Goal: Task Accomplishment & Management: Manage account settings

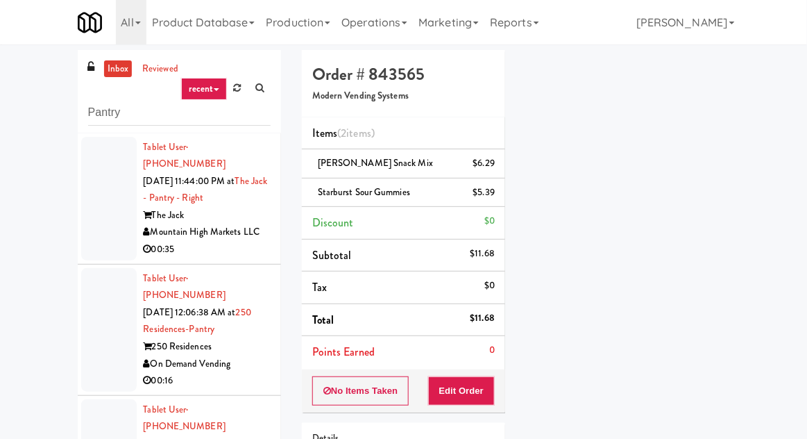
click at [112, 63] on link "inbox" at bounding box center [118, 68] width 28 height 17
click at [106, 230] on div at bounding box center [109, 199] width 56 height 124
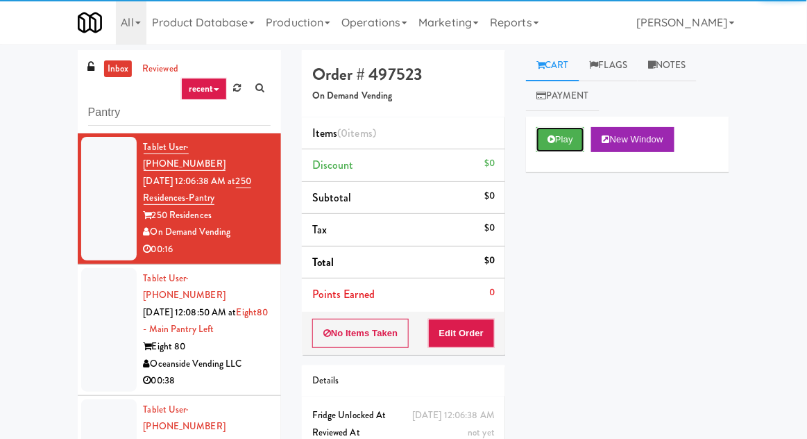
click at [562, 140] on button "Play" at bounding box center [561, 139] width 48 height 25
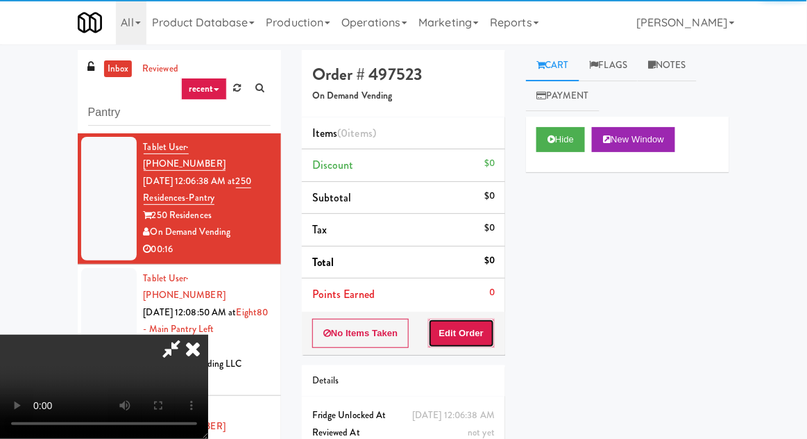
click at [466, 337] on button "Edit Order" at bounding box center [461, 333] width 67 height 29
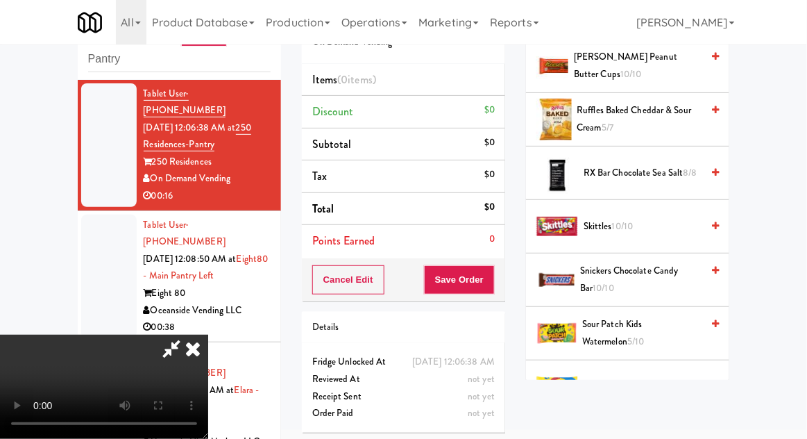
scroll to position [1471, 0]
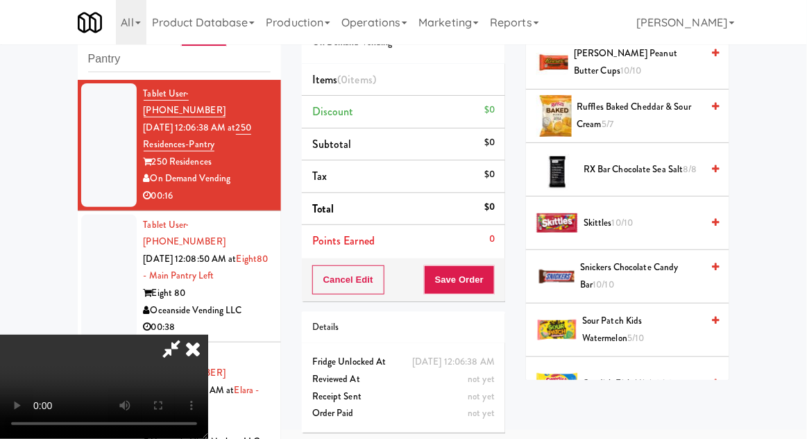
click at [668, 312] on span "Sour Patch Kids Watermelon 5/10" at bounding box center [641, 329] width 119 height 34
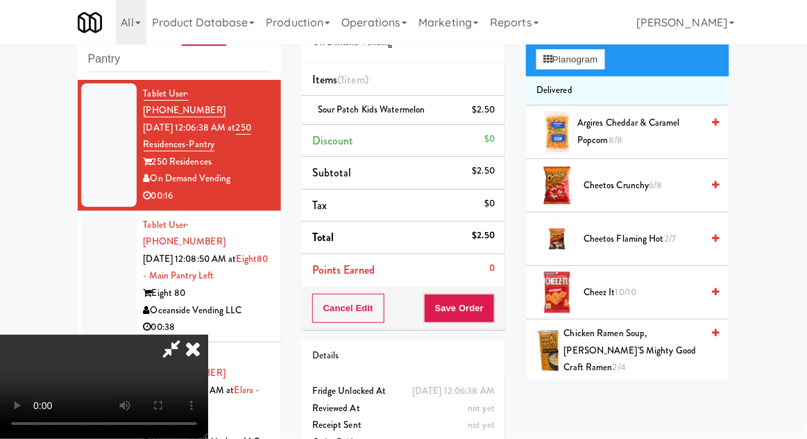
scroll to position [0, 0]
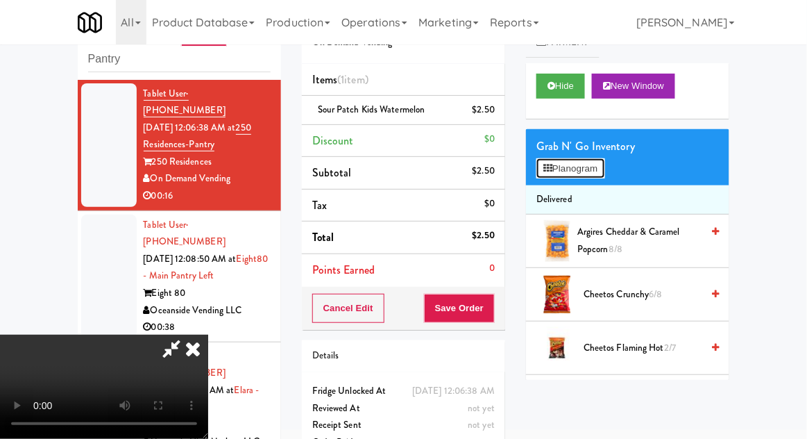
click at [594, 172] on button "Planogram" at bounding box center [571, 168] width 68 height 21
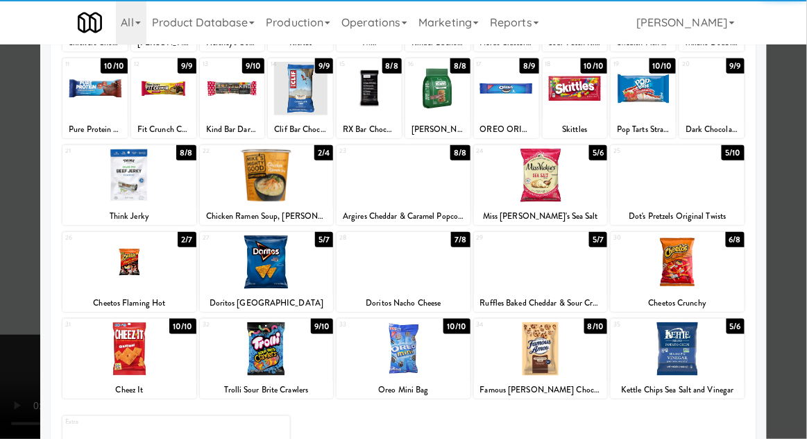
scroll to position [176, 0]
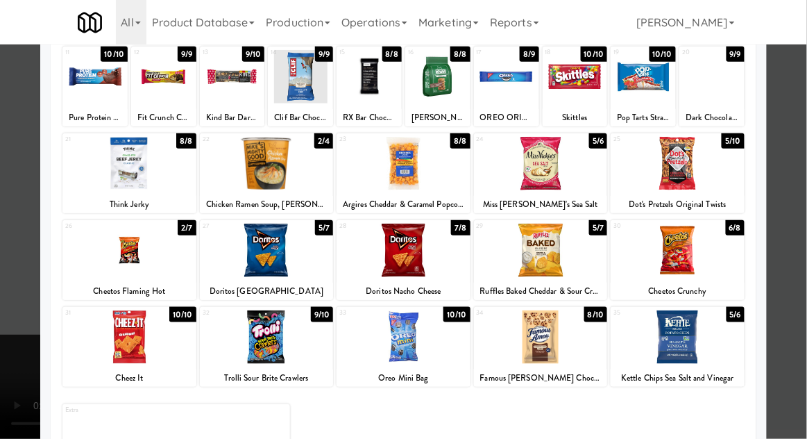
click at [704, 343] on div at bounding box center [678, 336] width 134 height 53
click at [10, 244] on div at bounding box center [403, 219] width 807 height 439
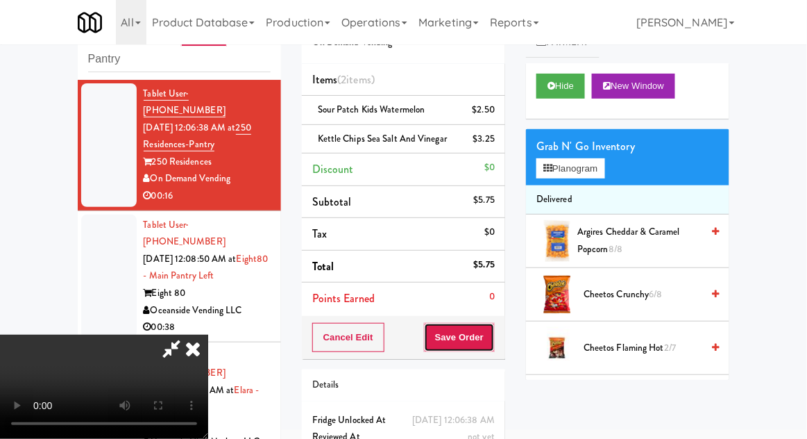
click at [489, 342] on button "Save Order" at bounding box center [459, 337] width 71 height 29
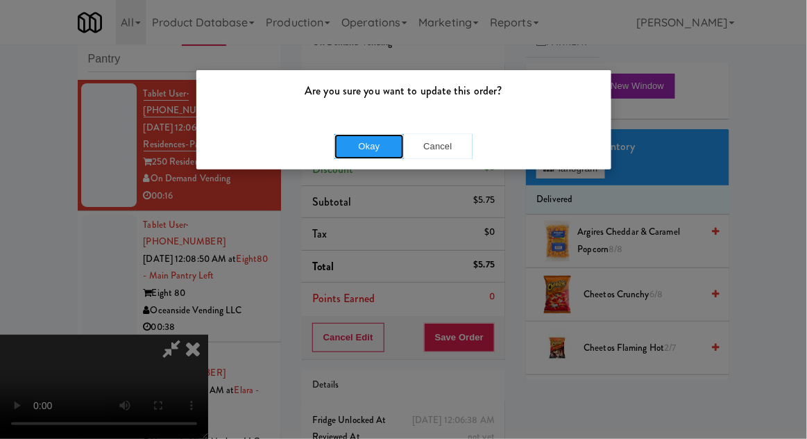
click at [345, 148] on button "Okay" at bounding box center [369, 146] width 69 height 25
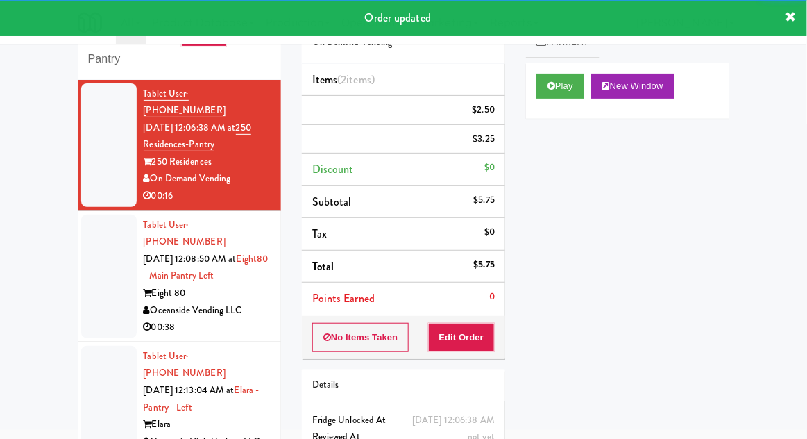
click at [91, 289] on div at bounding box center [109, 276] width 56 height 124
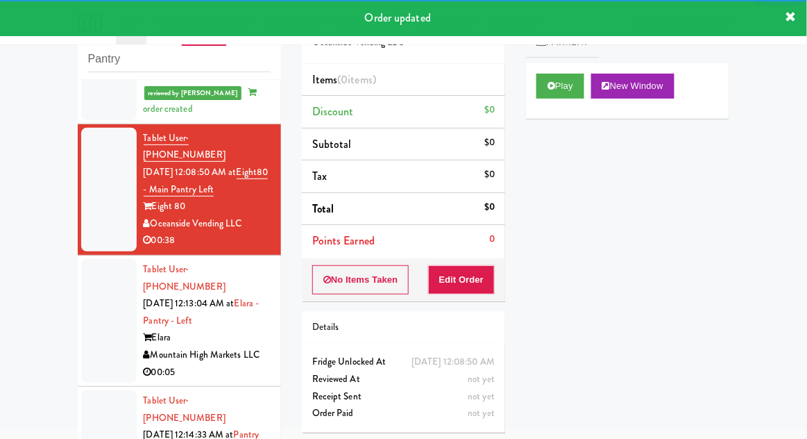
scroll to position [125, 0]
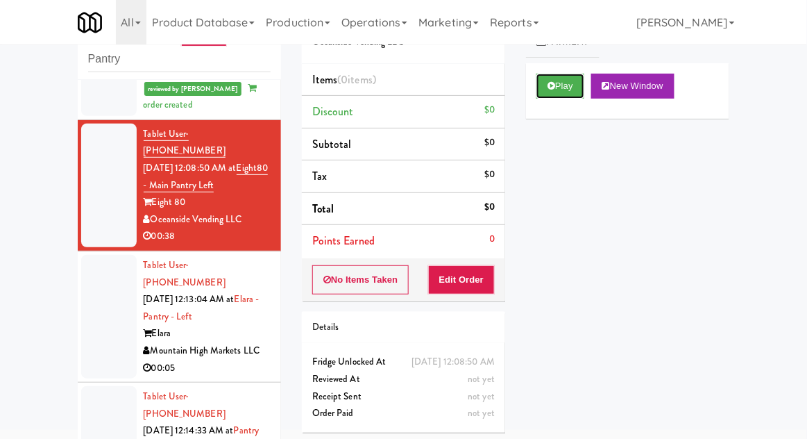
click at [564, 81] on button "Play" at bounding box center [561, 86] width 48 height 25
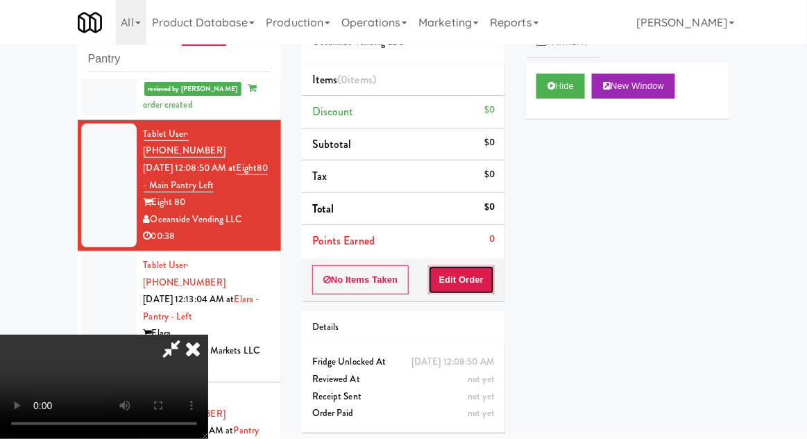
click at [472, 281] on button "Edit Order" at bounding box center [461, 279] width 67 height 29
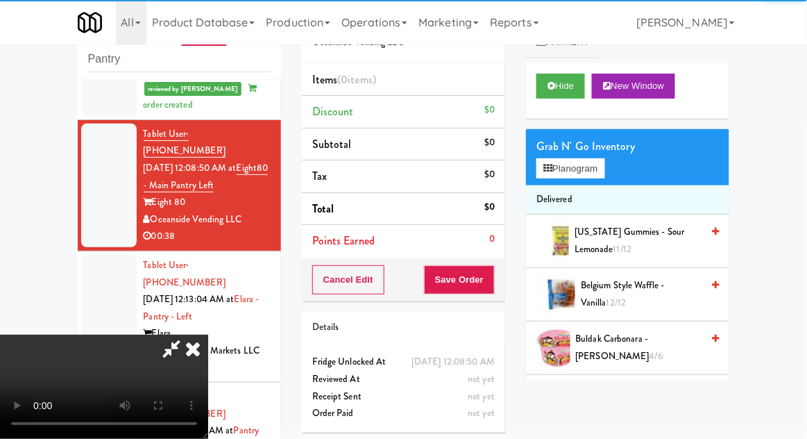
click at [779, 423] on div "inbox reviewed recent all unclear take inventory issue suspicious failed recent…" at bounding box center [403, 252] width 807 height 510
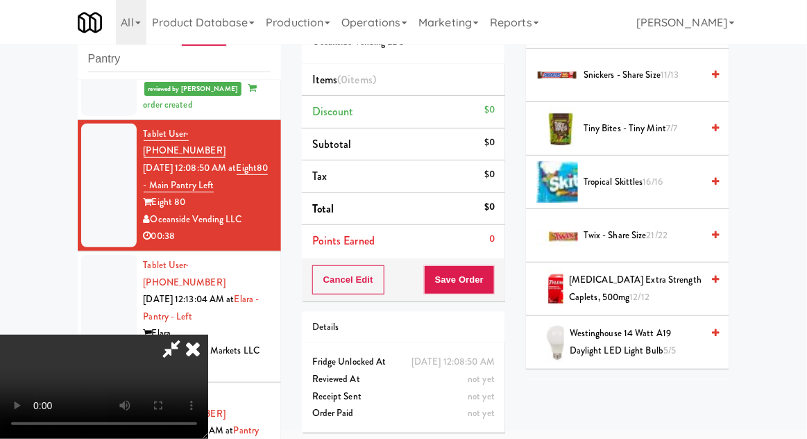
scroll to position [1610, 0]
click at [669, 243] on li "Twix - Share Size 21/22" at bounding box center [627, 234] width 203 height 53
click at [669, 226] on span "Twix - Share Size 21/22" at bounding box center [643, 234] width 118 height 17
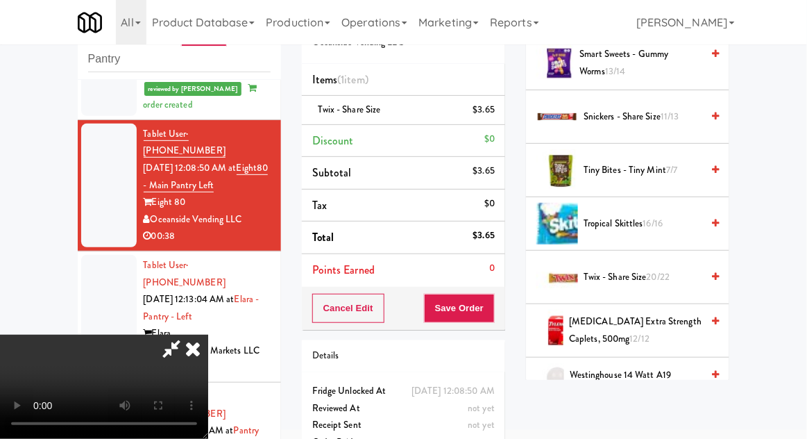
scroll to position [1569, 0]
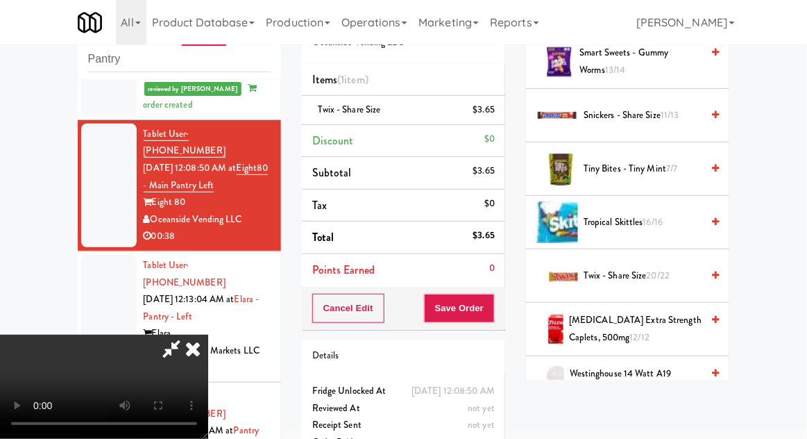
click at [666, 214] on span "Tropical Skittles 16/16" at bounding box center [643, 222] width 118 height 17
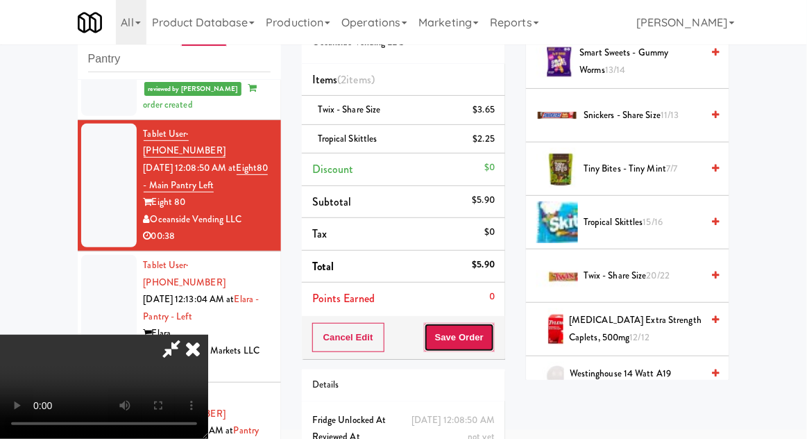
click at [489, 338] on button "Save Order" at bounding box center [459, 337] width 71 height 29
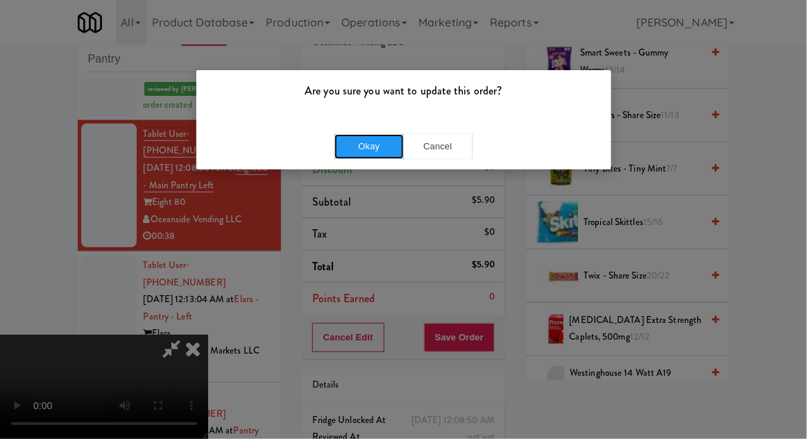
click at [343, 153] on button "Okay" at bounding box center [369, 146] width 69 height 25
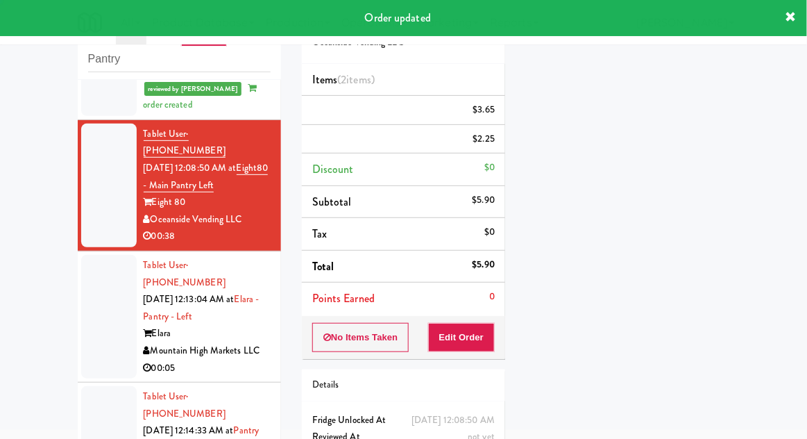
scroll to position [0, 0]
click at [96, 291] on div at bounding box center [109, 317] width 56 height 124
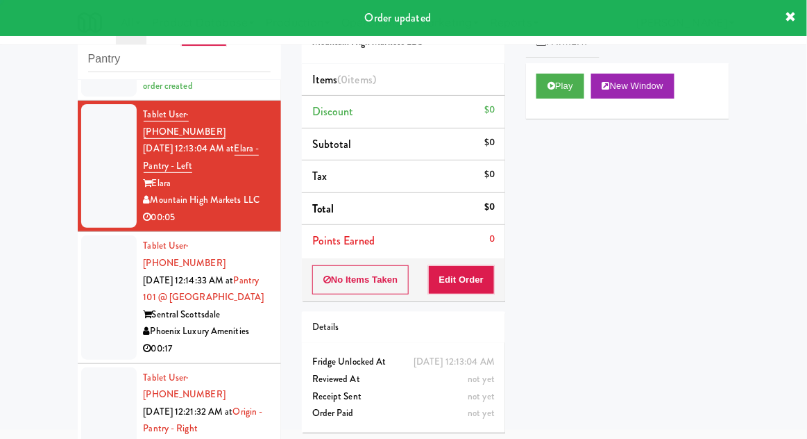
scroll to position [311, 0]
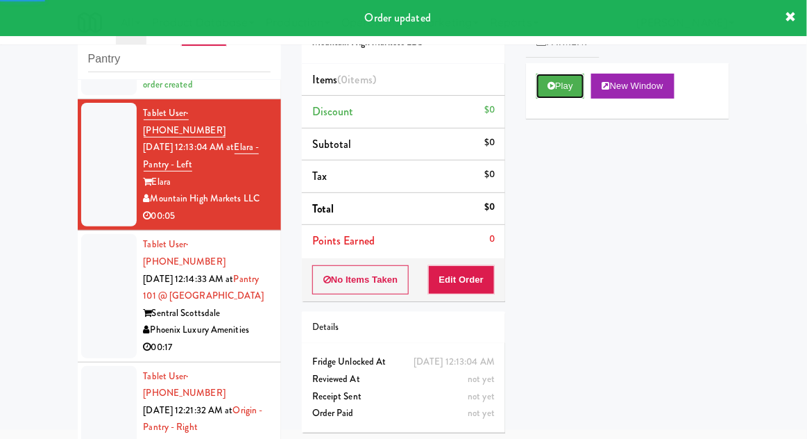
click at [566, 83] on button "Play" at bounding box center [561, 86] width 48 height 25
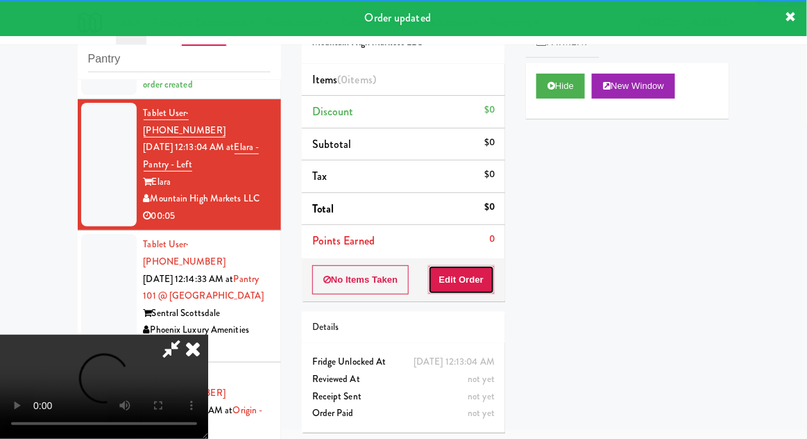
click at [475, 266] on button "Edit Order" at bounding box center [461, 279] width 67 height 29
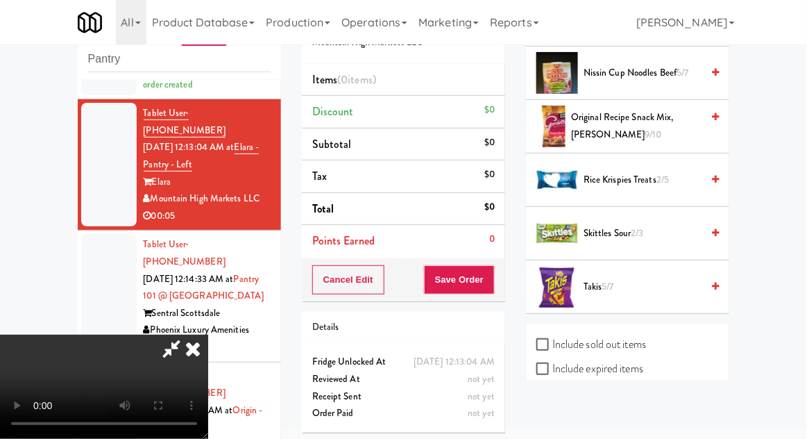
scroll to position [1332, 0]
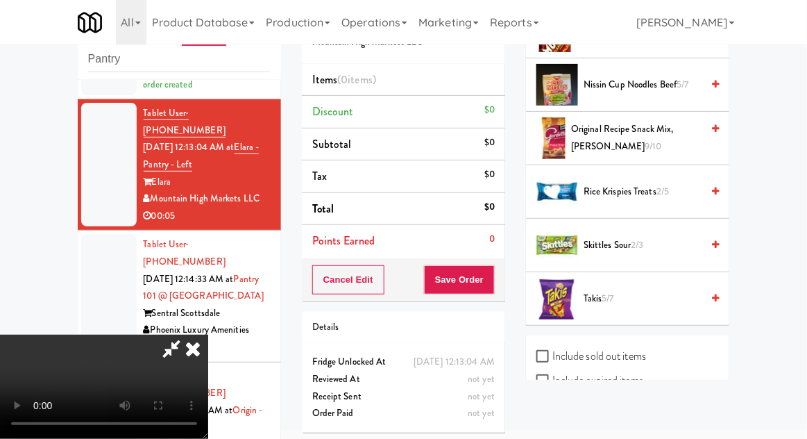
click at [626, 293] on span "Takis 5/7" at bounding box center [643, 298] width 118 height 17
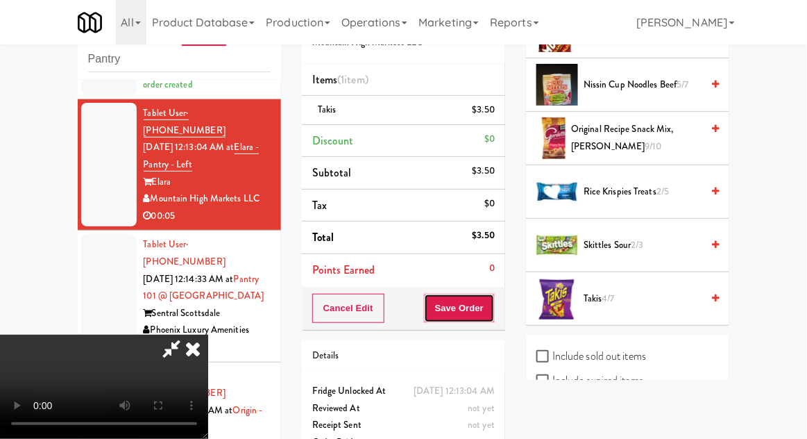
click at [492, 313] on button "Save Order" at bounding box center [459, 308] width 71 height 29
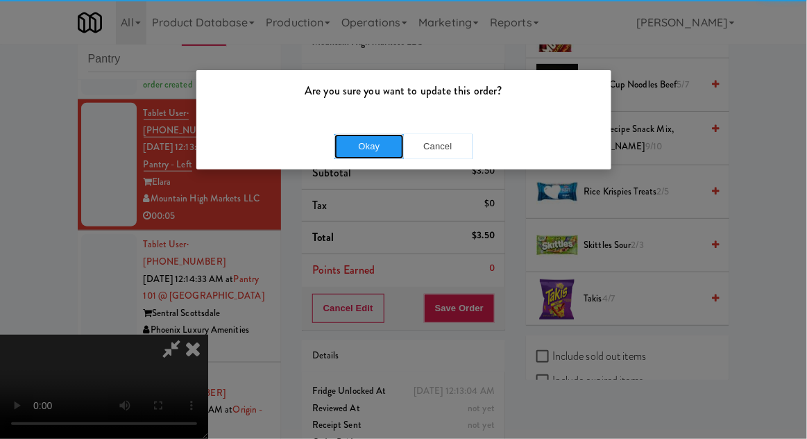
click at [358, 137] on button "Okay" at bounding box center [369, 146] width 69 height 25
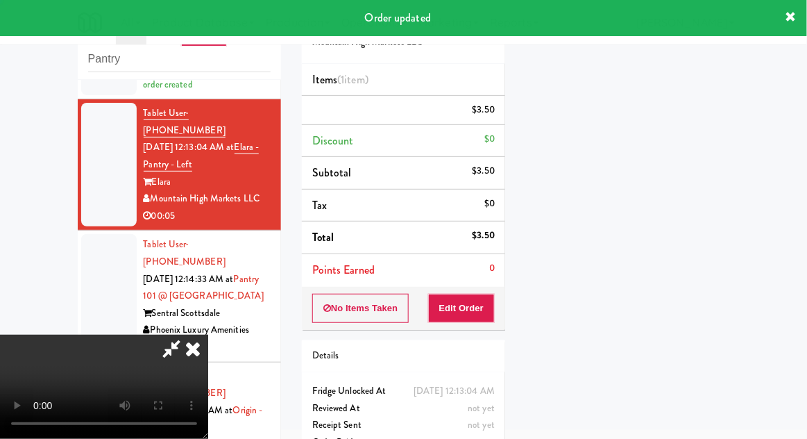
scroll to position [137, 0]
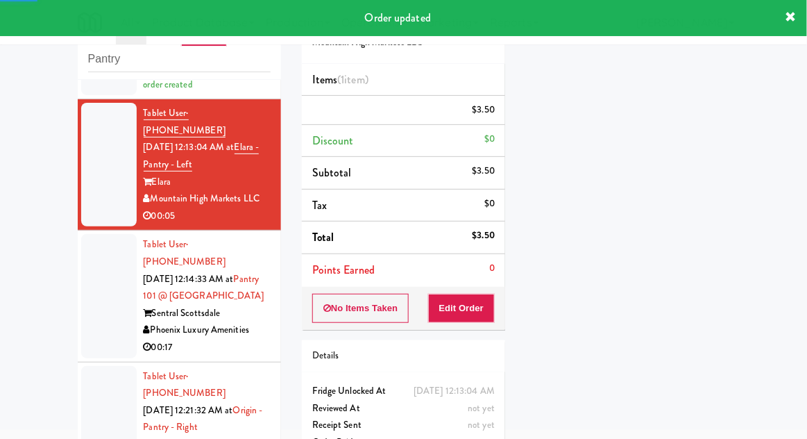
click at [92, 279] on div at bounding box center [109, 296] width 56 height 124
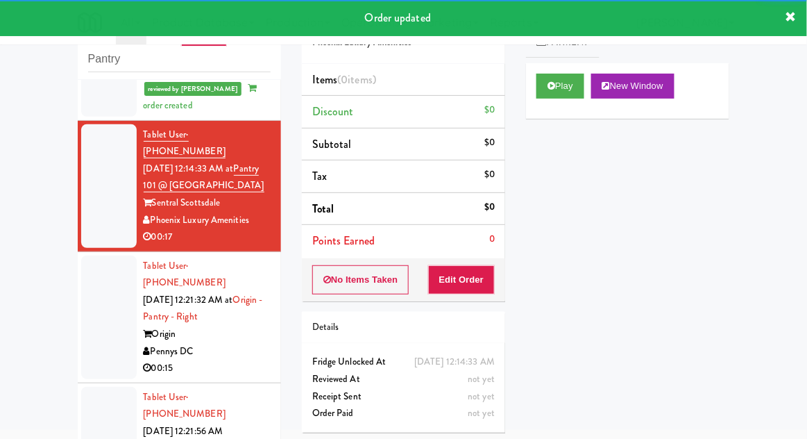
scroll to position [457, 0]
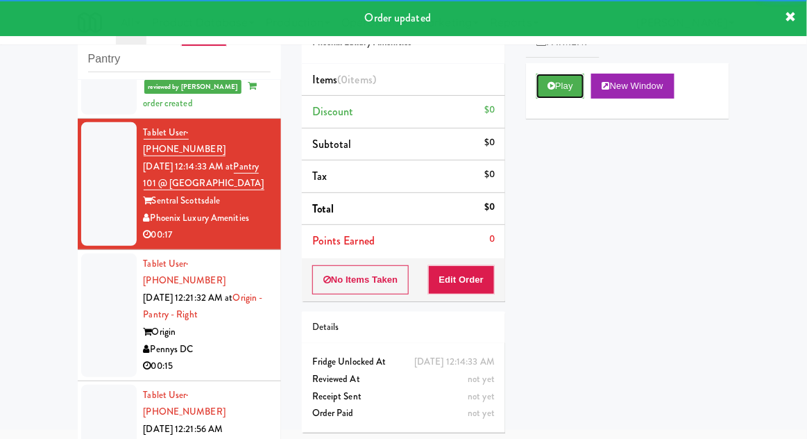
click at [563, 78] on button "Play" at bounding box center [561, 86] width 48 height 25
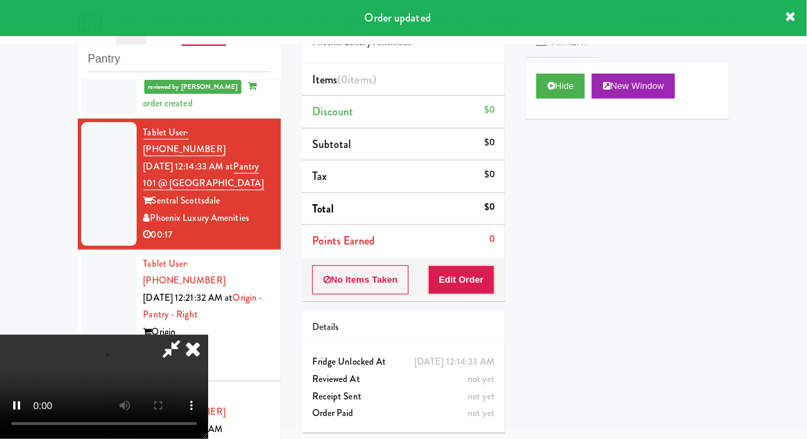
click at [473, 312] on div "Details" at bounding box center [403, 328] width 203 height 32
click at [472, 279] on button "Edit Order" at bounding box center [461, 279] width 67 height 29
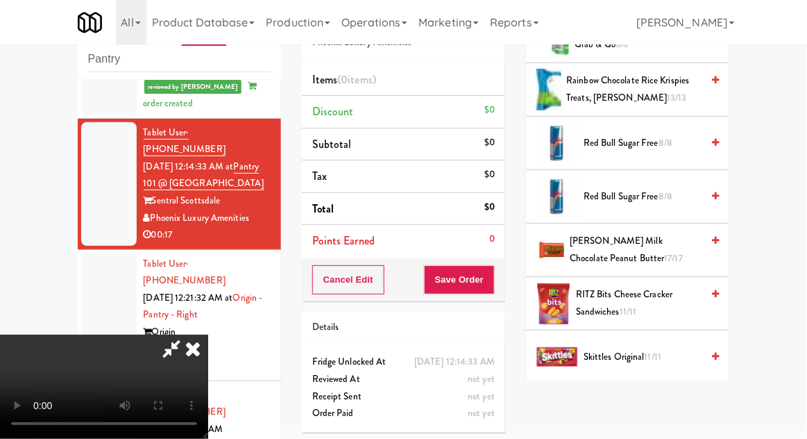
scroll to position [1326, 0]
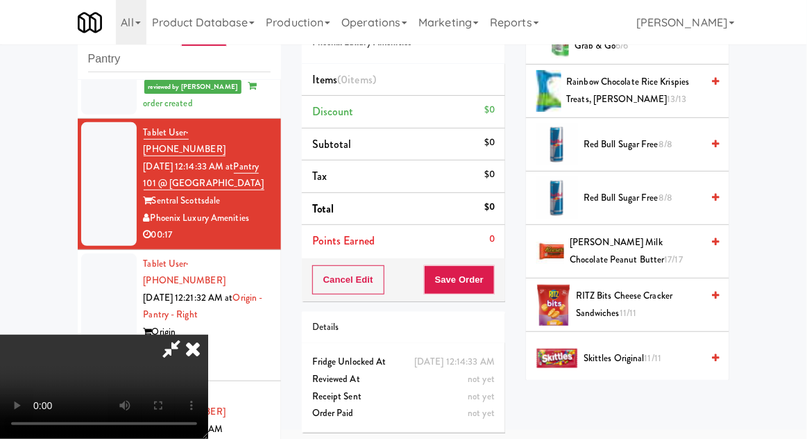
click at [641, 307] on span "RITZ Bits Cheese Cracker Sandwiches 11/11" at bounding box center [639, 304] width 126 height 34
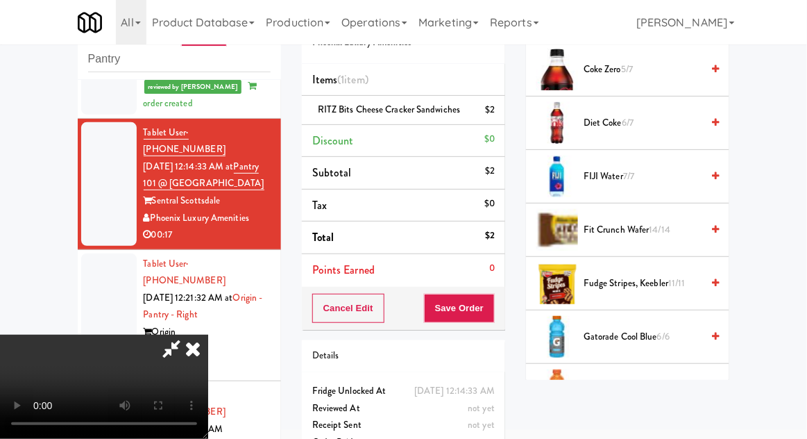
scroll to position [0, 0]
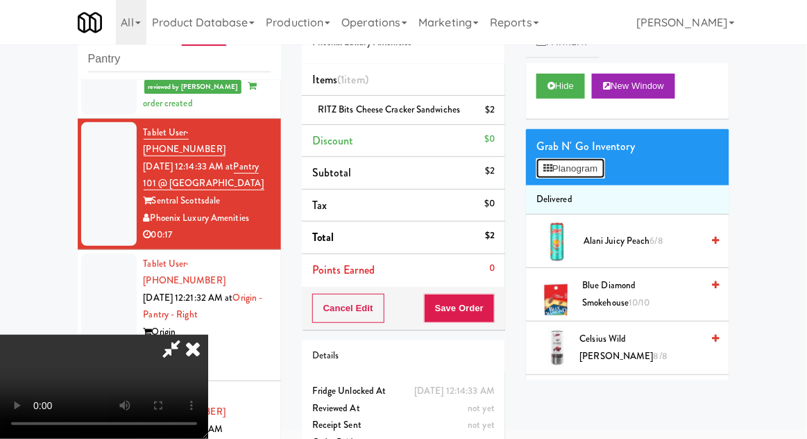
click at [599, 171] on button "Planogram" at bounding box center [571, 168] width 68 height 21
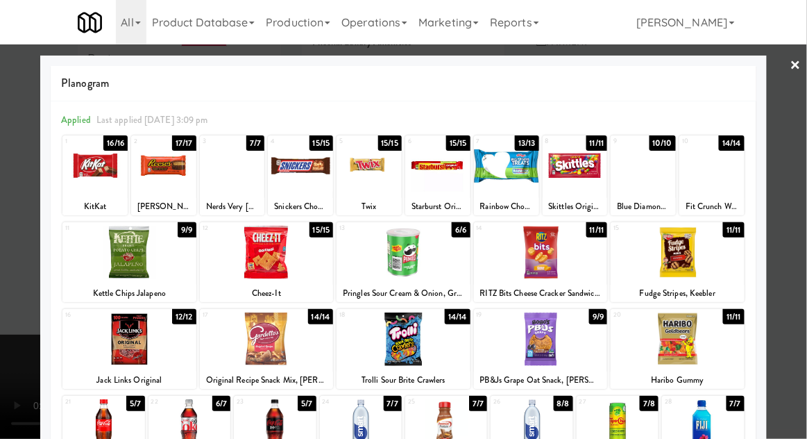
click at [704, 265] on div at bounding box center [678, 252] width 134 height 53
click at [26, 282] on div at bounding box center [403, 219] width 807 height 439
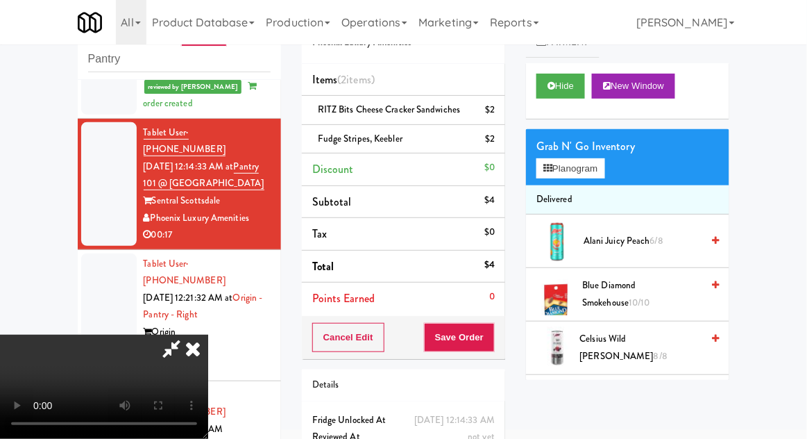
scroll to position [51, 0]
click at [587, 165] on button "Planogram" at bounding box center [571, 168] width 68 height 21
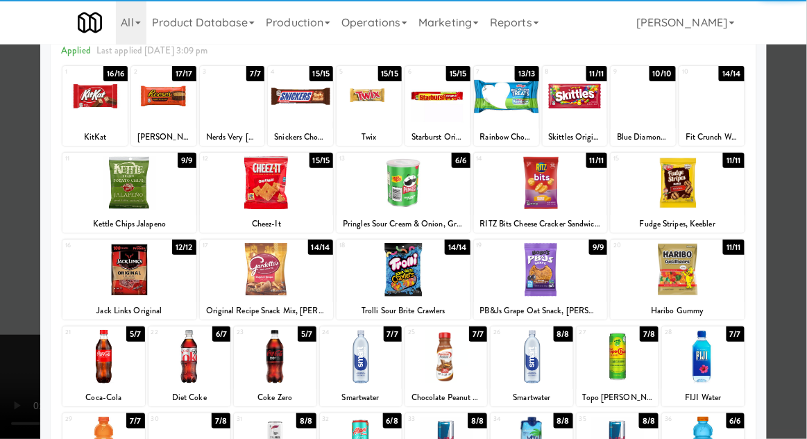
scroll to position [67, 0]
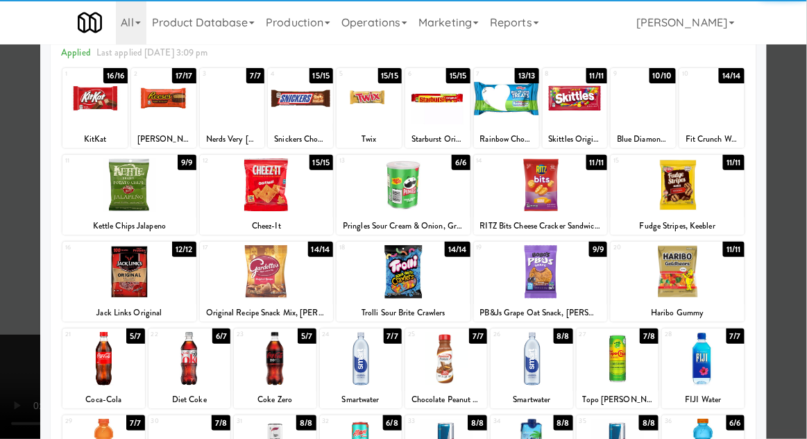
click at [248, 287] on div at bounding box center [267, 271] width 134 height 53
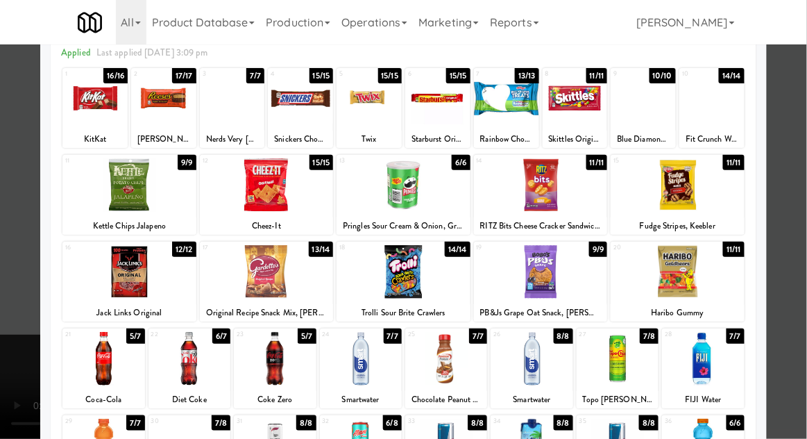
click at [10, 196] on div at bounding box center [403, 219] width 807 height 439
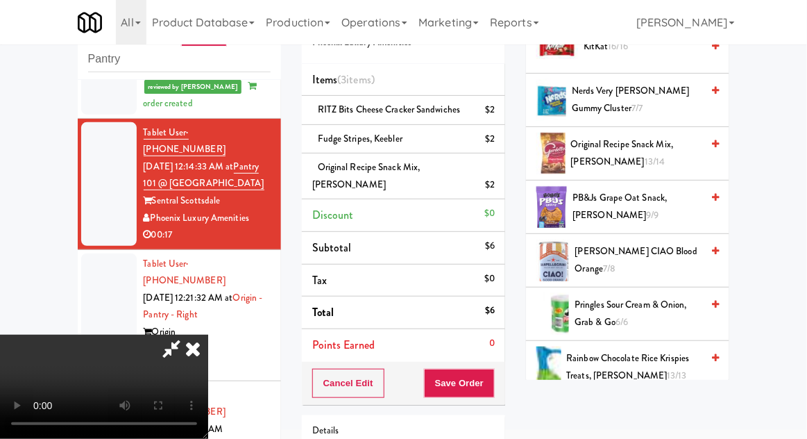
scroll to position [1045, 0]
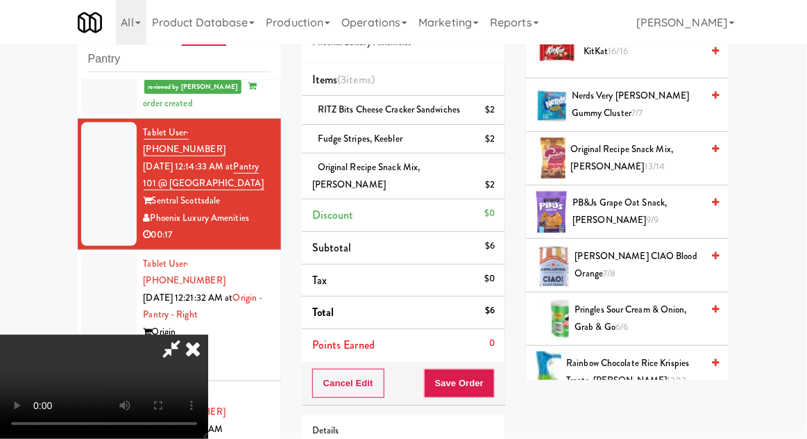
click at [651, 307] on span "Pringles Sour Cream & Onion, Grab & Go 6/6" at bounding box center [638, 318] width 127 height 34
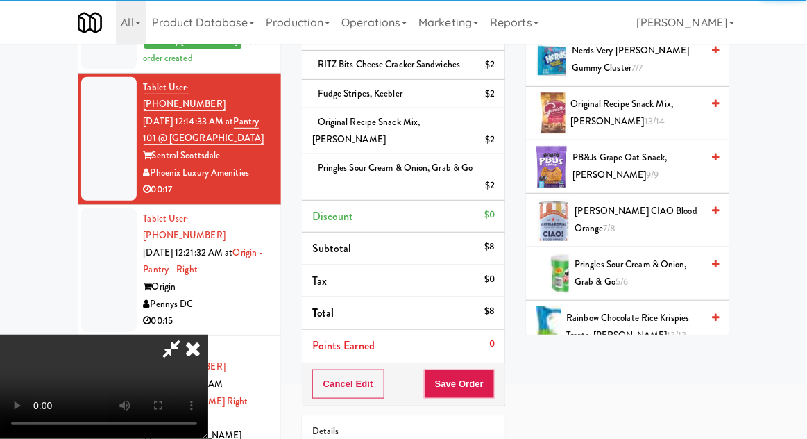
scroll to position [137, 0]
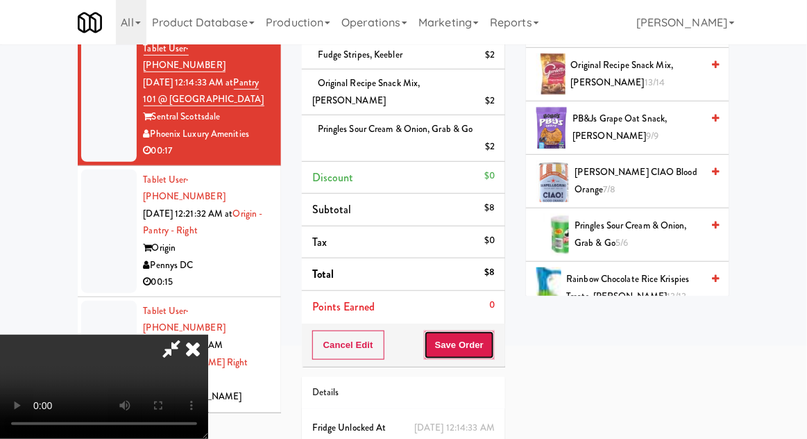
click at [486, 332] on button "Save Order" at bounding box center [459, 344] width 71 height 29
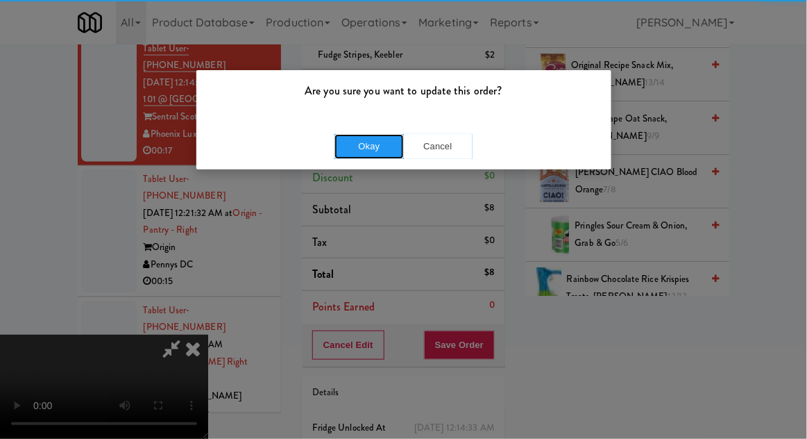
click at [371, 142] on button "Okay" at bounding box center [369, 146] width 69 height 25
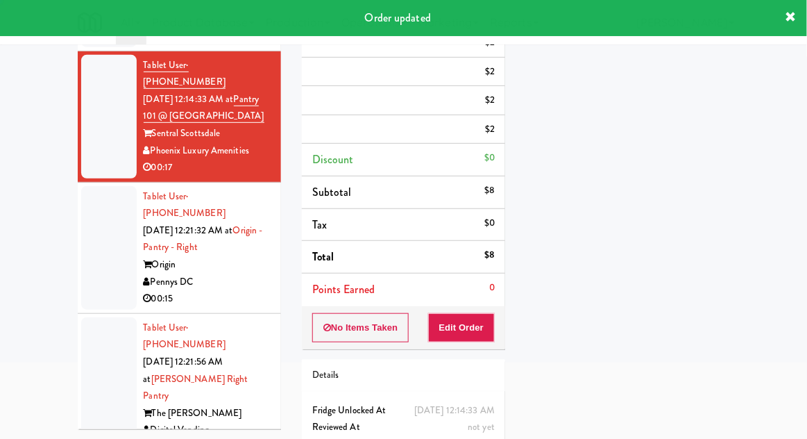
scroll to position [0, 0]
click at [84, 239] on li "Tablet User · (301) 518-6037 [DATE] 12:21:32 AM at Origin - Pantry - Right Orig…" at bounding box center [179, 248] width 203 height 131
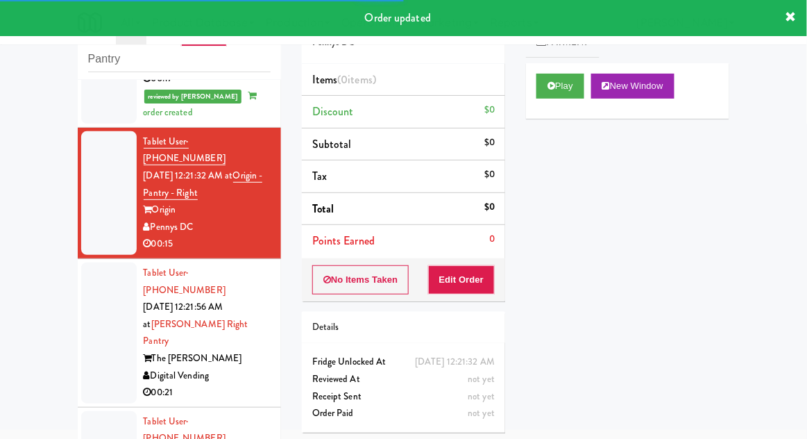
scroll to position [607, 0]
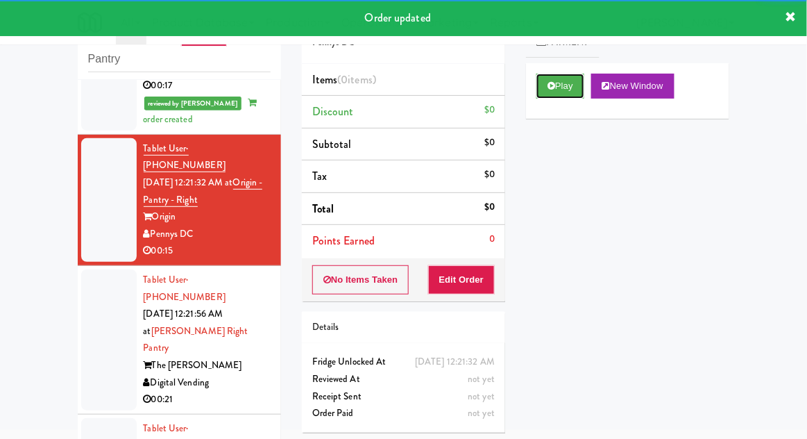
click at [564, 93] on button "Play" at bounding box center [561, 86] width 48 height 25
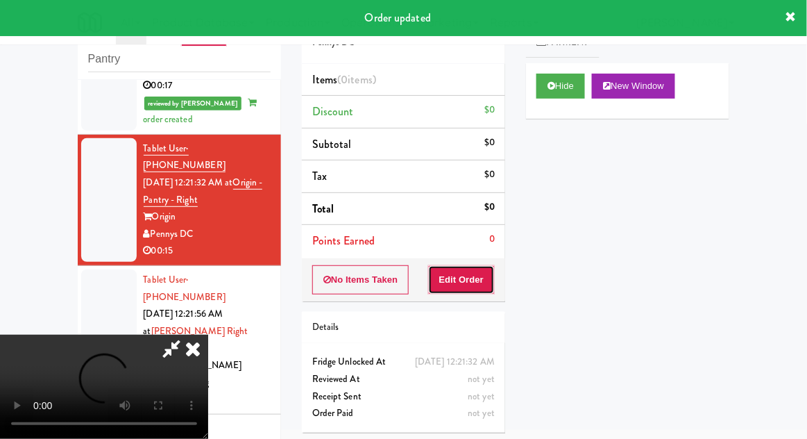
click at [463, 270] on button "Edit Order" at bounding box center [461, 279] width 67 height 29
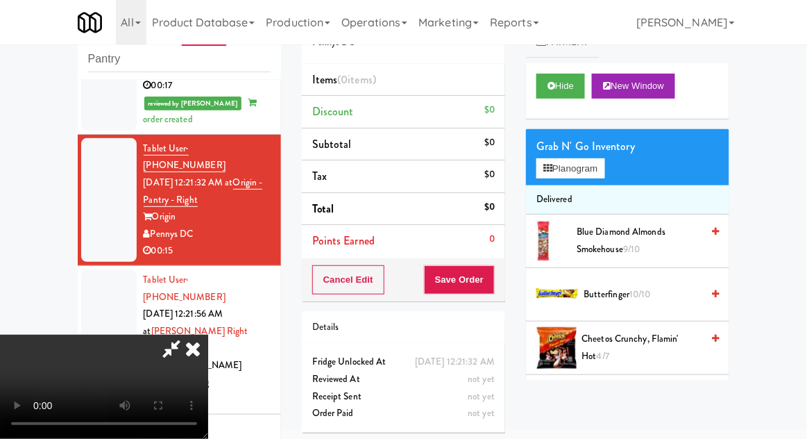
scroll to position [0, 0]
click at [639, 254] on span "9/10" at bounding box center [631, 248] width 17 height 13
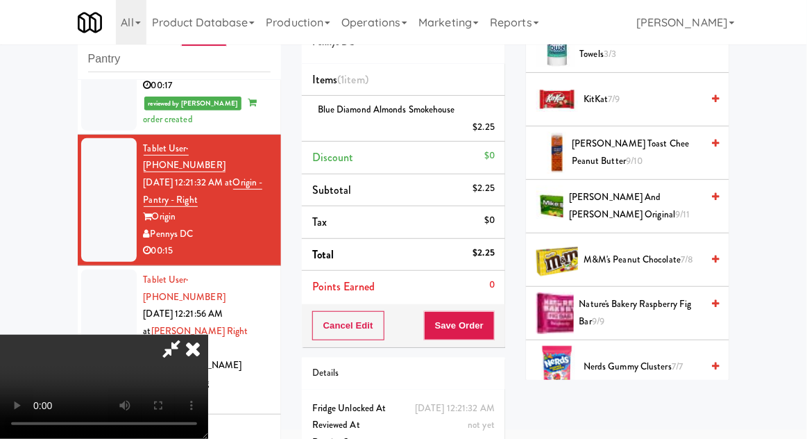
scroll to position [725, 0]
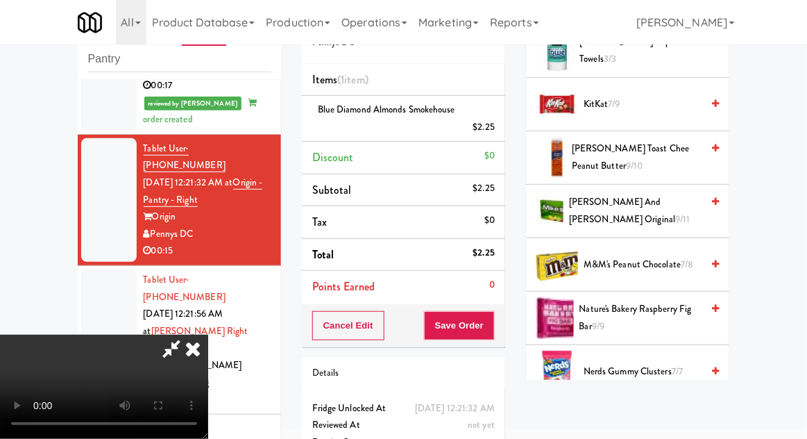
click at [678, 267] on span "M&M's Peanut Chocolate 7/8" at bounding box center [643, 264] width 118 height 17
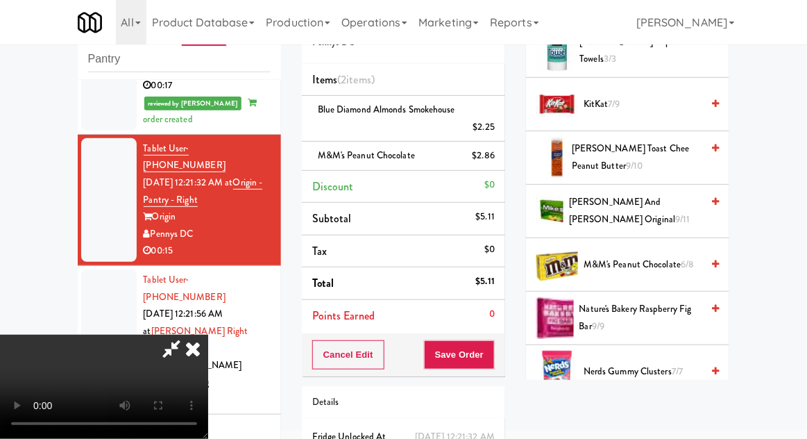
scroll to position [51, 0]
click at [487, 358] on button "Save Order" at bounding box center [459, 354] width 71 height 29
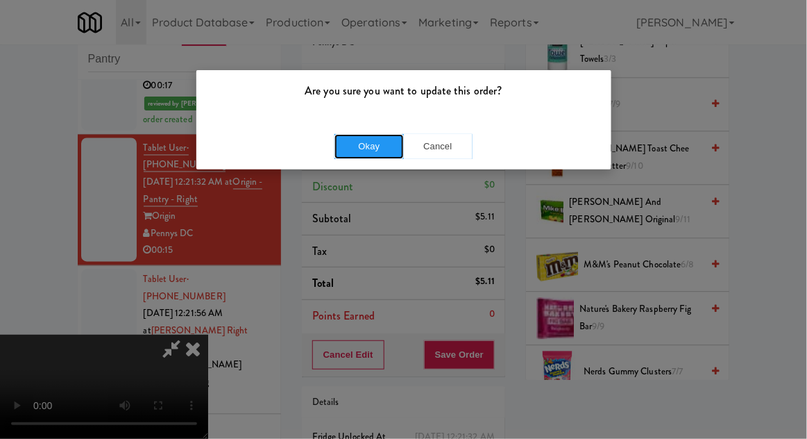
click at [362, 143] on button "Okay" at bounding box center [369, 146] width 69 height 25
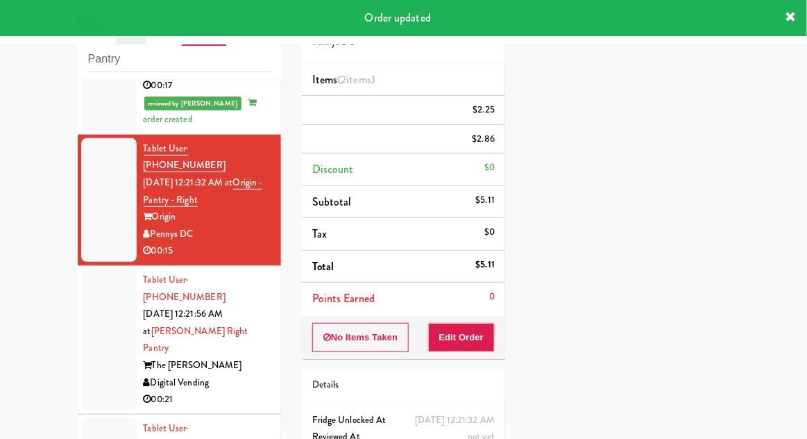
scroll to position [0, 0]
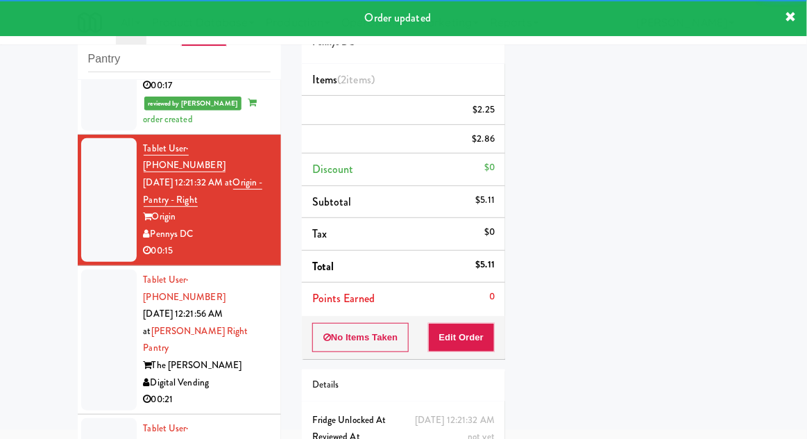
click at [79, 266] on li "Tablet User · (678) 481-7104 [DATE] 12:21:56 AM at [PERSON_NAME] Right Pantry T…" at bounding box center [179, 340] width 203 height 149
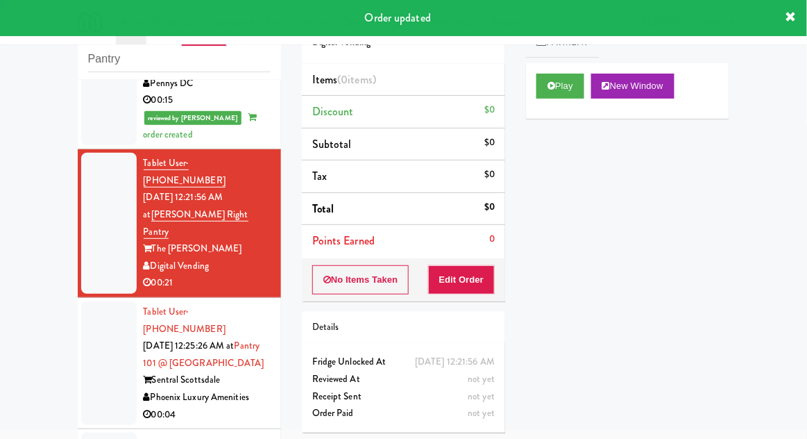
scroll to position [760, 0]
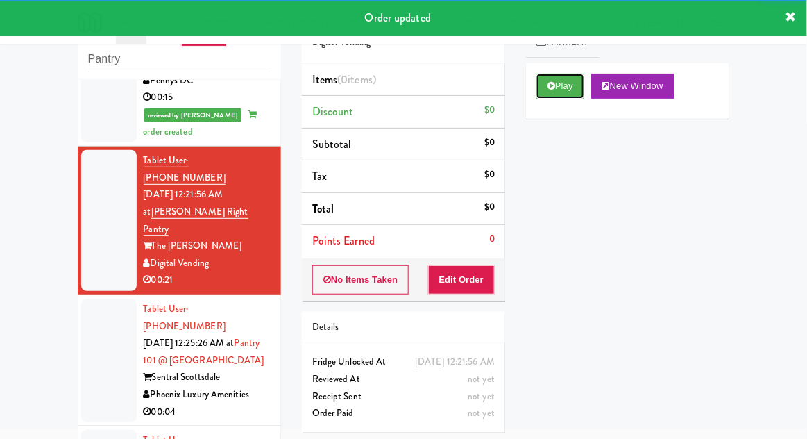
click at [571, 88] on button "Play" at bounding box center [561, 86] width 48 height 25
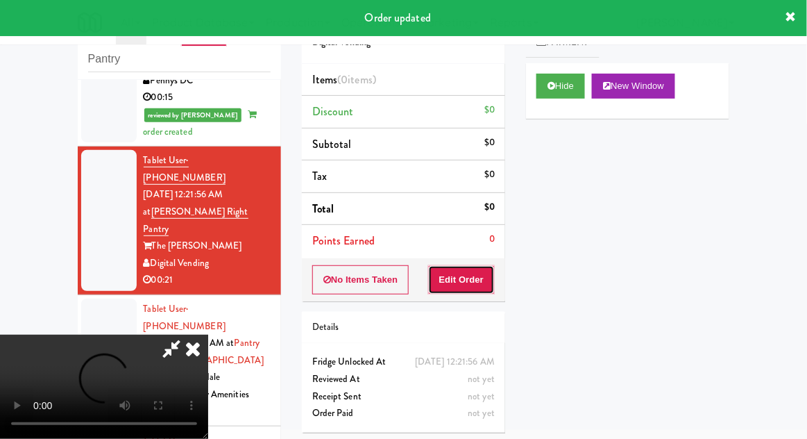
click at [483, 276] on button "Edit Order" at bounding box center [461, 279] width 67 height 29
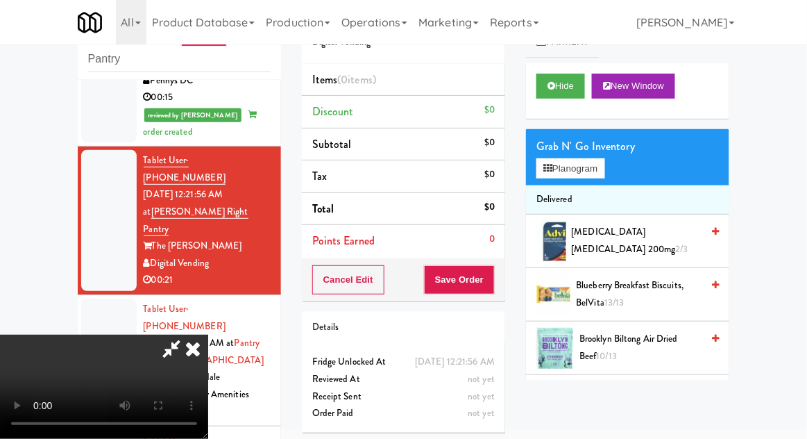
scroll to position [0, 0]
click at [584, 176] on button "Planogram" at bounding box center [571, 168] width 68 height 21
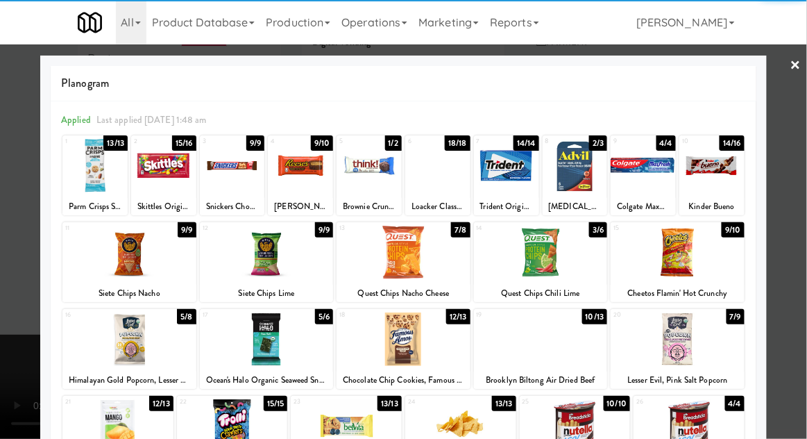
click at [226, 183] on div at bounding box center [232, 165] width 65 height 53
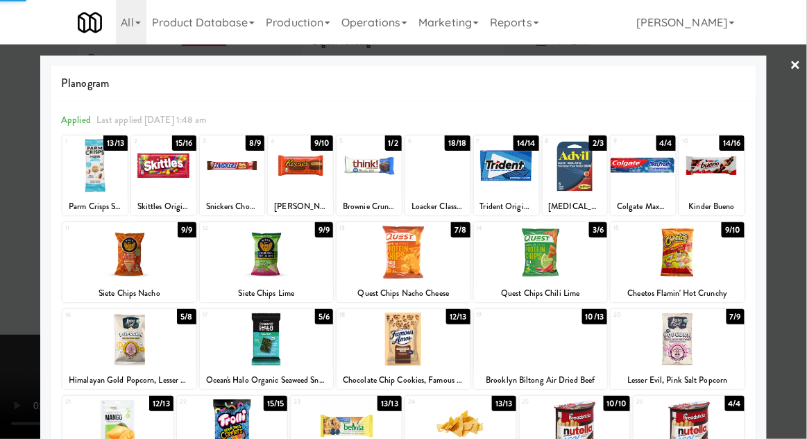
click at [1, 229] on div at bounding box center [403, 219] width 807 height 439
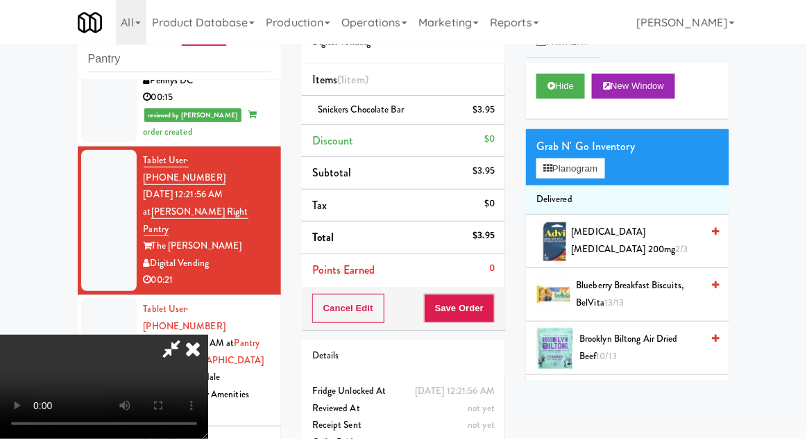
scroll to position [51, 0]
click at [587, 165] on button "Planogram" at bounding box center [571, 168] width 68 height 21
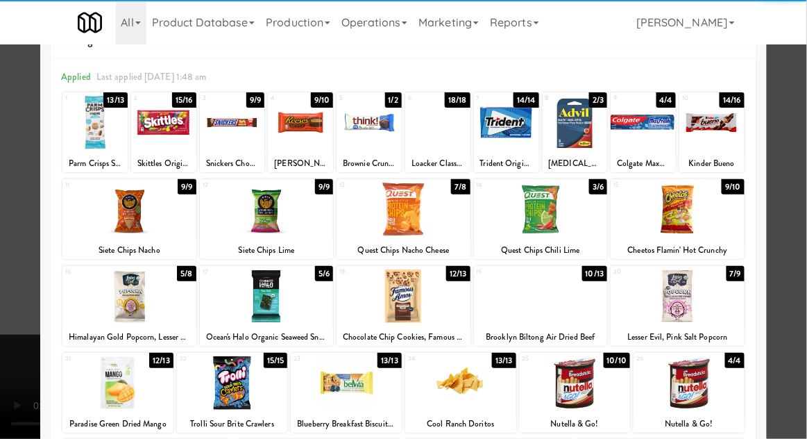
scroll to position [68, 0]
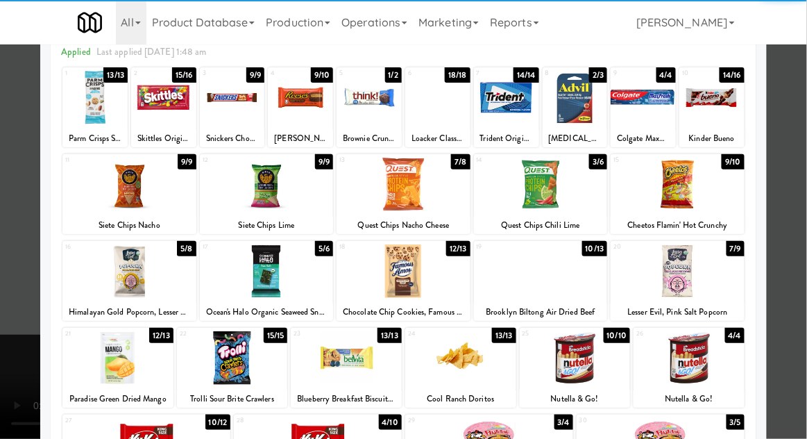
click at [707, 375] on div at bounding box center [689, 357] width 111 height 53
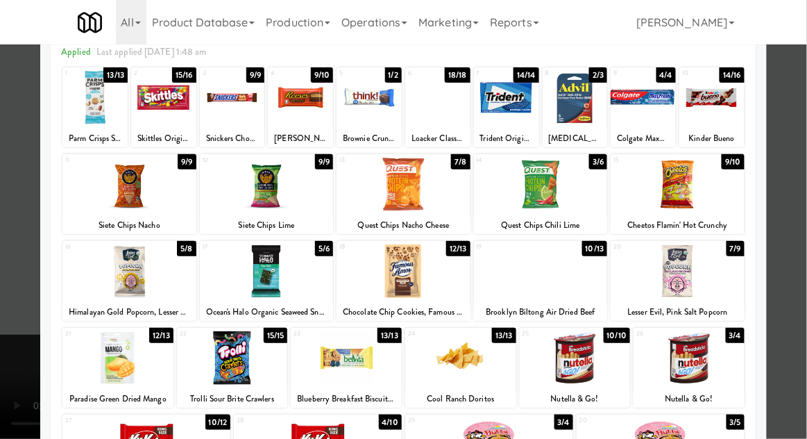
click at [17, 214] on div at bounding box center [403, 219] width 807 height 439
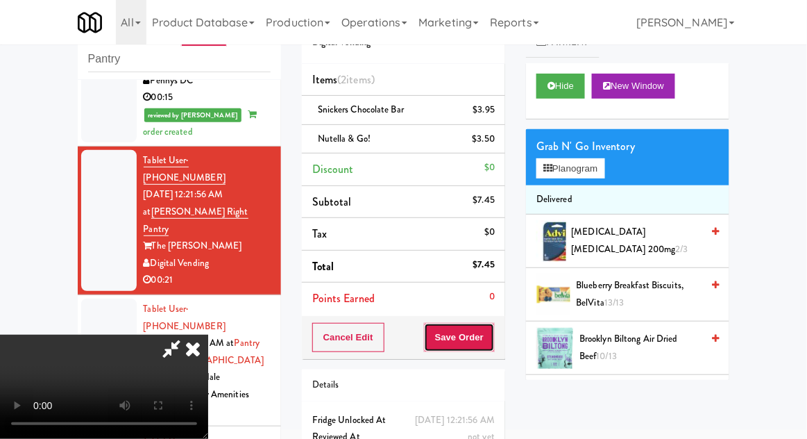
click at [492, 341] on button "Save Order" at bounding box center [459, 337] width 71 height 29
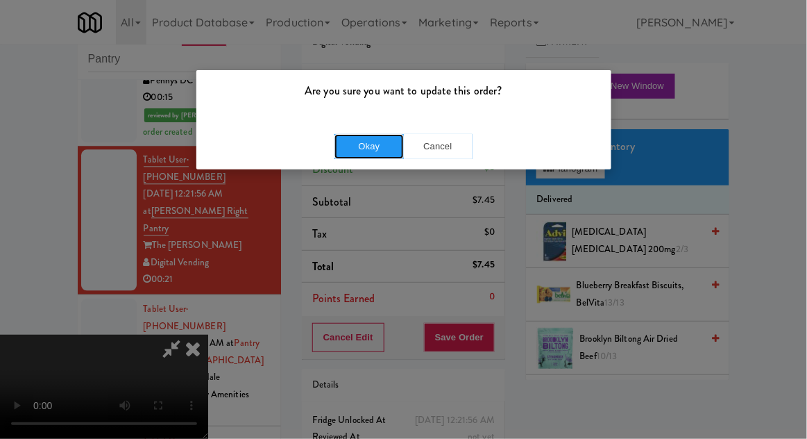
click at [345, 152] on button "Okay" at bounding box center [369, 146] width 69 height 25
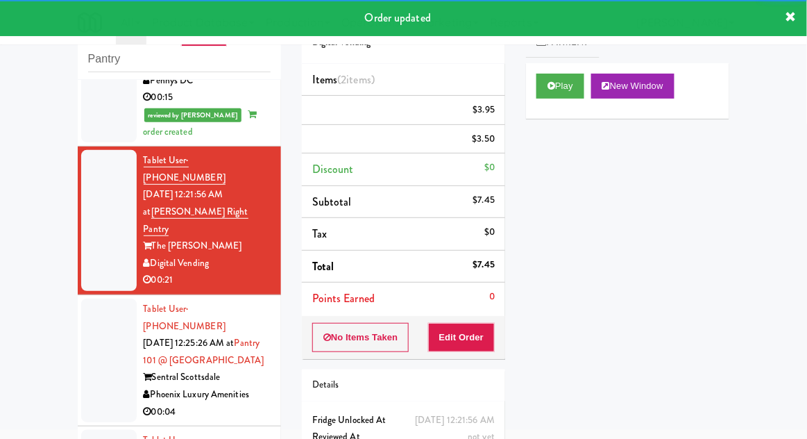
click at [96, 298] on div at bounding box center [109, 360] width 56 height 124
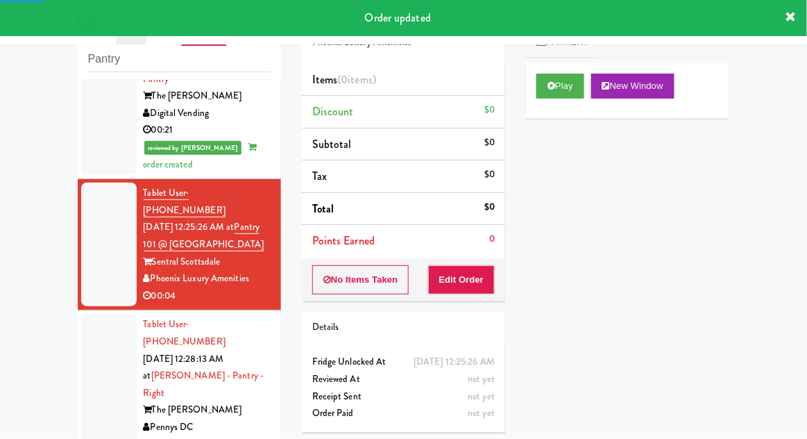
scroll to position [911, 0]
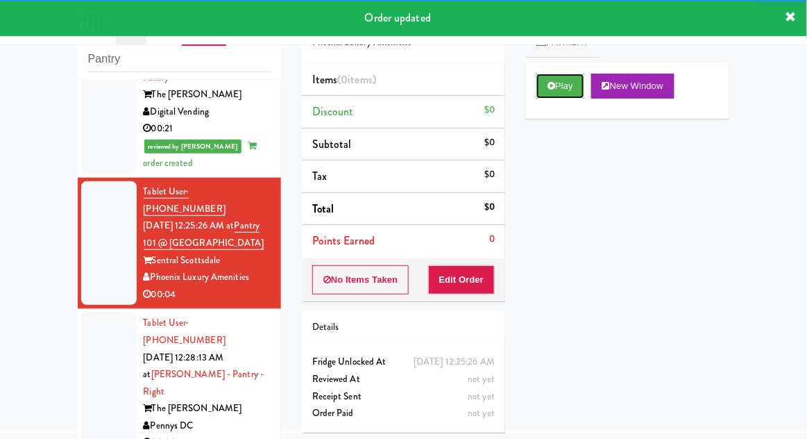
click at [577, 82] on button "Play" at bounding box center [561, 86] width 48 height 25
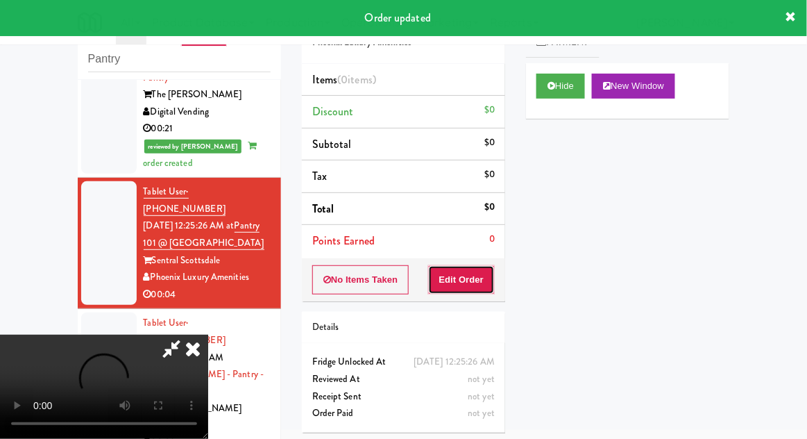
click at [473, 280] on button "Edit Order" at bounding box center [461, 279] width 67 height 29
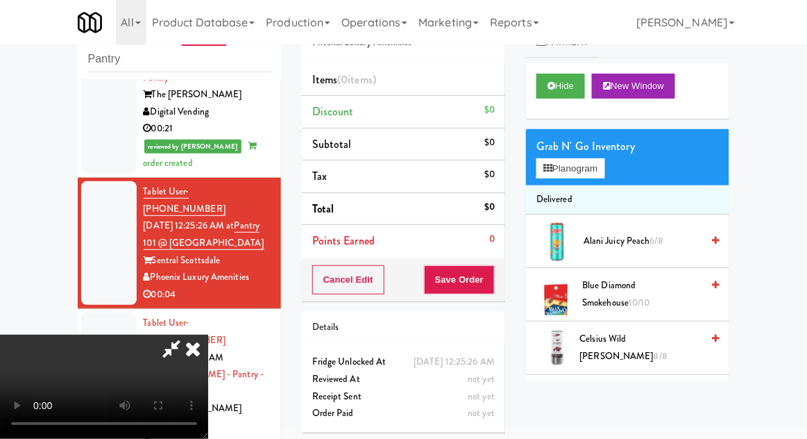
scroll to position [0, 0]
click at [589, 176] on button "Planogram" at bounding box center [571, 168] width 68 height 21
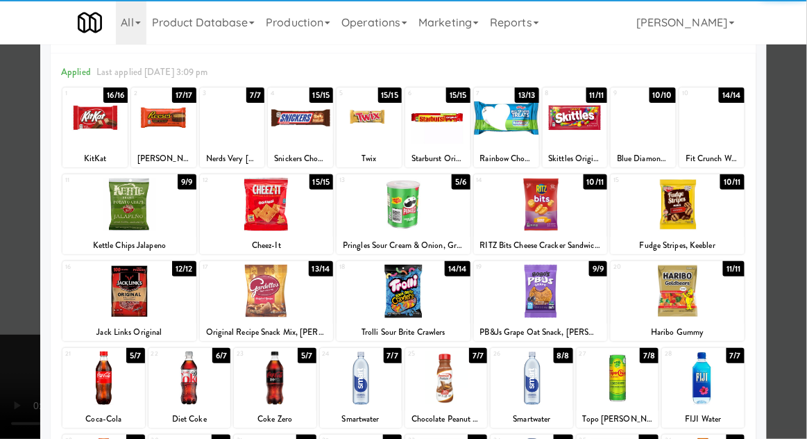
scroll to position [62, 0]
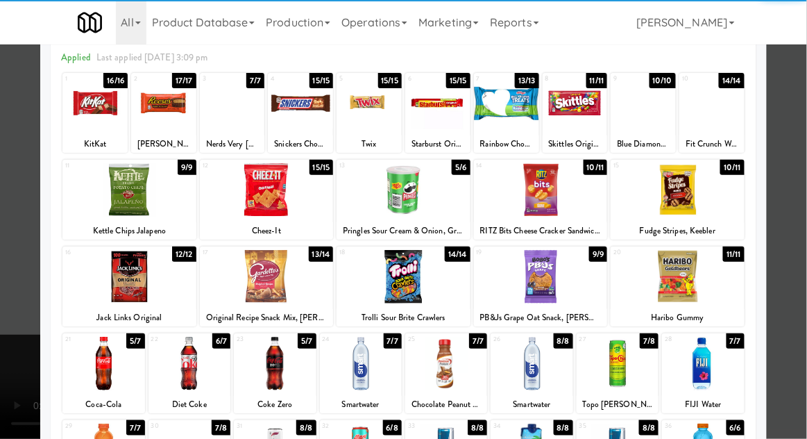
click at [93, 353] on div at bounding box center [103, 363] width 82 height 53
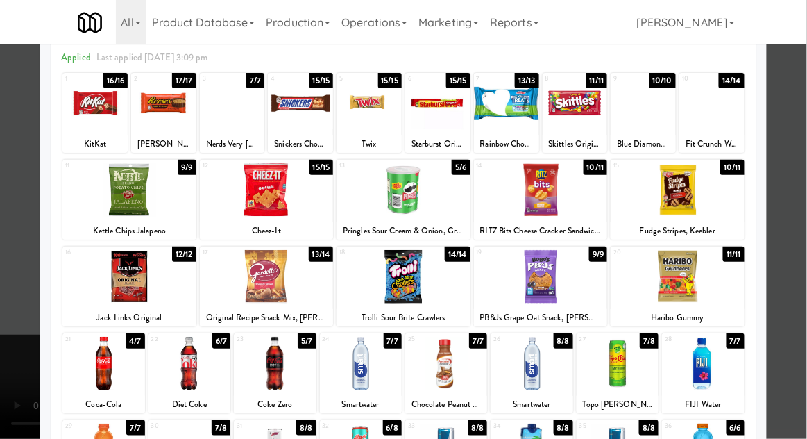
click at [19, 277] on div at bounding box center [403, 219] width 807 height 439
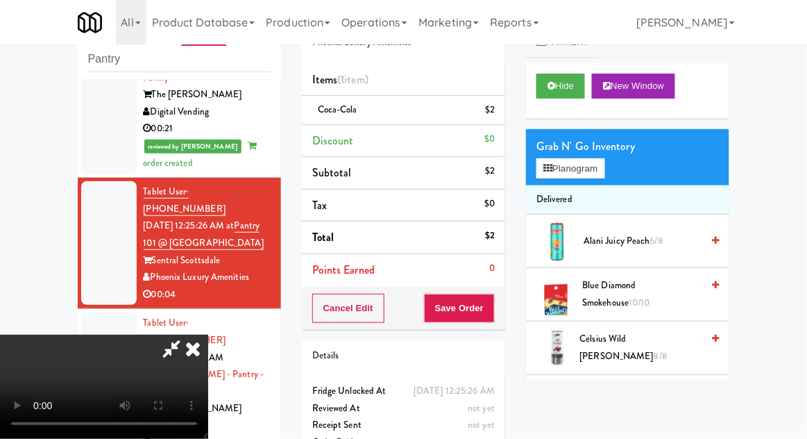
scroll to position [51, 0]
click at [489, 317] on button "Save Order" at bounding box center [459, 308] width 71 height 29
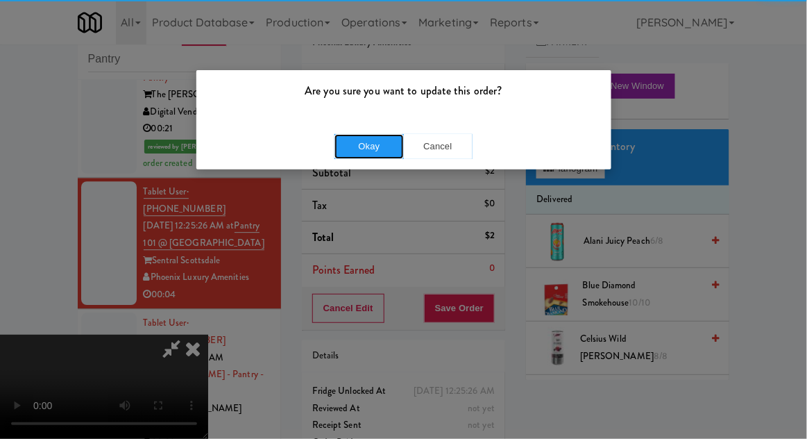
click at [355, 149] on button "Okay" at bounding box center [369, 146] width 69 height 25
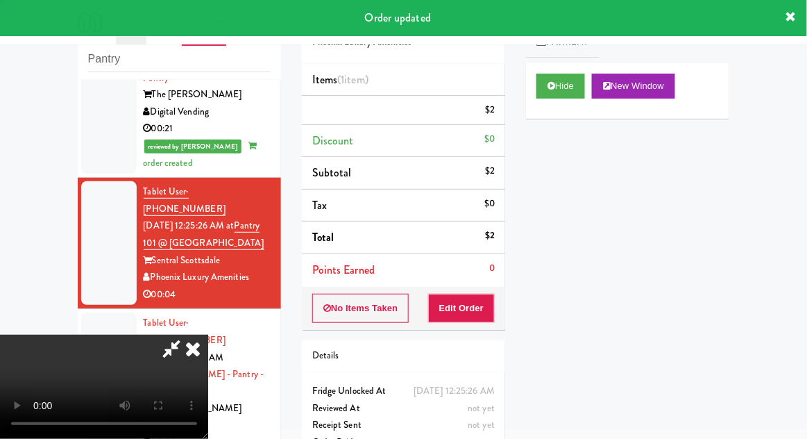
scroll to position [0, 0]
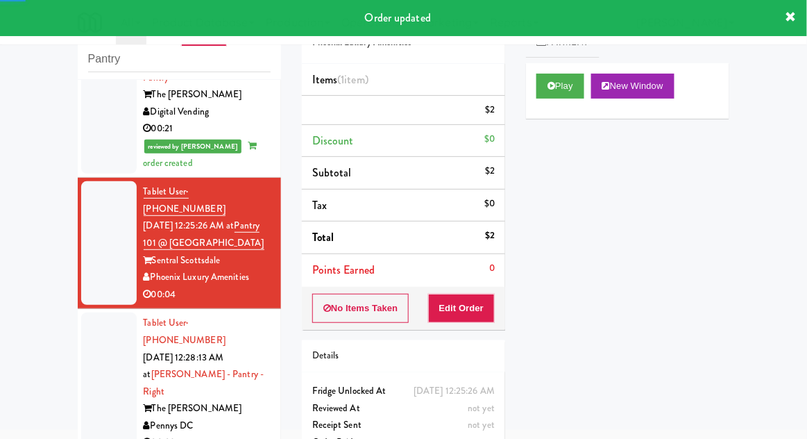
click at [86, 312] on div at bounding box center [109, 382] width 56 height 141
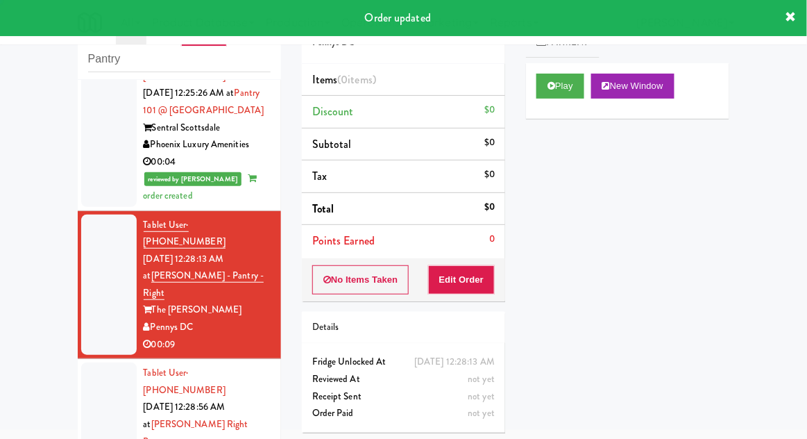
scroll to position [1068, 0]
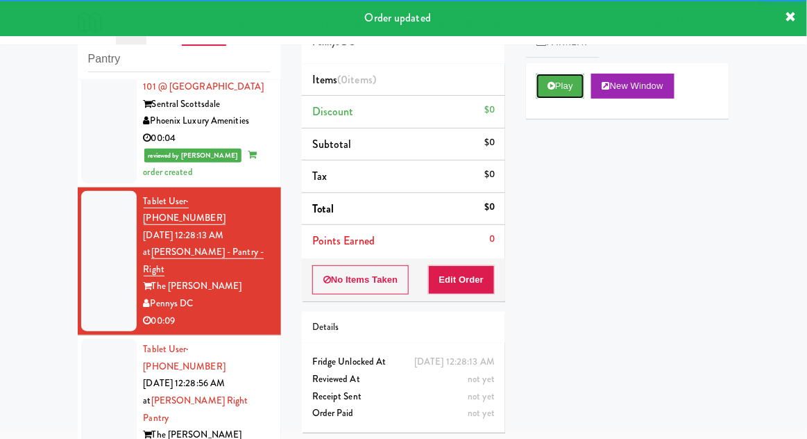
click at [568, 96] on button "Play" at bounding box center [561, 86] width 48 height 25
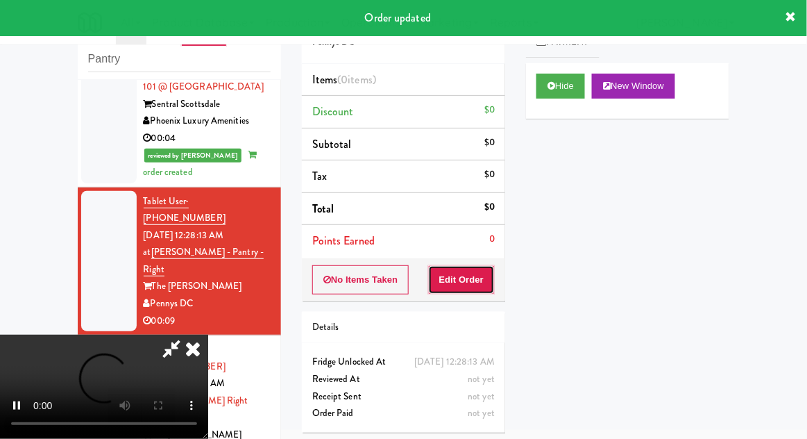
click at [479, 280] on button "Edit Order" at bounding box center [461, 279] width 67 height 29
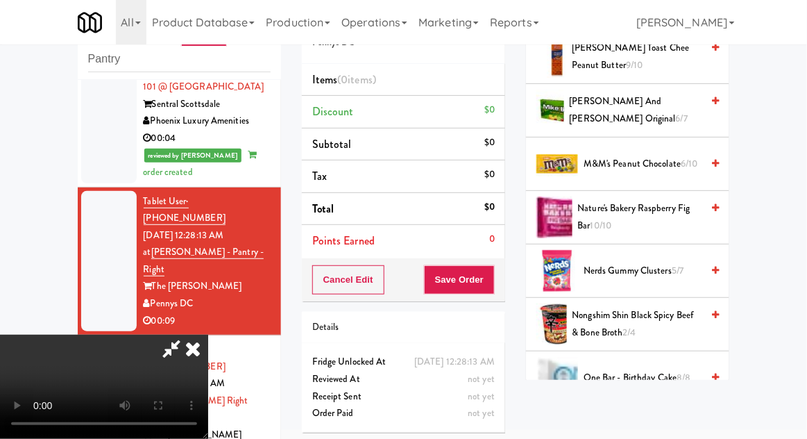
scroll to position [826, 0]
click at [639, 319] on span "Nongshim Shin Black Spicy Beef & Bone Broth 2/4" at bounding box center [638, 323] width 130 height 34
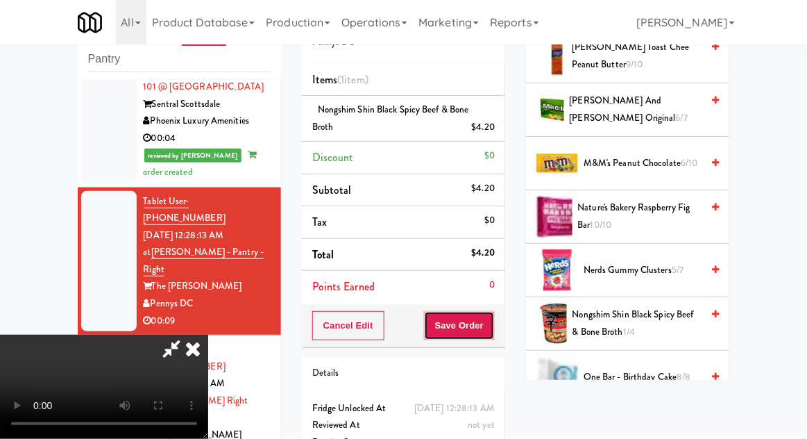
click at [490, 330] on button "Save Order" at bounding box center [459, 325] width 71 height 29
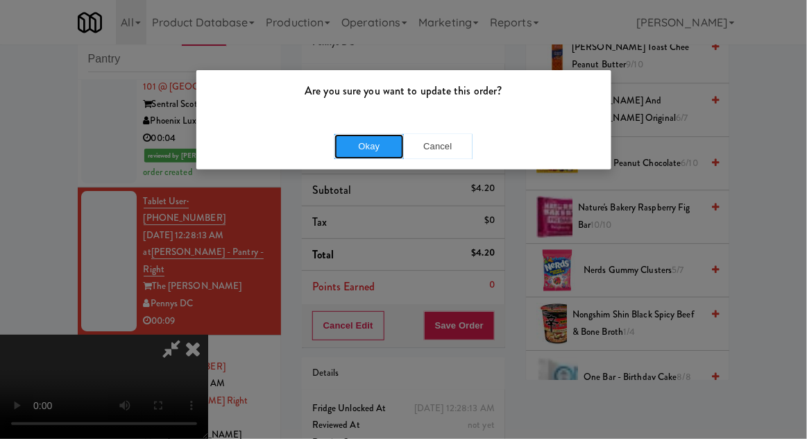
click at [355, 153] on button "Okay" at bounding box center [369, 146] width 69 height 25
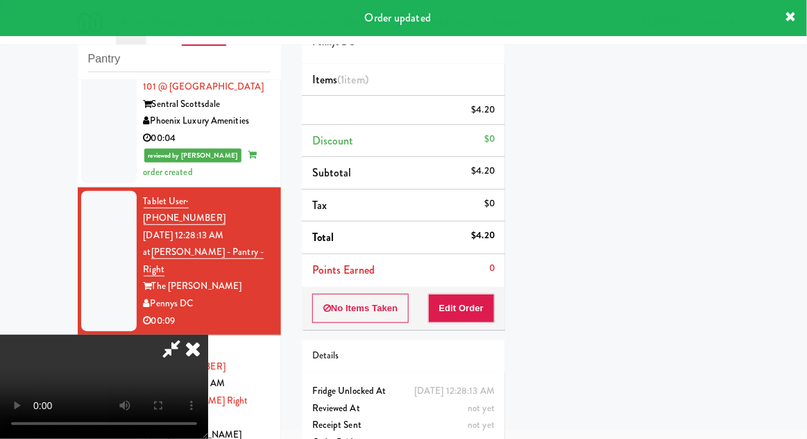
scroll to position [137, 0]
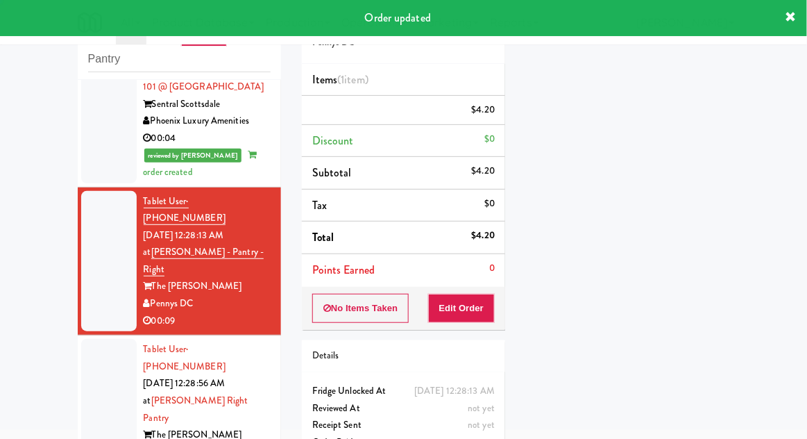
click at [101, 339] on div at bounding box center [109, 409] width 56 height 141
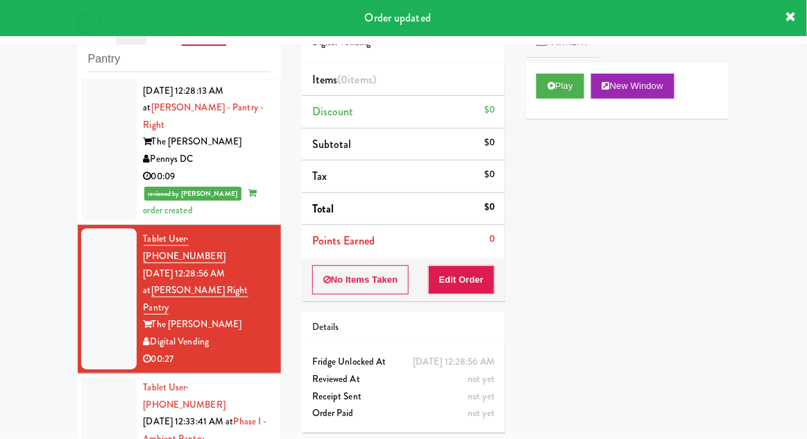
scroll to position [1224, 0]
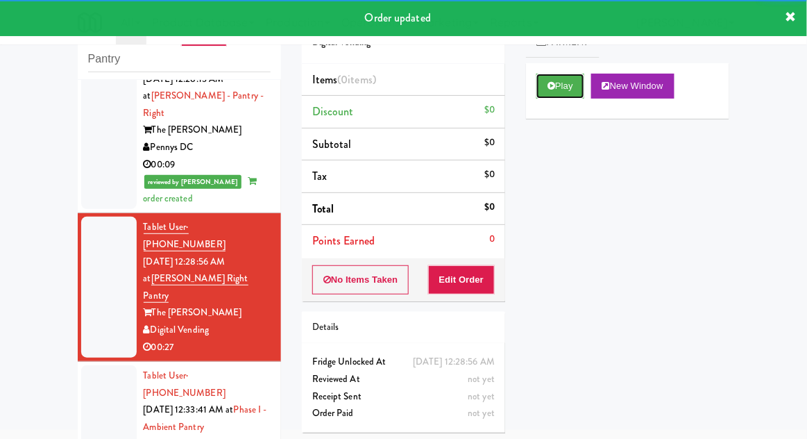
click at [569, 89] on button "Play" at bounding box center [561, 86] width 48 height 25
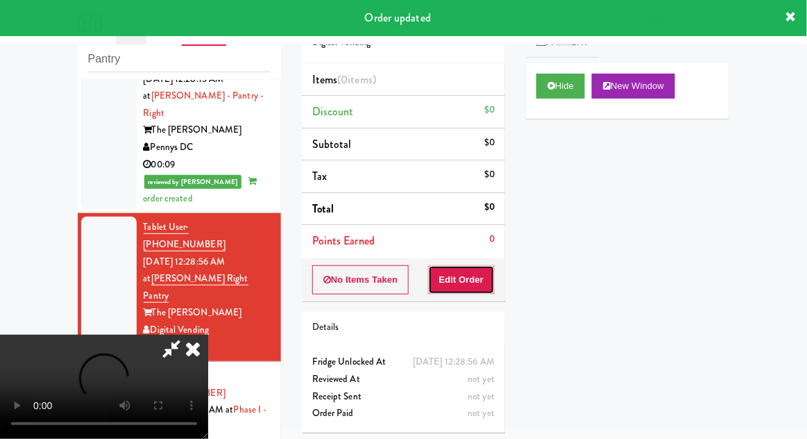
click at [474, 279] on button "Edit Order" at bounding box center [461, 279] width 67 height 29
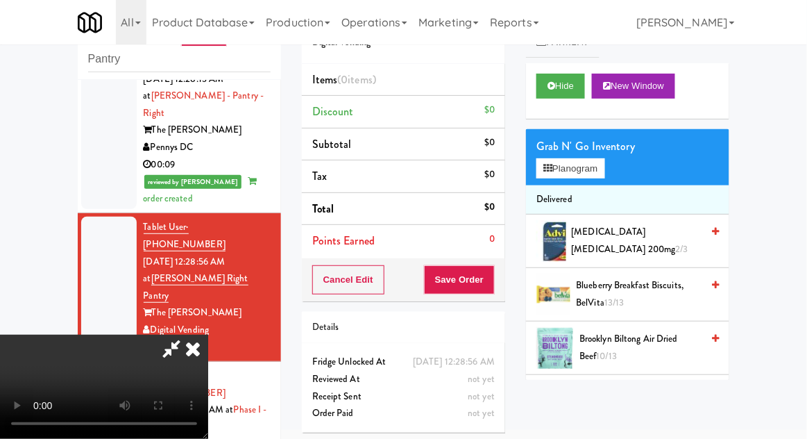
scroll to position [51, 0]
click at [598, 176] on button "Planogram" at bounding box center [571, 168] width 68 height 21
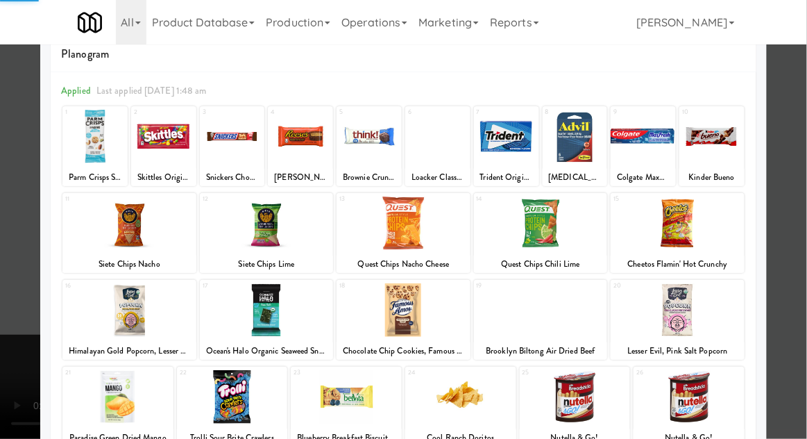
scroll to position [67, 0]
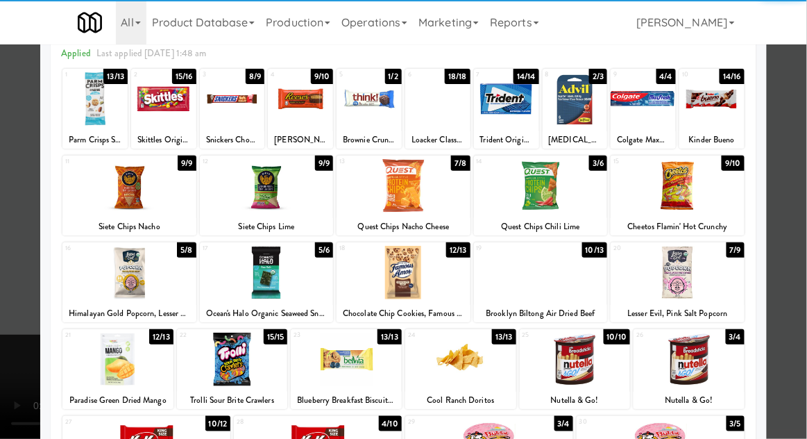
click at [718, 348] on div at bounding box center [689, 358] width 111 height 53
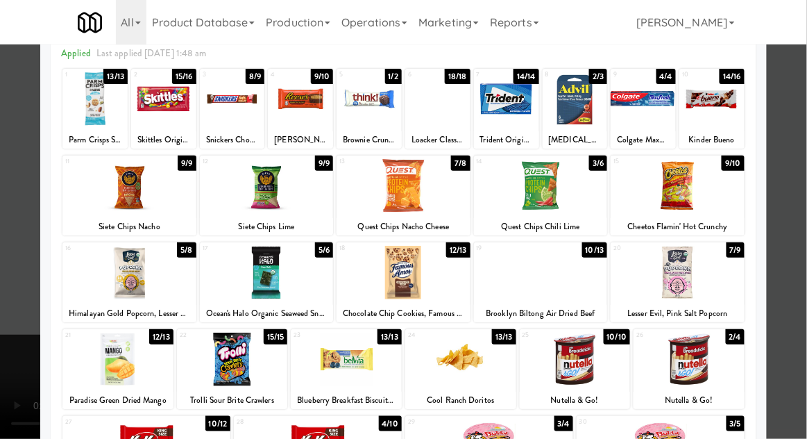
click at [787, 310] on div at bounding box center [403, 219] width 807 height 439
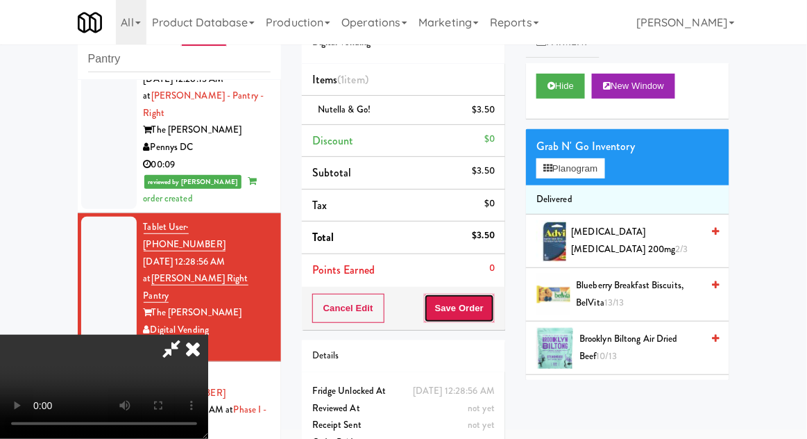
click at [493, 309] on button "Save Order" at bounding box center [459, 308] width 71 height 29
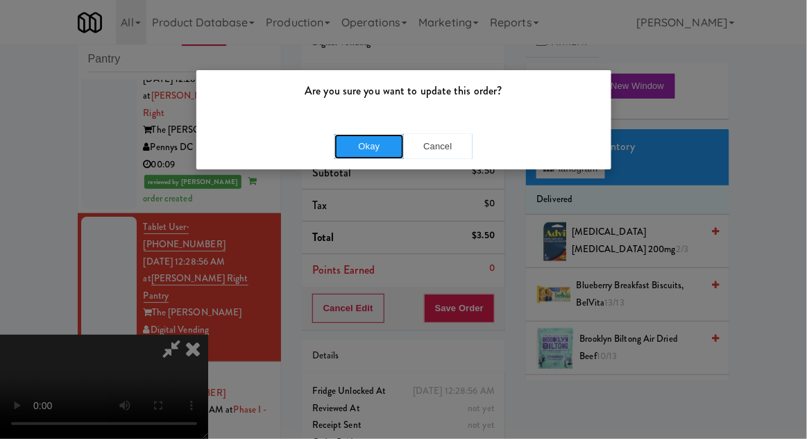
click at [371, 153] on button "Okay" at bounding box center [369, 146] width 69 height 25
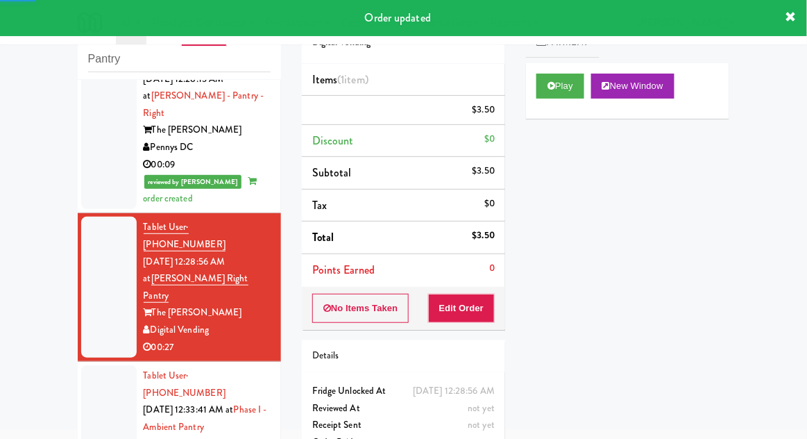
click at [90, 365] on div at bounding box center [109, 427] width 56 height 124
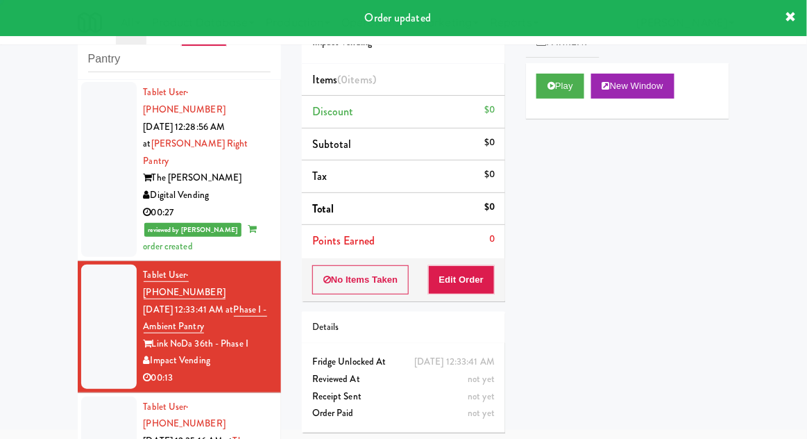
scroll to position [1359, 0]
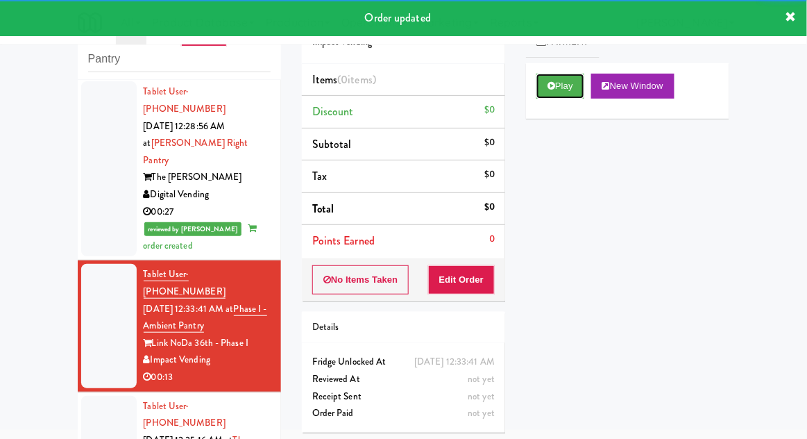
click at [574, 92] on button "Play" at bounding box center [561, 86] width 48 height 25
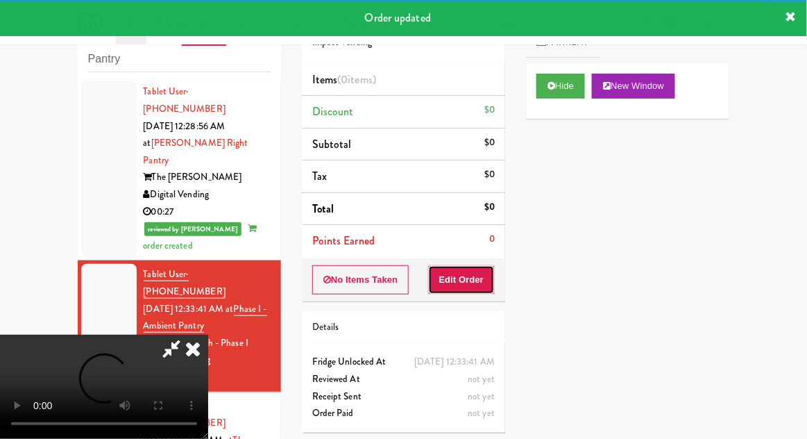
click at [474, 289] on button "Edit Order" at bounding box center [461, 279] width 67 height 29
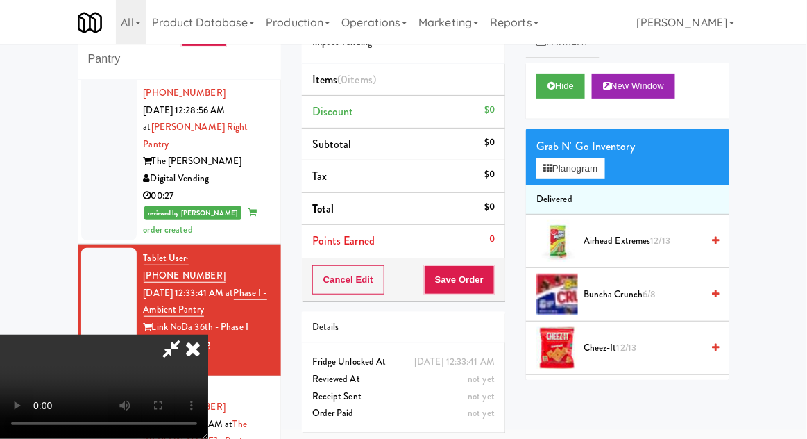
scroll to position [51, 0]
click at [595, 172] on button "Planogram" at bounding box center [571, 168] width 68 height 21
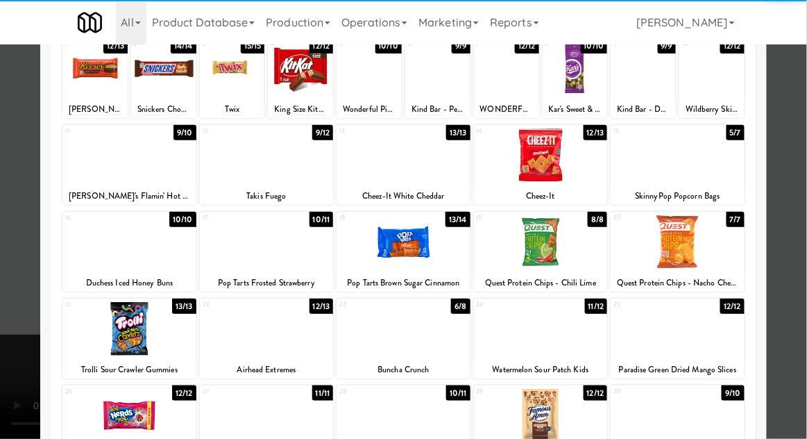
scroll to position [110, 0]
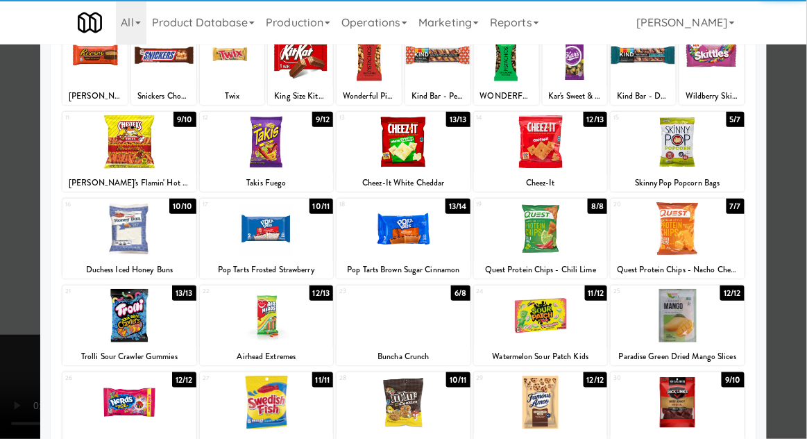
click at [695, 412] on div at bounding box center [678, 402] width 134 height 53
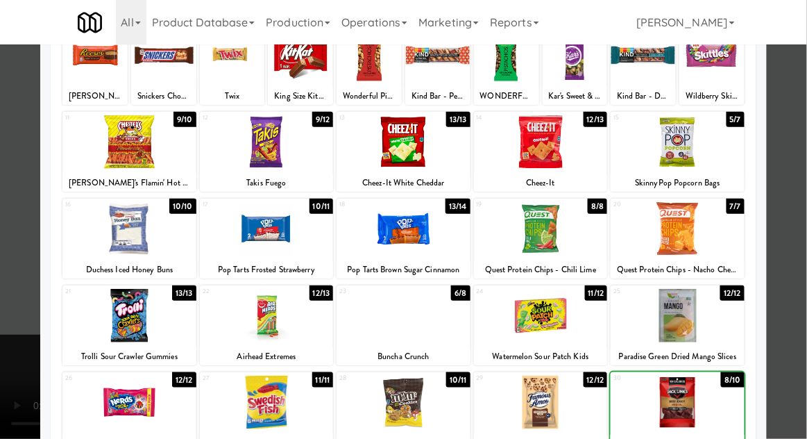
click at [694, 412] on div at bounding box center [678, 402] width 134 height 53
click at [782, 305] on div at bounding box center [403, 219] width 807 height 439
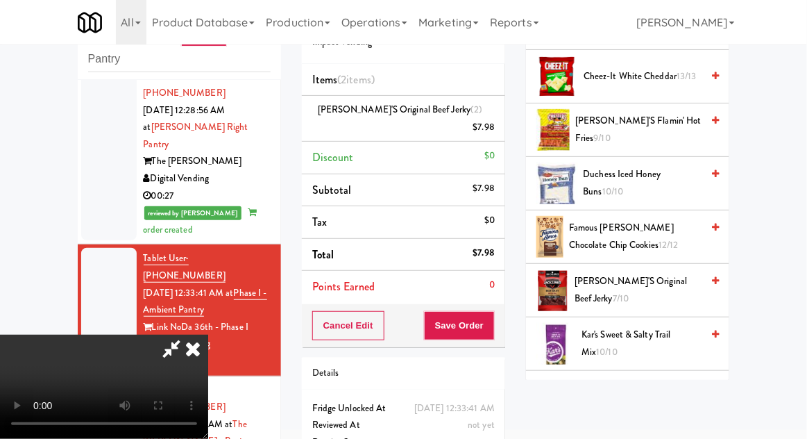
scroll to position [325, 0]
click at [651, 275] on span "[PERSON_NAME]'s Original Beef Jerky 7/10" at bounding box center [638, 290] width 127 height 34
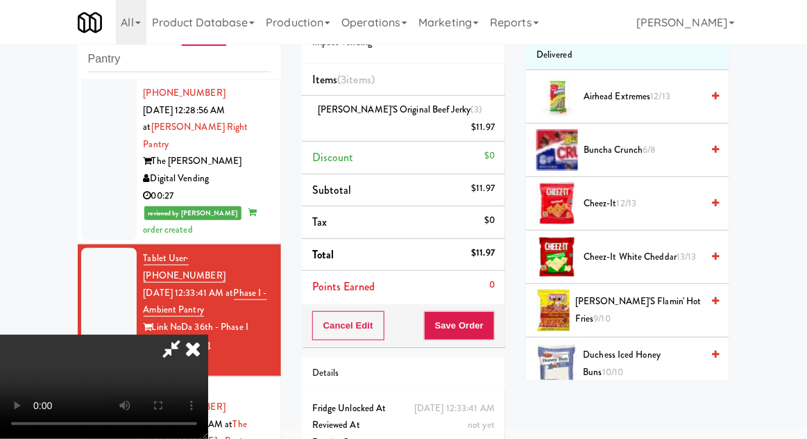
scroll to position [153, 0]
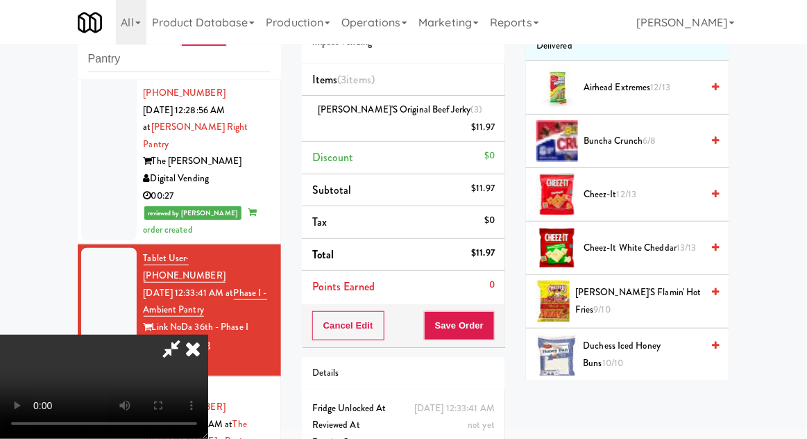
click at [642, 344] on span "Duchess Iced Honey Buns 10/10" at bounding box center [643, 354] width 119 height 34
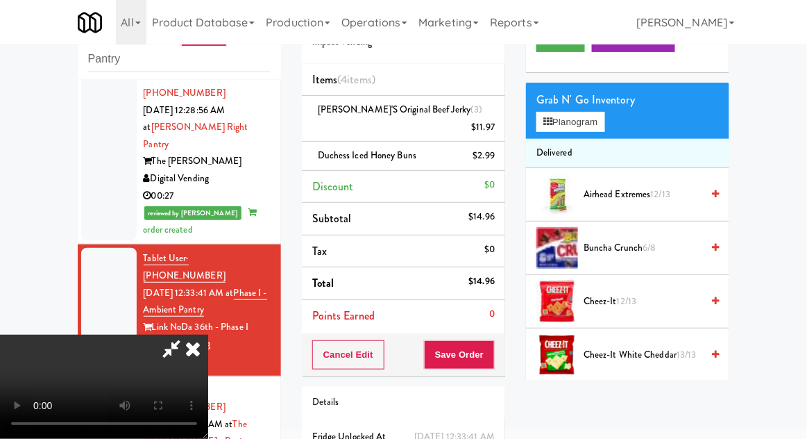
scroll to position [0, 0]
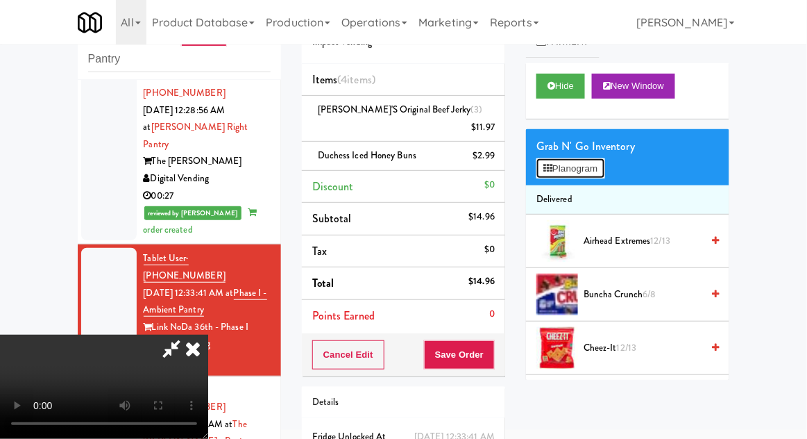
click at [605, 167] on button "Planogram" at bounding box center [571, 168] width 68 height 21
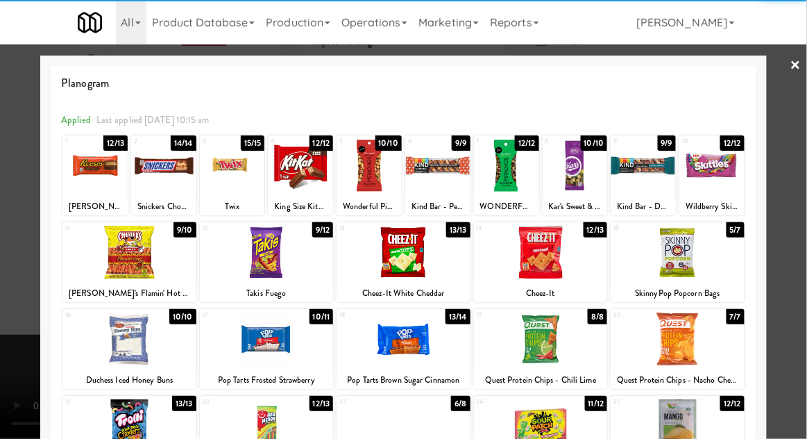
click at [571, 272] on div at bounding box center [541, 252] width 134 height 53
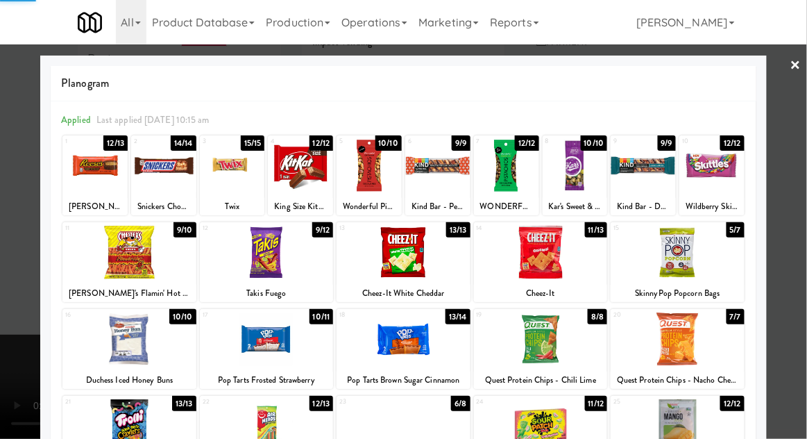
click at [790, 230] on div at bounding box center [403, 219] width 807 height 439
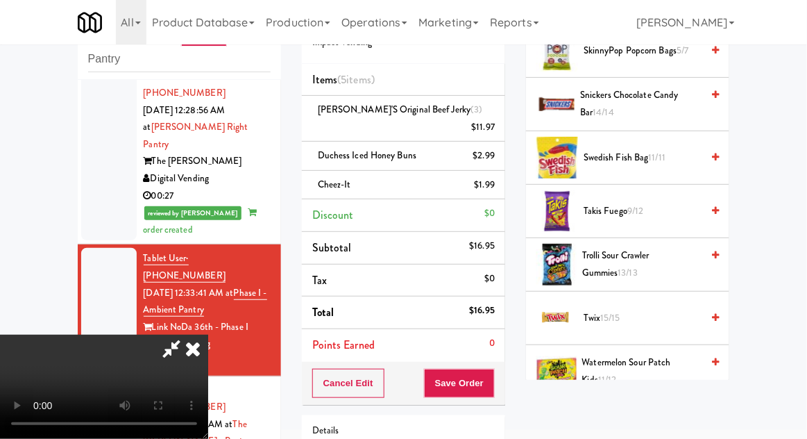
scroll to position [1247, 0]
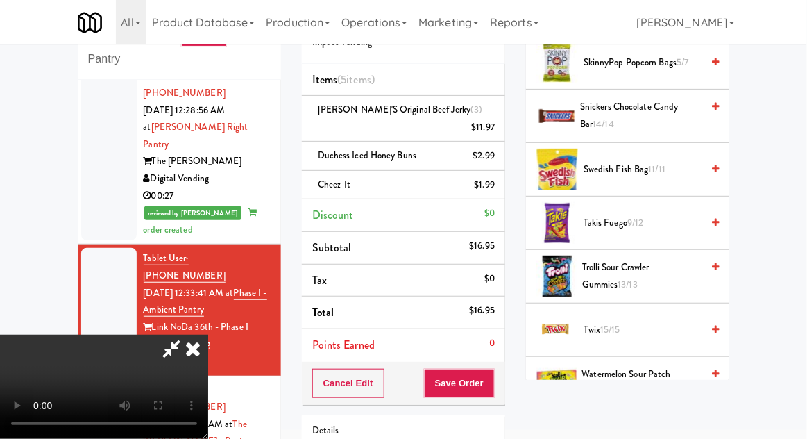
click at [626, 323] on span "Twix 15/15" at bounding box center [643, 329] width 118 height 17
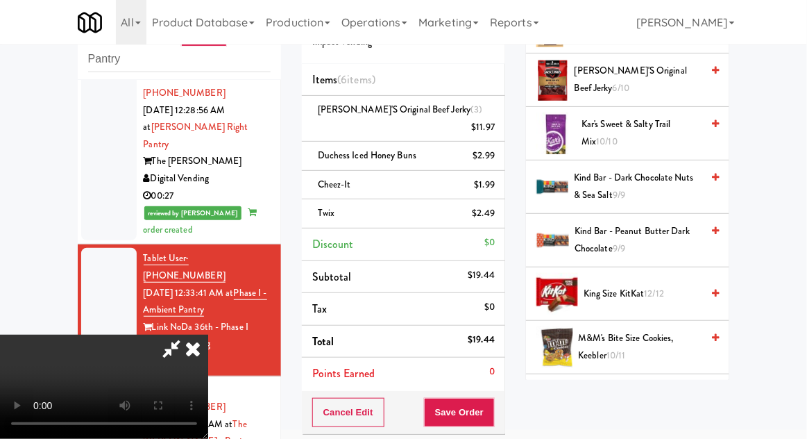
scroll to position [537, 0]
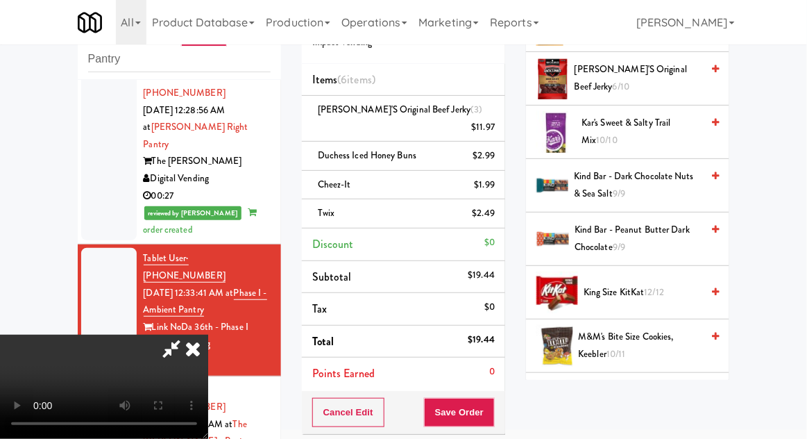
click at [661, 290] on span "12/12" at bounding box center [655, 291] width 20 height 13
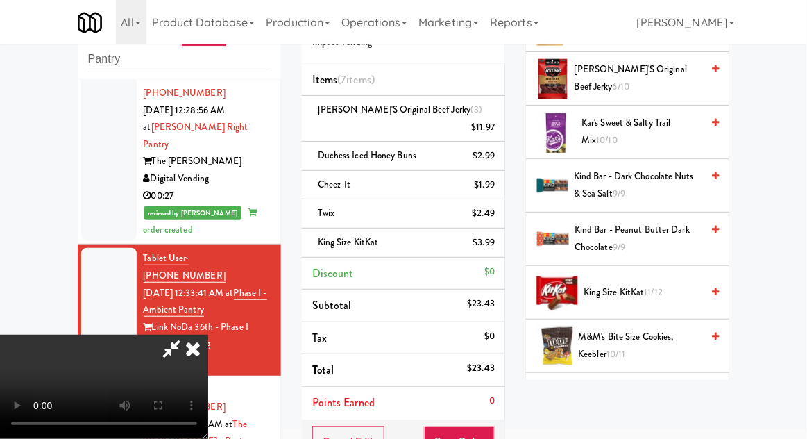
scroll to position [51, 0]
click at [494, 430] on button "Save Order" at bounding box center [459, 440] width 71 height 29
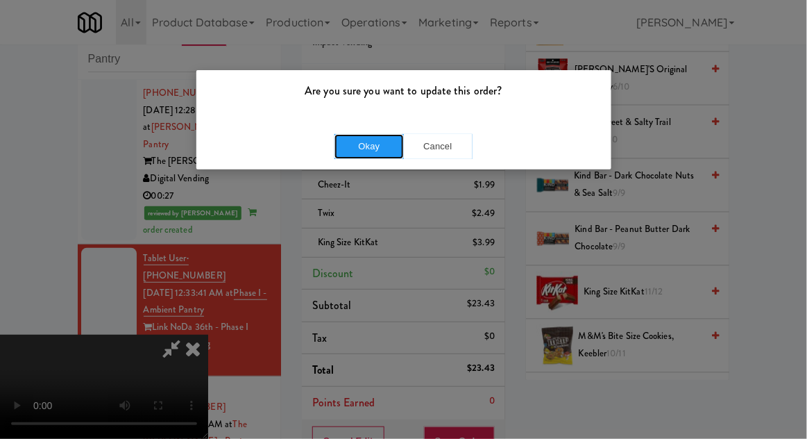
click at [360, 150] on button "Okay" at bounding box center [369, 146] width 69 height 25
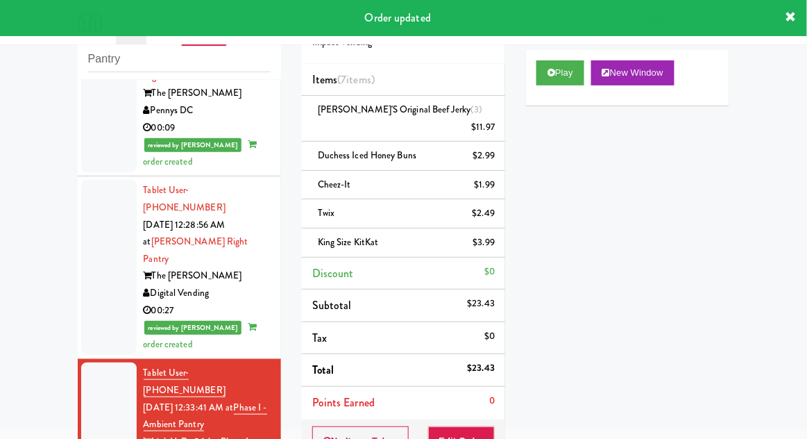
scroll to position [0, 0]
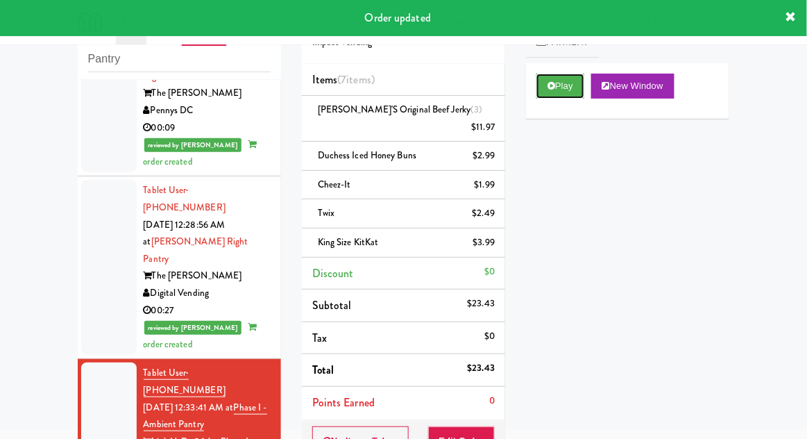
click at [572, 96] on button "Play" at bounding box center [561, 86] width 48 height 25
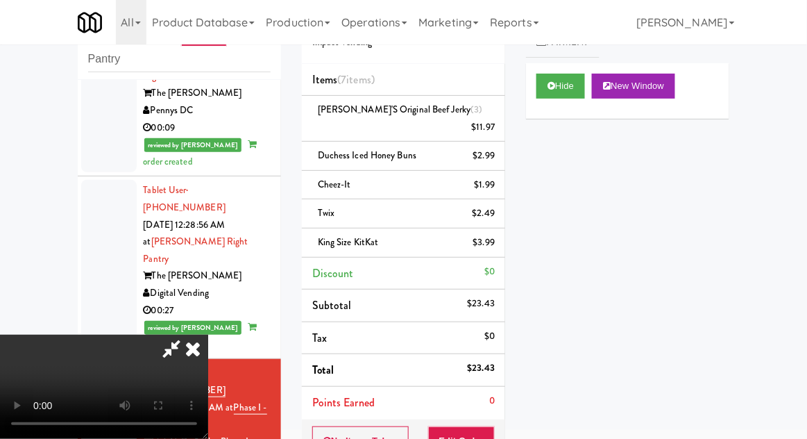
click at [208, 335] on icon at bounding box center [193, 349] width 31 height 28
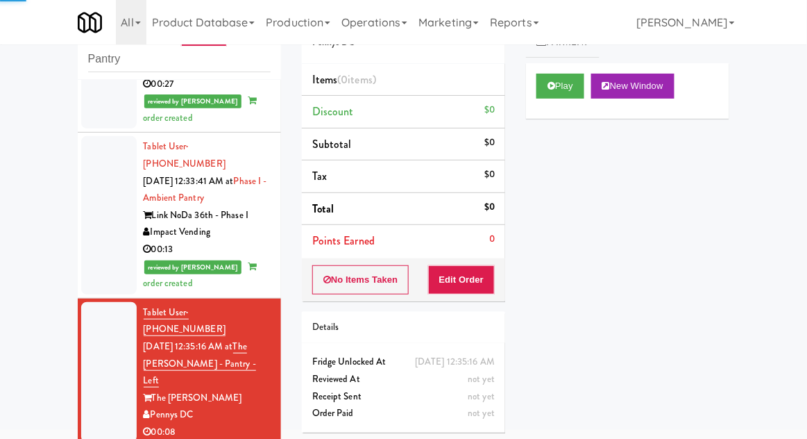
scroll to position [1494, 0]
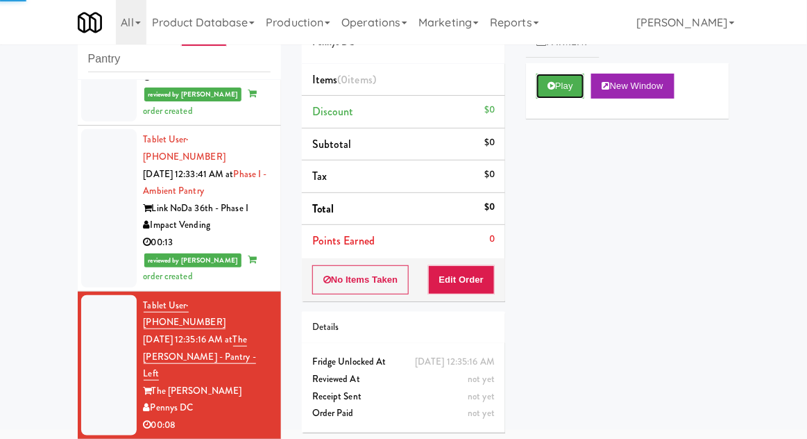
click at [556, 90] on button "Play" at bounding box center [561, 86] width 48 height 25
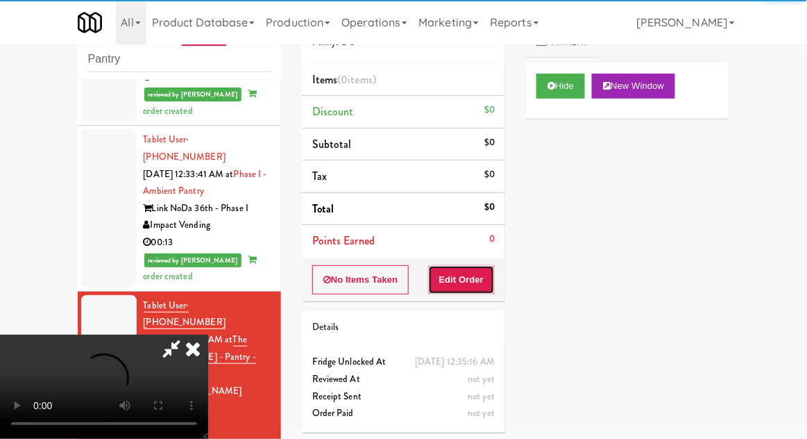
click at [469, 289] on button "Edit Order" at bounding box center [461, 279] width 67 height 29
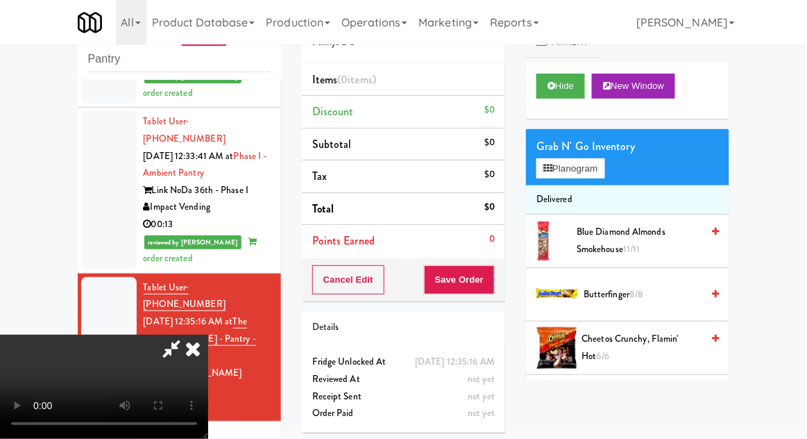
scroll to position [51, 0]
click at [591, 176] on button "Planogram" at bounding box center [571, 168] width 68 height 21
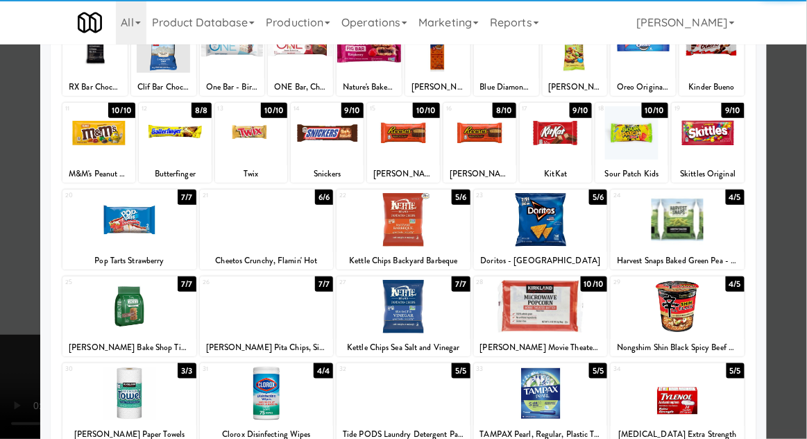
scroll to position [176, 0]
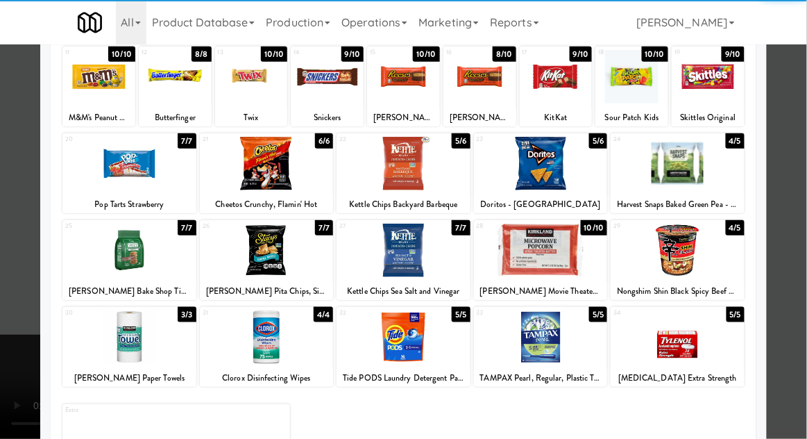
click at [714, 348] on div at bounding box center [678, 336] width 134 height 53
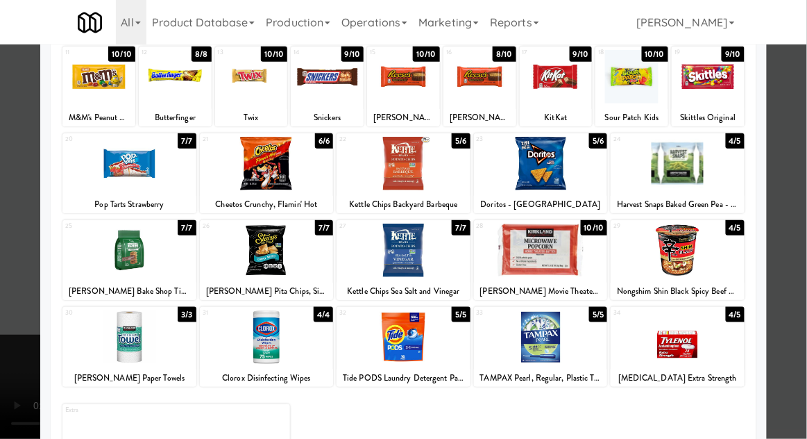
click at [798, 322] on div at bounding box center [403, 219] width 807 height 439
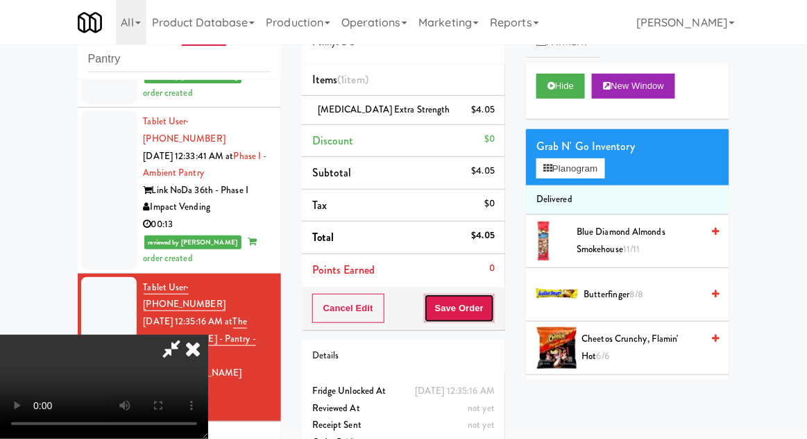
click at [491, 316] on button "Save Order" at bounding box center [459, 308] width 71 height 29
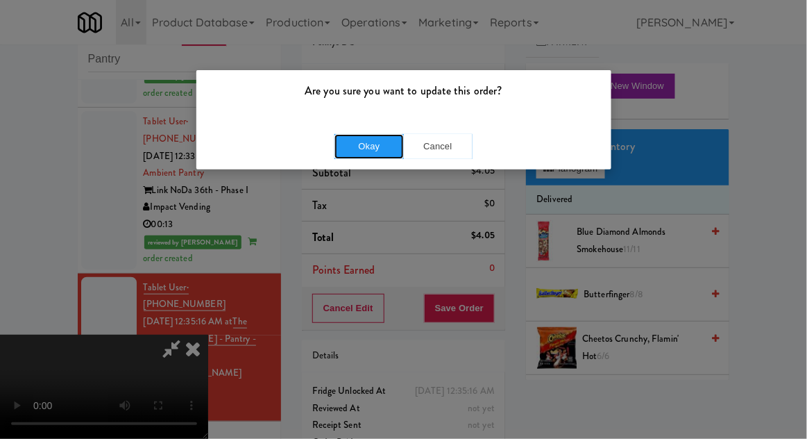
click at [348, 147] on button "Okay" at bounding box center [369, 146] width 69 height 25
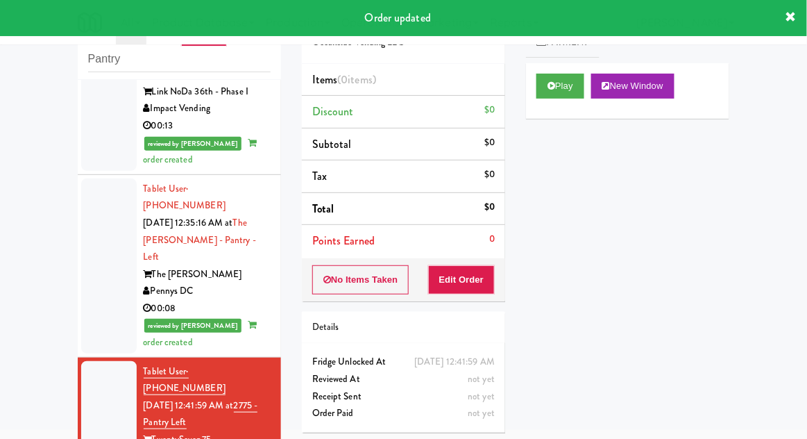
scroll to position [1619, 0]
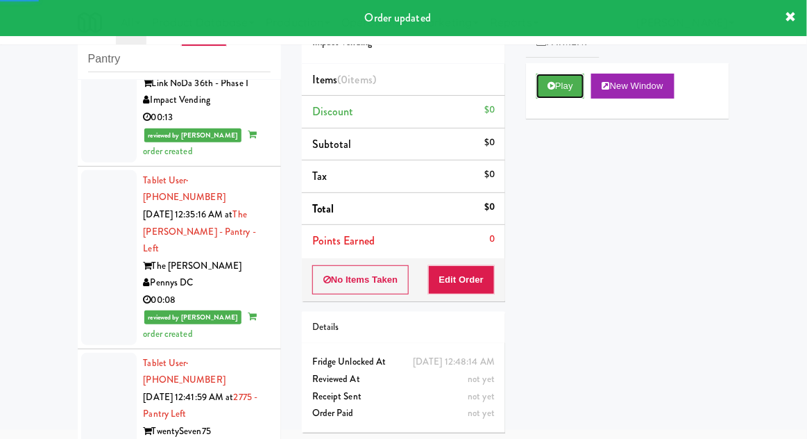
click at [581, 97] on button "Play" at bounding box center [561, 86] width 48 height 25
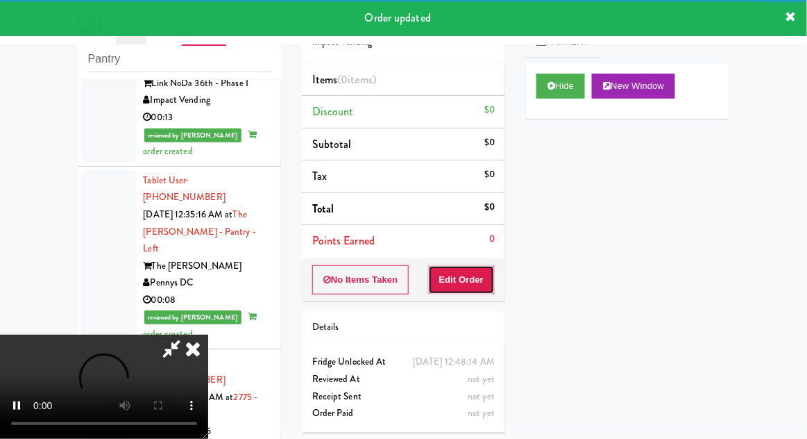
click at [479, 276] on button "Edit Order" at bounding box center [461, 279] width 67 height 29
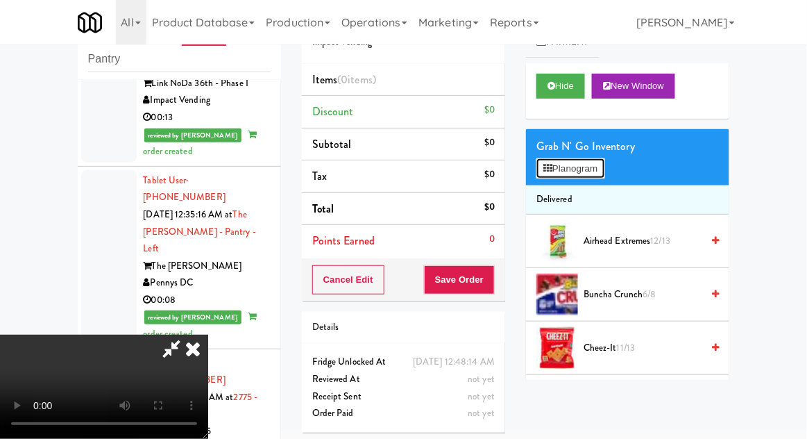
click at [589, 169] on button "Planogram" at bounding box center [571, 168] width 68 height 21
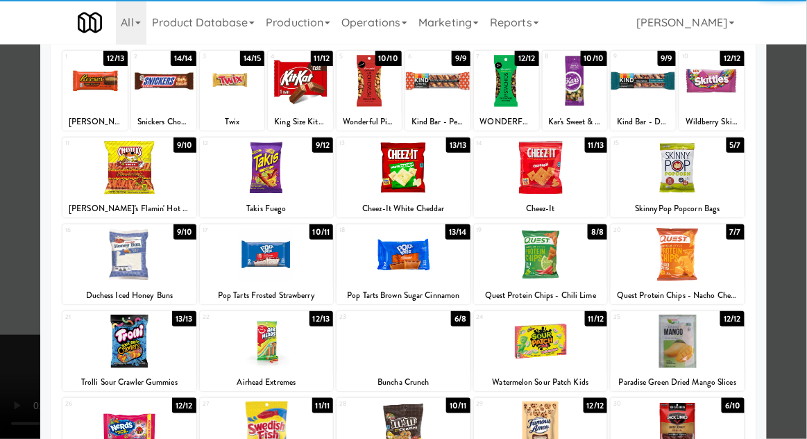
scroll to position [84, 0]
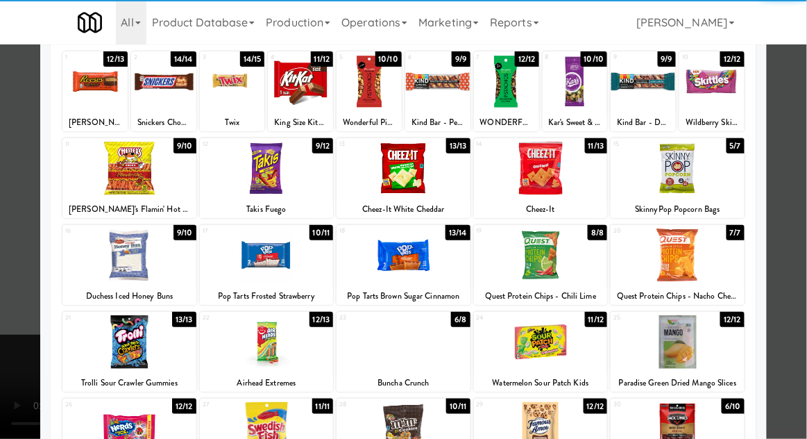
click at [702, 428] on div at bounding box center [678, 428] width 134 height 53
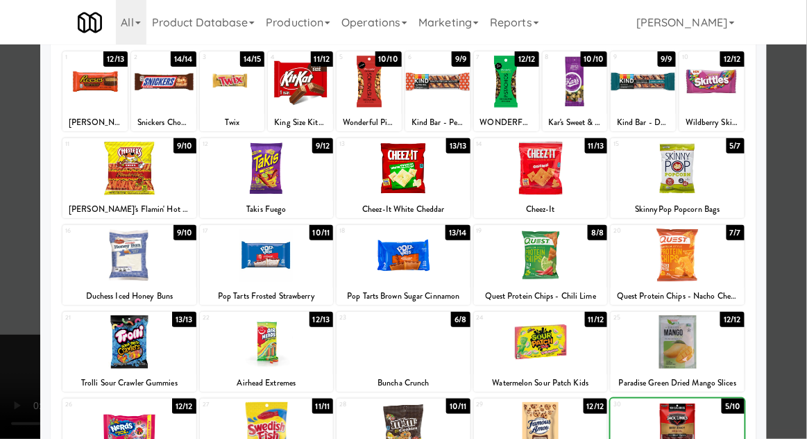
click at [787, 351] on div at bounding box center [403, 219] width 807 height 439
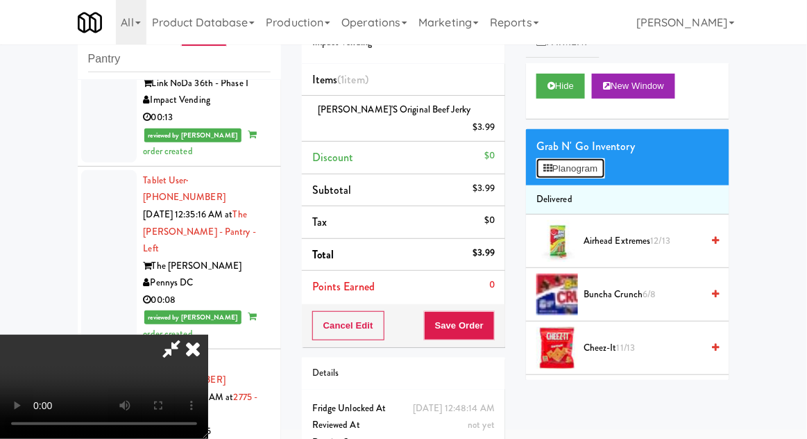
click at [586, 178] on button "Planogram" at bounding box center [571, 168] width 68 height 21
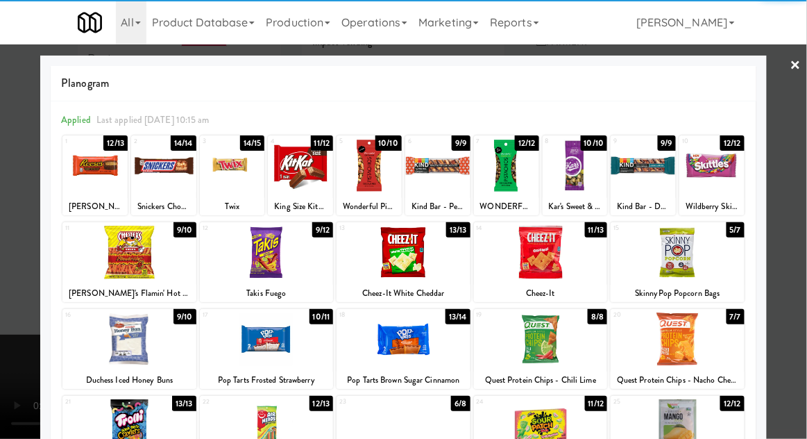
click at [107, 359] on div at bounding box center [129, 338] width 134 height 53
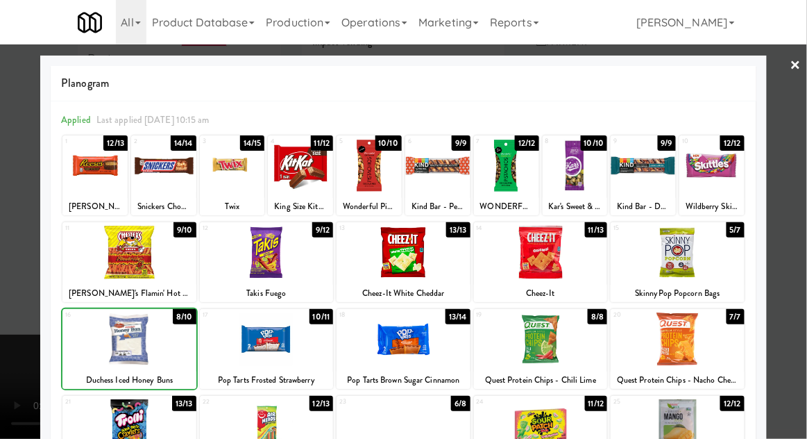
click at [11, 334] on div at bounding box center [403, 219] width 807 height 439
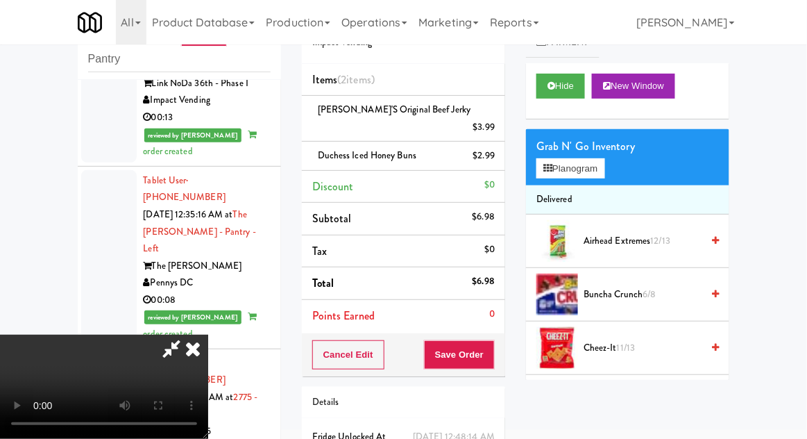
scroll to position [51, 0]
click at [491, 342] on button "Save Order" at bounding box center [459, 354] width 71 height 29
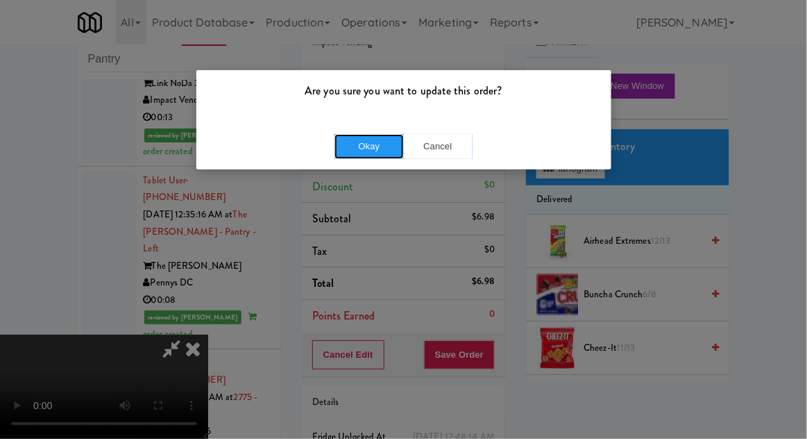
click at [371, 136] on button "Okay" at bounding box center [369, 146] width 69 height 25
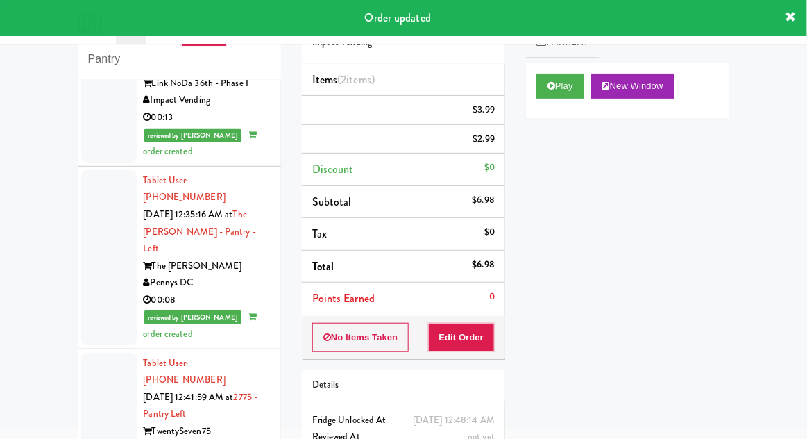
scroll to position [0, 0]
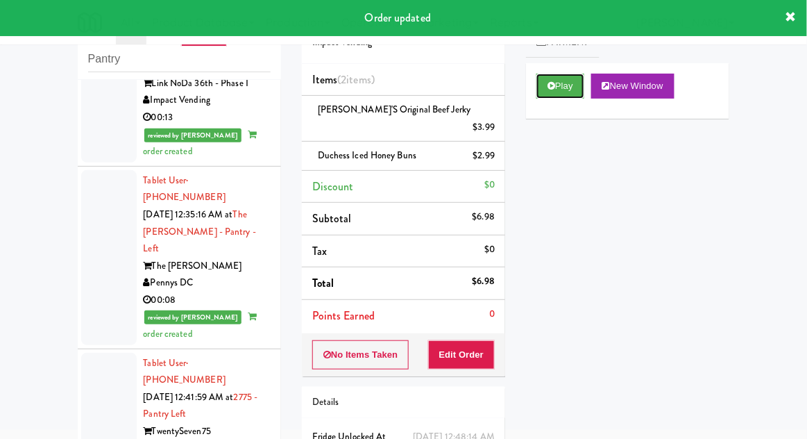
click at [567, 95] on button "Play" at bounding box center [561, 86] width 48 height 25
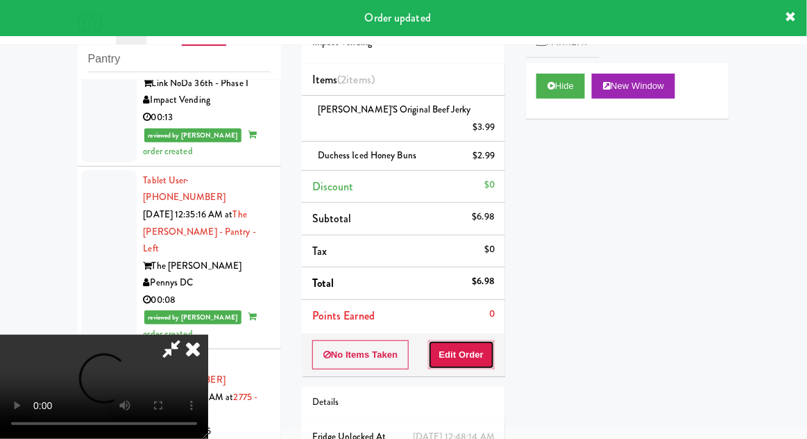
click at [465, 340] on button "Edit Order" at bounding box center [461, 354] width 67 height 29
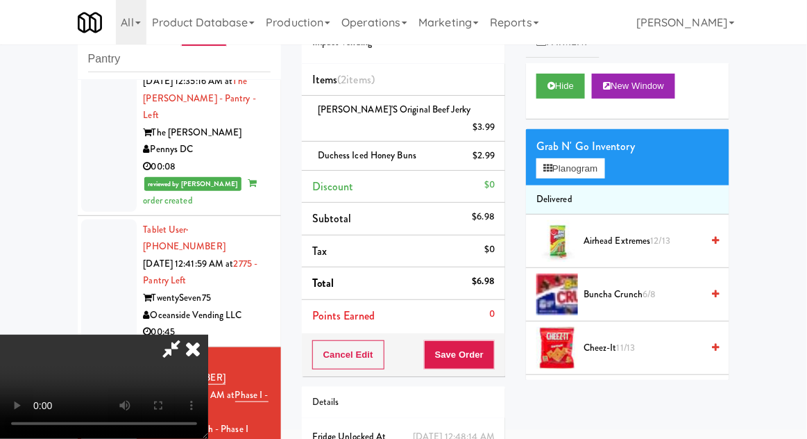
click at [208, 335] on icon at bounding box center [193, 349] width 31 height 28
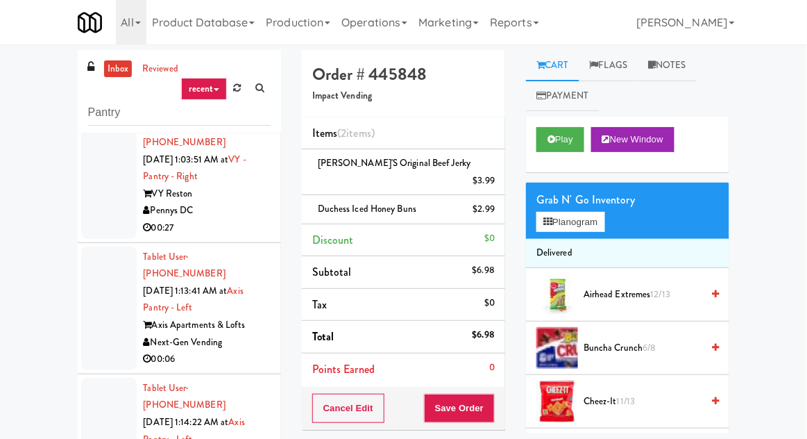
click at [124, 68] on link "inbox" at bounding box center [118, 68] width 28 height 17
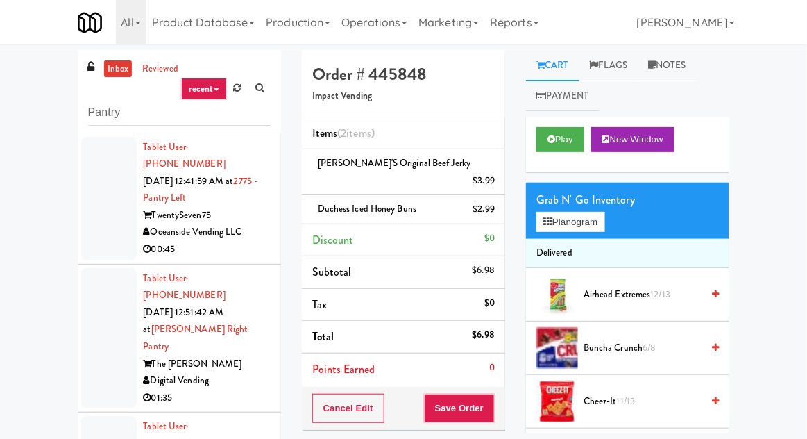
click at [106, 70] on link "inbox" at bounding box center [118, 68] width 28 height 17
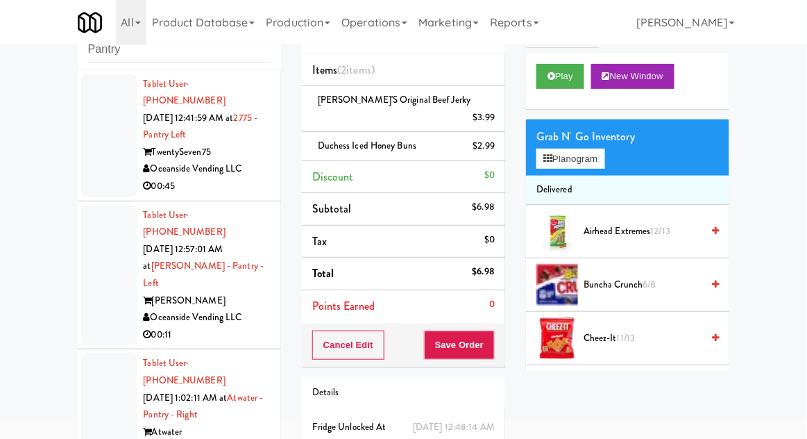
click at [106, 141] on div at bounding box center [109, 136] width 56 height 124
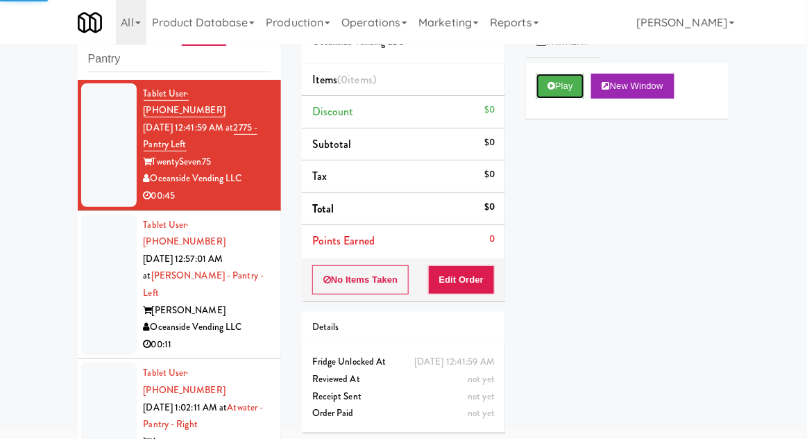
click at [544, 90] on button "Play" at bounding box center [561, 86] width 48 height 25
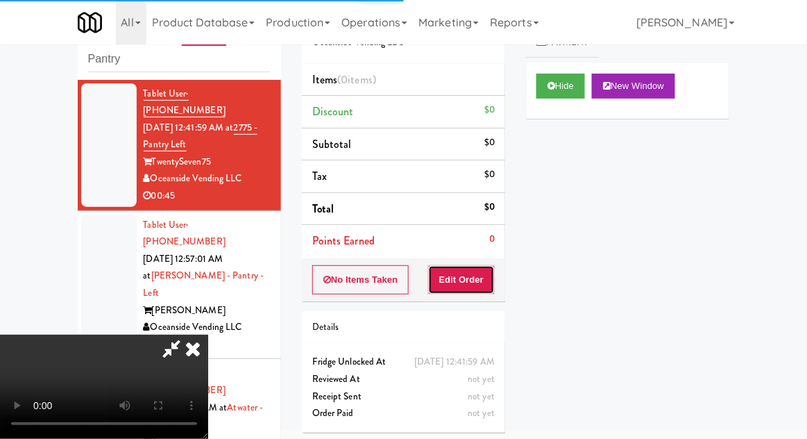
click at [452, 271] on button "Edit Order" at bounding box center [461, 279] width 67 height 29
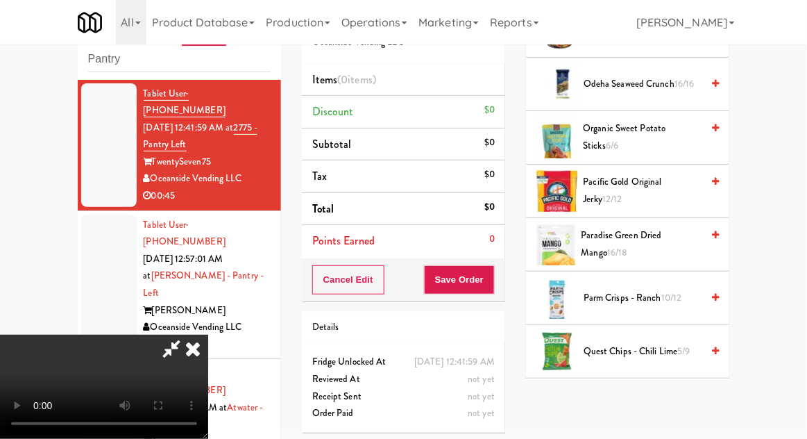
scroll to position [944, 0]
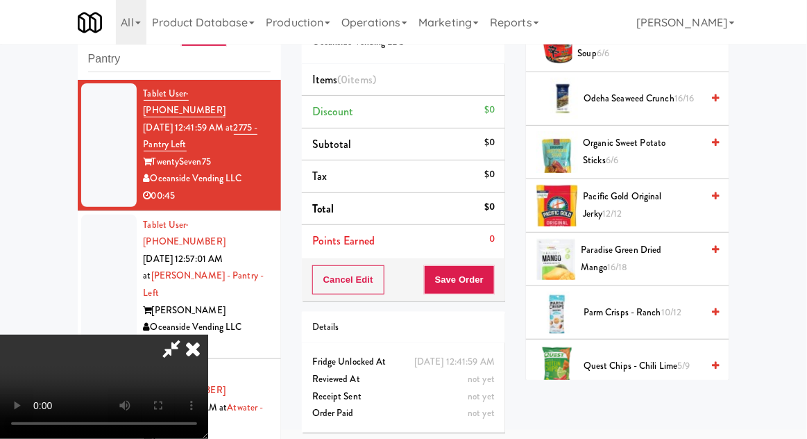
click at [670, 243] on span "Paradise Green Dried Mango 16/18" at bounding box center [642, 259] width 121 height 34
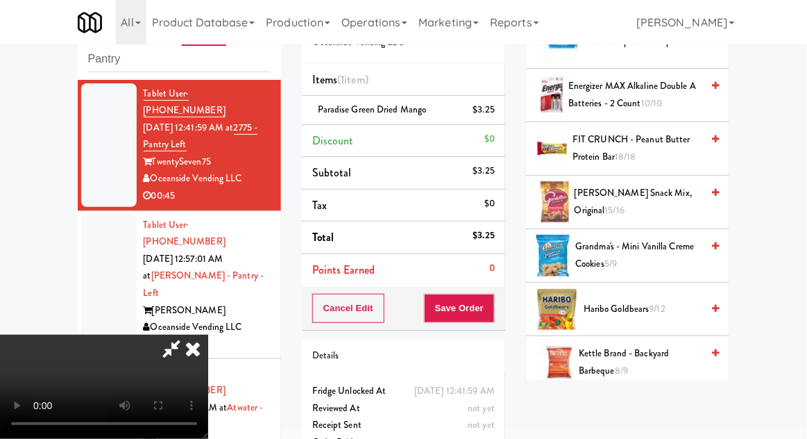
scroll to position [303, 0]
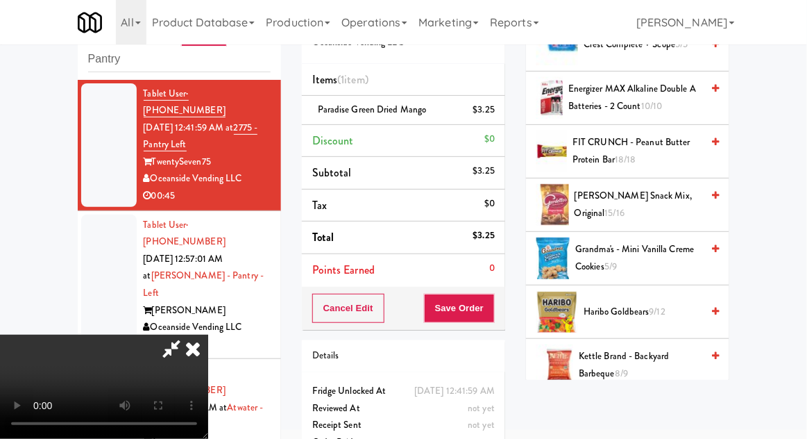
click at [665, 256] on span "Grandma's - Mini Vanilla Creme Cookies 5/9" at bounding box center [638, 258] width 126 height 34
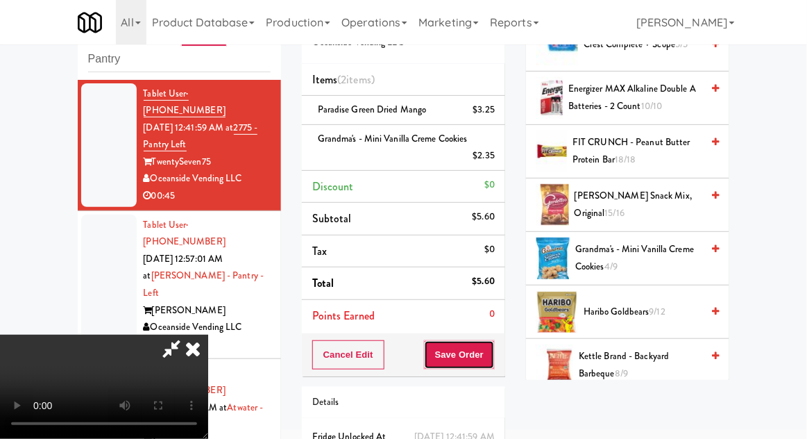
click at [494, 362] on button "Save Order" at bounding box center [459, 354] width 71 height 29
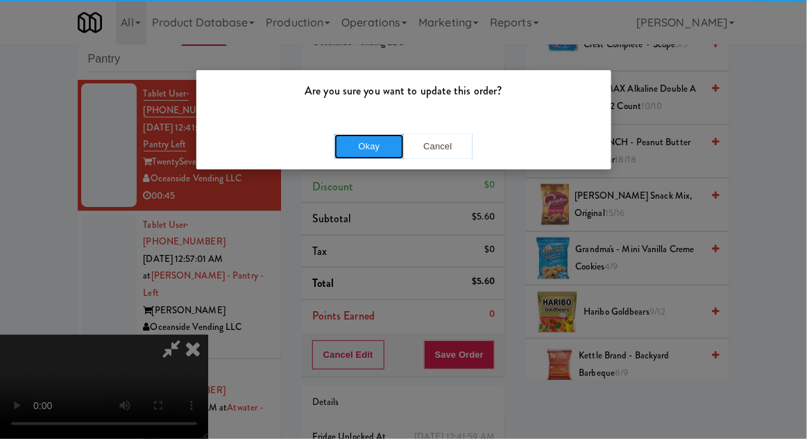
click at [360, 140] on button "Okay" at bounding box center [369, 146] width 69 height 25
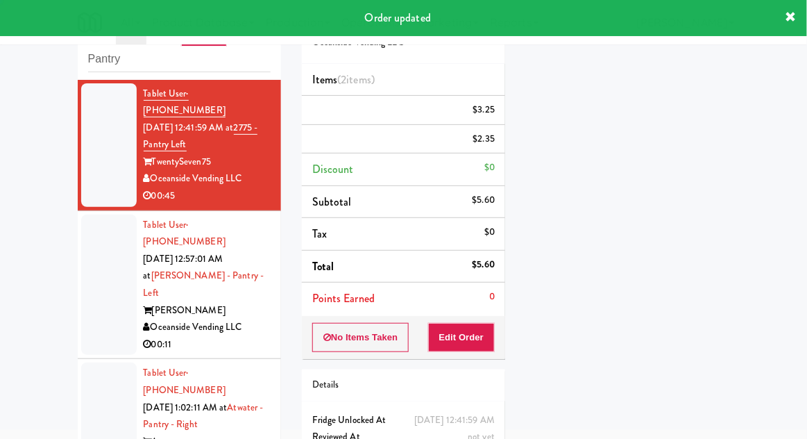
scroll to position [0, 0]
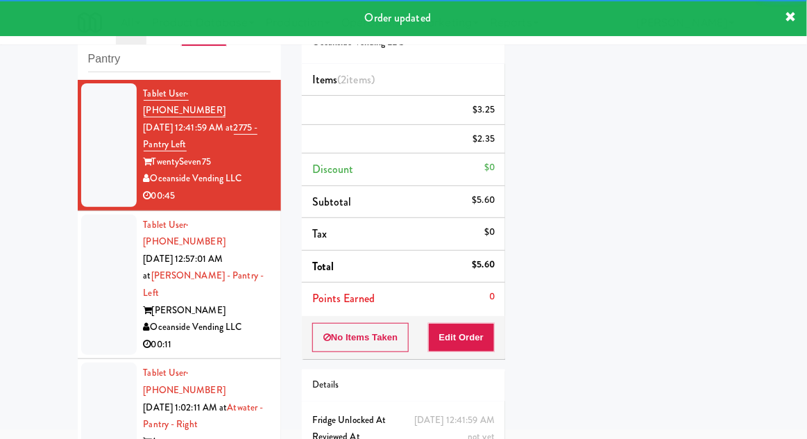
click at [87, 253] on div at bounding box center [109, 284] width 56 height 141
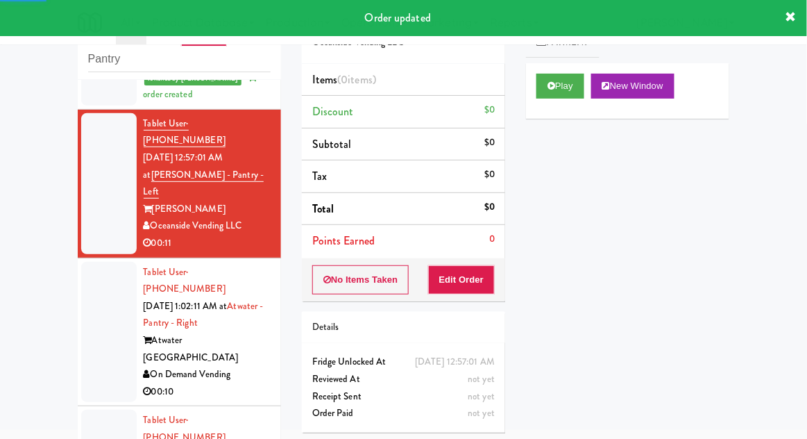
scroll to position [145, 0]
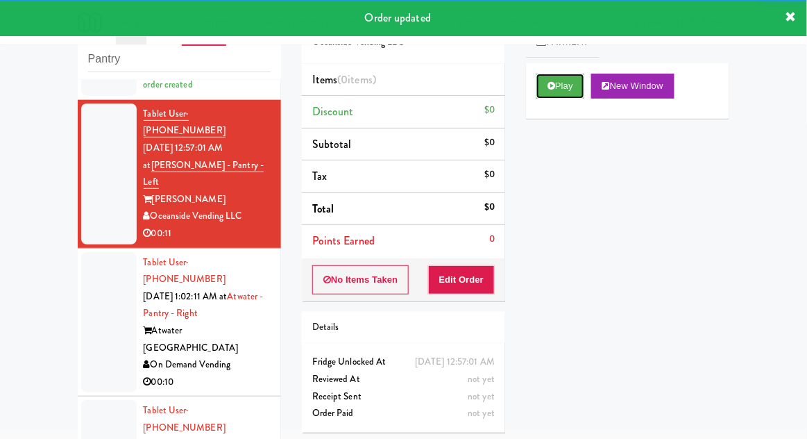
click at [546, 85] on button "Play" at bounding box center [561, 86] width 48 height 25
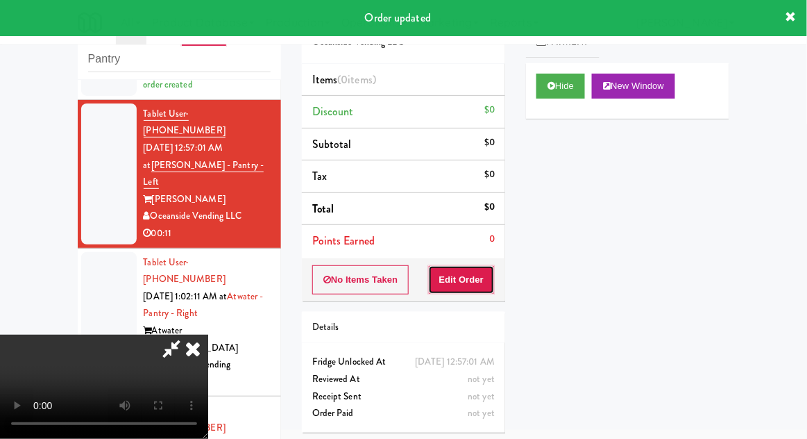
click at [460, 289] on button "Edit Order" at bounding box center [461, 279] width 67 height 29
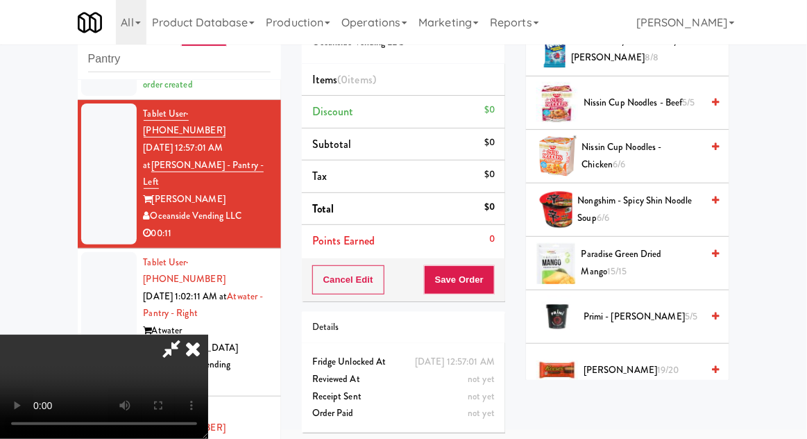
scroll to position [992, 0]
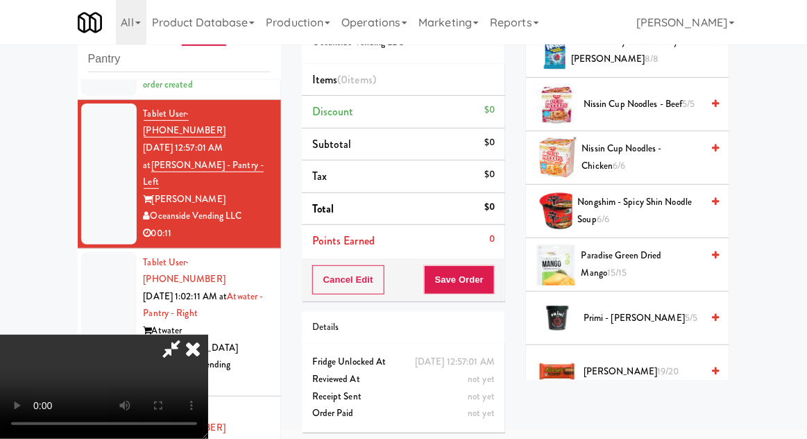
click at [668, 210] on span "Nongshim - Spicy Shin Noodle Soup 6/6" at bounding box center [640, 211] width 124 height 34
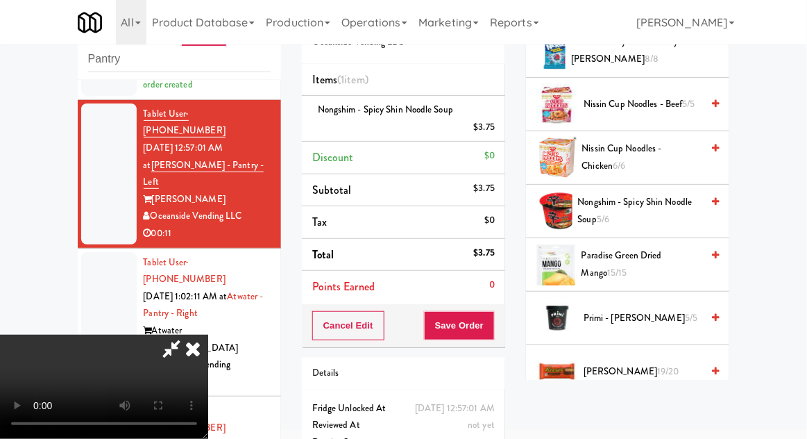
click at [660, 208] on span "Nongshim - Spicy Shin Noodle Soup 5/6" at bounding box center [640, 211] width 124 height 34
click at [506, 333] on div "Order # 463360 Oceanside Vending LLC Items (2 items ) Nongshim - Spicy Shin Noo…" at bounding box center [404, 243] width 224 height 492
click at [491, 329] on button "Save Order" at bounding box center [459, 325] width 71 height 29
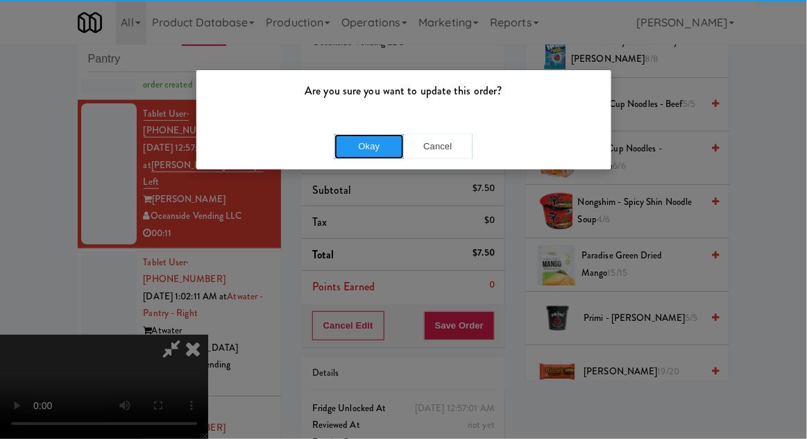
click at [355, 151] on button "Okay" at bounding box center [369, 146] width 69 height 25
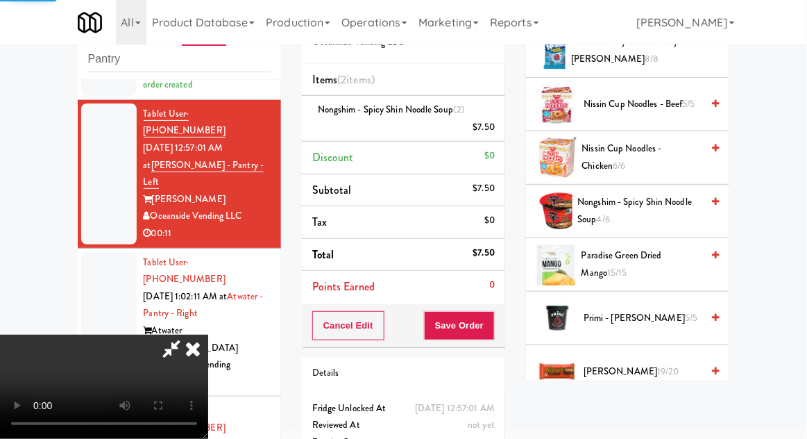
scroll to position [137, 0]
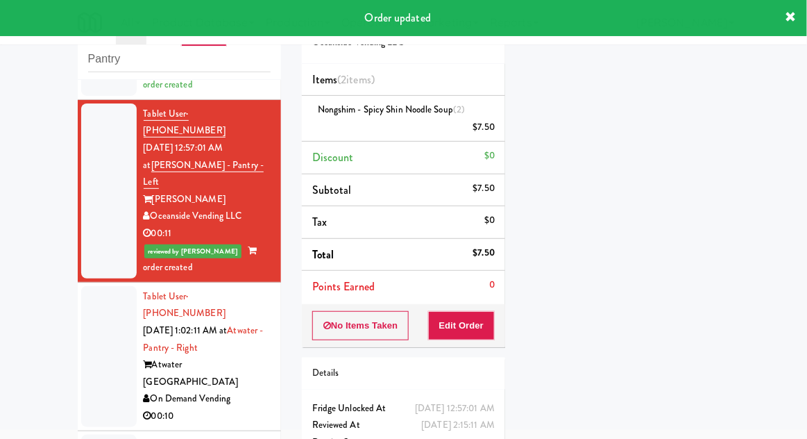
click at [103, 286] on div at bounding box center [109, 356] width 56 height 141
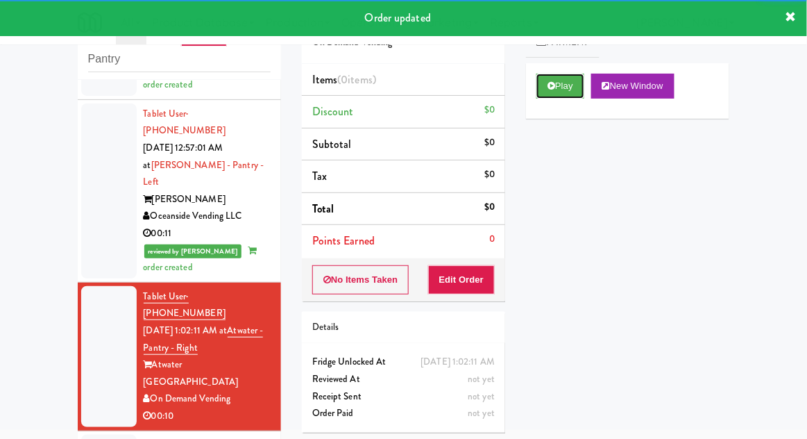
click at [565, 92] on button "Play" at bounding box center [561, 86] width 48 height 25
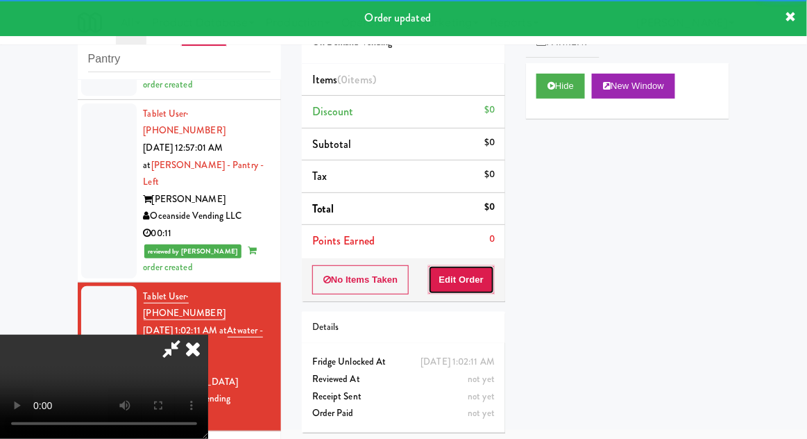
click at [458, 278] on button "Edit Order" at bounding box center [461, 279] width 67 height 29
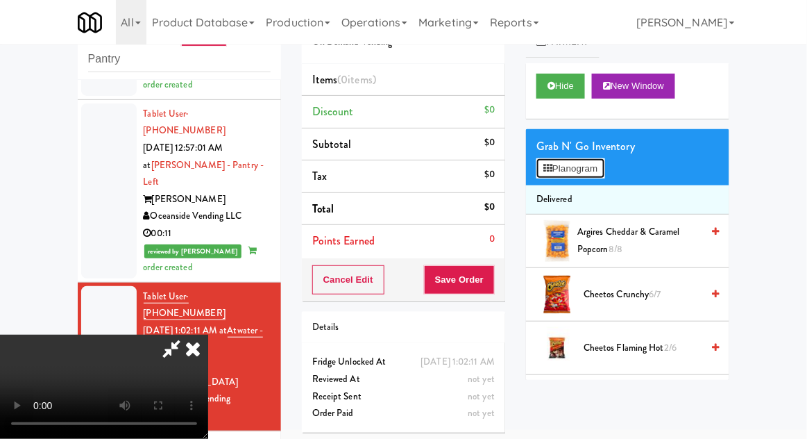
click at [605, 175] on button "Planogram" at bounding box center [571, 168] width 68 height 21
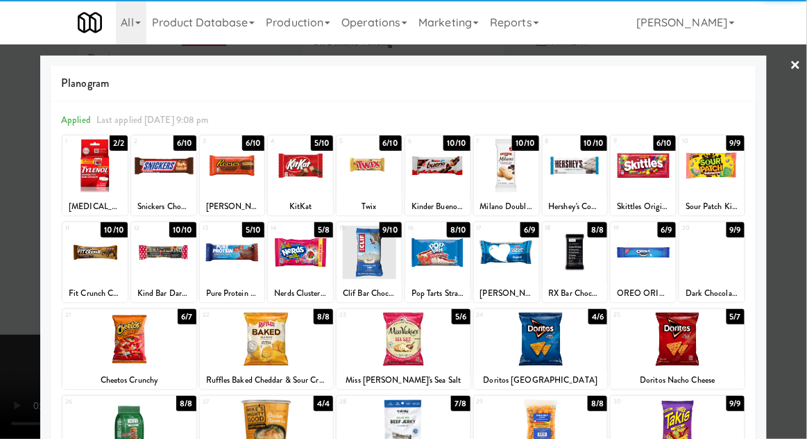
click at [227, 260] on div at bounding box center [232, 252] width 65 height 53
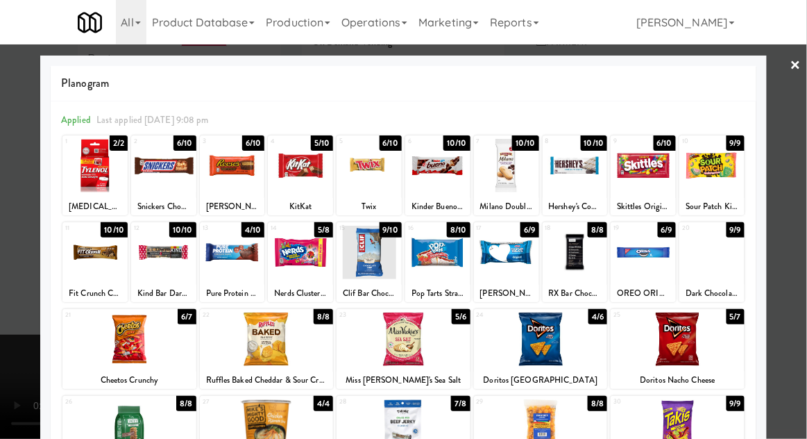
click at [21, 283] on div at bounding box center [403, 219] width 807 height 439
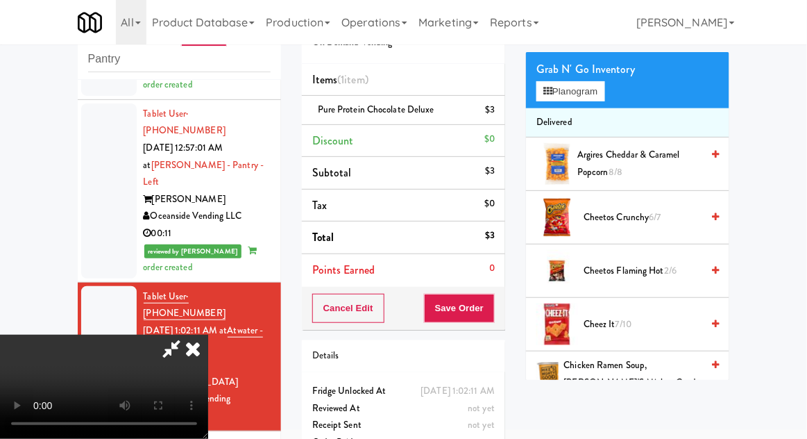
scroll to position [80, 0]
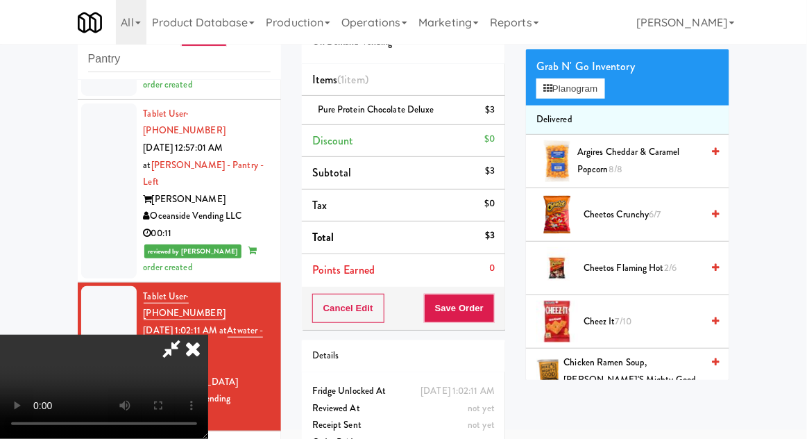
click at [632, 318] on span "7/10" at bounding box center [624, 320] width 16 height 13
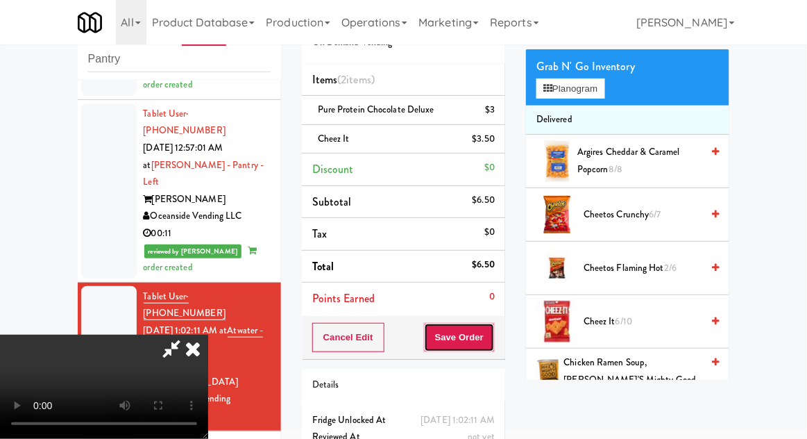
click at [494, 336] on button "Save Order" at bounding box center [459, 337] width 71 height 29
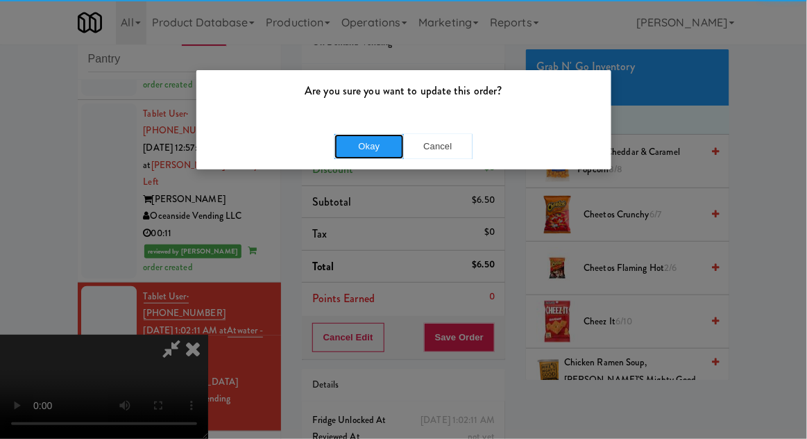
click at [357, 148] on button "Okay" at bounding box center [369, 146] width 69 height 25
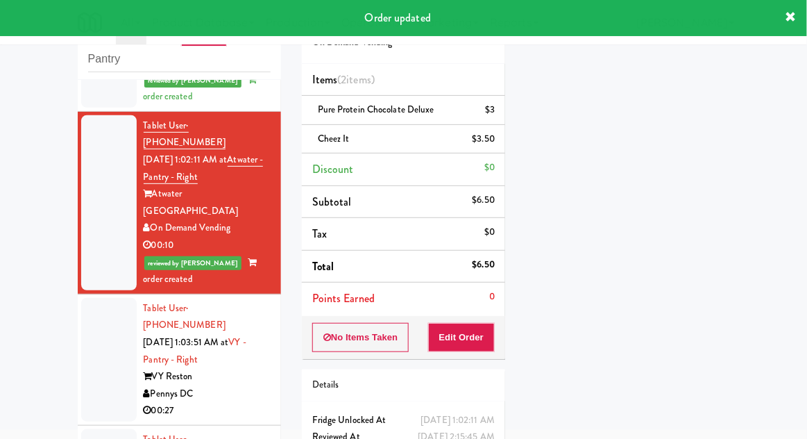
click at [112, 298] on div at bounding box center [109, 360] width 56 height 124
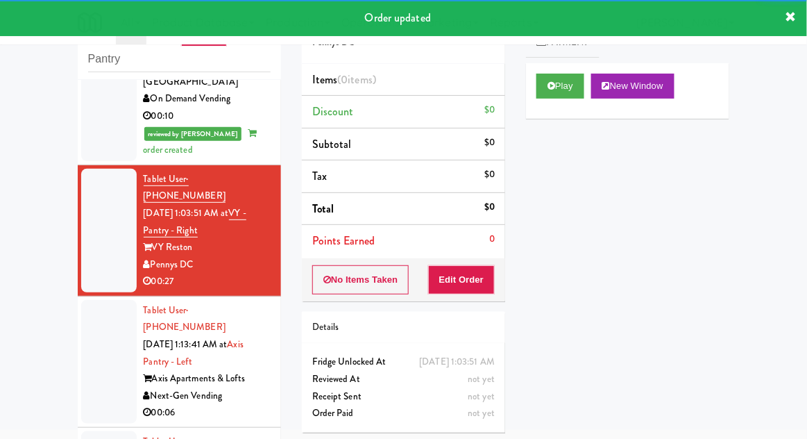
scroll to position [446, 0]
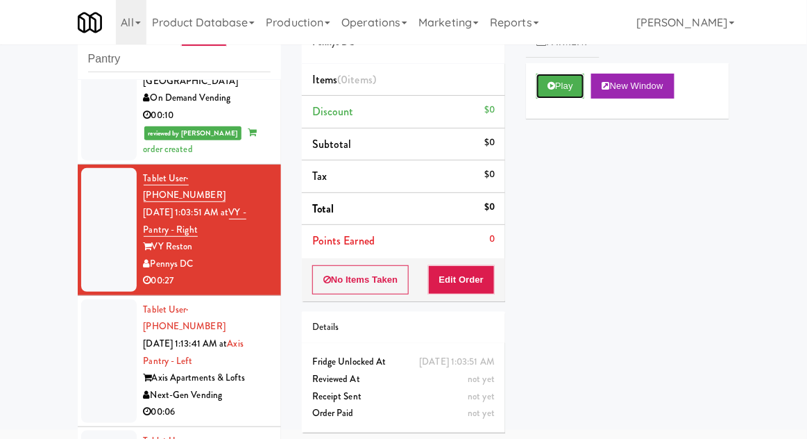
click at [546, 81] on button "Play" at bounding box center [561, 86] width 48 height 25
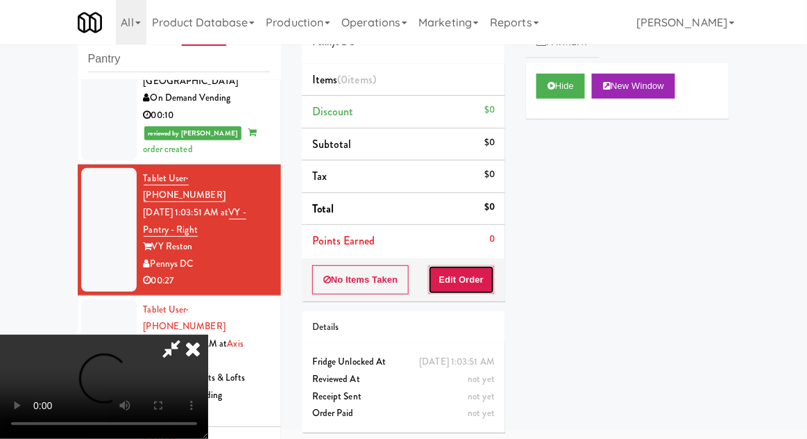
click at [467, 273] on button "Edit Order" at bounding box center [461, 279] width 67 height 29
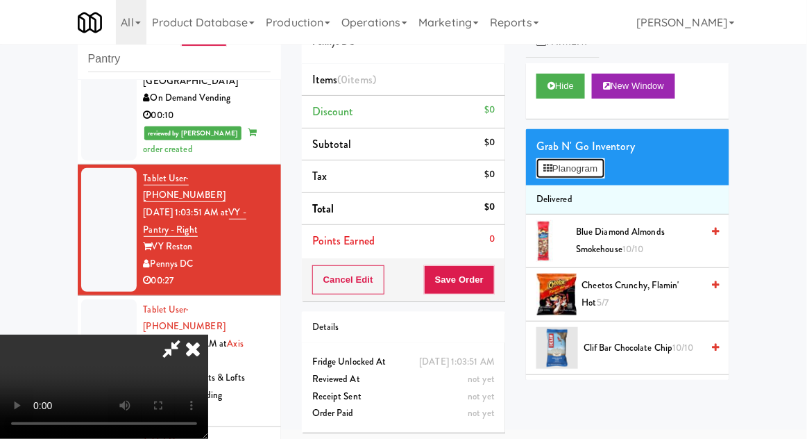
click at [605, 168] on button "Planogram" at bounding box center [571, 168] width 68 height 21
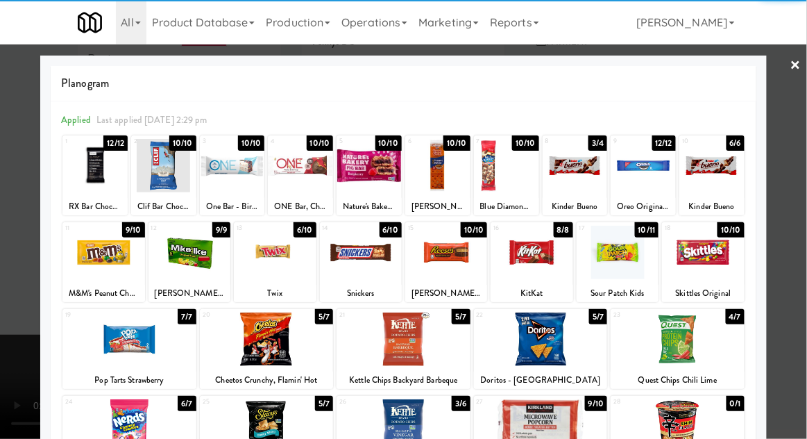
click at [260, 254] on div at bounding box center [275, 252] width 82 height 53
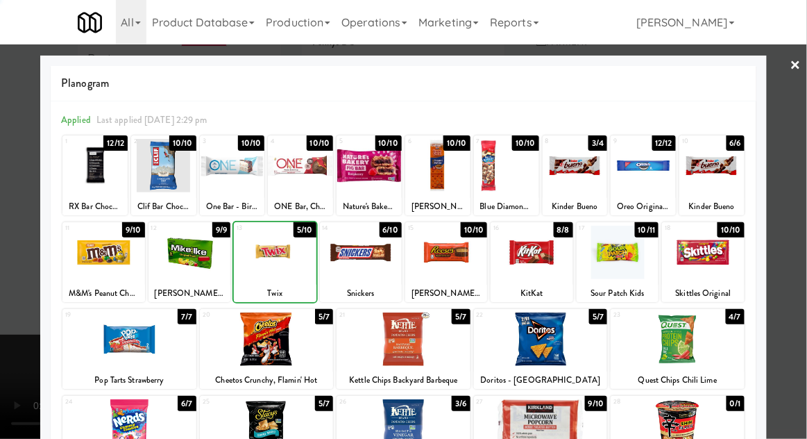
click at [6, 352] on div at bounding box center [403, 219] width 807 height 439
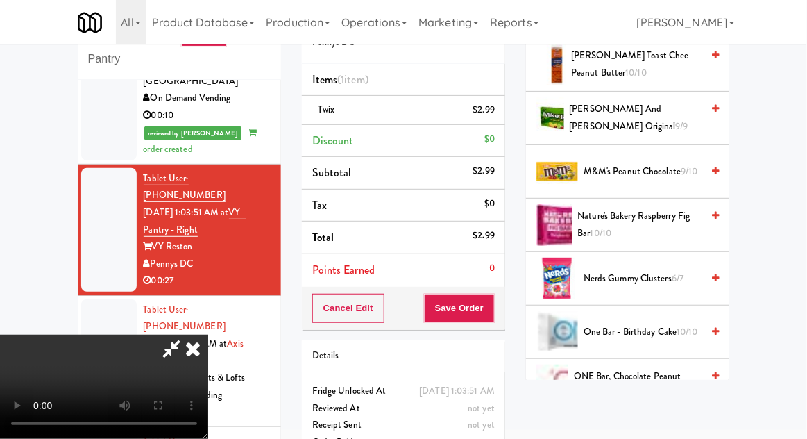
scroll to position [823, 0]
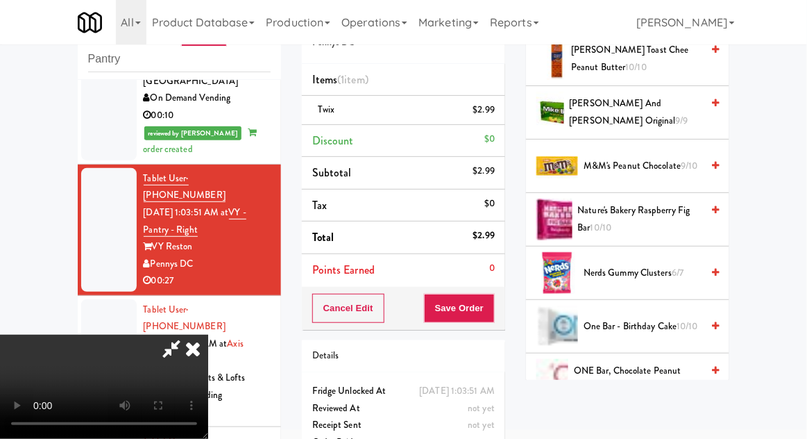
click at [637, 267] on span "Nerds Gummy Clusters 6/7" at bounding box center [643, 272] width 118 height 17
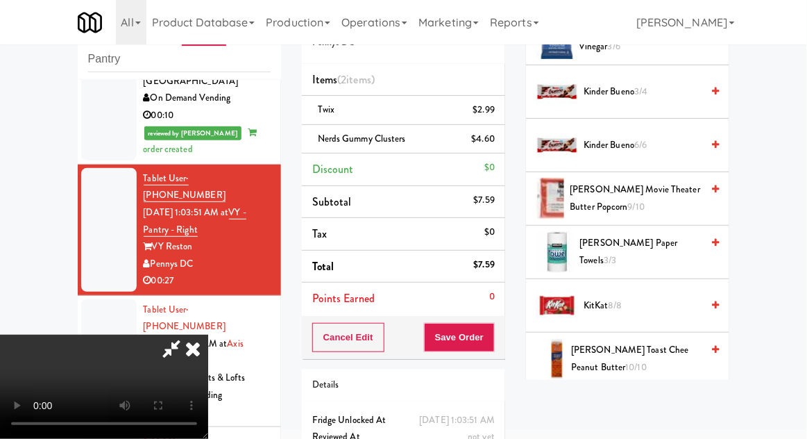
scroll to position [524, 0]
click at [661, 204] on span "[PERSON_NAME] Movie Theater Butter Popcorn 9/10" at bounding box center [636, 197] width 132 height 34
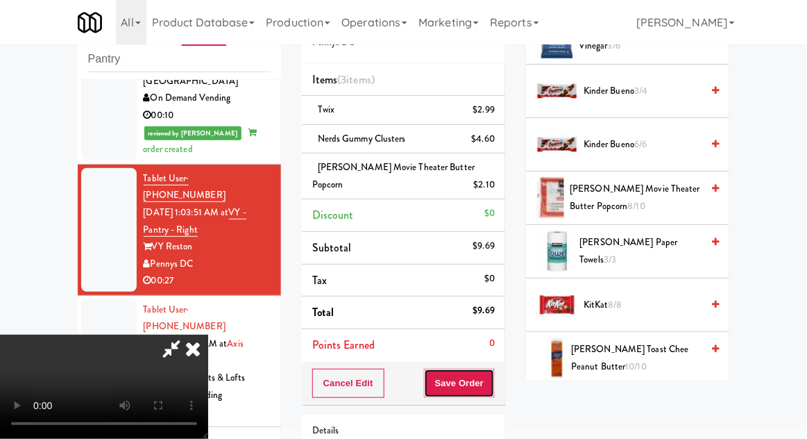
click at [495, 387] on button "Save Order" at bounding box center [459, 383] width 71 height 29
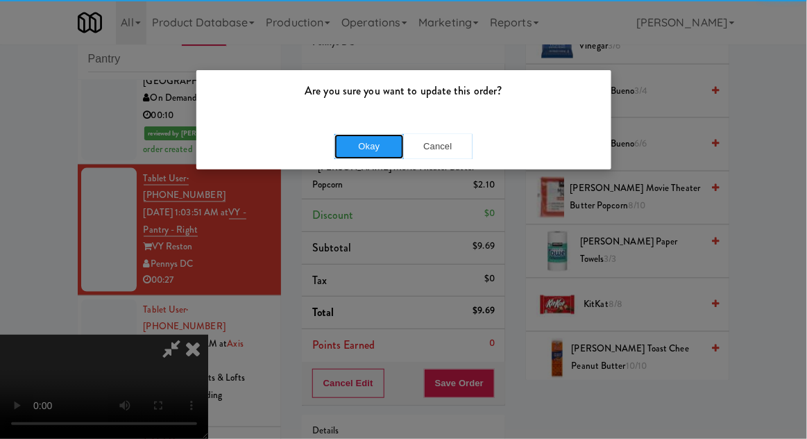
click at [351, 145] on button "Okay" at bounding box center [369, 146] width 69 height 25
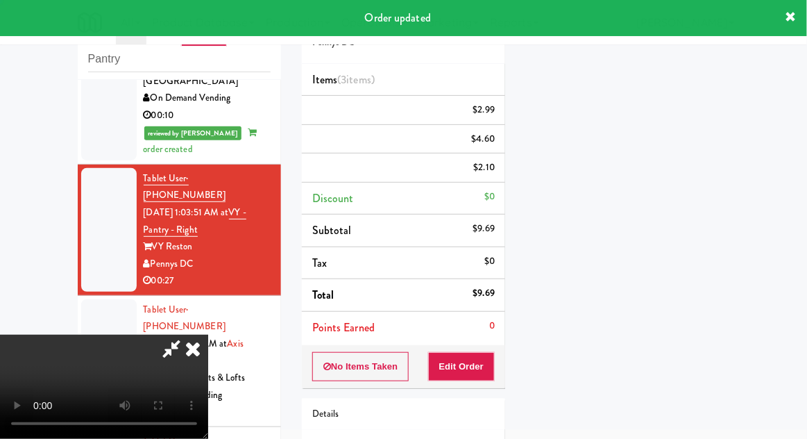
scroll to position [137, 0]
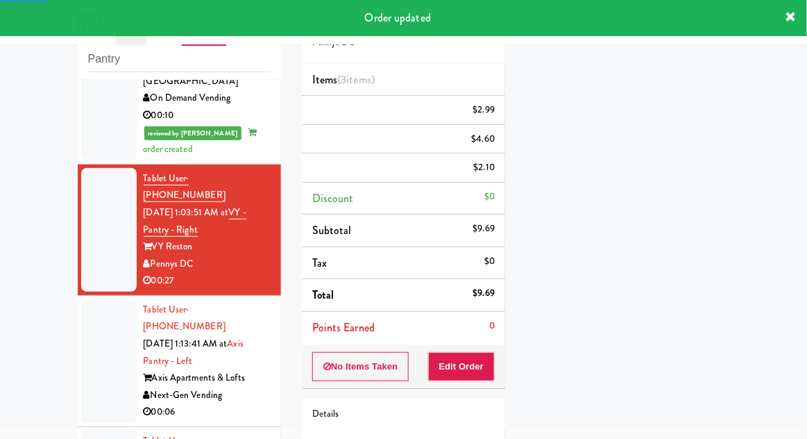
click at [89, 299] on div at bounding box center [109, 361] width 56 height 124
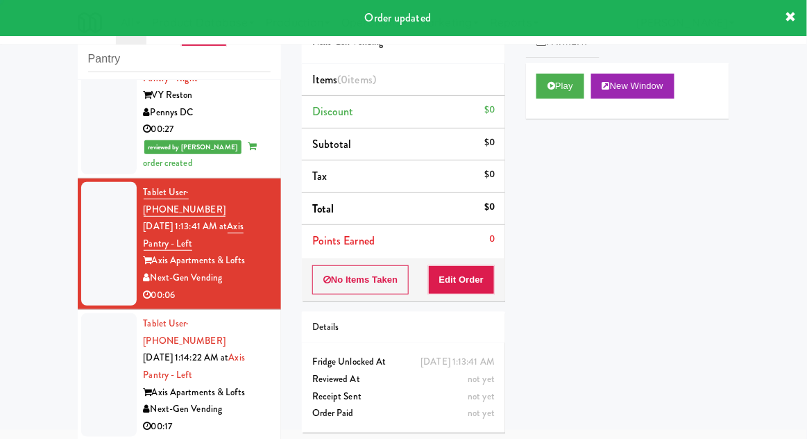
scroll to position [603, 0]
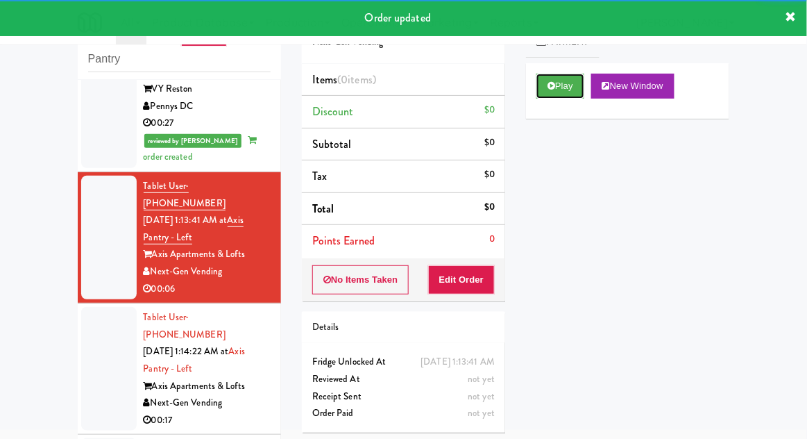
click at [557, 83] on button "Play" at bounding box center [561, 86] width 48 height 25
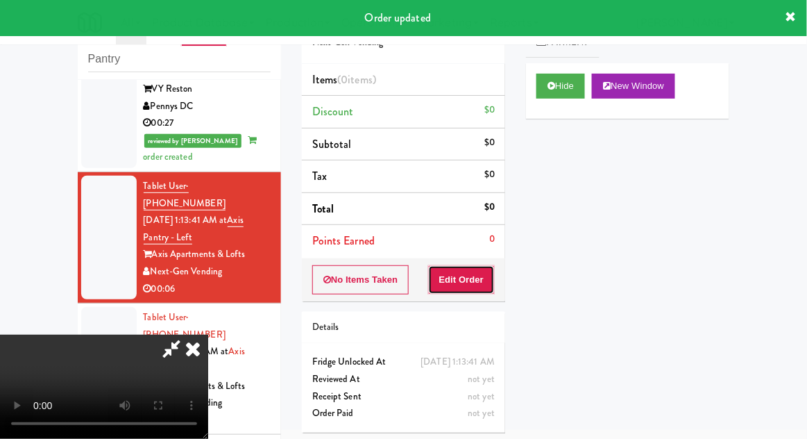
click at [464, 289] on button "Edit Order" at bounding box center [461, 279] width 67 height 29
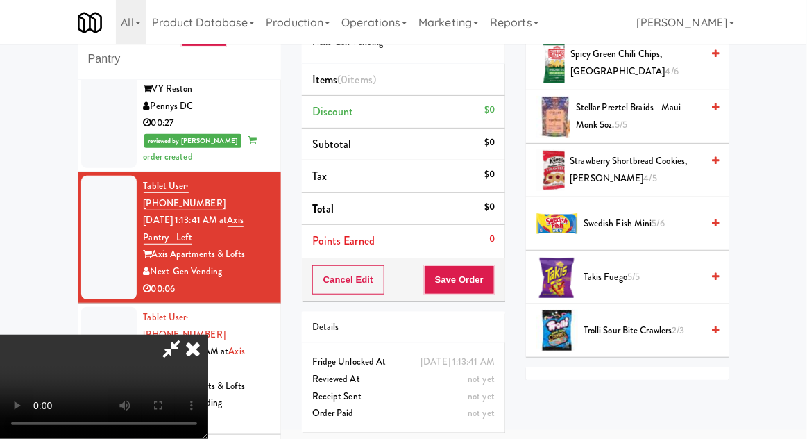
scroll to position [1419, 0]
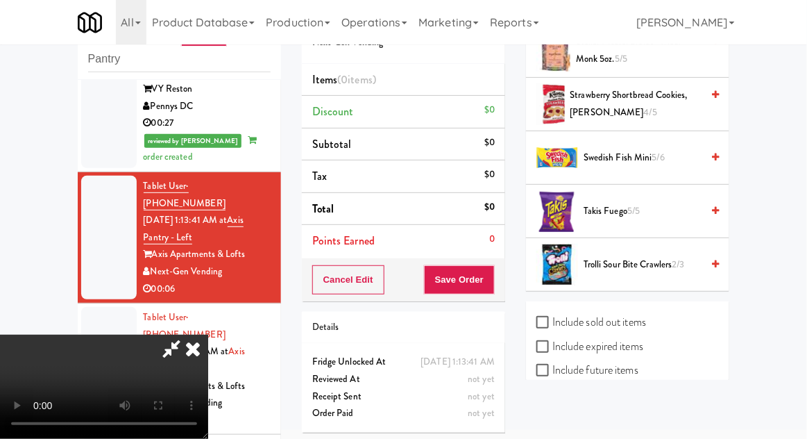
click at [660, 210] on span "Takis Fuego 5/5" at bounding box center [643, 211] width 118 height 17
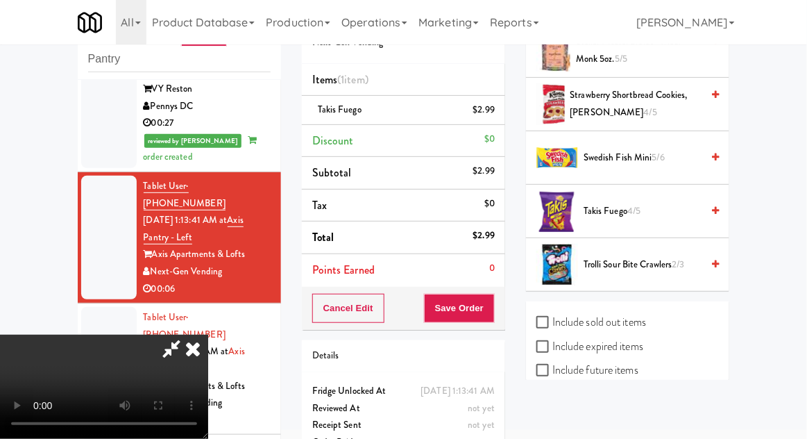
scroll to position [51, 0]
click at [490, 294] on button "Save Order" at bounding box center [459, 308] width 71 height 29
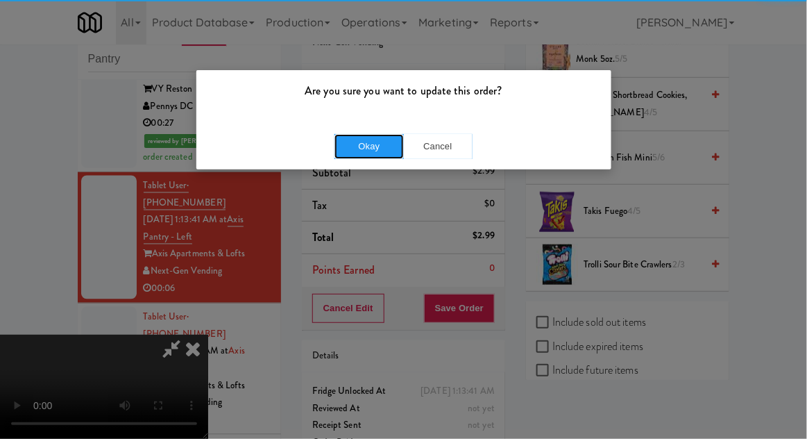
click at [374, 139] on button "Okay" at bounding box center [369, 146] width 69 height 25
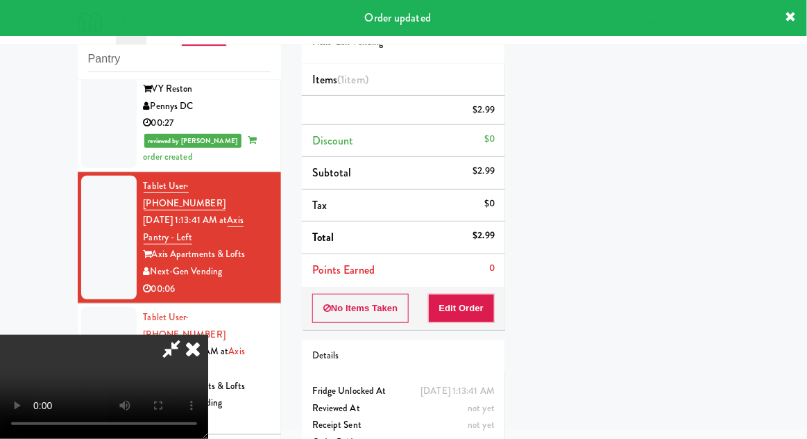
scroll to position [0, 0]
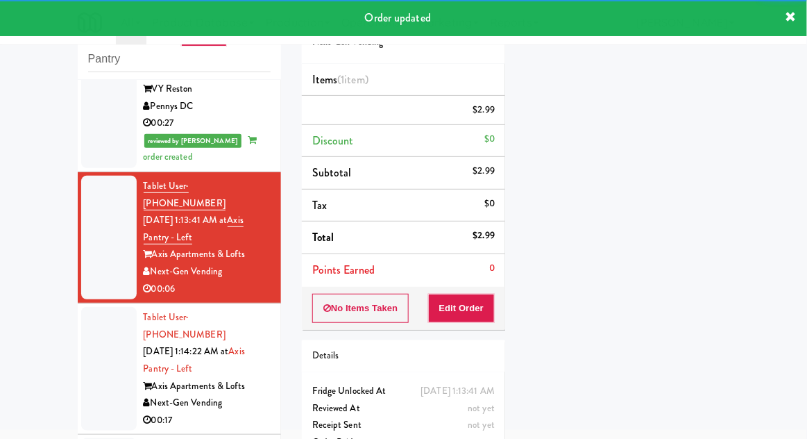
click at [103, 307] on div at bounding box center [109, 369] width 56 height 124
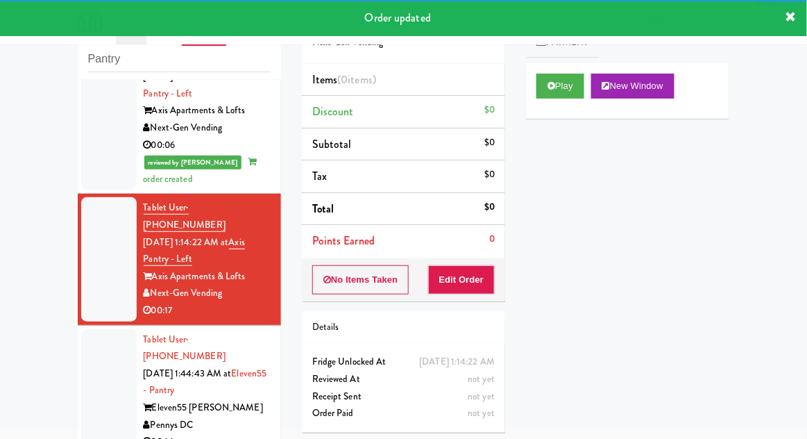
scroll to position [750, 0]
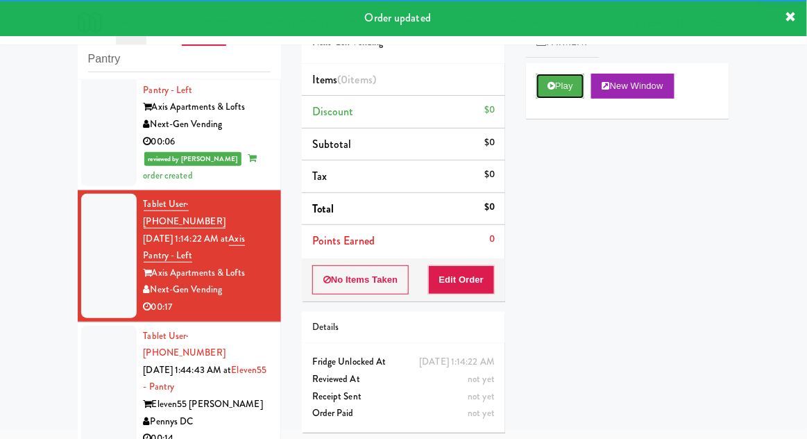
click at [537, 88] on button "Play" at bounding box center [561, 86] width 48 height 25
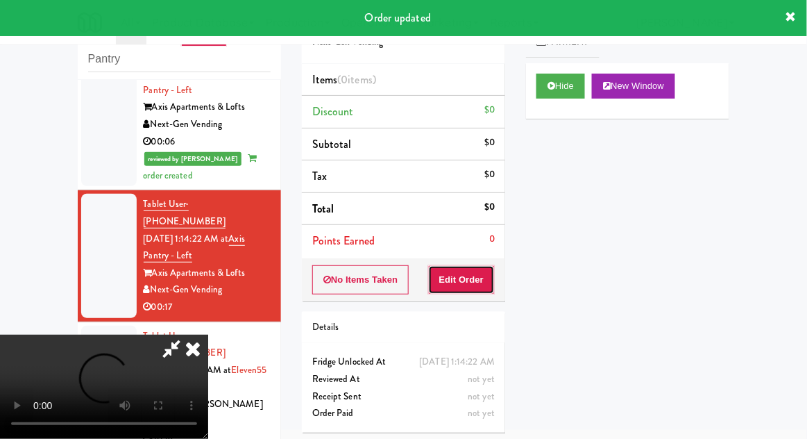
click at [446, 280] on button "Edit Order" at bounding box center [461, 279] width 67 height 29
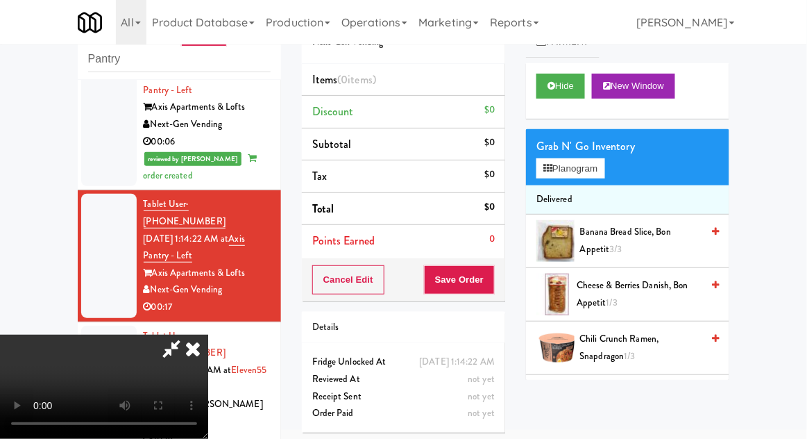
scroll to position [0, 0]
click at [605, 174] on button "Planogram" at bounding box center [571, 168] width 68 height 21
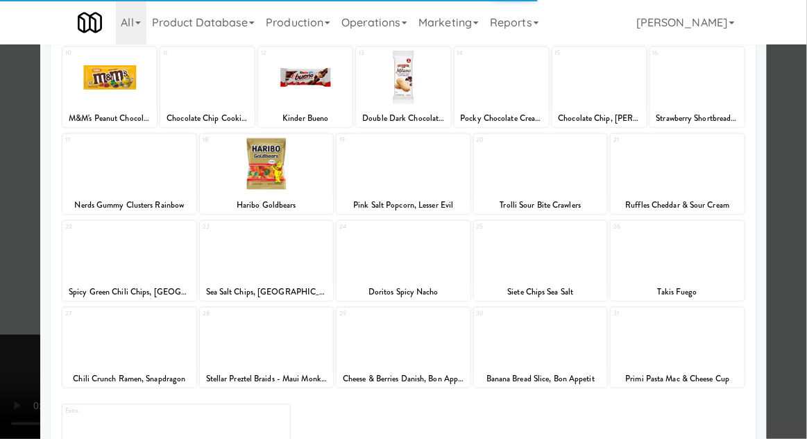
scroll to position [176, 0]
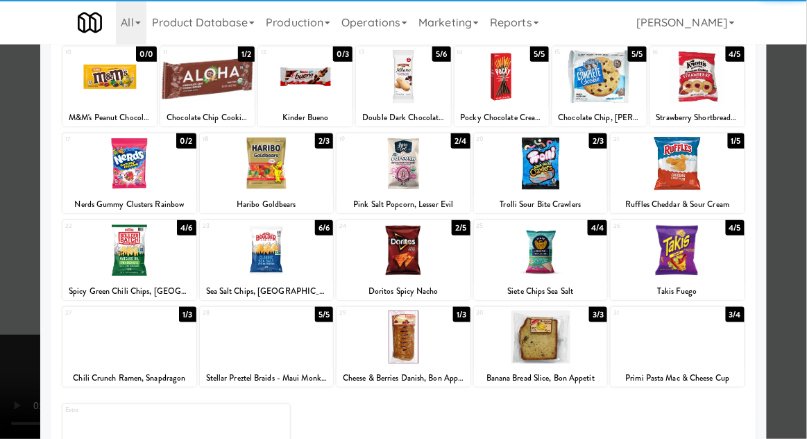
click at [124, 258] on div at bounding box center [129, 250] width 134 height 53
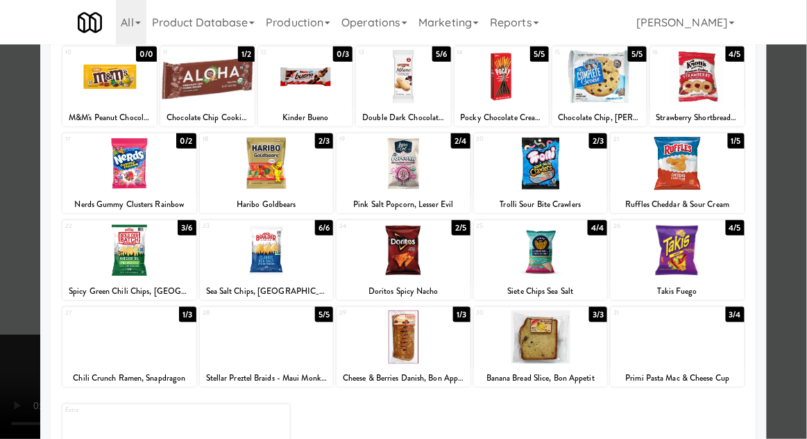
click at [9, 244] on div at bounding box center [403, 219] width 807 height 439
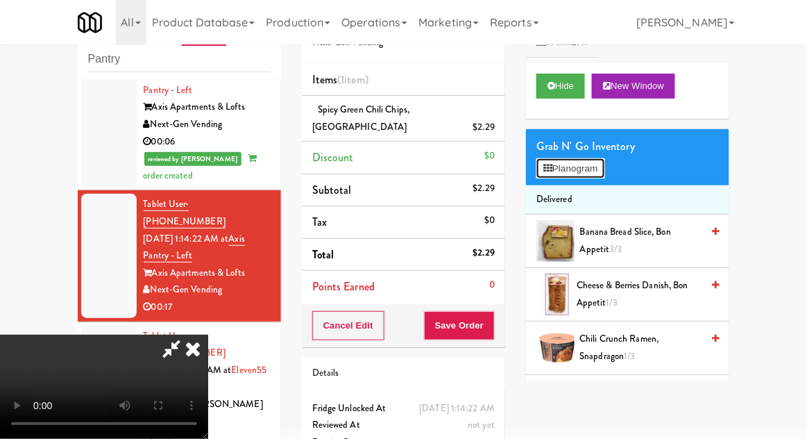
click at [596, 174] on button "Planogram" at bounding box center [571, 168] width 68 height 21
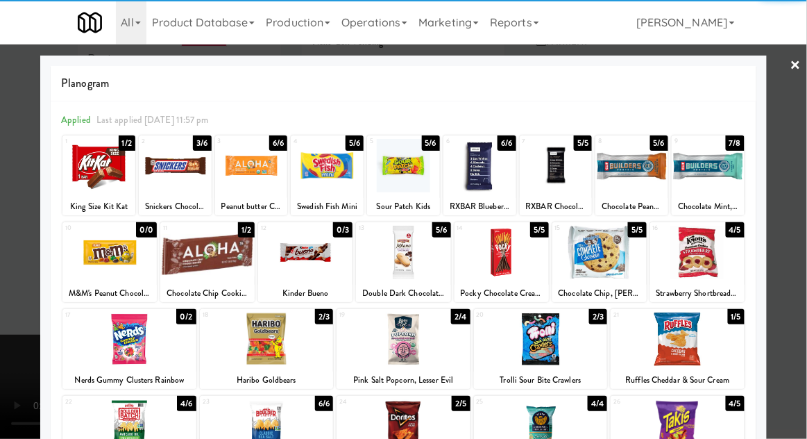
click at [395, 258] on div at bounding box center [403, 252] width 94 height 53
click at [400, 255] on div at bounding box center [403, 252] width 94 height 53
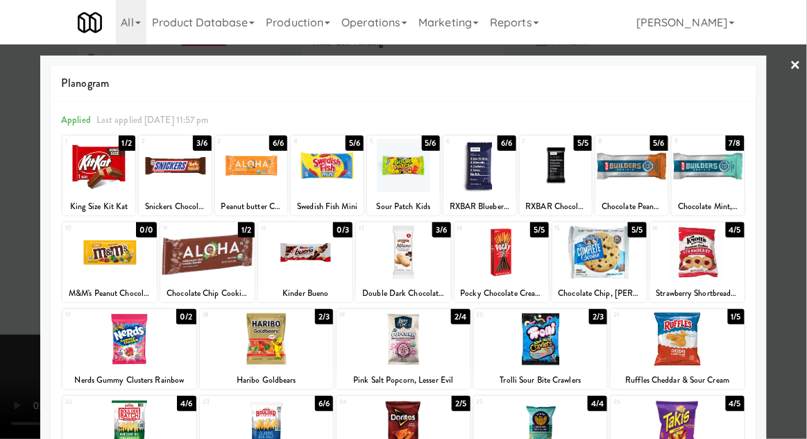
click at [10, 298] on div at bounding box center [403, 219] width 807 height 439
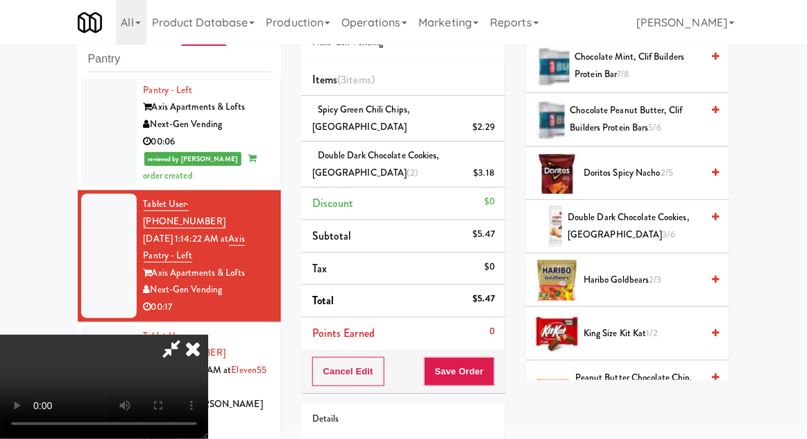
scroll to position [436, 0]
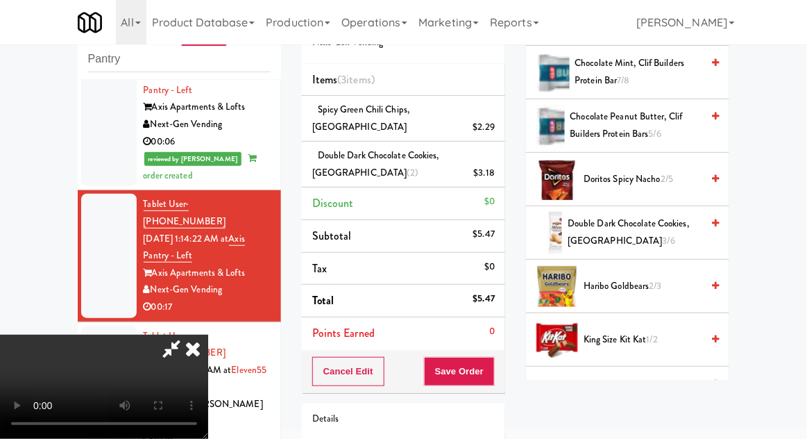
click at [652, 228] on span "Double Dark Chocolate Cookies, [GEOGRAPHIC_DATA] 3/6" at bounding box center [635, 232] width 134 height 34
click at [489, 380] on button "Save Order" at bounding box center [459, 371] width 71 height 29
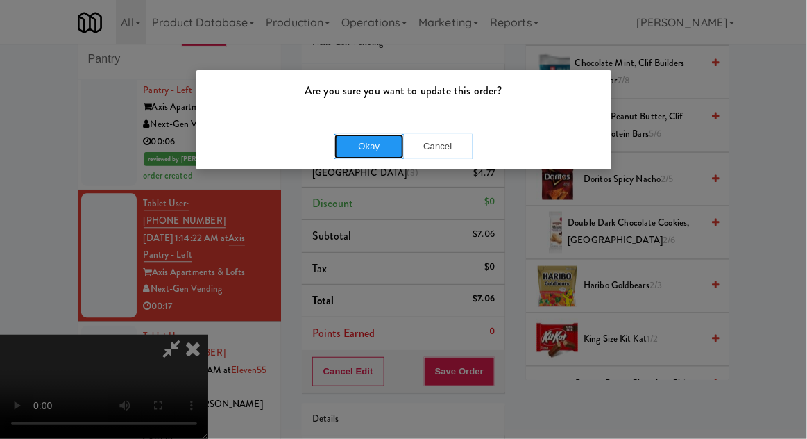
click at [360, 142] on button "Okay" at bounding box center [369, 146] width 69 height 25
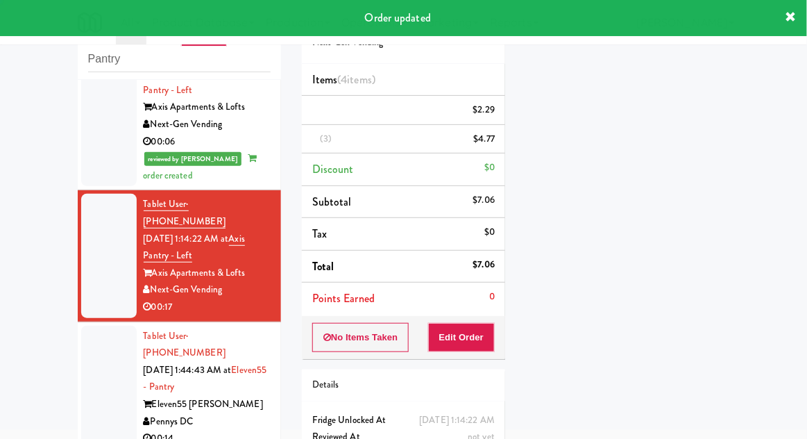
scroll to position [0, 0]
click at [86, 326] on div at bounding box center [109, 388] width 56 height 124
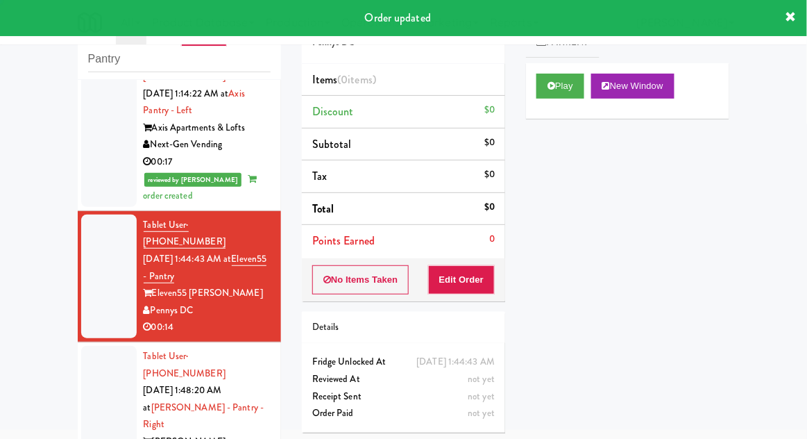
scroll to position [895, 0]
click at [557, 90] on button "Play" at bounding box center [561, 86] width 48 height 25
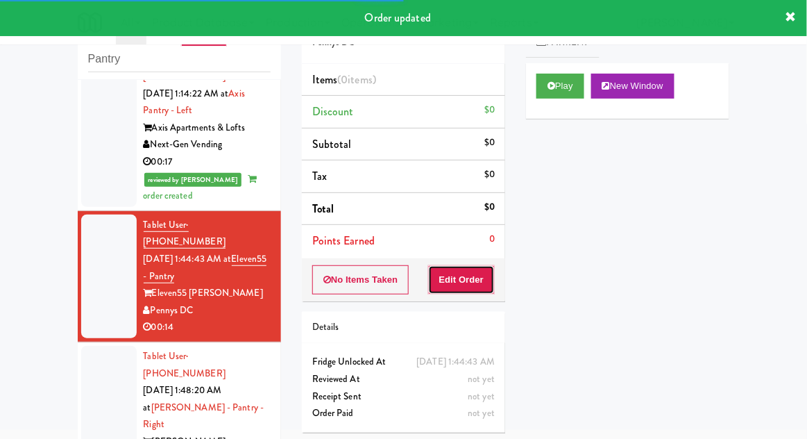
click at [457, 287] on button "Edit Order" at bounding box center [461, 279] width 67 height 29
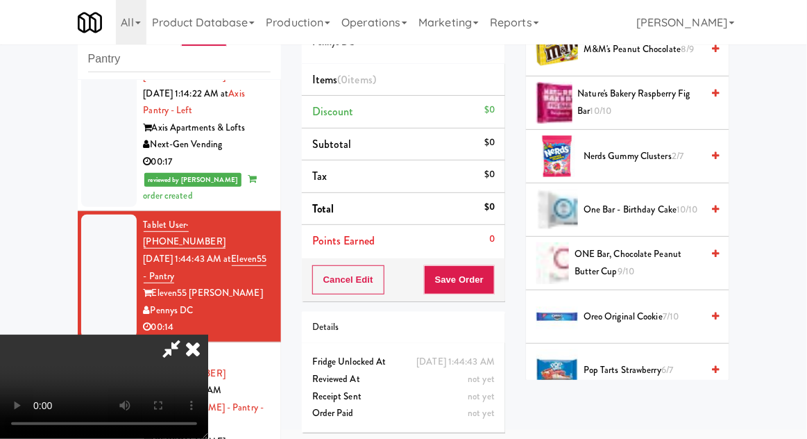
scroll to position [941, 0]
click at [659, 267] on span "ONE Bar, Chocolate Peanut Butter Cup 9/10" at bounding box center [638, 262] width 127 height 34
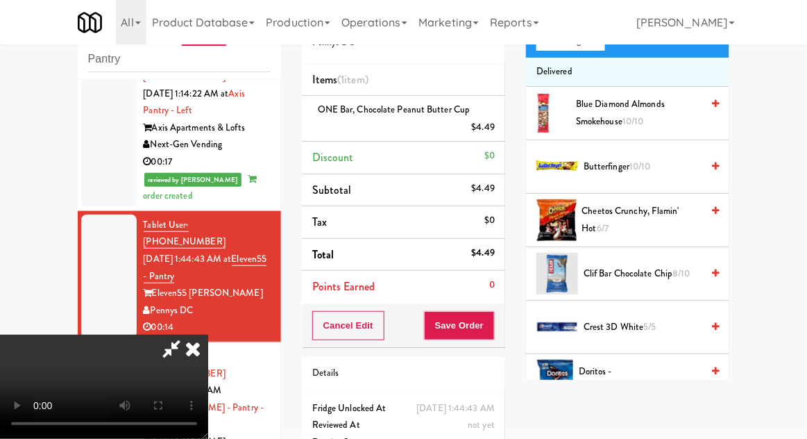
scroll to position [129, 0]
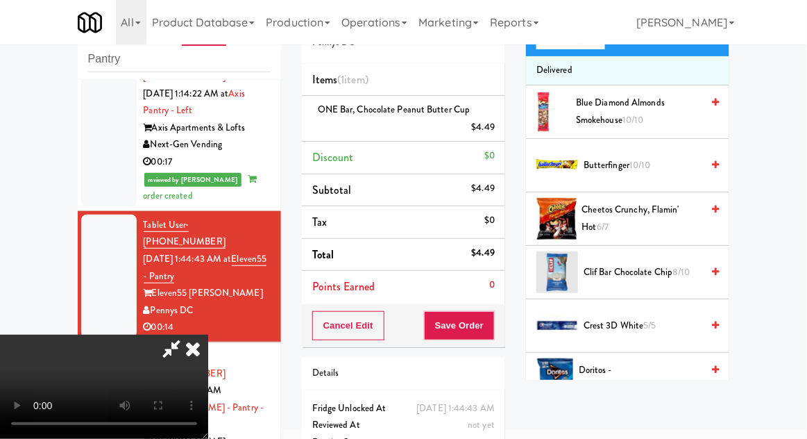
click at [664, 276] on span "Clif Bar Chocolate Chip 8/10" at bounding box center [643, 272] width 118 height 17
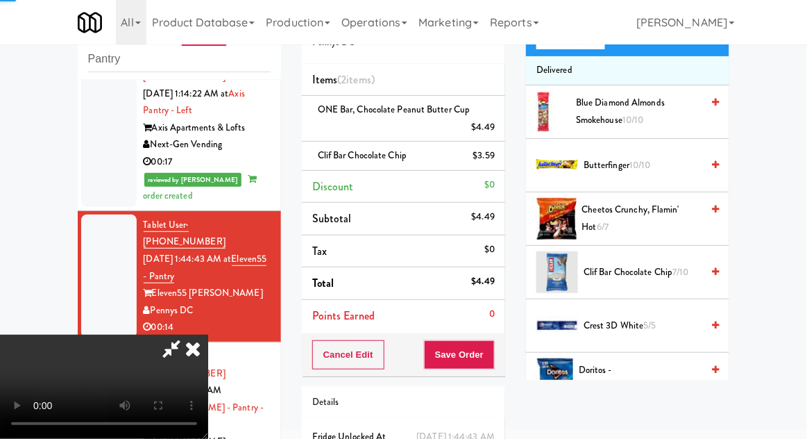
click at [667, 264] on span "Clif Bar Chocolate Chip 7/10" at bounding box center [643, 272] width 118 height 17
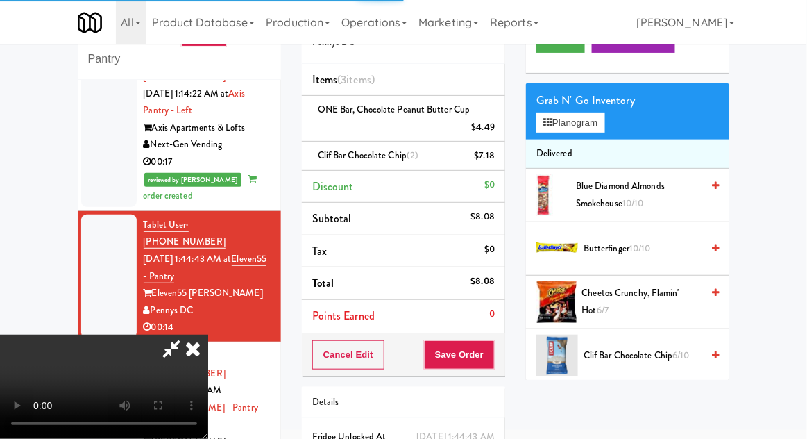
scroll to position [0, 0]
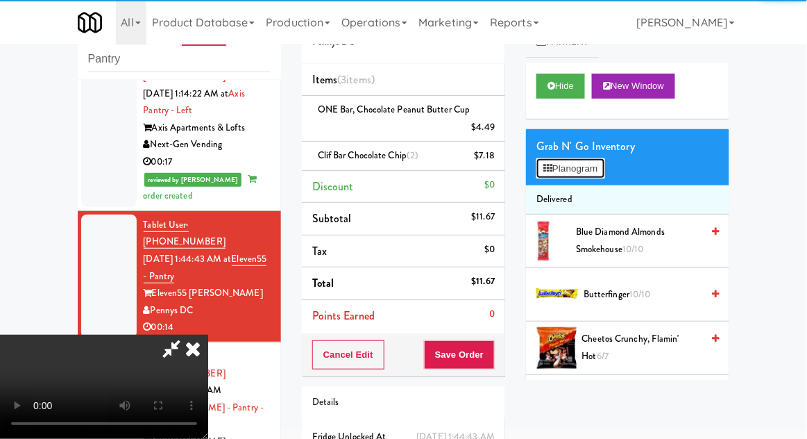
click at [594, 175] on button "Planogram" at bounding box center [571, 168] width 68 height 21
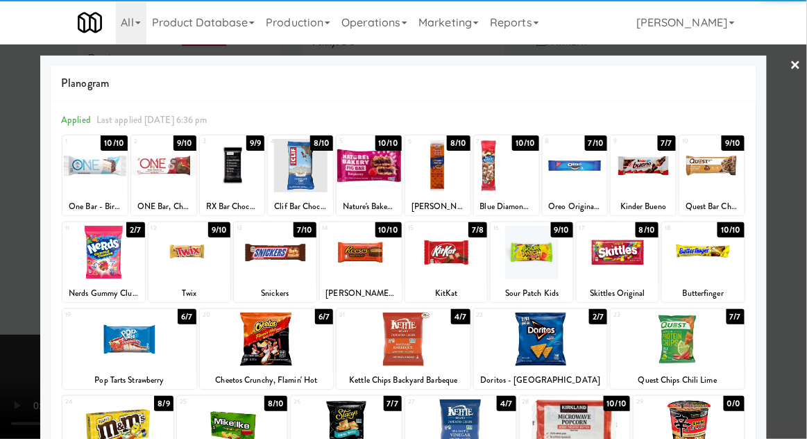
click at [793, 171] on div at bounding box center [403, 219] width 807 height 439
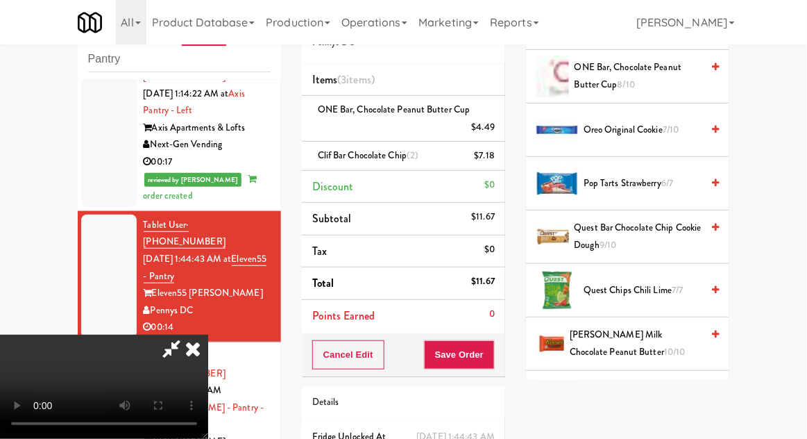
scroll to position [1130, 0]
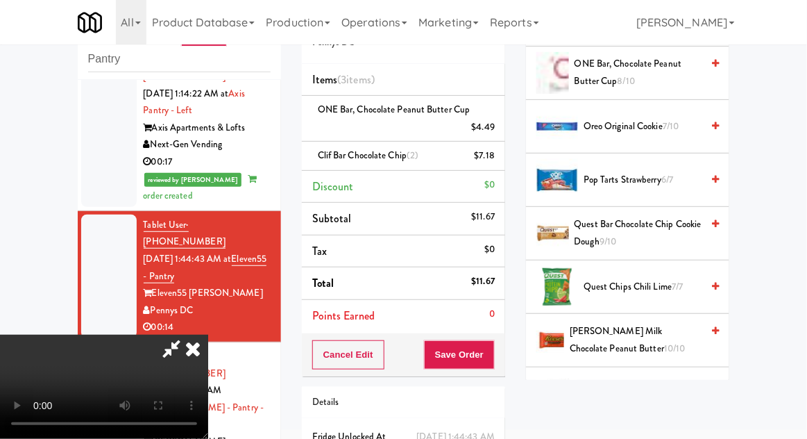
click at [664, 279] on span "Quest Chips Chili Lime 7/7" at bounding box center [643, 286] width 118 height 17
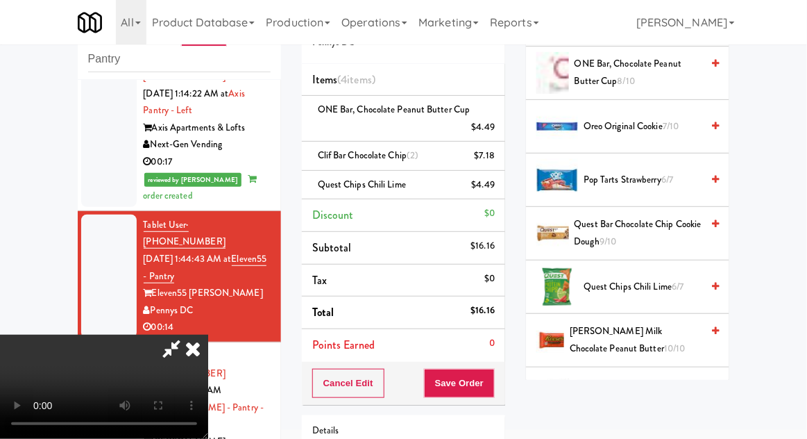
scroll to position [51, 0]
click at [484, 389] on button "Save Order" at bounding box center [459, 383] width 71 height 29
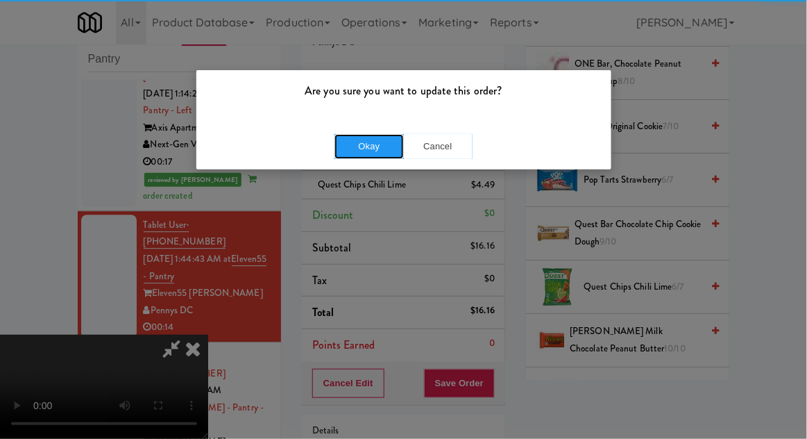
click at [356, 151] on button "Okay" at bounding box center [369, 146] width 69 height 25
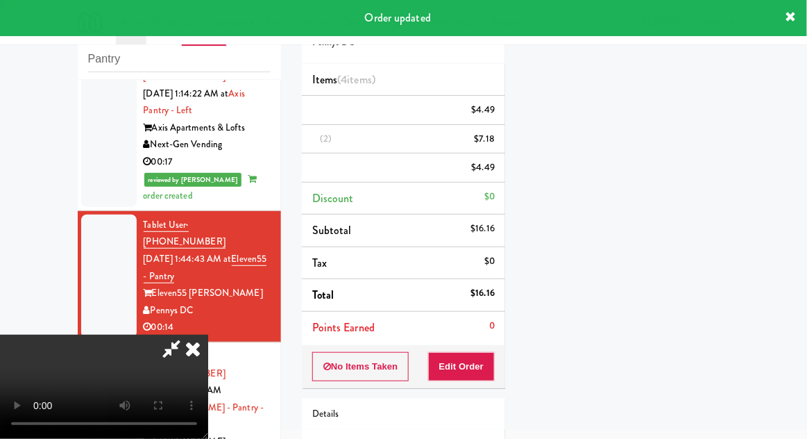
scroll to position [0, 0]
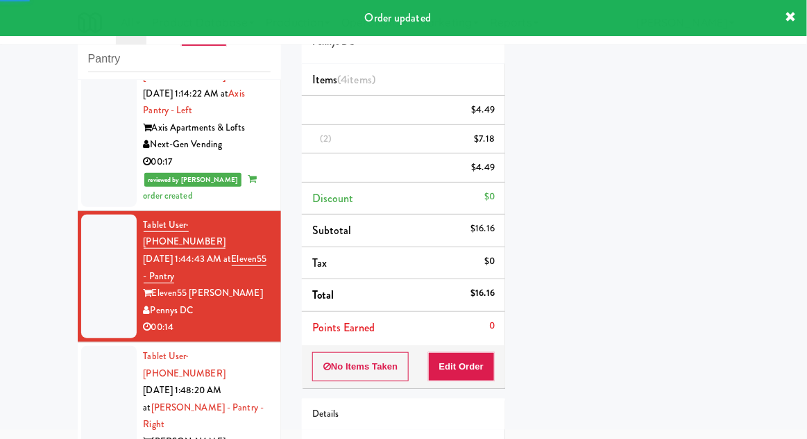
click at [106, 346] on div at bounding box center [109, 416] width 56 height 141
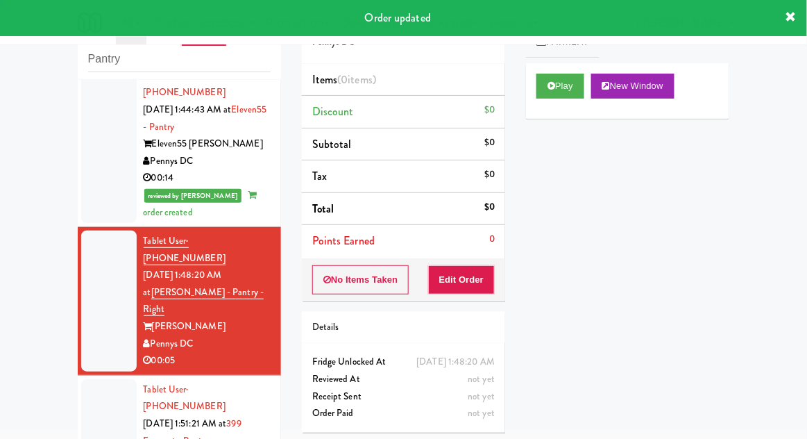
scroll to position [1050, 0]
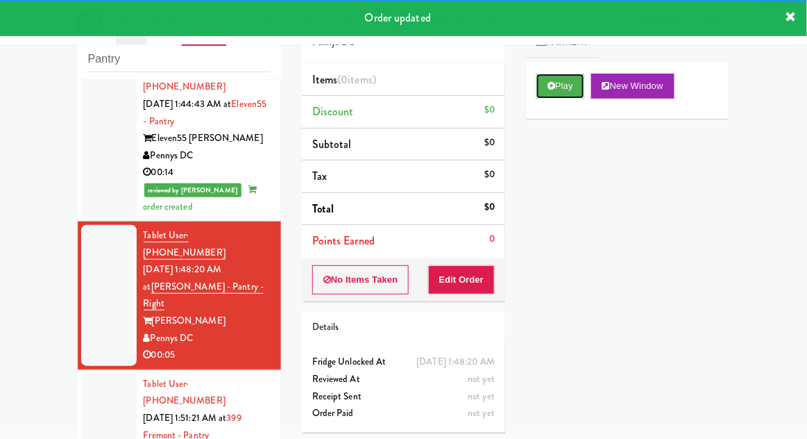
click at [541, 83] on button "Play" at bounding box center [561, 86] width 48 height 25
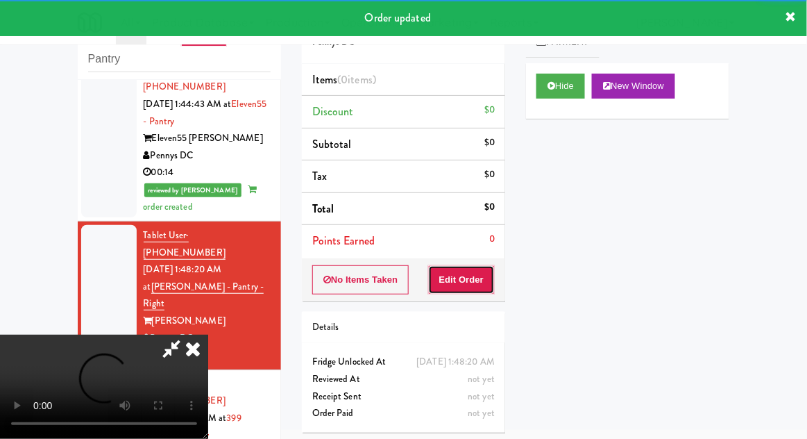
click at [454, 292] on button "Edit Order" at bounding box center [461, 279] width 67 height 29
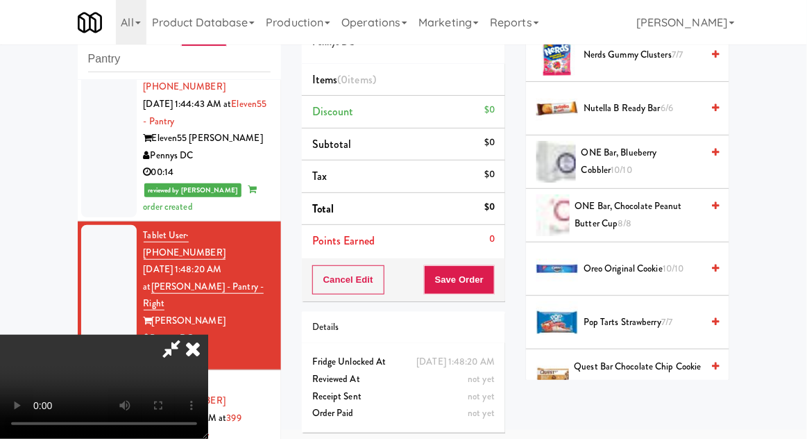
scroll to position [990, 0]
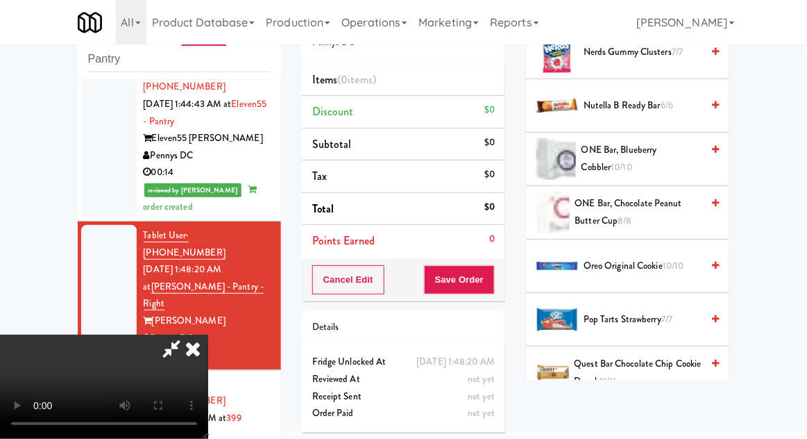
click at [670, 267] on span "10/10" at bounding box center [674, 265] width 22 height 13
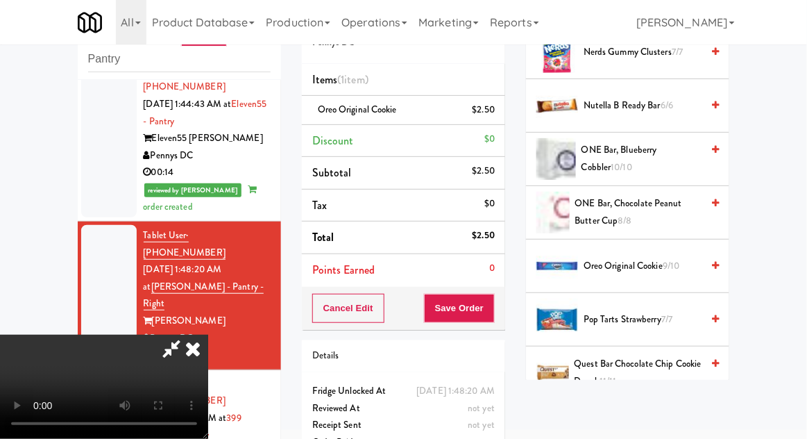
scroll to position [51, 0]
click at [492, 307] on button "Save Order" at bounding box center [459, 308] width 71 height 29
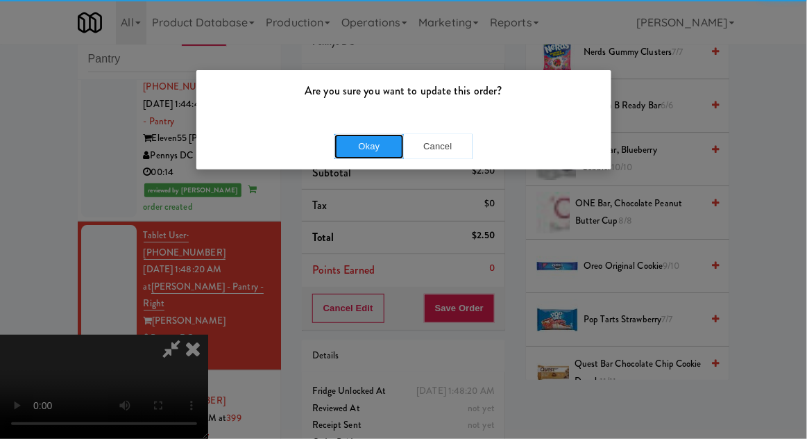
click at [372, 134] on button "Okay" at bounding box center [369, 146] width 69 height 25
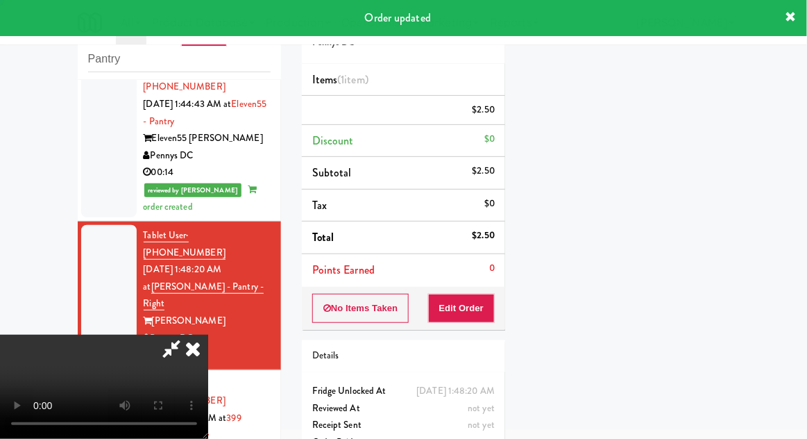
scroll to position [0, 0]
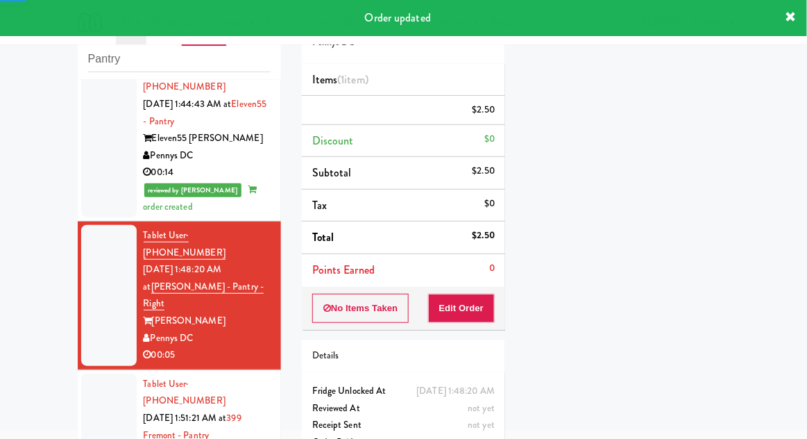
click at [105, 373] on div at bounding box center [109, 443] width 56 height 141
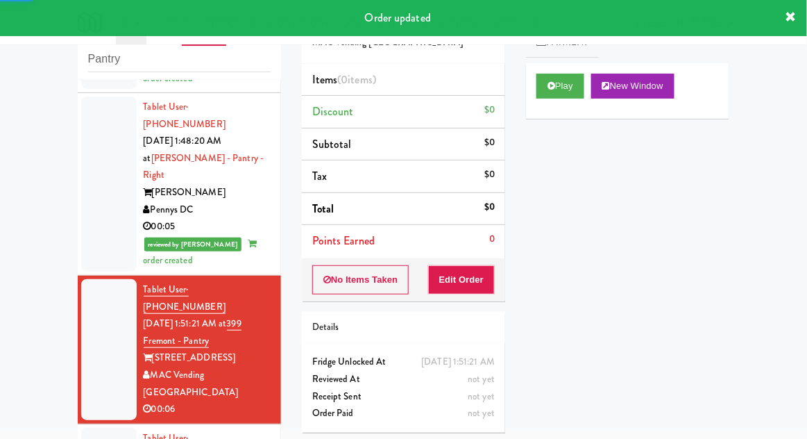
scroll to position [1181, 0]
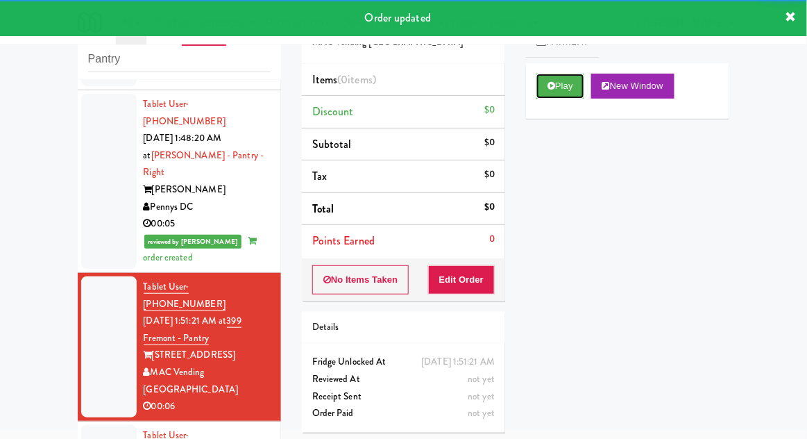
click at [557, 95] on button "Play" at bounding box center [561, 86] width 48 height 25
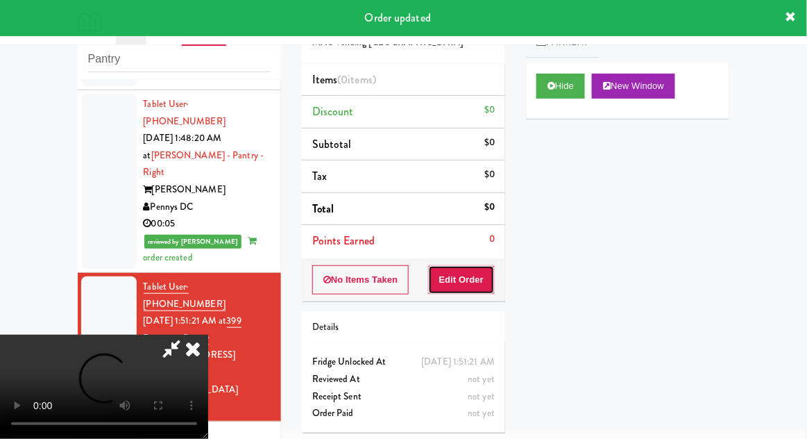
click at [461, 289] on button "Edit Order" at bounding box center [461, 279] width 67 height 29
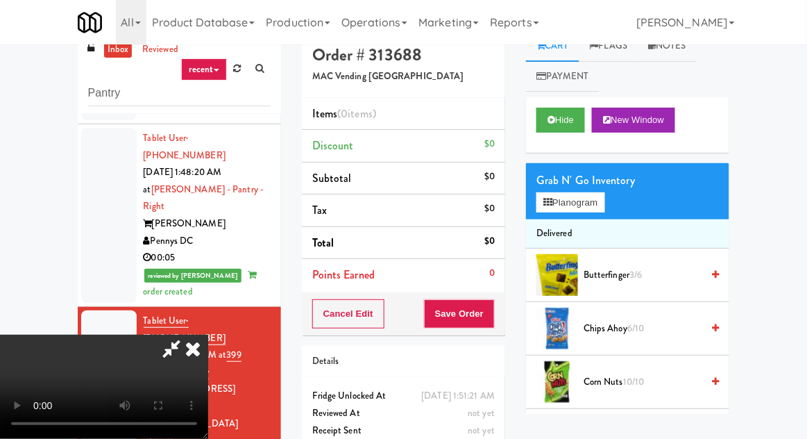
scroll to position [0, 0]
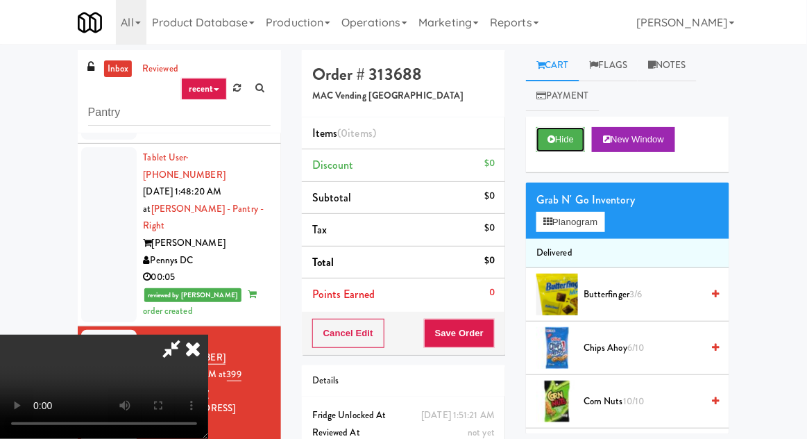
click at [558, 145] on button "Hide" at bounding box center [561, 139] width 49 height 25
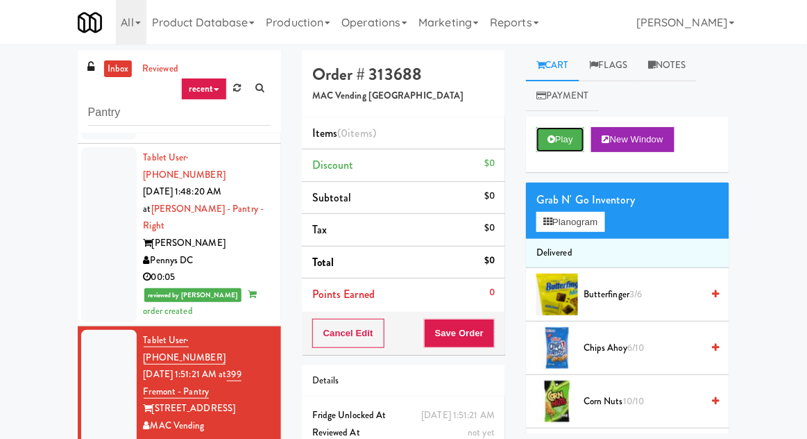
click at [556, 140] on button "Play" at bounding box center [561, 139] width 48 height 25
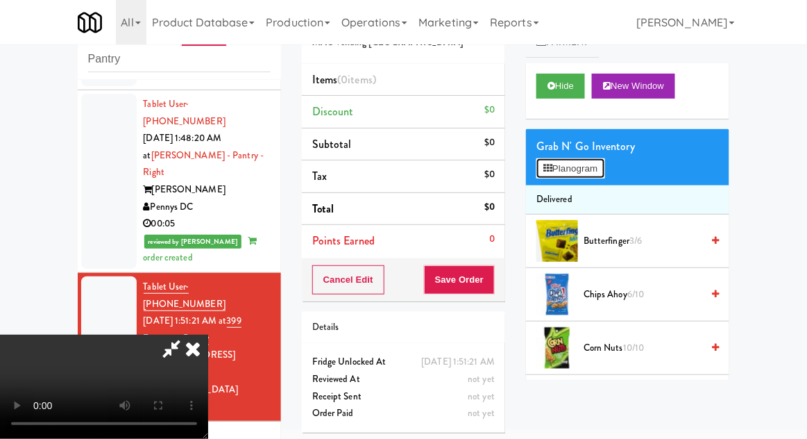
click at [591, 177] on button "Planogram" at bounding box center [571, 168] width 68 height 21
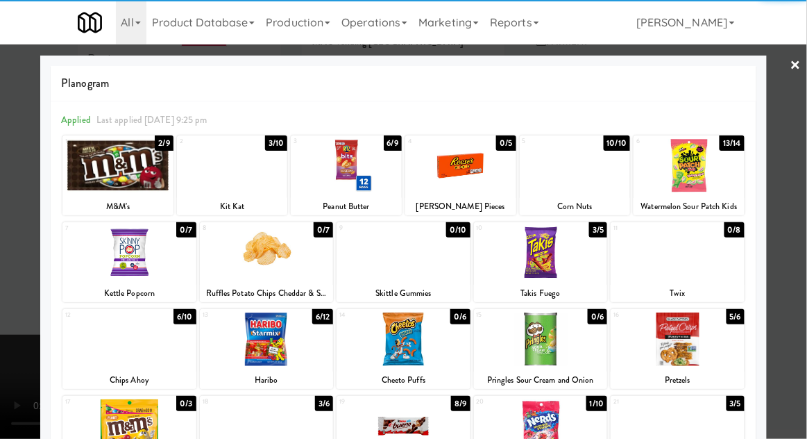
click at [219, 177] on div at bounding box center [232, 165] width 111 height 53
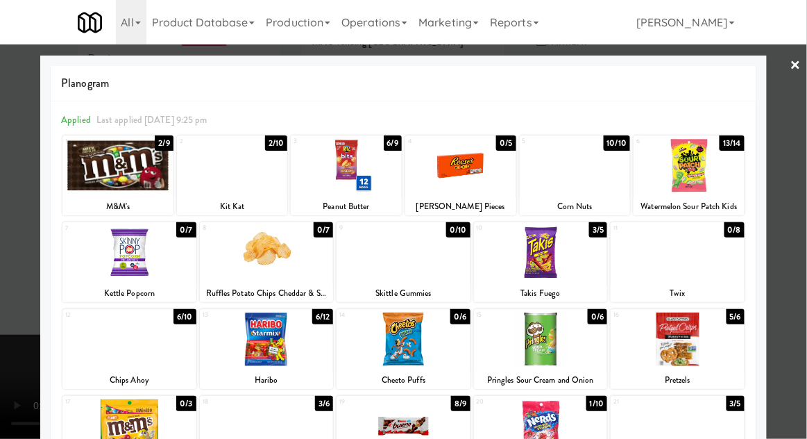
click at [31, 310] on div at bounding box center [403, 219] width 807 height 439
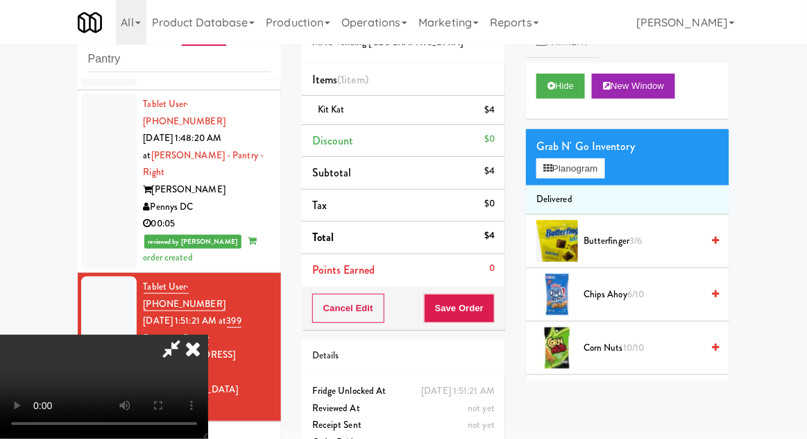
scroll to position [51, 0]
click at [495, 311] on button "Save Order" at bounding box center [459, 308] width 71 height 29
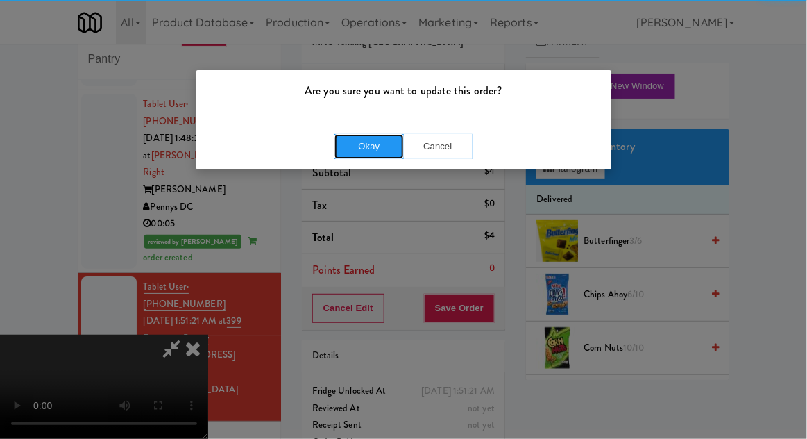
click at [378, 135] on button "Okay" at bounding box center [369, 146] width 69 height 25
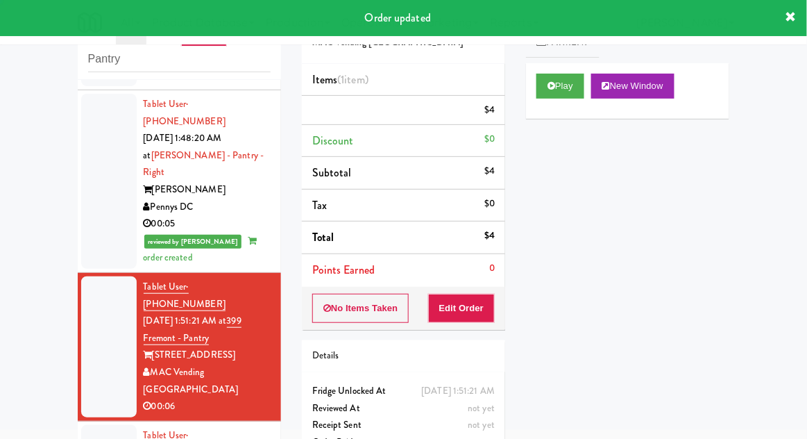
scroll to position [0, 0]
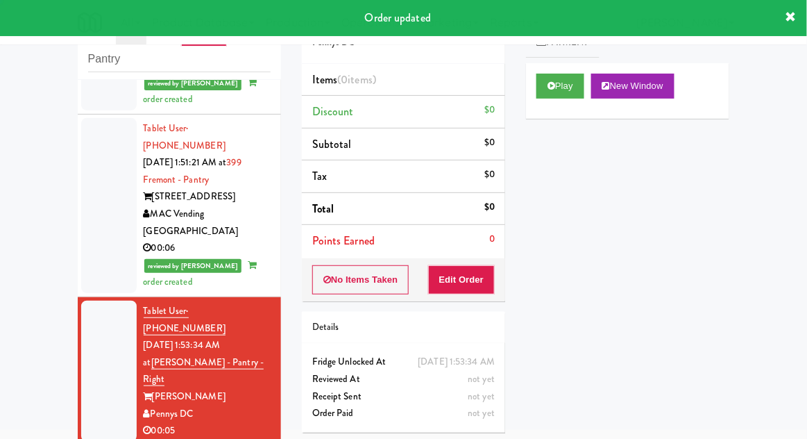
scroll to position [1340, 0]
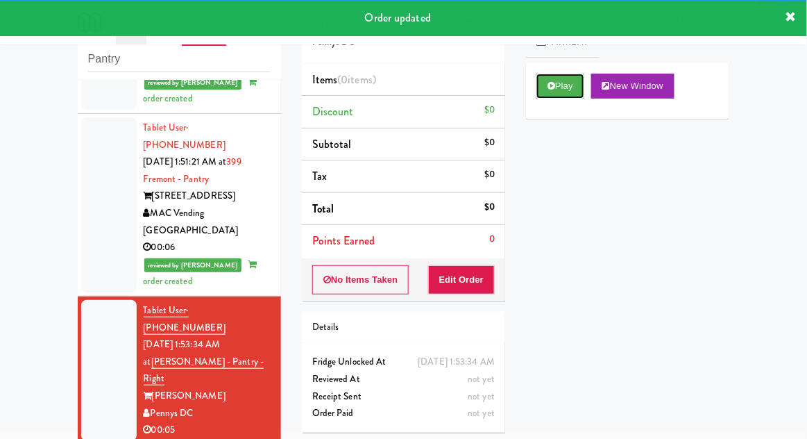
click at [546, 76] on button "Play" at bounding box center [561, 86] width 48 height 25
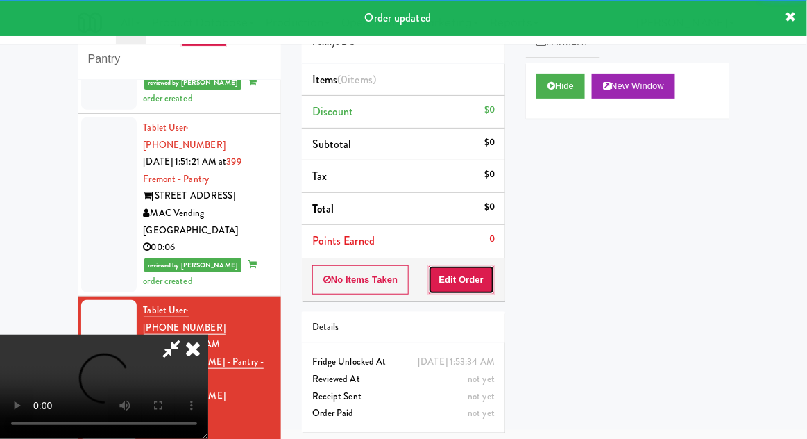
click at [455, 283] on button "Edit Order" at bounding box center [461, 279] width 67 height 29
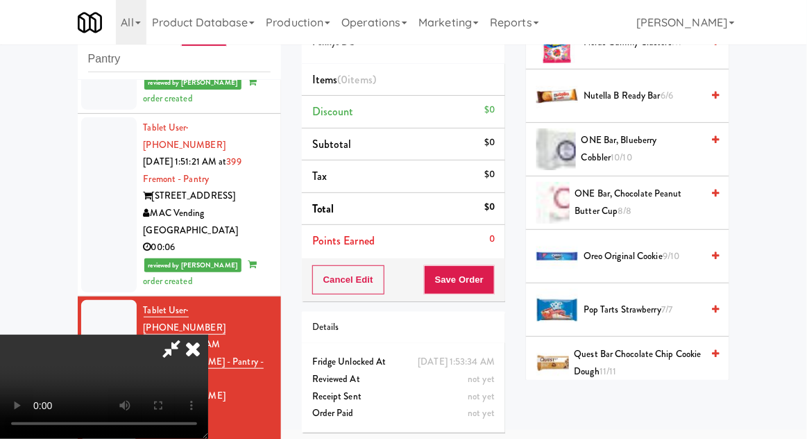
scroll to position [1000, 0]
click at [670, 250] on span "9/10" at bounding box center [671, 256] width 17 height 13
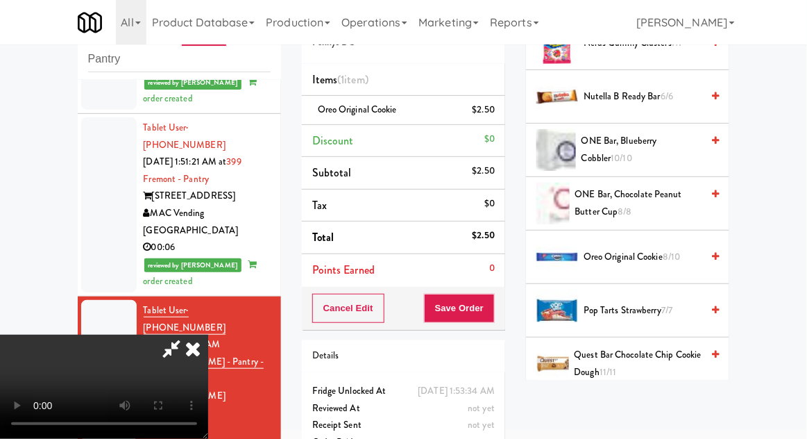
scroll to position [51, 0]
click at [492, 315] on button "Save Order" at bounding box center [459, 308] width 71 height 29
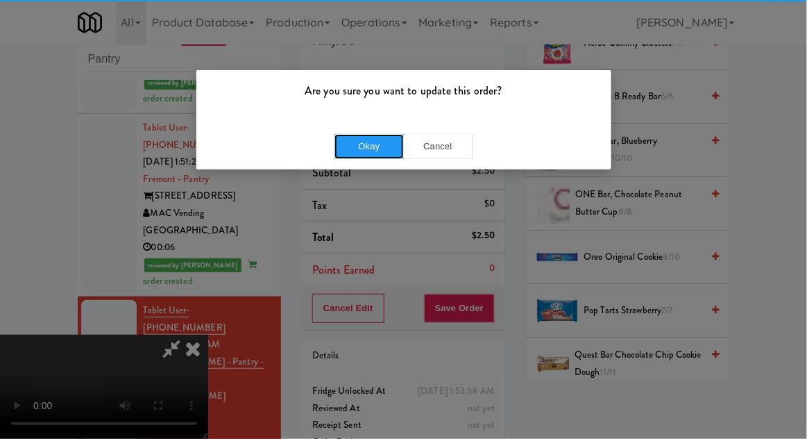
click at [356, 147] on button "Okay" at bounding box center [369, 146] width 69 height 25
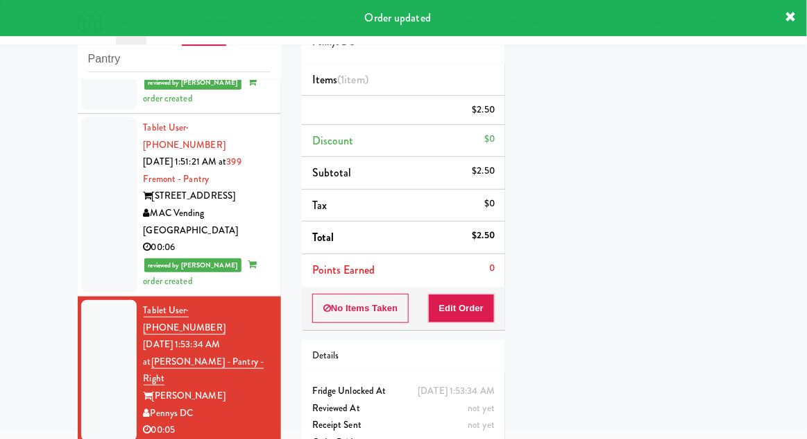
scroll to position [0, 0]
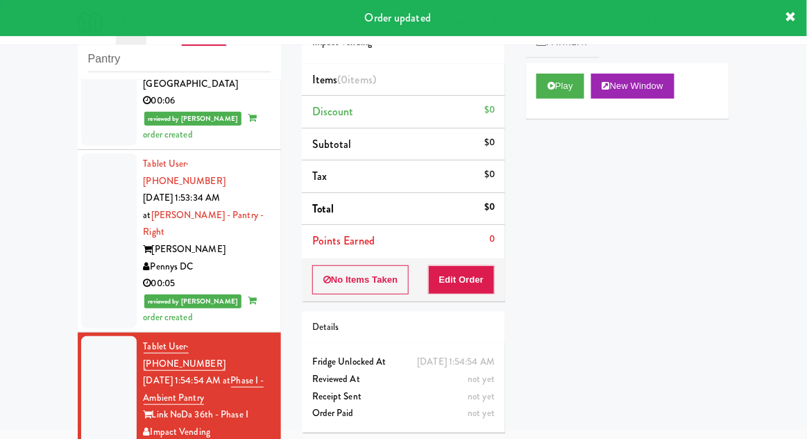
scroll to position [1492, 0]
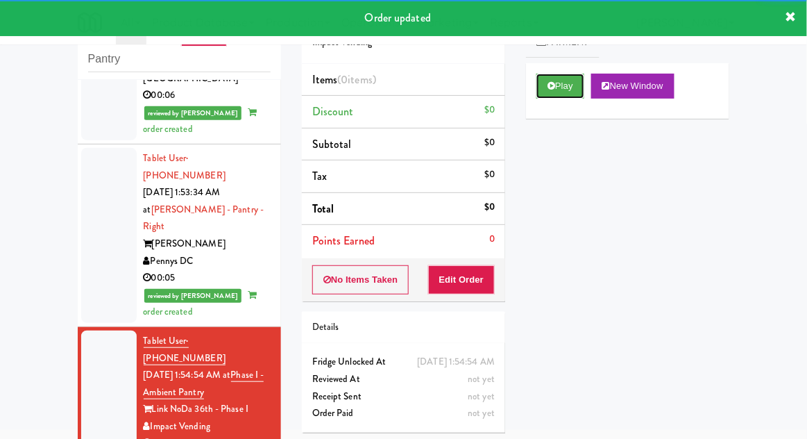
click at [561, 87] on button "Play" at bounding box center [561, 86] width 48 height 25
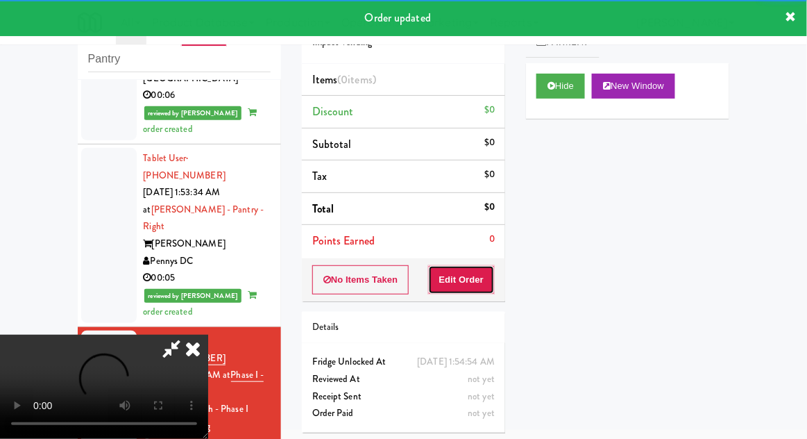
click at [457, 289] on button "Edit Order" at bounding box center [461, 279] width 67 height 29
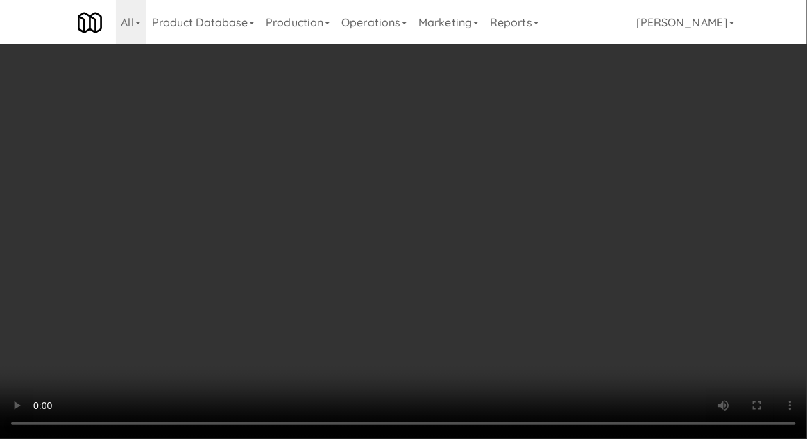
scroll to position [112, 0]
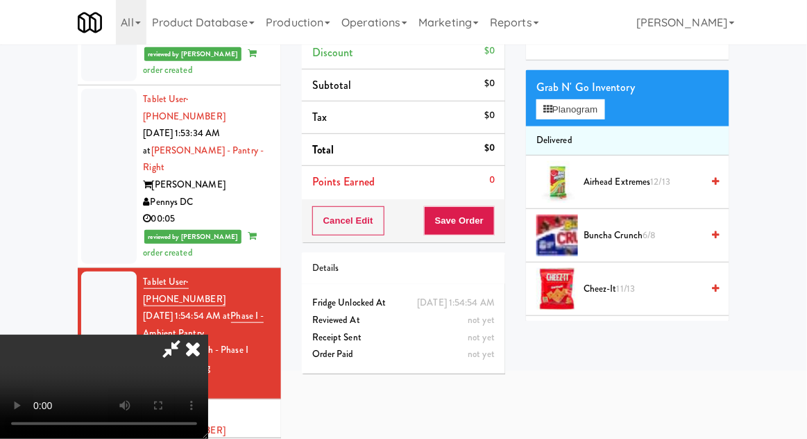
click at [672, 336] on span "Cheez-It White Cheddar 13/13" at bounding box center [643, 342] width 118 height 17
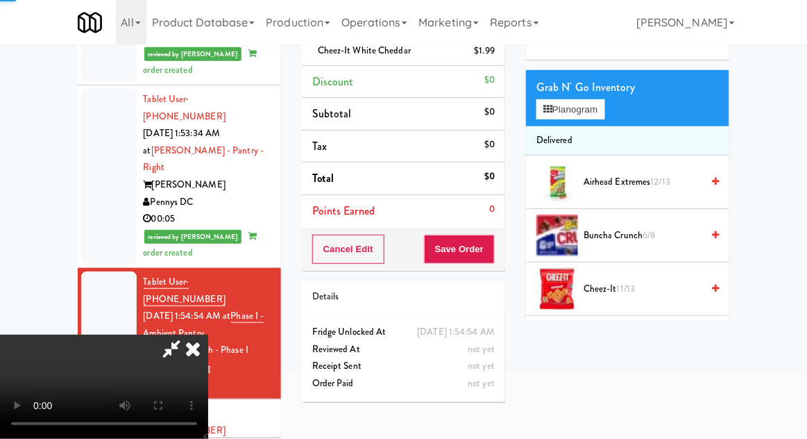
click at [661, 337] on span "Cheez-It White Cheddar 12/13" at bounding box center [643, 342] width 118 height 17
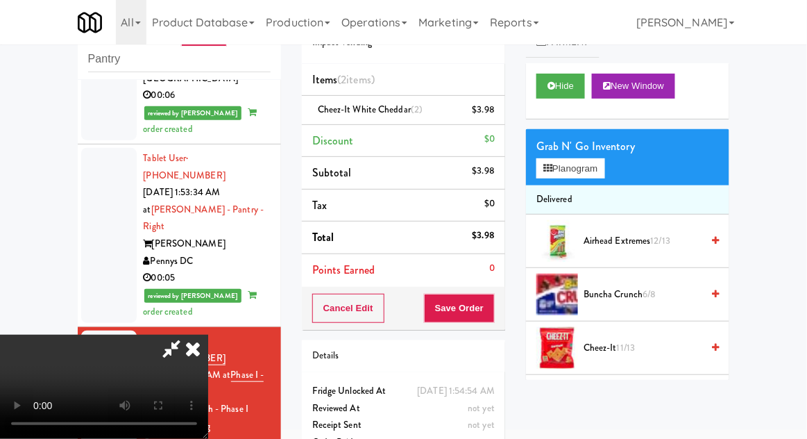
scroll to position [51, 0]
click at [491, 304] on button "Save Order" at bounding box center [459, 308] width 71 height 29
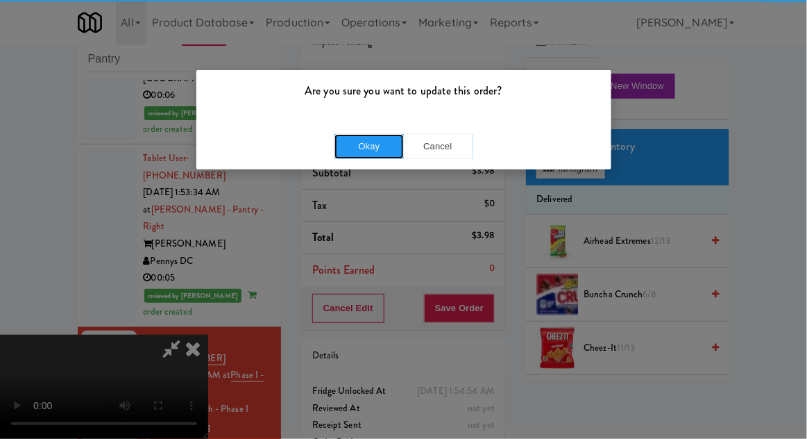
click at [348, 135] on button "Okay" at bounding box center [369, 146] width 69 height 25
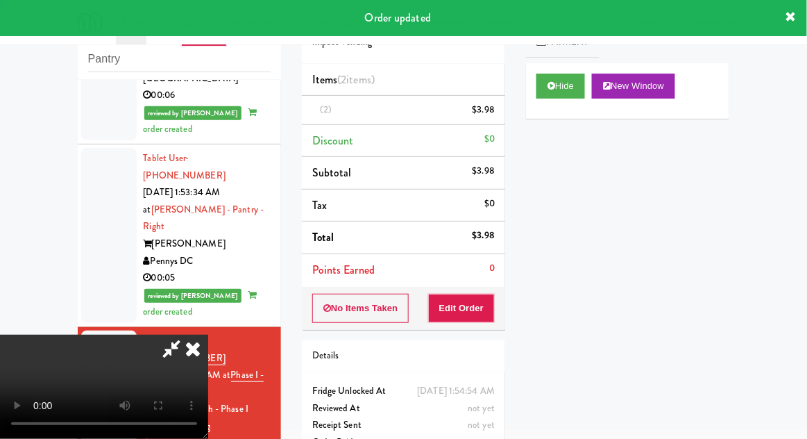
scroll to position [0, 0]
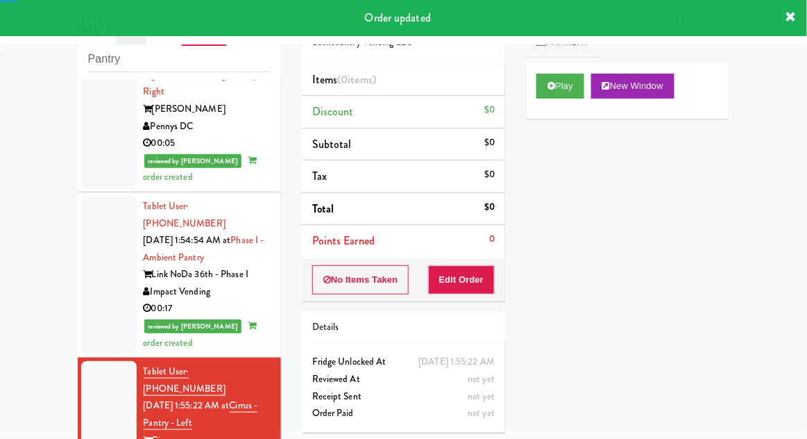
scroll to position [1635, 0]
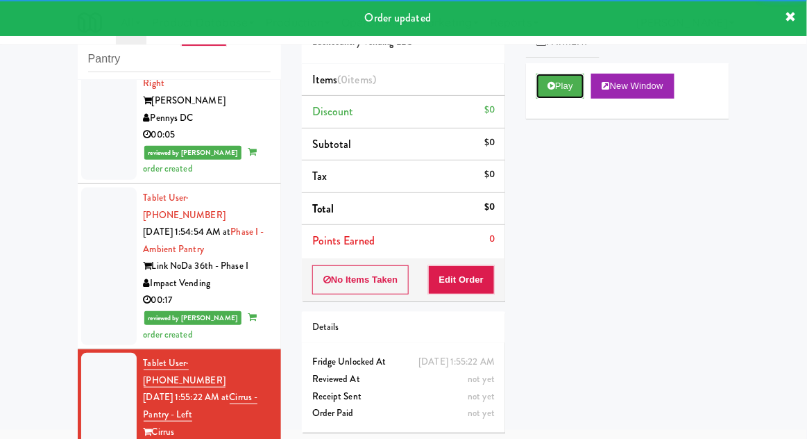
click at [559, 85] on button "Play" at bounding box center [561, 86] width 48 height 25
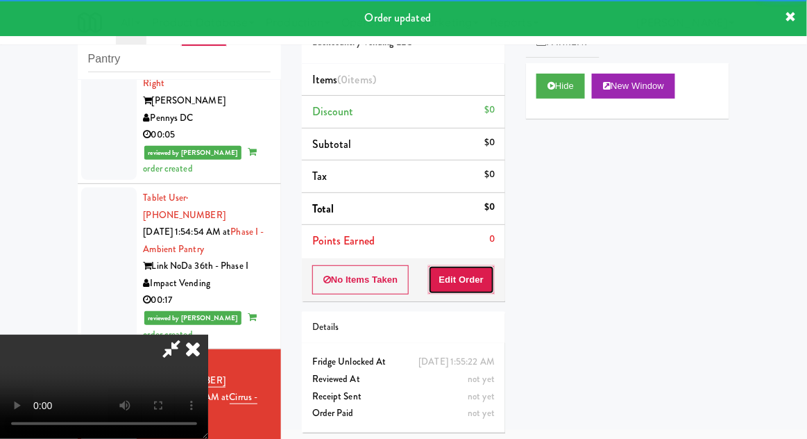
click at [457, 282] on button "Edit Order" at bounding box center [461, 279] width 67 height 29
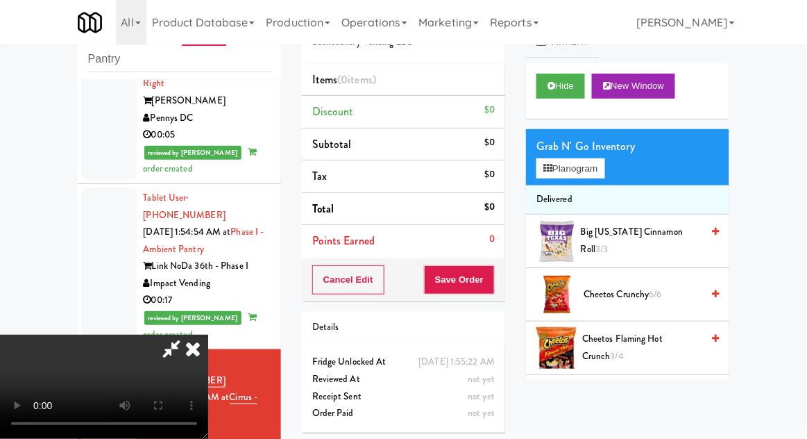
click at [525, 161] on div "Cart Flags Notes Payment Hide New Window Grab N' Go Inventory Planogram Deliver…" at bounding box center [628, 188] width 224 height 383
click at [548, 158] on button "Planogram" at bounding box center [571, 168] width 68 height 21
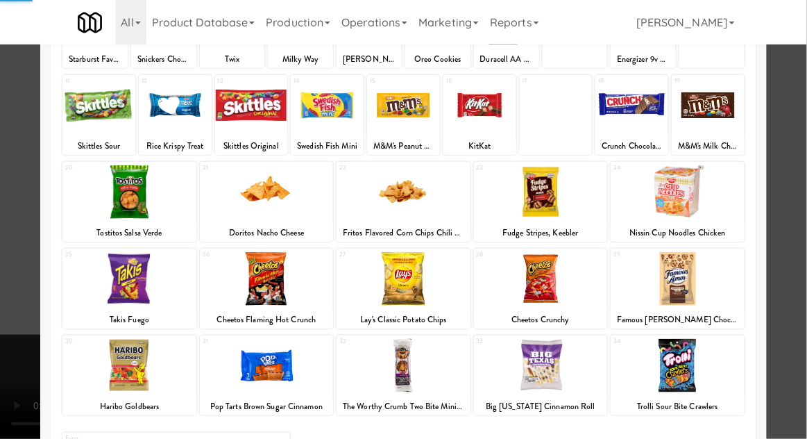
scroll to position [176, 0]
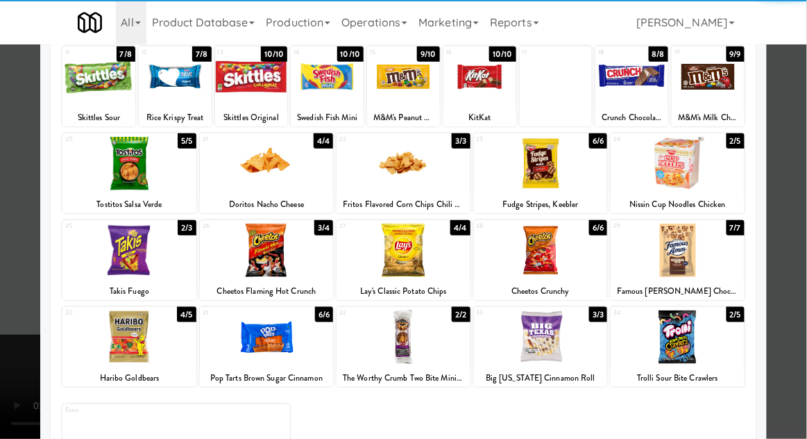
click at [677, 338] on div at bounding box center [678, 336] width 134 height 53
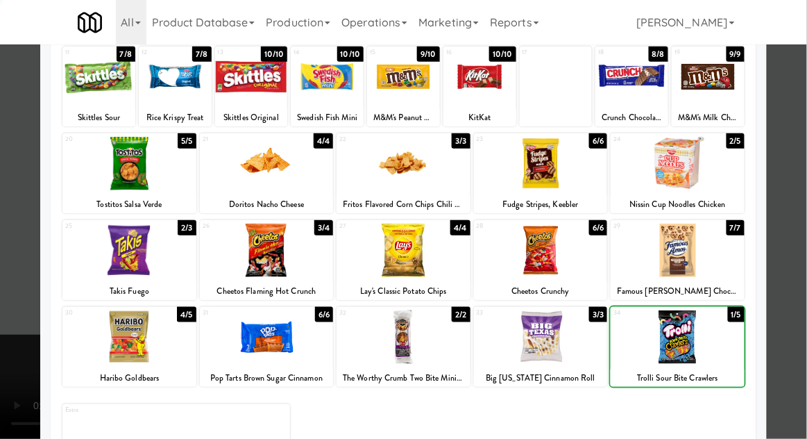
click at [800, 206] on div at bounding box center [403, 219] width 807 height 439
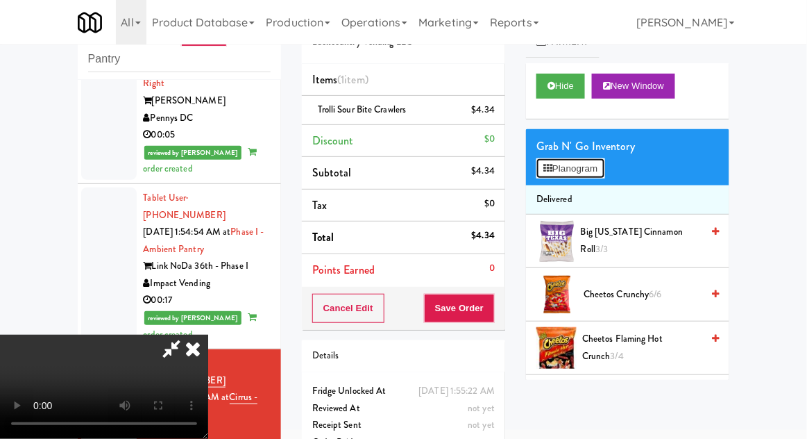
click at [571, 158] on button "Planogram" at bounding box center [571, 168] width 68 height 21
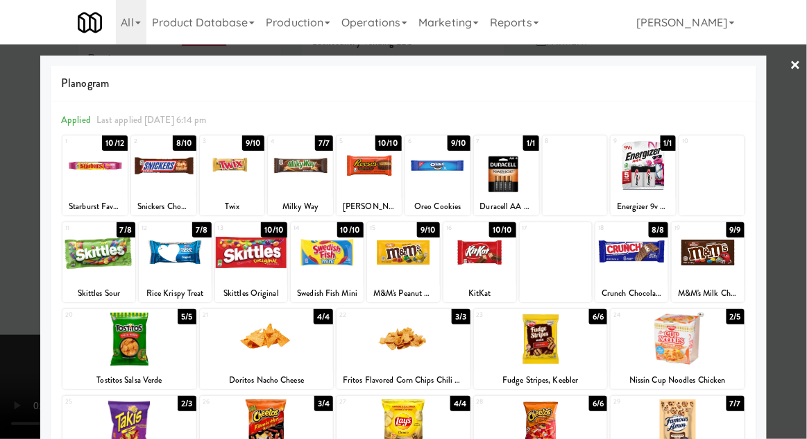
click at [259, 343] on div at bounding box center [267, 338] width 134 height 53
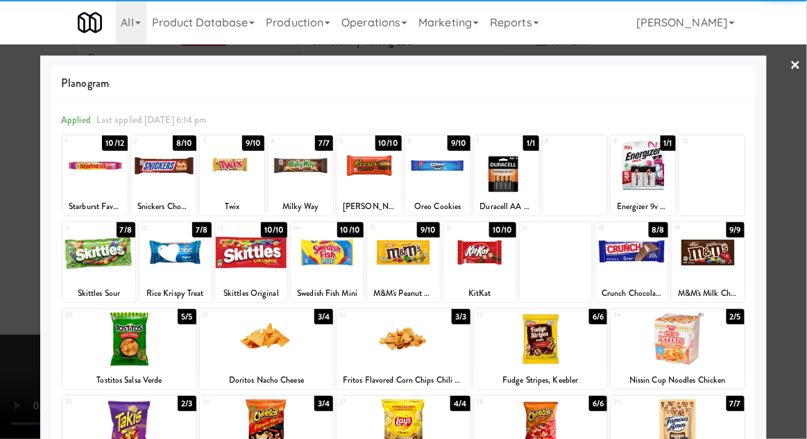
click at [15, 314] on div at bounding box center [403, 219] width 807 height 439
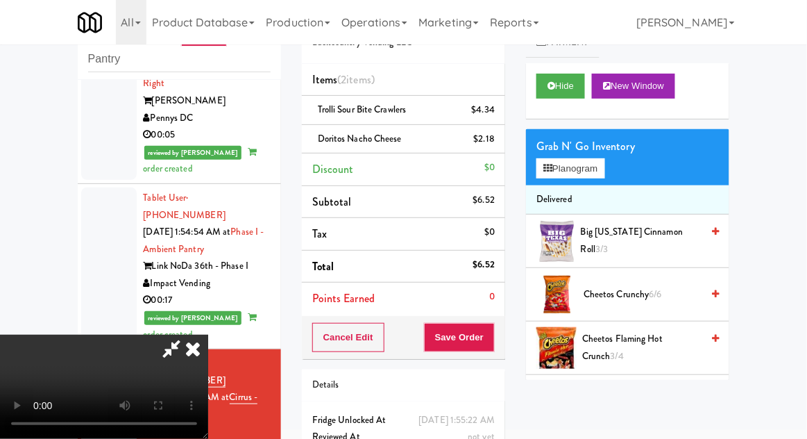
click at [505, 332] on div "Cancel Edit Save Order" at bounding box center [403, 337] width 203 height 43
click at [485, 331] on button "Save Order" at bounding box center [459, 337] width 71 height 29
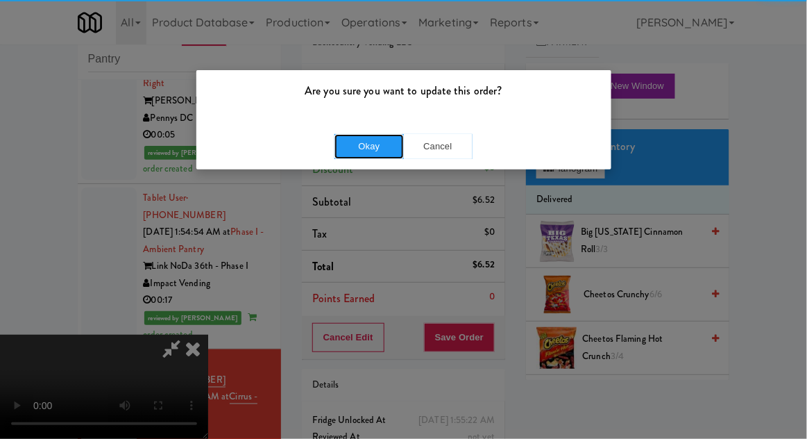
click at [355, 150] on button "Okay" at bounding box center [369, 146] width 69 height 25
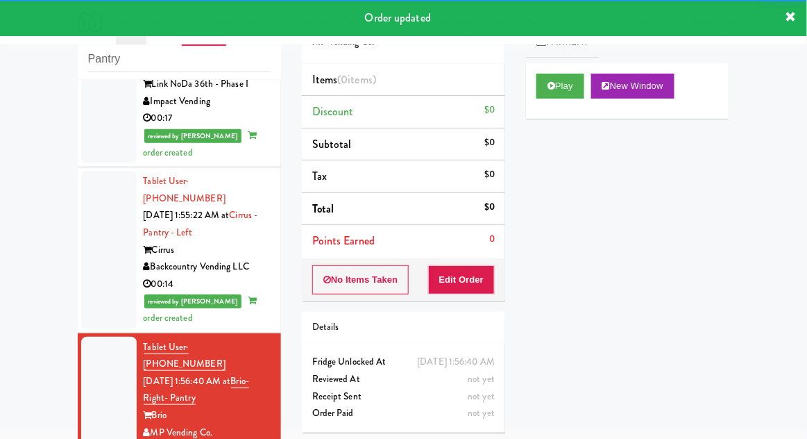
scroll to position [1819, 0]
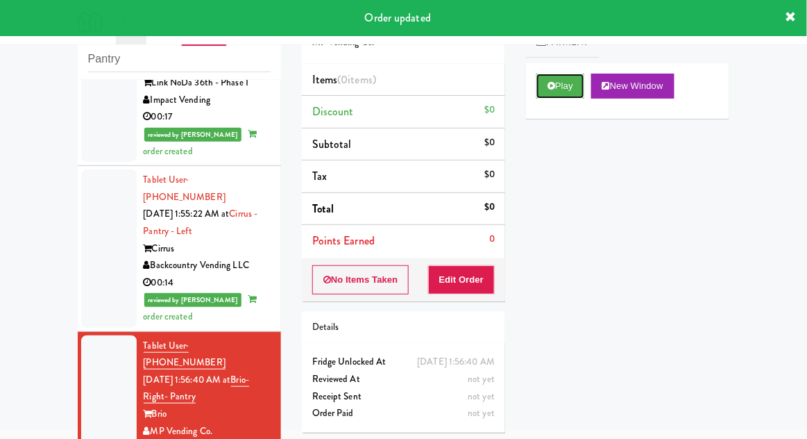
click at [553, 94] on button "Play" at bounding box center [561, 86] width 48 height 25
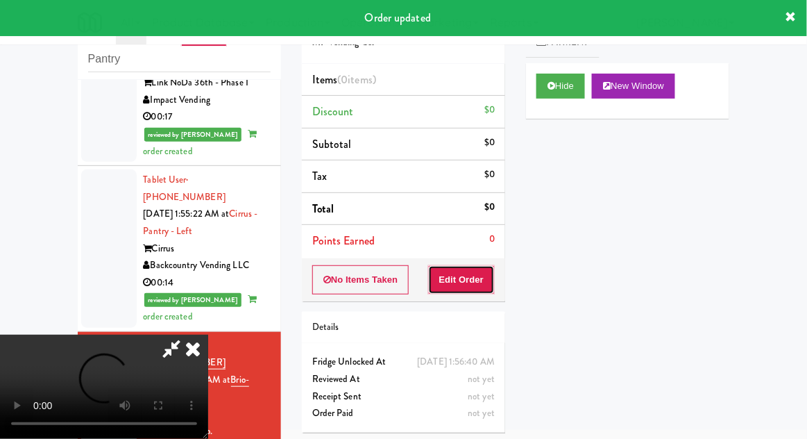
click at [450, 276] on button "Edit Order" at bounding box center [461, 279] width 67 height 29
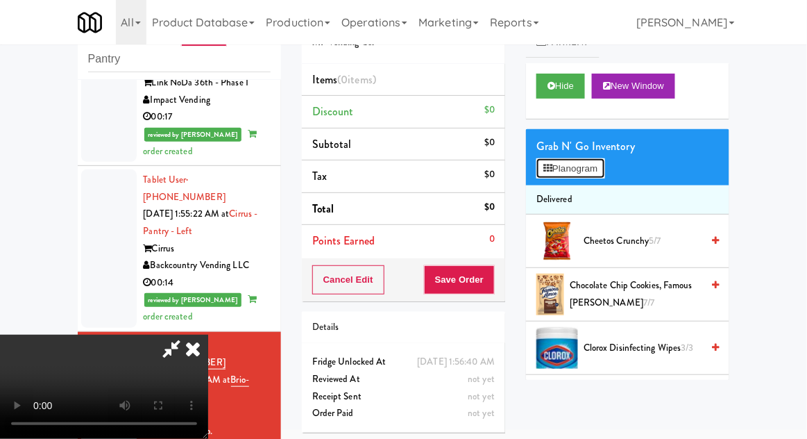
click at [600, 176] on button "Planogram" at bounding box center [571, 168] width 68 height 21
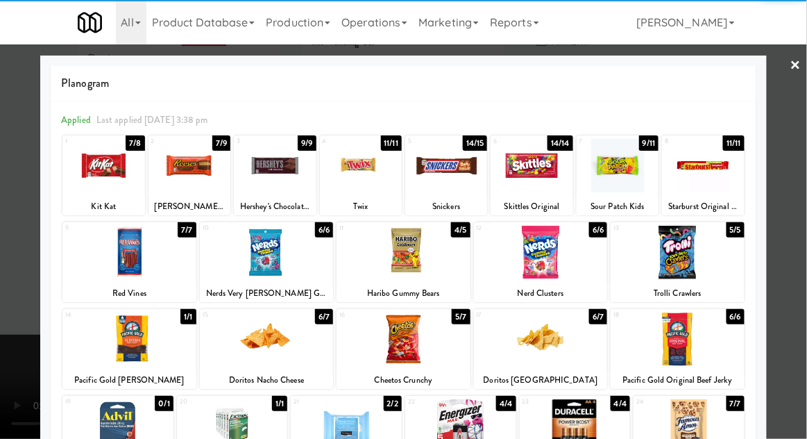
click at [379, 337] on div at bounding box center [404, 338] width 134 height 53
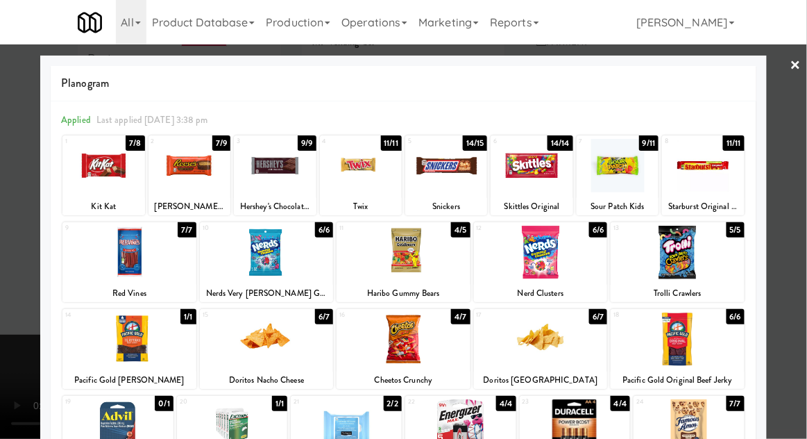
click at [1, 287] on div at bounding box center [403, 219] width 807 height 439
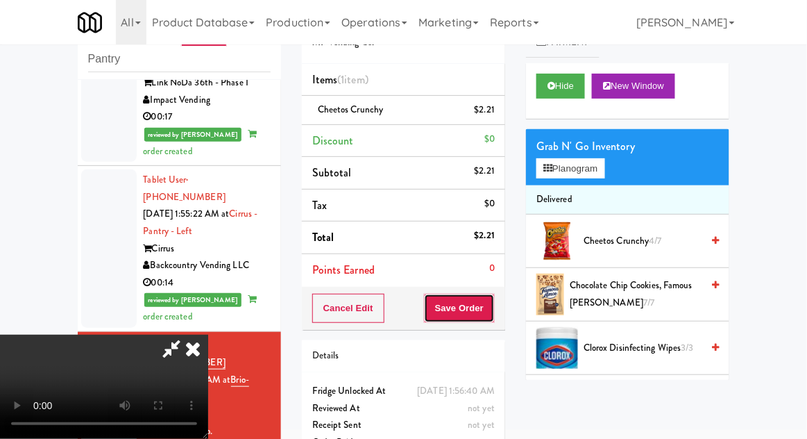
click at [494, 310] on button "Save Order" at bounding box center [459, 308] width 71 height 29
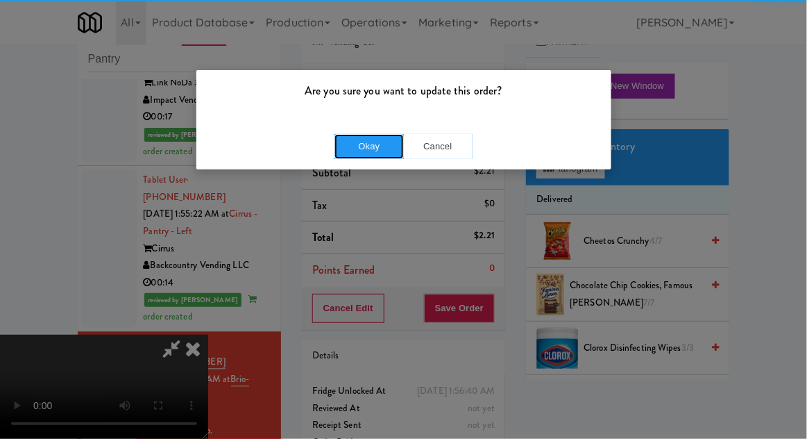
click at [358, 153] on button "Okay" at bounding box center [369, 146] width 69 height 25
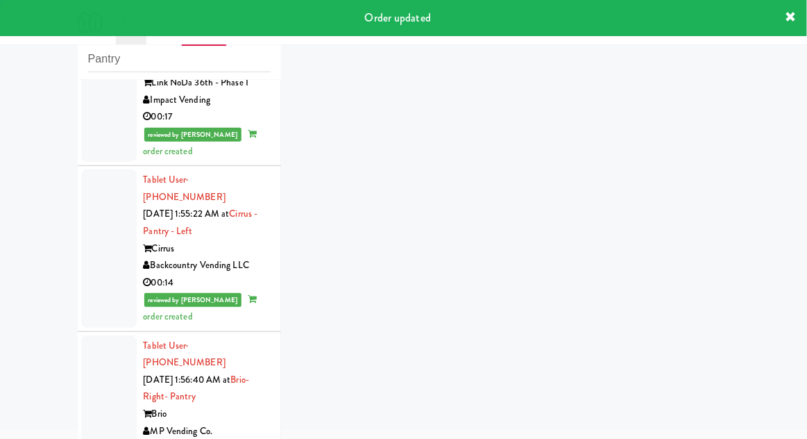
scroll to position [1853, 0]
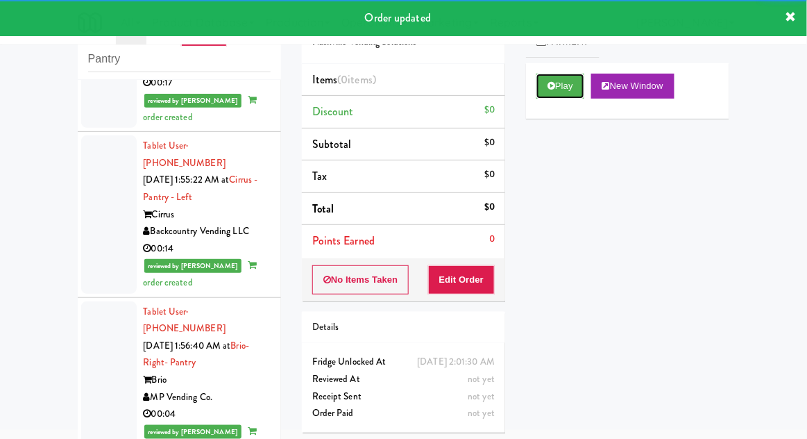
click at [557, 83] on button "Play" at bounding box center [561, 86] width 48 height 25
click at [462, 285] on button "Edit Order" at bounding box center [461, 279] width 67 height 29
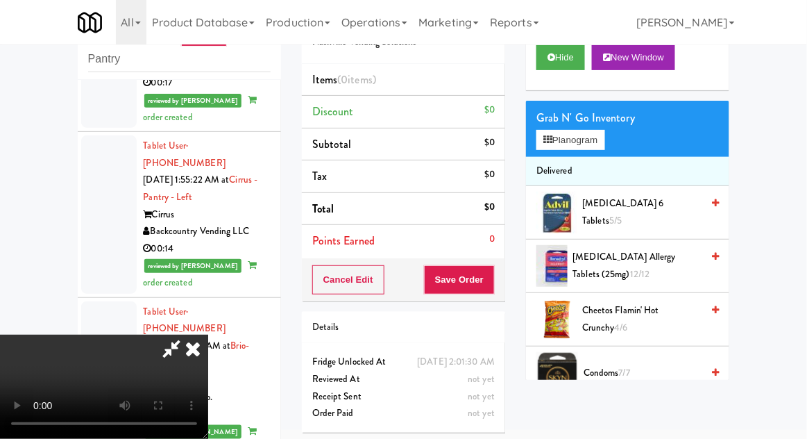
scroll to position [0, 0]
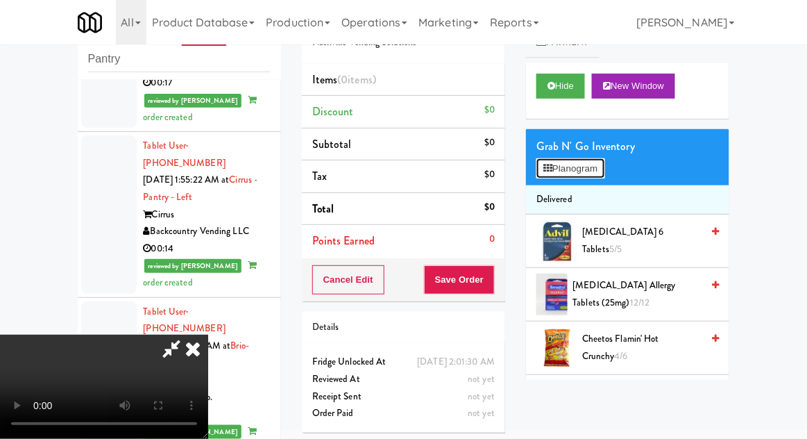
click at [585, 170] on button "Planogram" at bounding box center [571, 168] width 68 height 21
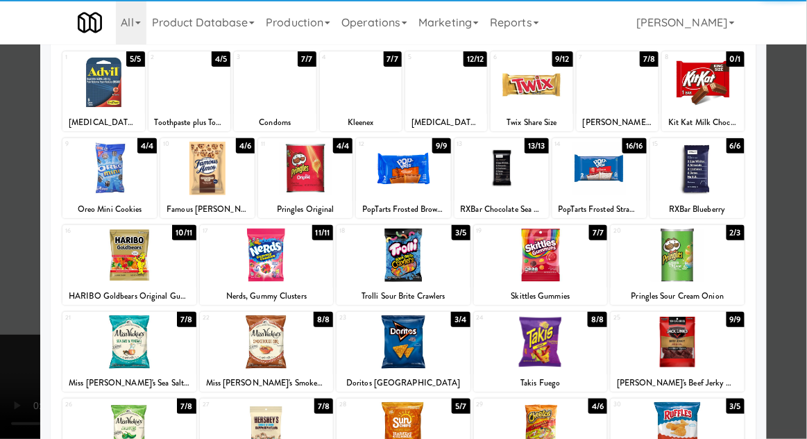
scroll to position [176, 0]
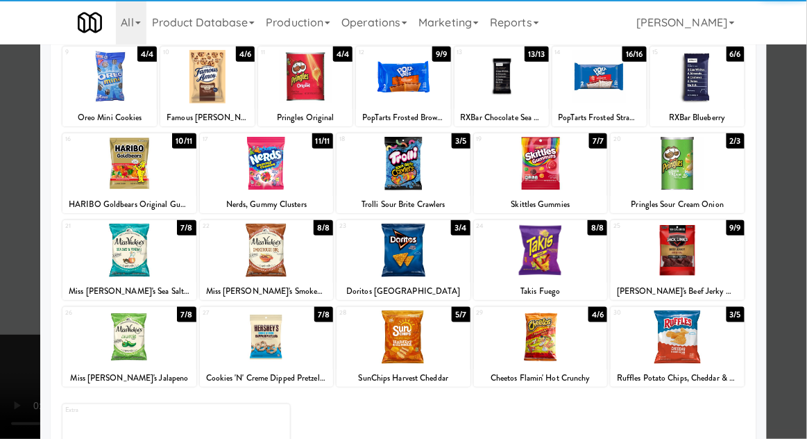
click at [108, 330] on div at bounding box center [129, 336] width 134 height 53
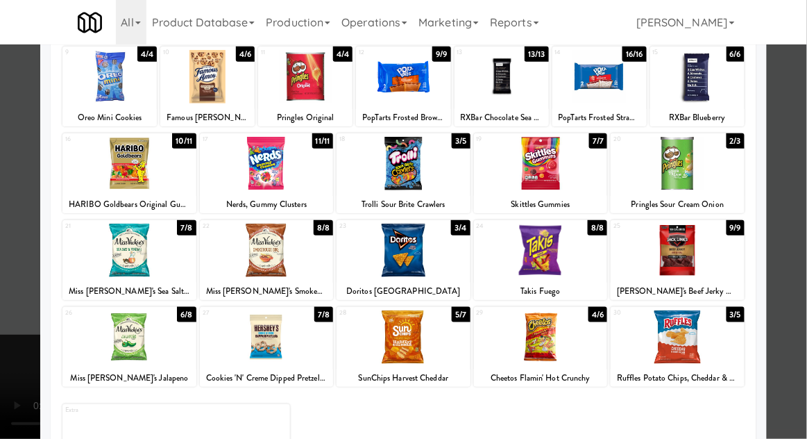
click at [14, 318] on div at bounding box center [403, 219] width 807 height 439
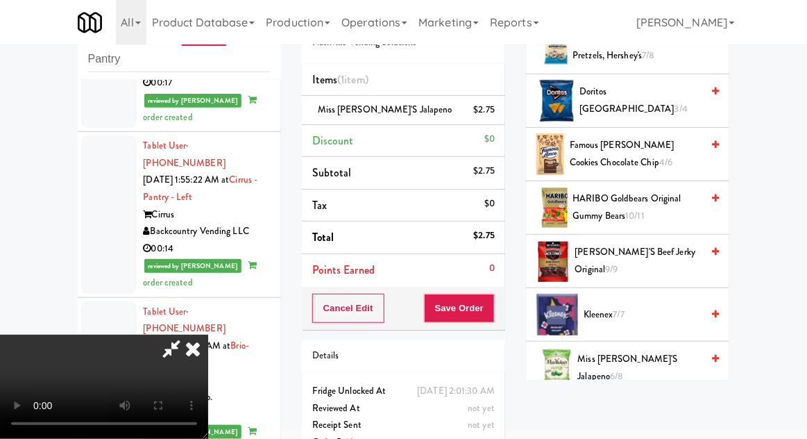
scroll to position [362, 0]
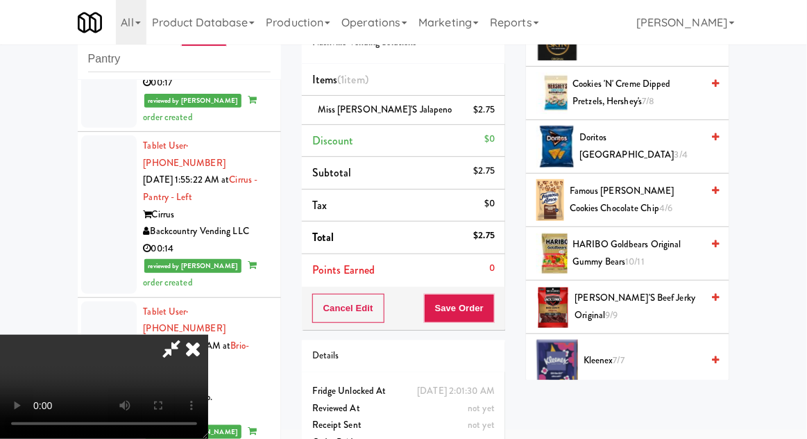
click at [676, 246] on span "HARIBO Goldbears Original Gummy Bears 10/11" at bounding box center [637, 253] width 129 height 34
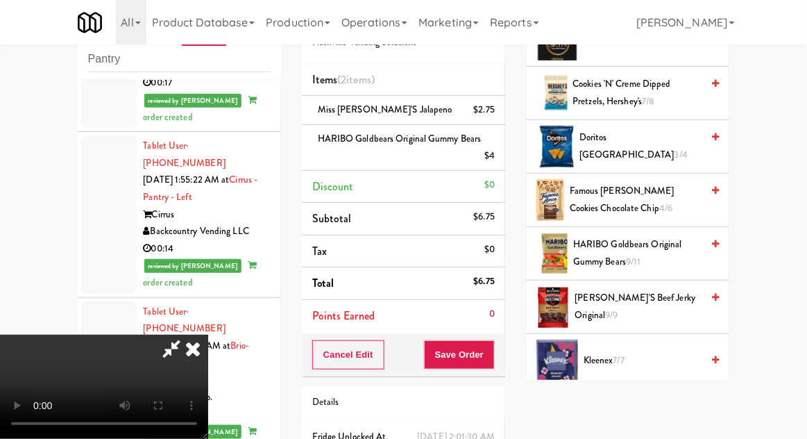
click at [499, 103] on li "Miss [PERSON_NAME]'s Jalapeno $2.75" at bounding box center [403, 110] width 203 height 29
click at [496, 112] on icon at bounding box center [496, 114] width 7 height 9
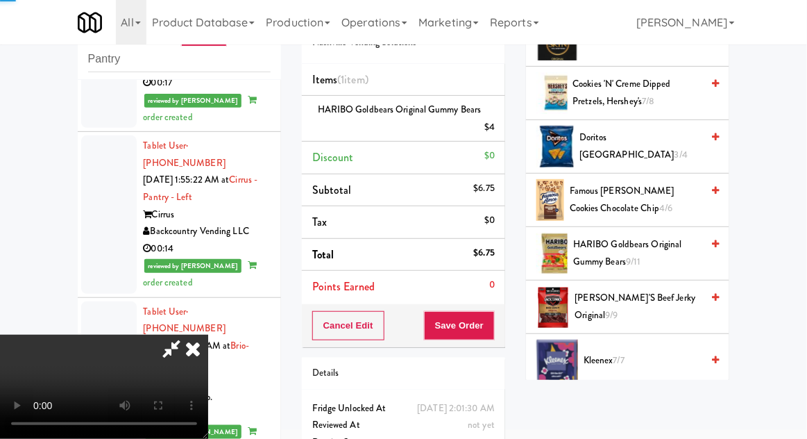
scroll to position [0, 0]
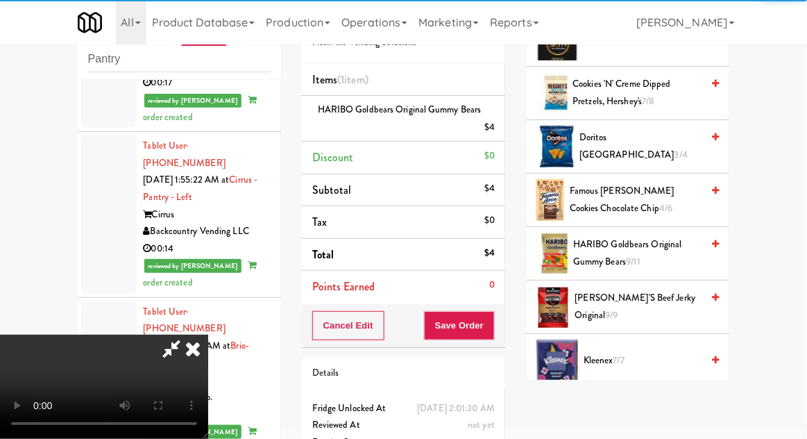
click at [187, 335] on icon at bounding box center [171, 349] width 32 height 28
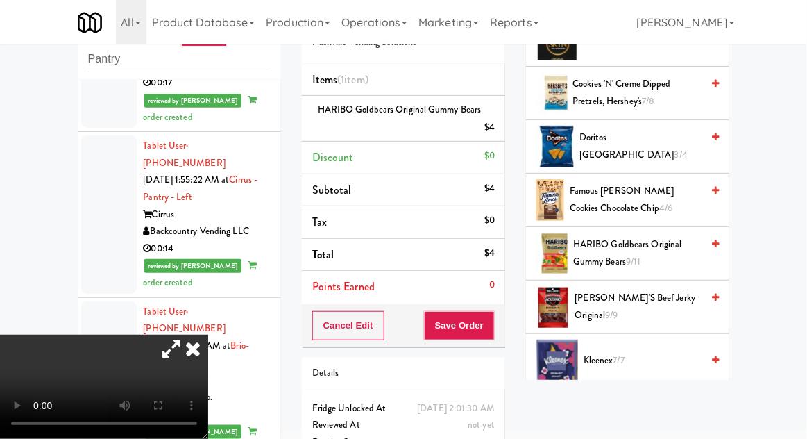
click at [187, 335] on icon at bounding box center [171, 349] width 32 height 28
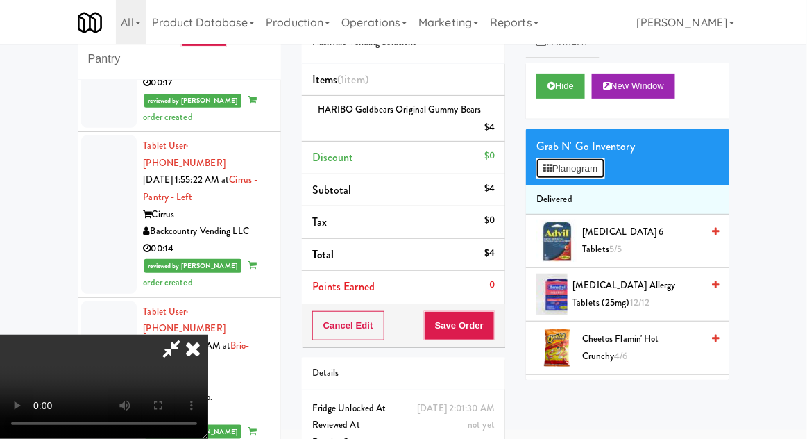
click at [557, 160] on button "Planogram" at bounding box center [571, 168] width 68 height 21
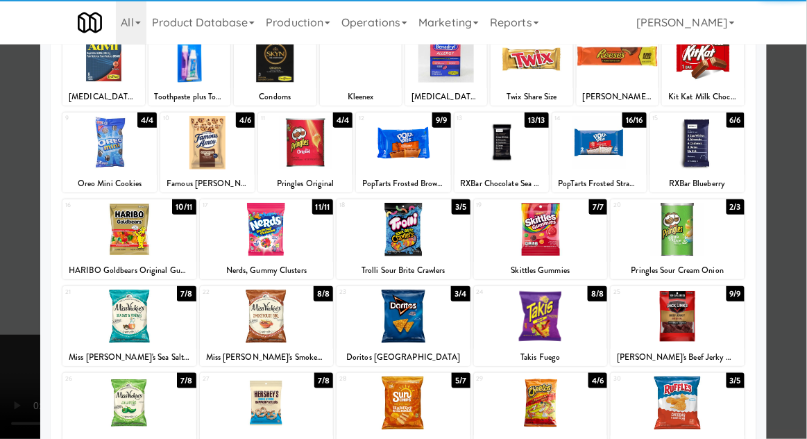
scroll to position [106, 0]
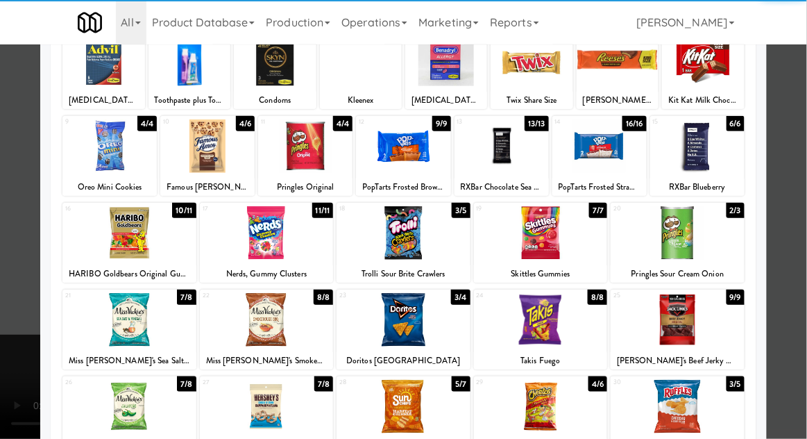
click at [109, 315] on div at bounding box center [129, 319] width 134 height 53
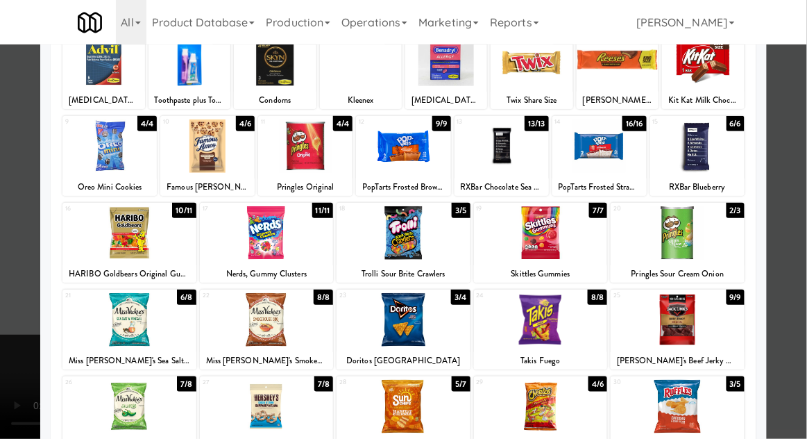
click at [18, 307] on div at bounding box center [403, 219] width 807 height 439
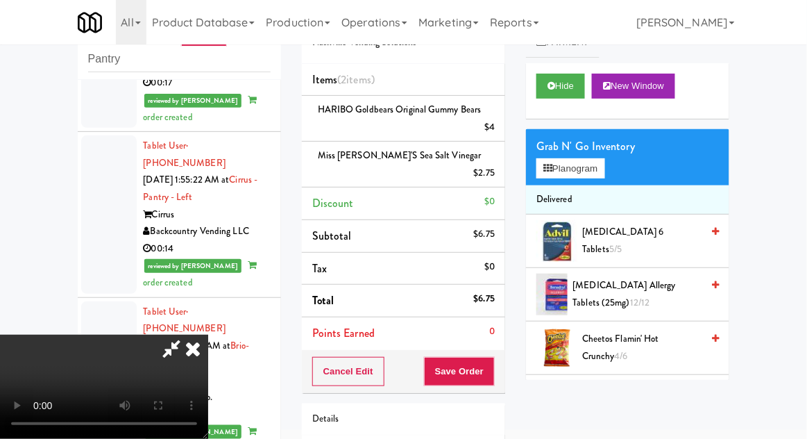
scroll to position [51, 0]
click at [588, 178] on button "Planogram" at bounding box center [571, 168] width 68 height 21
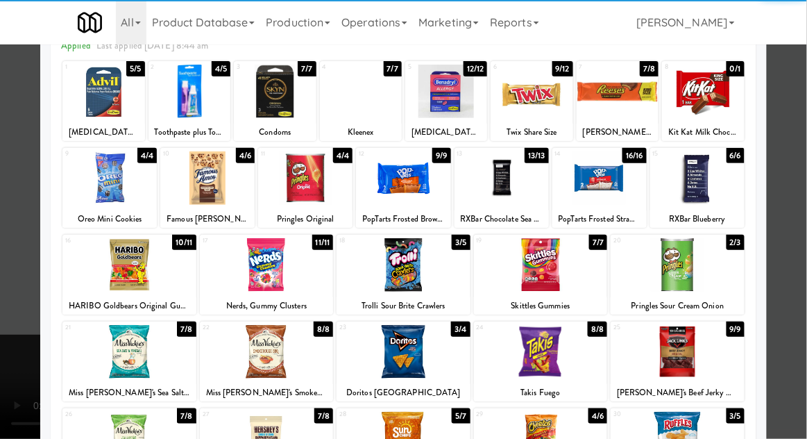
scroll to position [176, 0]
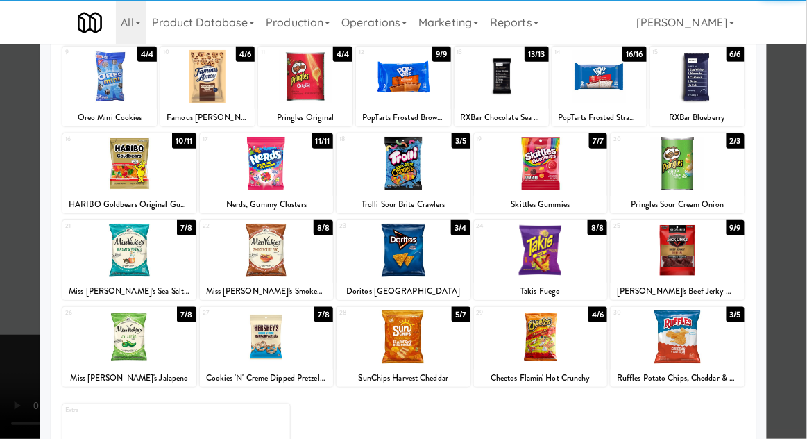
click at [115, 331] on div at bounding box center [129, 336] width 134 height 53
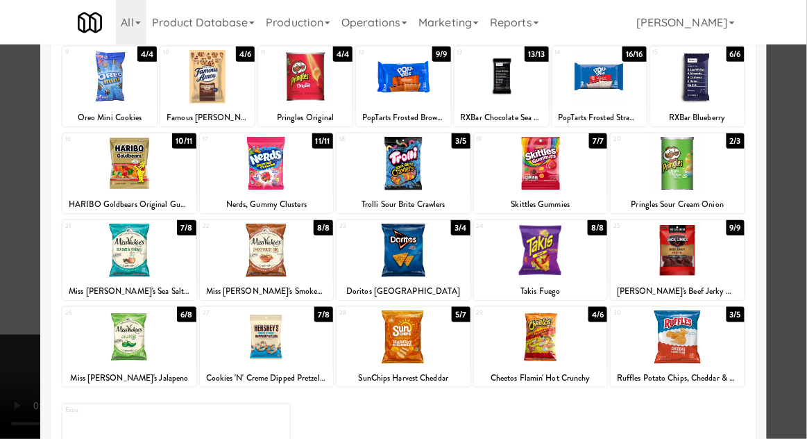
click at [1, 331] on div at bounding box center [403, 219] width 807 height 439
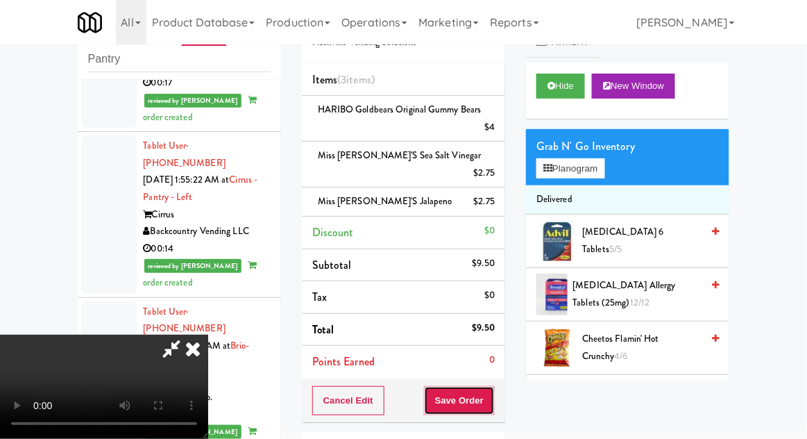
click at [489, 392] on button "Save Order" at bounding box center [459, 400] width 71 height 29
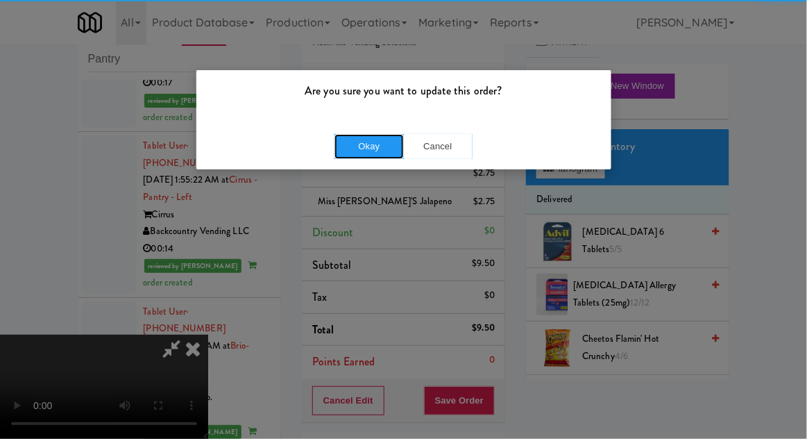
click at [357, 148] on button "Okay" at bounding box center [369, 146] width 69 height 25
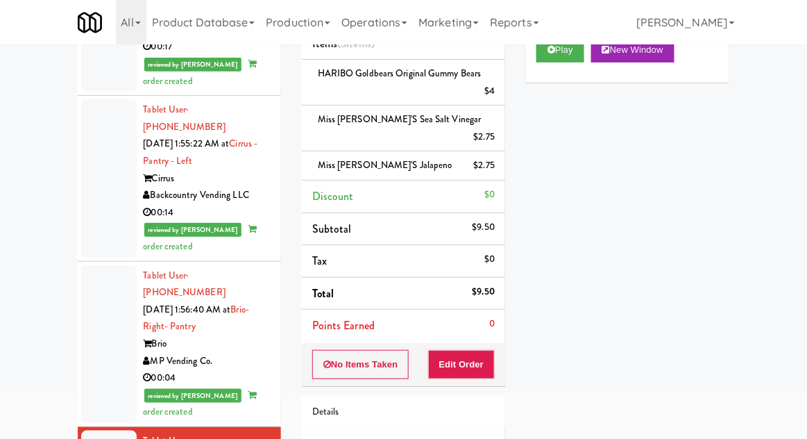
scroll to position [120, 0]
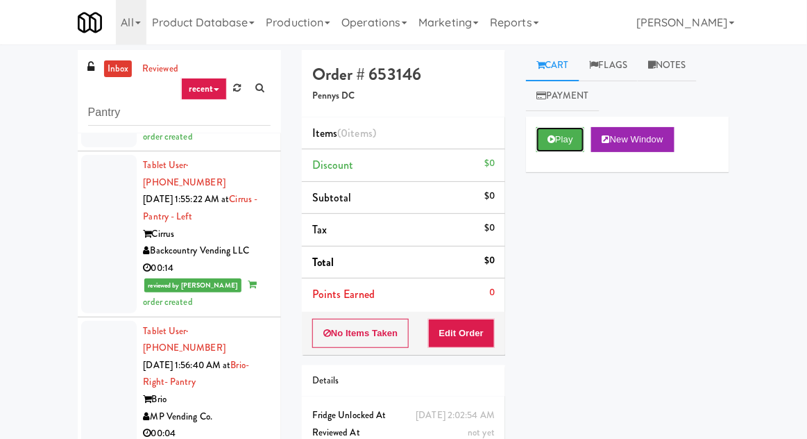
click at [557, 151] on button "Play" at bounding box center [561, 139] width 48 height 25
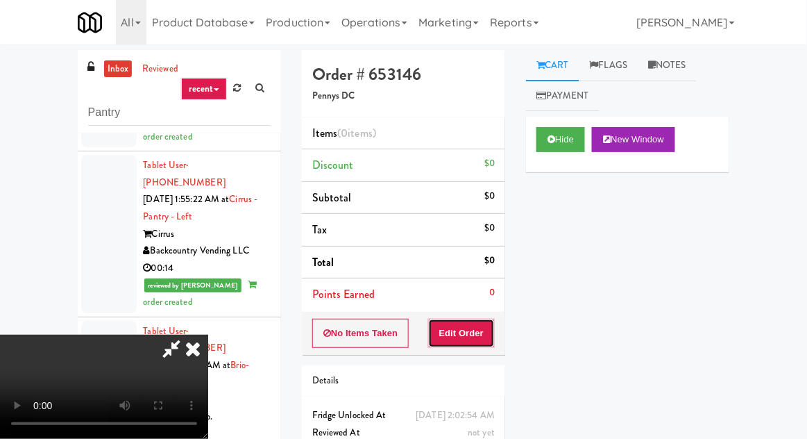
click at [447, 326] on button "Edit Order" at bounding box center [461, 333] width 67 height 29
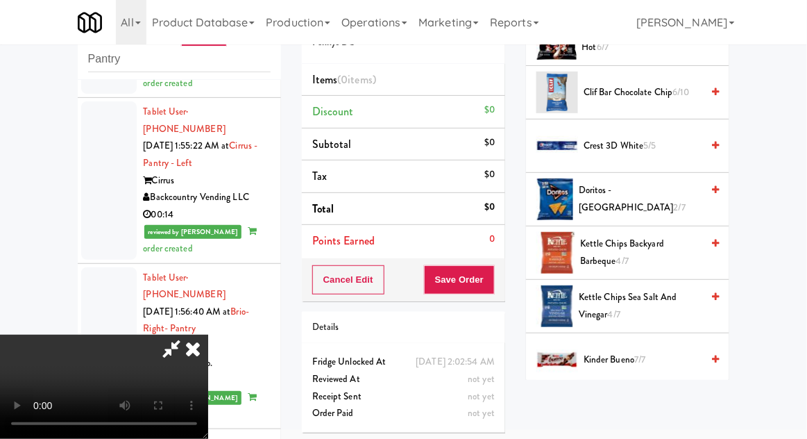
scroll to position [307, 0]
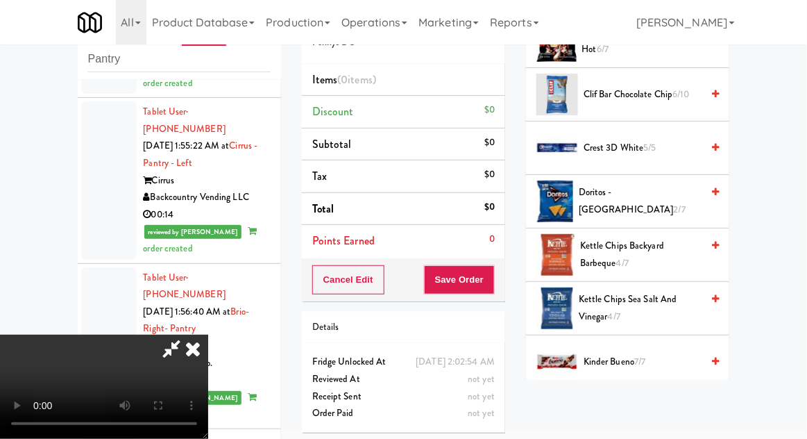
click at [684, 199] on span "Doritos - Cool Ranch 2/7" at bounding box center [640, 201] width 123 height 34
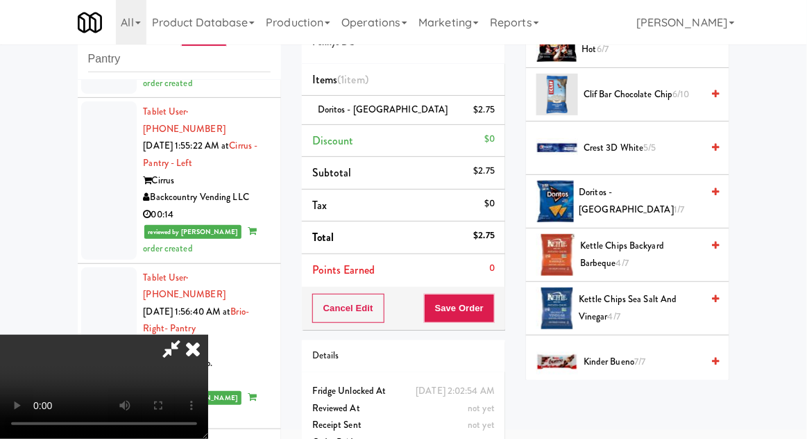
scroll to position [51, 0]
click at [491, 307] on button "Save Order" at bounding box center [459, 308] width 71 height 29
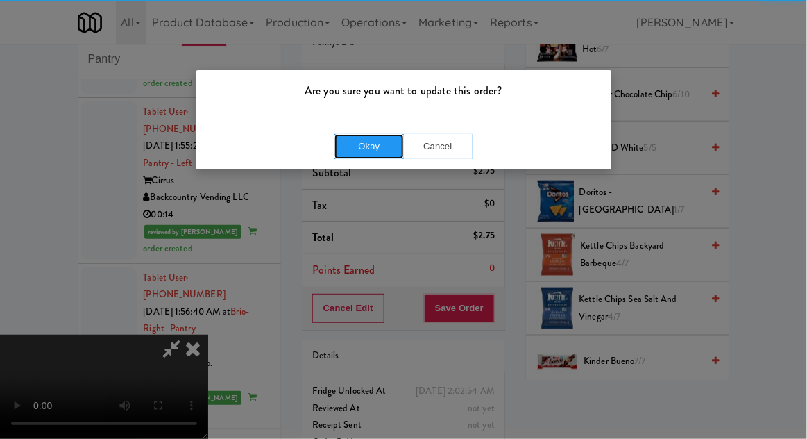
click at [367, 140] on button "Okay" at bounding box center [369, 146] width 69 height 25
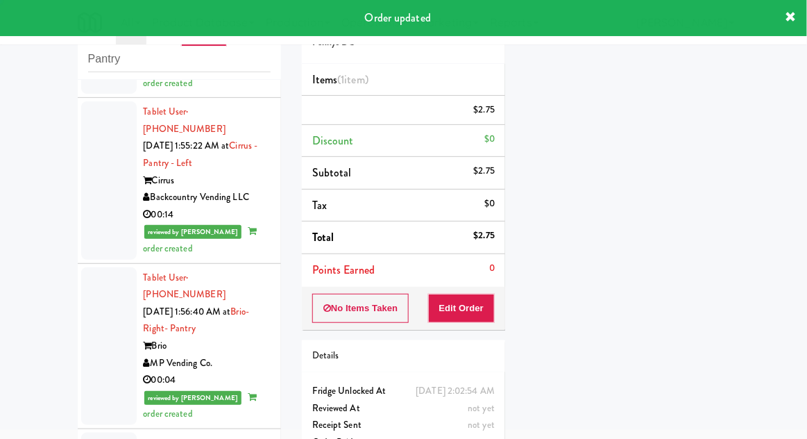
scroll to position [0, 0]
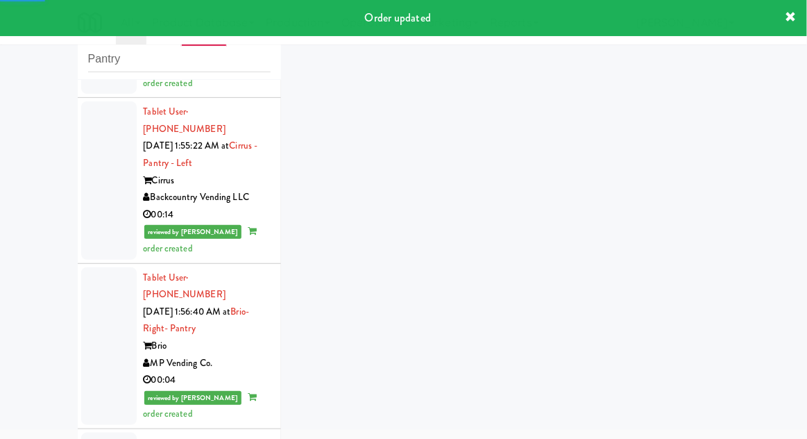
scroll to position [1921, 0]
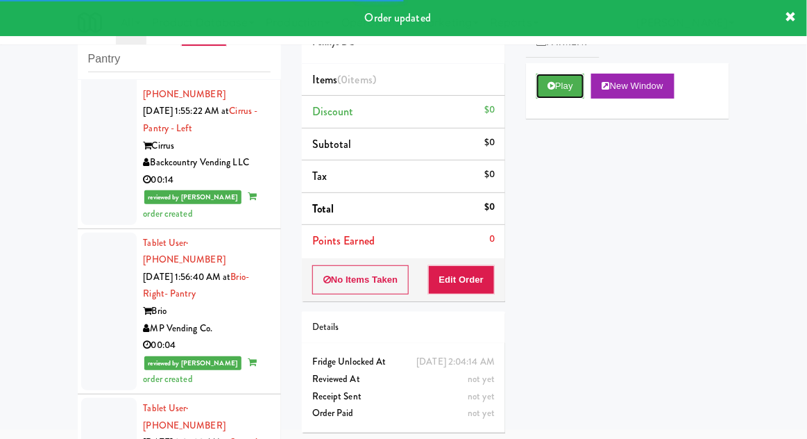
click at [561, 96] on button "Play" at bounding box center [561, 86] width 48 height 25
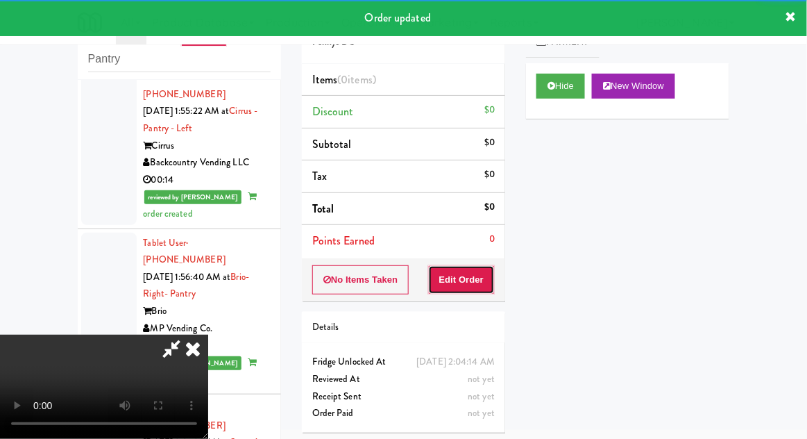
click at [461, 287] on button "Edit Order" at bounding box center [461, 279] width 67 height 29
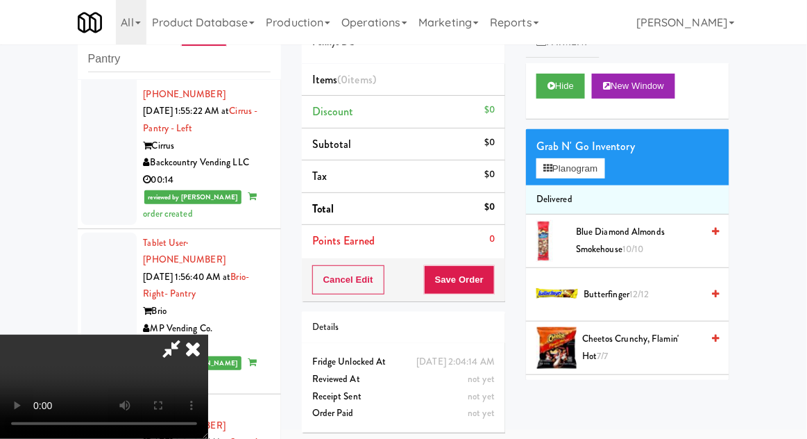
scroll to position [0, 0]
click at [599, 168] on button "Planogram" at bounding box center [571, 168] width 68 height 21
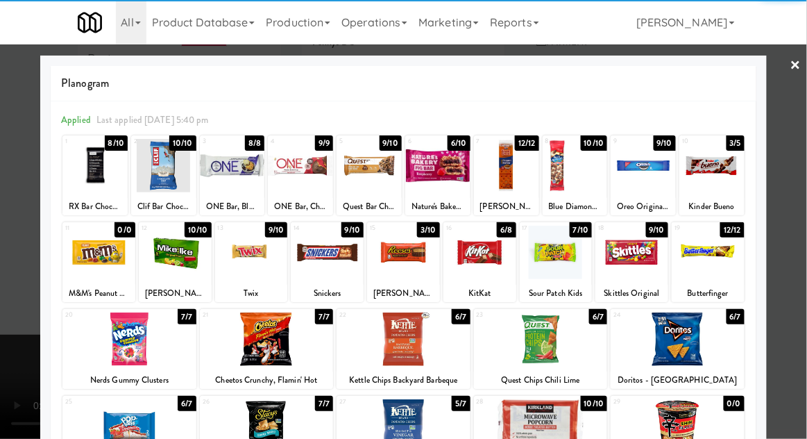
click at [358, 176] on div at bounding box center [369, 165] width 65 height 53
click at [14, 307] on div at bounding box center [403, 219] width 807 height 439
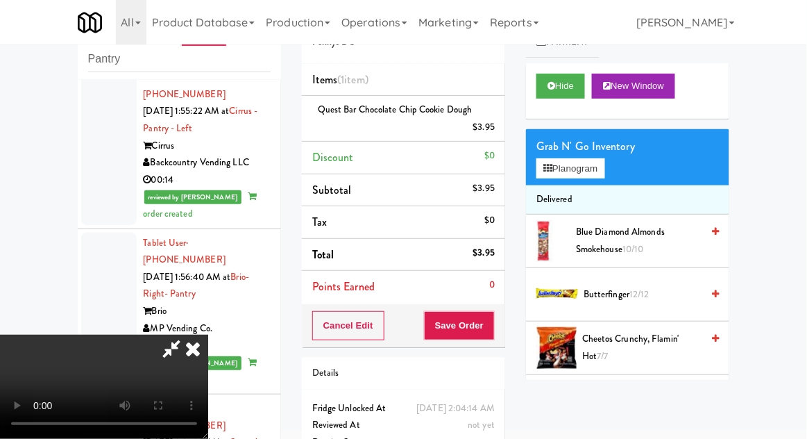
click at [492, 126] on div "$3.95" at bounding box center [484, 127] width 22 height 17
click at [499, 128] on icon at bounding box center [496, 132] width 7 height 9
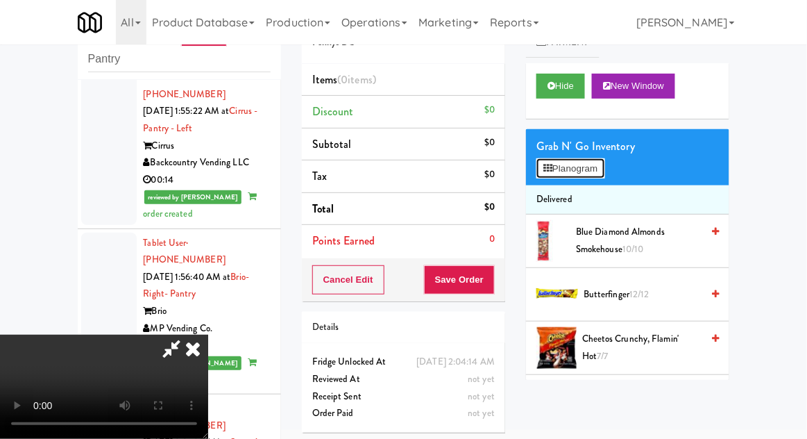
click at [554, 167] on button "Planogram" at bounding box center [571, 168] width 68 height 21
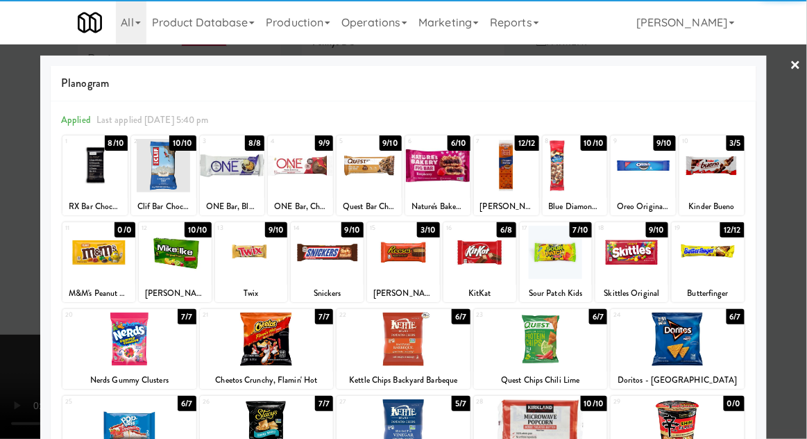
click at [434, 170] on div at bounding box center [437, 165] width 65 height 53
click at [17, 281] on div at bounding box center [403, 219] width 807 height 439
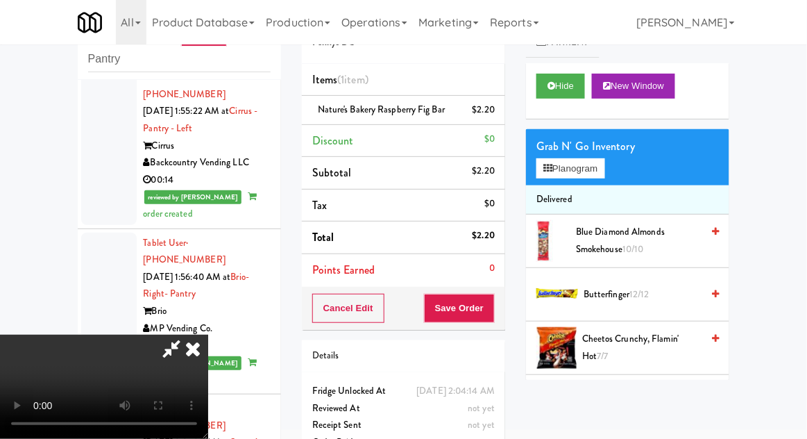
scroll to position [51, 0]
click at [543, 171] on button "Planogram" at bounding box center [571, 168] width 68 height 21
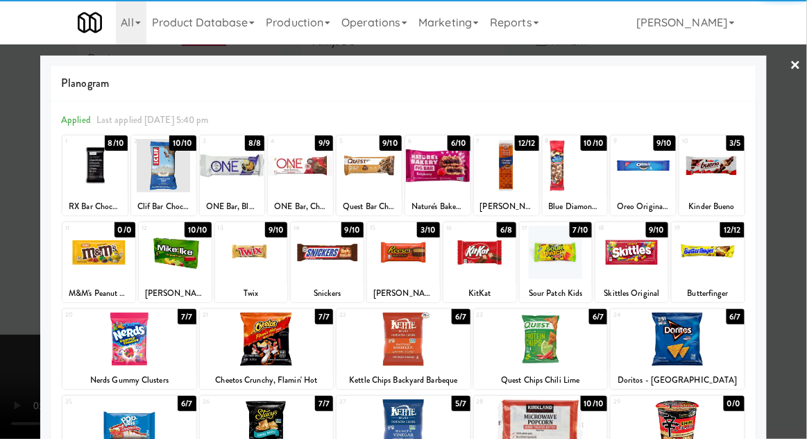
click at [19, 233] on div at bounding box center [403, 219] width 807 height 439
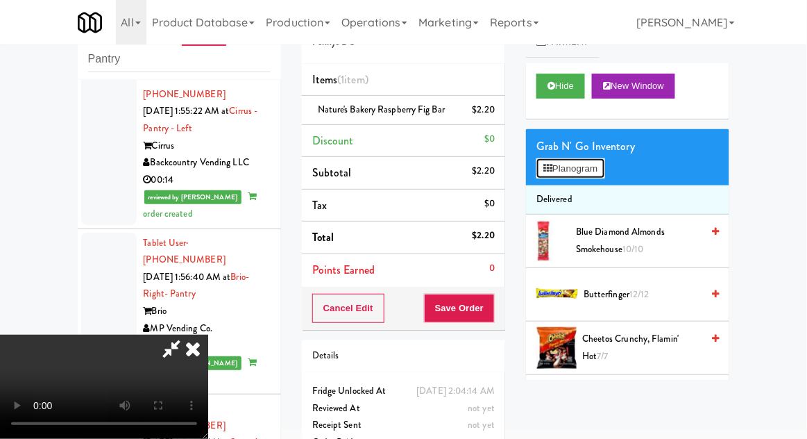
click at [539, 175] on button "Planogram" at bounding box center [571, 168] width 68 height 21
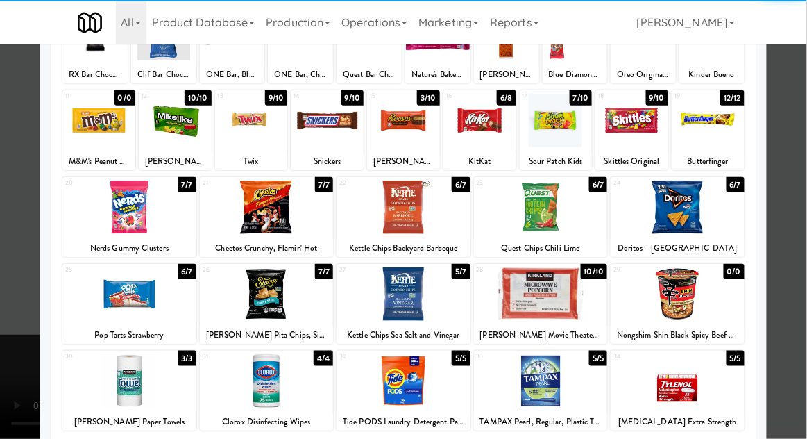
scroll to position [129, 0]
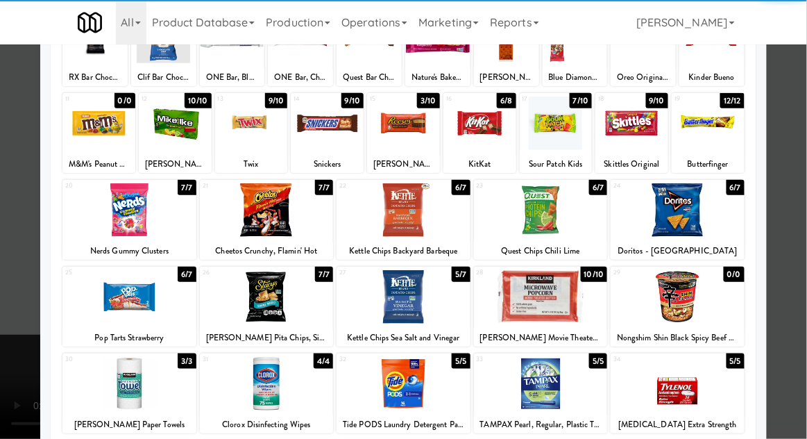
click at [404, 290] on div at bounding box center [404, 296] width 134 height 53
click at [1, 311] on div at bounding box center [403, 219] width 807 height 439
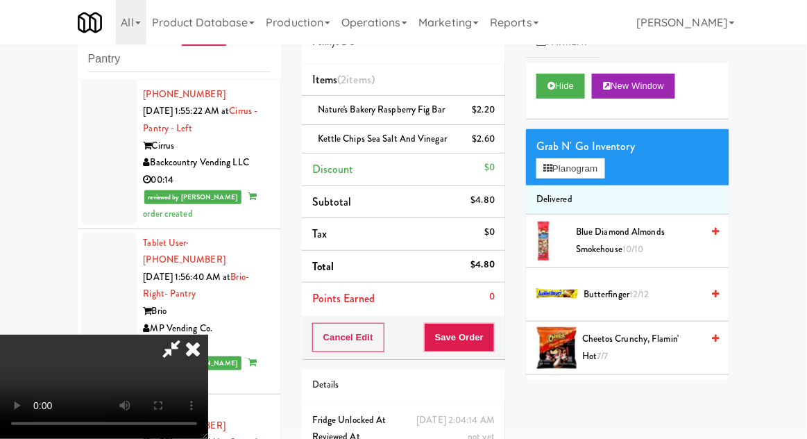
scroll to position [63, 0]
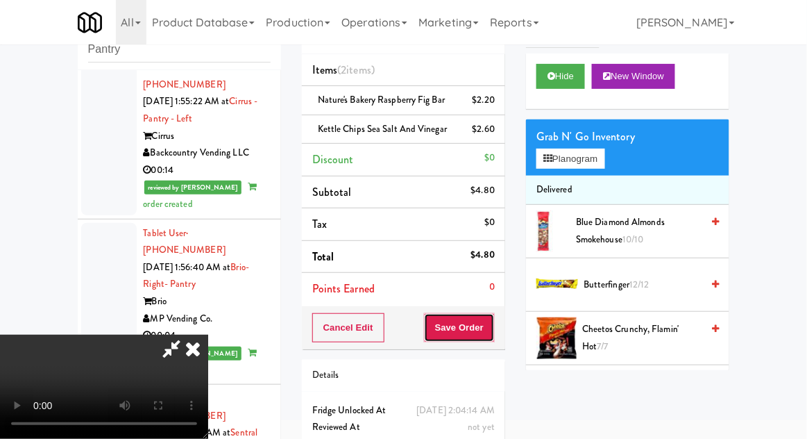
click at [495, 325] on button "Save Order" at bounding box center [459, 327] width 71 height 29
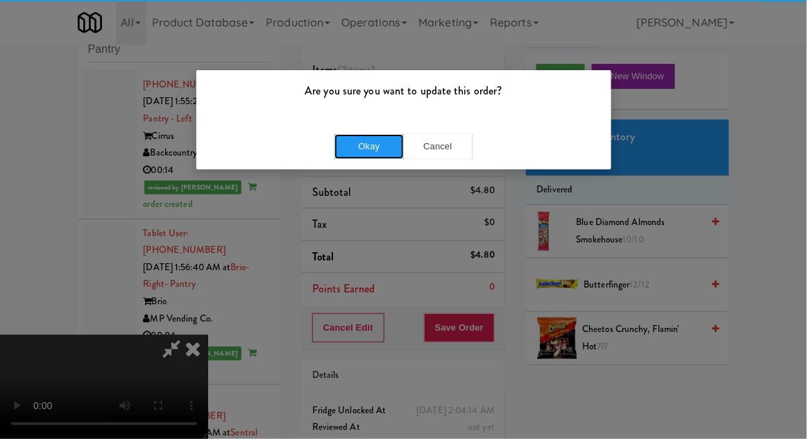
click at [387, 142] on button "Okay" at bounding box center [369, 146] width 69 height 25
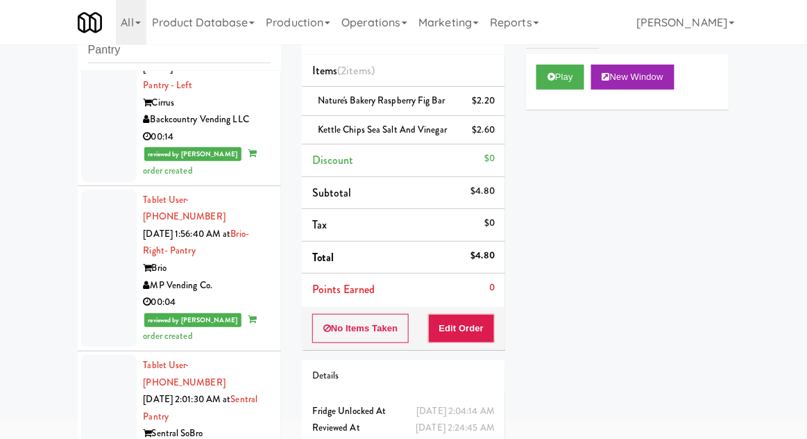
scroll to position [0, 0]
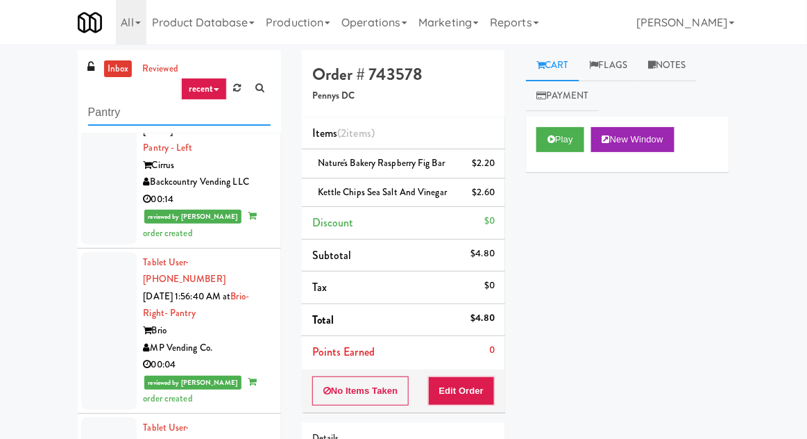
click at [98, 105] on input "Pantry" at bounding box center [179, 113] width 183 height 26
click at [99, 109] on input "Pantry" at bounding box center [179, 113] width 183 height 26
type input "Ambient"
click at [31, 111] on div "inbox reviewed recent all unclear take inventory issue suspicious failed recent…" at bounding box center [403, 305] width 807 height 510
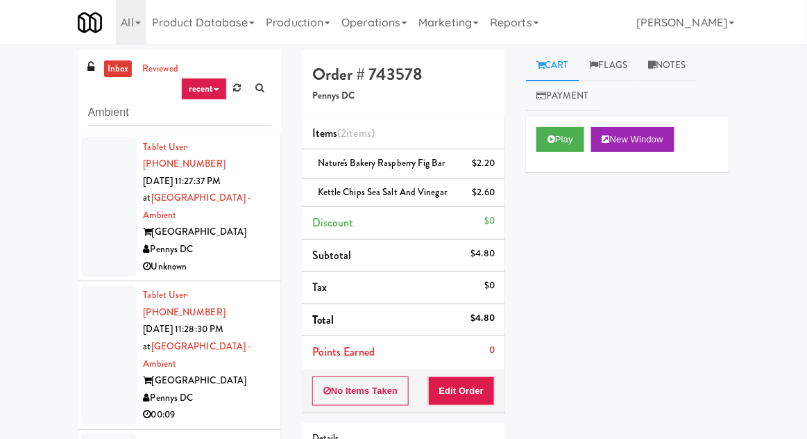
click at [94, 195] on div at bounding box center [109, 207] width 56 height 141
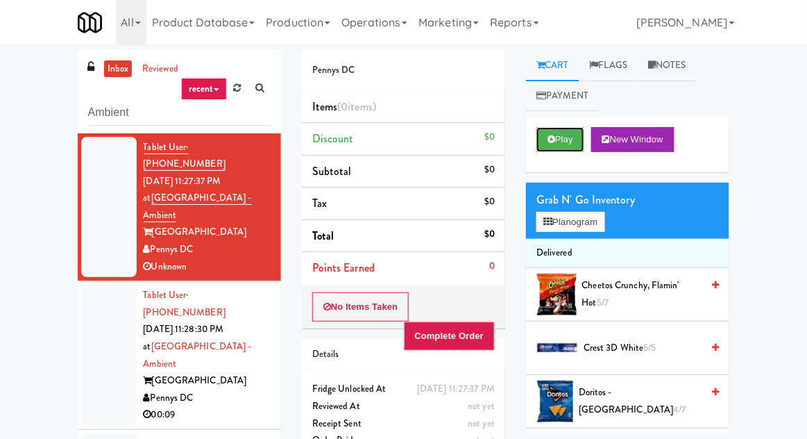
click at [570, 144] on button "Play" at bounding box center [561, 139] width 48 height 25
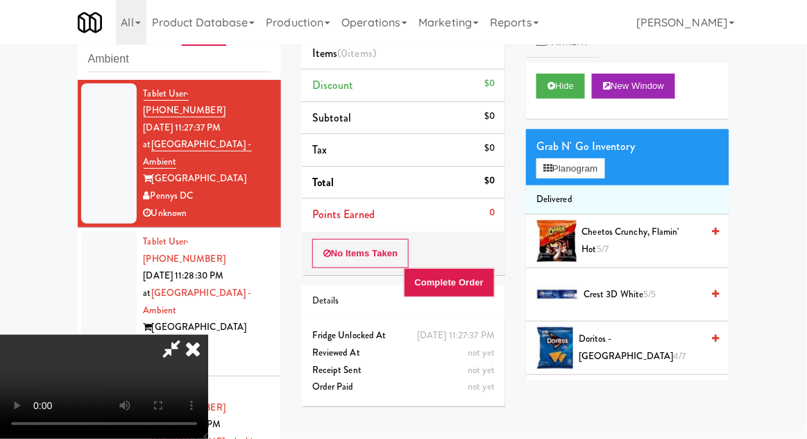
click at [208, 335] on icon at bounding box center [193, 349] width 31 height 28
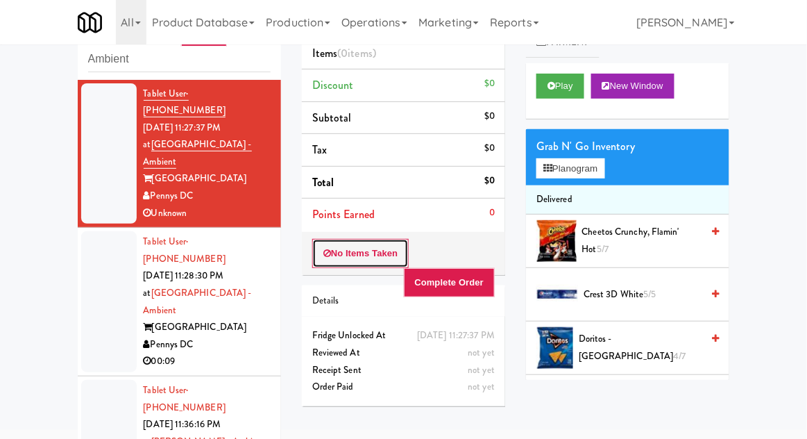
click at [344, 242] on button "No Items Taken" at bounding box center [360, 253] width 97 height 29
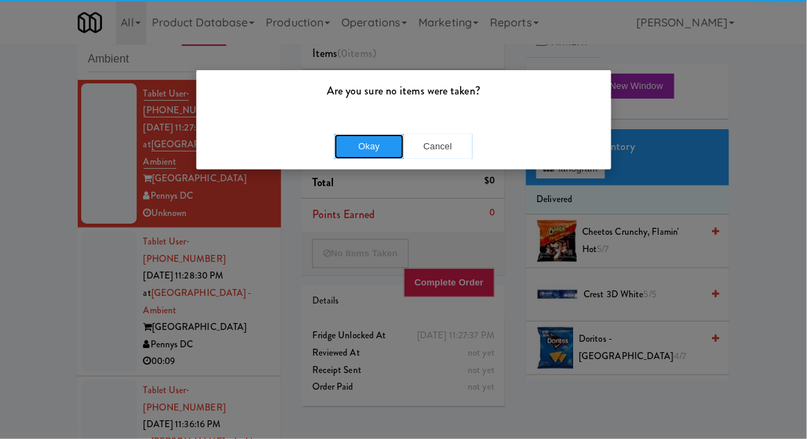
click at [350, 140] on button "Okay" at bounding box center [369, 146] width 69 height 25
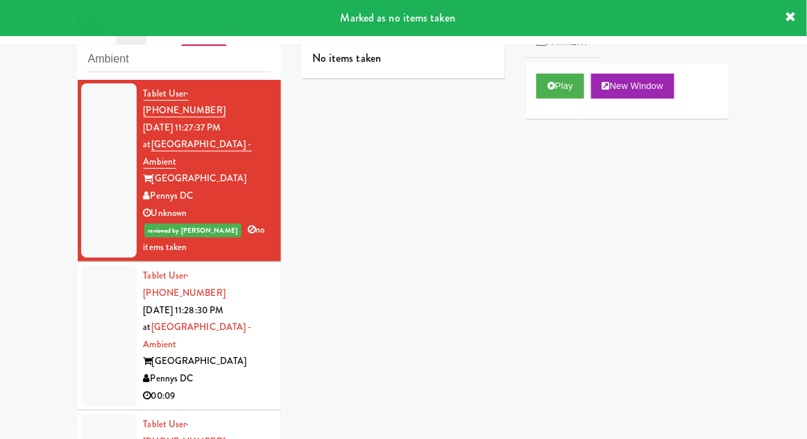
click at [92, 265] on div at bounding box center [109, 335] width 56 height 141
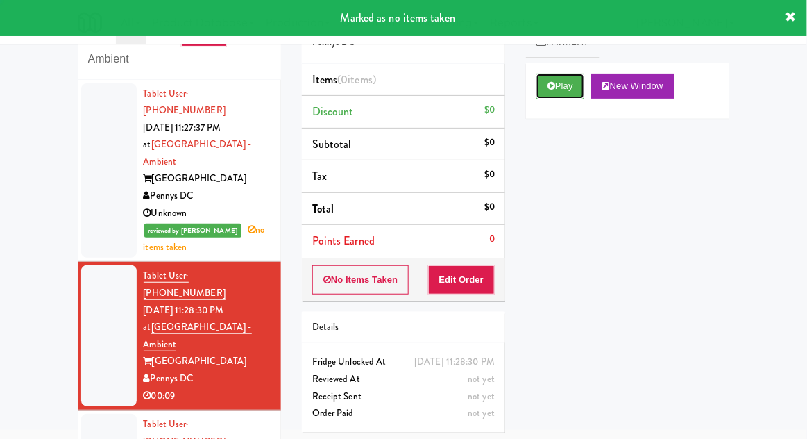
click at [563, 82] on button "Play" at bounding box center [561, 86] width 48 height 25
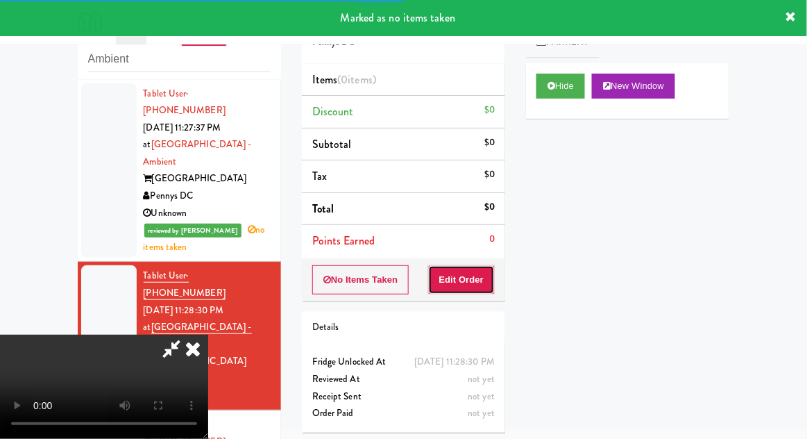
click at [457, 280] on button "Edit Order" at bounding box center [461, 279] width 67 height 29
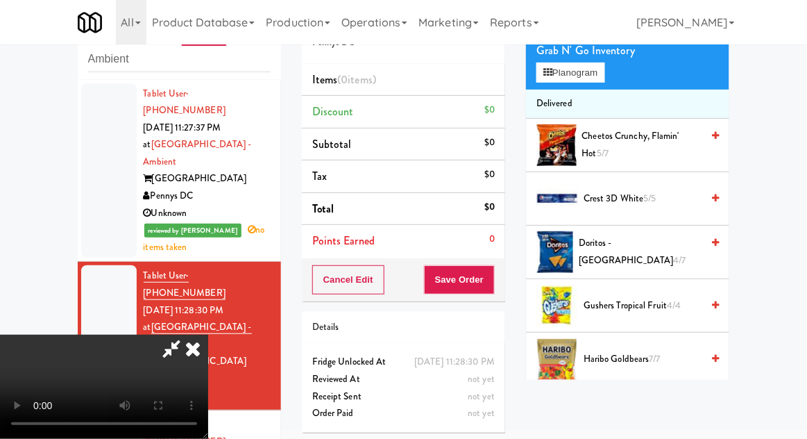
scroll to position [99, 0]
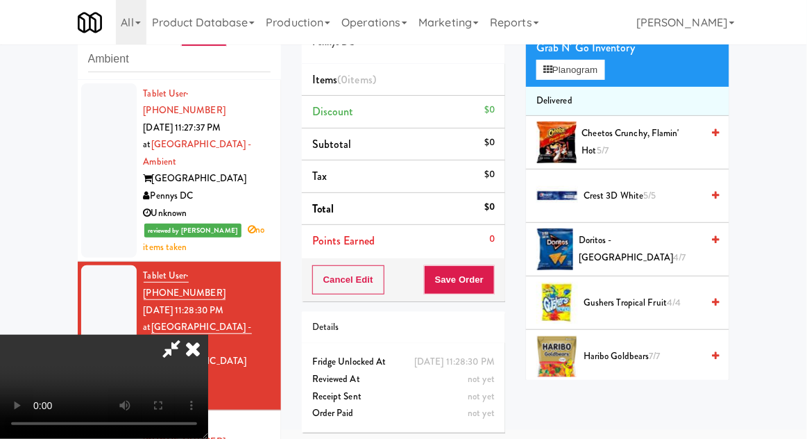
click at [600, 138] on span "Cheetos Crunchy, Flamin' Hot 5/7" at bounding box center [642, 142] width 120 height 34
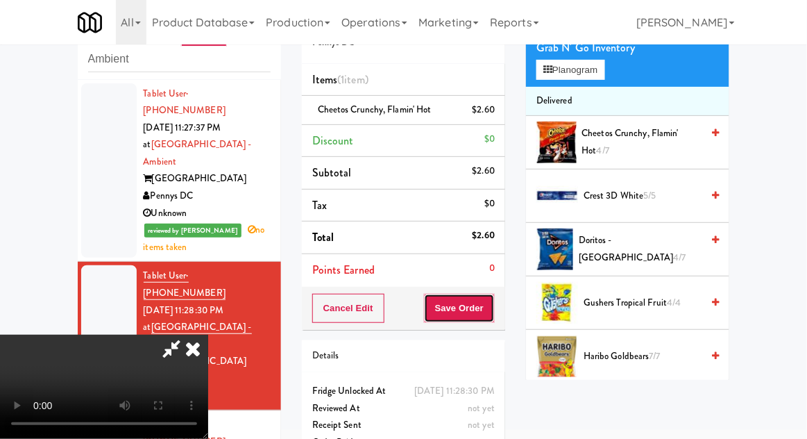
click at [492, 304] on button "Save Order" at bounding box center [459, 308] width 71 height 29
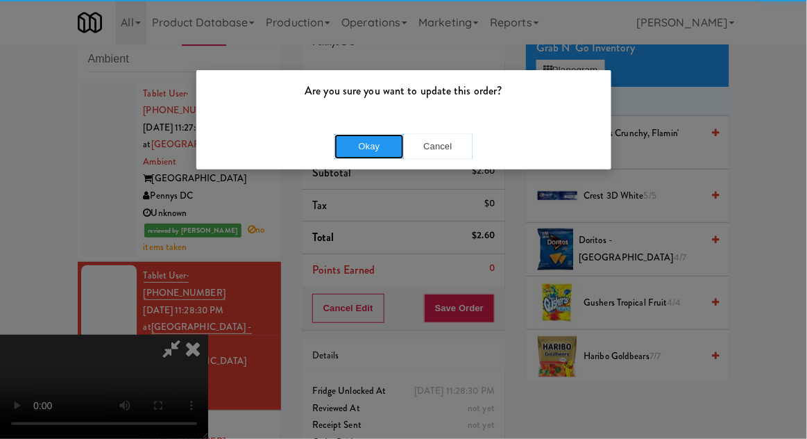
click at [373, 147] on button "Okay" at bounding box center [369, 146] width 69 height 25
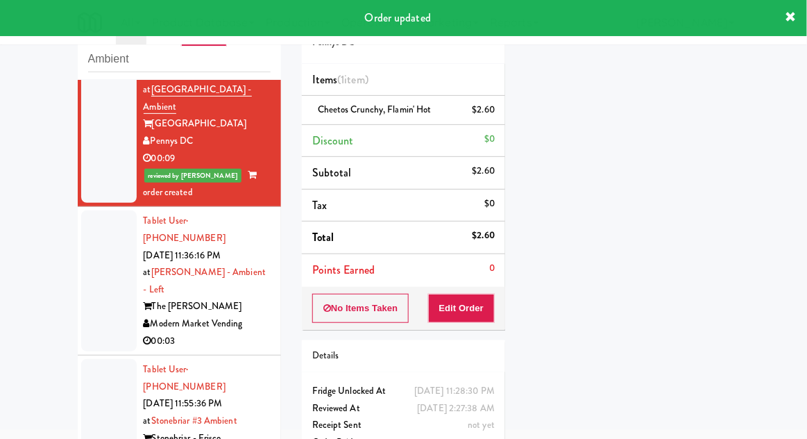
scroll to position [238, 0]
click at [100, 215] on div at bounding box center [109, 280] width 56 height 141
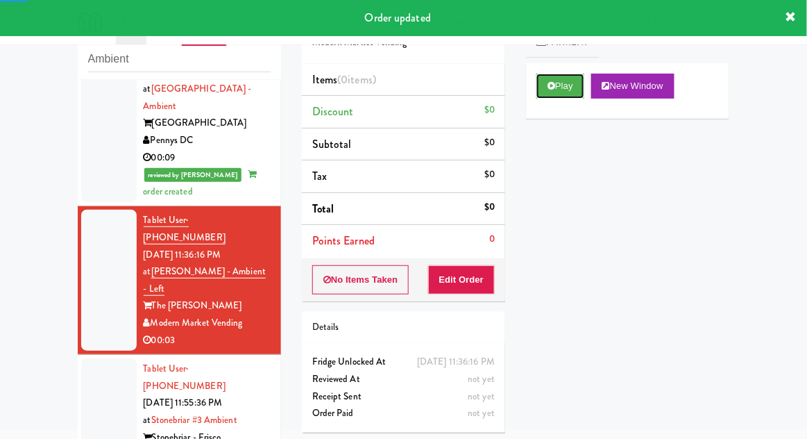
click at [548, 92] on button "Play" at bounding box center [561, 86] width 48 height 25
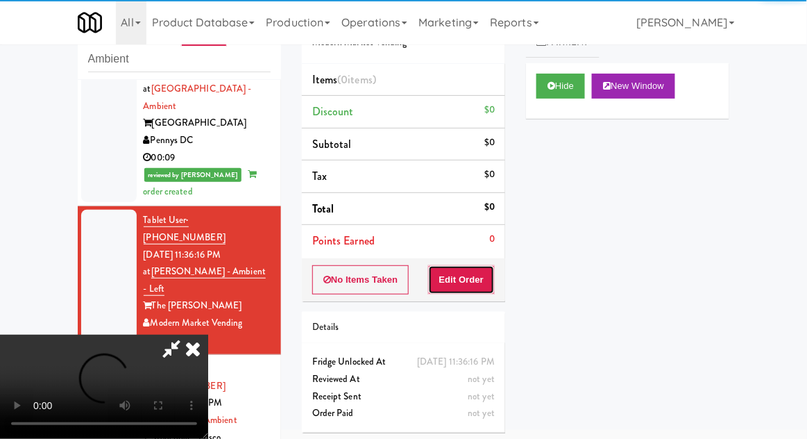
click at [448, 287] on button "Edit Order" at bounding box center [461, 279] width 67 height 29
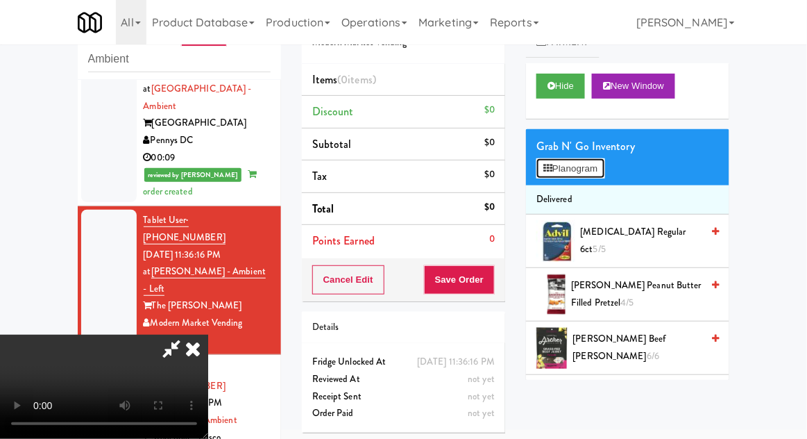
click at [570, 176] on button "Planogram" at bounding box center [571, 168] width 68 height 21
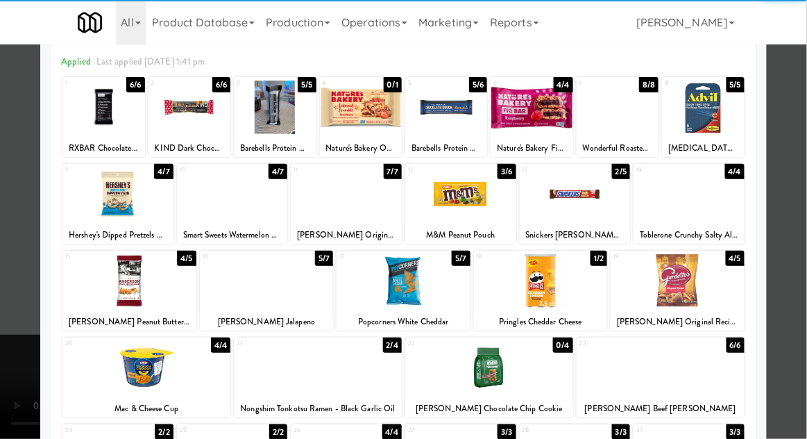
scroll to position [101, 0]
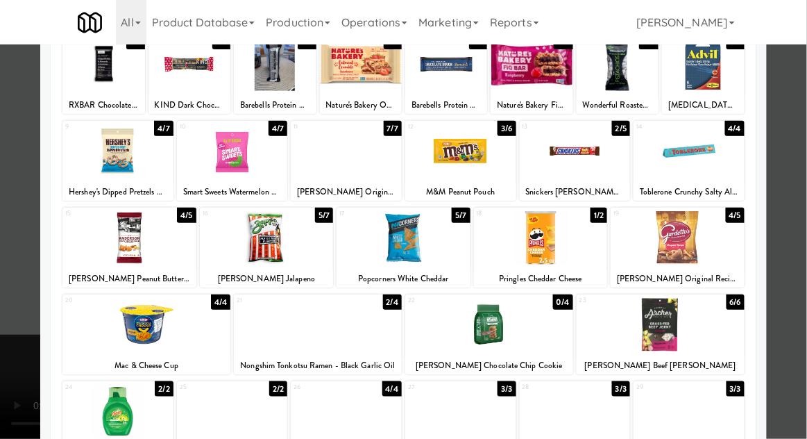
click at [700, 325] on div at bounding box center [661, 324] width 168 height 53
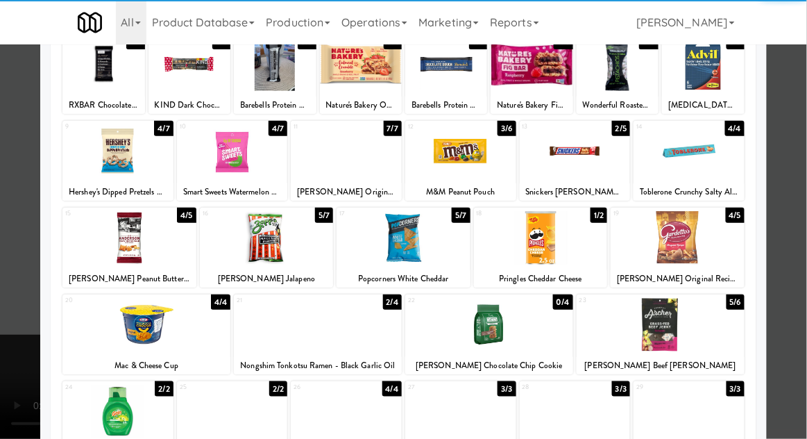
click at [10, 270] on div at bounding box center [403, 219] width 807 height 439
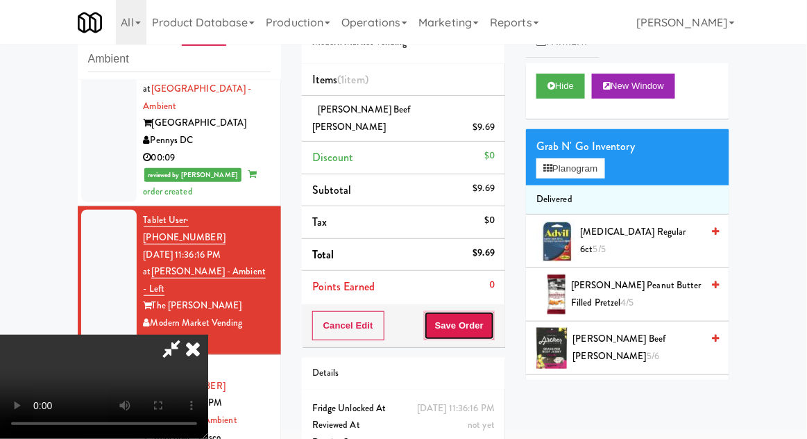
click at [494, 311] on button "Save Order" at bounding box center [459, 325] width 71 height 29
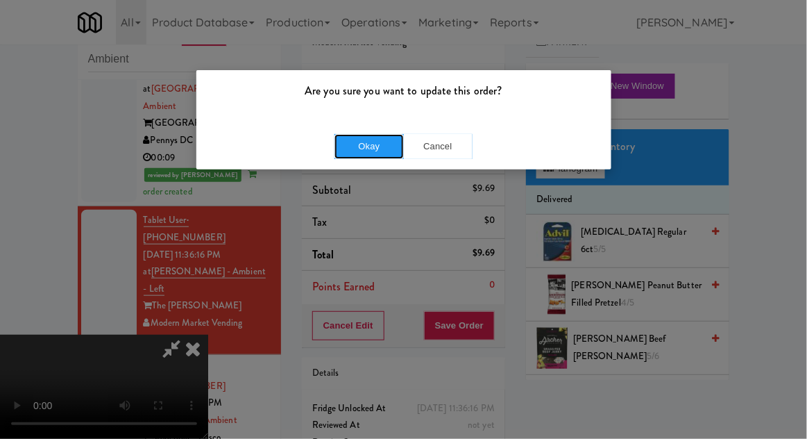
click at [377, 142] on button "Okay" at bounding box center [369, 146] width 69 height 25
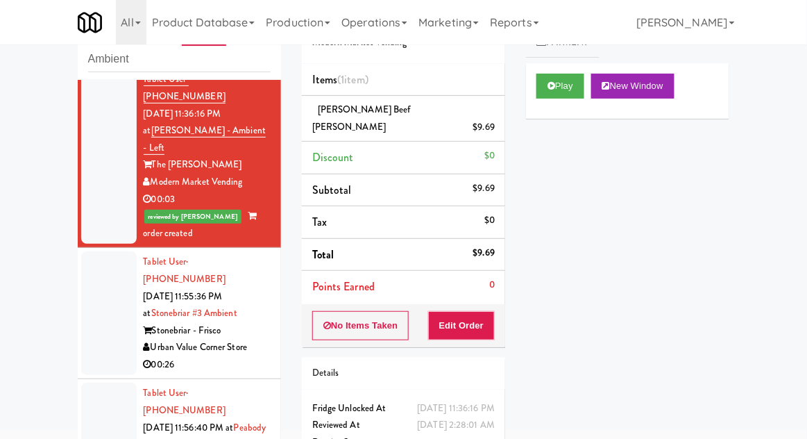
click at [93, 251] on div at bounding box center [109, 313] width 56 height 124
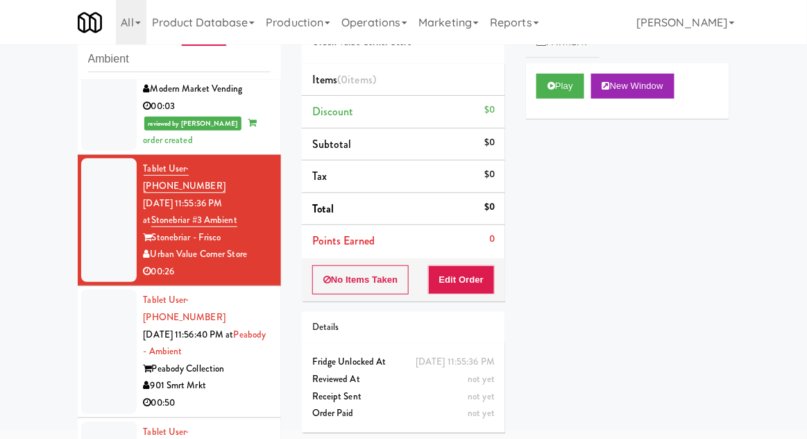
scroll to position [459, 0]
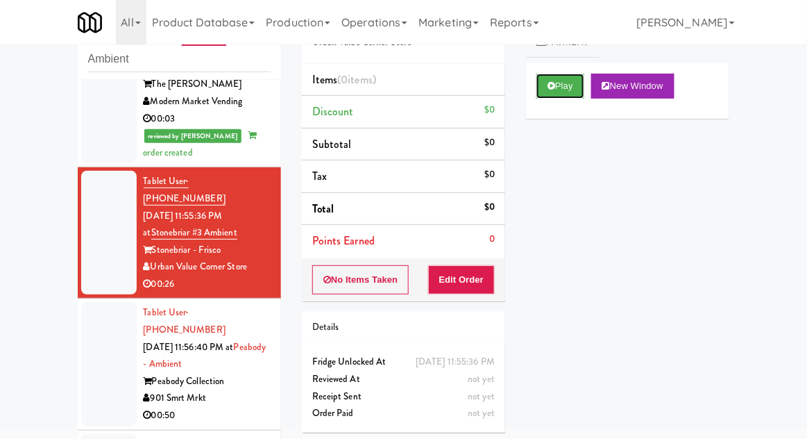
click at [562, 82] on button "Play" at bounding box center [561, 86] width 48 height 25
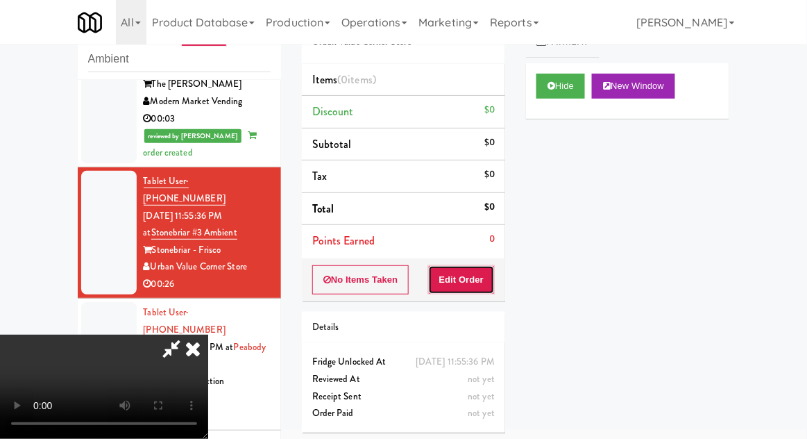
click at [471, 292] on button "Edit Order" at bounding box center [461, 279] width 67 height 29
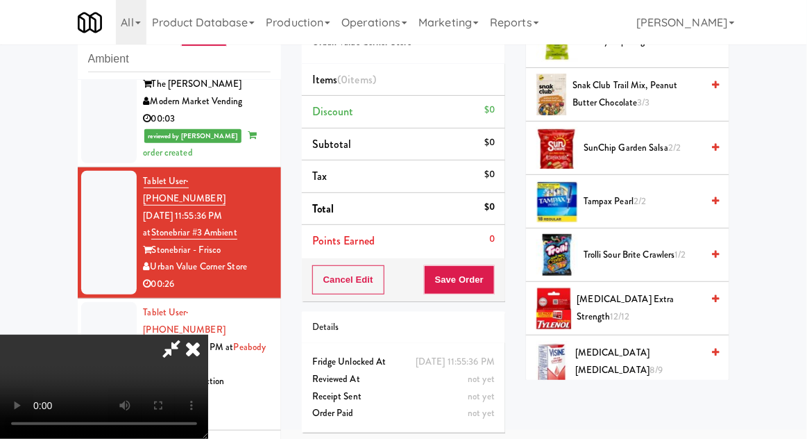
scroll to position [1267, 0]
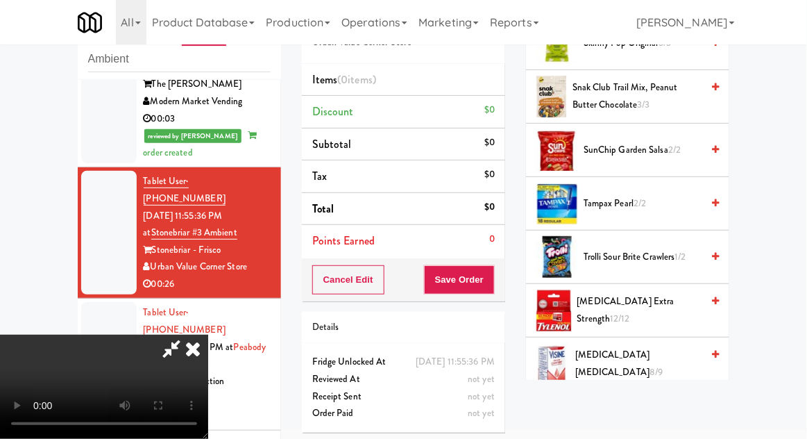
click at [677, 250] on span "Trolli Sour Brite Crawlers 1/2" at bounding box center [643, 256] width 118 height 17
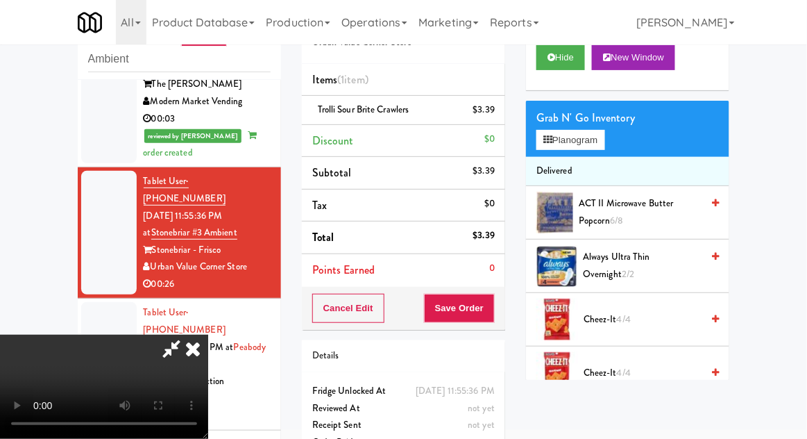
scroll to position [0, 0]
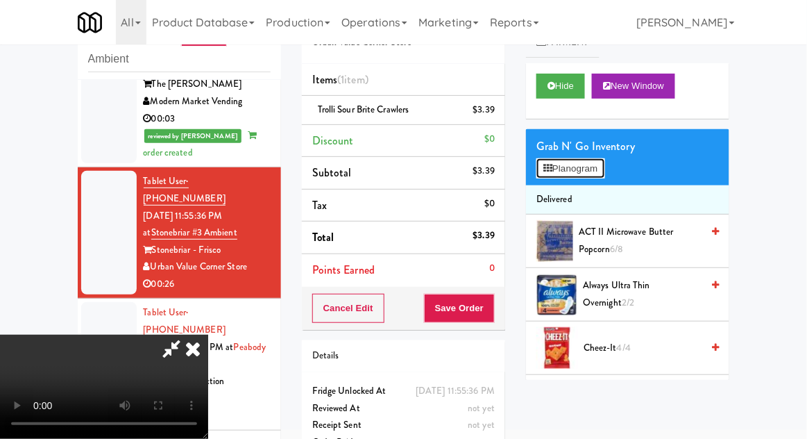
click at [602, 169] on button "Planogram" at bounding box center [571, 168] width 68 height 21
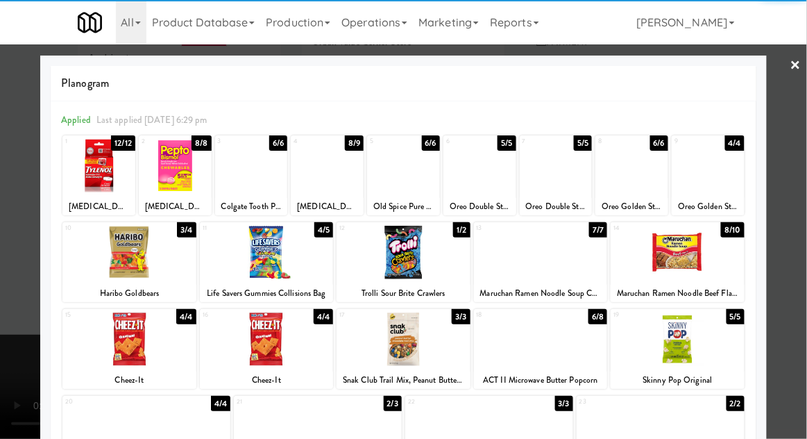
click at [251, 261] on div at bounding box center [267, 252] width 134 height 53
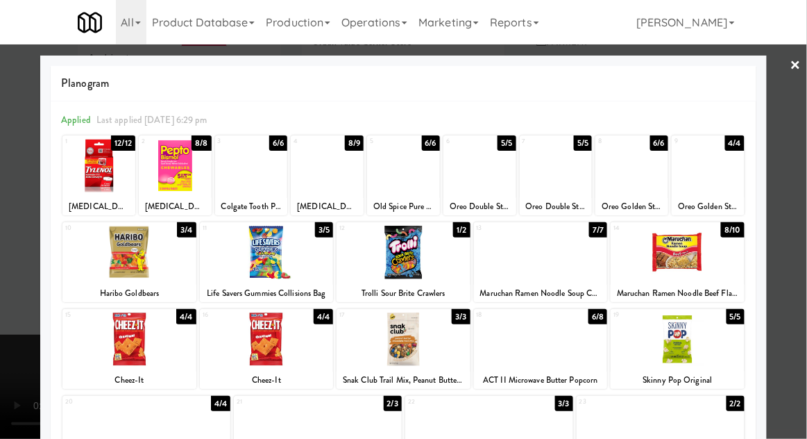
click at [7, 307] on div at bounding box center [403, 219] width 807 height 439
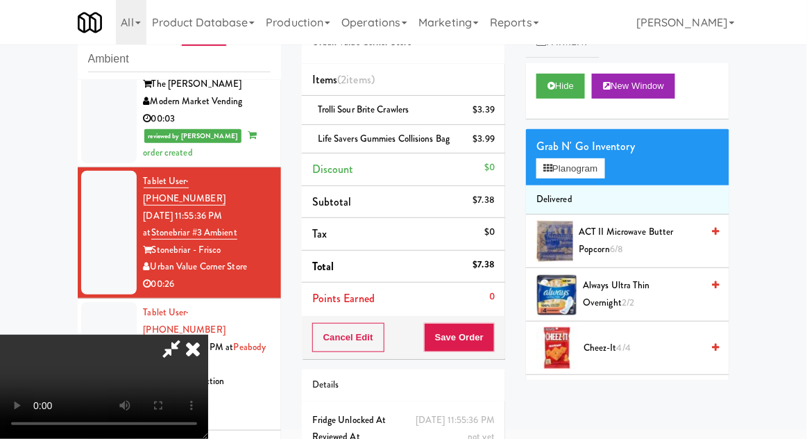
scroll to position [51, 0]
click at [498, 140] on li "Life Savers Gummies Collisions Bag $3.99" at bounding box center [403, 139] width 203 height 29
click at [490, 144] on link at bounding box center [493, 144] width 12 height 17
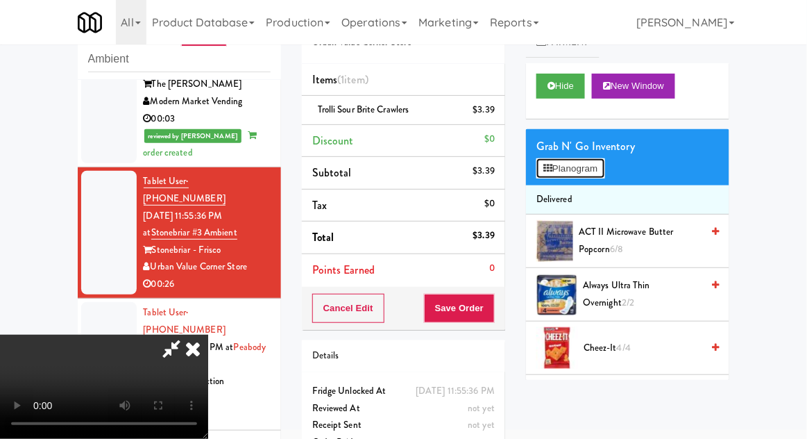
click at [596, 174] on button "Planogram" at bounding box center [571, 168] width 68 height 21
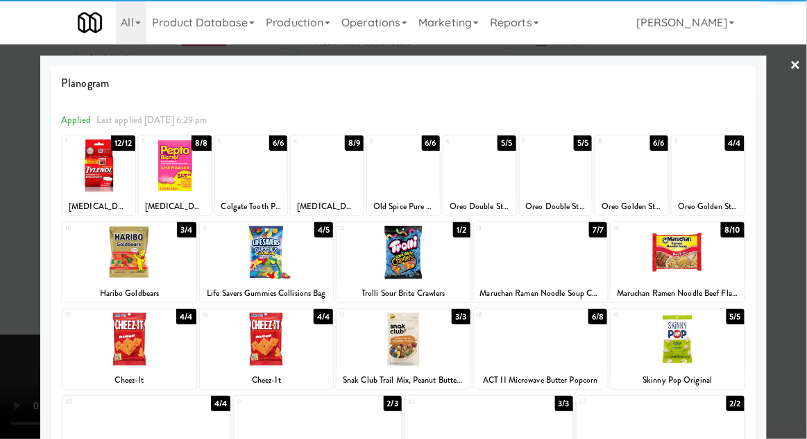
click at [250, 336] on div at bounding box center [267, 338] width 134 height 53
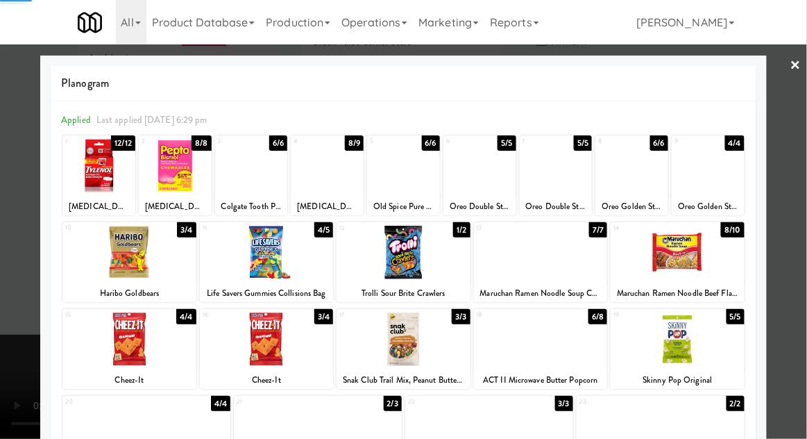
click at [6, 347] on div at bounding box center [403, 219] width 807 height 439
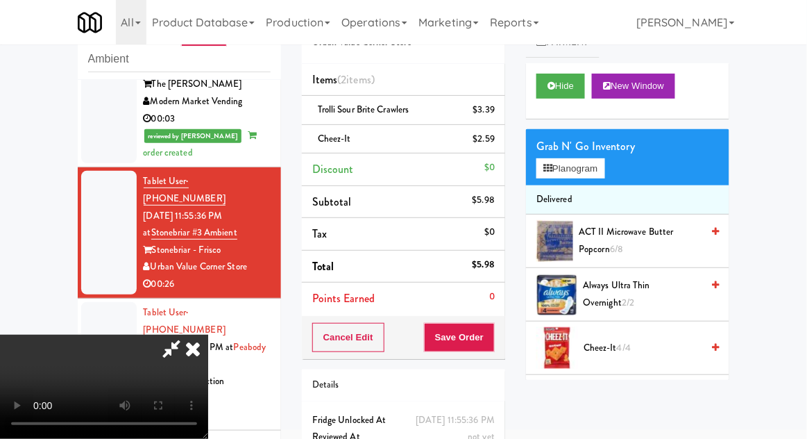
scroll to position [63, 0]
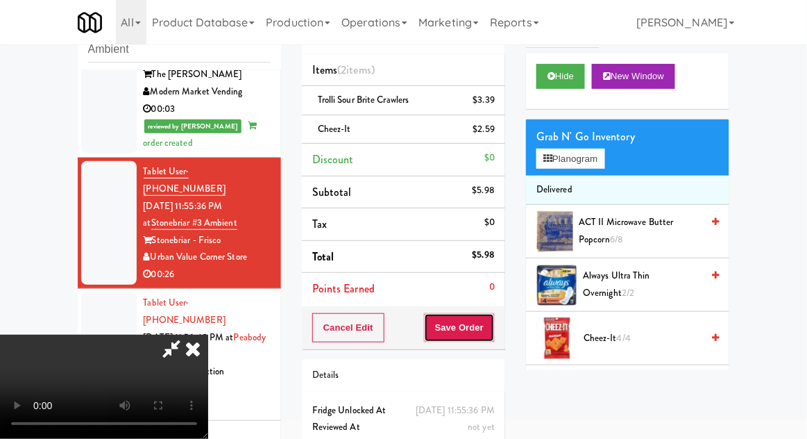
click at [486, 330] on button "Save Order" at bounding box center [459, 327] width 71 height 29
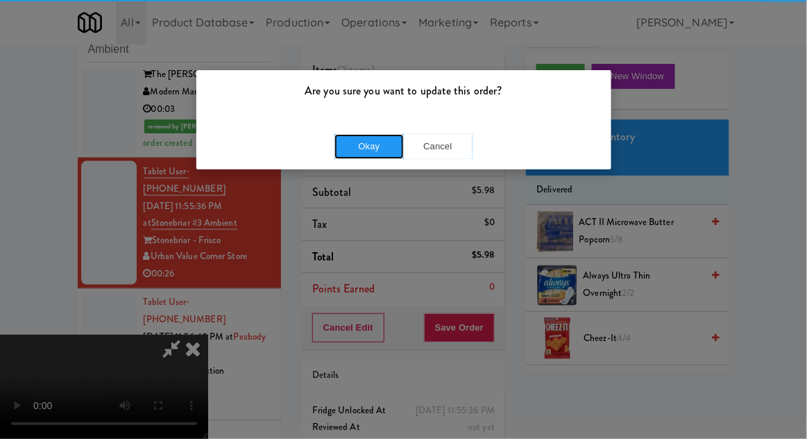
click at [351, 150] on button "Okay" at bounding box center [369, 146] width 69 height 25
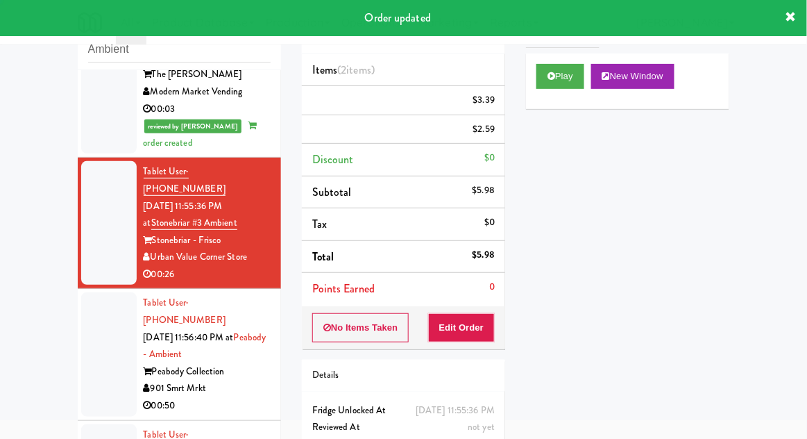
scroll to position [0, 0]
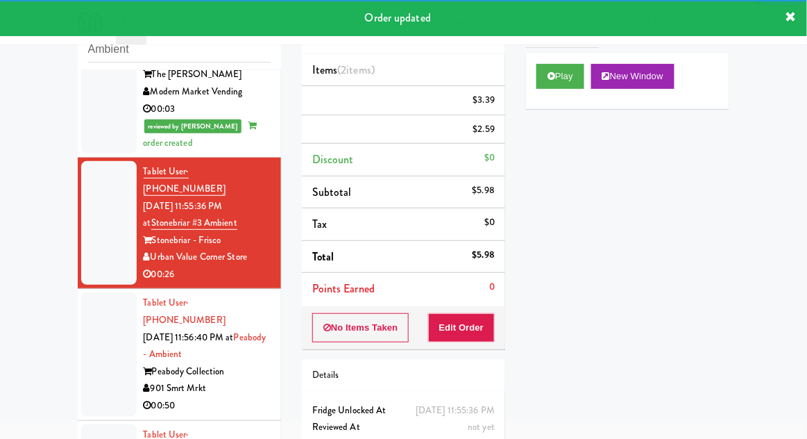
click at [102, 292] on div at bounding box center [109, 354] width 56 height 124
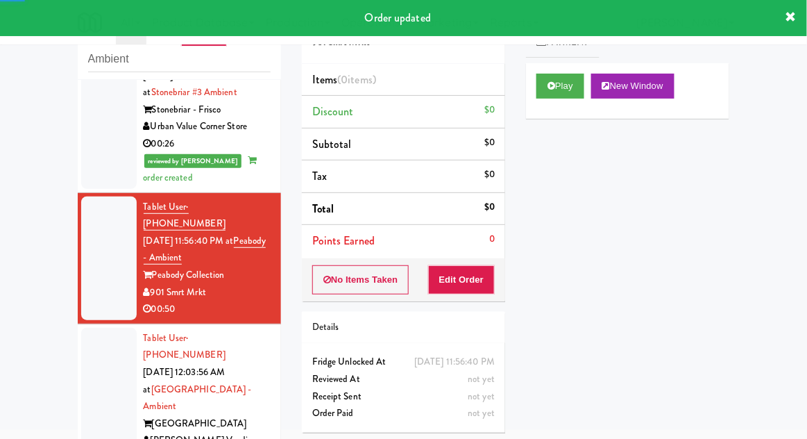
scroll to position [601, 0]
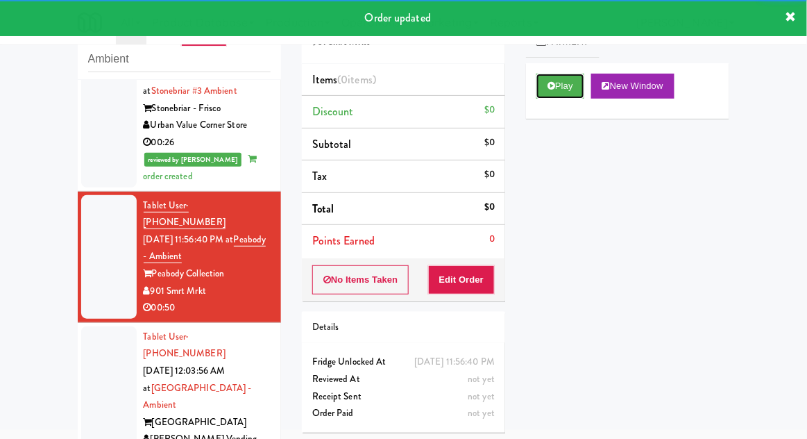
click at [539, 90] on button "Play" at bounding box center [561, 86] width 48 height 25
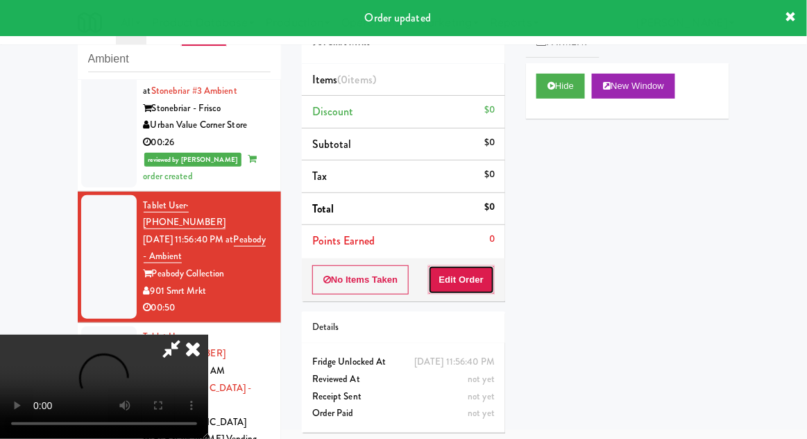
click at [455, 288] on button "Edit Order" at bounding box center [461, 279] width 67 height 29
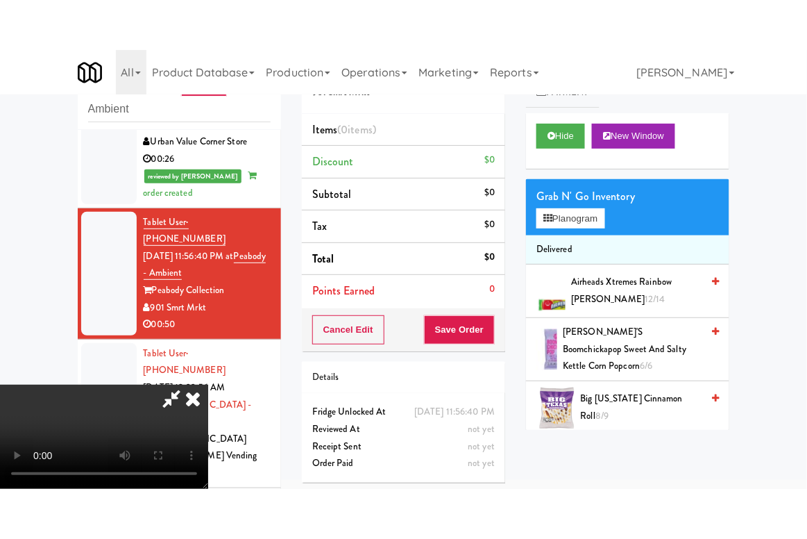
scroll to position [616, 0]
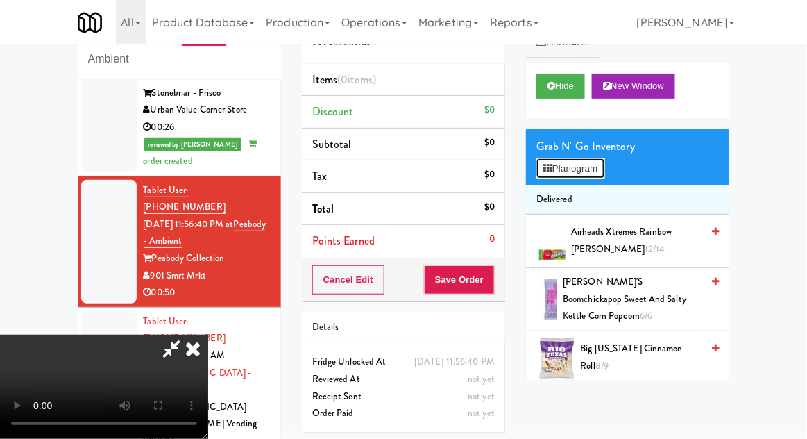
click at [575, 173] on button "Planogram" at bounding box center [571, 168] width 68 height 21
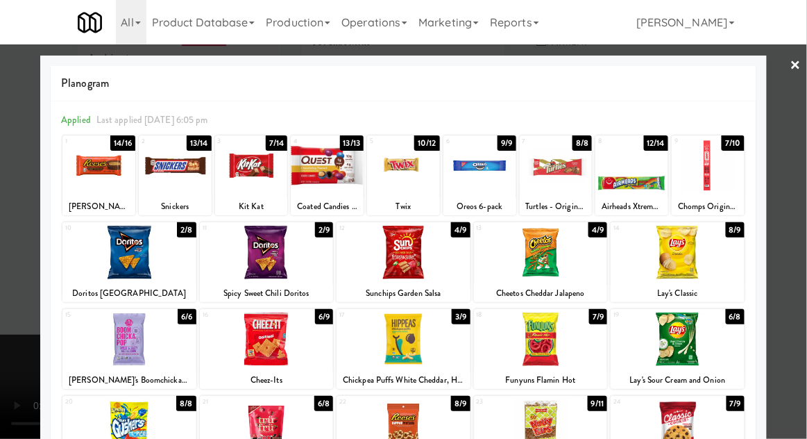
click at [789, 211] on div at bounding box center [403, 219] width 807 height 439
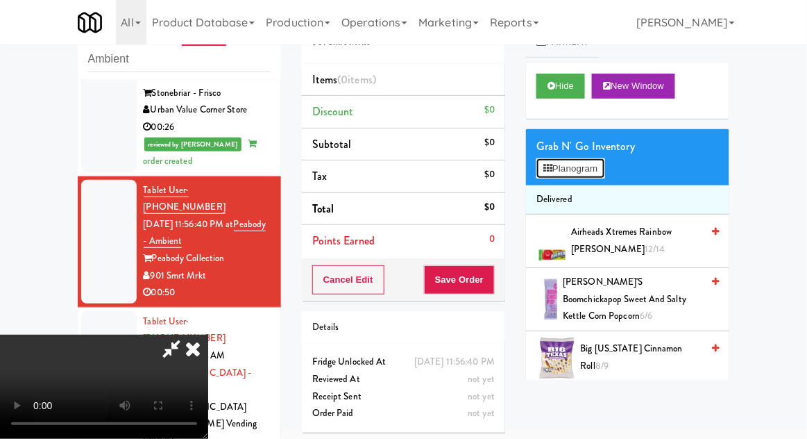
click at [593, 167] on button "Planogram" at bounding box center [571, 168] width 68 height 21
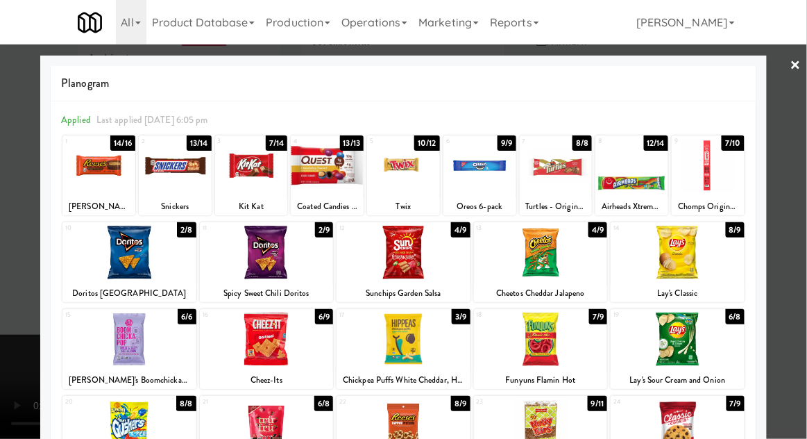
click at [10, 271] on div at bounding box center [403, 219] width 807 height 439
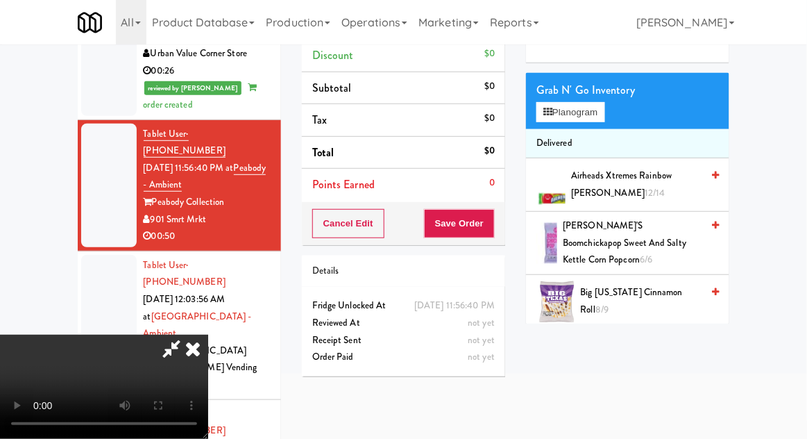
scroll to position [112, 0]
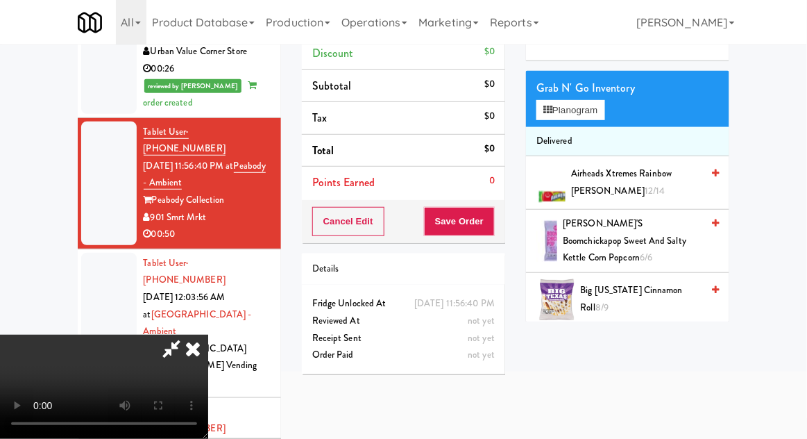
click at [600, 90] on div "Grab N' Go Inventory" at bounding box center [628, 88] width 183 height 21
click at [589, 114] on button "Planogram" at bounding box center [571, 110] width 68 height 21
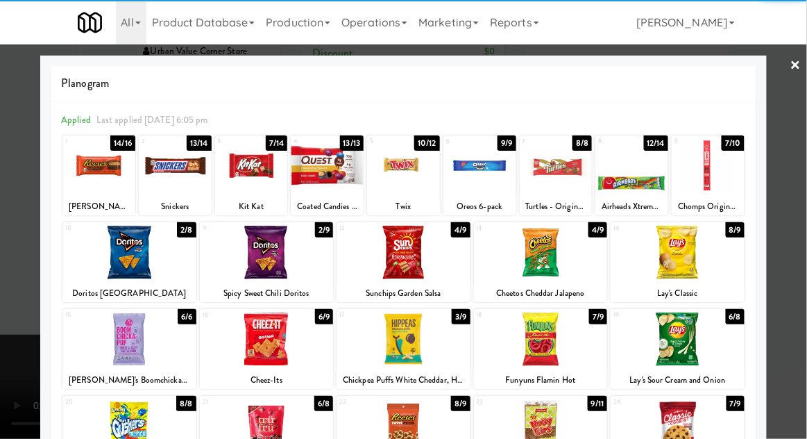
click at [560, 163] on div at bounding box center [556, 165] width 73 height 53
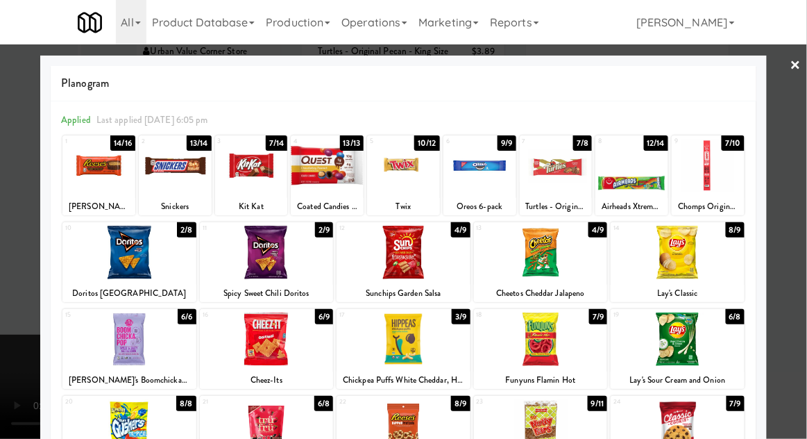
click at [792, 155] on div at bounding box center [403, 219] width 807 height 439
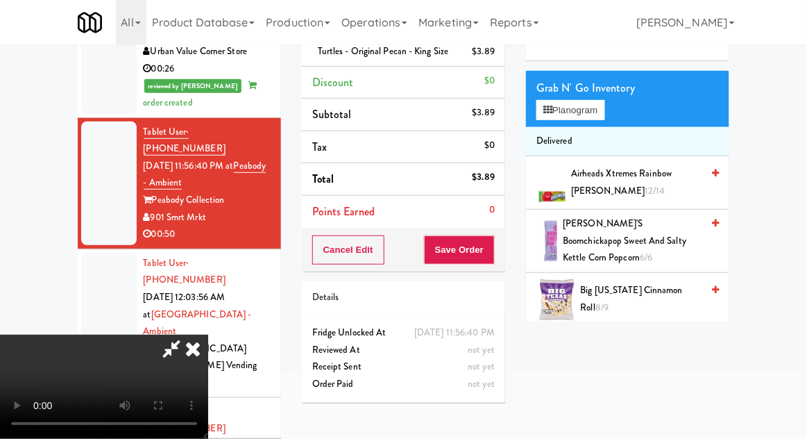
scroll to position [120, 0]
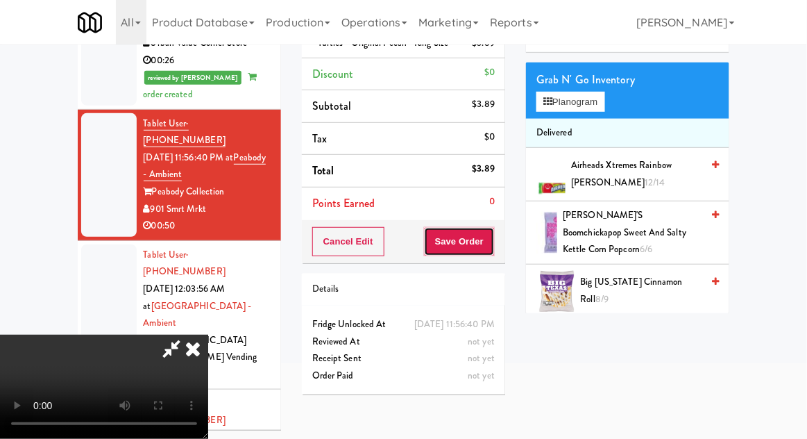
click at [494, 239] on button "Save Order" at bounding box center [459, 241] width 71 height 29
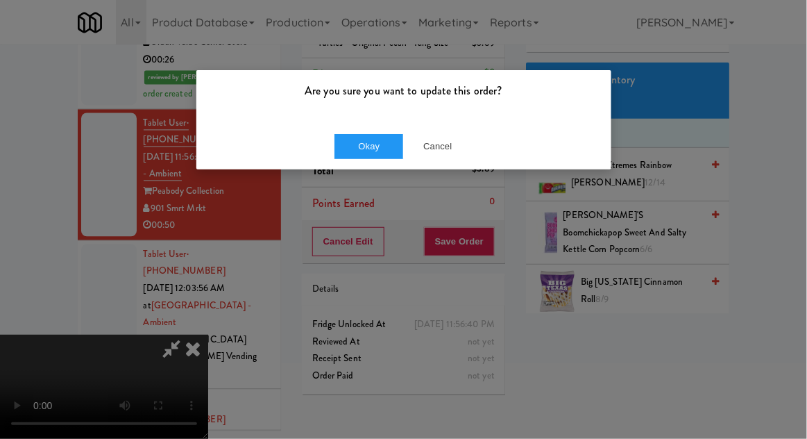
click at [373, 109] on div "Are you sure you want to update this order?" at bounding box center [403, 96] width 415 height 53
click at [361, 134] on button "Okay" at bounding box center [369, 146] width 69 height 25
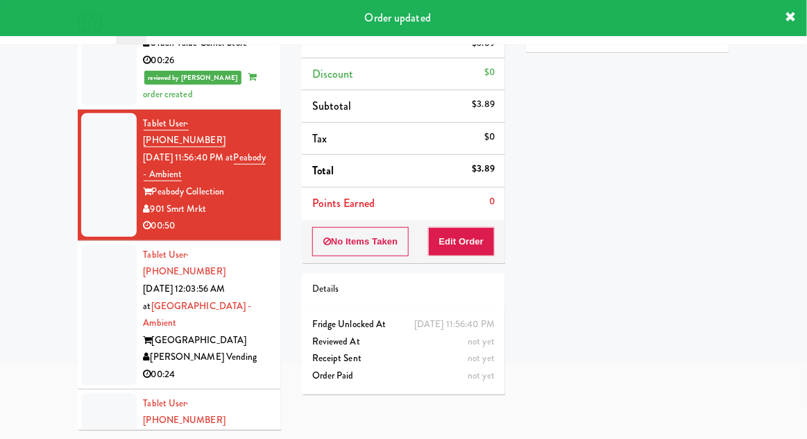
click at [87, 244] on div at bounding box center [109, 314] width 56 height 141
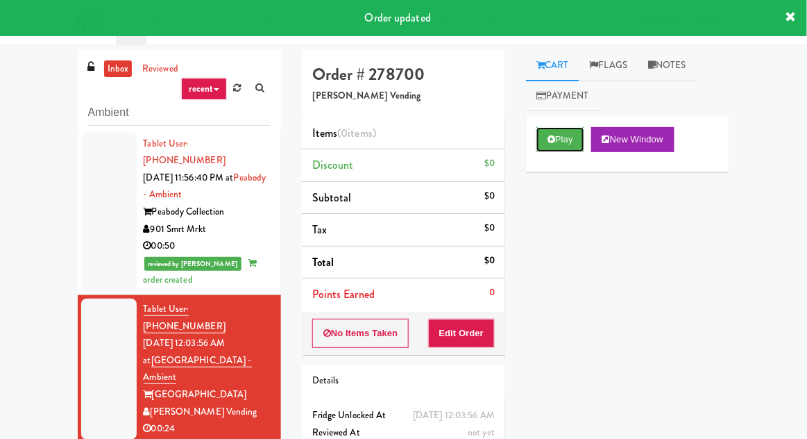
click at [556, 141] on button "Play" at bounding box center [561, 139] width 48 height 25
click at [458, 340] on button "Edit Order" at bounding box center [461, 333] width 67 height 29
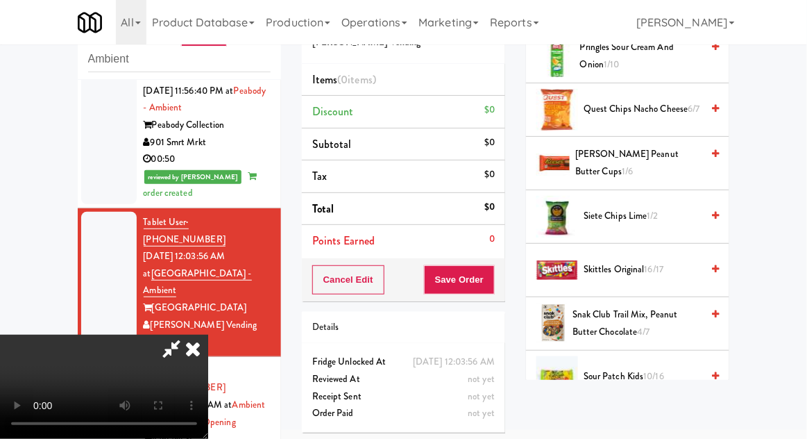
scroll to position [1169, 0]
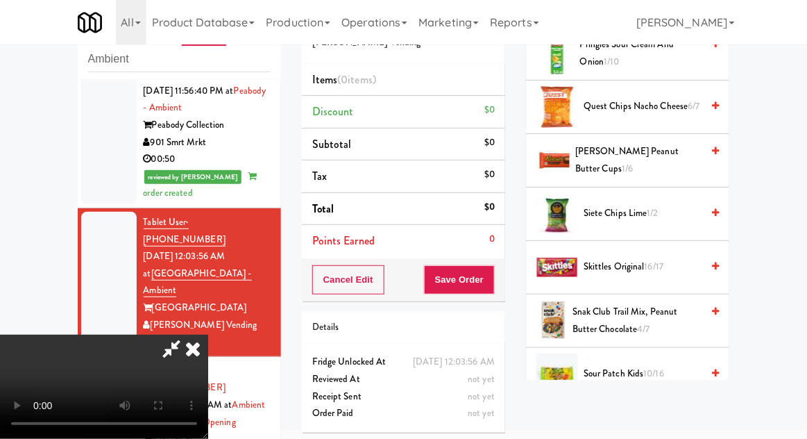
click at [654, 366] on span "10/16" at bounding box center [654, 372] width 21 height 13
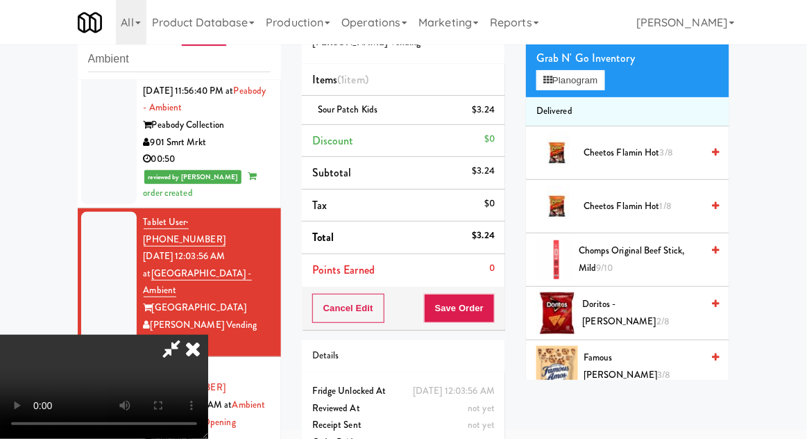
scroll to position [0, 0]
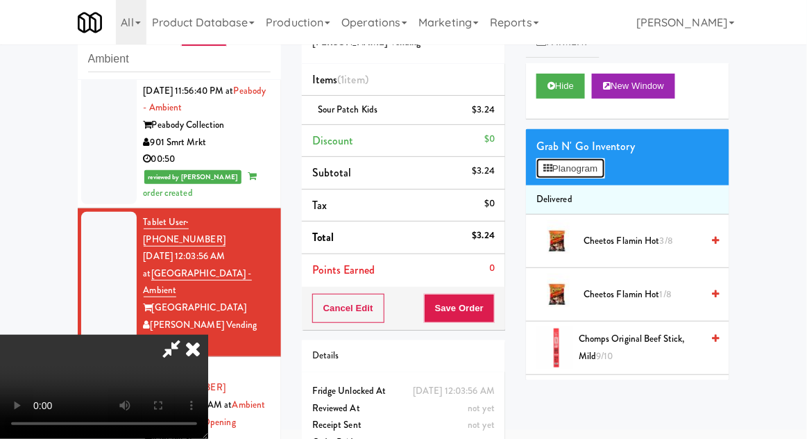
click at [595, 176] on button "Planogram" at bounding box center [571, 168] width 68 height 21
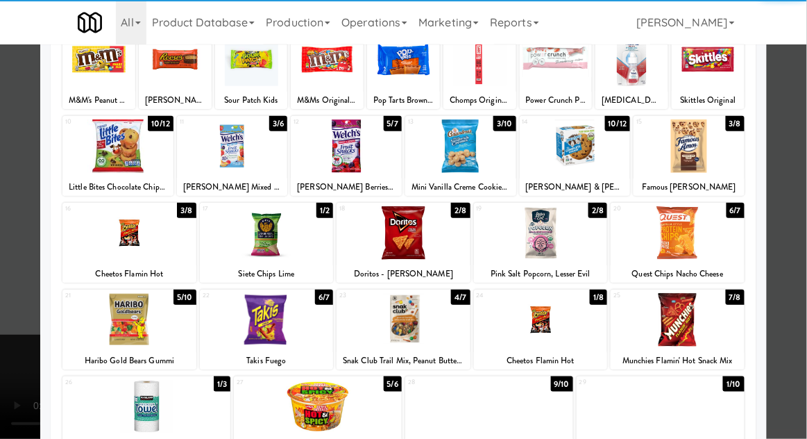
scroll to position [106, 0]
click at [117, 237] on div at bounding box center [129, 232] width 134 height 53
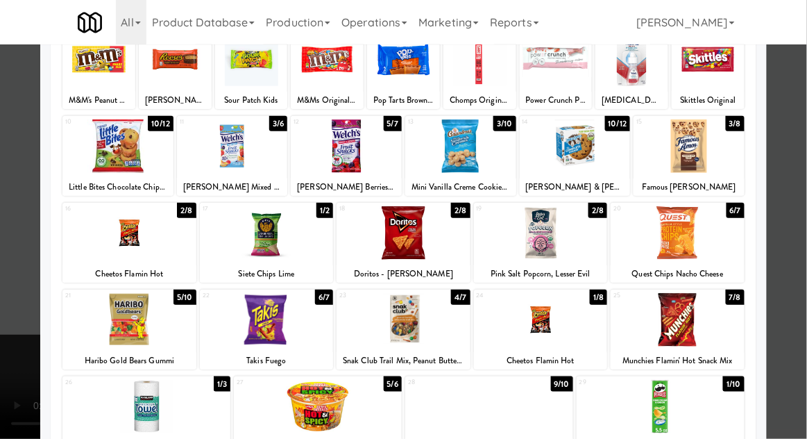
click at [7, 258] on div at bounding box center [403, 219] width 807 height 439
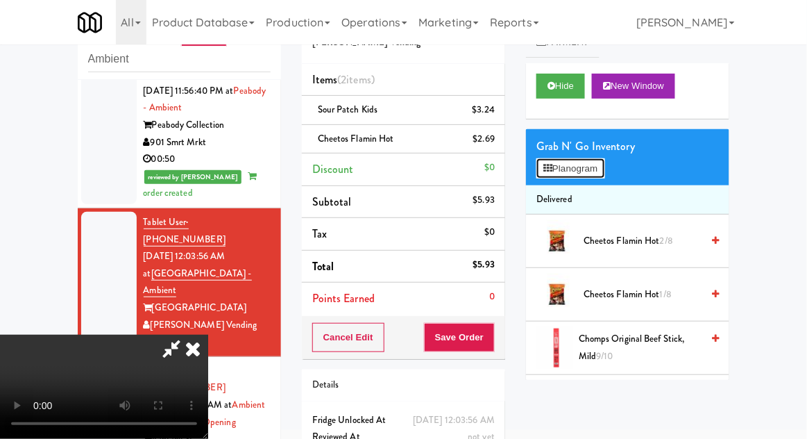
click at [596, 170] on button "Planogram" at bounding box center [571, 168] width 68 height 21
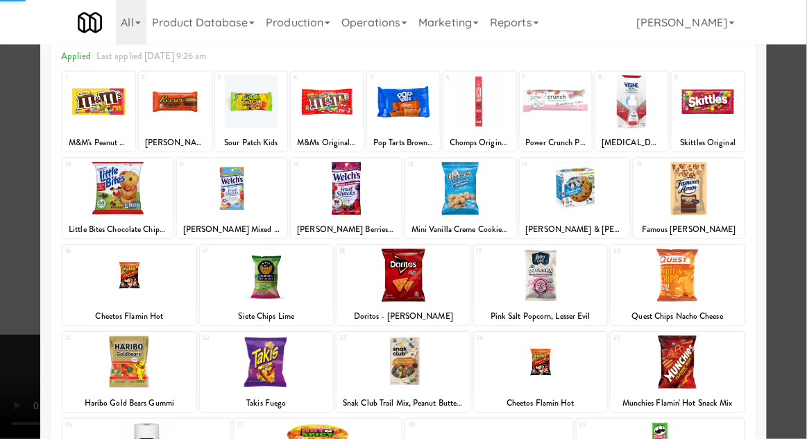
scroll to position [176, 0]
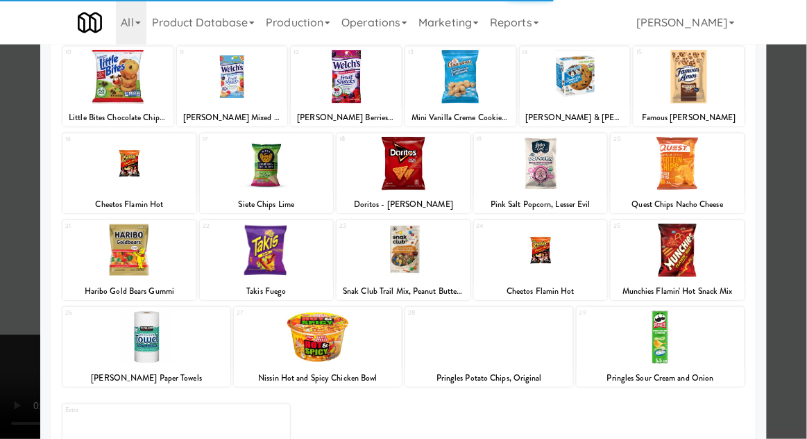
click at [280, 335] on div at bounding box center [318, 336] width 168 height 53
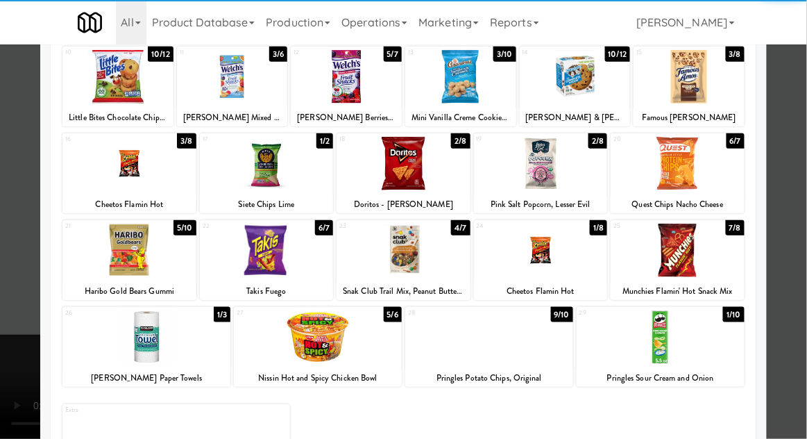
click at [278, 334] on div at bounding box center [318, 336] width 168 height 53
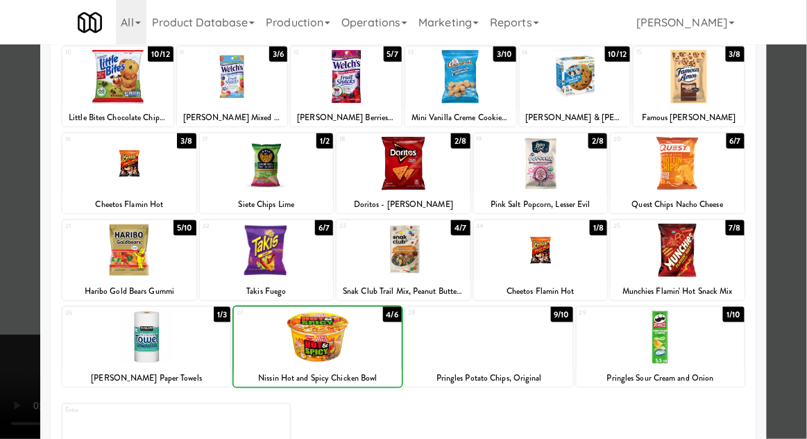
click at [779, 189] on div at bounding box center [403, 219] width 807 height 439
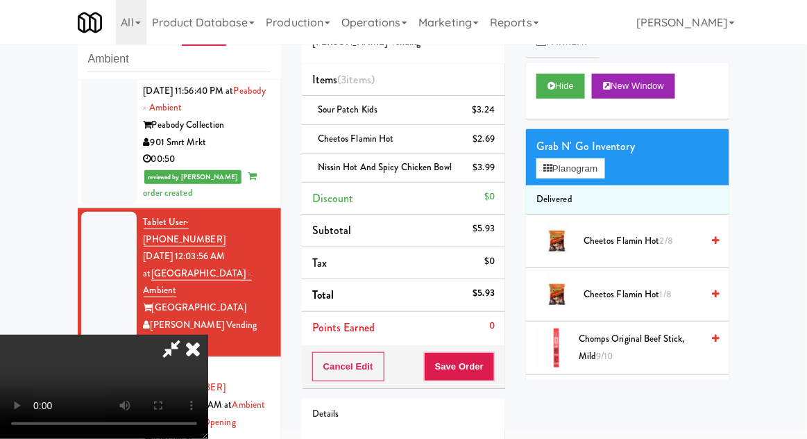
click at [187, 335] on icon at bounding box center [171, 349] width 32 height 28
click at [492, 381] on button "Save Order" at bounding box center [459, 366] width 71 height 29
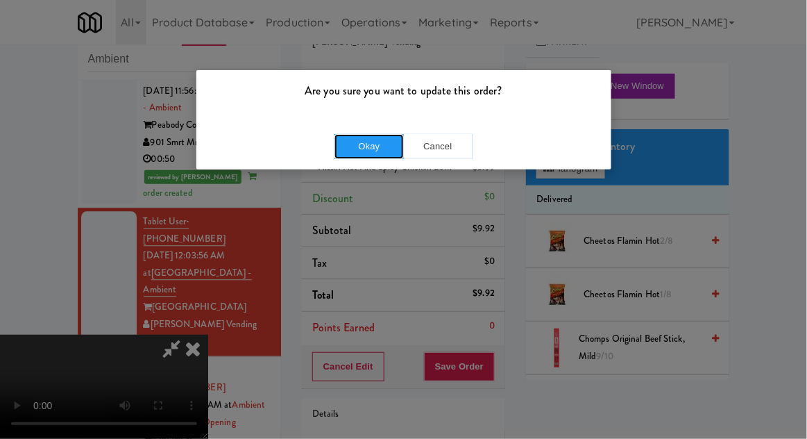
click at [364, 141] on button "Okay" at bounding box center [369, 146] width 69 height 25
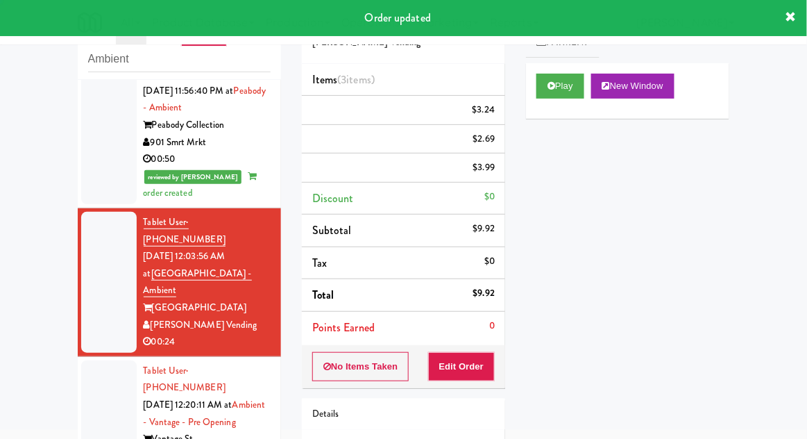
scroll to position [0, 0]
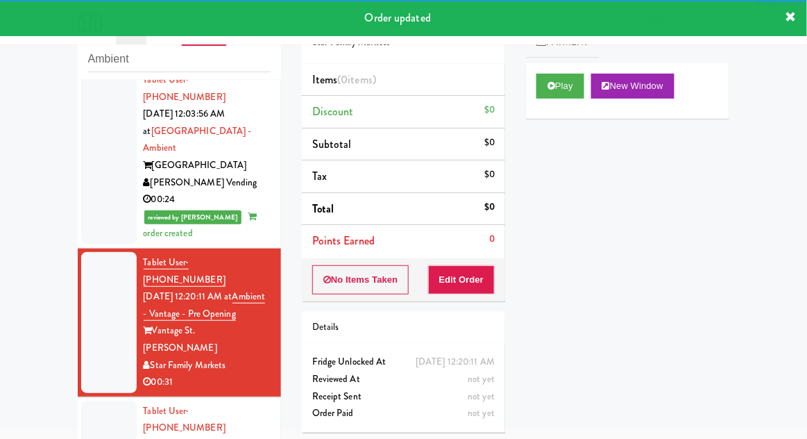
scroll to position [895, 0]
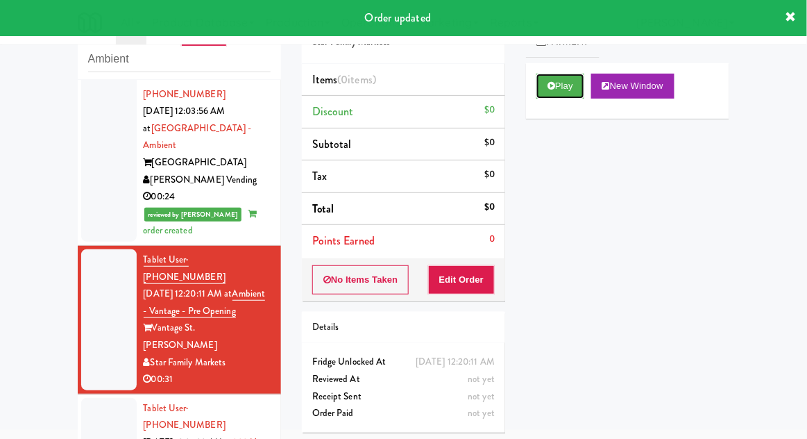
click at [557, 87] on button "Play" at bounding box center [561, 86] width 48 height 25
click at [475, 289] on button "Edit Order" at bounding box center [461, 279] width 67 height 29
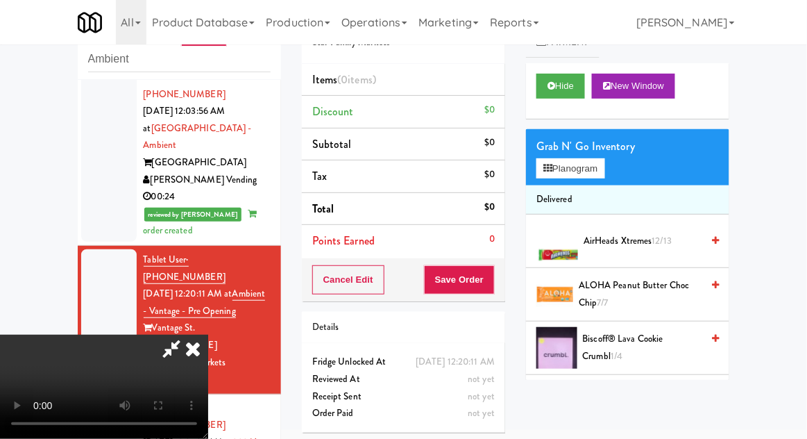
scroll to position [51, 0]
click at [538, 168] on button "Planogram" at bounding box center [571, 168] width 68 height 21
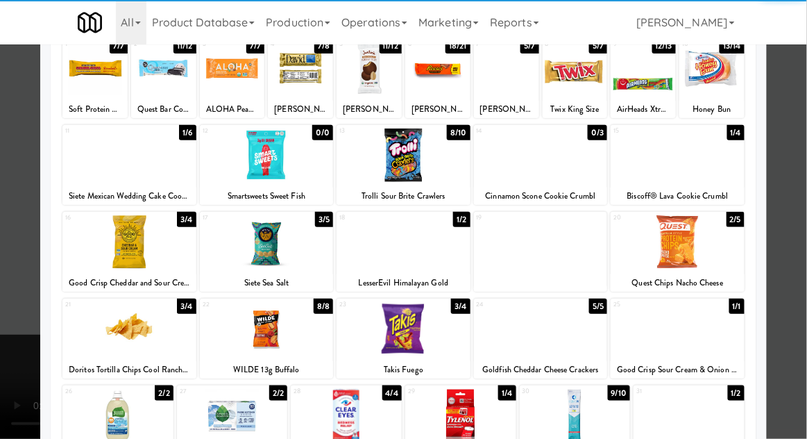
scroll to position [93, 0]
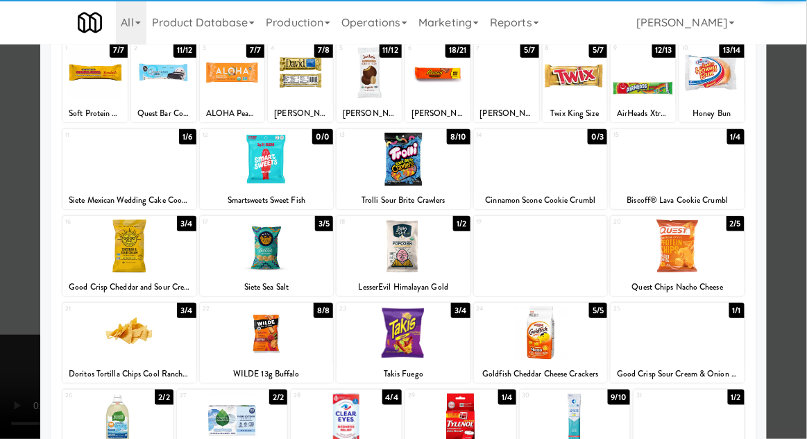
click at [119, 255] on div at bounding box center [129, 245] width 134 height 53
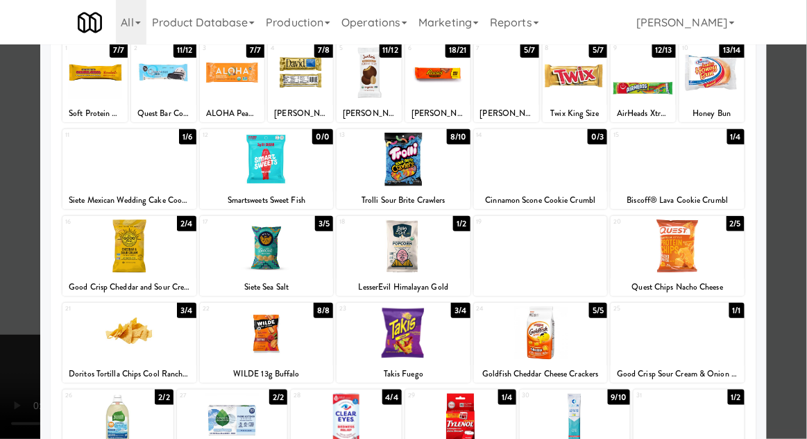
click at [8, 248] on div at bounding box center [403, 219] width 807 height 439
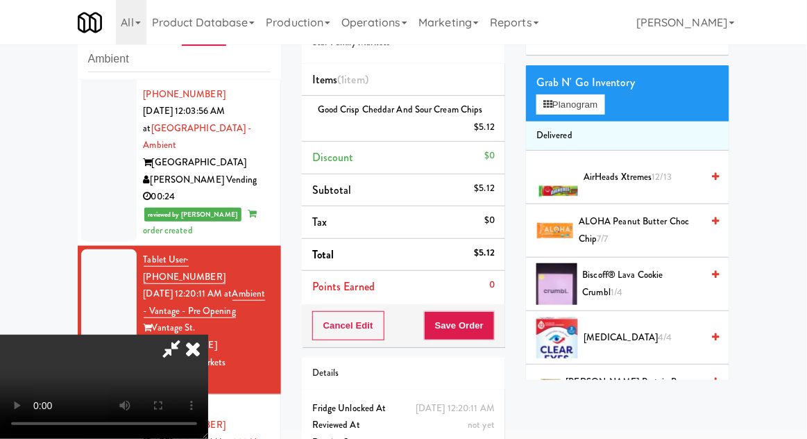
scroll to position [65, 0]
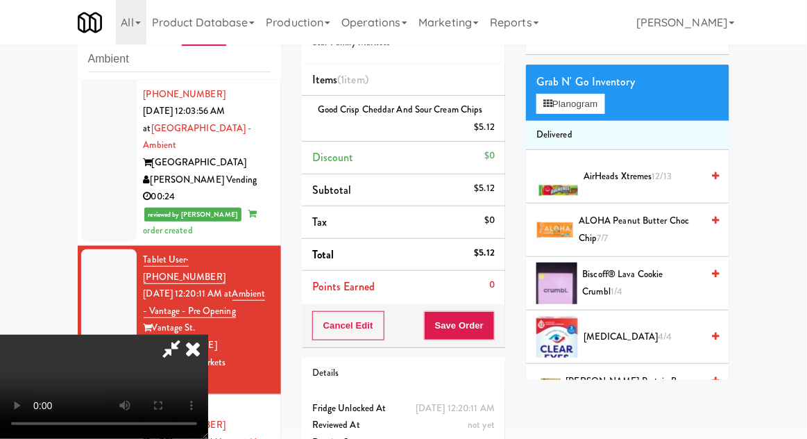
click at [625, 281] on span "Biscoff® Lava Cookie Crumbl 1/4" at bounding box center [642, 283] width 119 height 34
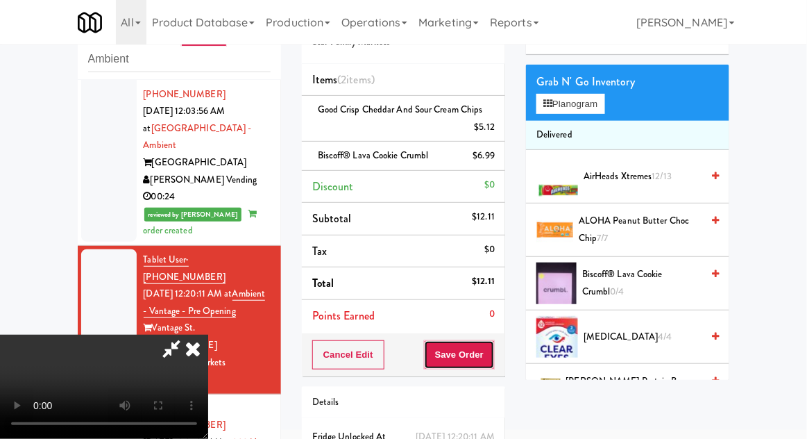
click at [494, 351] on button "Save Order" at bounding box center [459, 354] width 71 height 29
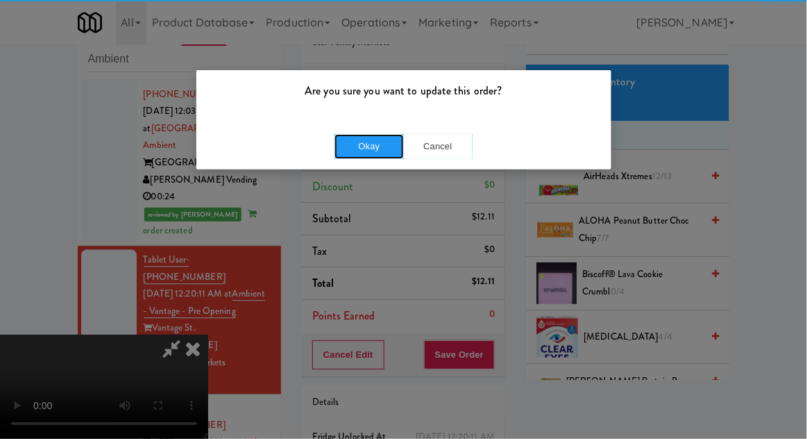
click at [336, 153] on button "Okay" at bounding box center [369, 146] width 69 height 25
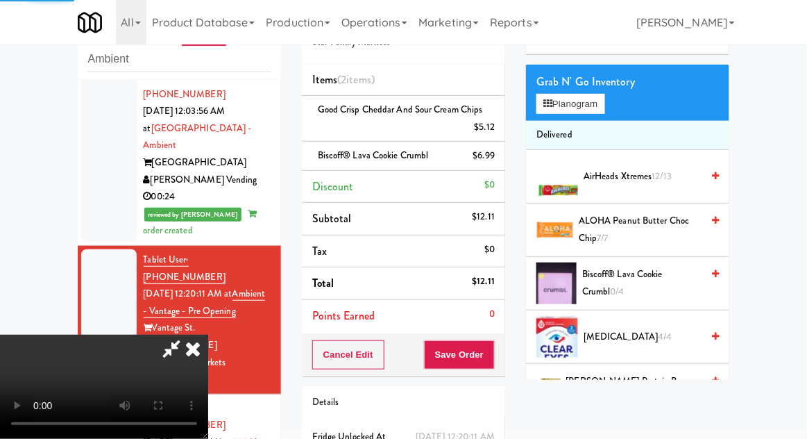
scroll to position [0, 0]
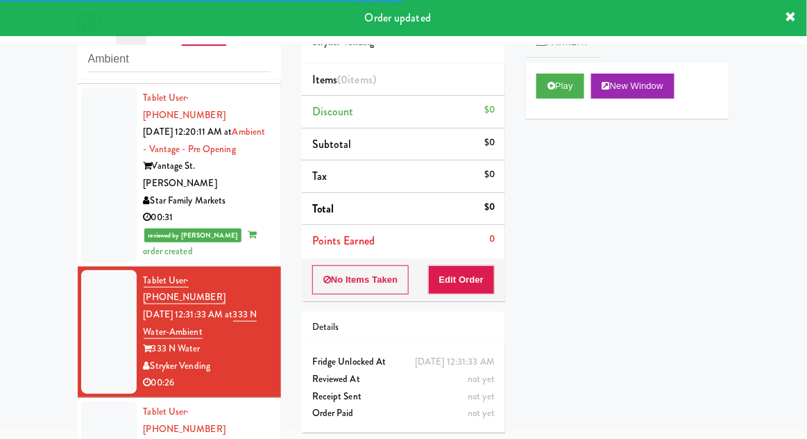
scroll to position [1056, 0]
click at [546, 76] on button "Play" at bounding box center [561, 86] width 48 height 25
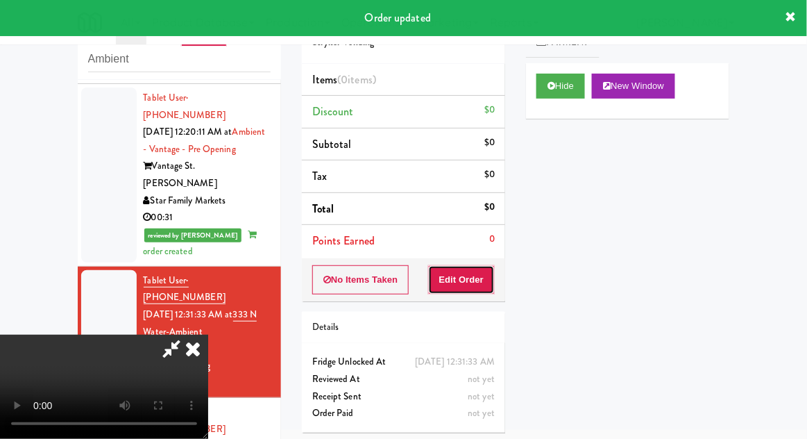
click at [487, 265] on button "Edit Order" at bounding box center [461, 279] width 67 height 29
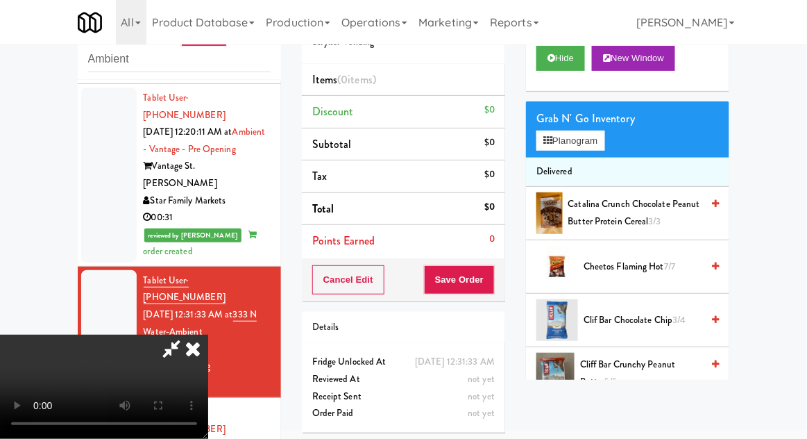
scroll to position [0, 0]
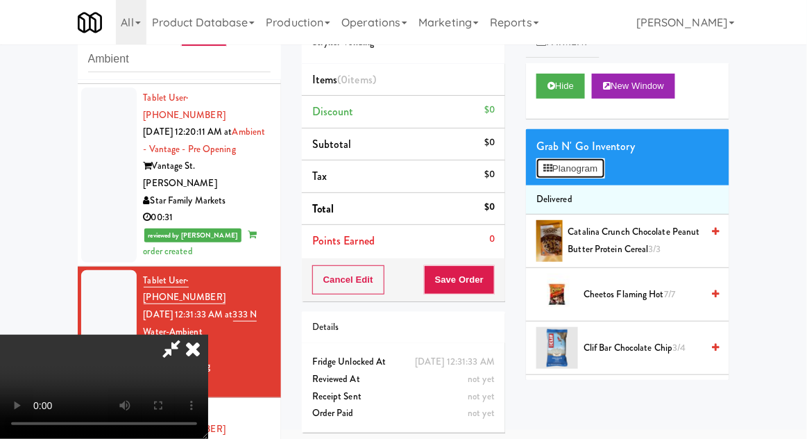
click at [587, 167] on button "Planogram" at bounding box center [571, 168] width 68 height 21
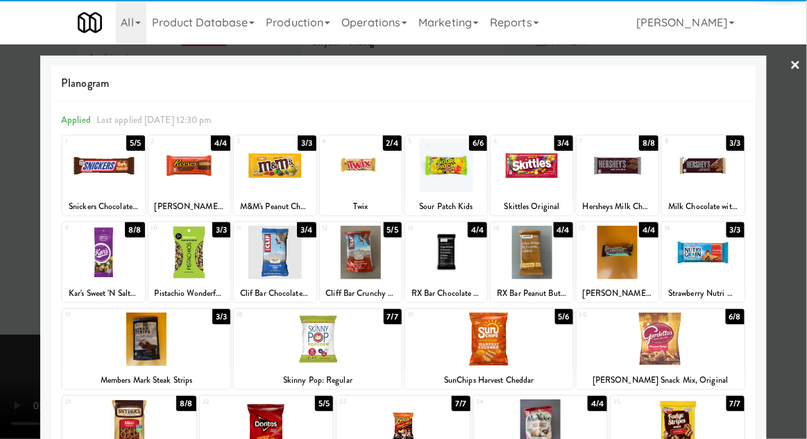
click at [684, 357] on div at bounding box center [661, 338] width 168 height 53
click at [4, 317] on div at bounding box center [403, 219] width 807 height 439
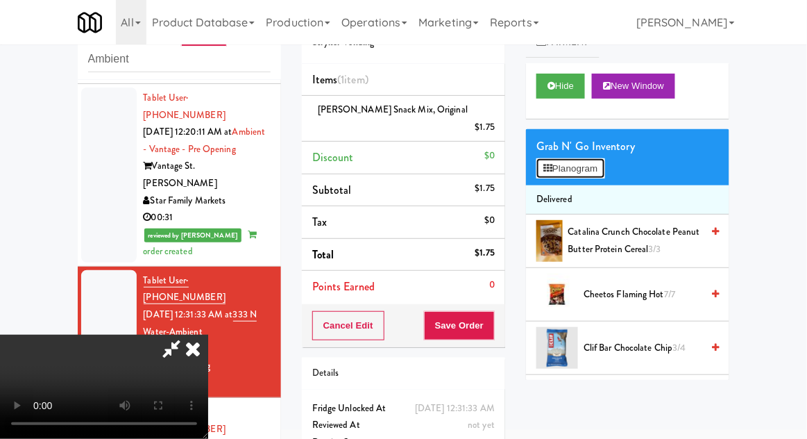
click at [591, 176] on button "Planogram" at bounding box center [571, 168] width 68 height 21
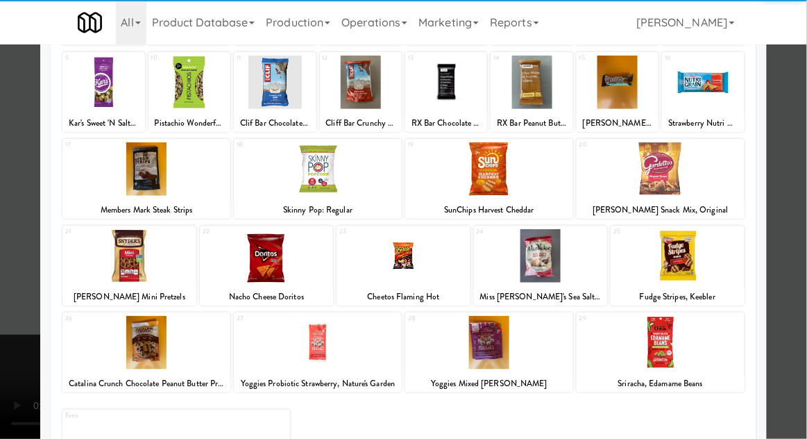
scroll to position [173, 0]
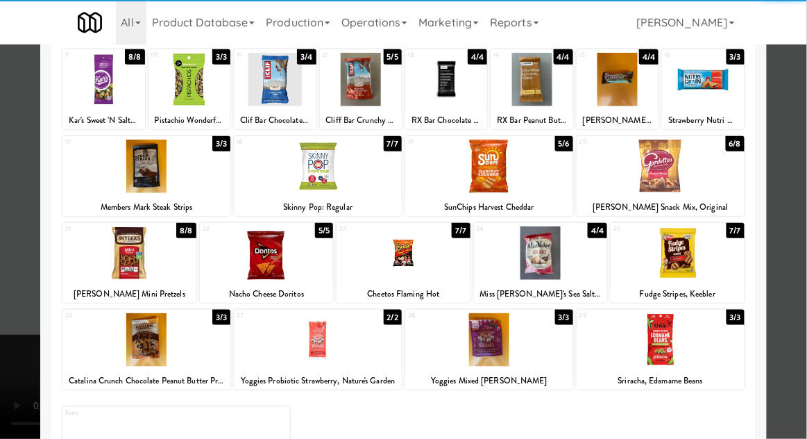
click at [114, 255] on div at bounding box center [129, 252] width 134 height 53
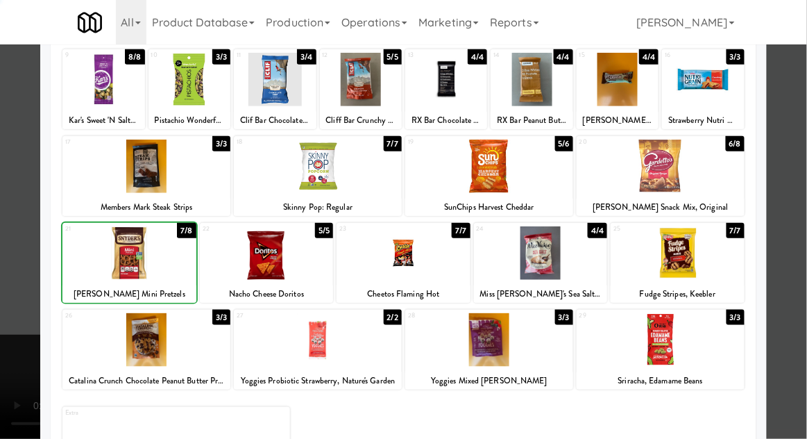
click at [22, 228] on div at bounding box center [403, 219] width 807 height 439
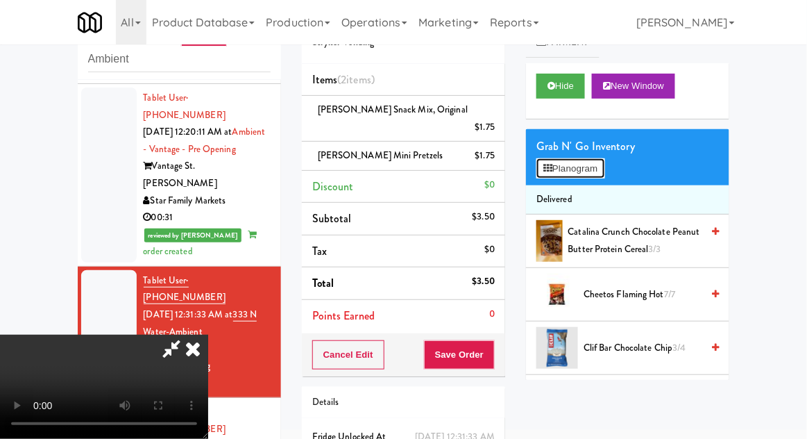
click at [591, 176] on button "Planogram" at bounding box center [571, 168] width 68 height 21
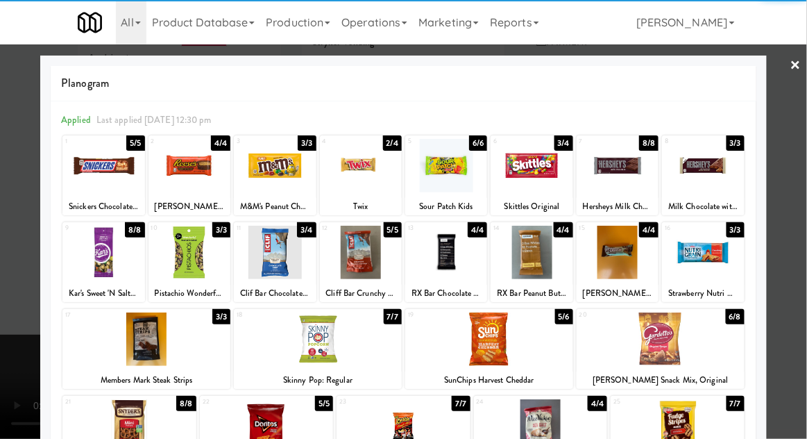
click at [326, 351] on div at bounding box center [318, 338] width 168 height 53
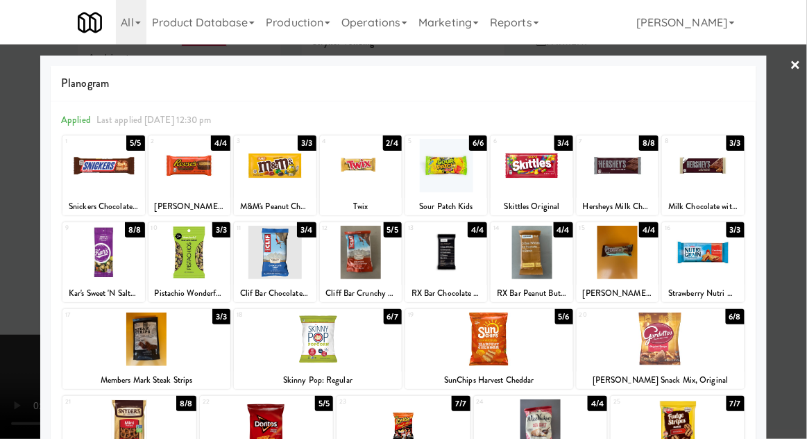
click at [10, 265] on div at bounding box center [403, 219] width 807 height 439
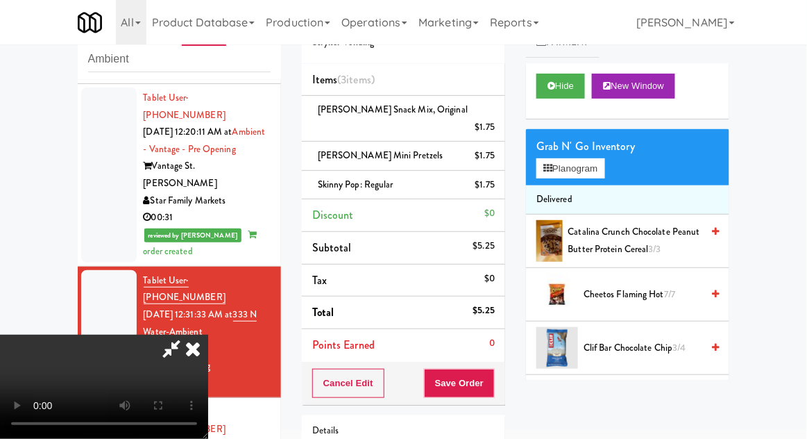
scroll to position [51, 0]
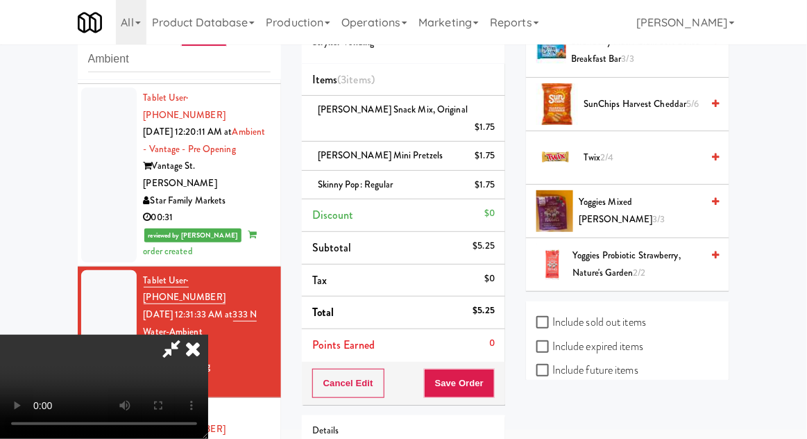
click at [688, 273] on span "Yoggies Probiotic Strawberry, Nature's Garden 2/2" at bounding box center [637, 264] width 129 height 34
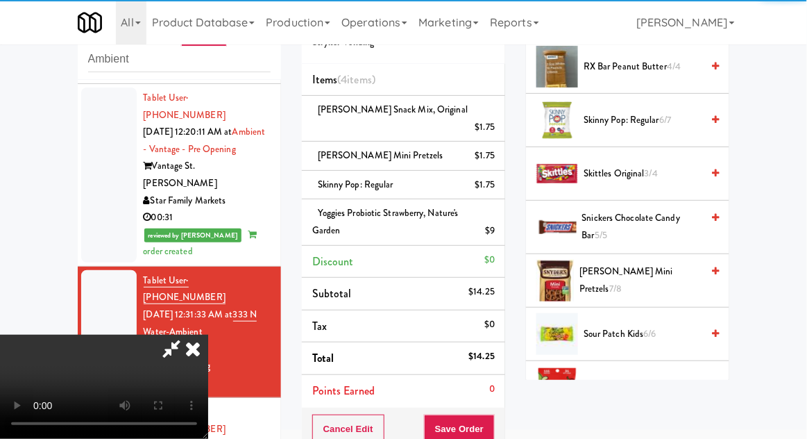
scroll to position [1083, 0]
click at [655, 329] on span "6/6" at bounding box center [650, 333] width 12 height 13
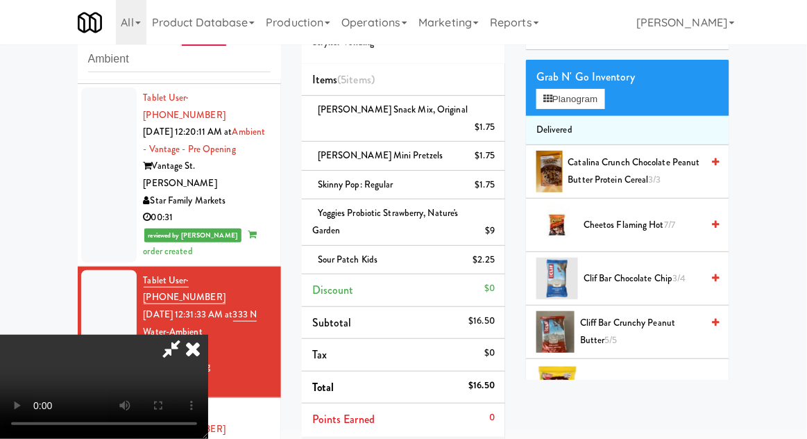
scroll to position [0, 0]
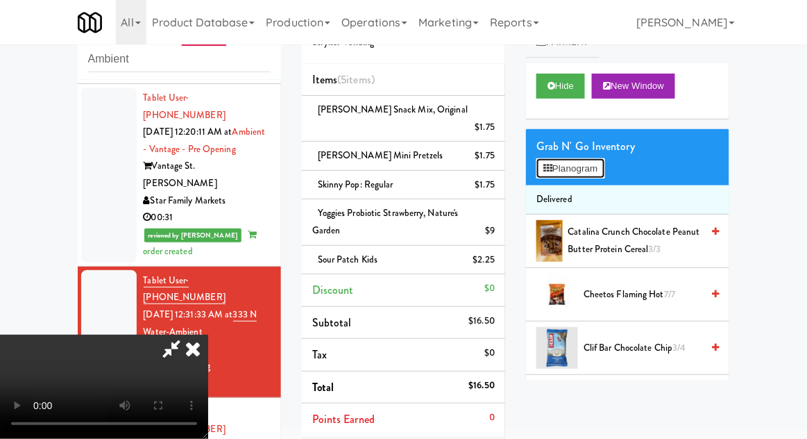
click at [605, 174] on button "Planogram" at bounding box center [571, 168] width 68 height 21
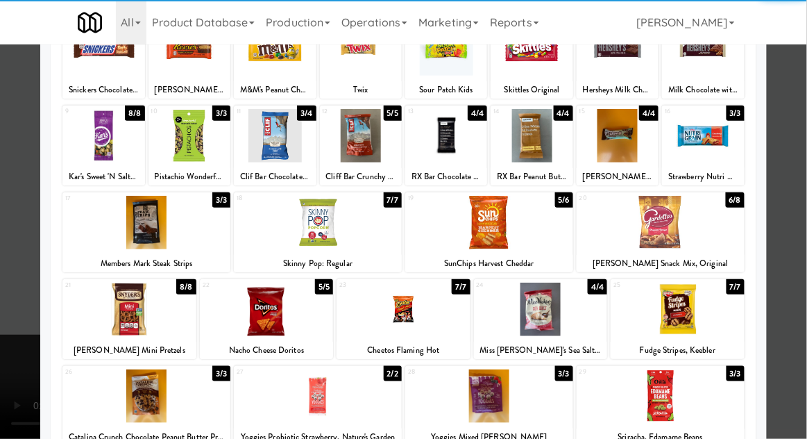
scroll to position [117, 0]
click at [582, 307] on div at bounding box center [541, 309] width 134 height 53
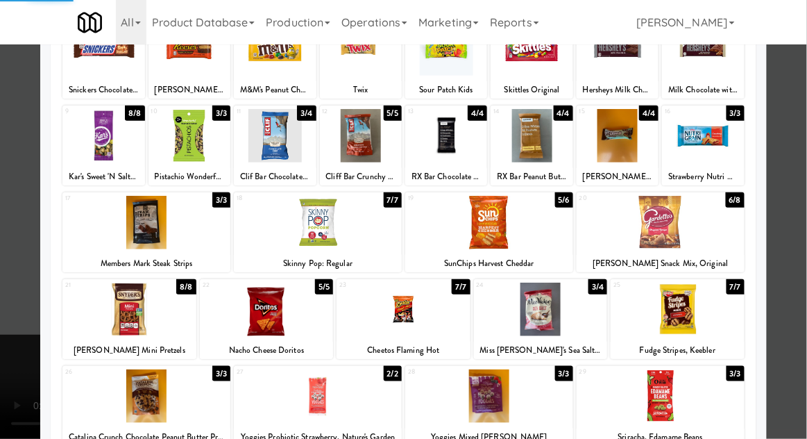
click at [779, 237] on div at bounding box center [403, 219] width 807 height 439
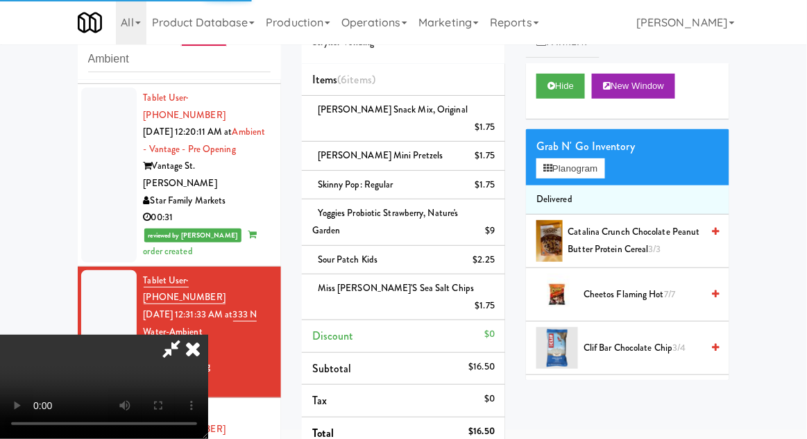
click at [187, 335] on icon at bounding box center [171, 349] width 32 height 28
click at [98, 270] on div at bounding box center [109, 332] width 56 height 124
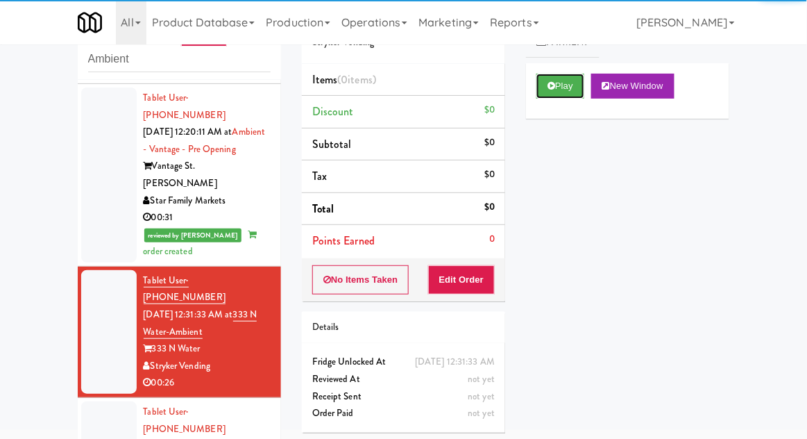
click at [546, 80] on button "Play" at bounding box center [561, 86] width 48 height 25
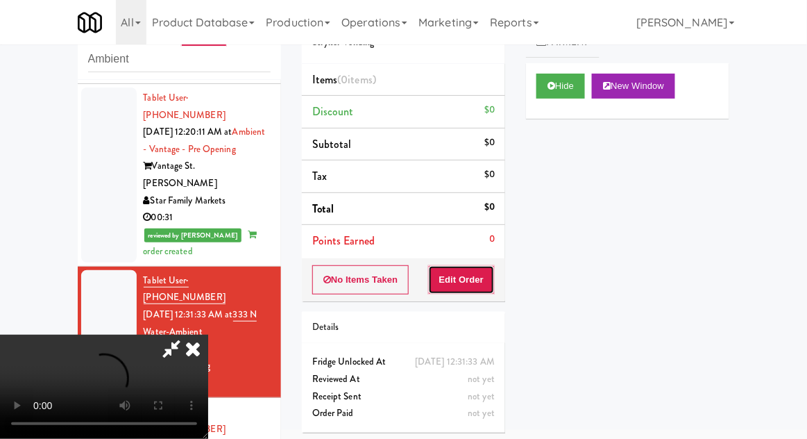
click at [459, 276] on button "Edit Order" at bounding box center [461, 279] width 67 height 29
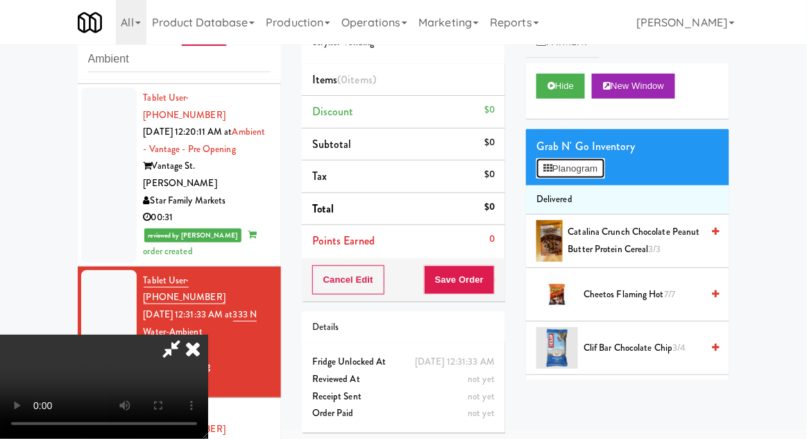
click at [600, 169] on button "Planogram" at bounding box center [571, 168] width 68 height 21
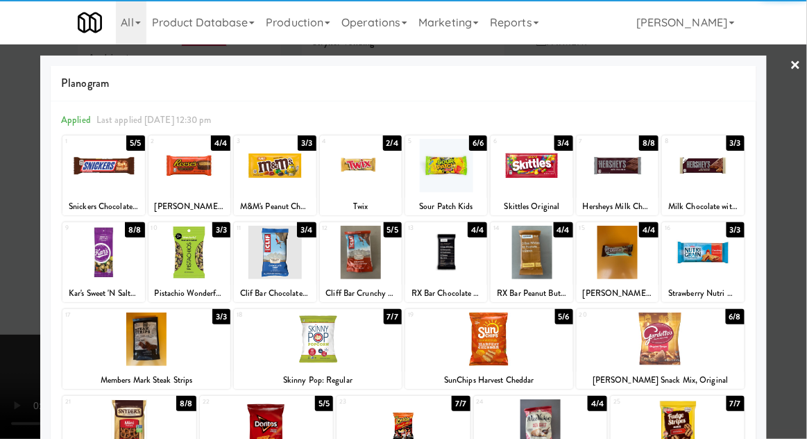
click at [707, 348] on div at bounding box center [661, 338] width 168 height 53
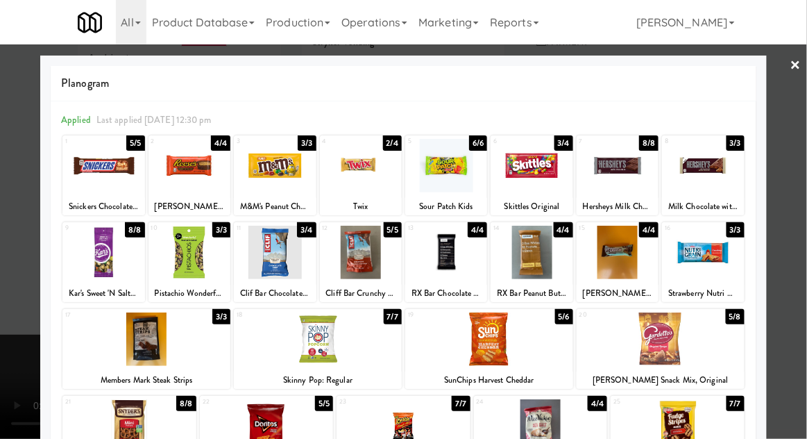
click at [781, 260] on div at bounding box center [403, 219] width 807 height 439
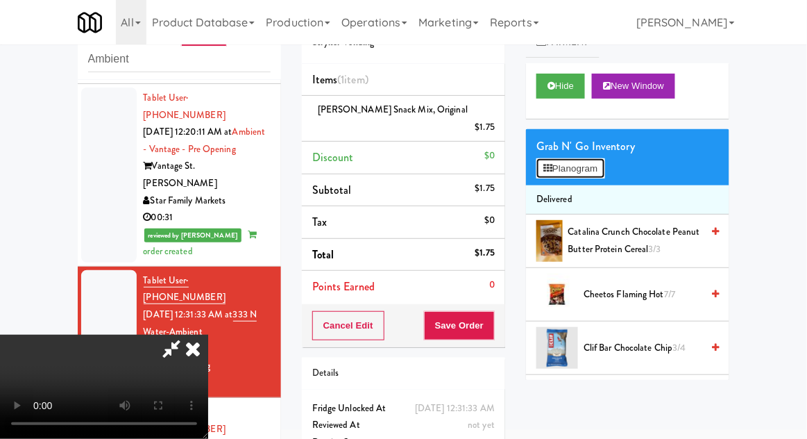
click at [595, 158] on button "Planogram" at bounding box center [571, 168] width 68 height 21
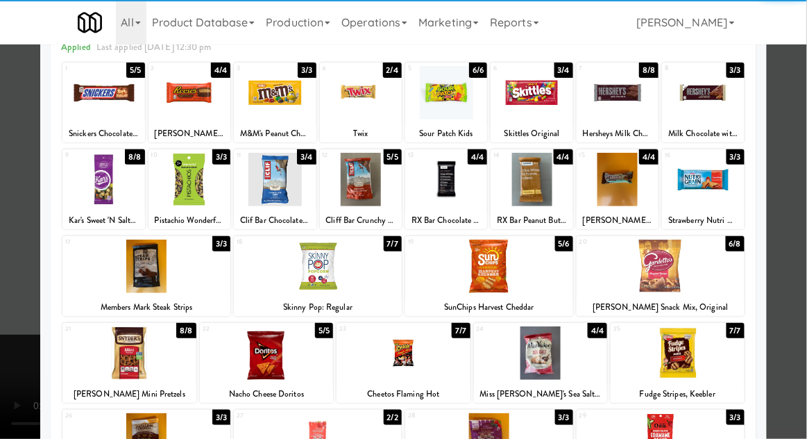
scroll to position [112, 0]
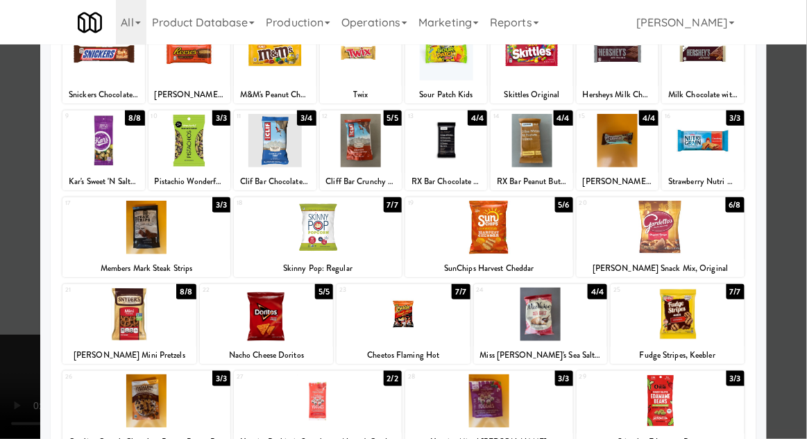
click at [101, 300] on div at bounding box center [129, 313] width 134 height 53
click at [781, 201] on div at bounding box center [403, 219] width 807 height 439
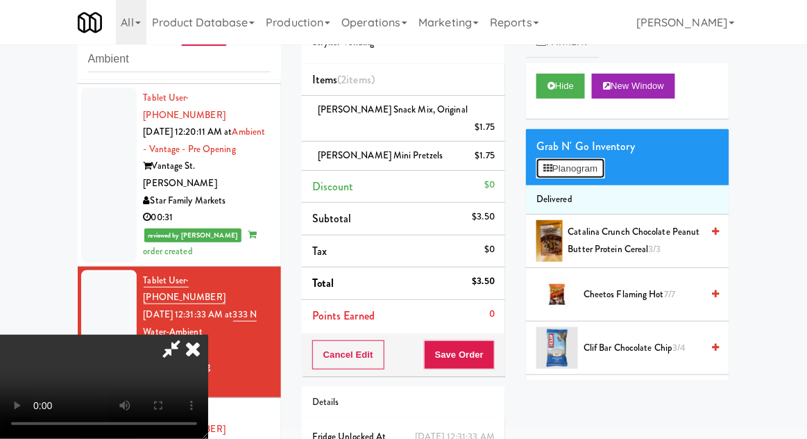
click at [603, 170] on button "Planogram" at bounding box center [571, 168] width 68 height 21
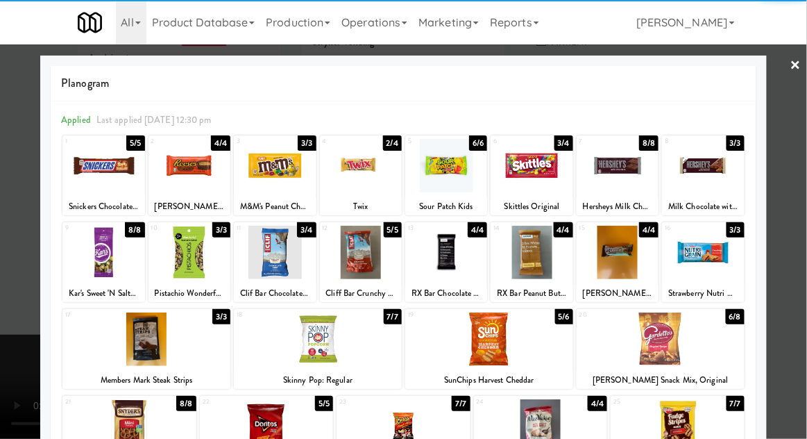
click at [307, 339] on div at bounding box center [318, 338] width 168 height 53
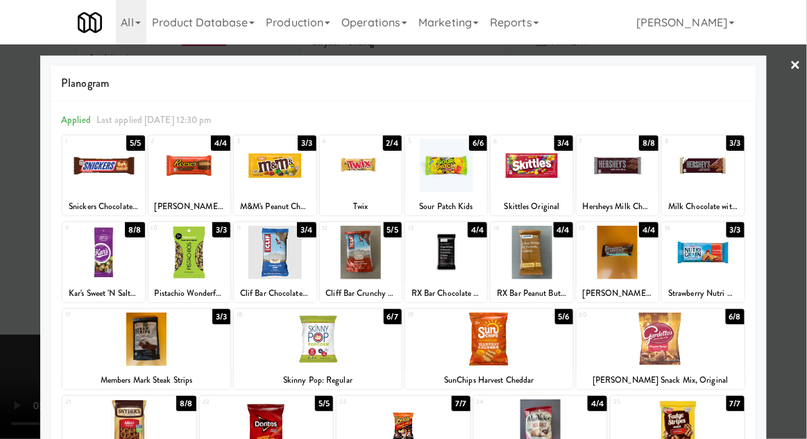
click at [795, 176] on div at bounding box center [403, 219] width 807 height 439
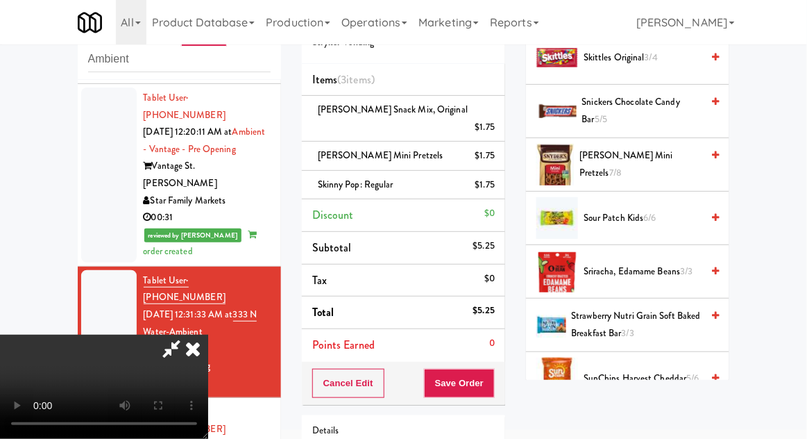
scroll to position [1198, 0]
click at [651, 217] on span "6/6" at bounding box center [650, 218] width 12 height 13
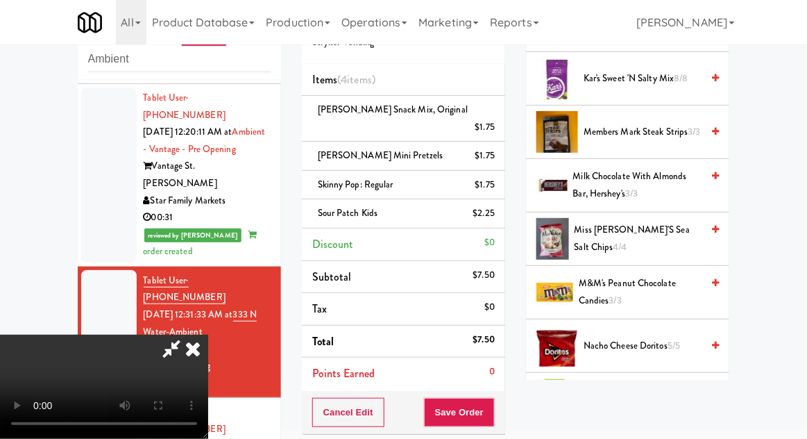
scroll to position [534, 0]
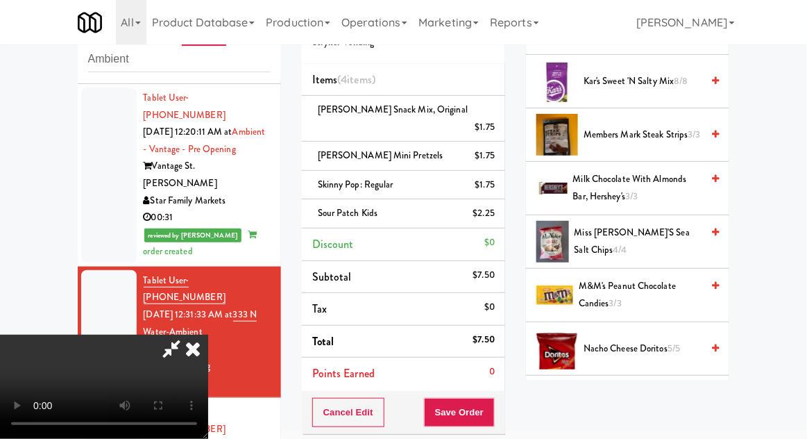
click at [665, 236] on span "Miss [PERSON_NAME]'s Sea Salt Chips 4/4" at bounding box center [639, 241] width 128 height 34
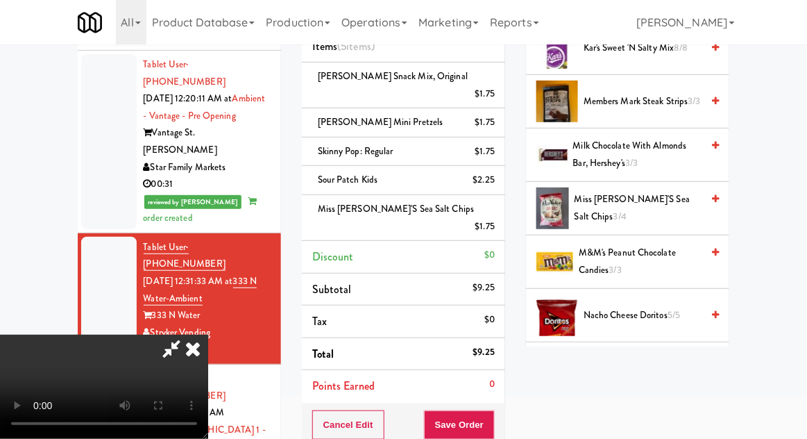
scroll to position [149, 0]
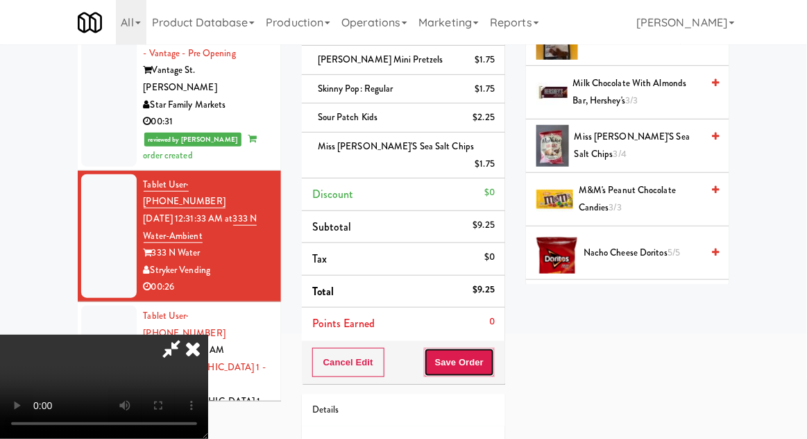
click at [490, 348] on button "Save Order" at bounding box center [459, 362] width 71 height 29
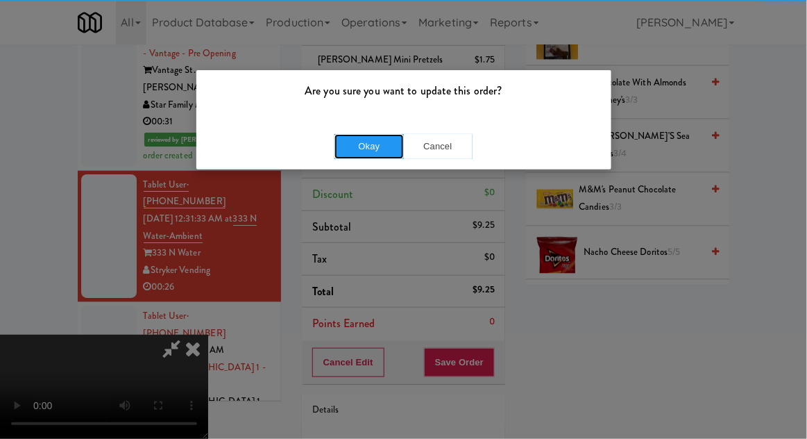
click at [355, 144] on button "Okay" at bounding box center [369, 146] width 69 height 25
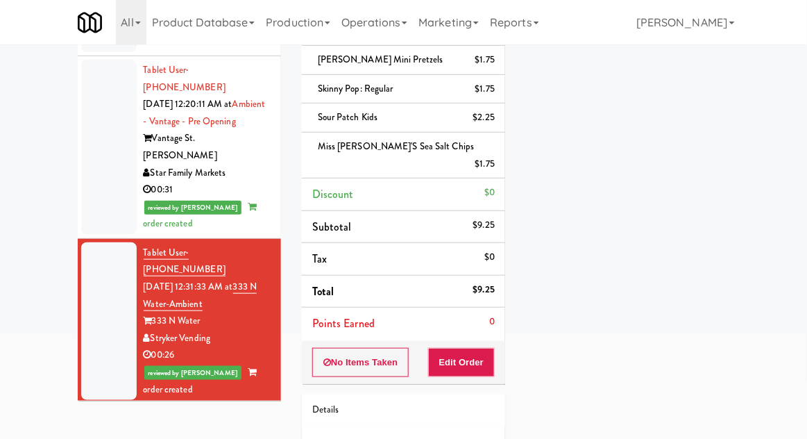
scroll to position [993, 0]
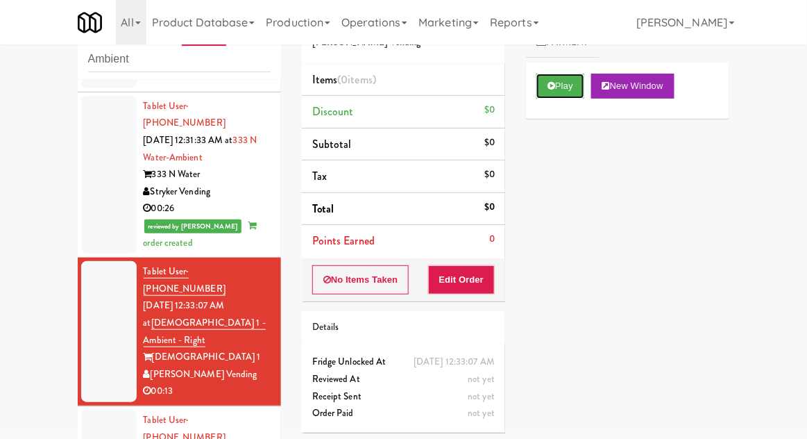
click at [581, 90] on button "Play" at bounding box center [561, 86] width 48 height 25
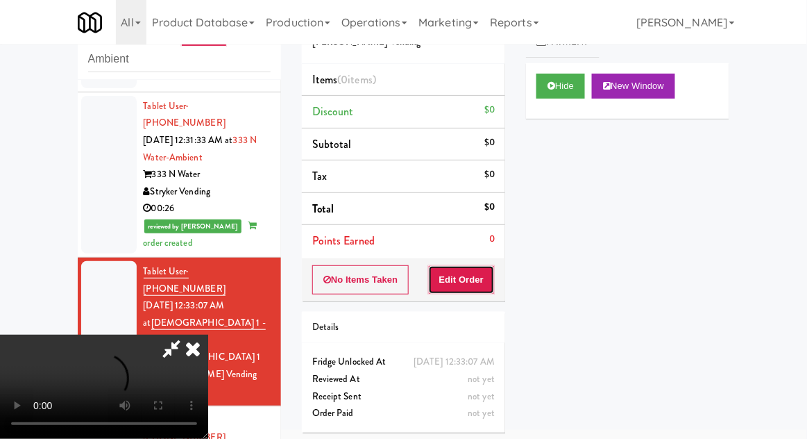
click at [458, 285] on button "Edit Order" at bounding box center [461, 279] width 67 height 29
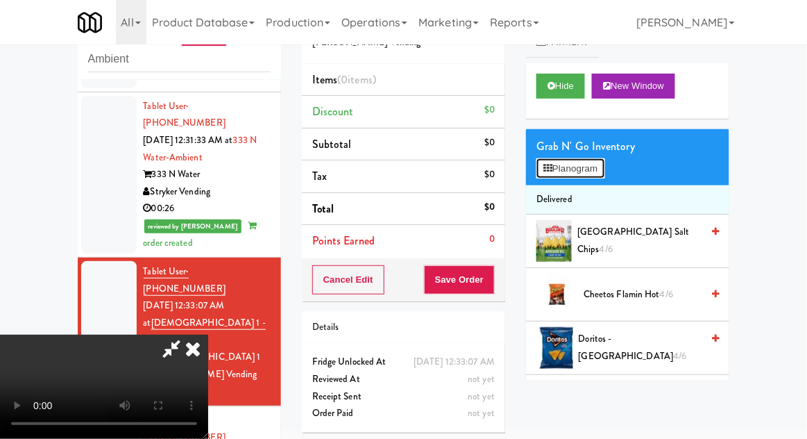
click at [587, 176] on button "Planogram" at bounding box center [571, 168] width 68 height 21
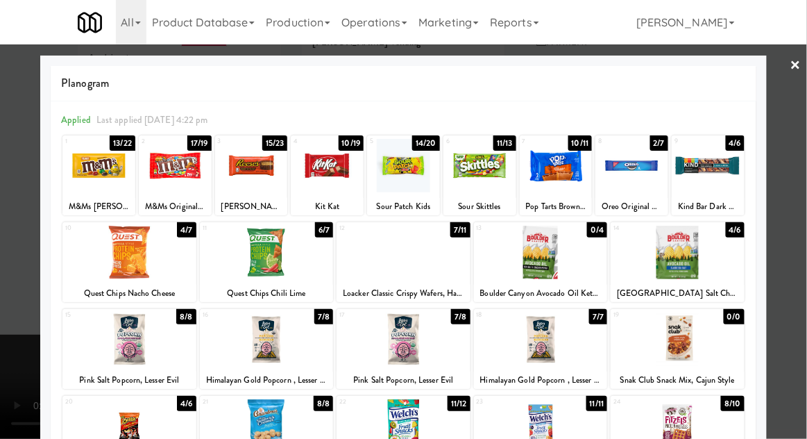
click at [723, 267] on div at bounding box center [678, 252] width 134 height 53
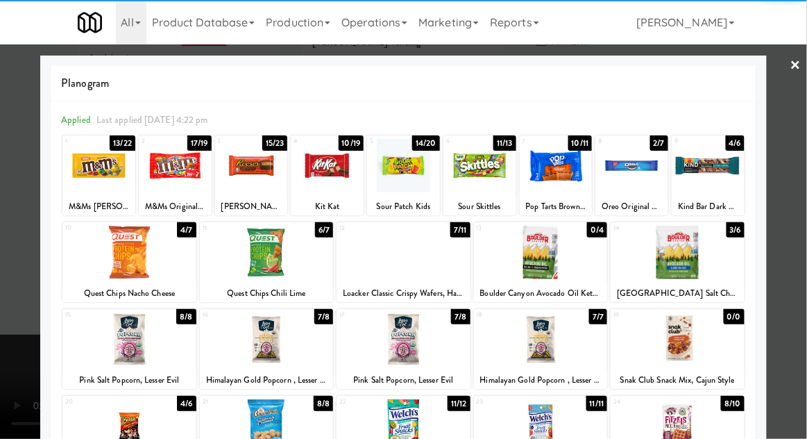
click at [786, 247] on div at bounding box center [403, 219] width 807 height 439
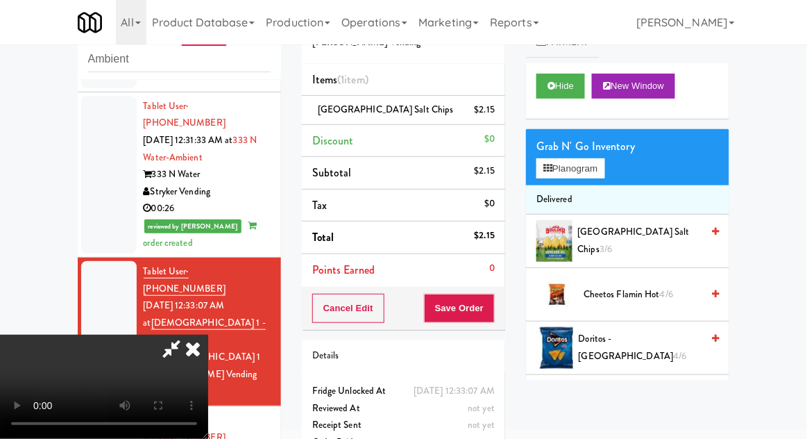
click at [500, 104] on li "[GEOGRAPHIC_DATA] Salt Chips $2.15" at bounding box center [403, 110] width 203 height 29
click at [496, 112] on icon at bounding box center [496, 114] width 7 height 9
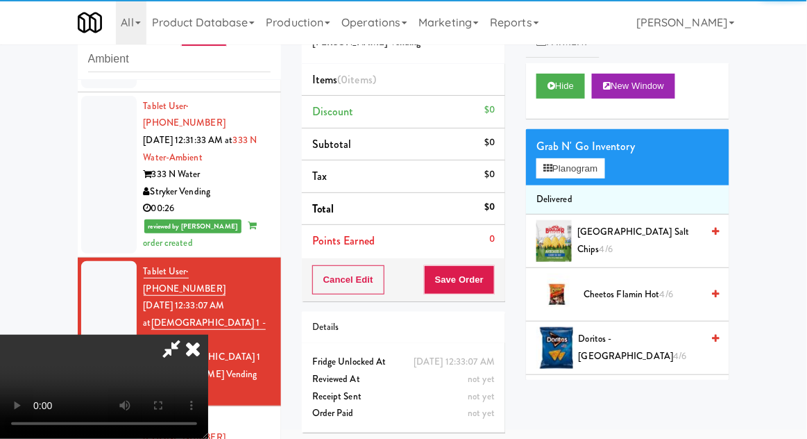
click at [604, 189] on li "Delivered" at bounding box center [627, 199] width 203 height 29
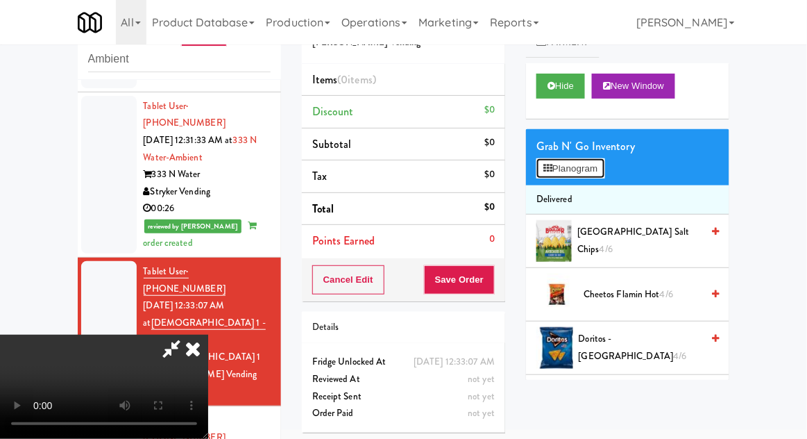
click at [603, 171] on button "Planogram" at bounding box center [571, 168] width 68 height 21
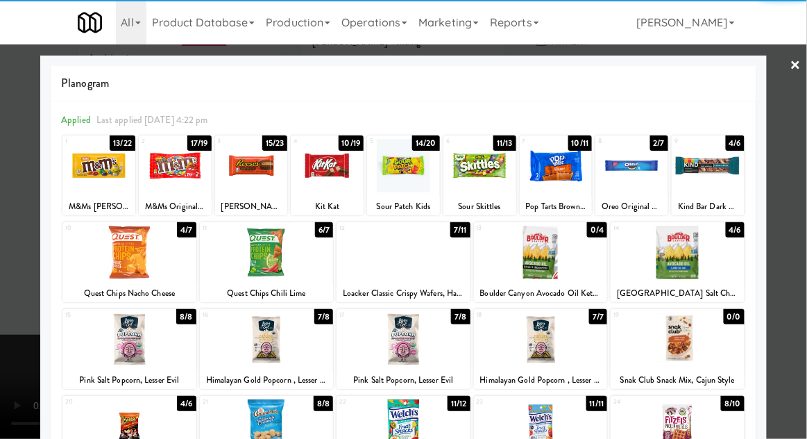
click at [571, 271] on div at bounding box center [541, 252] width 134 height 53
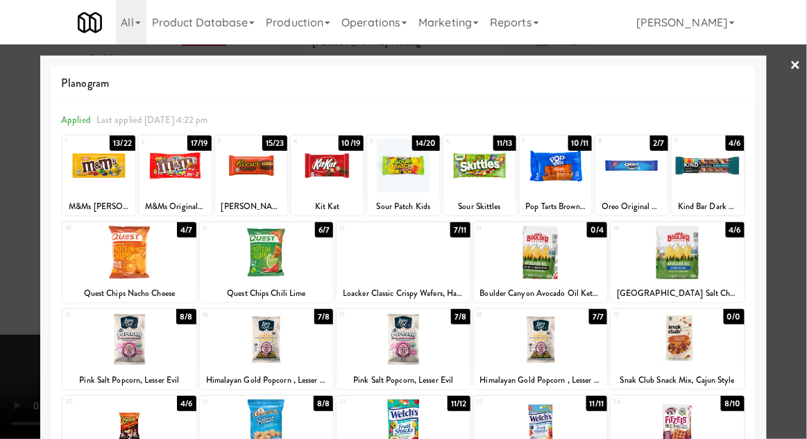
click at [782, 220] on div at bounding box center [403, 219] width 807 height 439
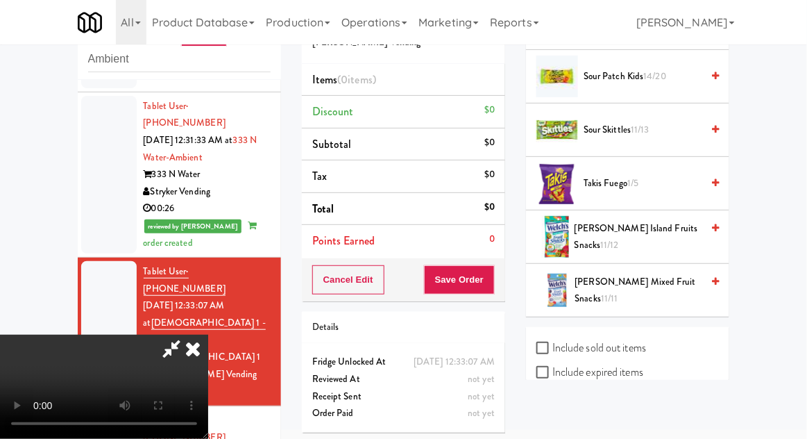
click at [636, 337] on label "Include sold out items" at bounding box center [592, 347] width 110 height 21
click at [553, 343] on input "Include sold out items" at bounding box center [545, 348] width 16 height 11
checkbox input "true"
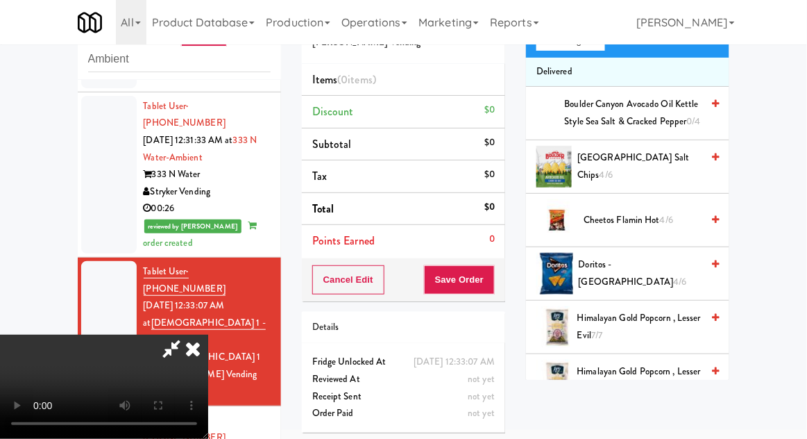
scroll to position [127, 0]
click at [658, 117] on span "Boulder Canyon Avocado Oil Kettle Style Sea Salt & Cracked Pepper 0/4" at bounding box center [633, 113] width 137 height 34
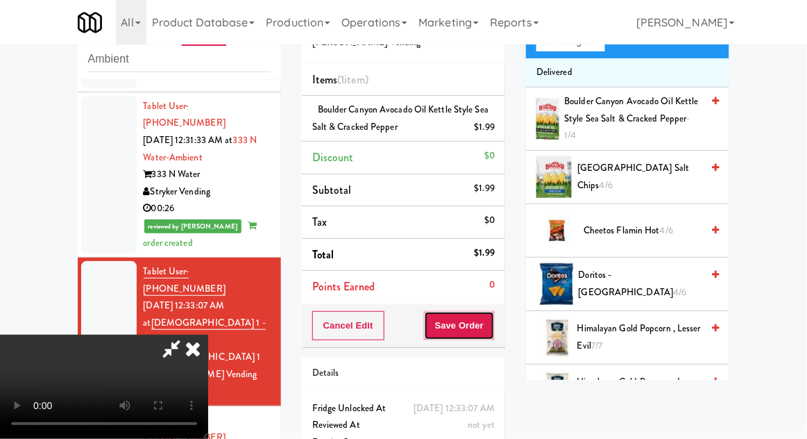
click at [495, 319] on button "Save Order" at bounding box center [459, 325] width 71 height 29
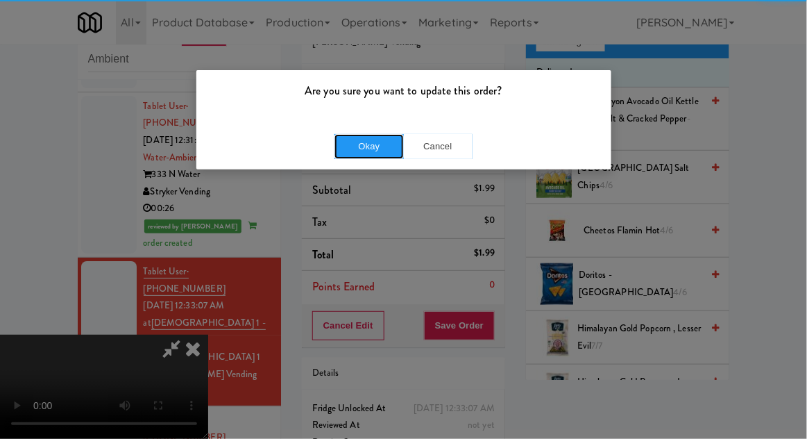
click at [381, 148] on button "Okay" at bounding box center [369, 146] width 69 height 25
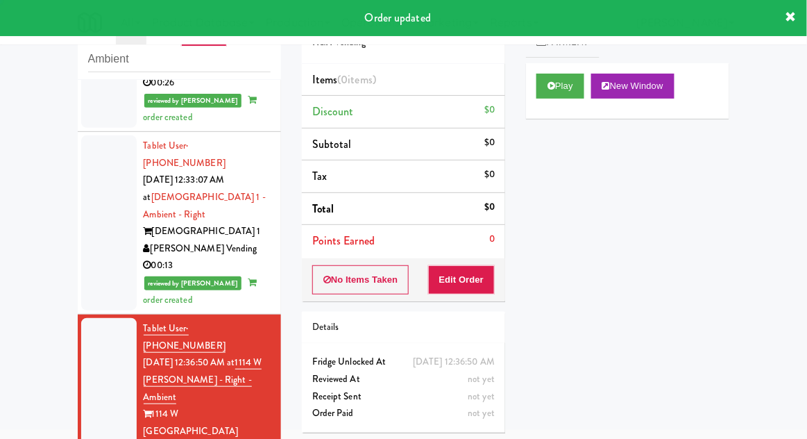
scroll to position [1360, 0]
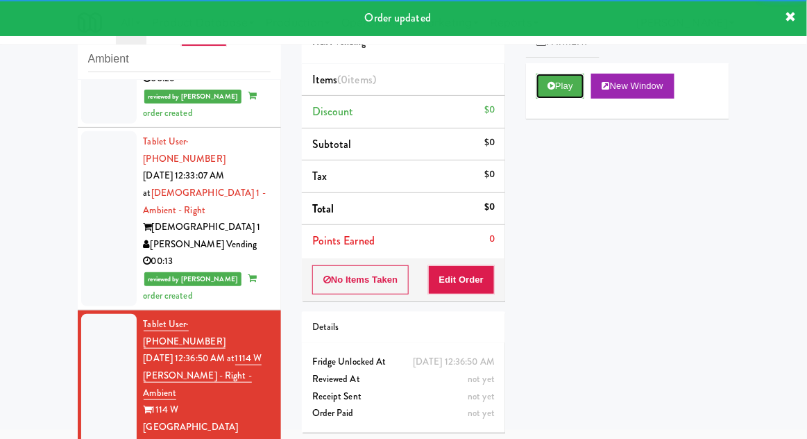
click at [558, 81] on button "Play" at bounding box center [561, 86] width 48 height 25
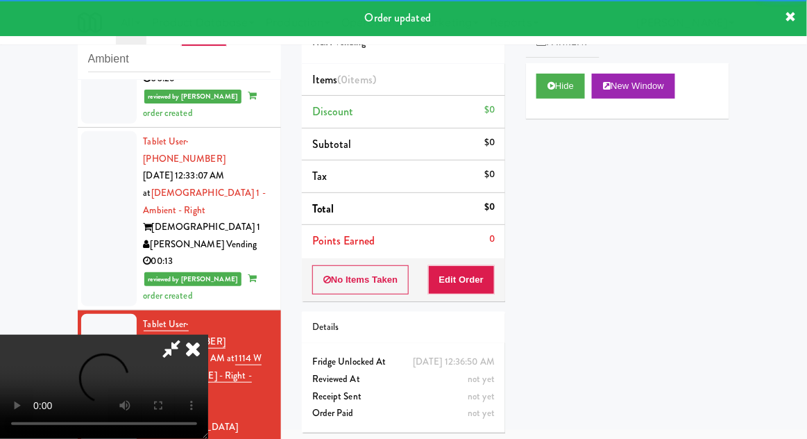
click at [456, 277] on button "Edit Order" at bounding box center [461, 279] width 67 height 29
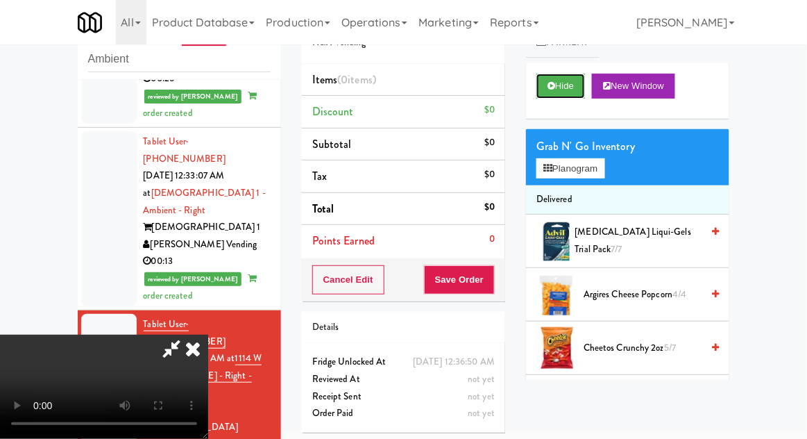
click at [582, 87] on button "Hide" at bounding box center [561, 86] width 49 height 25
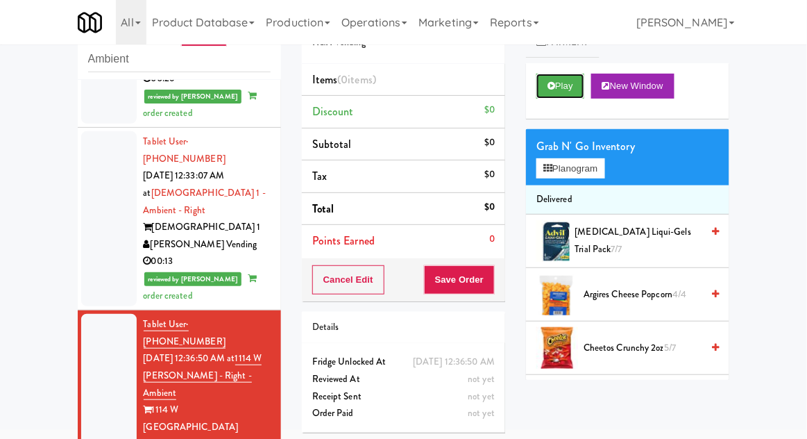
click at [582, 89] on button "Play" at bounding box center [561, 86] width 48 height 25
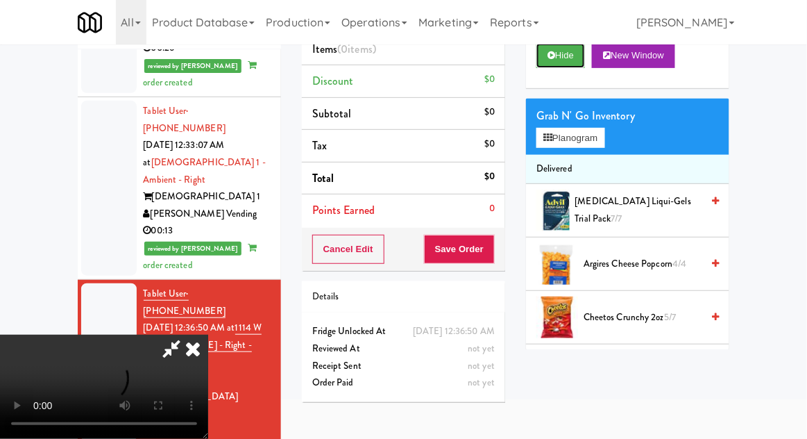
scroll to position [103, 0]
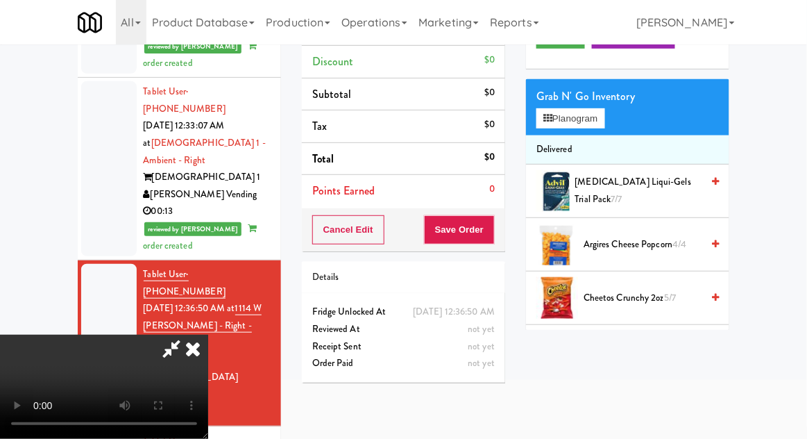
click at [194, 355] on icon at bounding box center [193, 349] width 31 height 28
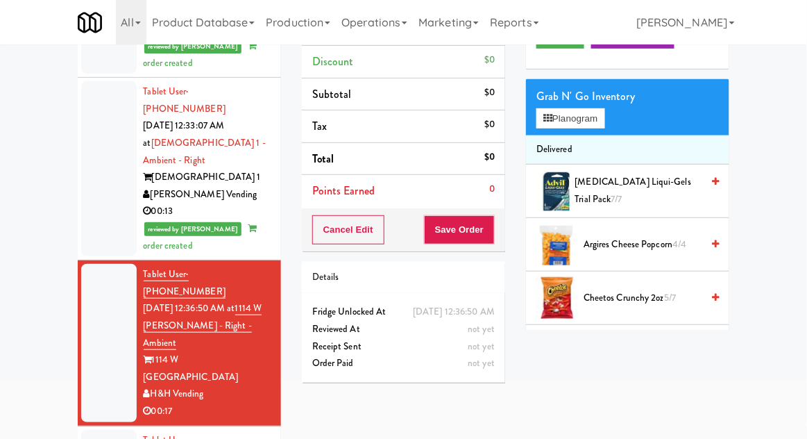
click at [96, 264] on div at bounding box center [109, 343] width 56 height 158
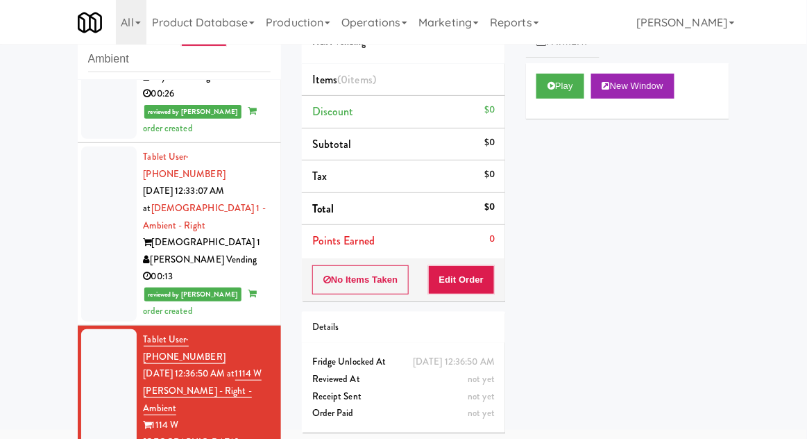
scroll to position [1351, 0]
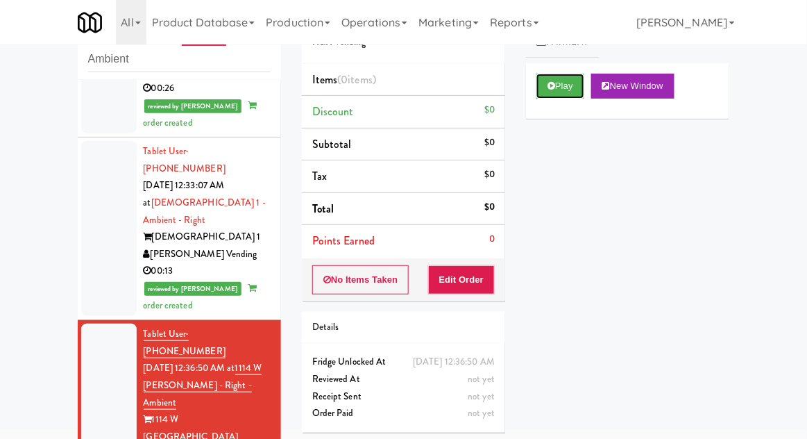
click at [551, 91] on button "Play" at bounding box center [561, 86] width 48 height 25
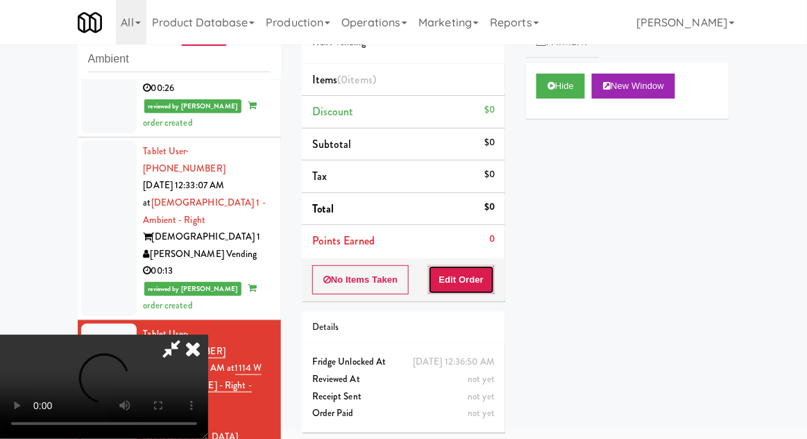
click at [461, 292] on button "Edit Order" at bounding box center [461, 279] width 67 height 29
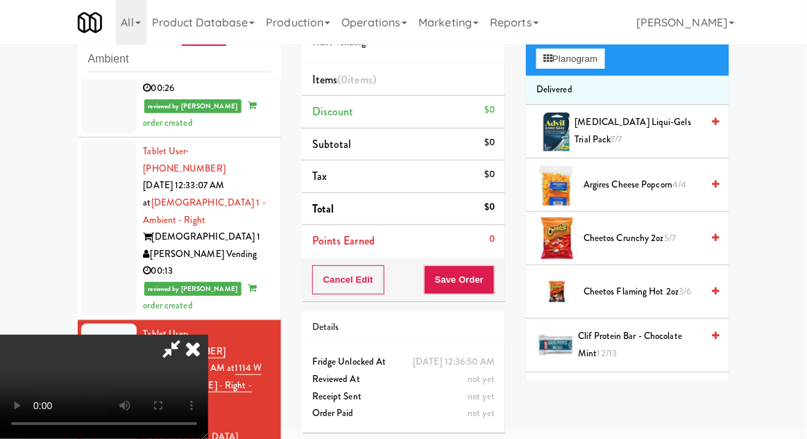
scroll to position [110, 0]
click at [661, 294] on span "Cheetos Flaming Hot 2oz 3/6" at bounding box center [643, 291] width 118 height 17
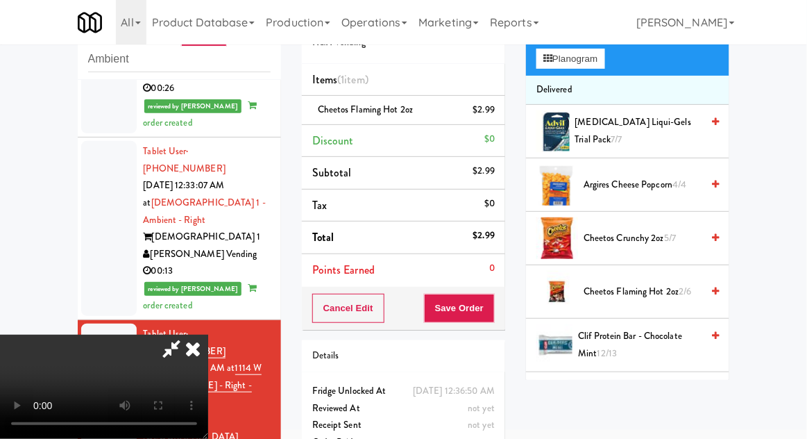
click at [659, 294] on span "Cheetos Flaming Hot 2oz 2/6" at bounding box center [643, 291] width 118 height 17
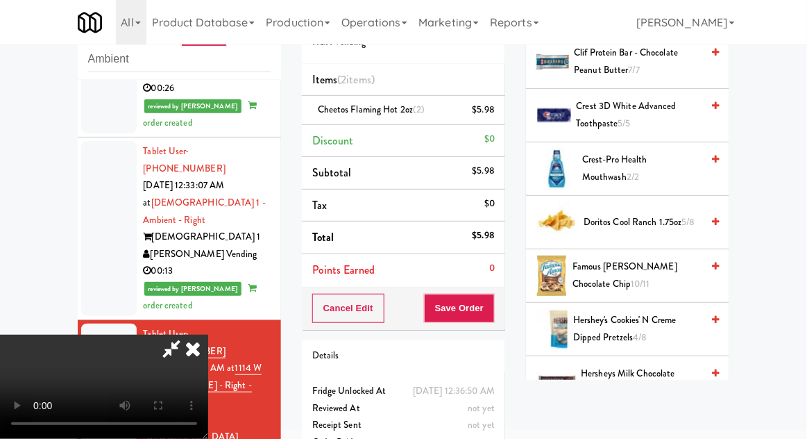
scroll to position [453, 0]
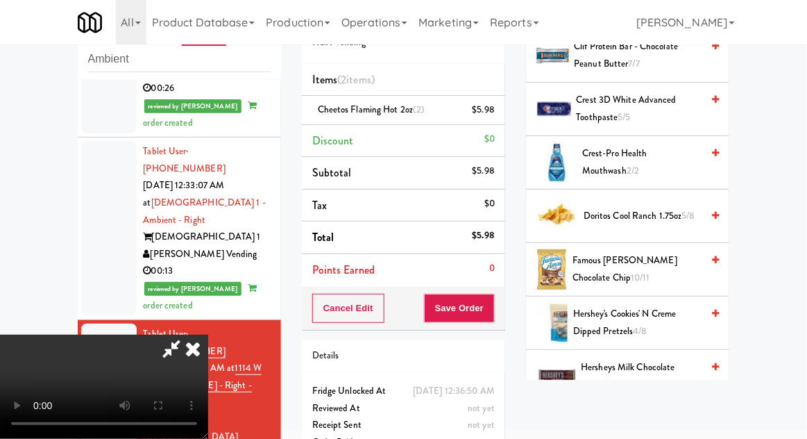
click at [674, 220] on span "Doritos Cool Ranch 1.75oz 5/8" at bounding box center [643, 216] width 118 height 17
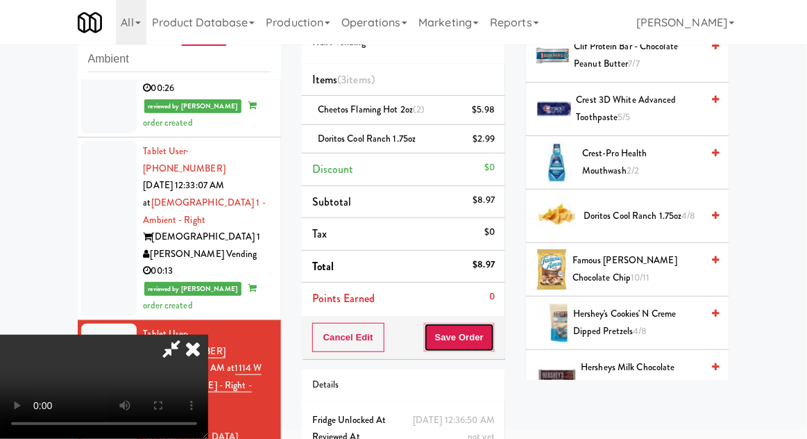
click at [491, 326] on button "Save Order" at bounding box center [459, 337] width 71 height 29
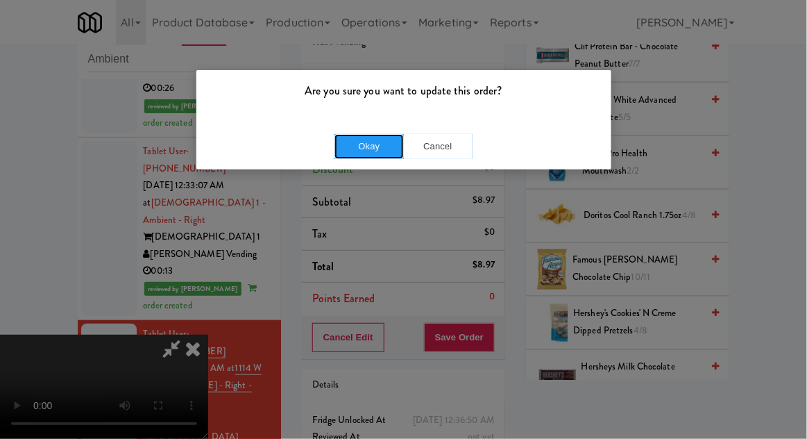
click at [357, 147] on button "Okay" at bounding box center [369, 146] width 69 height 25
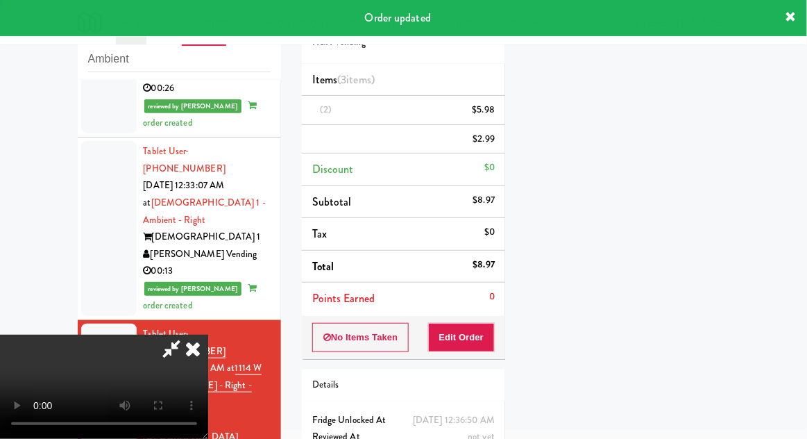
scroll to position [137, 0]
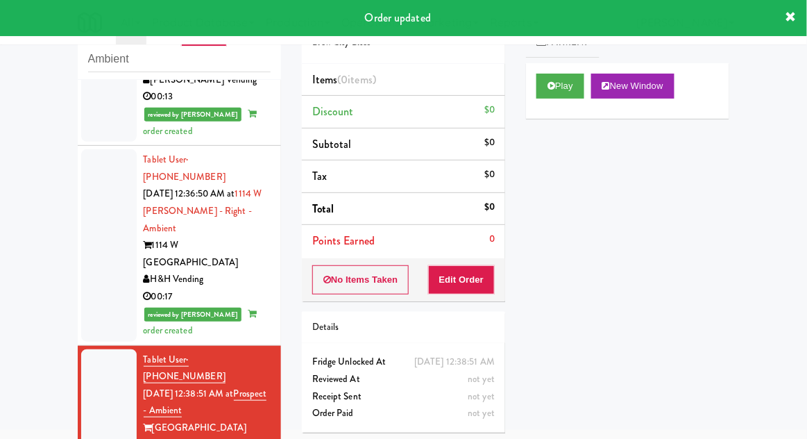
scroll to position [1528, 0]
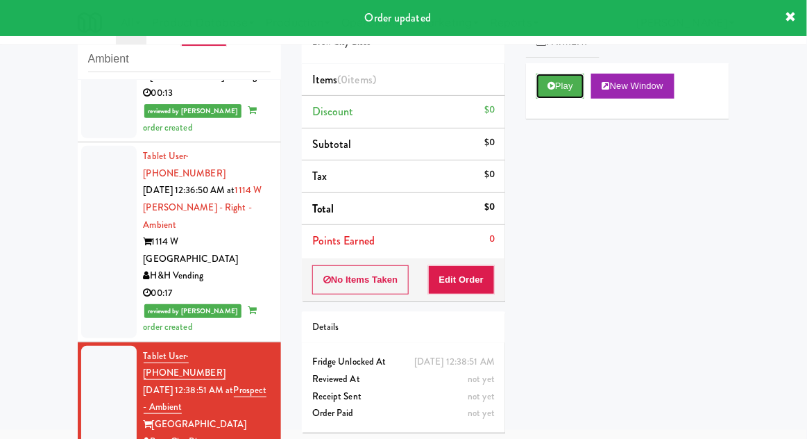
click at [550, 90] on button "Play" at bounding box center [561, 86] width 48 height 25
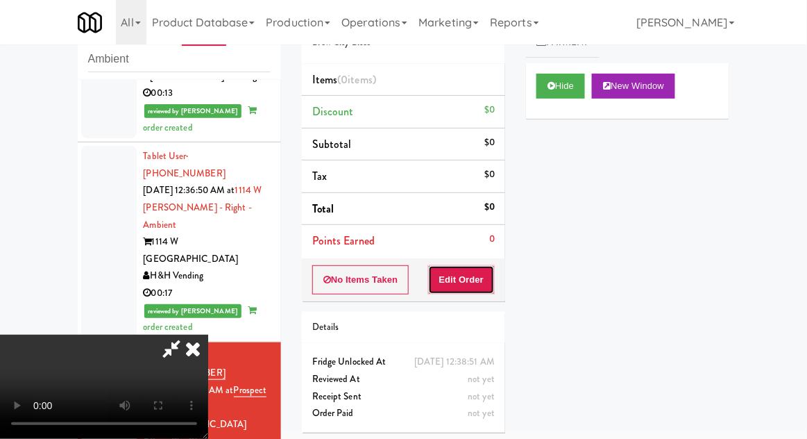
click at [466, 276] on button "Edit Order" at bounding box center [461, 279] width 67 height 29
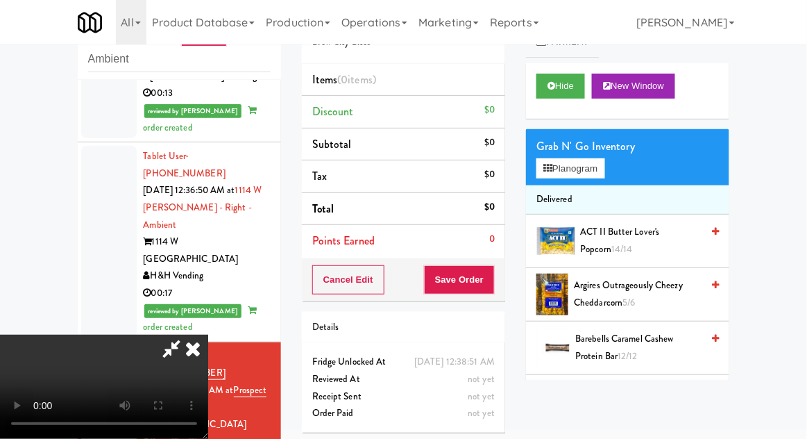
scroll to position [0, 0]
click at [593, 168] on button "Planogram" at bounding box center [571, 168] width 68 height 21
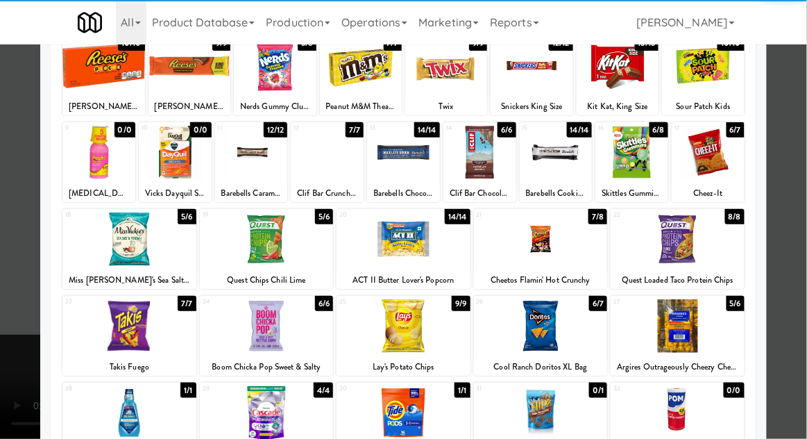
scroll to position [105, 0]
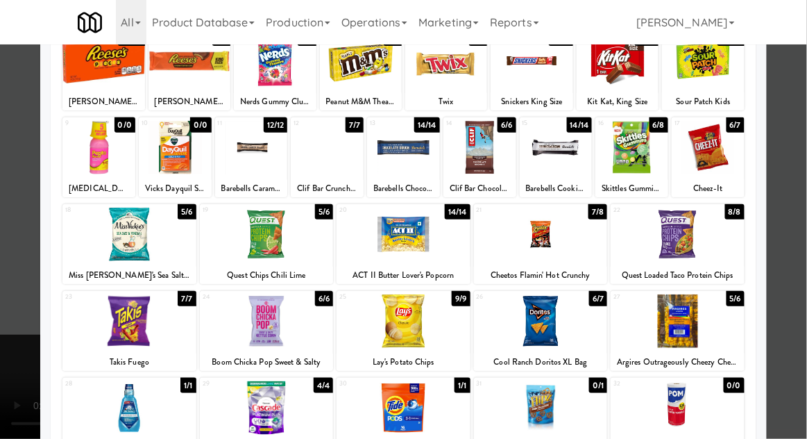
click at [391, 323] on div at bounding box center [404, 320] width 134 height 53
click at [705, 331] on div at bounding box center [678, 320] width 134 height 53
click at [790, 255] on div at bounding box center [403, 219] width 807 height 439
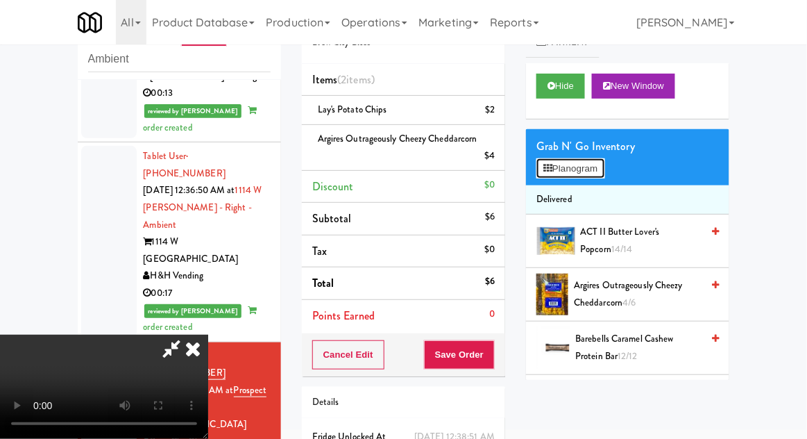
click at [585, 168] on button "Planogram" at bounding box center [571, 168] width 68 height 21
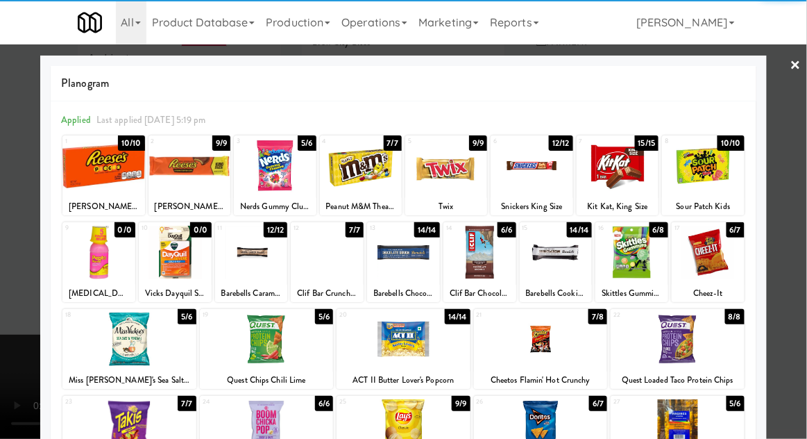
click at [390, 420] on div at bounding box center [404, 425] width 134 height 53
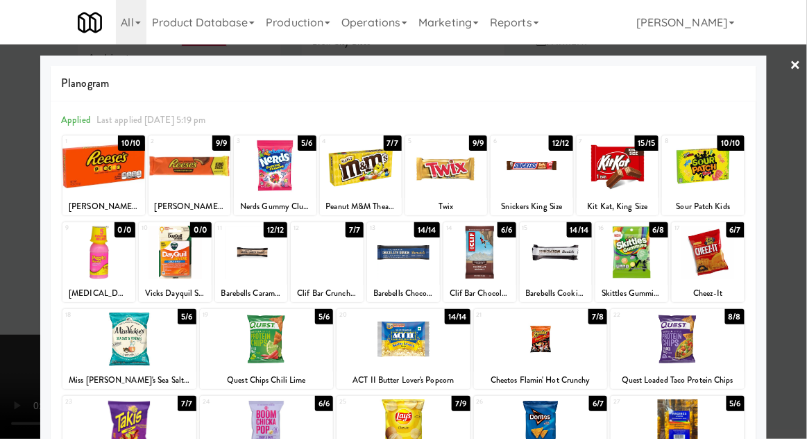
click at [780, 233] on div at bounding box center [403, 219] width 807 height 439
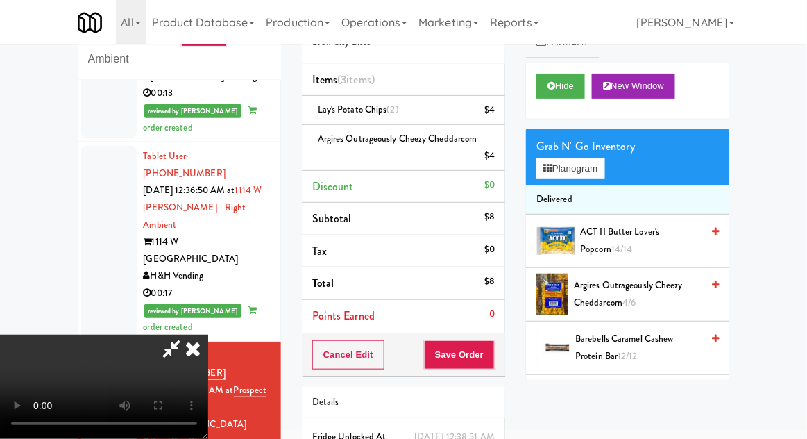
scroll to position [51, 0]
click at [490, 349] on button "Save Order" at bounding box center [459, 354] width 71 height 29
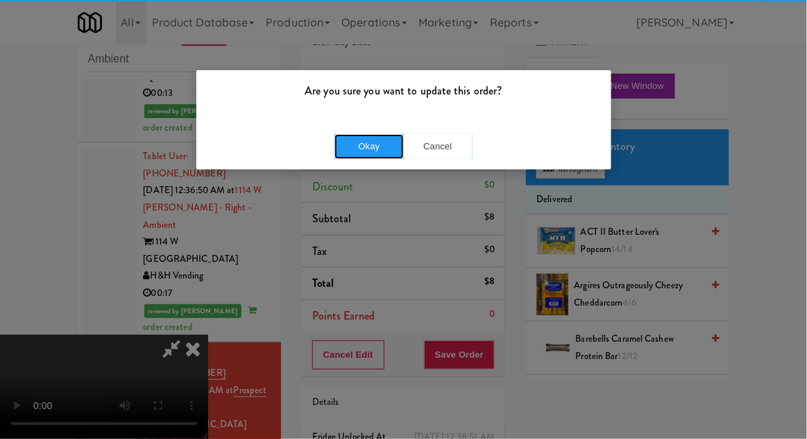
click at [360, 153] on button "Okay" at bounding box center [369, 146] width 69 height 25
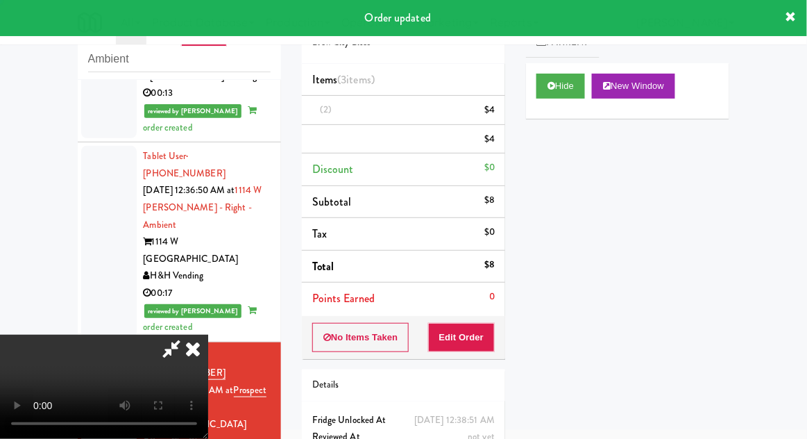
scroll to position [0, 0]
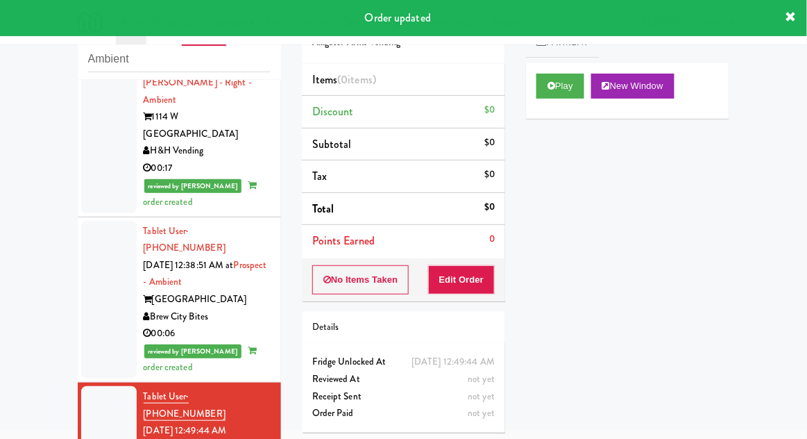
scroll to position [1658, 0]
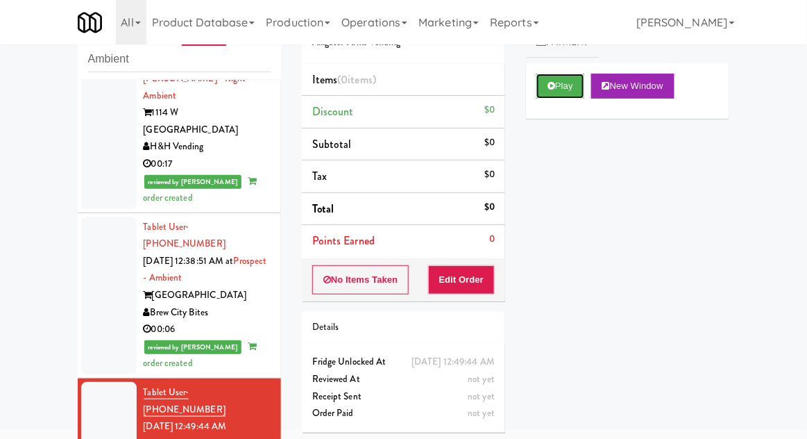
click at [558, 81] on button "Play" at bounding box center [561, 86] width 48 height 25
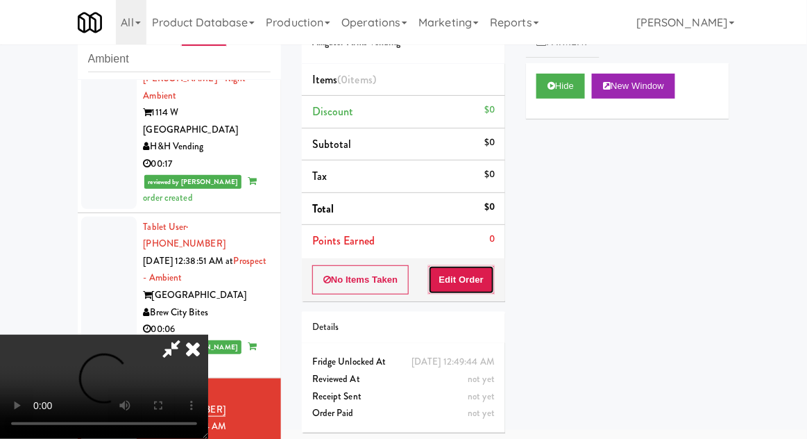
click at [457, 287] on button "Edit Order" at bounding box center [461, 279] width 67 height 29
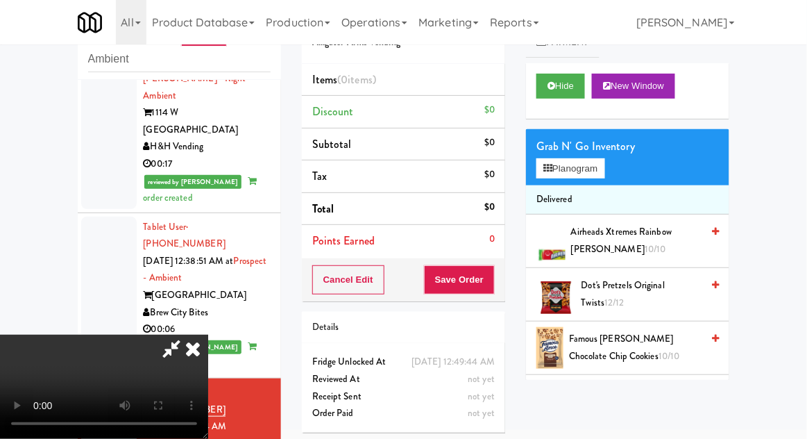
scroll to position [0, 0]
click at [605, 161] on button "Planogram" at bounding box center [571, 168] width 68 height 21
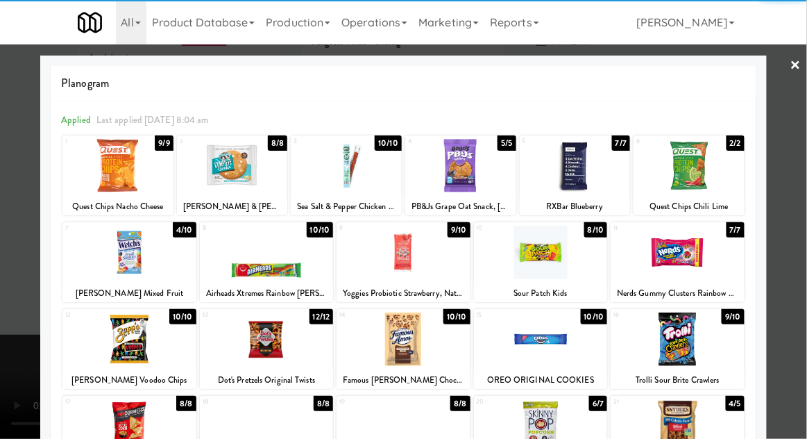
click at [118, 260] on div at bounding box center [129, 252] width 134 height 53
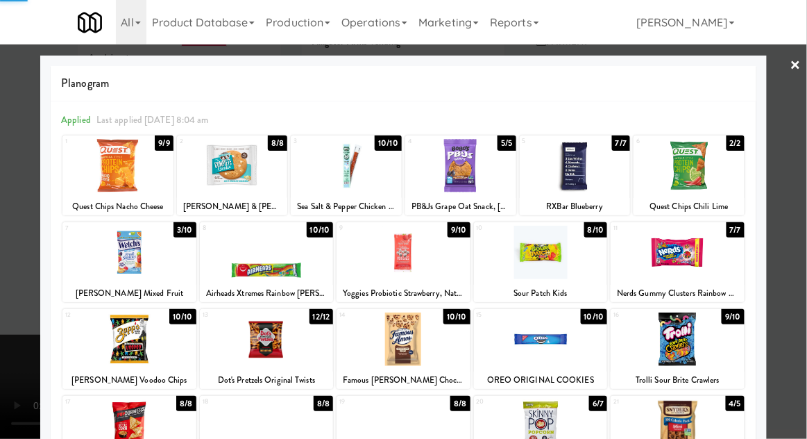
click at [11, 254] on div at bounding box center [403, 219] width 807 height 439
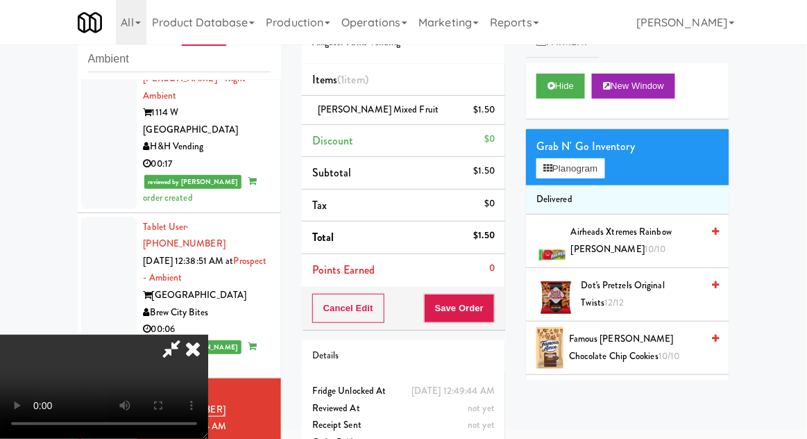
scroll to position [51, 0]
click at [492, 306] on button "Save Order" at bounding box center [459, 308] width 71 height 29
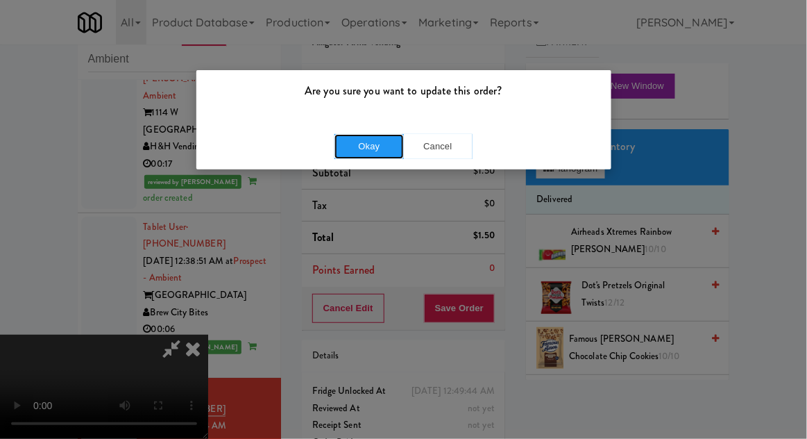
click at [361, 142] on button "Okay" at bounding box center [369, 146] width 69 height 25
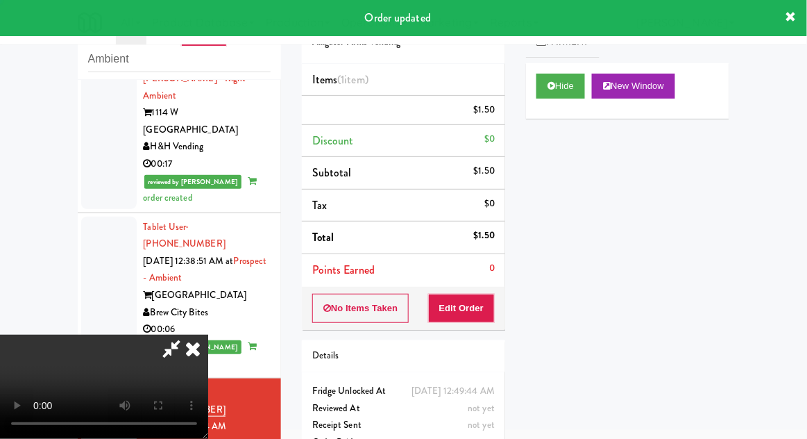
scroll to position [0, 0]
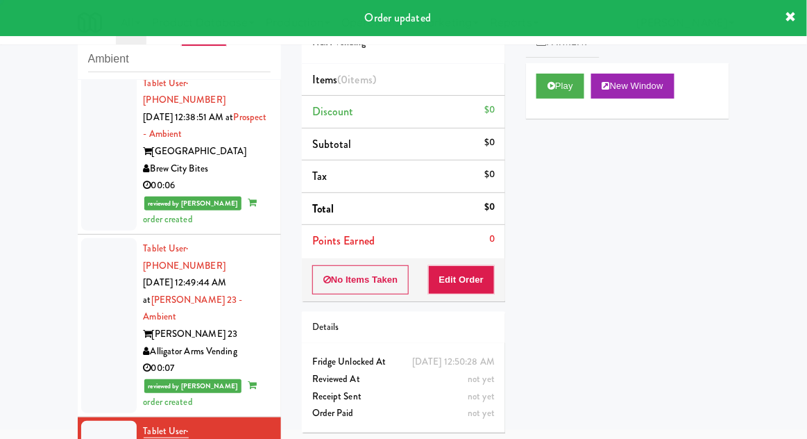
scroll to position [1803, 0]
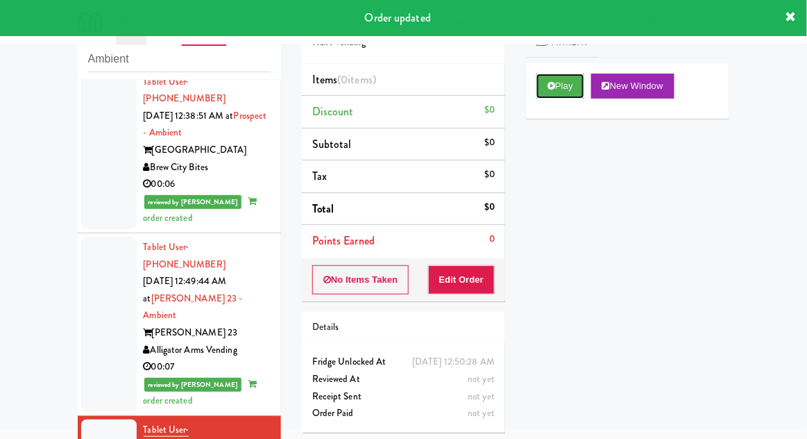
click at [557, 80] on button "Play" at bounding box center [561, 86] width 48 height 25
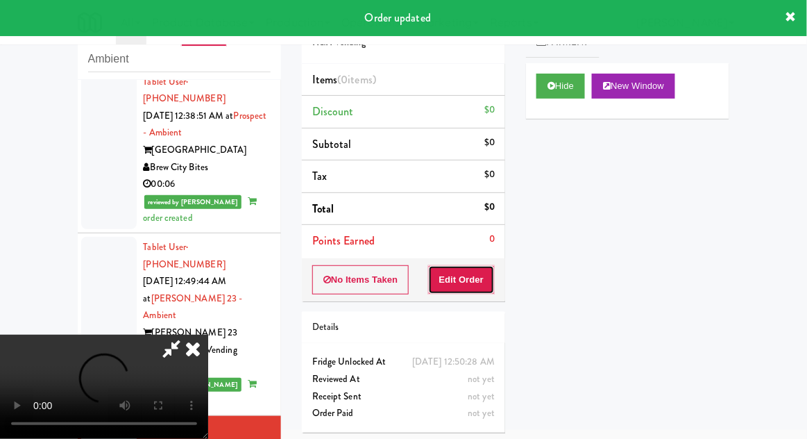
click at [453, 288] on button "Edit Order" at bounding box center [461, 279] width 67 height 29
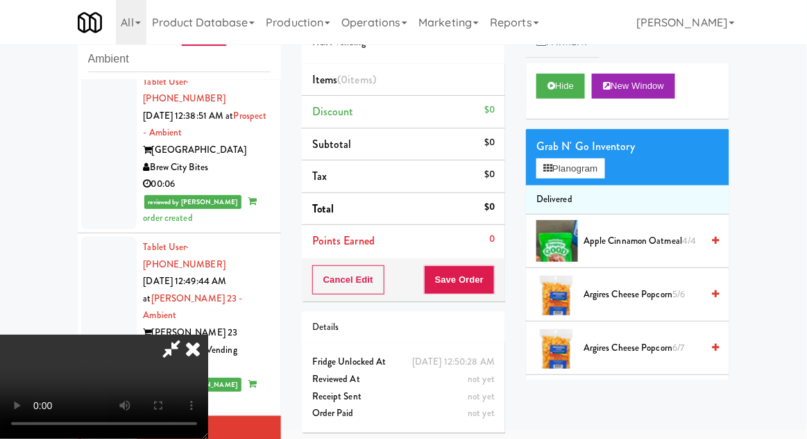
scroll to position [51, 0]
click at [596, 171] on button "Planogram" at bounding box center [571, 168] width 68 height 21
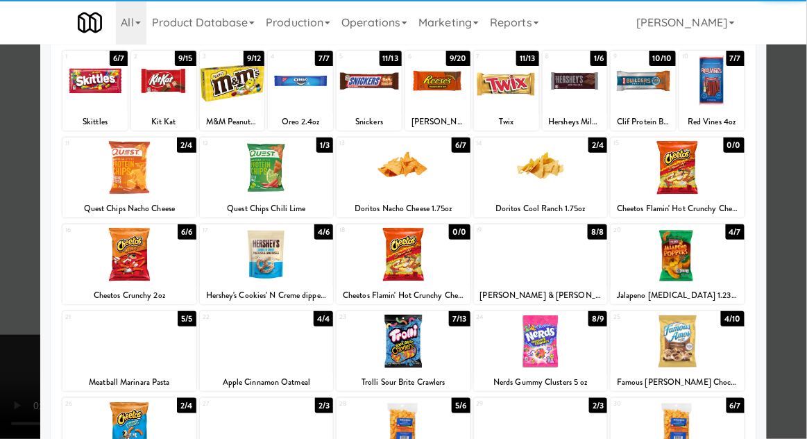
scroll to position [176, 0]
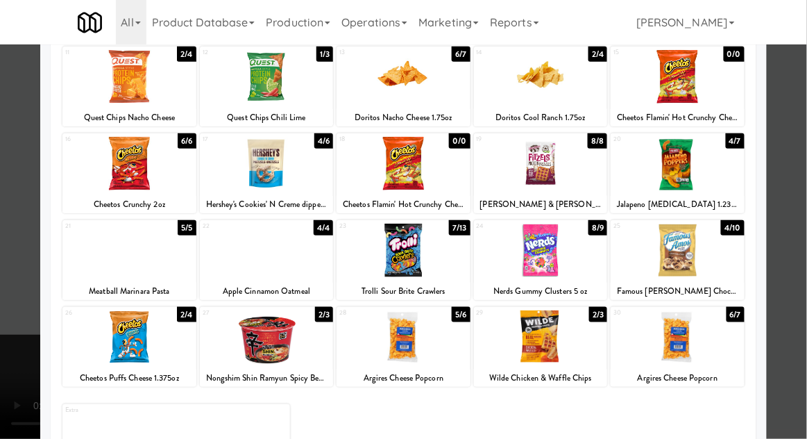
click at [727, 239] on div at bounding box center [678, 250] width 134 height 53
click at [782, 213] on div at bounding box center [403, 219] width 807 height 439
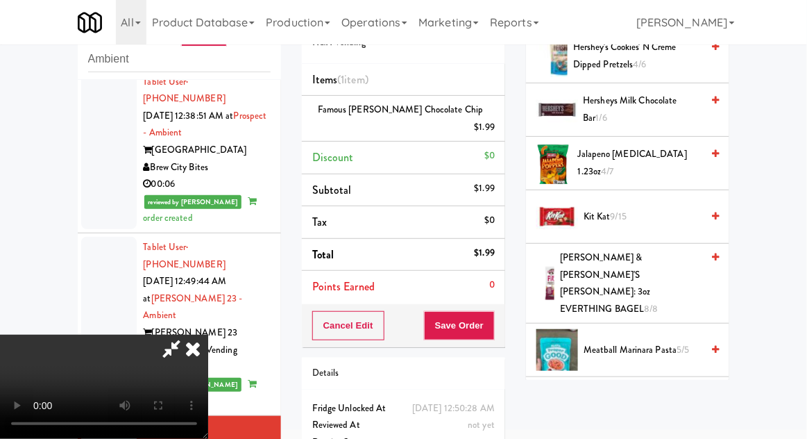
scroll to position [673, 0]
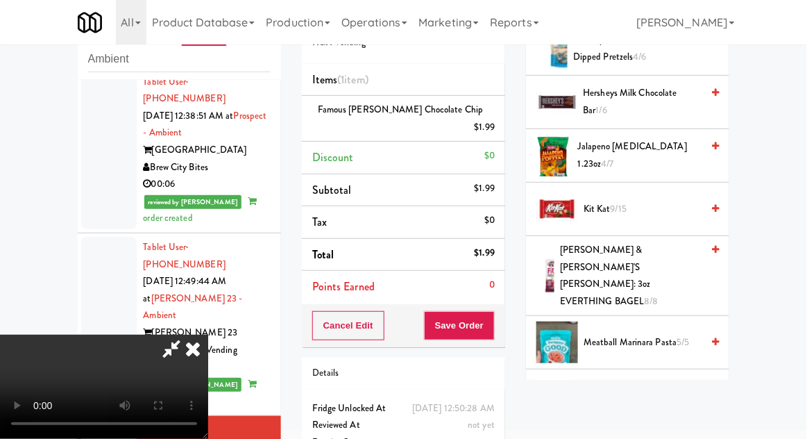
click at [661, 379] on span "M&M Peanuts Movie Theater Box 9/12" at bounding box center [640, 396] width 124 height 34
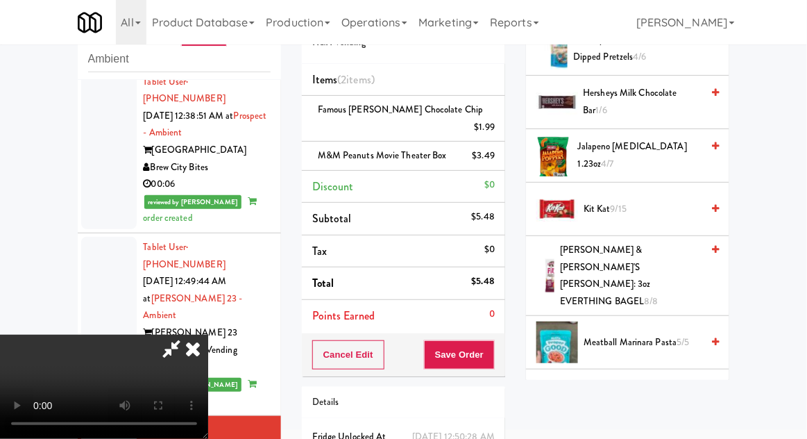
scroll to position [63, 0]
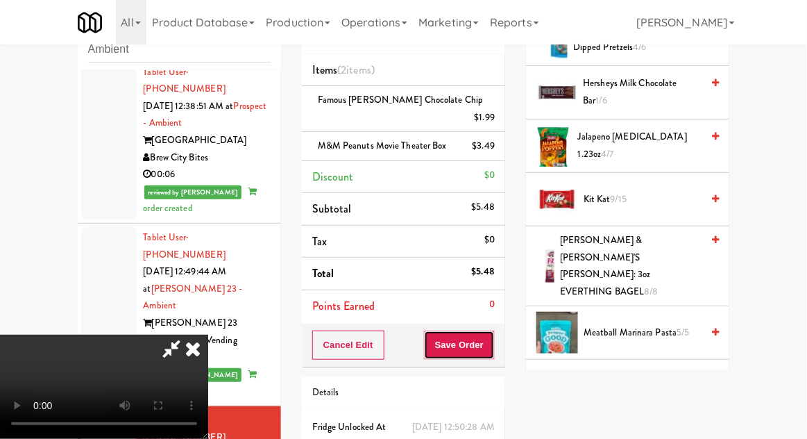
click at [494, 332] on button "Save Order" at bounding box center [459, 344] width 71 height 29
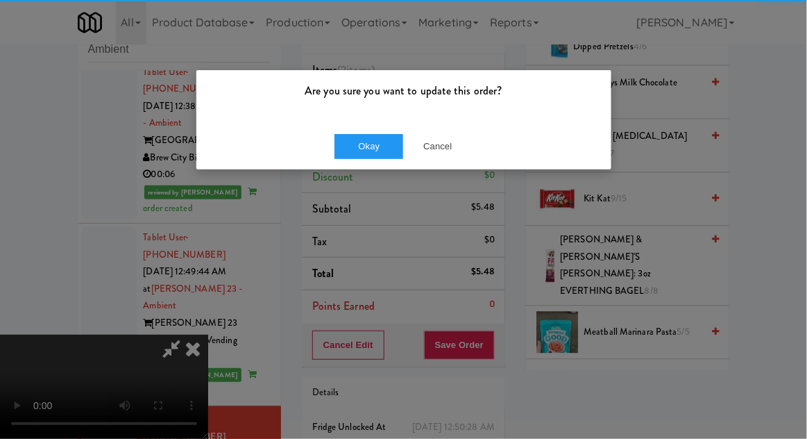
click at [353, 124] on div "Okay Cancel" at bounding box center [403, 146] width 415 height 47
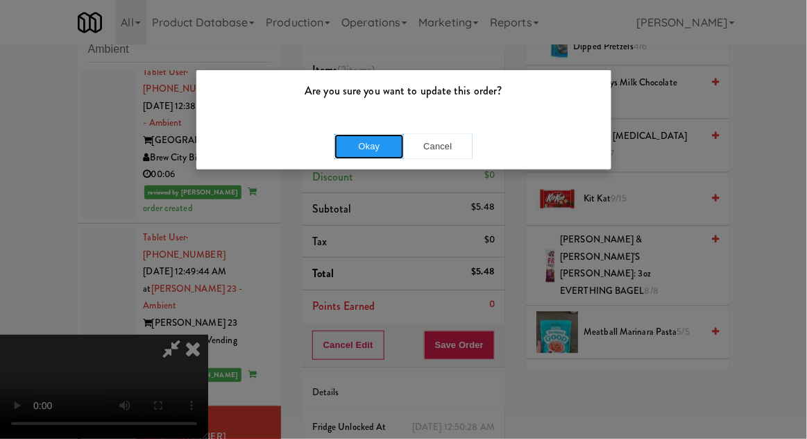
click at [360, 148] on button "Okay" at bounding box center [369, 146] width 69 height 25
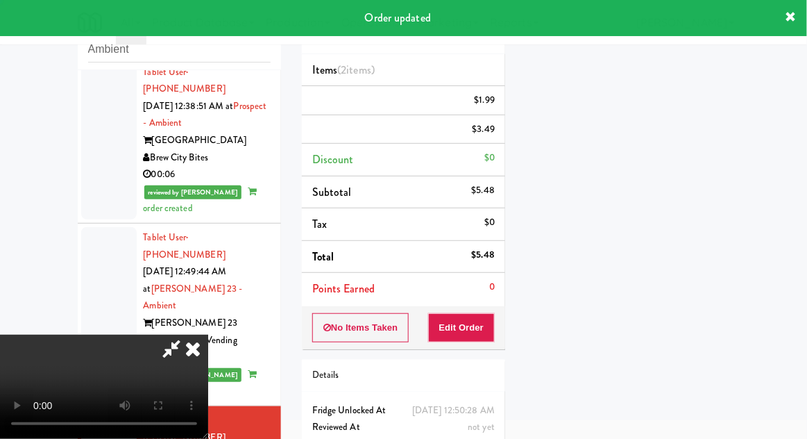
scroll to position [0, 0]
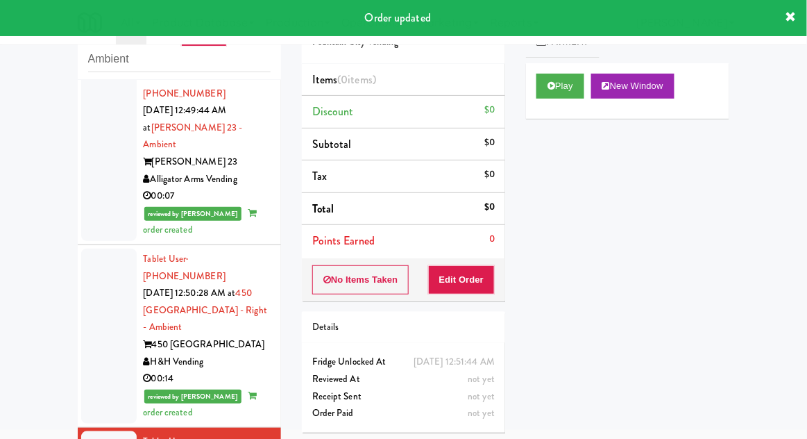
scroll to position [1973, 0]
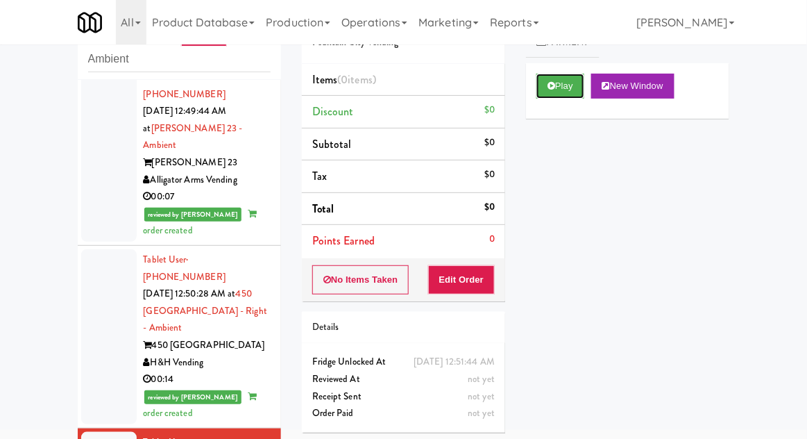
click at [543, 85] on button "Play" at bounding box center [561, 86] width 48 height 25
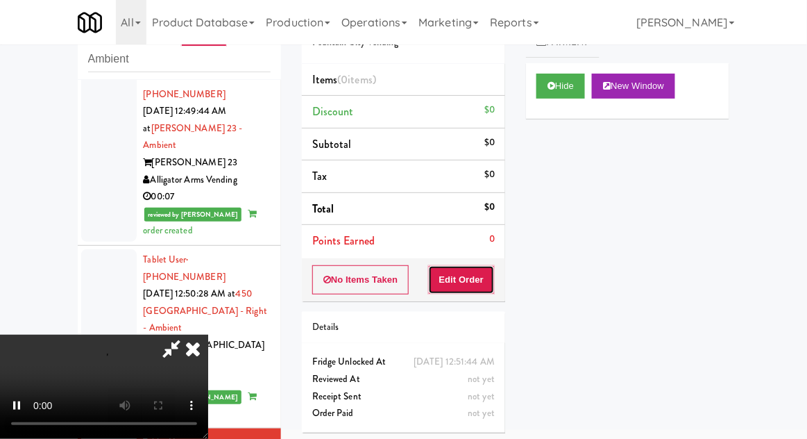
click at [461, 290] on button "Edit Order" at bounding box center [461, 279] width 67 height 29
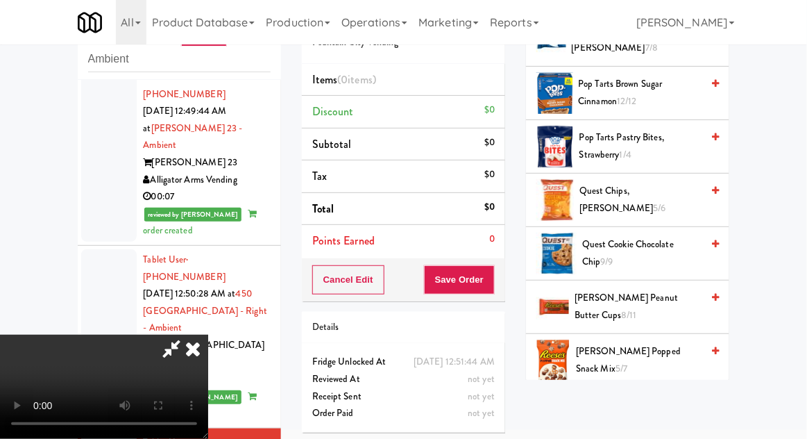
scroll to position [1079, 0]
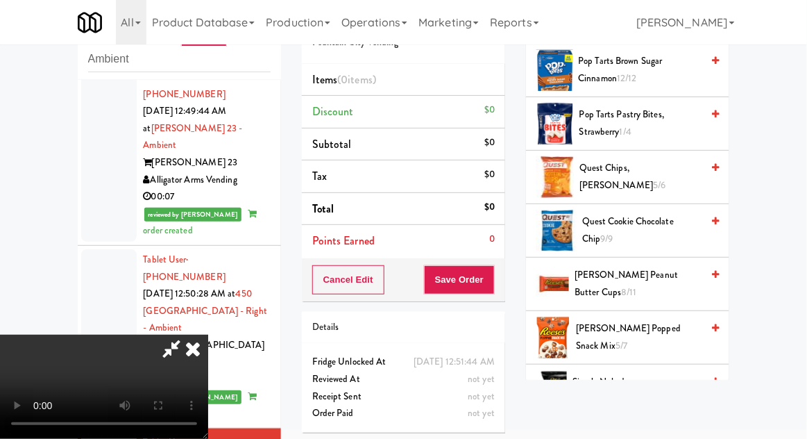
click at [653, 330] on span "[PERSON_NAME] Popped Snack Mix 5/7" at bounding box center [639, 337] width 126 height 34
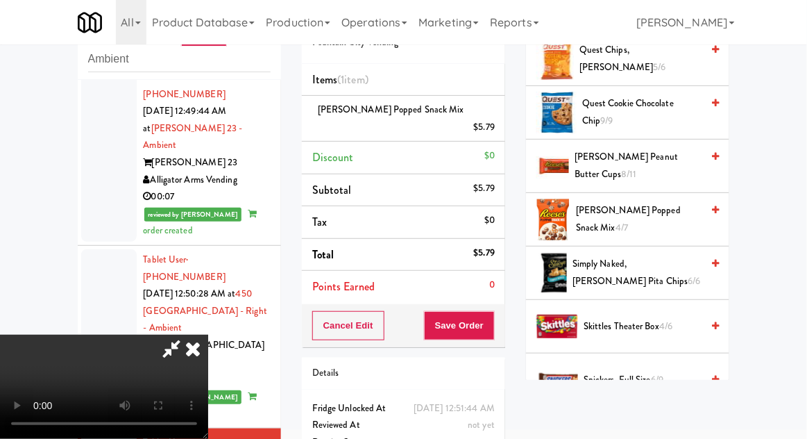
scroll to position [1197, 0]
click at [668, 167] on span "[PERSON_NAME] Peanut Butter Cups 8/11" at bounding box center [638, 166] width 127 height 34
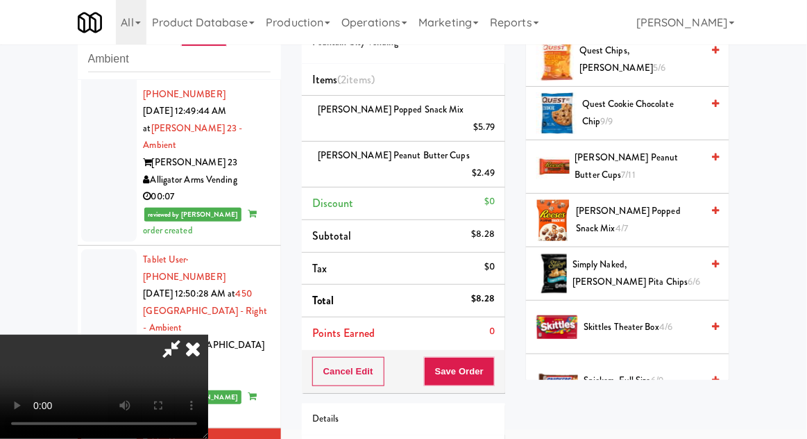
scroll to position [63, 0]
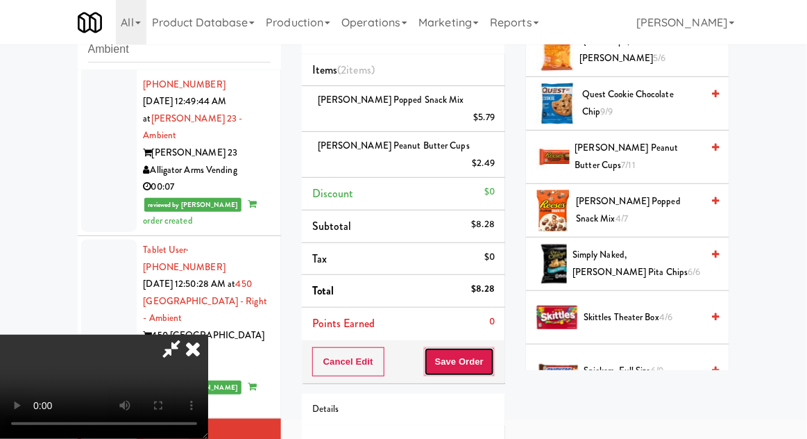
click at [493, 347] on button "Save Order" at bounding box center [459, 361] width 71 height 29
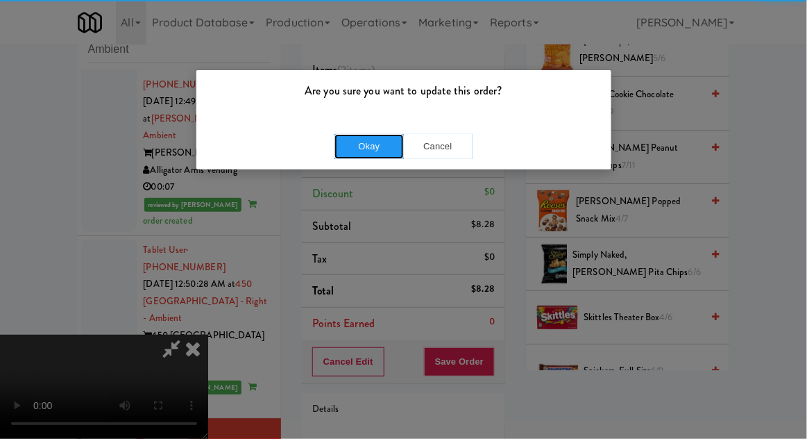
click at [364, 155] on button "Okay" at bounding box center [369, 146] width 69 height 25
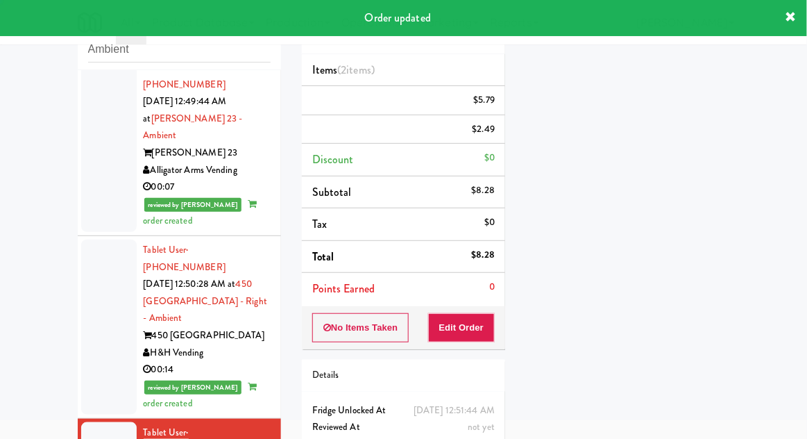
scroll to position [0, 0]
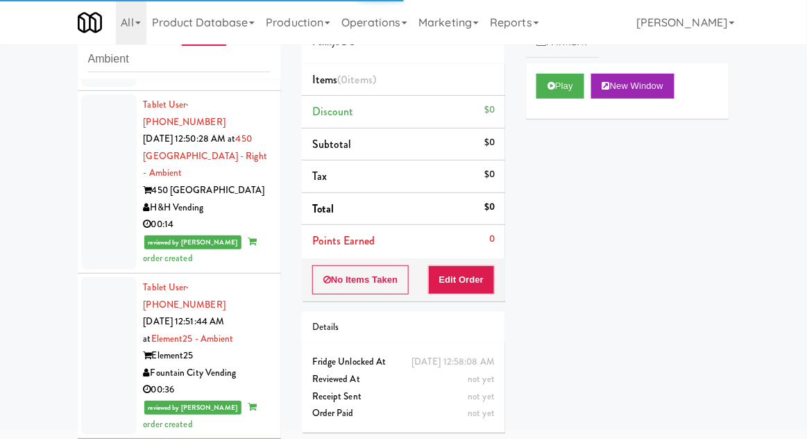
scroll to position [2130, 0]
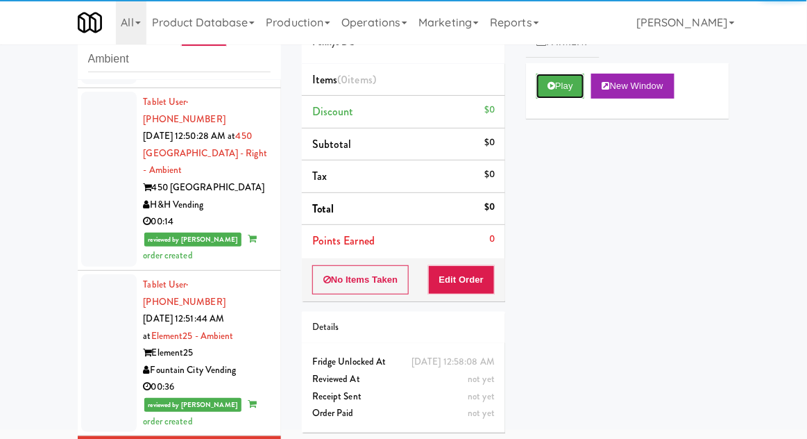
click at [546, 81] on button "Play" at bounding box center [561, 86] width 48 height 25
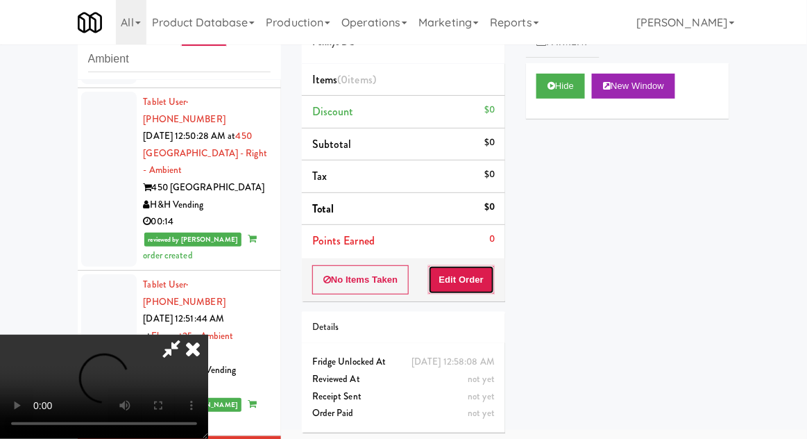
click at [463, 285] on button "Edit Order" at bounding box center [461, 279] width 67 height 29
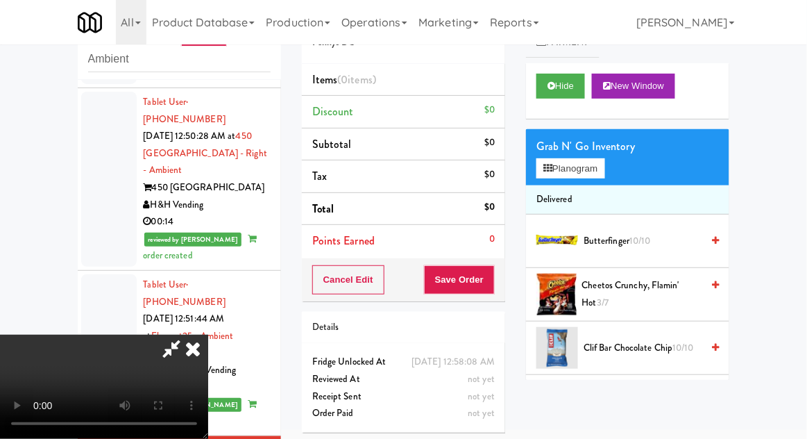
scroll to position [0, 0]
click at [650, 292] on span "Cheetos Crunchy, Flamin' Hot 3/7" at bounding box center [642, 294] width 120 height 34
click at [650, 287] on span "Cheetos Crunchy, Flamin' Hot 3/7" at bounding box center [642, 294] width 120 height 34
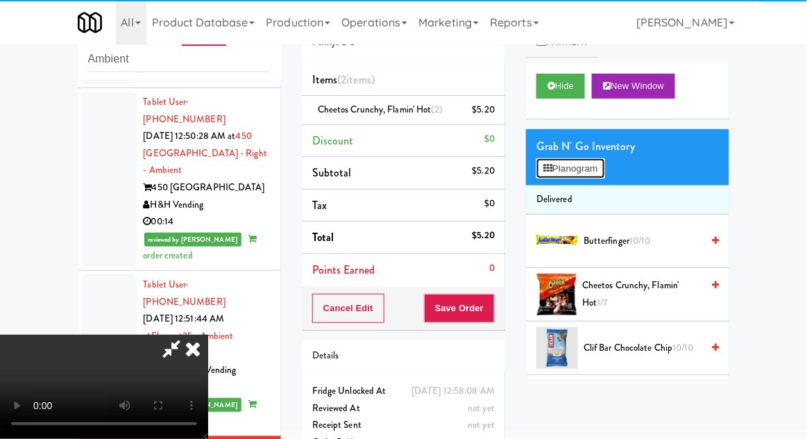
click at [598, 159] on button "Planogram" at bounding box center [571, 168] width 68 height 21
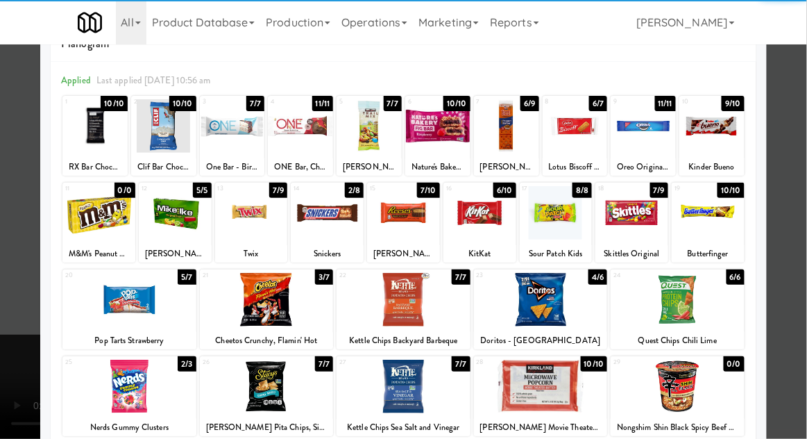
scroll to position [62, 0]
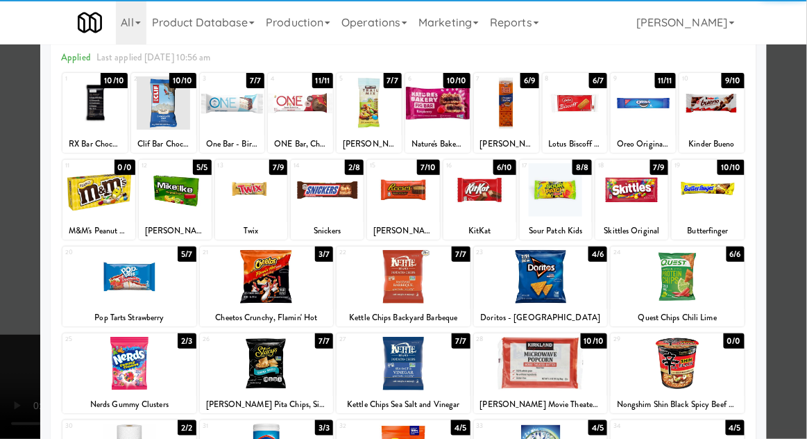
click at [791, 152] on div at bounding box center [403, 219] width 807 height 439
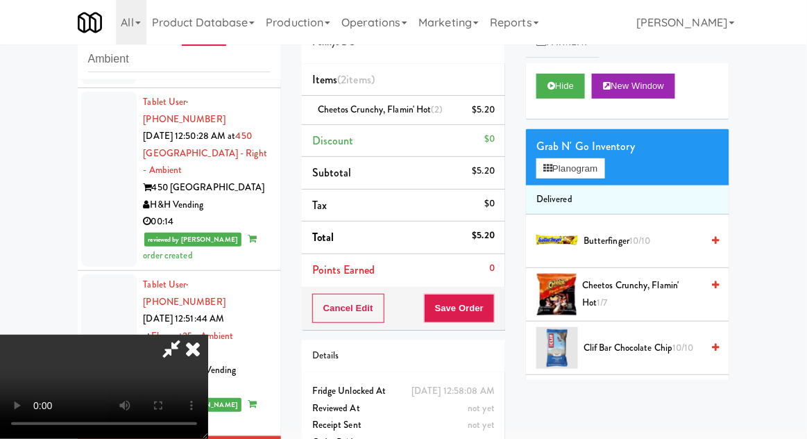
scroll to position [51, 0]
click at [605, 162] on button "Planogram" at bounding box center [571, 168] width 68 height 21
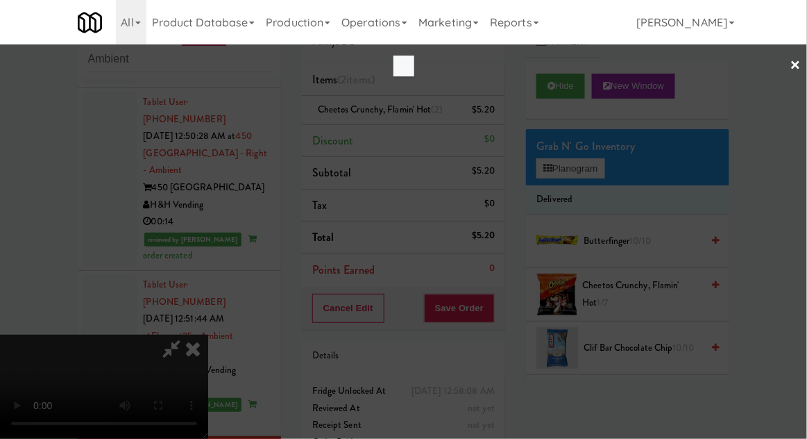
click at [605, 168] on div at bounding box center [403, 219] width 807 height 439
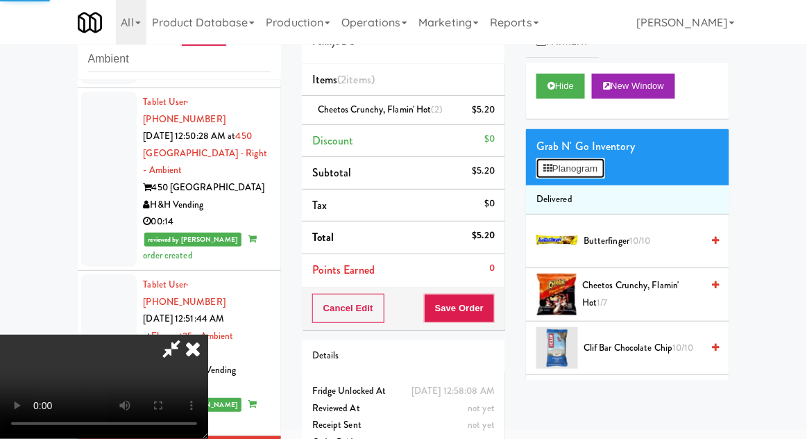
click at [600, 177] on button "Planogram" at bounding box center [571, 168] width 68 height 21
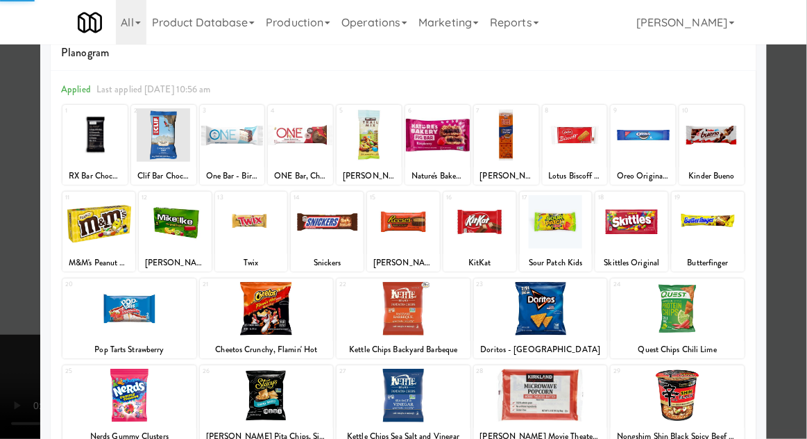
scroll to position [38, 0]
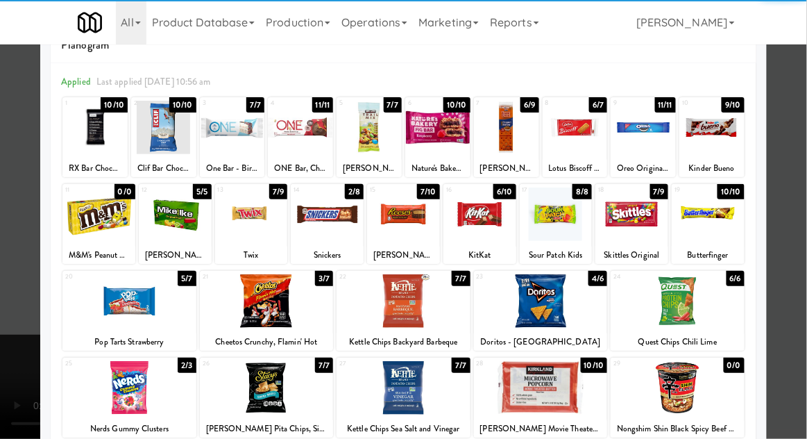
click at [314, 221] on div at bounding box center [327, 213] width 73 height 53
click at [316, 219] on div at bounding box center [327, 213] width 73 height 53
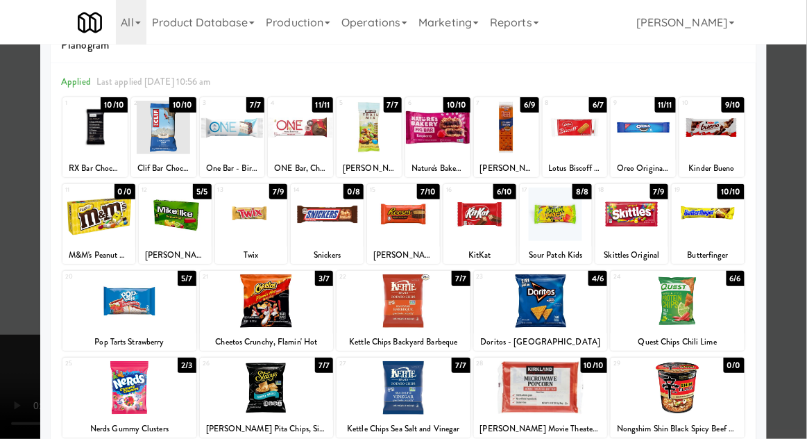
click at [789, 160] on div at bounding box center [403, 219] width 807 height 439
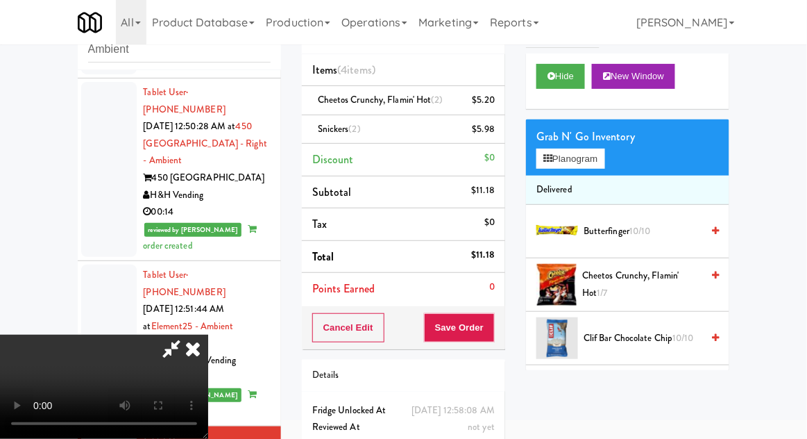
scroll to position [51, 0]
click at [489, 322] on button "Save Order" at bounding box center [459, 327] width 71 height 29
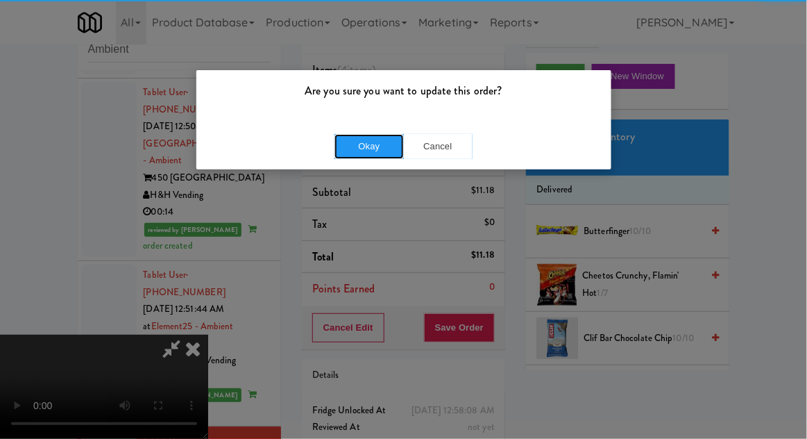
click at [382, 154] on button "Okay" at bounding box center [369, 146] width 69 height 25
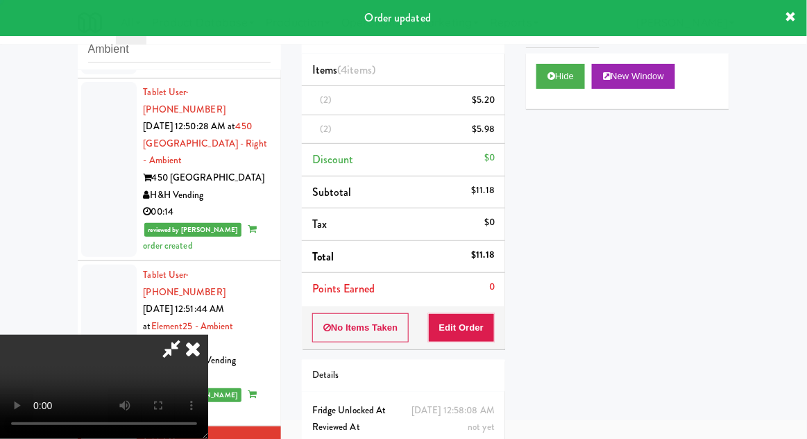
scroll to position [0, 0]
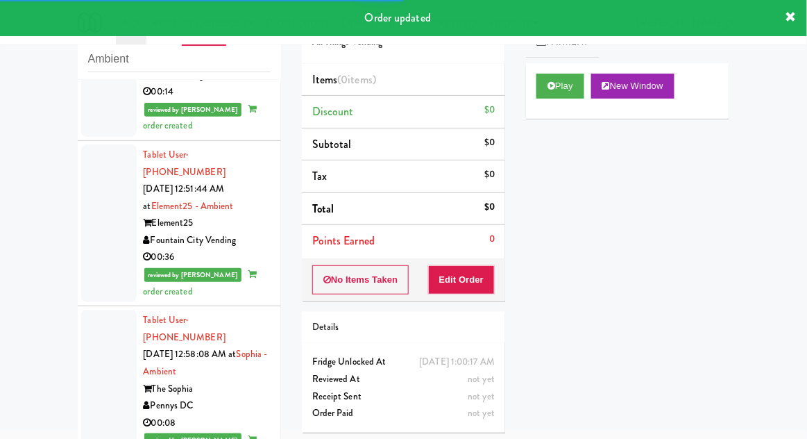
scroll to position [2269, 0]
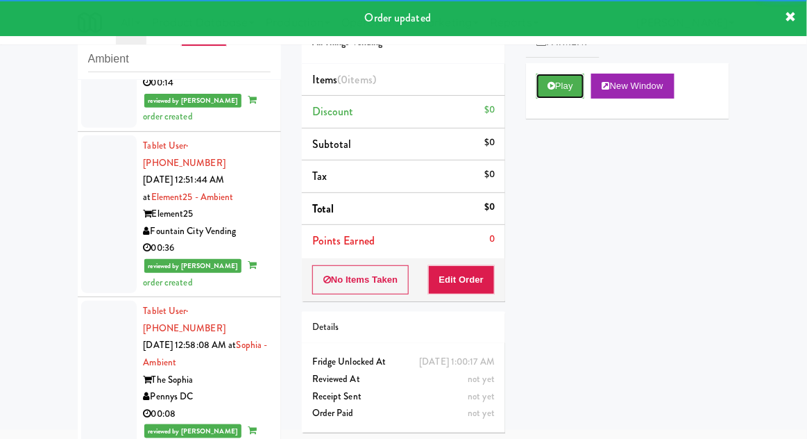
click at [545, 84] on button "Play" at bounding box center [561, 86] width 48 height 25
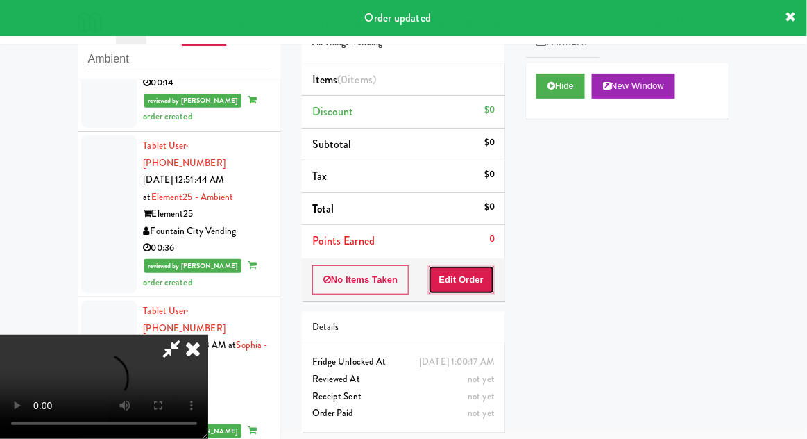
click at [450, 289] on button "Edit Order" at bounding box center [461, 279] width 67 height 29
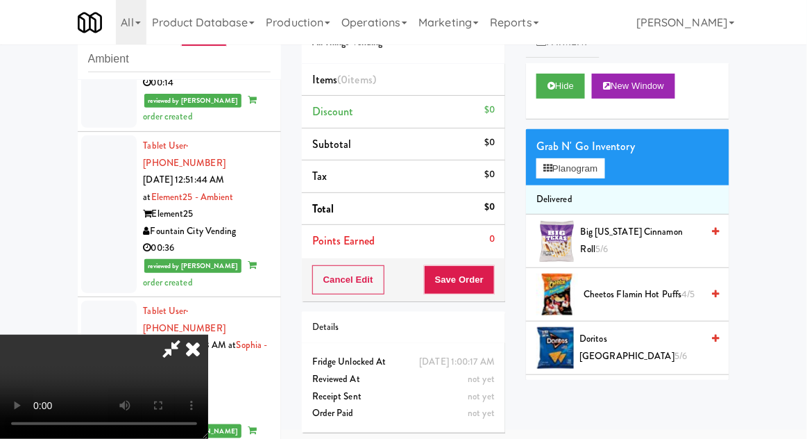
scroll to position [51, 0]
click at [600, 170] on button "Planogram" at bounding box center [571, 168] width 68 height 21
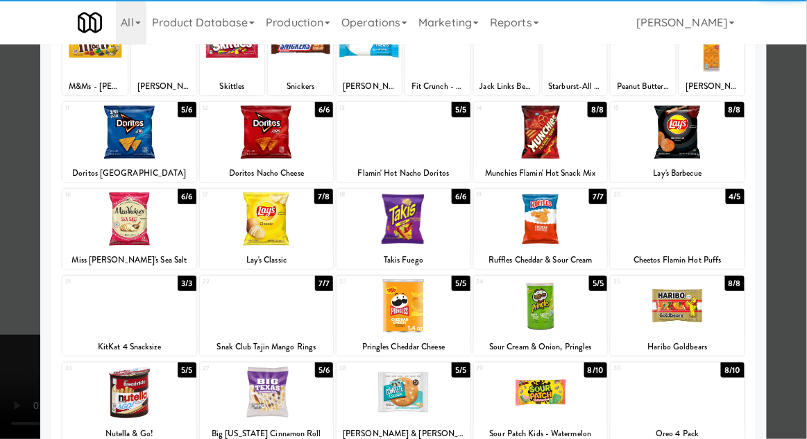
scroll to position [121, 0]
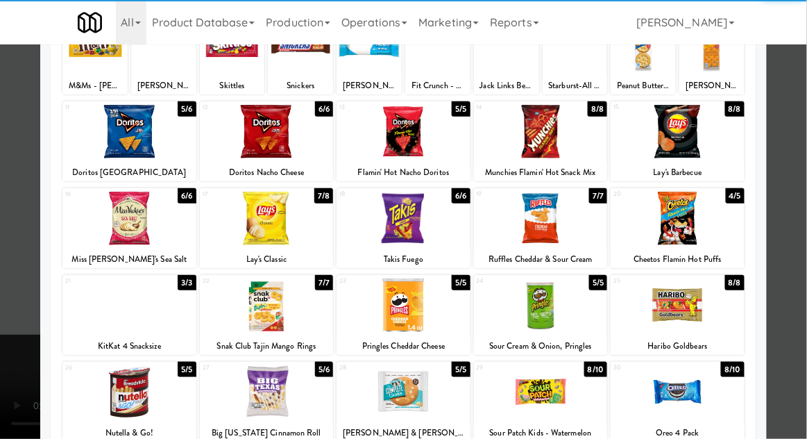
click at [125, 312] on div at bounding box center [129, 304] width 134 height 53
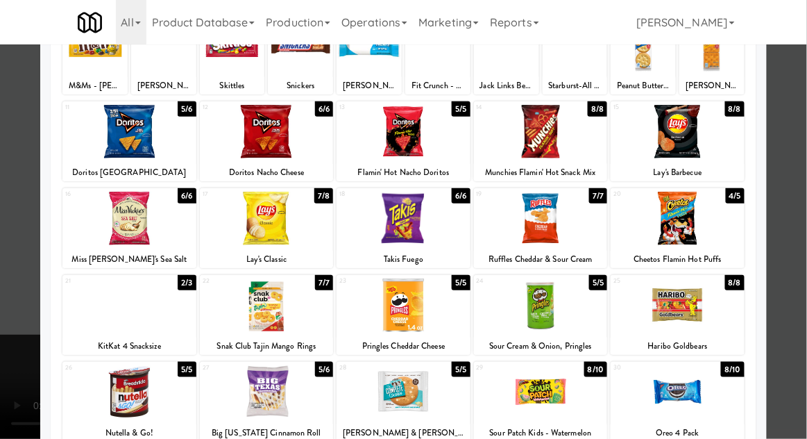
click at [784, 180] on div at bounding box center [403, 219] width 807 height 439
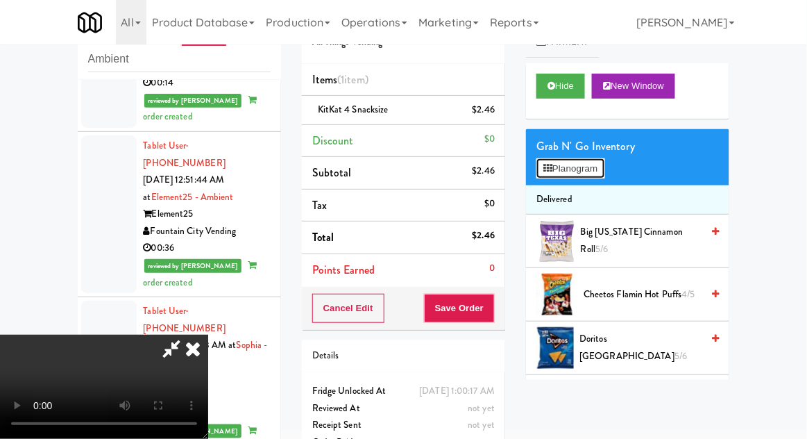
click at [589, 176] on button "Planogram" at bounding box center [571, 168] width 68 height 21
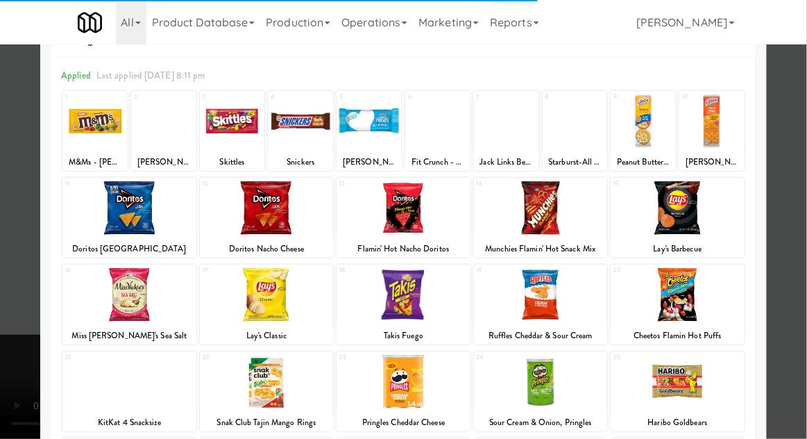
scroll to position [176, 0]
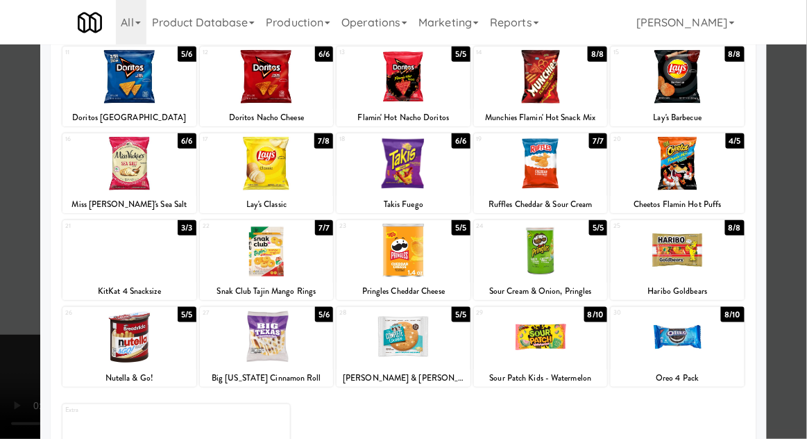
click at [398, 355] on div at bounding box center [404, 336] width 134 height 53
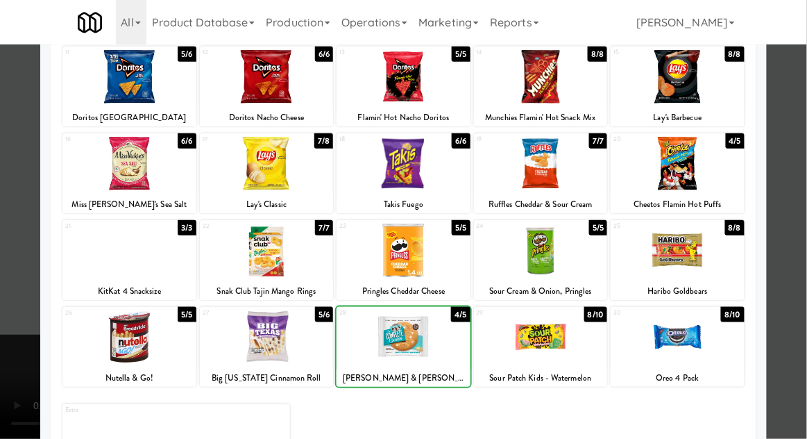
click at [780, 243] on div at bounding box center [403, 219] width 807 height 439
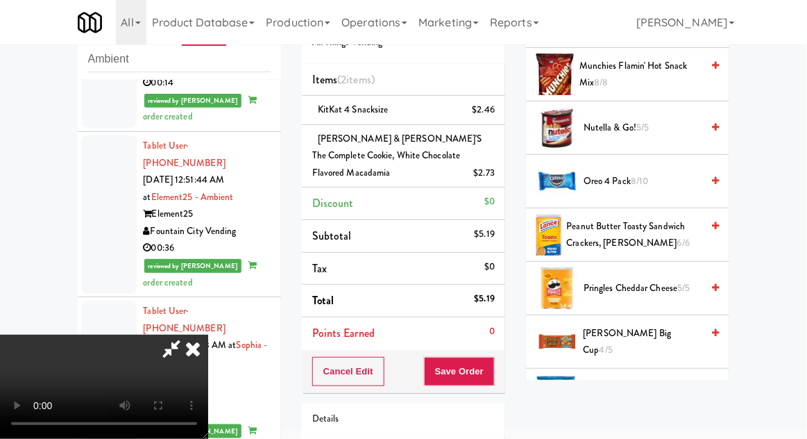
scroll to position [1062, 0]
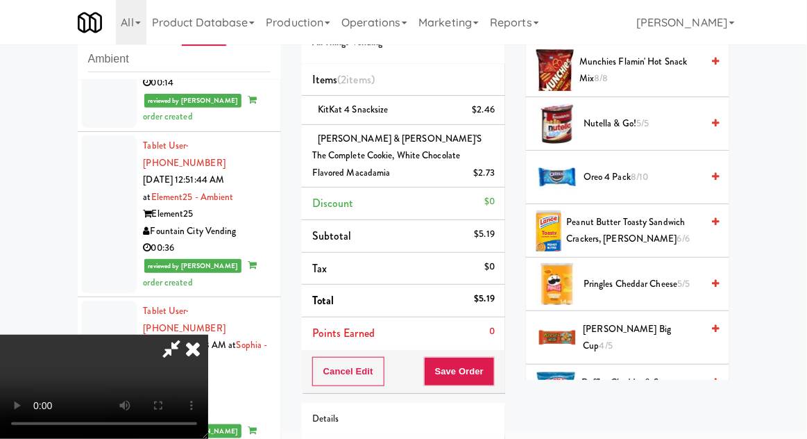
click at [675, 276] on span "Pringles Cheddar Cheese 5/5" at bounding box center [643, 284] width 118 height 17
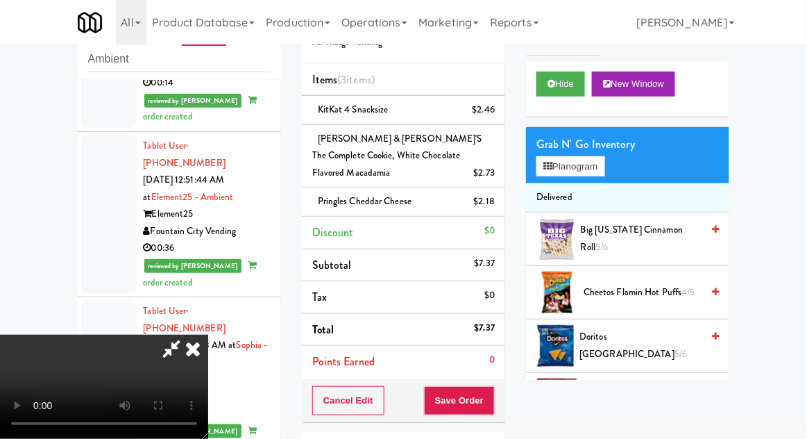
scroll to position [0, 0]
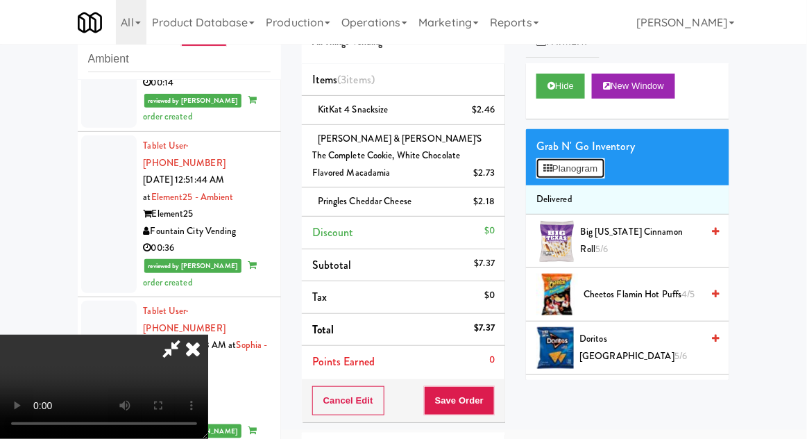
click at [605, 167] on button "Planogram" at bounding box center [571, 168] width 68 height 21
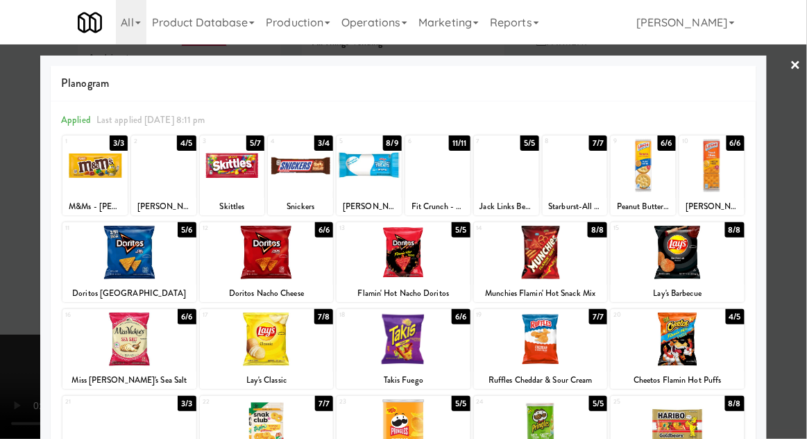
click at [787, 161] on div at bounding box center [403, 219] width 807 height 439
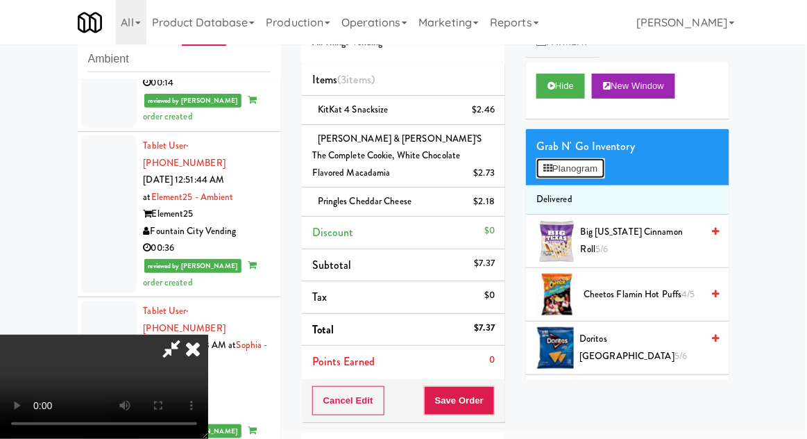
click at [603, 168] on button "Planogram" at bounding box center [571, 168] width 68 height 21
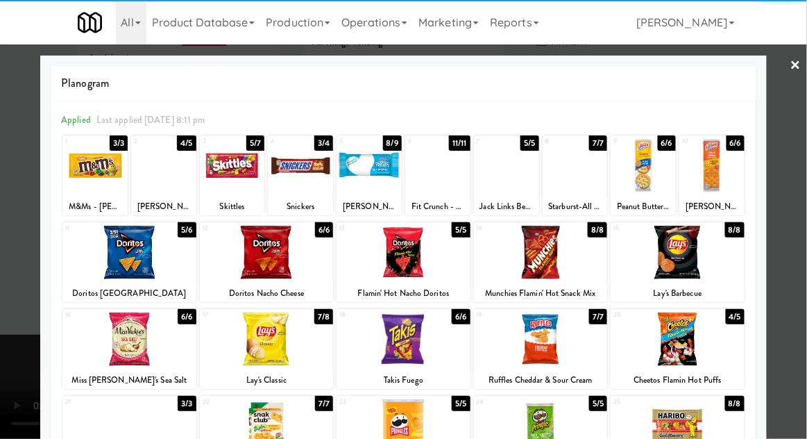
click at [428, 178] on div at bounding box center [437, 165] width 65 height 53
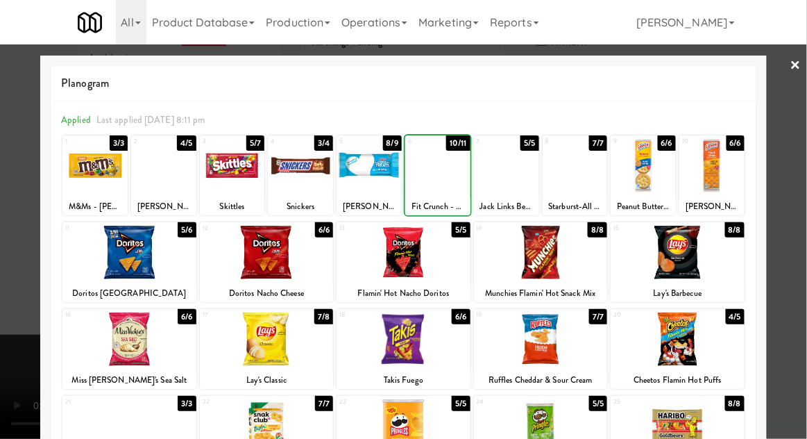
click at [783, 164] on div at bounding box center [403, 219] width 807 height 439
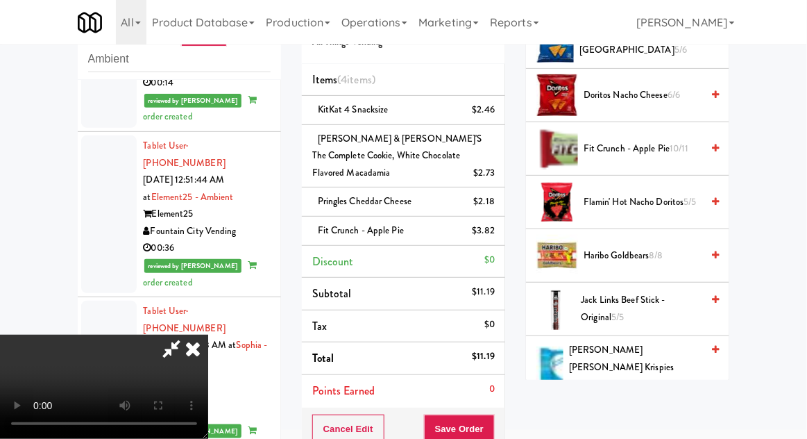
scroll to position [51, 0]
click at [491, 417] on button "Save Order" at bounding box center [459, 428] width 71 height 29
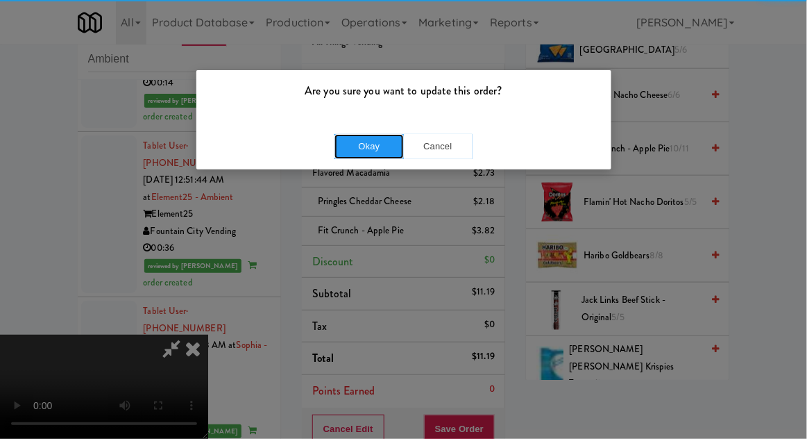
click at [370, 140] on button "Okay" at bounding box center [369, 146] width 69 height 25
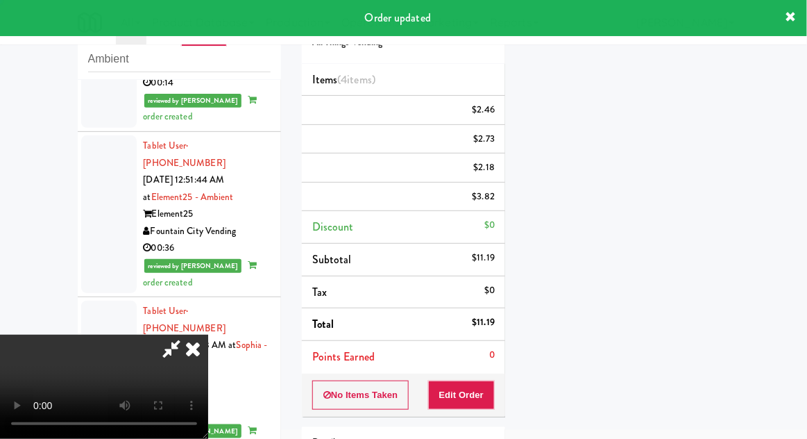
scroll to position [0, 0]
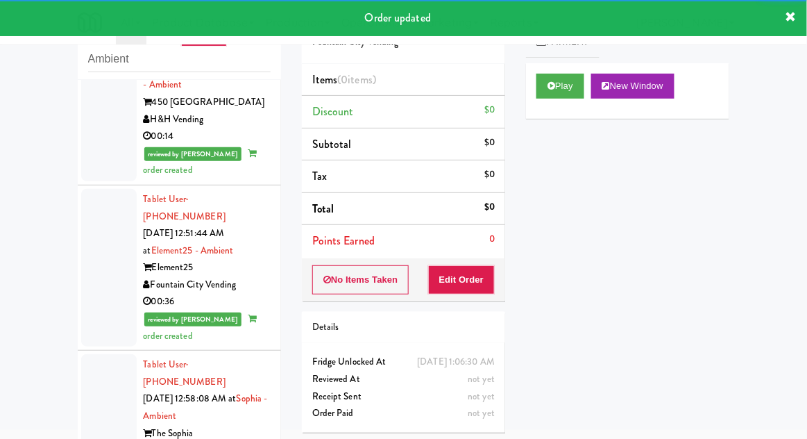
scroll to position [2218, 0]
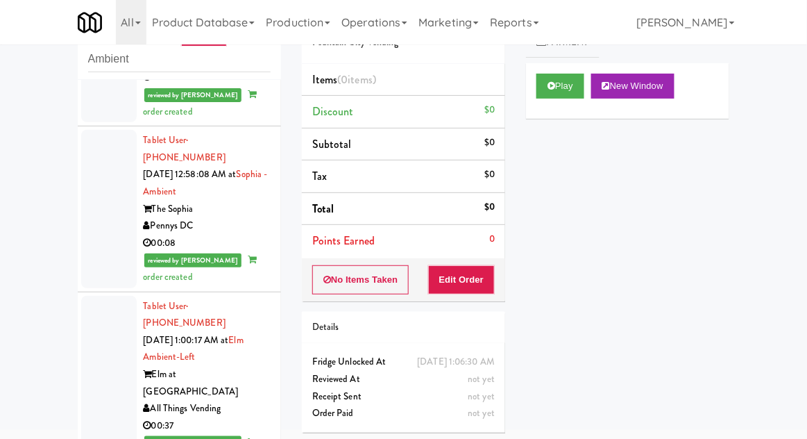
scroll to position [2463, 0]
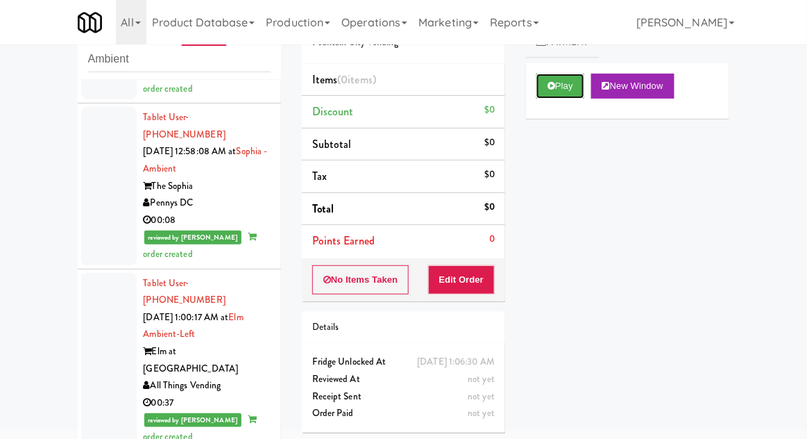
click at [555, 90] on icon at bounding box center [552, 85] width 8 height 9
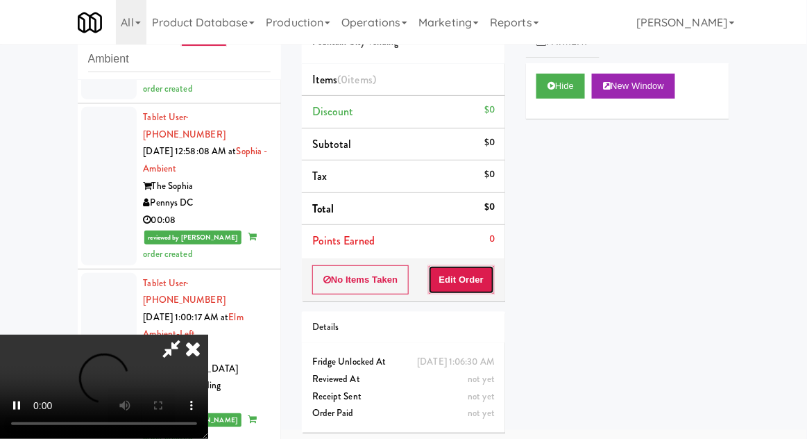
click at [462, 287] on button "Edit Order" at bounding box center [461, 279] width 67 height 29
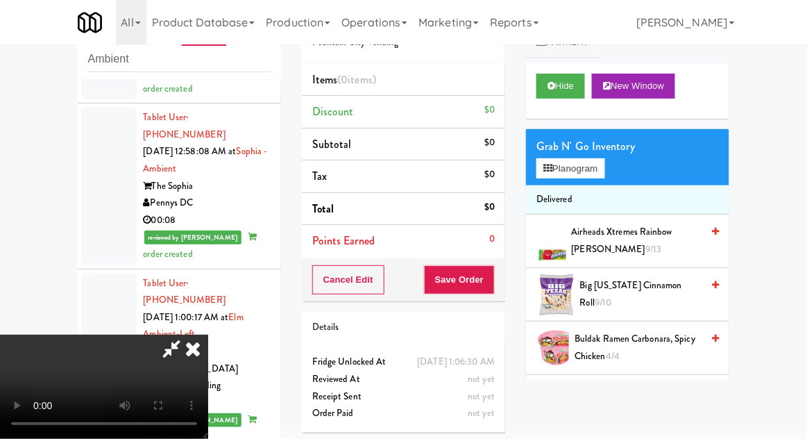
scroll to position [51, 0]
click at [615, 296] on span "Big [US_STATE] Cinnamon Roll 9/10" at bounding box center [641, 294] width 122 height 34
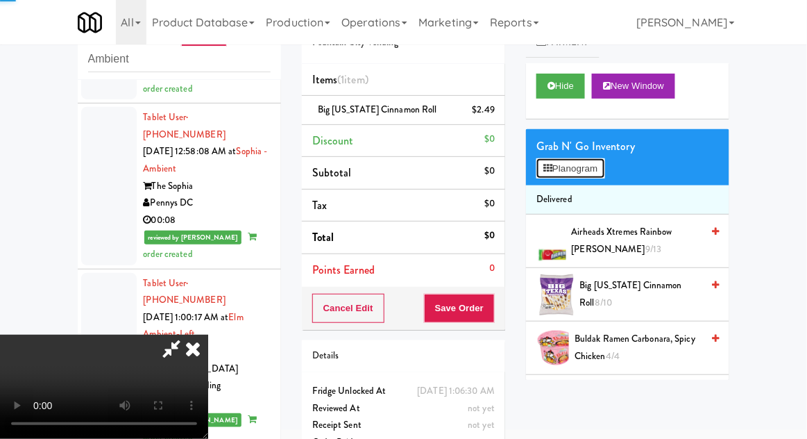
click at [597, 174] on button "Planogram" at bounding box center [571, 168] width 68 height 21
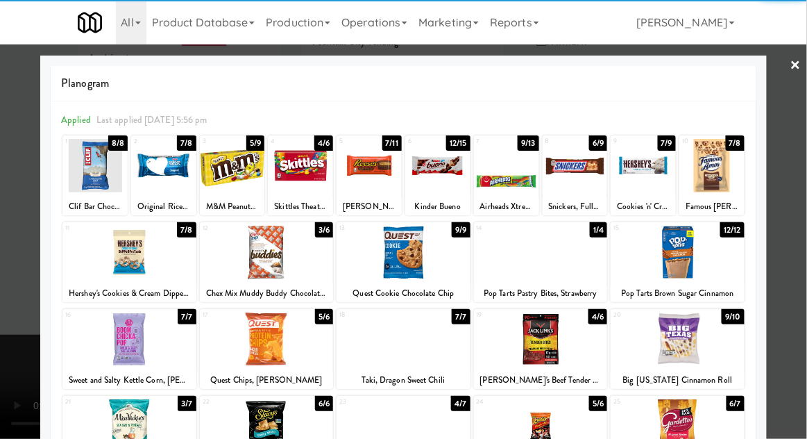
click at [796, 214] on div at bounding box center [403, 219] width 807 height 439
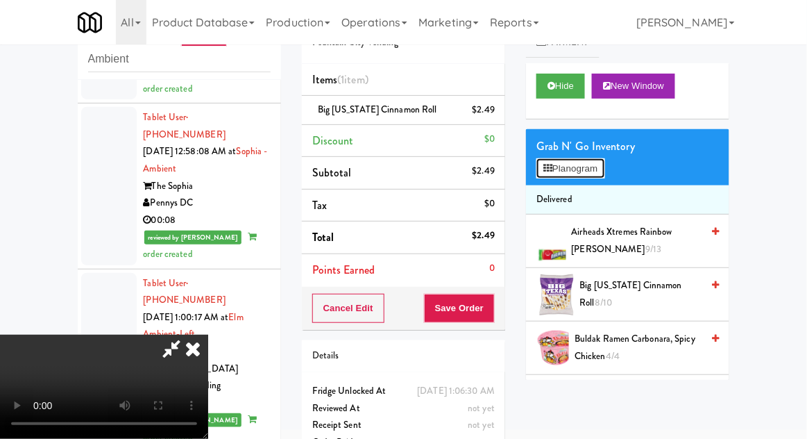
click at [603, 174] on button "Planogram" at bounding box center [571, 168] width 68 height 21
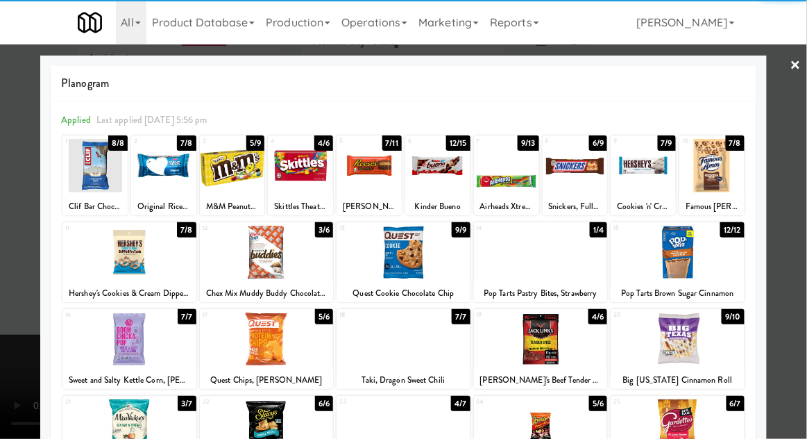
click at [582, 264] on div at bounding box center [541, 252] width 134 height 53
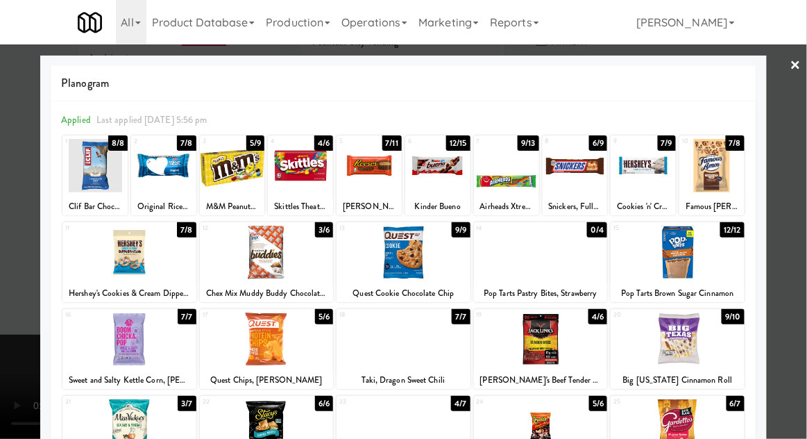
click at [795, 153] on div at bounding box center [403, 219] width 807 height 439
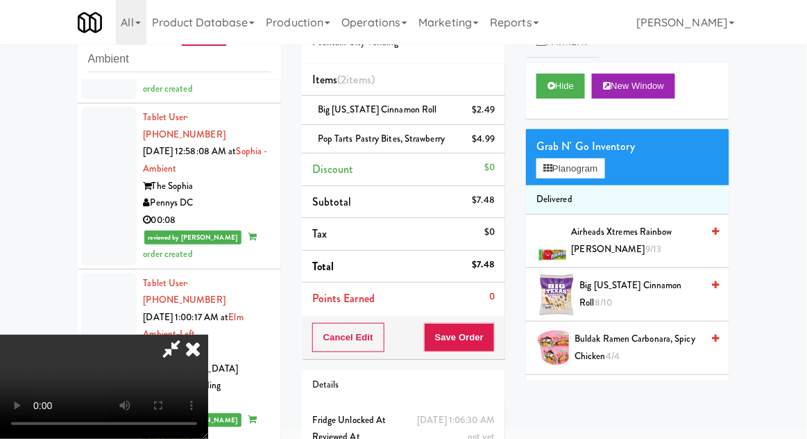
click at [187, 335] on icon at bounding box center [171, 349] width 32 height 28
click at [593, 172] on button "Planogram" at bounding box center [571, 168] width 68 height 21
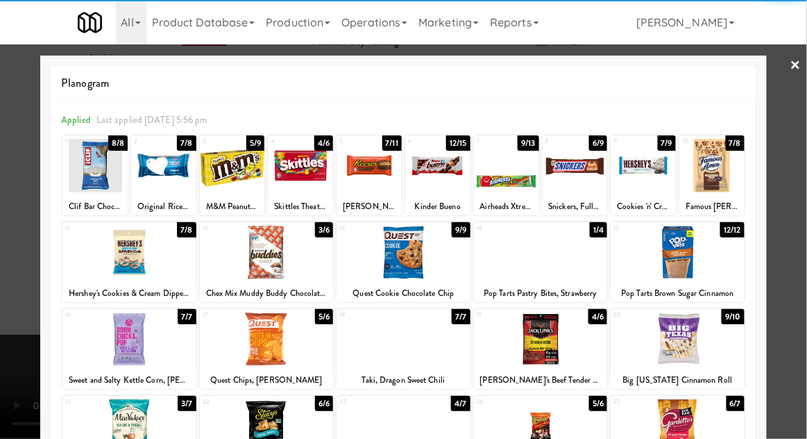
click at [793, 160] on div at bounding box center [403, 219] width 807 height 439
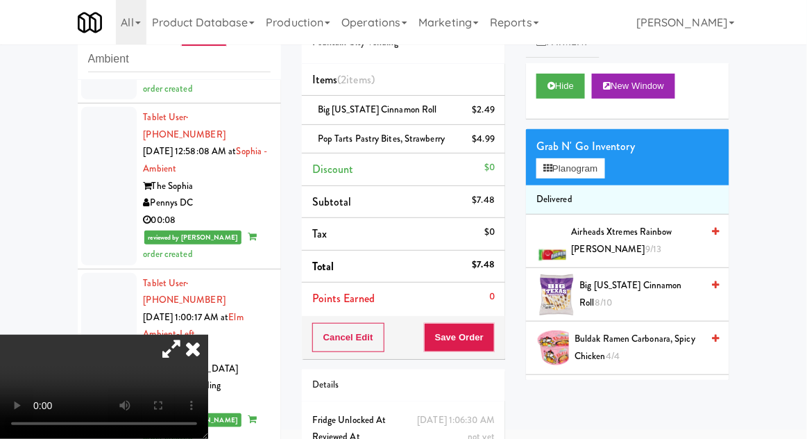
click at [187, 335] on icon at bounding box center [171, 349] width 32 height 28
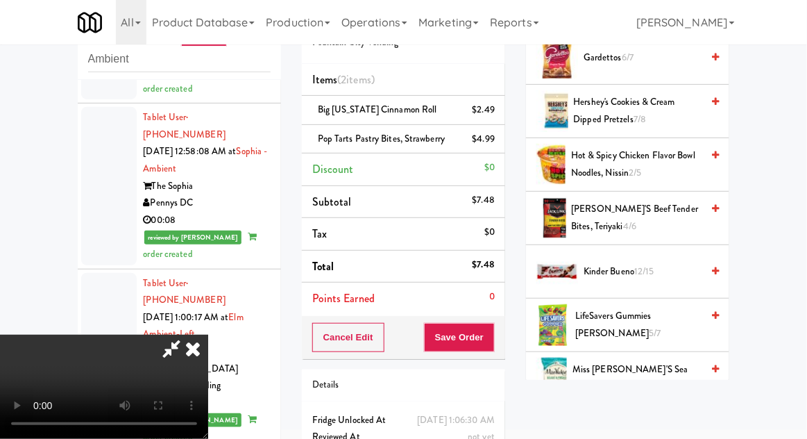
scroll to position [617, 0]
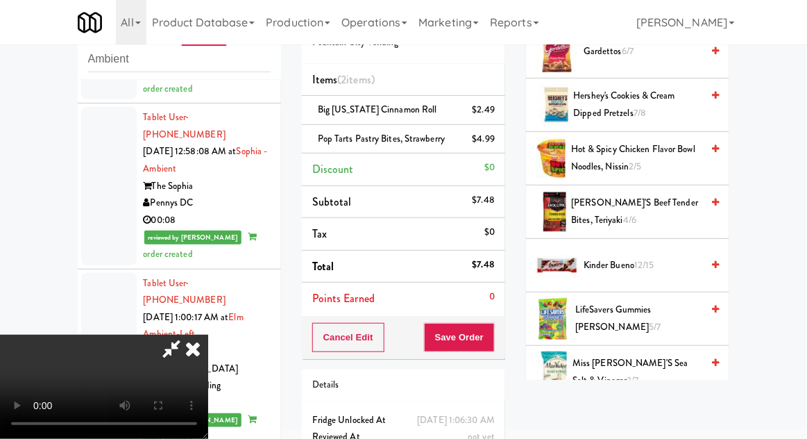
click at [654, 260] on span "12/15" at bounding box center [644, 264] width 20 height 13
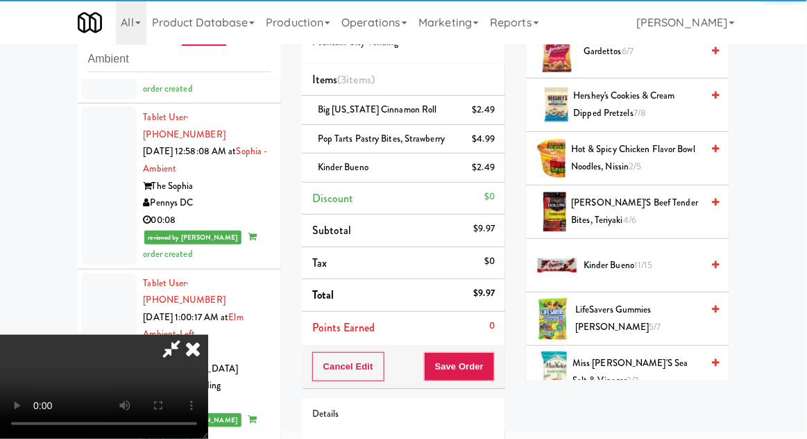
scroll to position [92, 0]
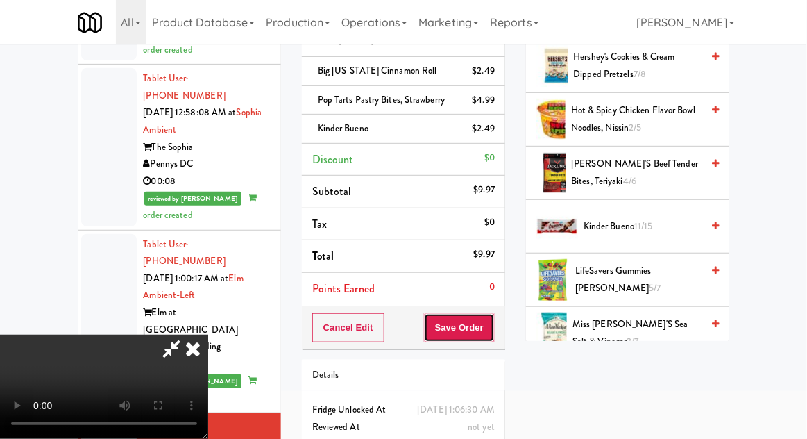
click at [494, 333] on button "Save Order" at bounding box center [459, 327] width 71 height 29
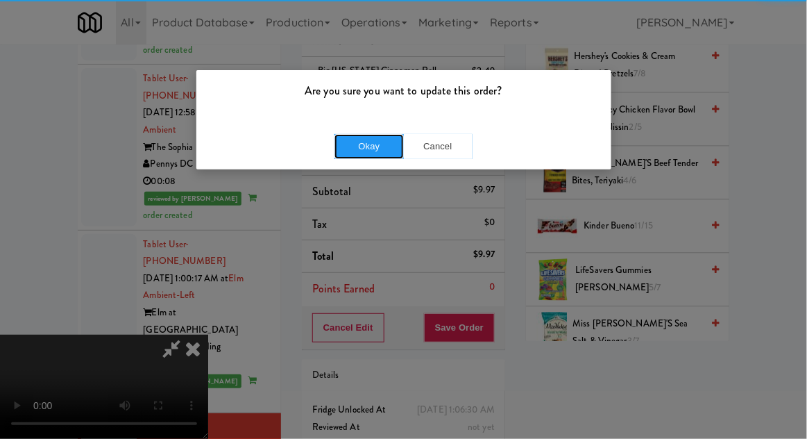
click at [371, 138] on button "Okay" at bounding box center [369, 146] width 69 height 25
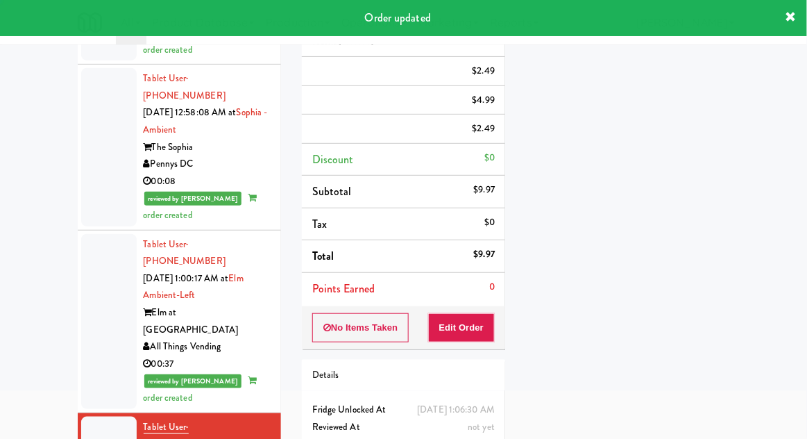
scroll to position [0, 0]
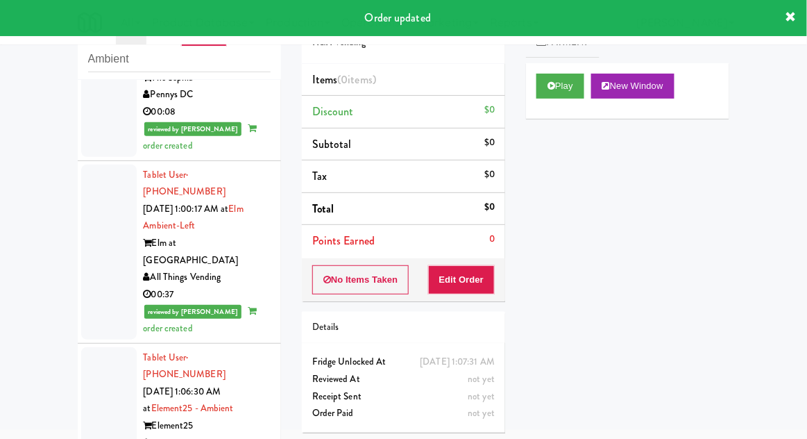
scroll to position [2573, 0]
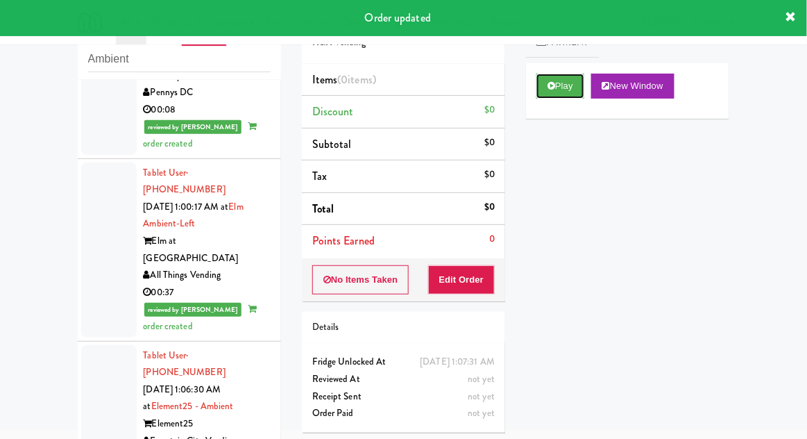
click at [550, 87] on icon at bounding box center [552, 85] width 8 height 9
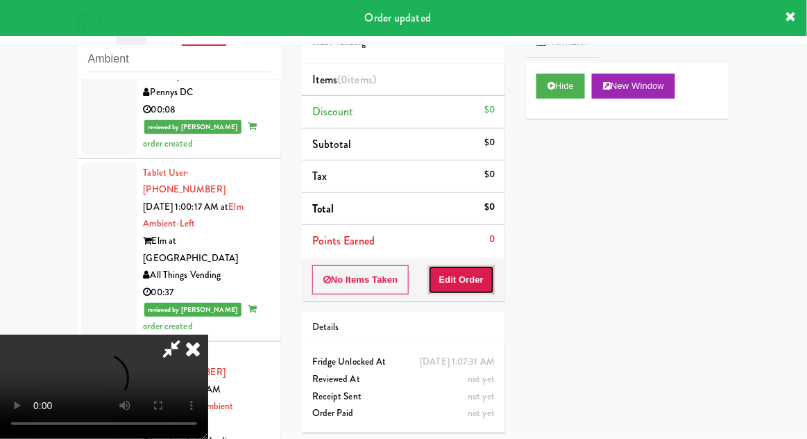
click at [455, 289] on button "Edit Order" at bounding box center [461, 279] width 67 height 29
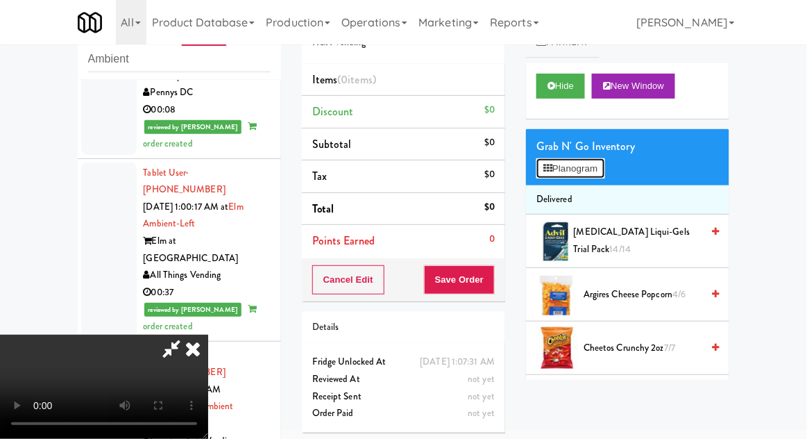
click at [604, 176] on button "Planogram" at bounding box center [571, 168] width 68 height 21
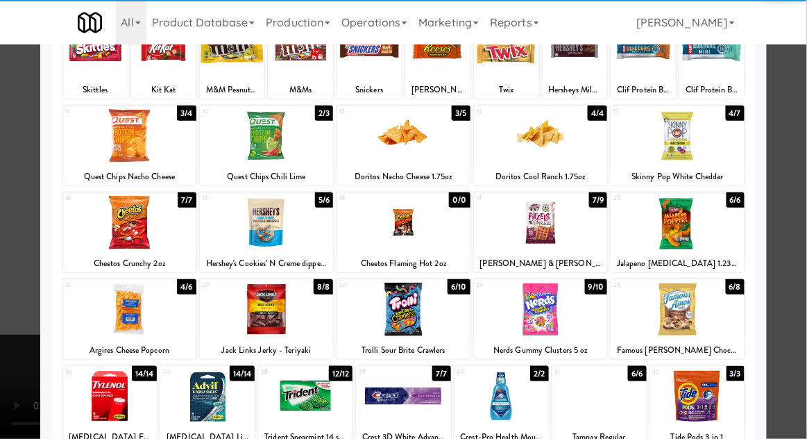
scroll to position [119, 0]
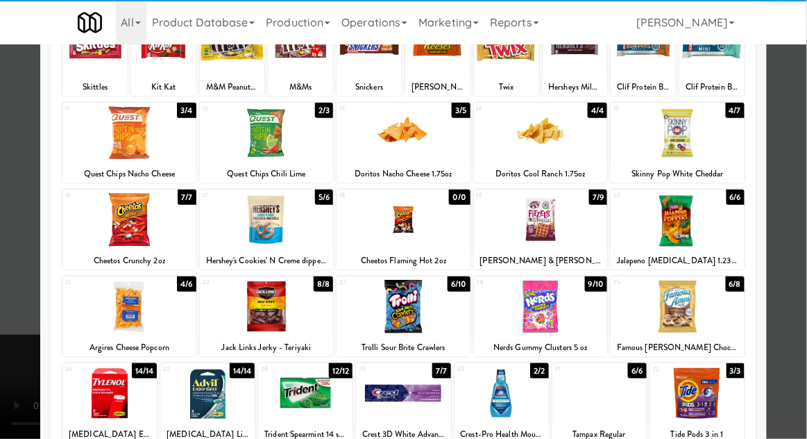
click at [114, 221] on div at bounding box center [129, 219] width 134 height 53
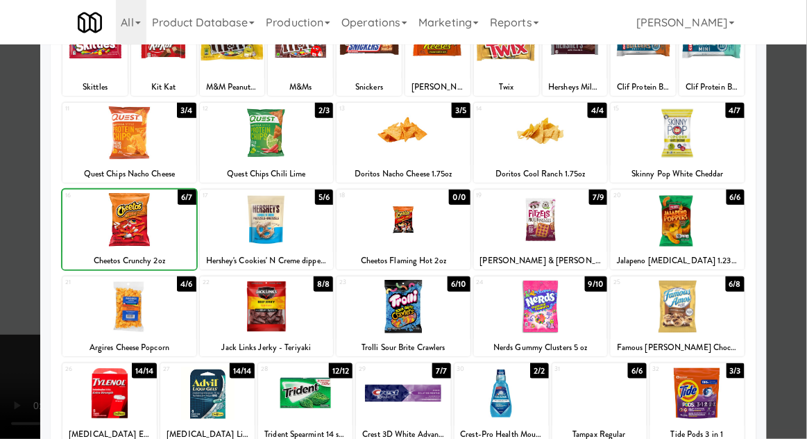
click at [777, 168] on div at bounding box center [403, 219] width 807 height 439
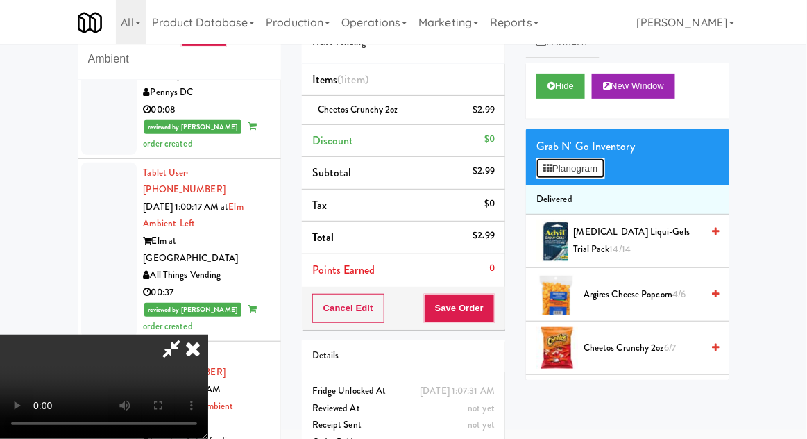
click at [605, 174] on button "Planogram" at bounding box center [571, 168] width 68 height 21
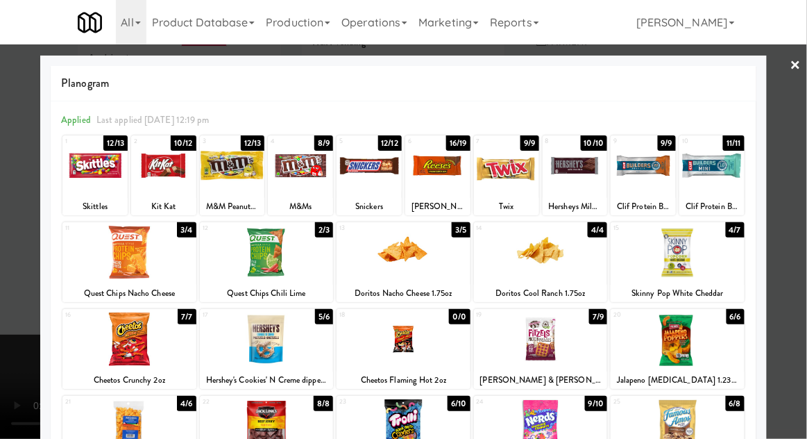
click at [717, 262] on div at bounding box center [678, 252] width 134 height 53
click at [790, 219] on div at bounding box center [403, 219] width 807 height 439
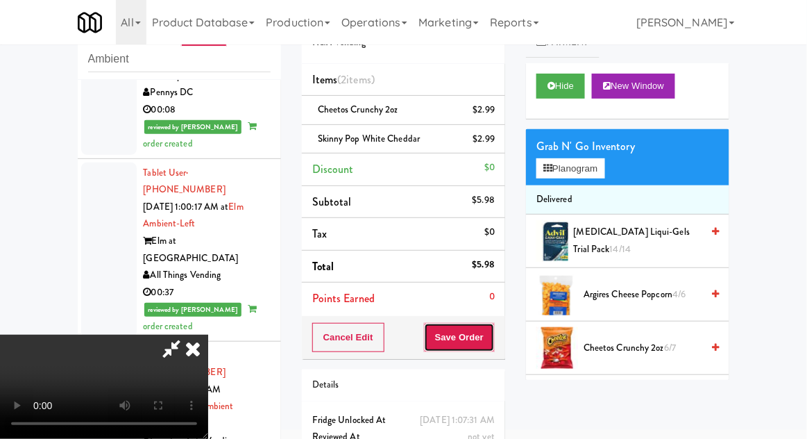
click at [487, 339] on button "Save Order" at bounding box center [459, 337] width 71 height 29
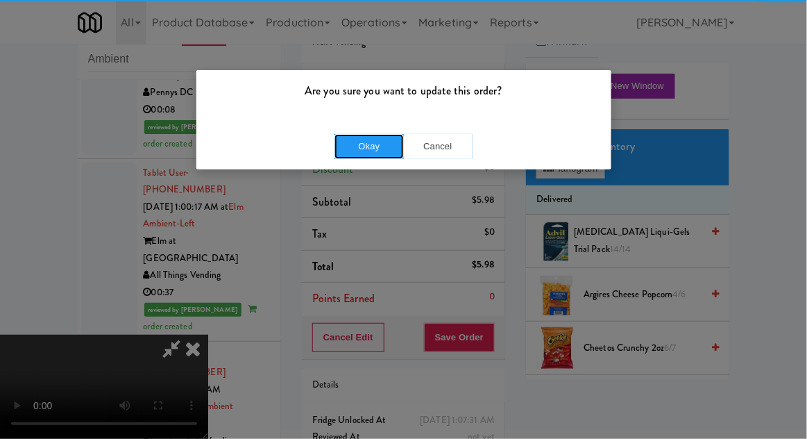
click at [346, 149] on button "Okay" at bounding box center [369, 146] width 69 height 25
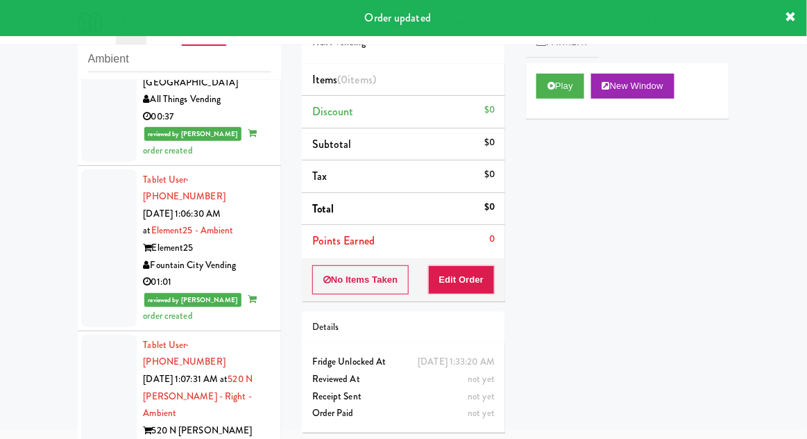
scroll to position [2751, 0]
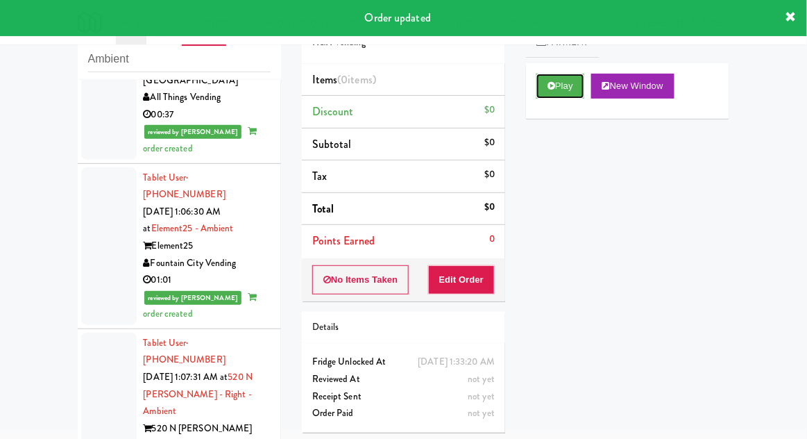
click at [541, 85] on button "Play" at bounding box center [561, 86] width 48 height 25
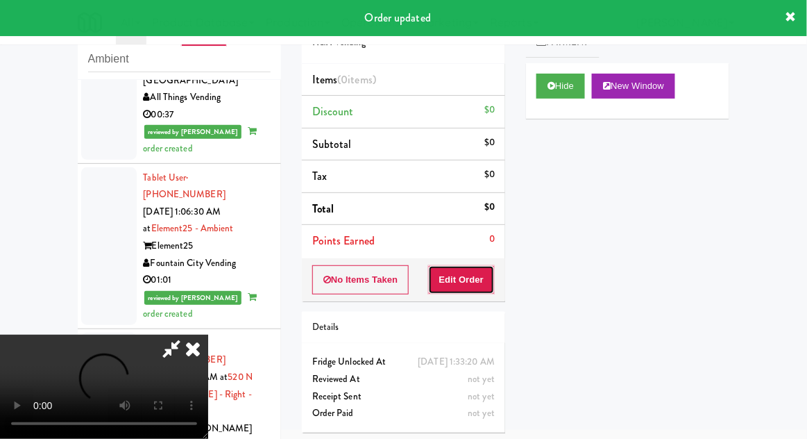
click at [447, 279] on button "Edit Order" at bounding box center [461, 279] width 67 height 29
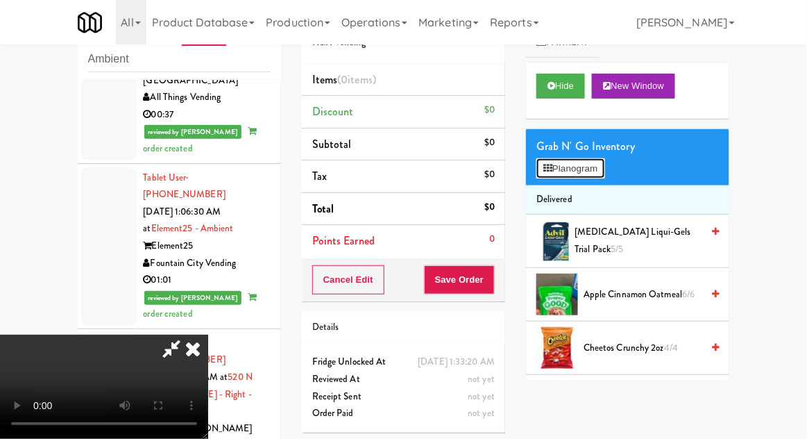
click at [588, 178] on button "Planogram" at bounding box center [571, 168] width 68 height 21
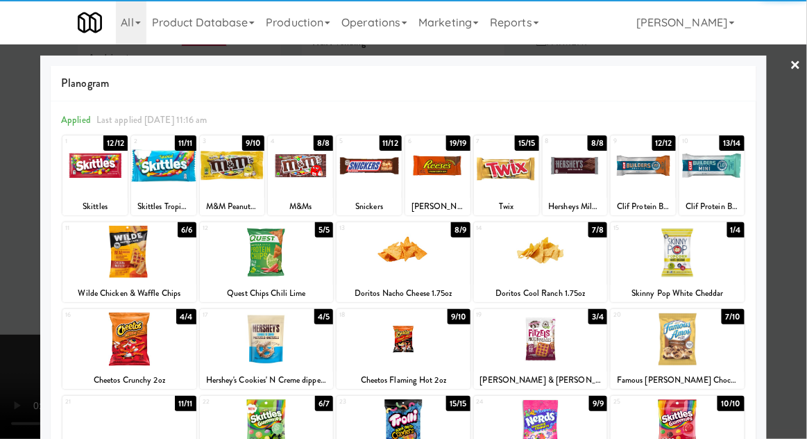
click at [504, 167] on div at bounding box center [506, 165] width 65 height 53
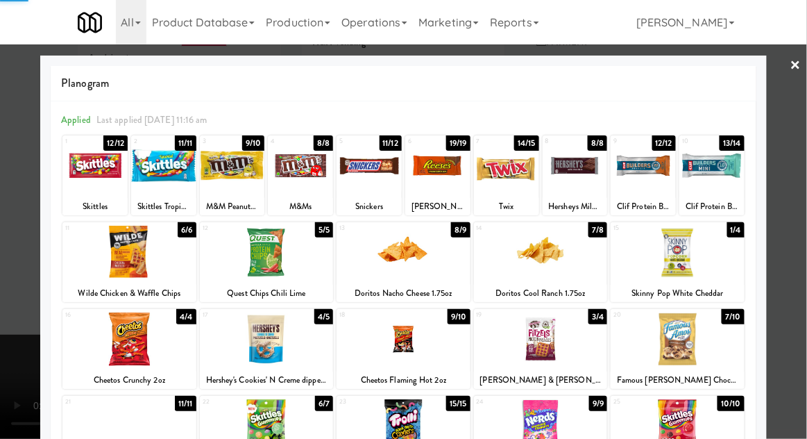
click at [793, 187] on div at bounding box center [403, 219] width 807 height 439
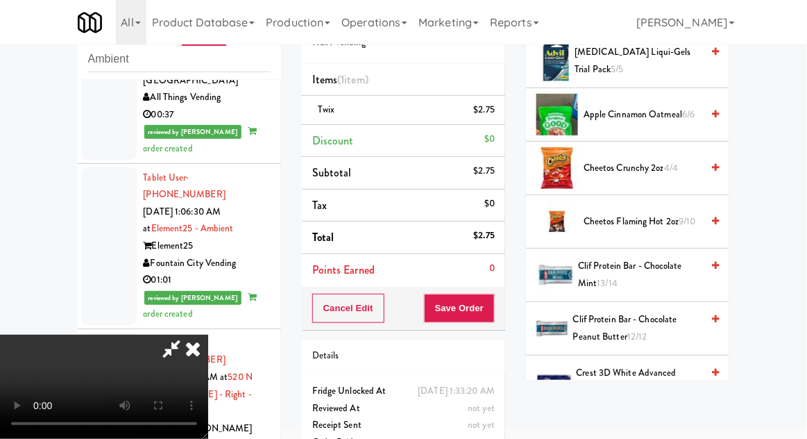
scroll to position [176, 0]
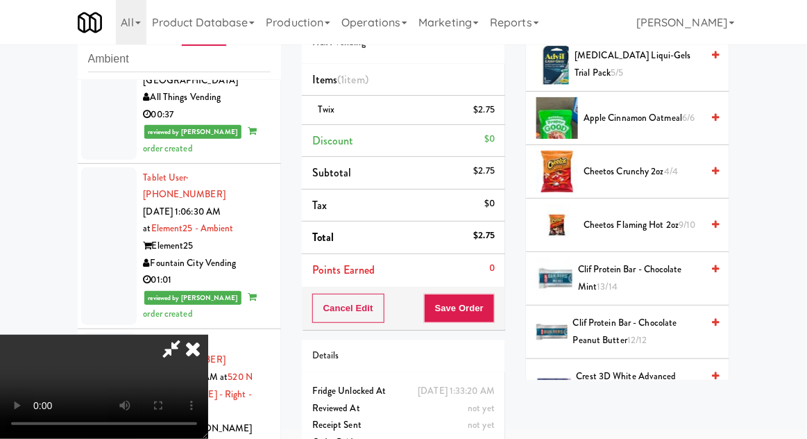
click at [670, 225] on span "Cheetos Flaming Hot 2oz 9/10" at bounding box center [643, 225] width 118 height 17
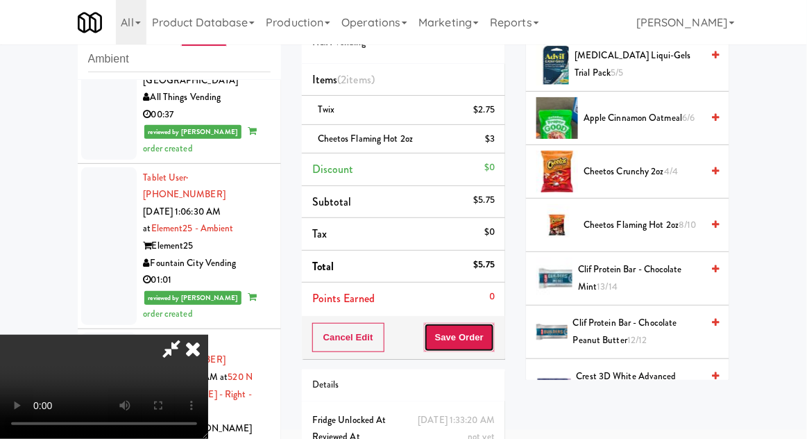
click at [486, 329] on button "Save Order" at bounding box center [459, 337] width 71 height 29
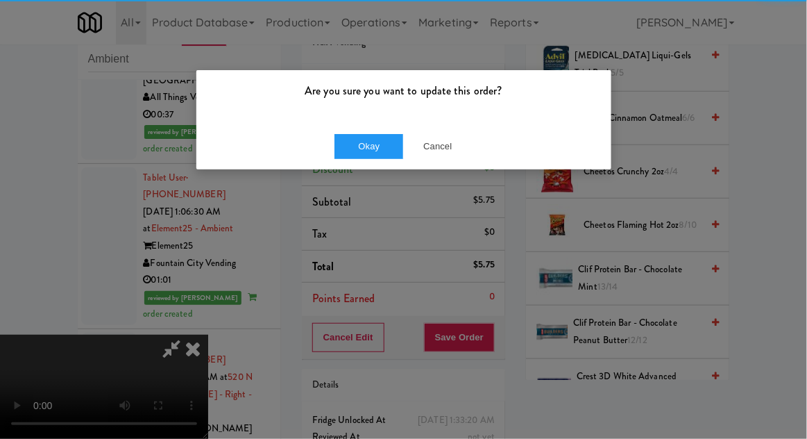
click at [372, 166] on div "Okay Cancel" at bounding box center [403, 146] width 415 height 47
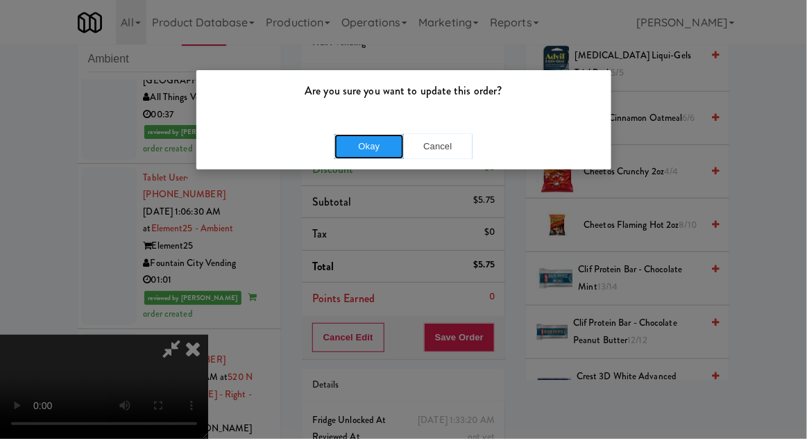
click at [357, 144] on button "Okay" at bounding box center [369, 146] width 69 height 25
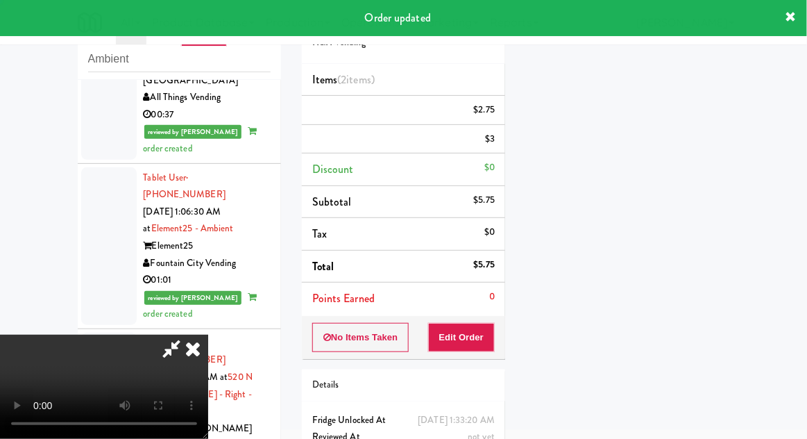
scroll to position [137, 0]
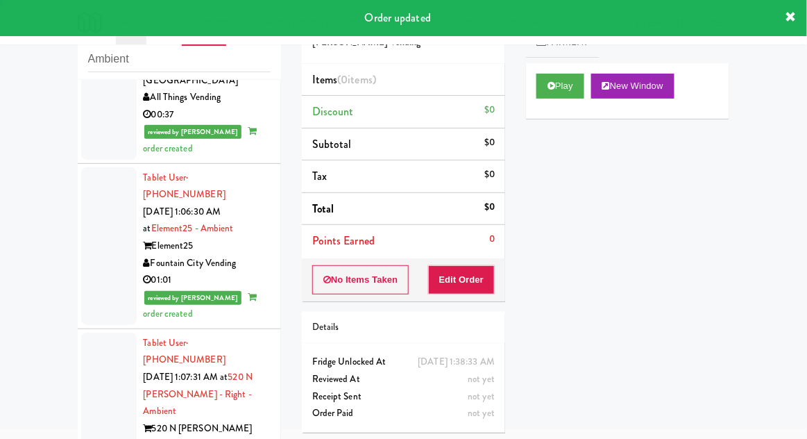
scroll to position [3022, 0]
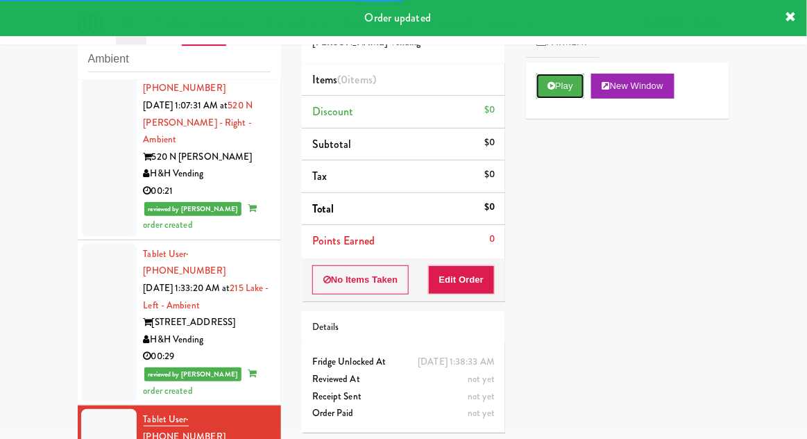
click at [553, 90] on button "Play" at bounding box center [561, 86] width 48 height 25
click at [448, 289] on button "Edit Order" at bounding box center [461, 279] width 67 height 29
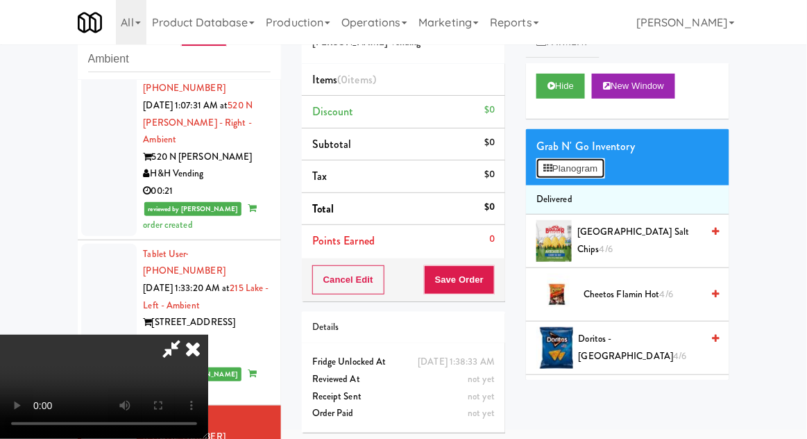
click at [593, 174] on button "Planogram" at bounding box center [571, 168] width 68 height 21
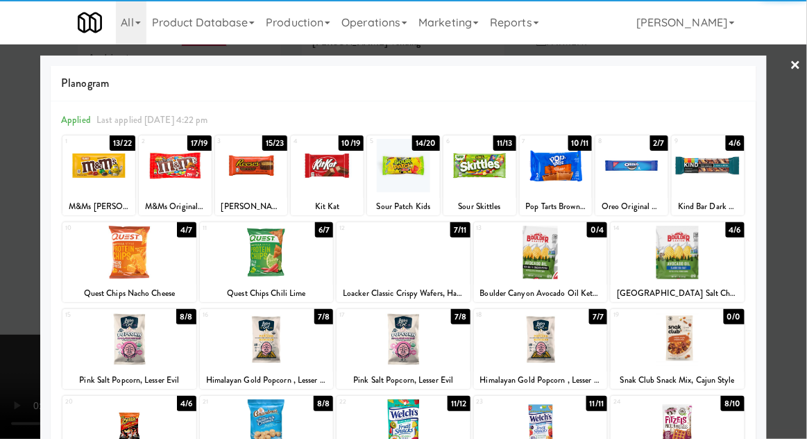
click at [124, 263] on div at bounding box center [129, 252] width 134 height 53
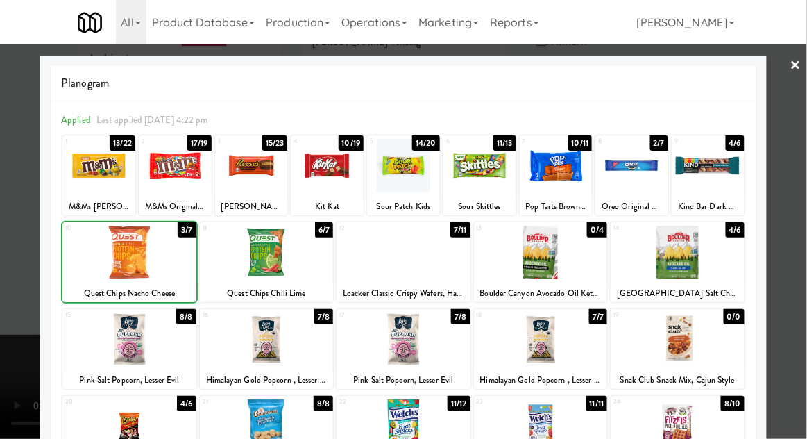
click at [776, 172] on div at bounding box center [403, 219] width 807 height 439
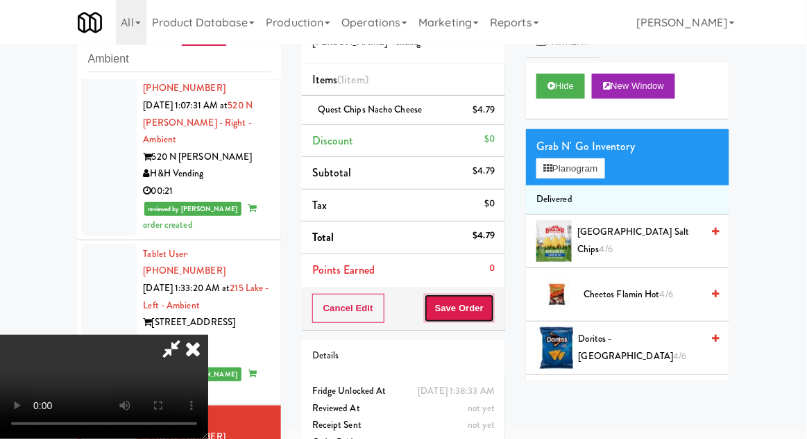
click at [494, 309] on button "Save Order" at bounding box center [459, 308] width 71 height 29
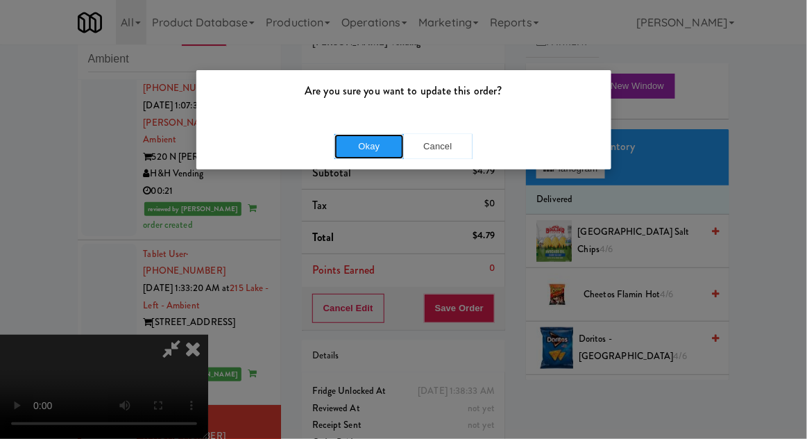
click at [367, 142] on button "Okay" at bounding box center [369, 146] width 69 height 25
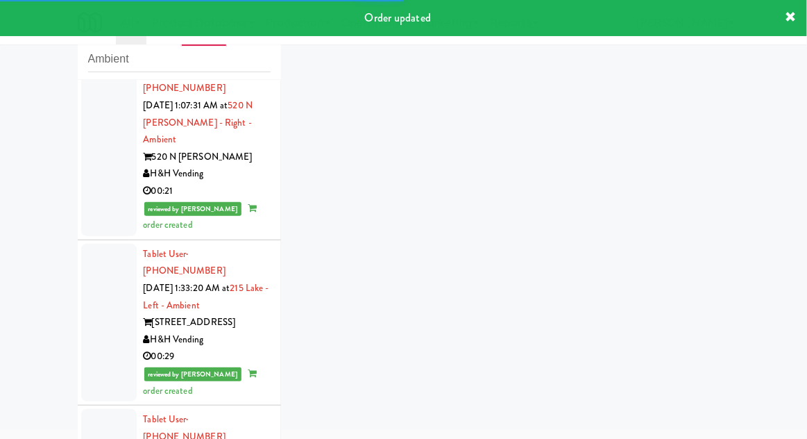
scroll to position [3056, 0]
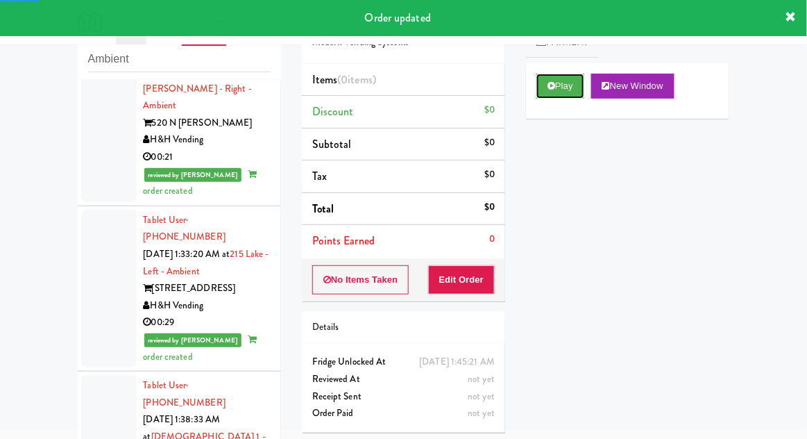
click at [545, 90] on button "Play" at bounding box center [561, 86] width 48 height 25
click at [453, 291] on button "Edit Order" at bounding box center [461, 279] width 67 height 29
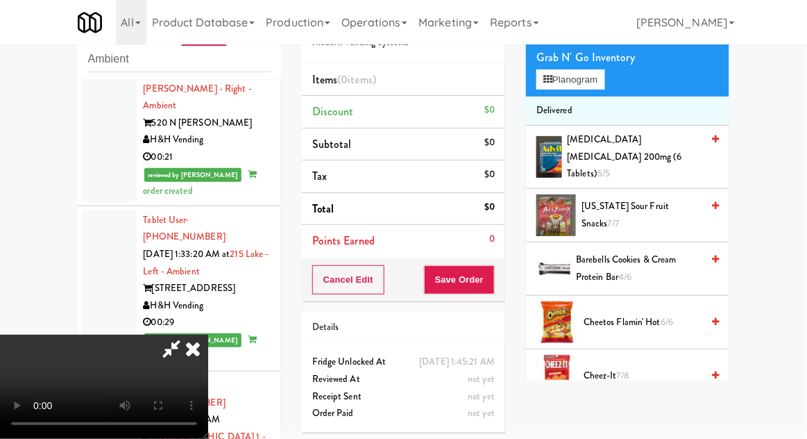
scroll to position [91, 0]
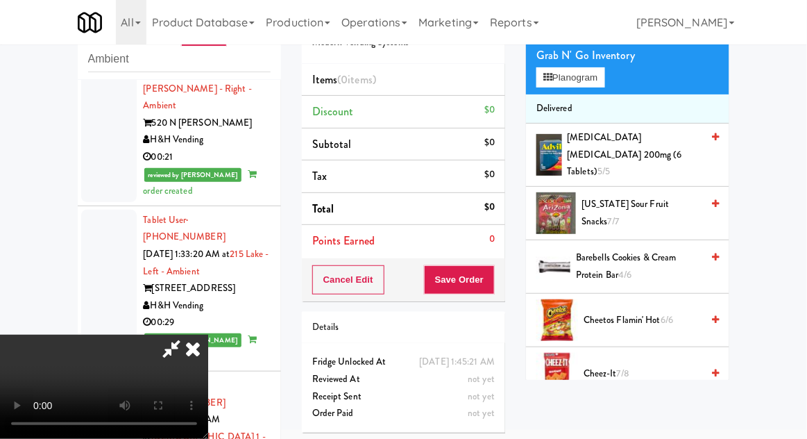
click at [664, 313] on span "6/6" at bounding box center [667, 319] width 12 height 13
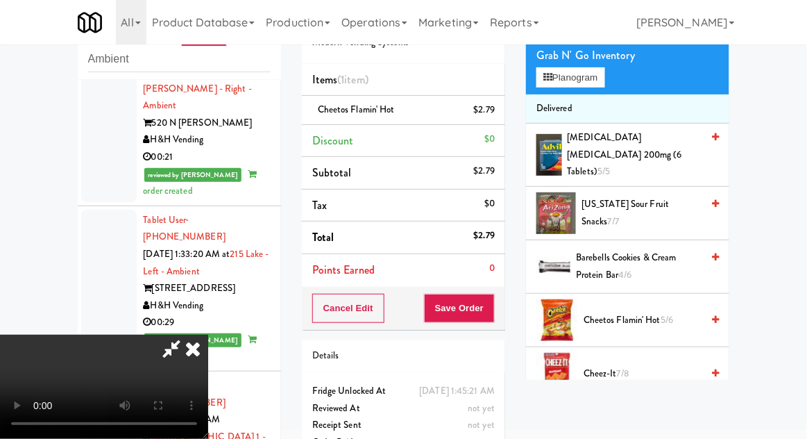
scroll to position [51, 0]
click at [489, 298] on button "Save Order" at bounding box center [459, 308] width 71 height 29
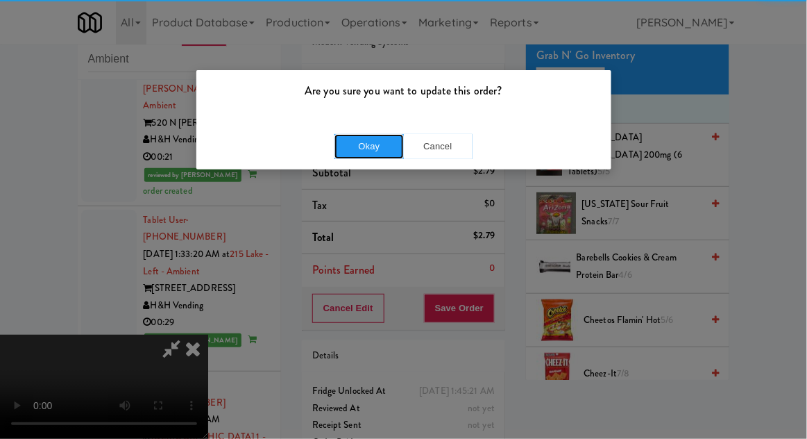
click at [371, 142] on button "Okay" at bounding box center [369, 146] width 69 height 25
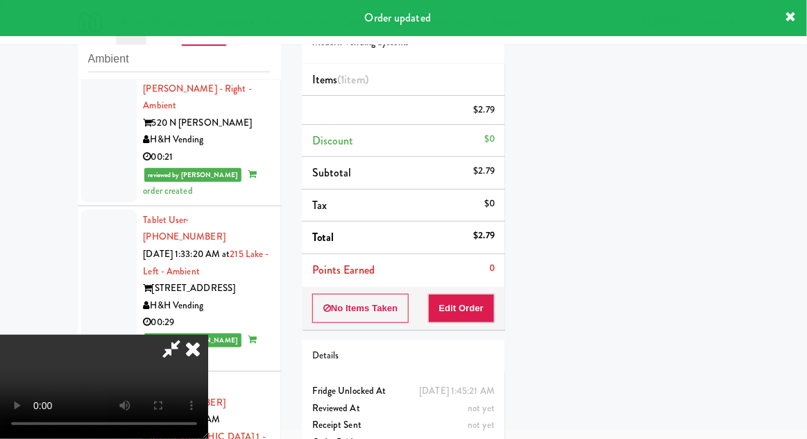
scroll to position [0, 0]
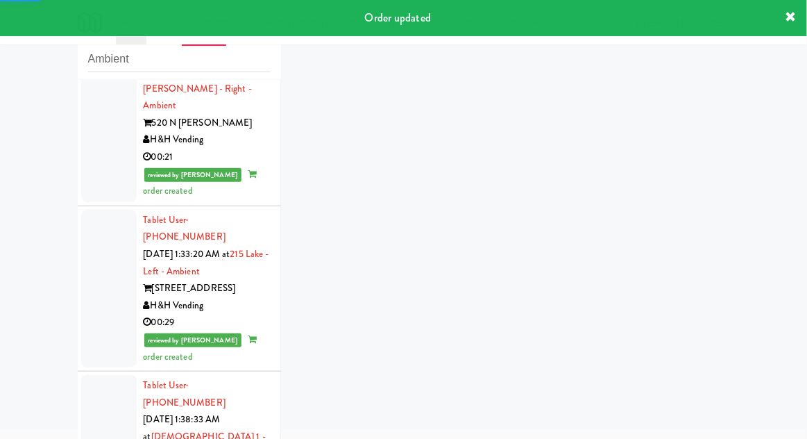
scroll to position [3090, 0]
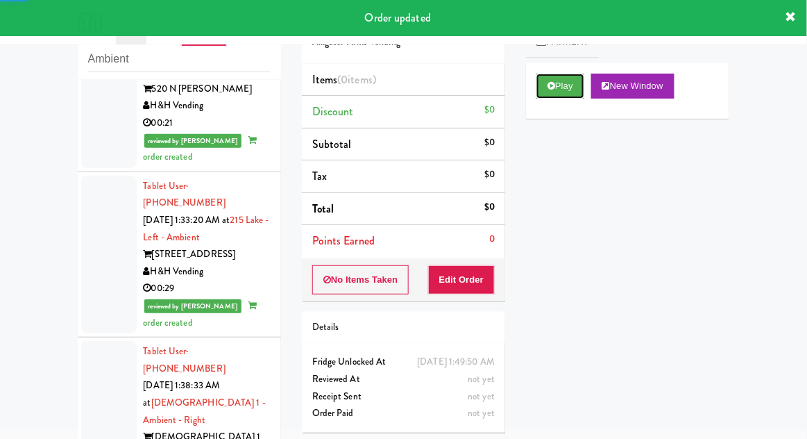
click at [554, 87] on icon at bounding box center [552, 85] width 8 height 9
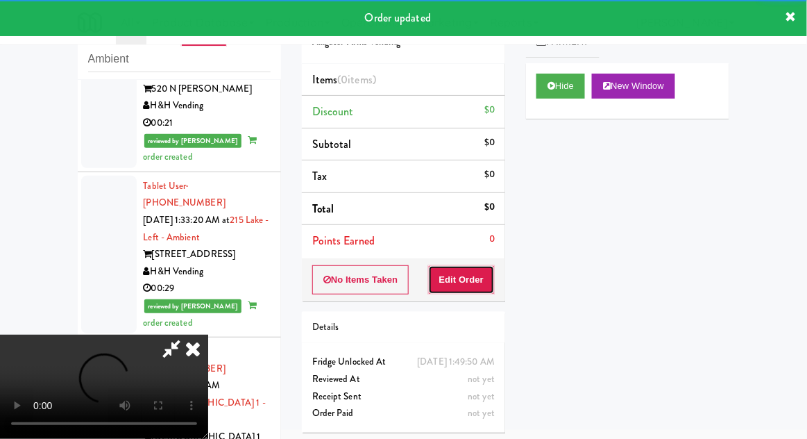
click at [447, 273] on button "Edit Order" at bounding box center [461, 279] width 67 height 29
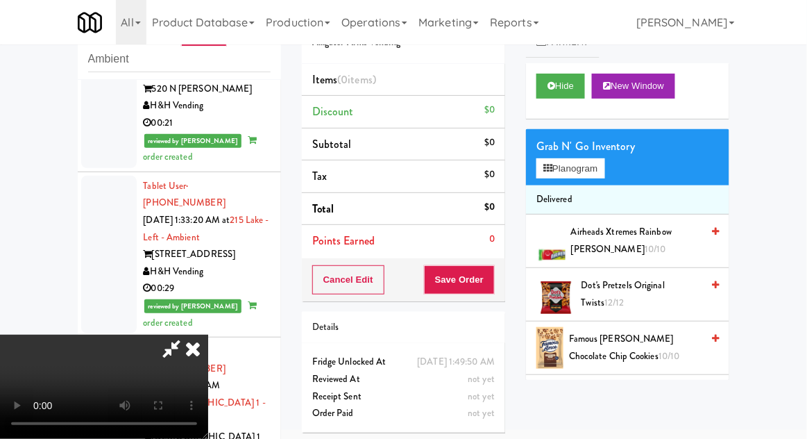
scroll to position [0, 0]
click at [605, 169] on button "Planogram" at bounding box center [571, 168] width 68 height 21
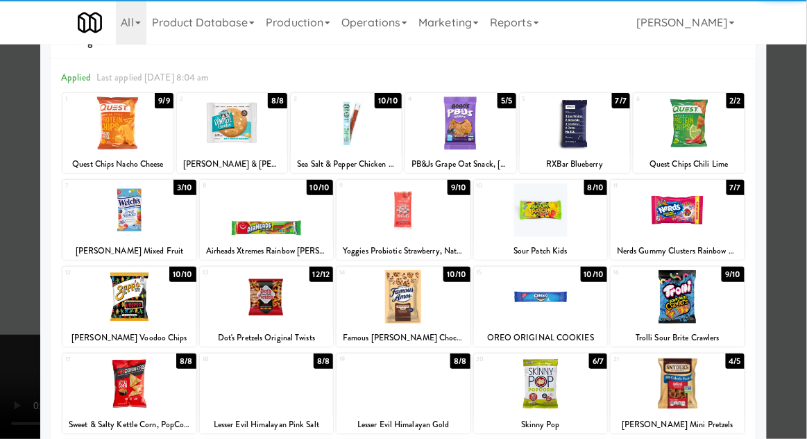
scroll to position [42, 0]
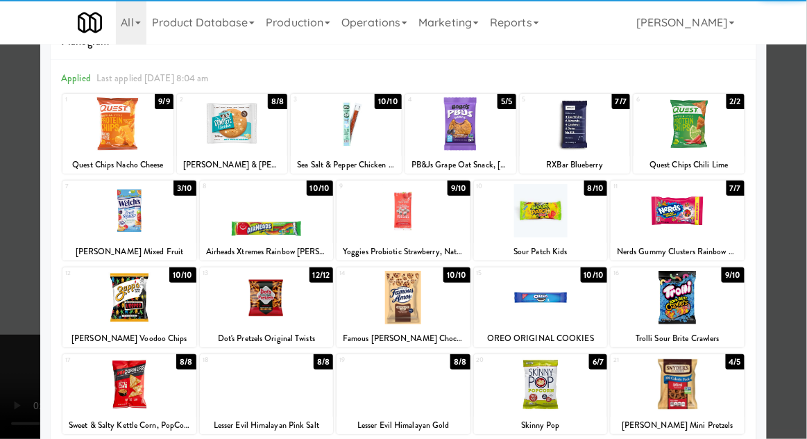
click at [397, 289] on div at bounding box center [404, 297] width 134 height 53
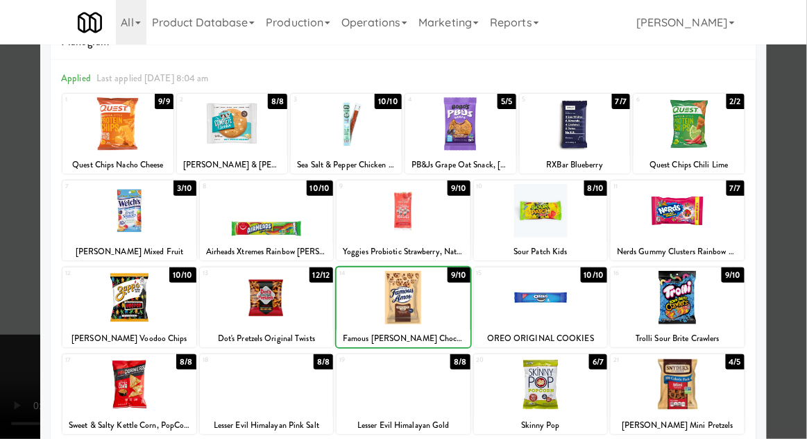
click at [791, 162] on div at bounding box center [403, 219] width 807 height 439
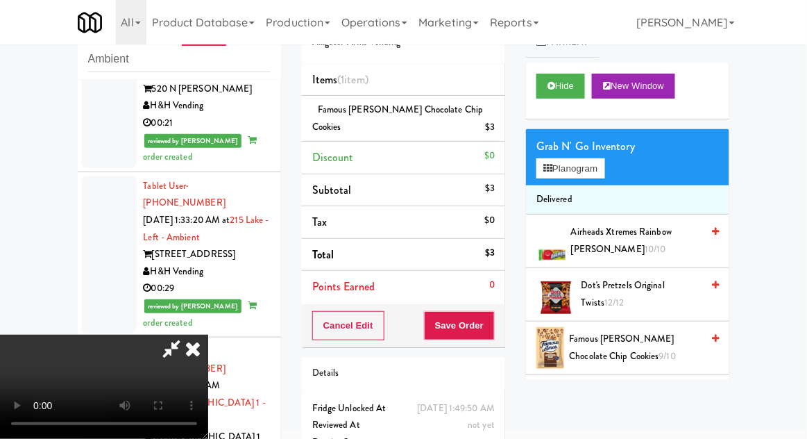
scroll to position [51, 0]
click at [493, 312] on button "Save Order" at bounding box center [459, 325] width 71 height 29
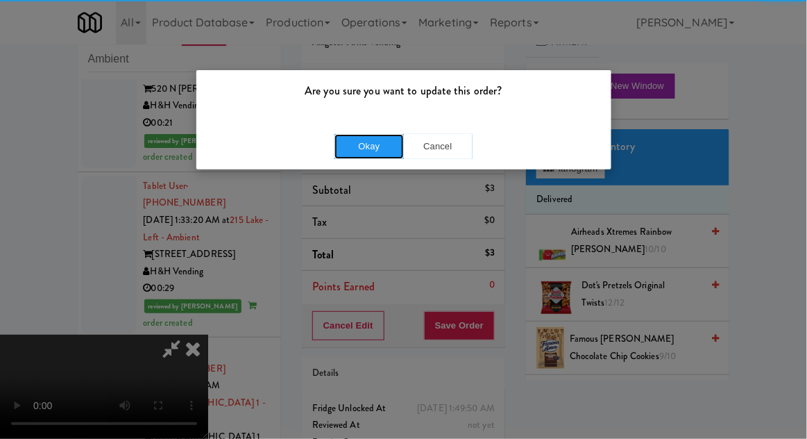
click at [364, 141] on button "Okay" at bounding box center [369, 146] width 69 height 25
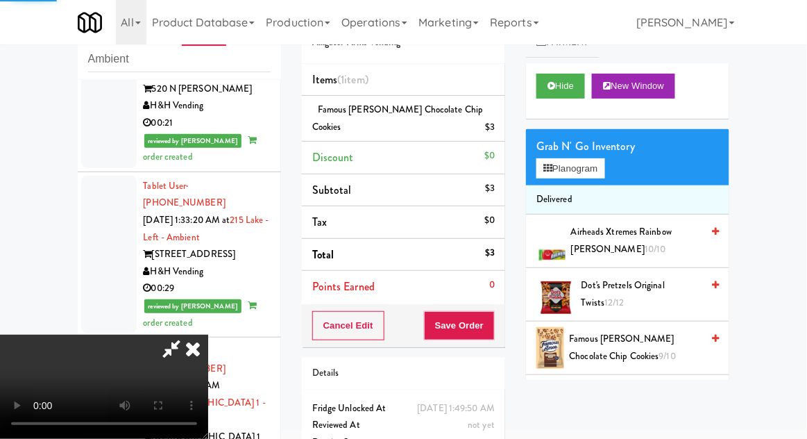
scroll to position [0, 0]
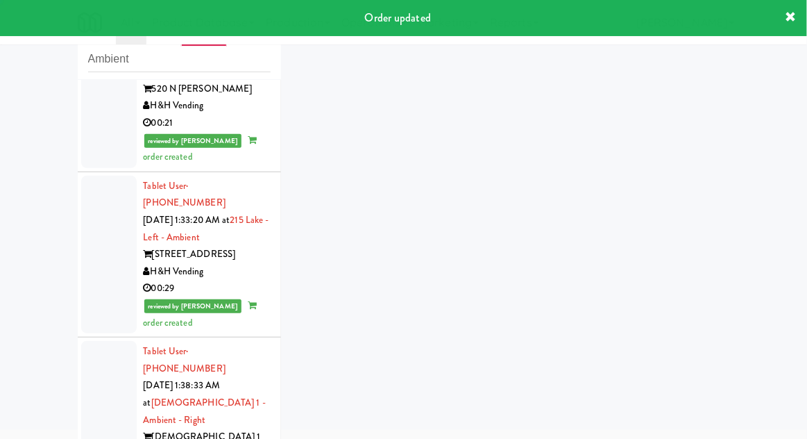
scroll to position [3124, 0]
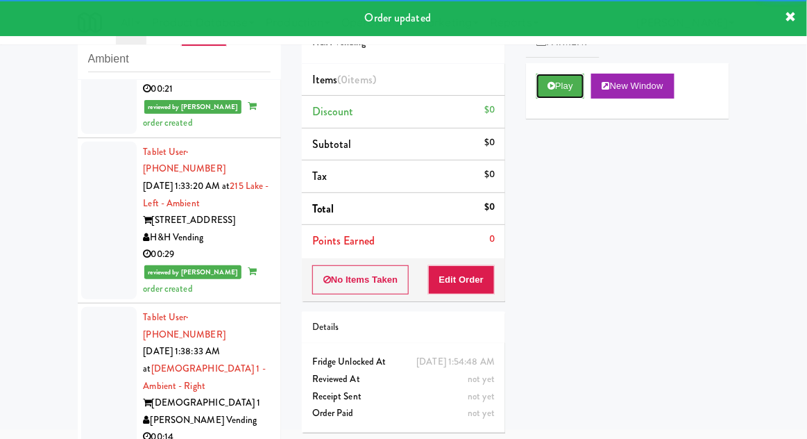
click at [546, 84] on button "Play" at bounding box center [561, 86] width 48 height 25
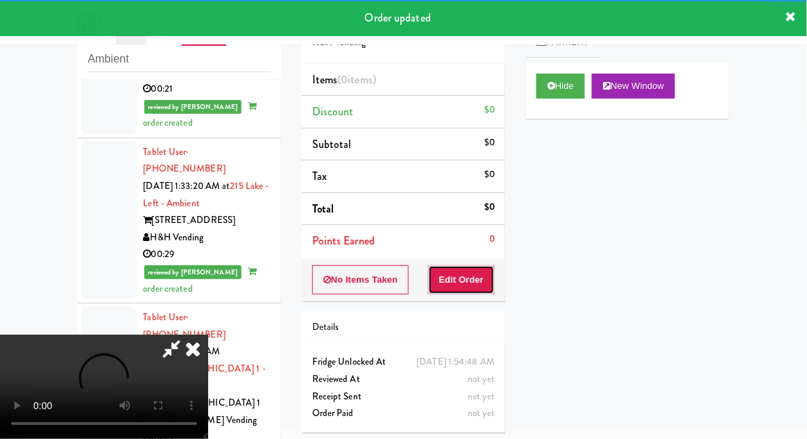
click at [457, 286] on button "Edit Order" at bounding box center [461, 279] width 67 height 29
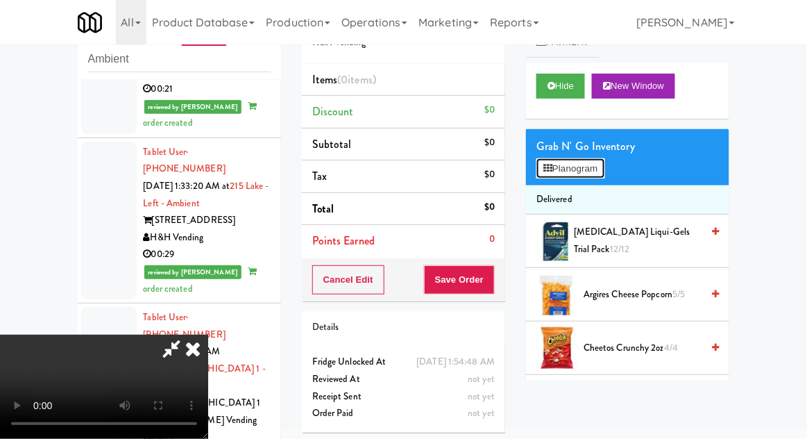
click at [605, 170] on button "Planogram" at bounding box center [571, 168] width 68 height 21
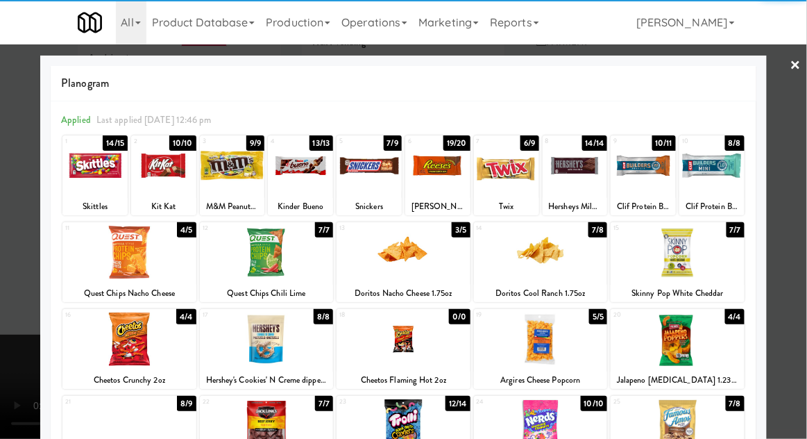
click at [225, 177] on div at bounding box center [232, 165] width 65 height 53
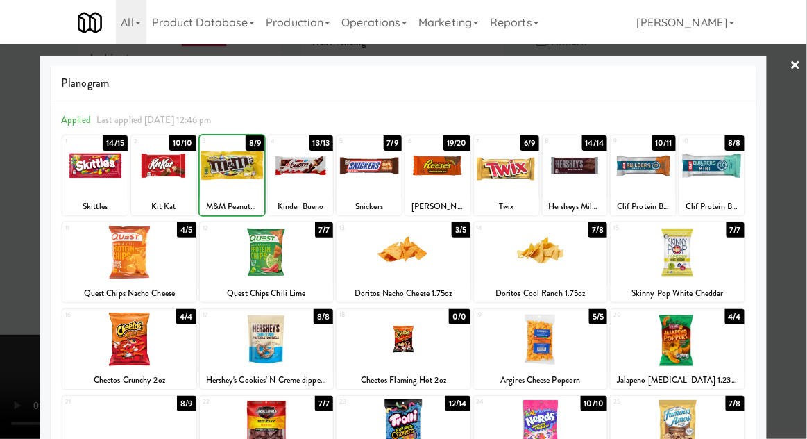
click at [789, 186] on div at bounding box center [403, 219] width 807 height 439
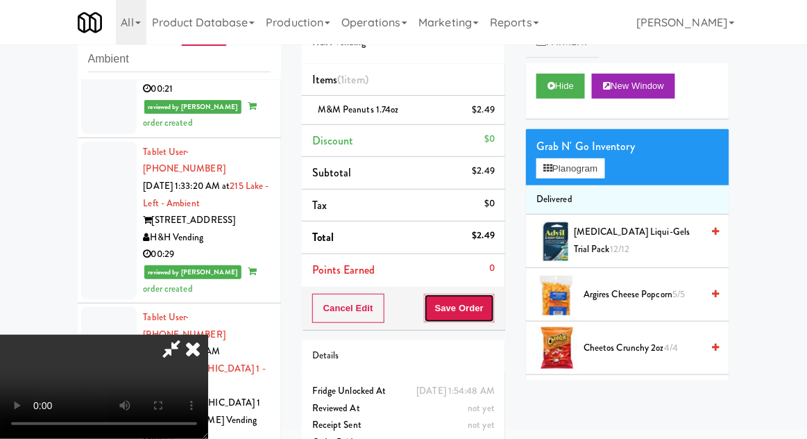
click at [491, 317] on button "Save Order" at bounding box center [459, 308] width 71 height 29
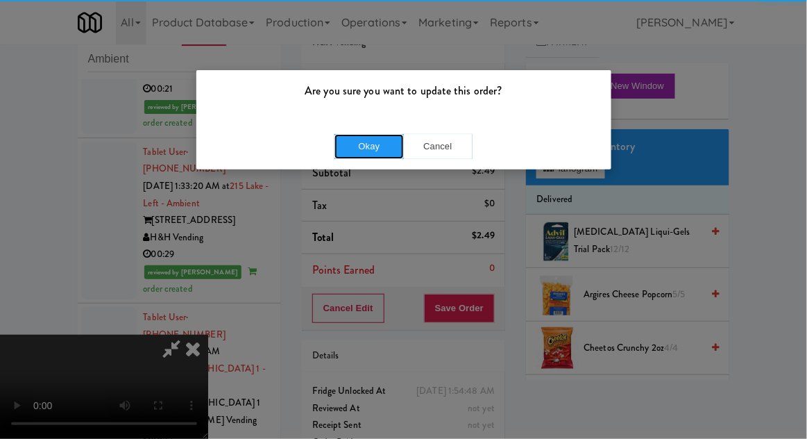
click at [375, 153] on button "Okay" at bounding box center [369, 146] width 69 height 25
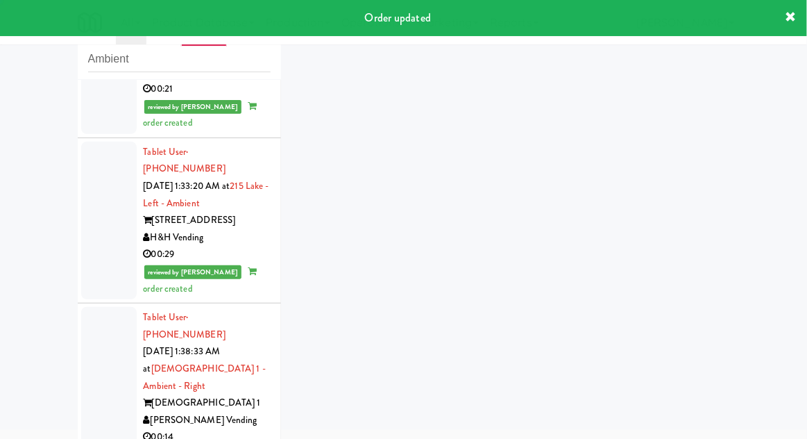
scroll to position [3159, 0]
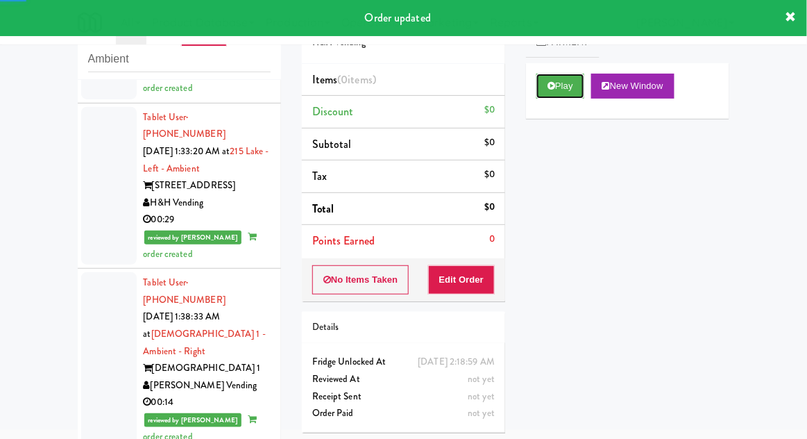
click at [548, 91] on button "Play" at bounding box center [561, 86] width 48 height 25
click at [453, 287] on button "Edit Order" at bounding box center [461, 279] width 67 height 29
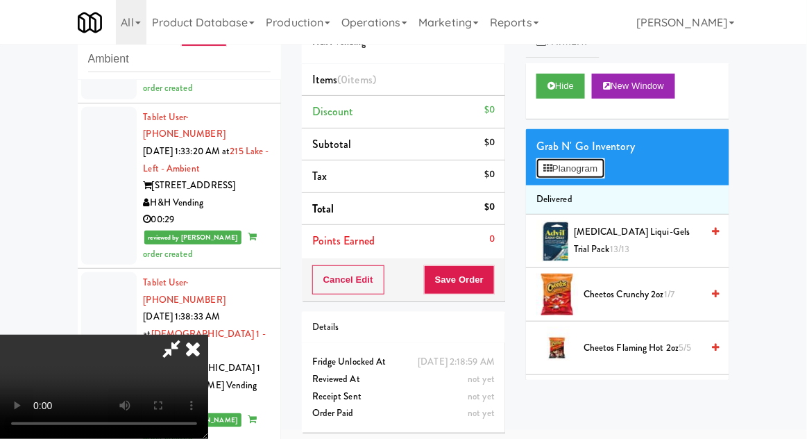
click at [605, 169] on button "Planogram" at bounding box center [571, 168] width 68 height 21
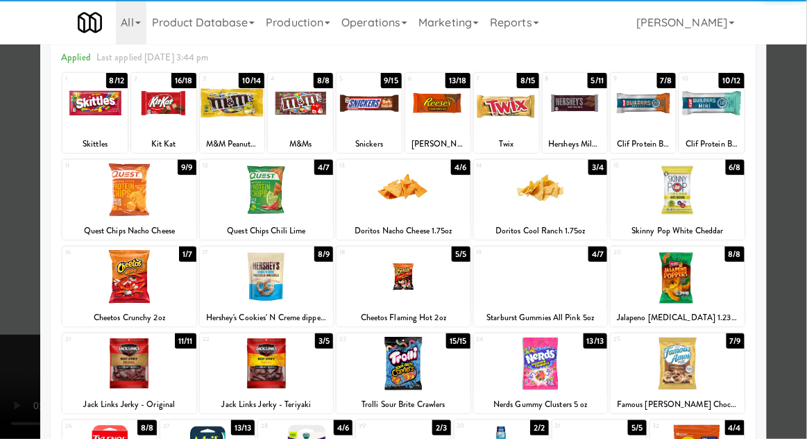
scroll to position [82, 0]
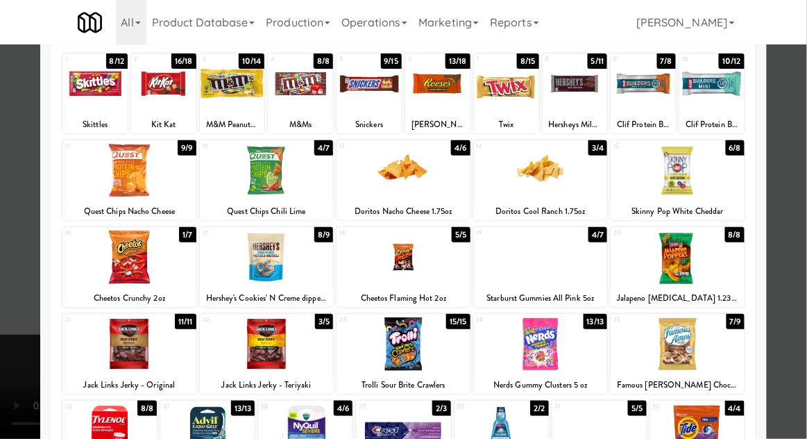
click at [589, 264] on div at bounding box center [541, 256] width 134 height 53
click at [9, 284] on div at bounding box center [403, 219] width 807 height 439
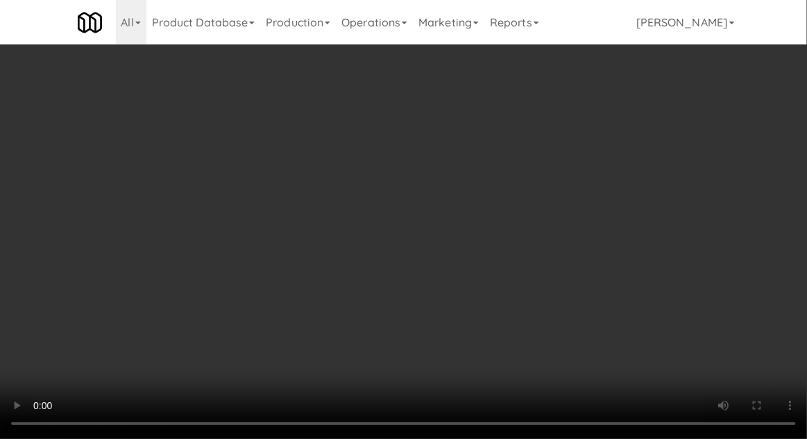
scroll to position [53, 0]
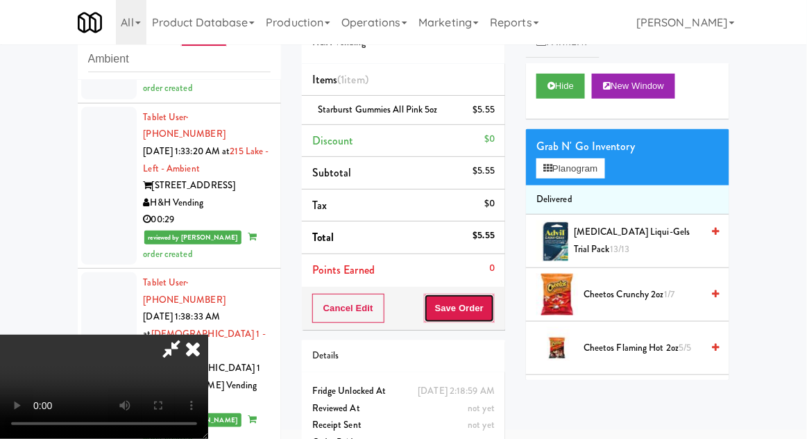
click at [490, 309] on button "Save Order" at bounding box center [459, 308] width 71 height 29
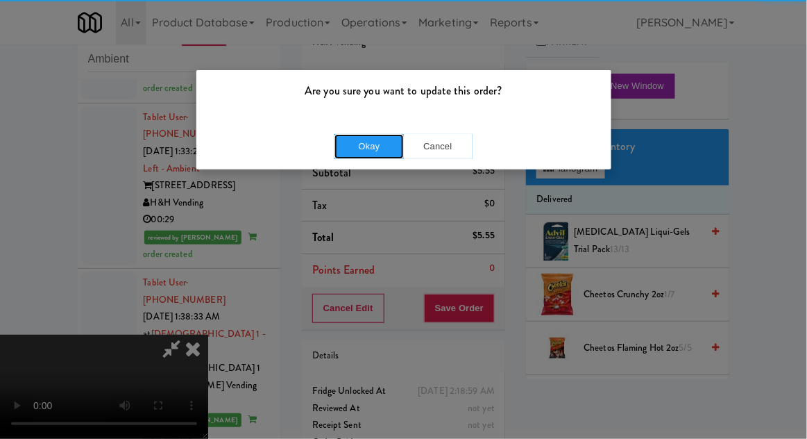
click at [380, 148] on button "Okay" at bounding box center [369, 146] width 69 height 25
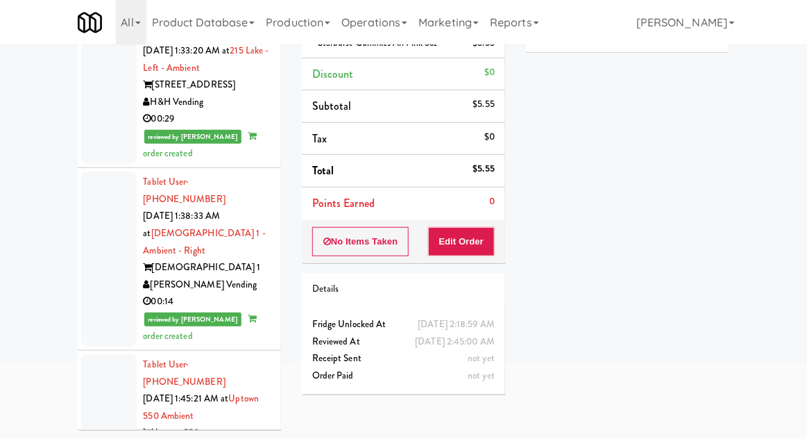
scroll to position [0, 0]
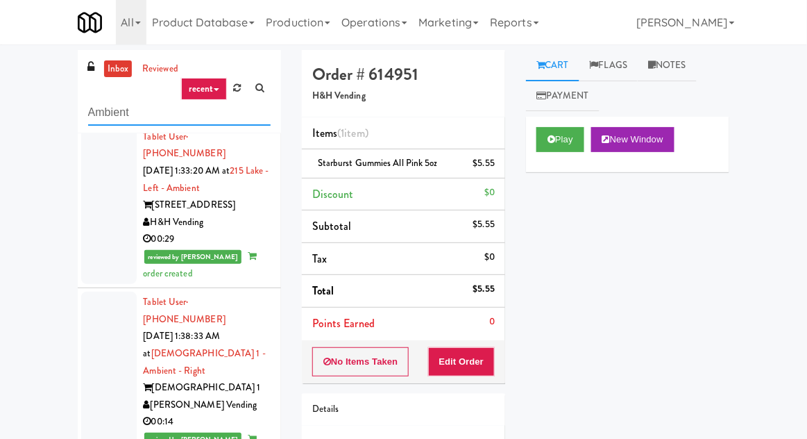
click at [103, 115] on input "Ambient" at bounding box center [179, 113] width 183 height 26
click at [99, 111] on input "Ambient" at bounding box center [179, 113] width 183 height 26
type input "Combo"
click at [21, 98] on div "inbox reviewed recent all unclear take inventory issue suspicious failed recent…" at bounding box center [403, 305] width 807 height 510
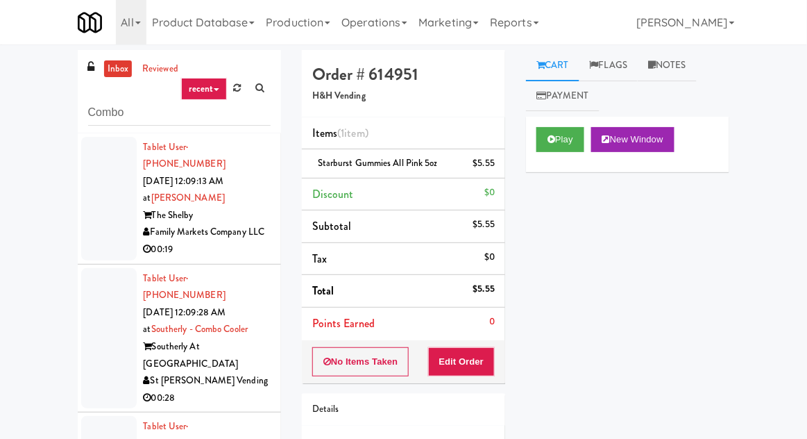
click at [110, 72] on link "inbox" at bounding box center [118, 68] width 28 height 17
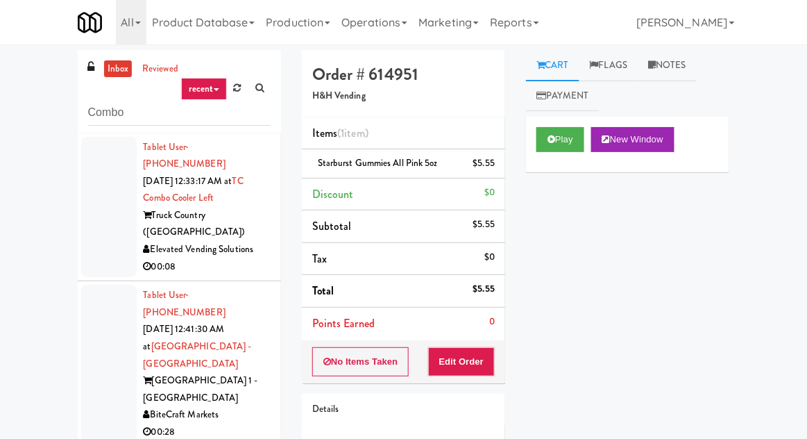
click at [106, 210] on div at bounding box center [109, 207] width 56 height 141
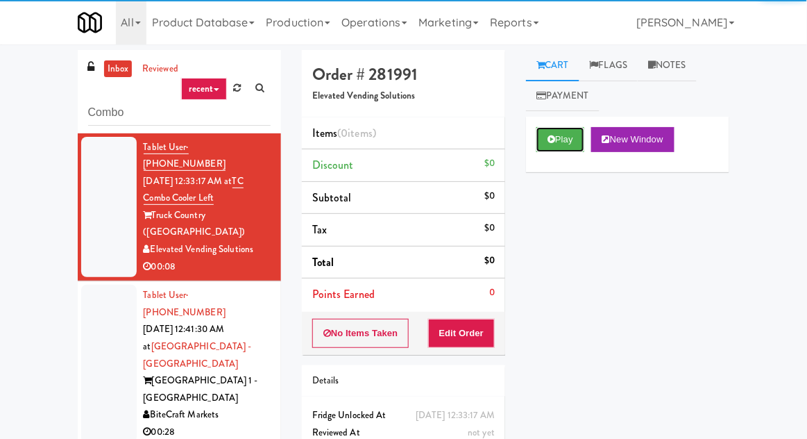
click at [563, 150] on button "Play" at bounding box center [561, 139] width 48 height 25
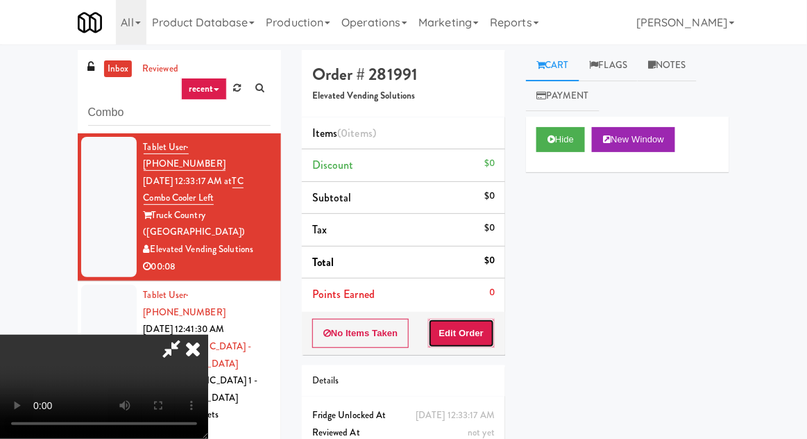
click at [480, 329] on button "Edit Order" at bounding box center [461, 333] width 67 height 29
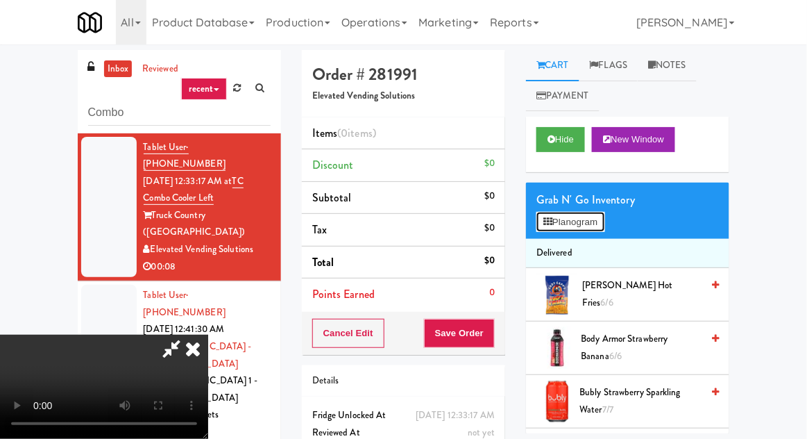
click at [603, 223] on button "Planogram" at bounding box center [571, 222] width 68 height 21
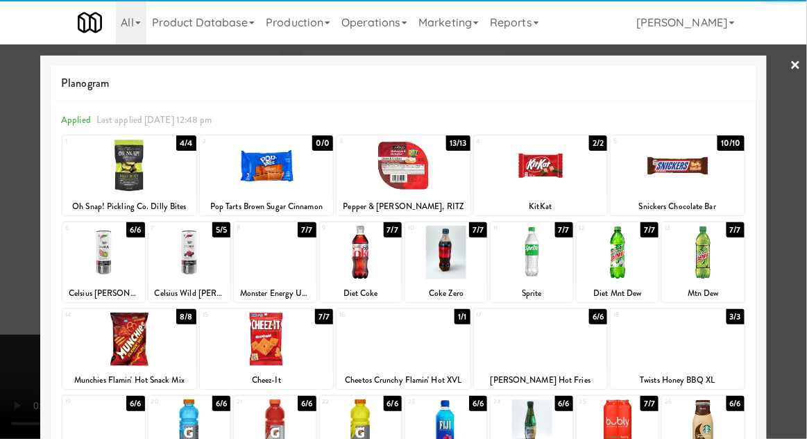
click at [146, 340] on div at bounding box center [129, 338] width 134 height 53
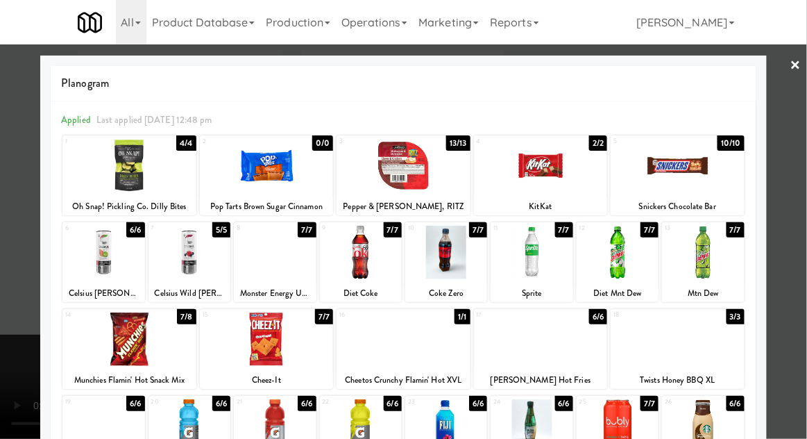
click at [36, 218] on div at bounding box center [403, 219] width 807 height 439
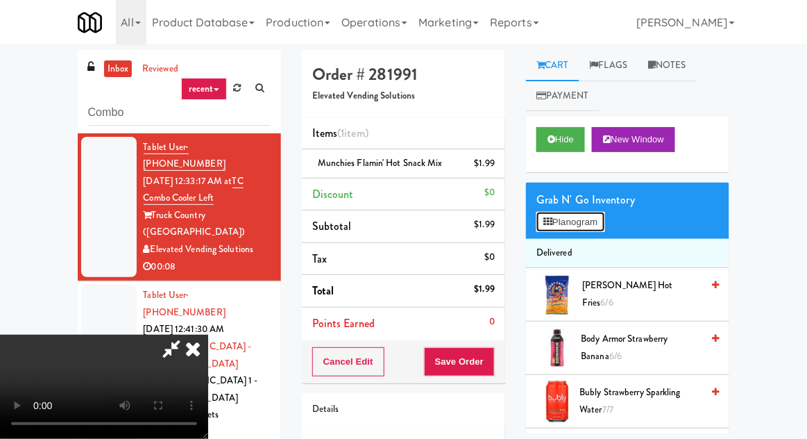
click at [600, 215] on button "Planogram" at bounding box center [571, 222] width 68 height 21
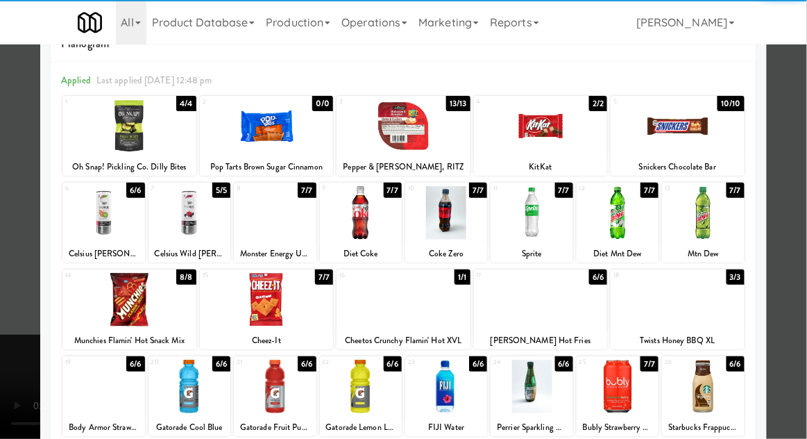
scroll to position [53, 0]
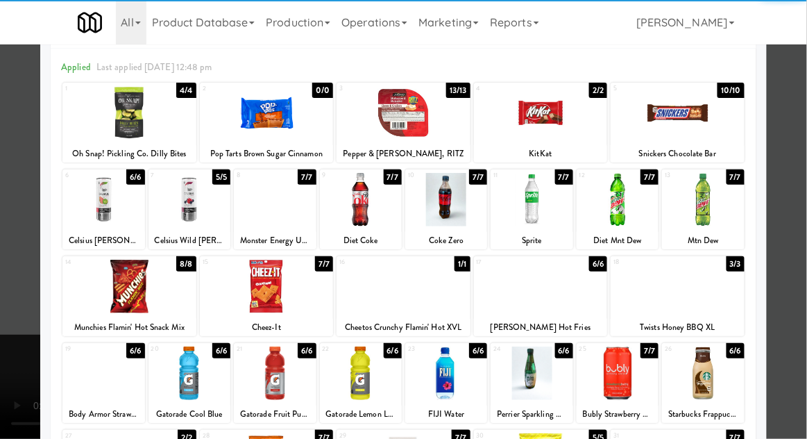
click at [716, 364] on div at bounding box center [703, 372] width 82 height 53
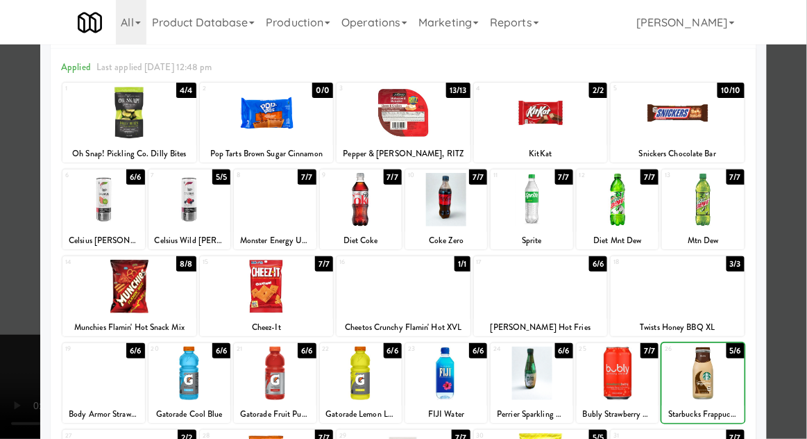
click at [782, 260] on div at bounding box center [403, 219] width 807 height 439
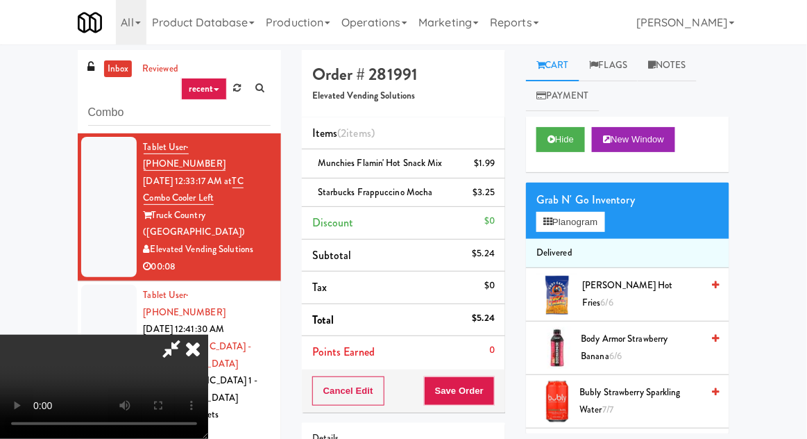
scroll to position [51, 0]
click at [487, 389] on button "Save Order" at bounding box center [459, 390] width 71 height 29
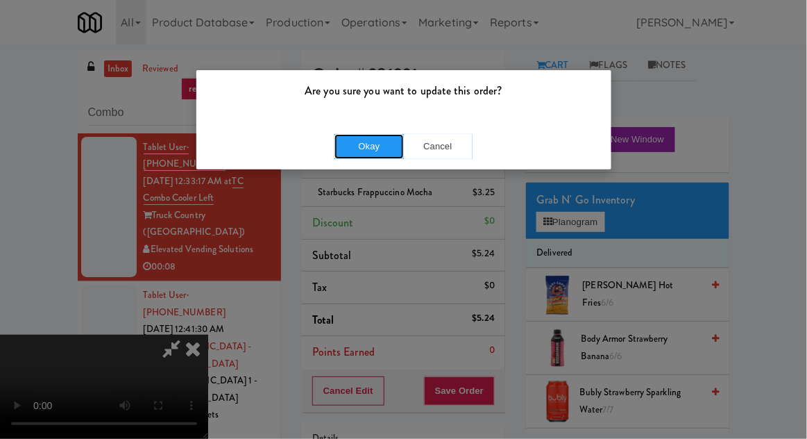
click at [348, 151] on button "Okay" at bounding box center [369, 146] width 69 height 25
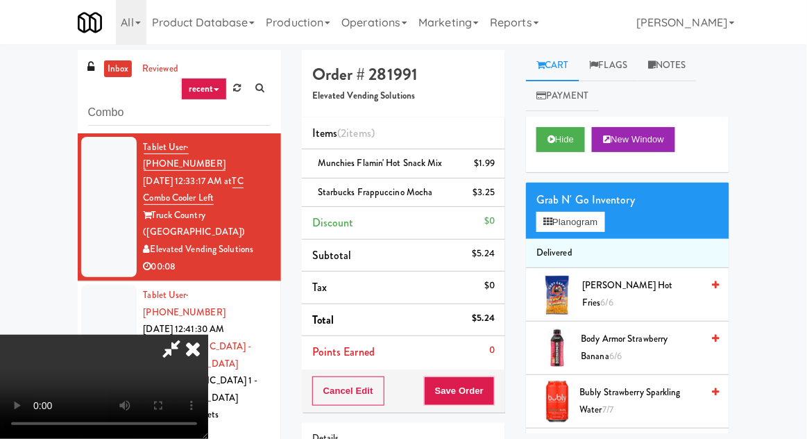
scroll to position [63, 0]
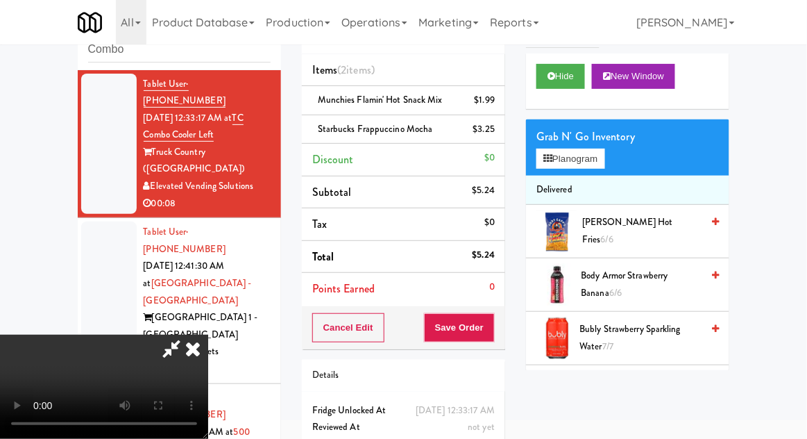
click at [208, 335] on icon at bounding box center [193, 349] width 31 height 28
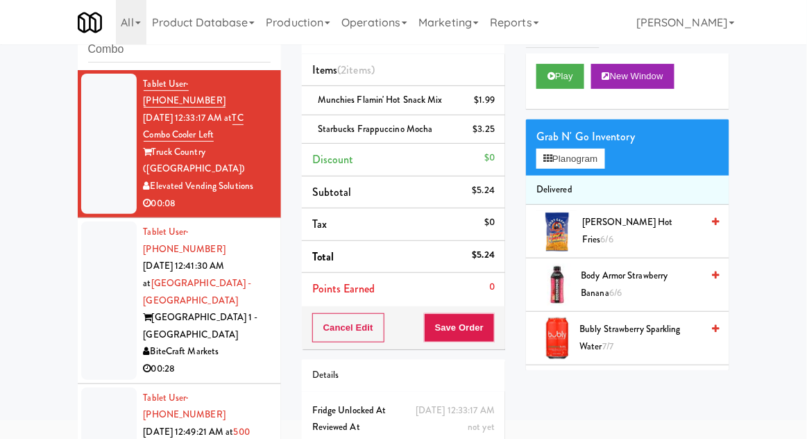
scroll to position [0, 0]
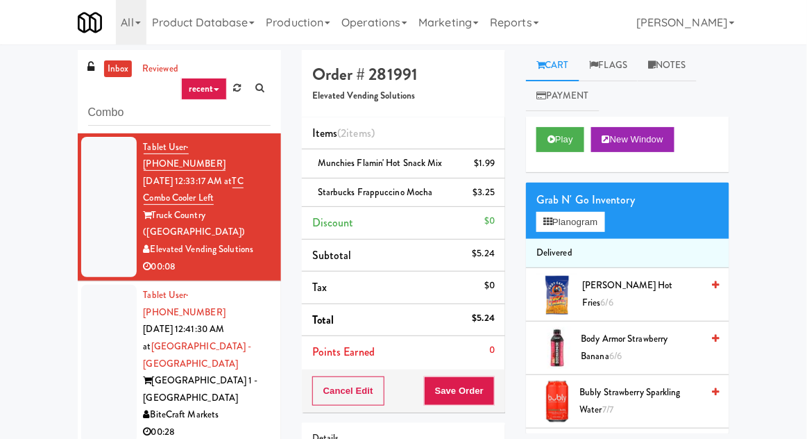
click at [116, 69] on link "inbox" at bounding box center [118, 68] width 28 height 17
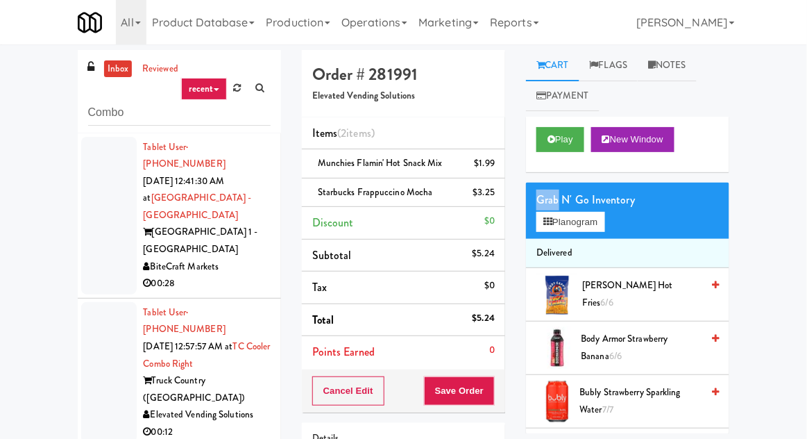
click at [114, 69] on link "inbox" at bounding box center [118, 68] width 28 height 17
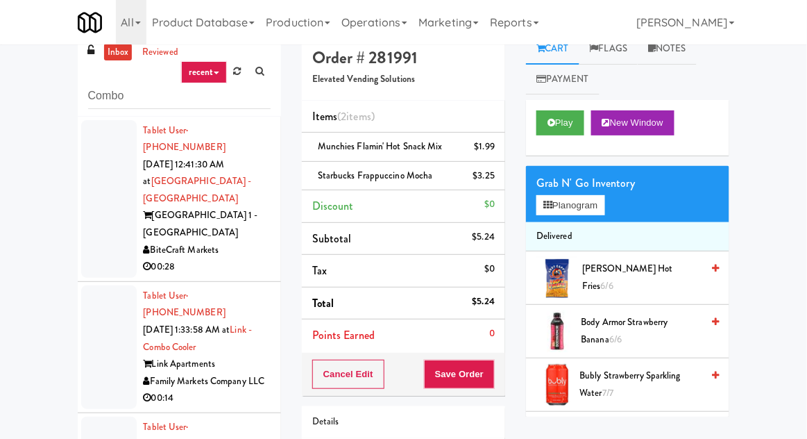
scroll to position [8, 0]
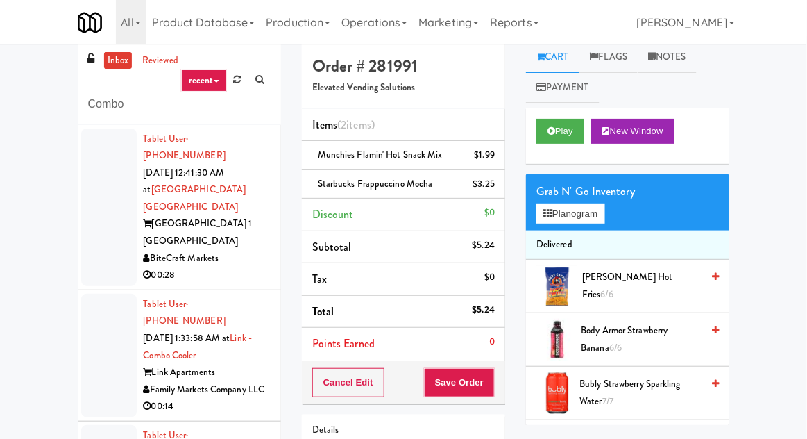
click at [93, 201] on div at bounding box center [109, 207] width 56 height 158
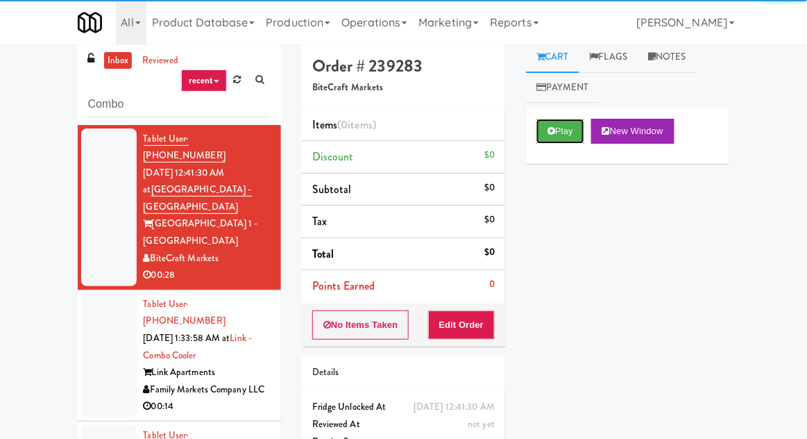
click at [550, 139] on button "Play" at bounding box center [561, 131] width 48 height 25
click at [486, 325] on button "Edit Order" at bounding box center [461, 324] width 67 height 29
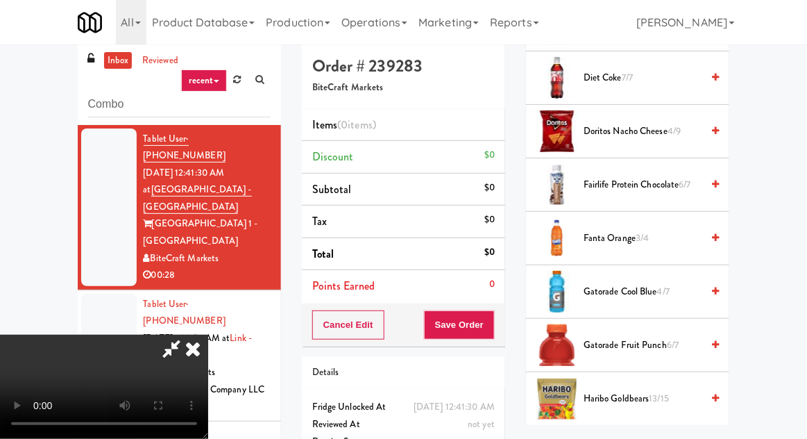
scroll to position [633, 0]
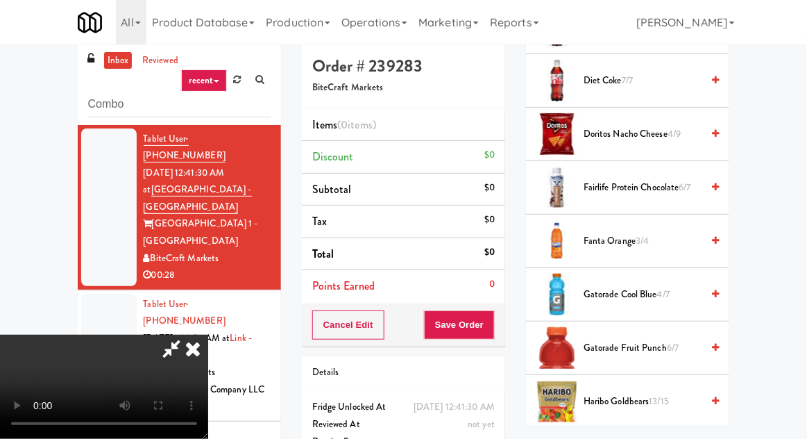
click at [652, 234] on span "Fanta Orange 3/4" at bounding box center [643, 241] width 118 height 17
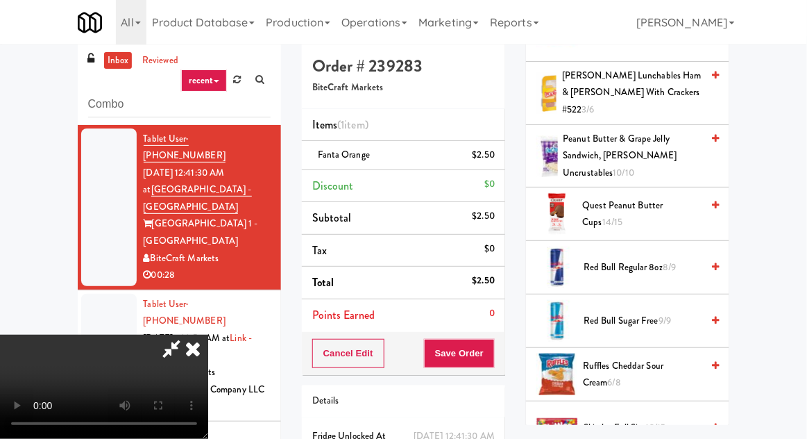
scroll to position [1437, 0]
click at [661, 258] on span "Red Bull Regular 8oz 8/9" at bounding box center [643, 266] width 118 height 17
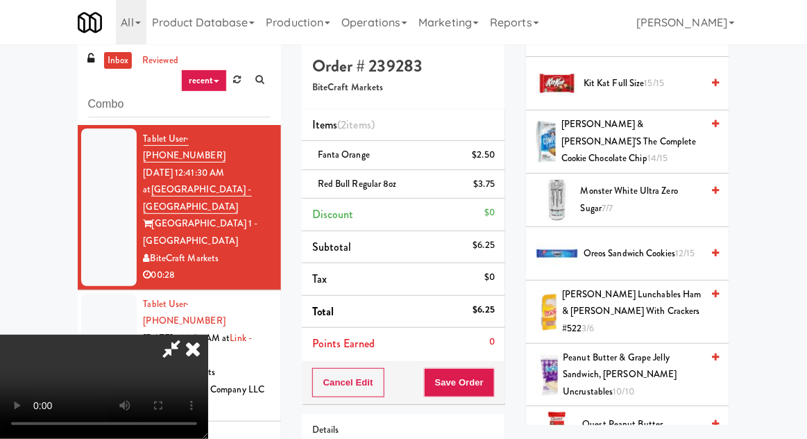
scroll to position [1219, 0]
click at [673, 244] on span "Oreos Sandwich Cookies 12/15" at bounding box center [643, 252] width 118 height 17
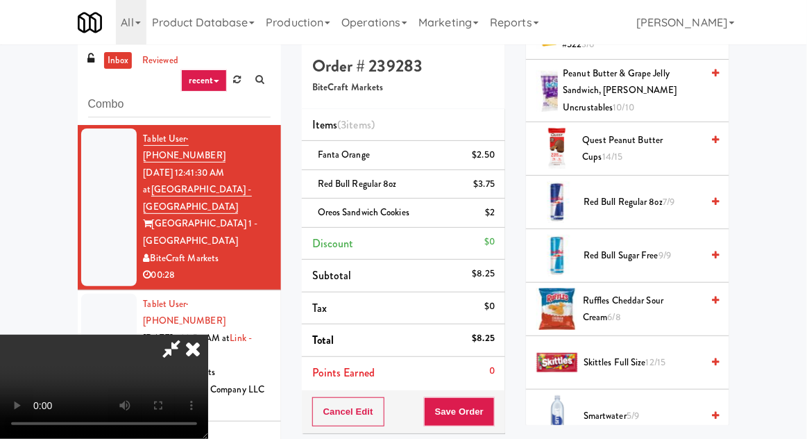
scroll to position [1503, 0]
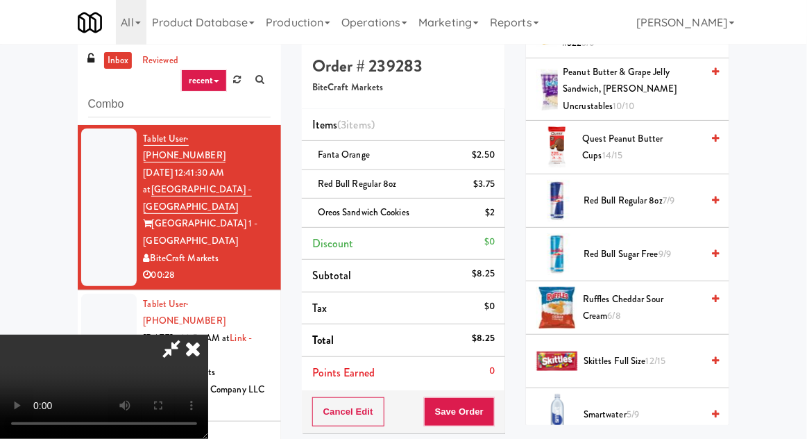
click at [665, 246] on span "Red Bull Sugar Free 9/9" at bounding box center [643, 254] width 118 height 17
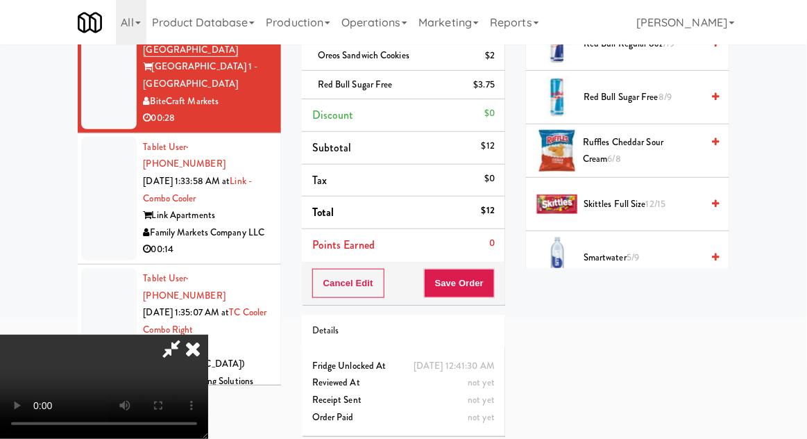
click at [491, 92] on li "Red Bull Sugar Free $3.75" at bounding box center [403, 85] width 203 height 29
click at [494, 90] on icon at bounding box center [496, 89] width 7 height 9
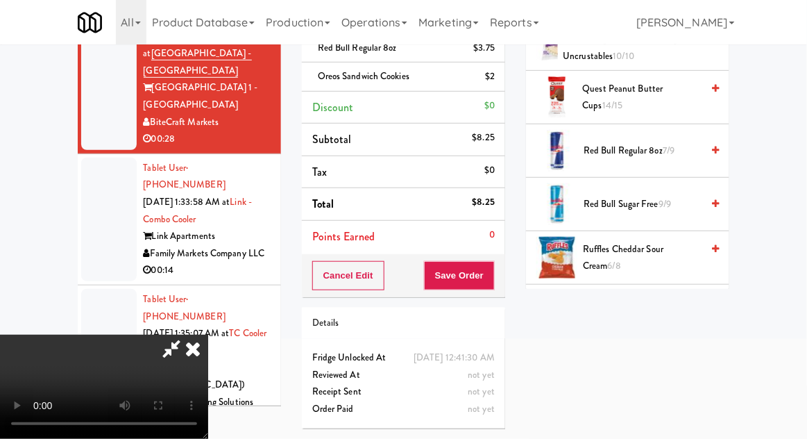
scroll to position [1419, 0]
click at [665, 142] on span "7/9" at bounding box center [669, 148] width 12 height 13
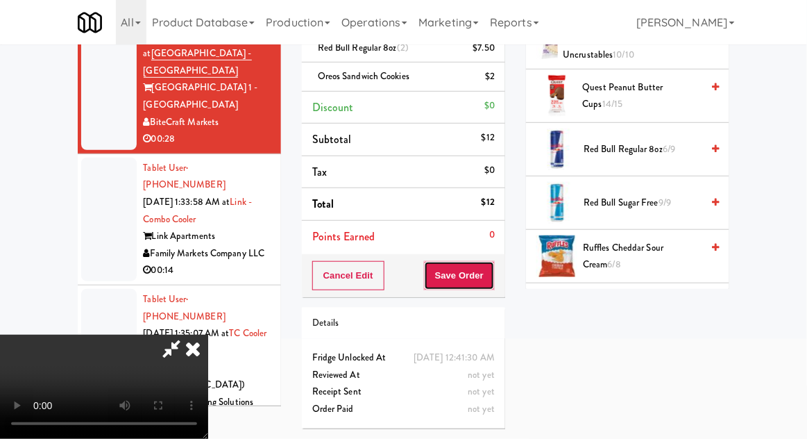
click at [493, 268] on button "Save Order" at bounding box center [459, 275] width 71 height 29
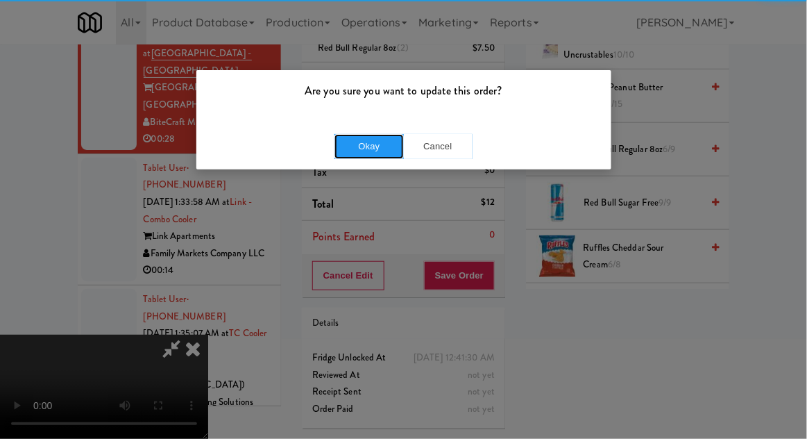
click at [386, 136] on button "Okay" at bounding box center [369, 146] width 69 height 25
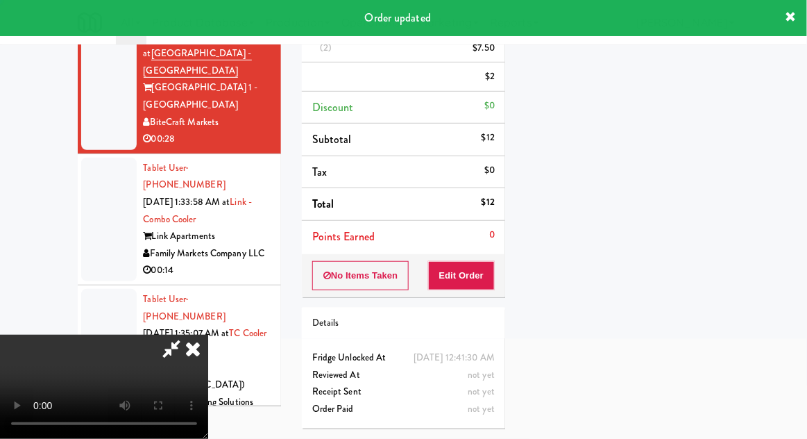
scroll to position [137, 0]
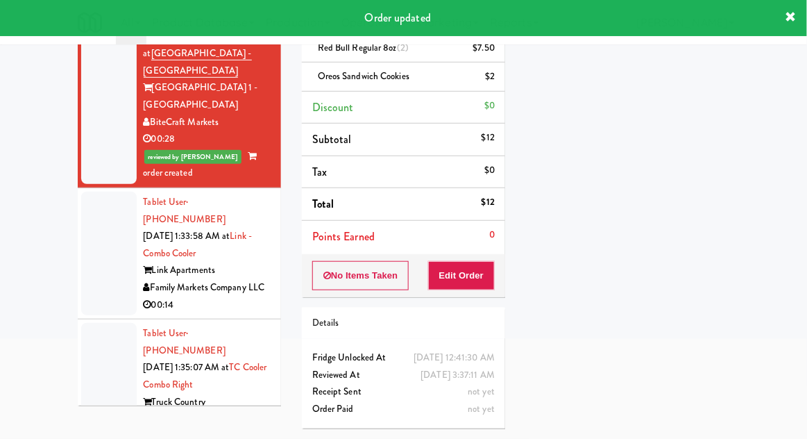
click at [99, 212] on div at bounding box center [109, 254] width 56 height 124
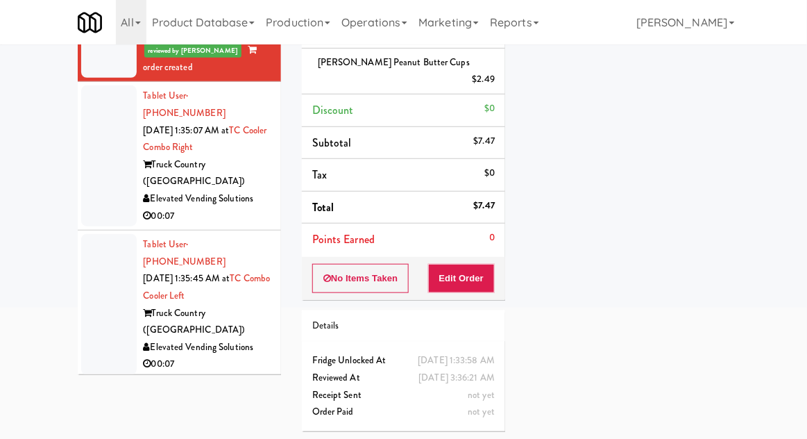
scroll to position [239, 0]
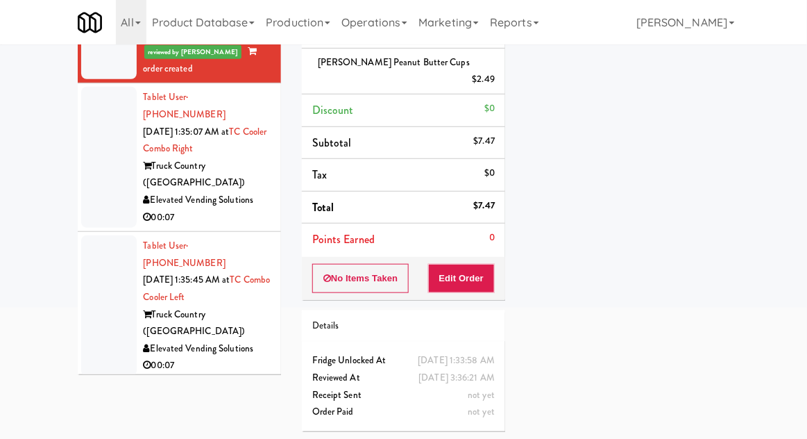
click at [101, 109] on div at bounding box center [109, 157] width 56 height 141
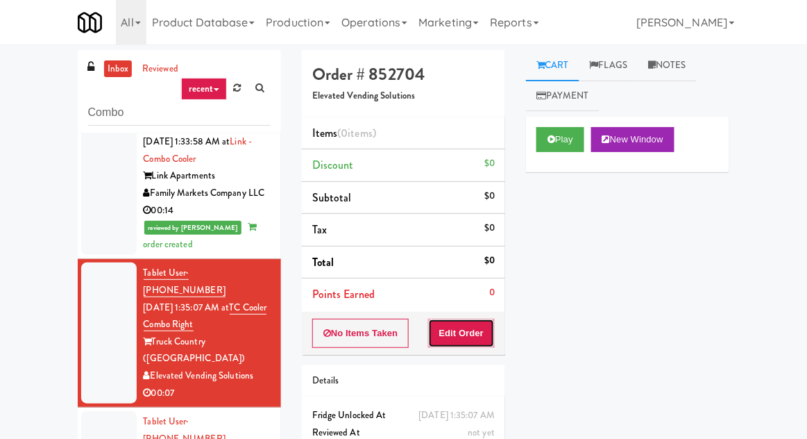
click at [462, 335] on button "Edit Order" at bounding box center [461, 333] width 67 height 29
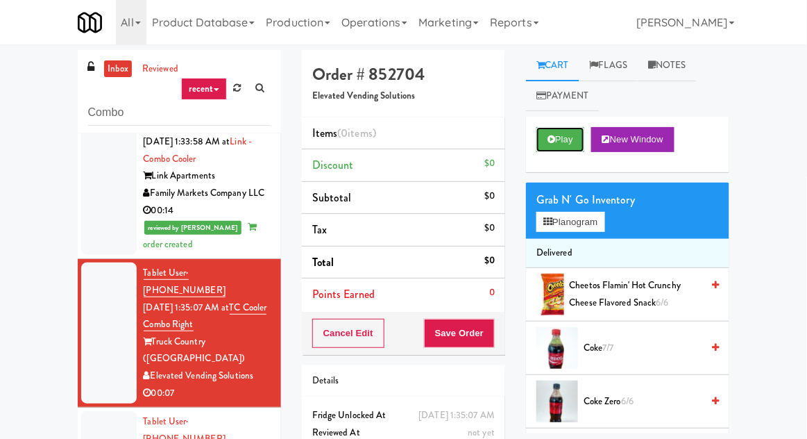
click at [547, 134] on button "Play" at bounding box center [561, 139] width 48 height 25
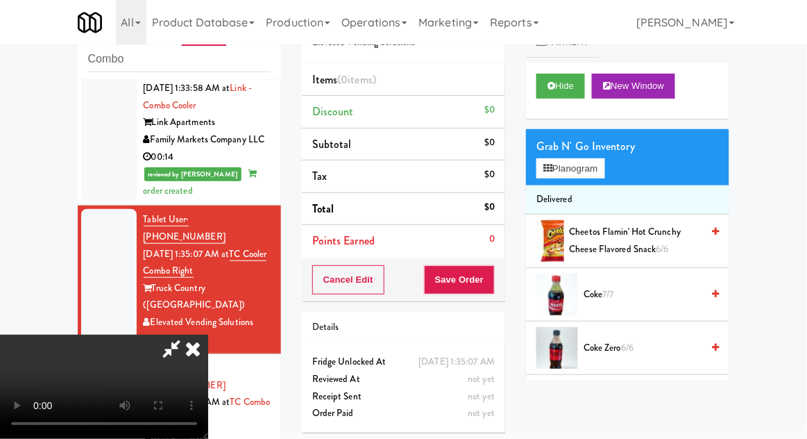
click at [187, 335] on icon at bounding box center [171, 349] width 32 height 28
click at [351, 283] on button "Cancel Edit" at bounding box center [348, 279] width 72 height 29
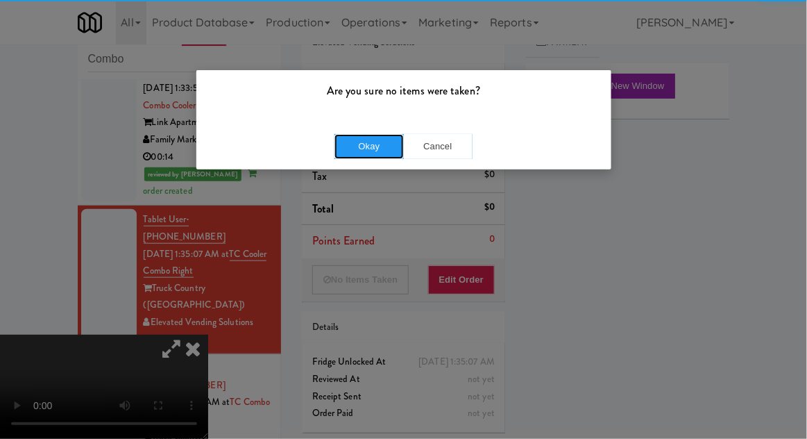
click at [363, 137] on button "Okay" at bounding box center [369, 146] width 69 height 25
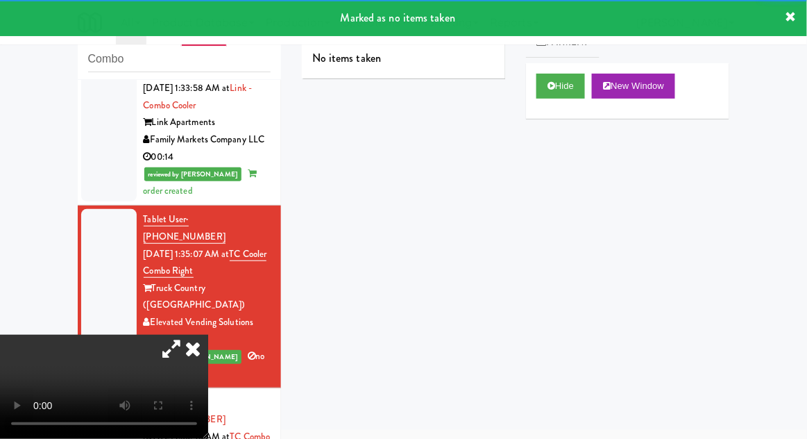
click at [208, 335] on icon at bounding box center [193, 349] width 31 height 28
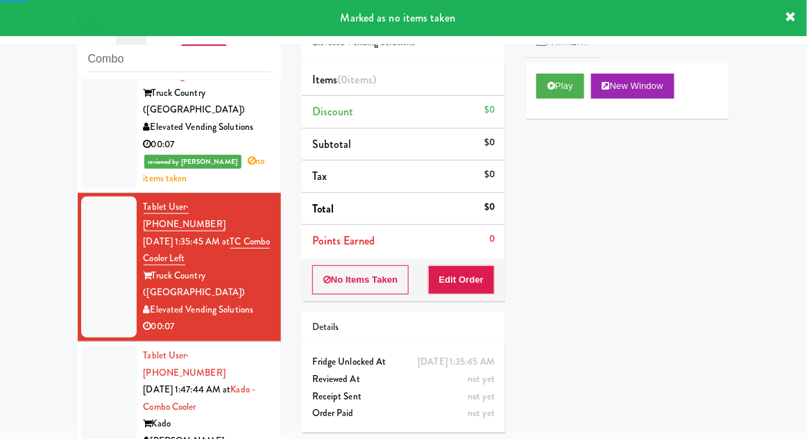
scroll to position [437, 0]
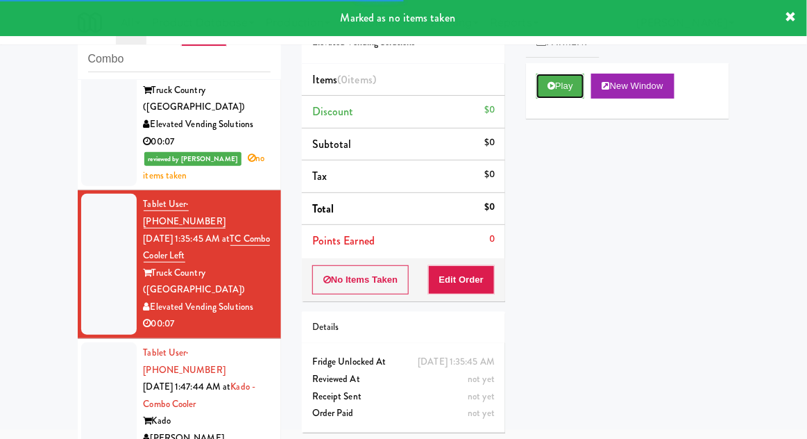
click at [546, 90] on button "Play" at bounding box center [561, 86] width 48 height 25
click at [460, 292] on button "Edit Order" at bounding box center [461, 279] width 67 height 29
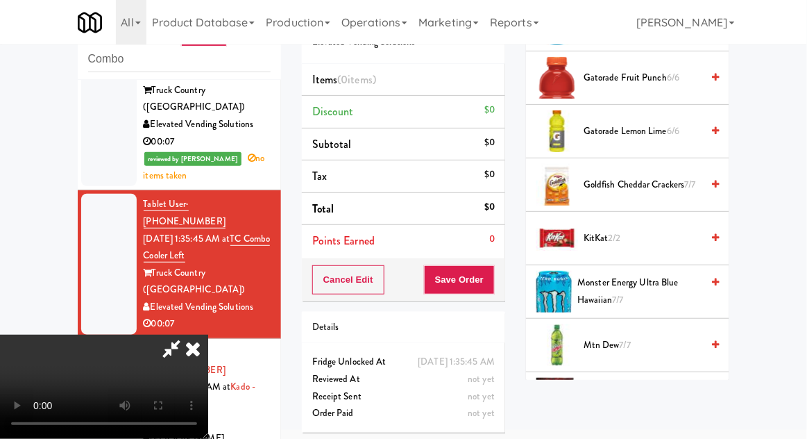
scroll to position [965, 0]
click at [664, 236] on span "KitKat 2/2" at bounding box center [643, 238] width 118 height 17
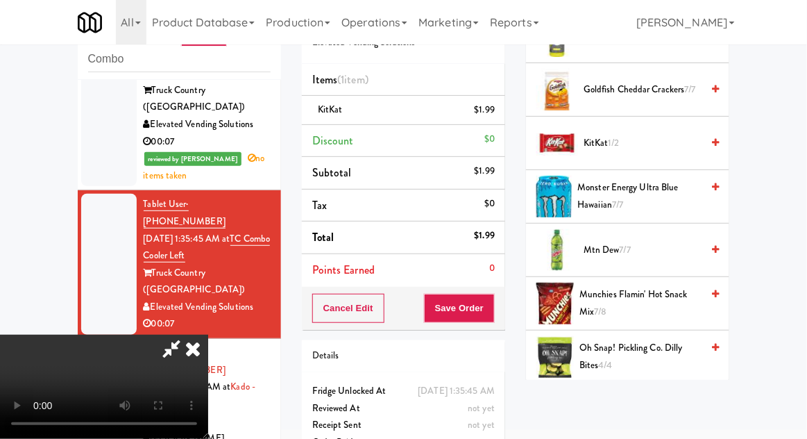
scroll to position [1059, 0]
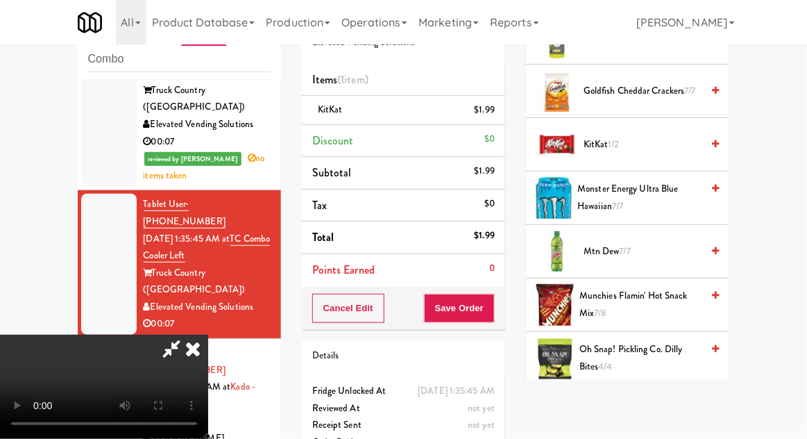
click at [648, 300] on span "Munchies Flamin' Hot Snack Mix 7/8" at bounding box center [641, 304] width 122 height 34
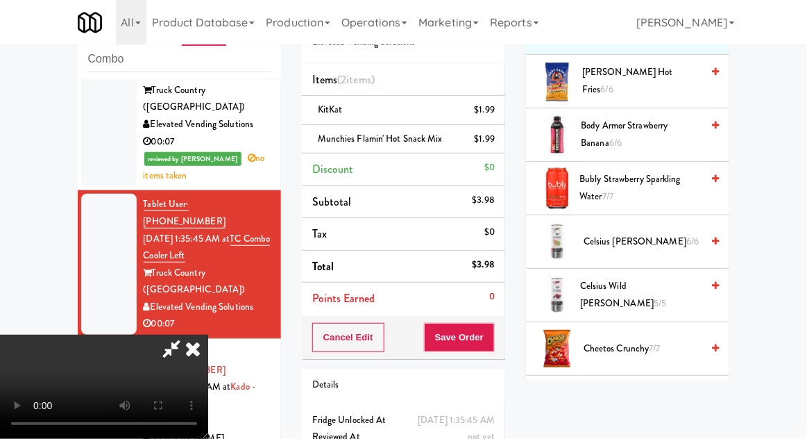
scroll to position [0, 0]
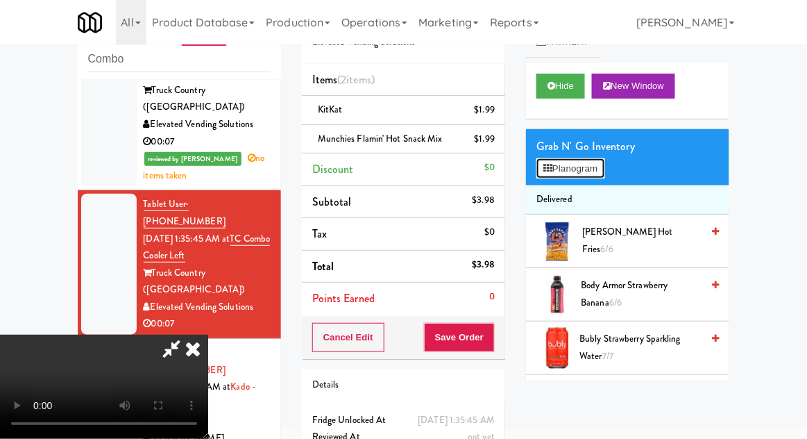
click at [605, 177] on button "Planogram" at bounding box center [571, 168] width 68 height 21
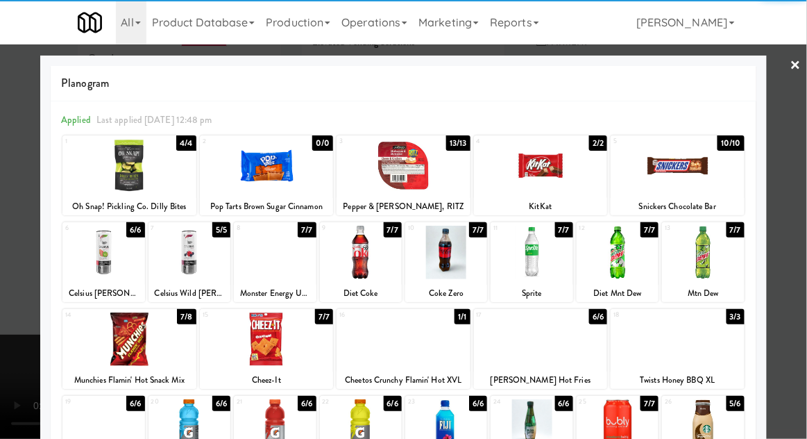
click at [260, 257] on div at bounding box center [275, 252] width 82 height 53
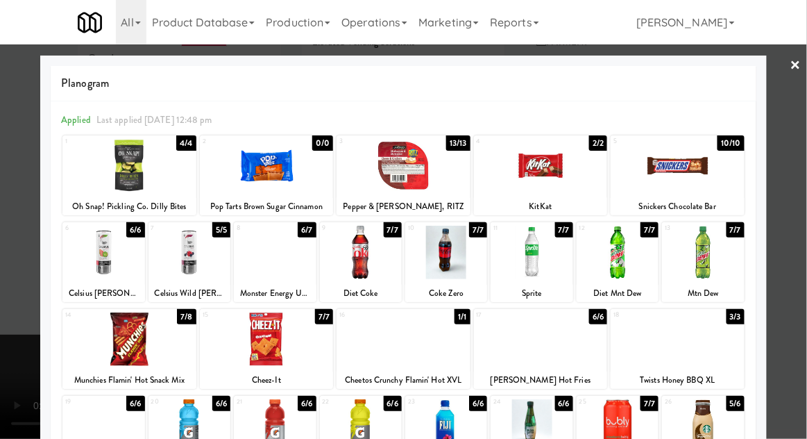
click at [3, 370] on div at bounding box center [403, 219] width 807 height 439
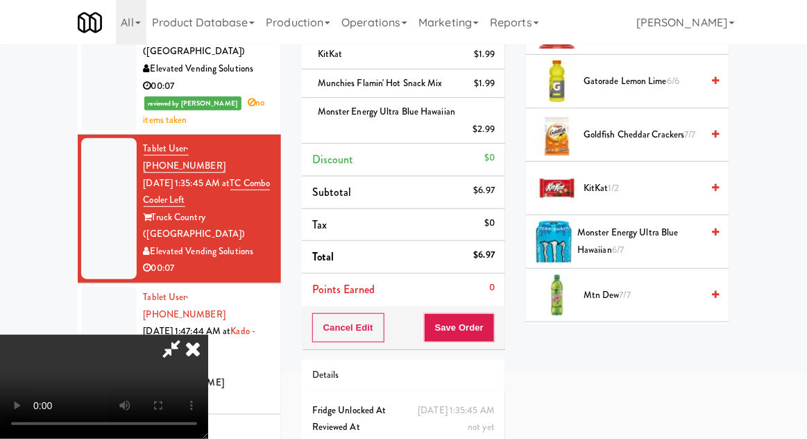
scroll to position [966, 0]
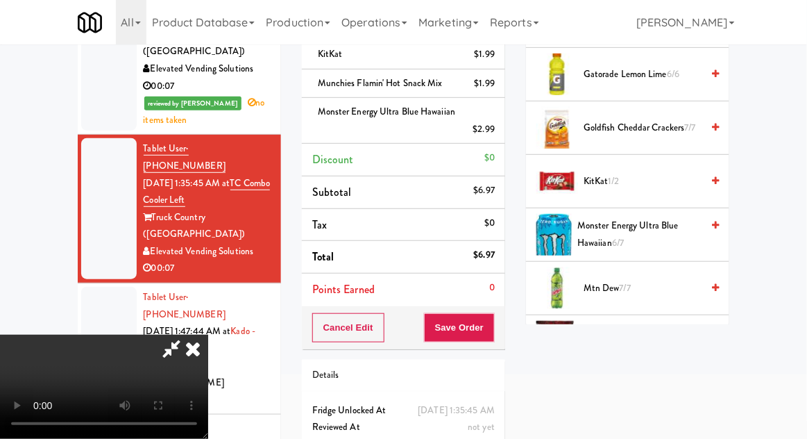
click at [790, 177] on div "inbox reviewed recent all unclear take inventory issue suspicious failed recent…" at bounding box center [403, 216] width 807 height 550
click at [489, 324] on button "Save Order" at bounding box center [459, 327] width 71 height 29
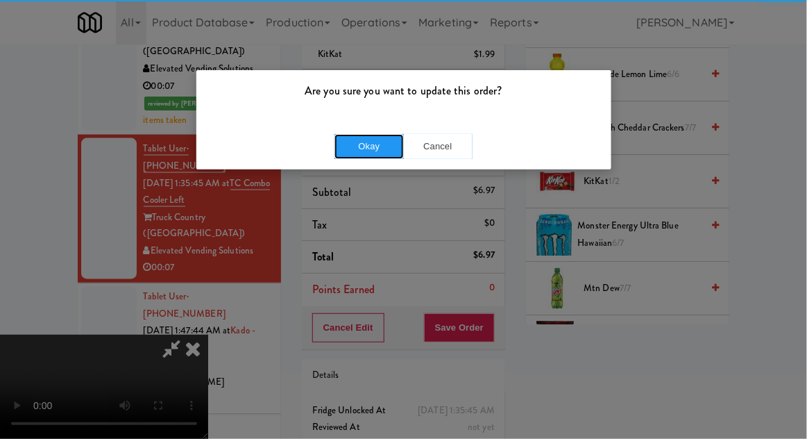
click at [369, 148] on button "Okay" at bounding box center [369, 146] width 69 height 25
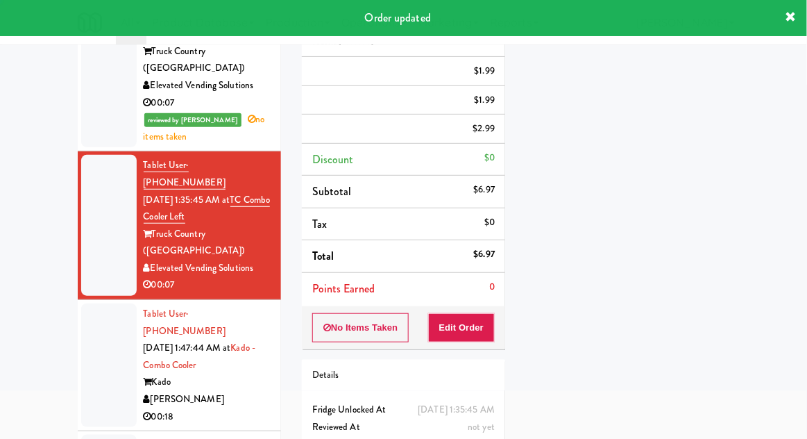
scroll to position [0, 0]
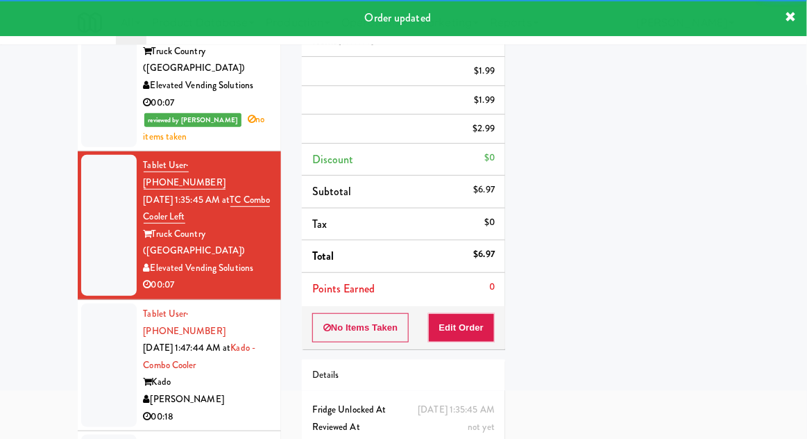
click at [92, 303] on div at bounding box center [109, 365] width 56 height 124
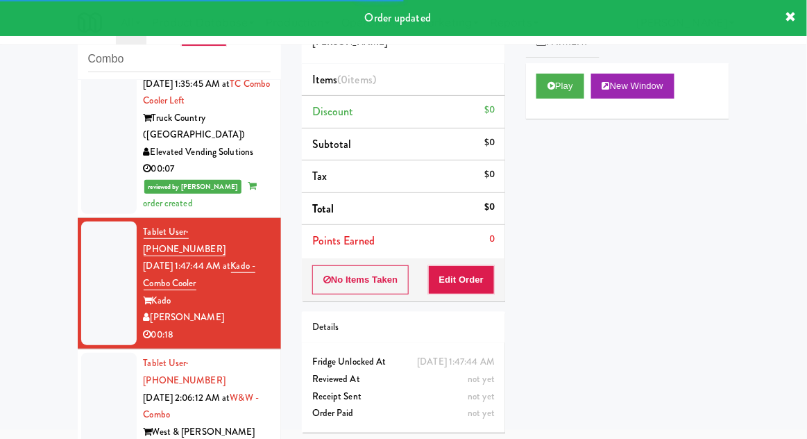
scroll to position [593, 0]
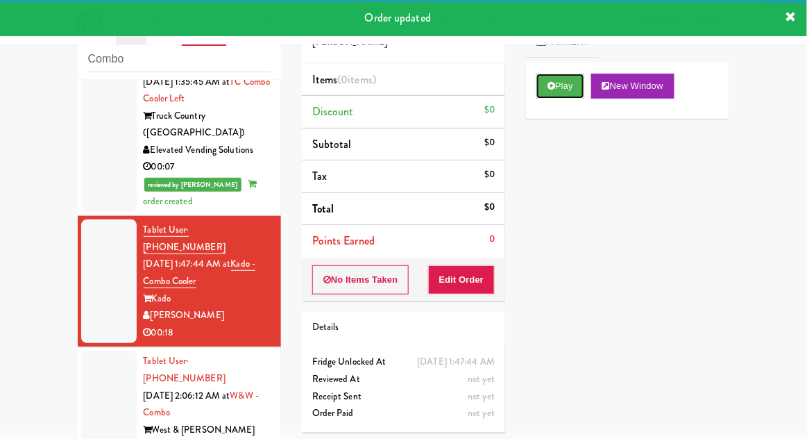
click at [547, 91] on button "Play" at bounding box center [561, 86] width 48 height 25
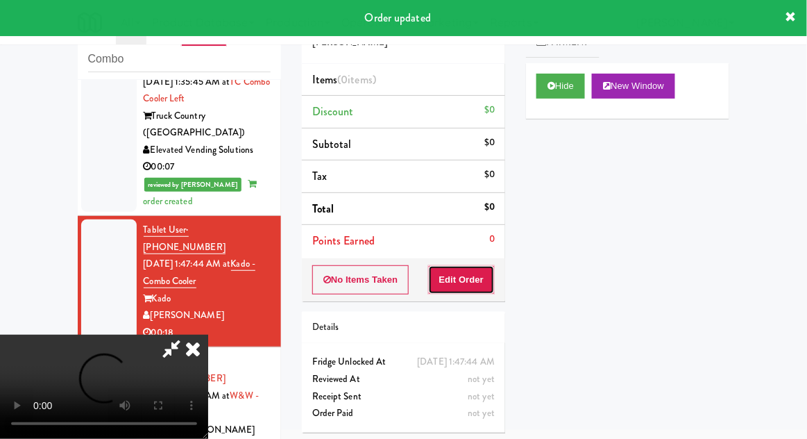
click at [475, 282] on button "Edit Order" at bounding box center [461, 279] width 67 height 29
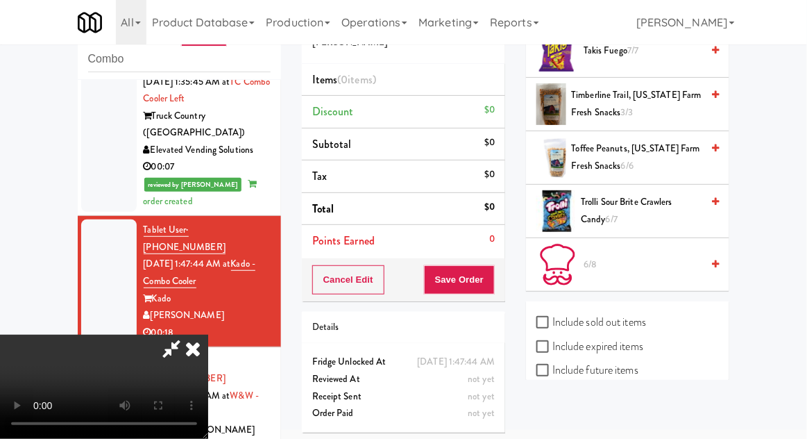
click at [639, 315] on label "Include sold out items" at bounding box center [592, 322] width 110 height 21
click at [553, 317] on input "Include sold out items" at bounding box center [545, 322] width 16 height 11
checkbox input "true"
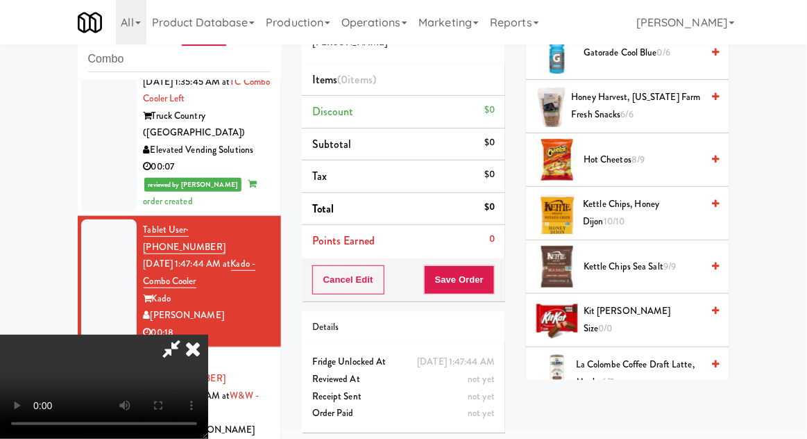
scroll to position [616, 0]
click at [613, 321] on span "0/0" at bounding box center [606, 327] width 14 height 13
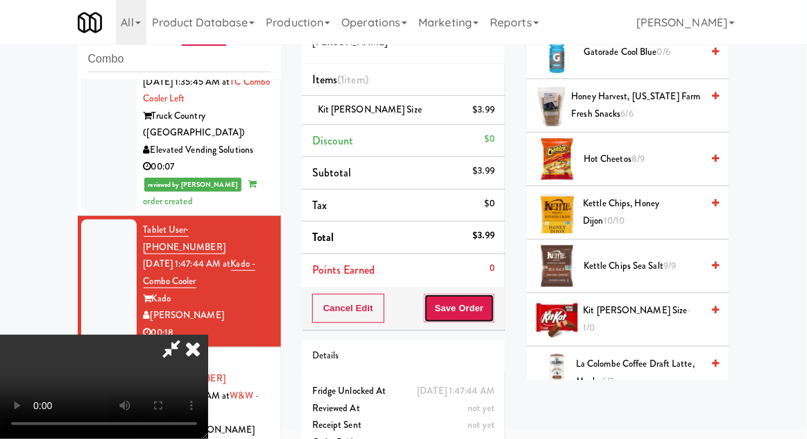
click at [491, 306] on button "Save Order" at bounding box center [459, 308] width 71 height 29
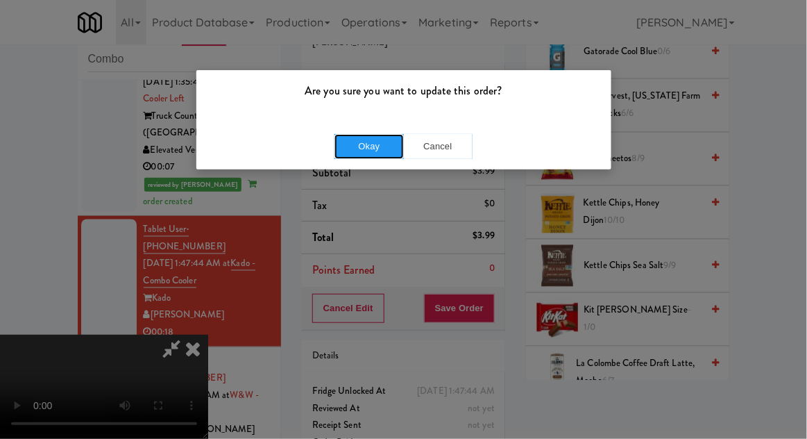
click at [362, 152] on button "Okay" at bounding box center [369, 146] width 69 height 25
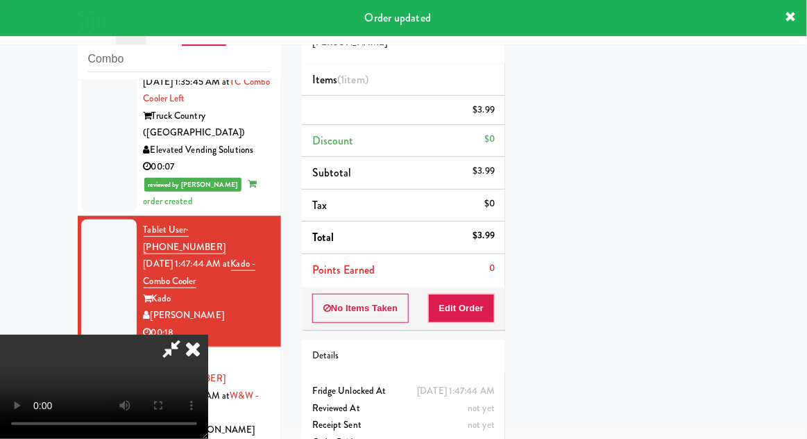
scroll to position [137, 0]
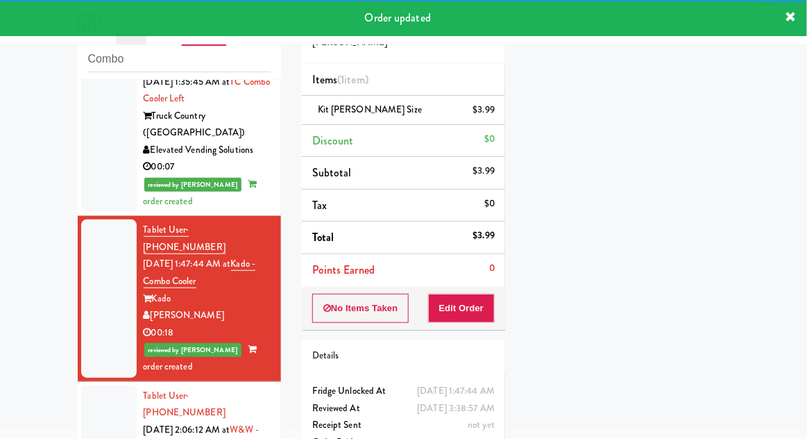
click at [88, 385] on div at bounding box center [109, 447] width 56 height 124
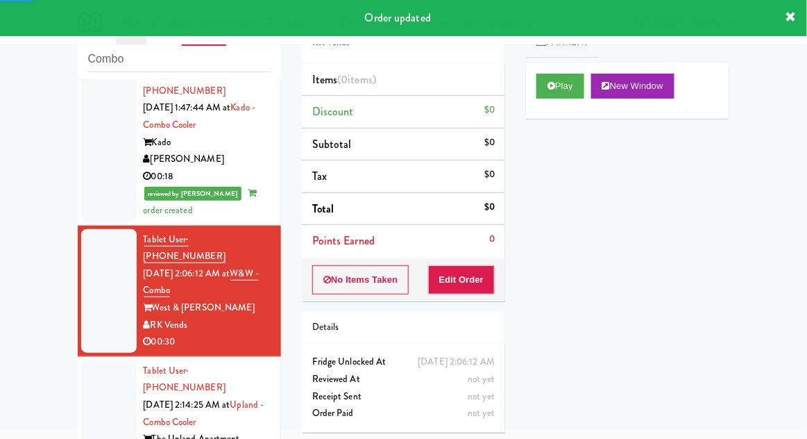
scroll to position [756, 0]
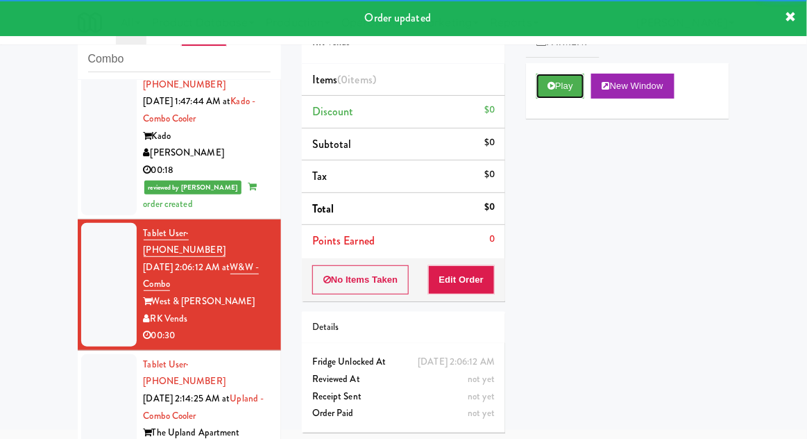
click at [550, 97] on button "Play" at bounding box center [561, 86] width 48 height 25
click at [471, 278] on button "Edit Order" at bounding box center [461, 279] width 67 height 29
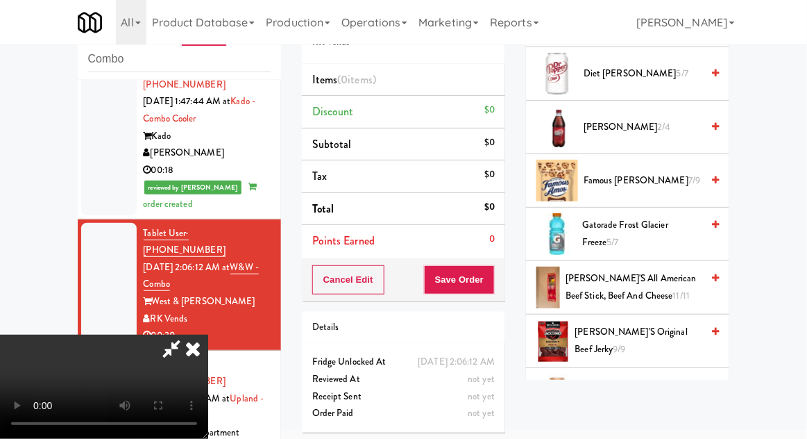
scroll to position [982, 0]
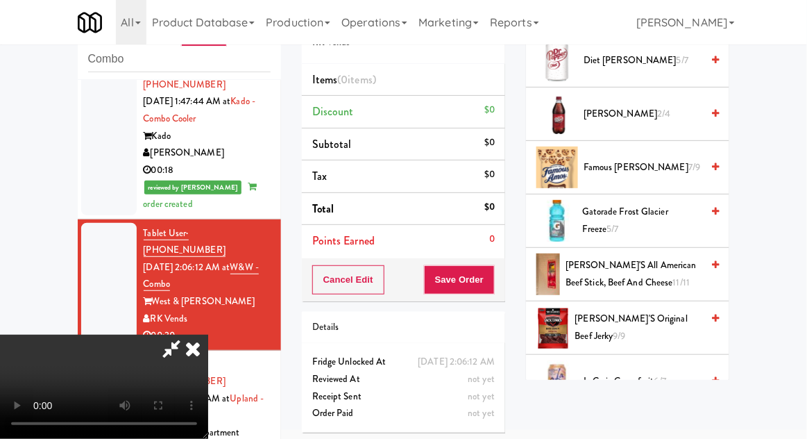
click at [650, 319] on span "[PERSON_NAME]'s Original Beef Jerky 9/9" at bounding box center [638, 327] width 127 height 34
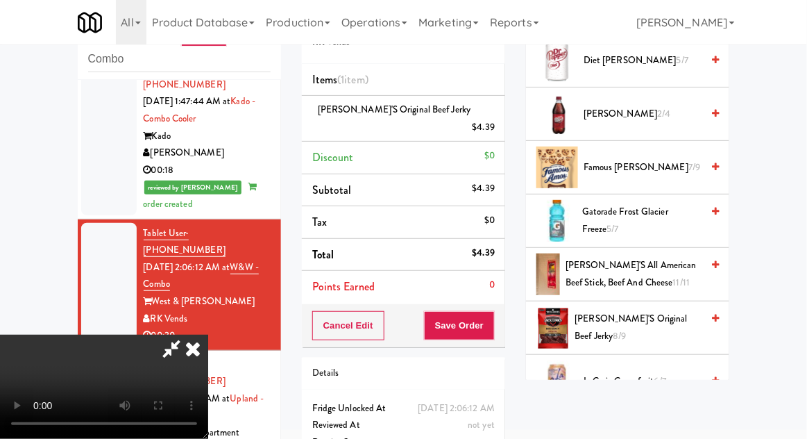
click at [490, 124] on link at bounding box center [493, 132] width 12 height 17
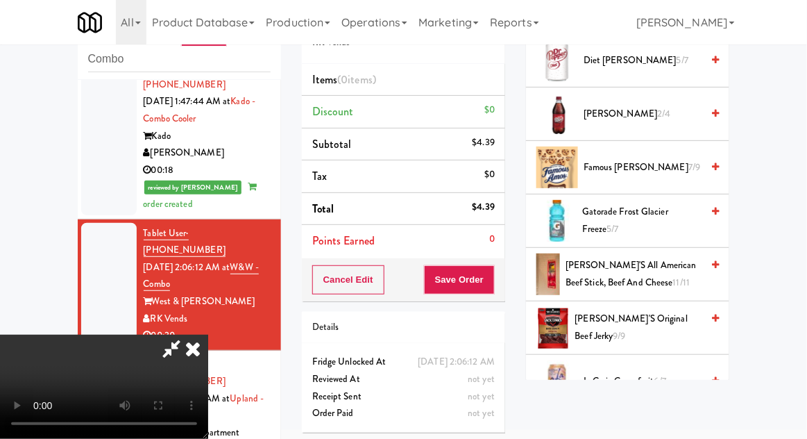
click at [505, 114] on div "Order # 675355 RK Vends Items (0 items ) Discount $0 Subtotal $4.39 Tax $0 Tota…" at bounding box center [404, 220] width 224 height 446
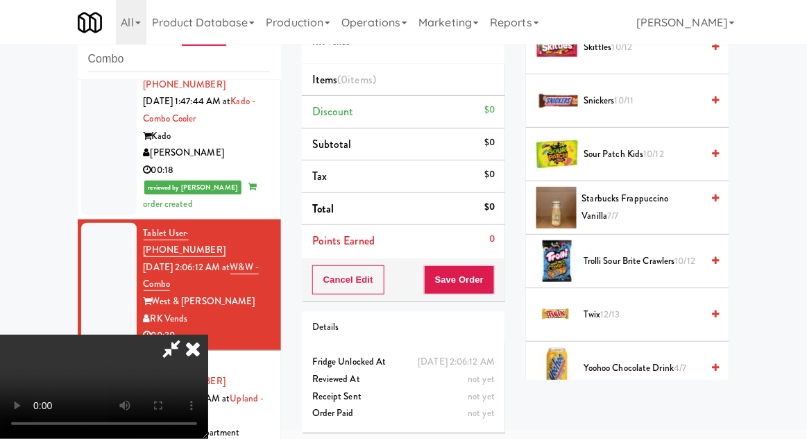
scroll to position [2062, 0]
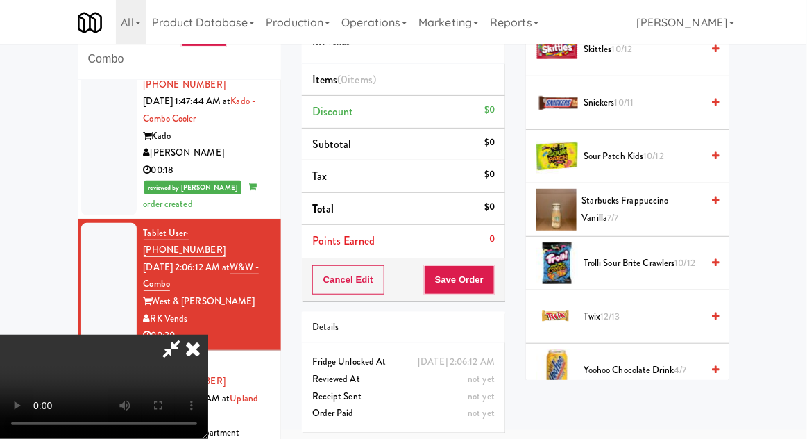
click at [671, 255] on span "Trolli Sour Brite Crawlers 10/12" at bounding box center [643, 263] width 118 height 17
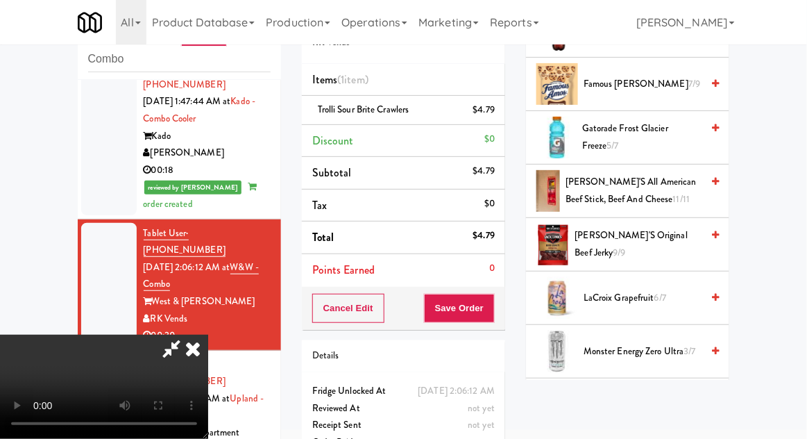
scroll to position [1055, 0]
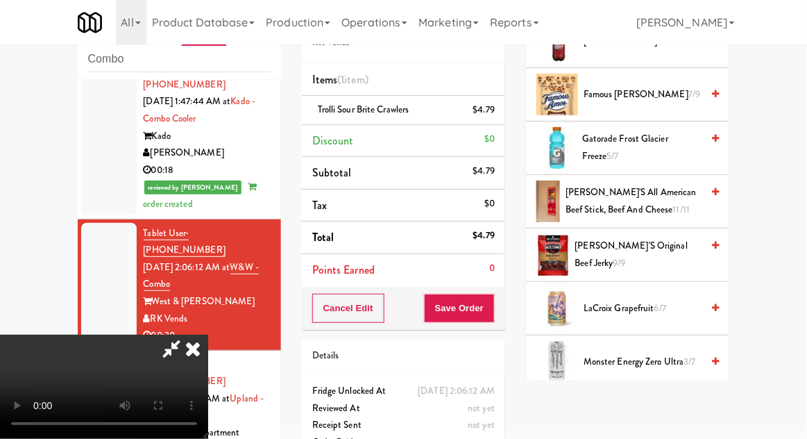
click at [605, 241] on span "[PERSON_NAME]'s Original Beef Jerky 9/9" at bounding box center [638, 254] width 127 height 34
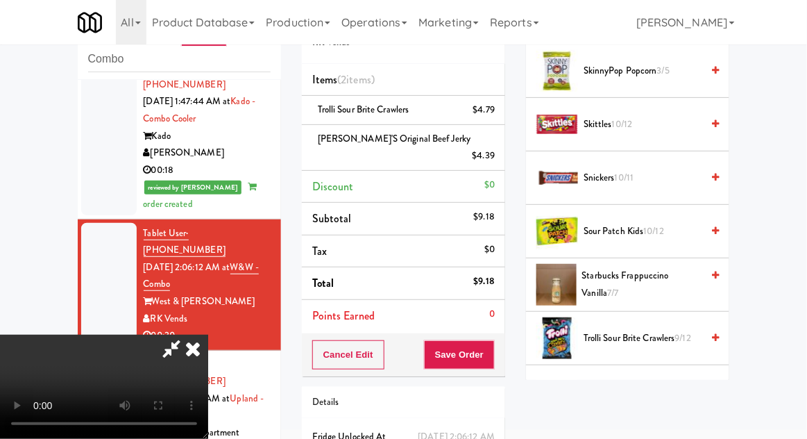
scroll to position [1998, 0]
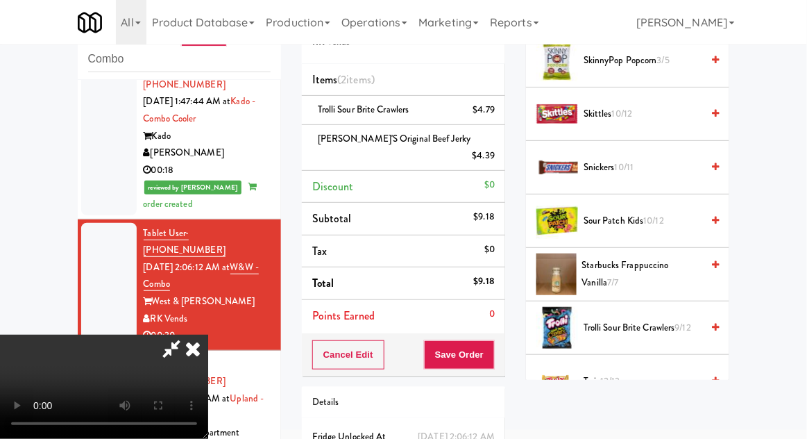
click at [625, 319] on span "Trolli Sour Brite Crawlers 9/12" at bounding box center [643, 327] width 118 height 17
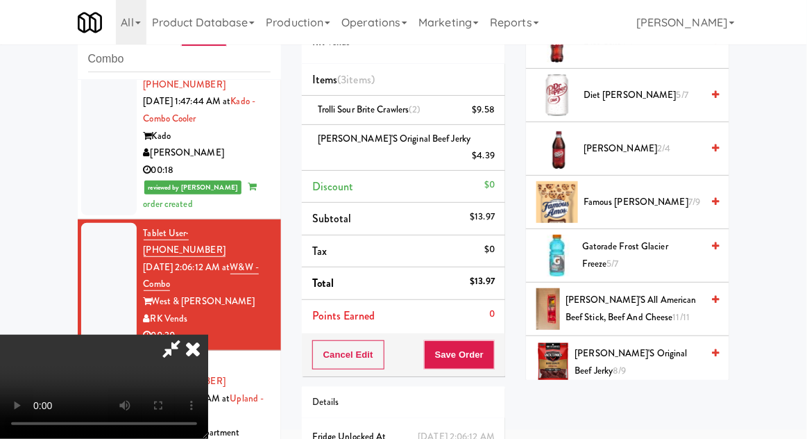
scroll to position [951, 0]
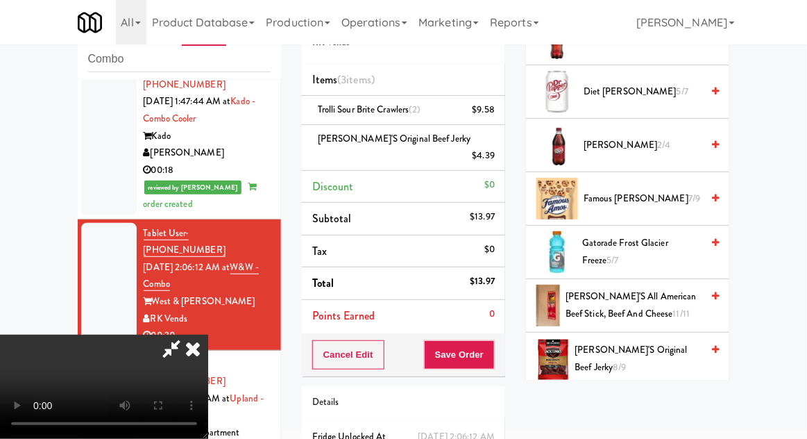
click at [593, 238] on span "Gatorade Frost Glacier Freeze 5/7" at bounding box center [641, 252] width 119 height 34
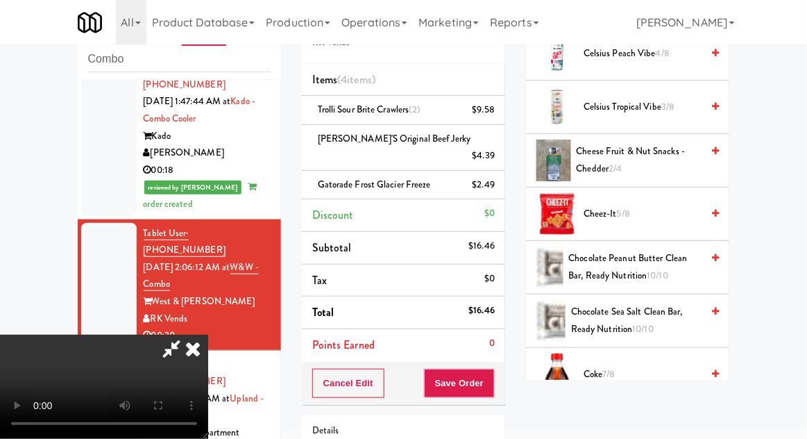
scroll to position [459, 0]
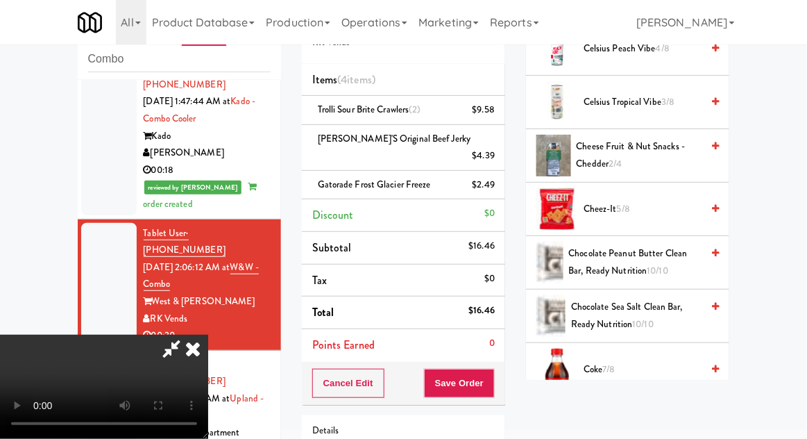
click at [596, 205] on span "Cheez-It 5/8" at bounding box center [643, 209] width 118 height 17
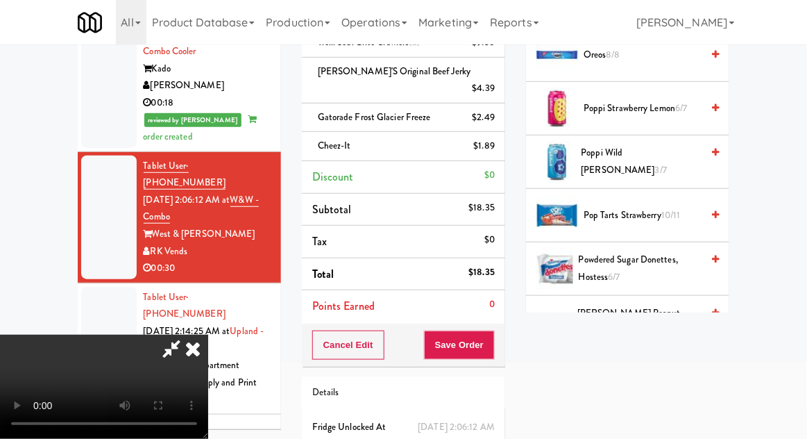
scroll to position [1617, 0]
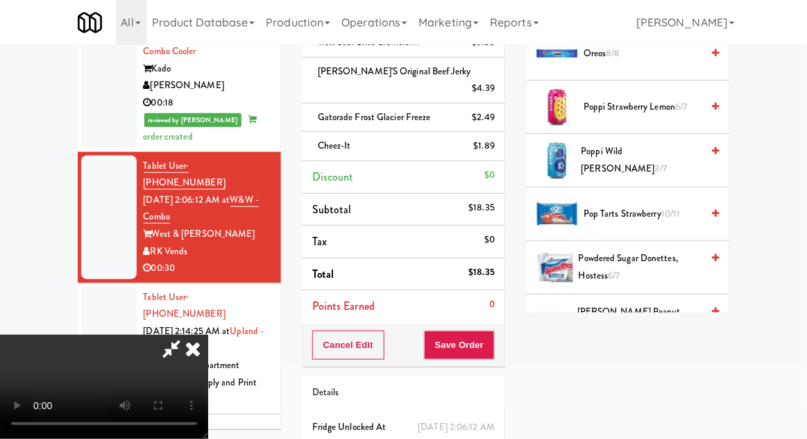
click at [615, 314] on span "[PERSON_NAME] Peanut Butter 13/14" at bounding box center [639, 320] width 124 height 34
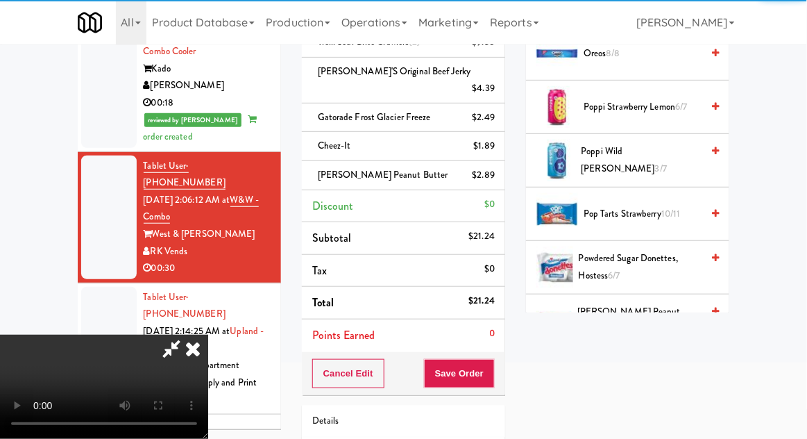
scroll to position [51, 0]
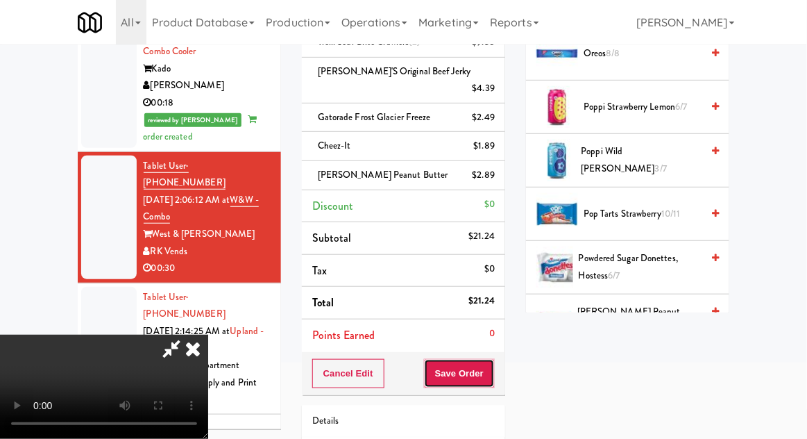
click at [492, 359] on button "Save Order" at bounding box center [459, 373] width 71 height 29
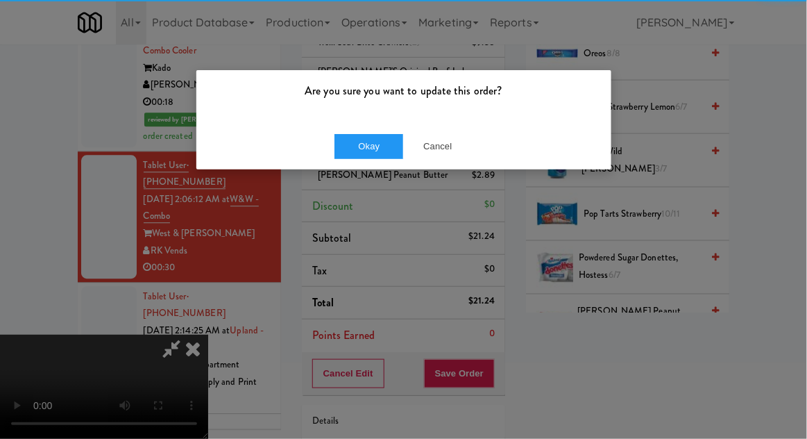
click at [311, 140] on div "Okay Cancel" at bounding box center [403, 146] width 415 height 47
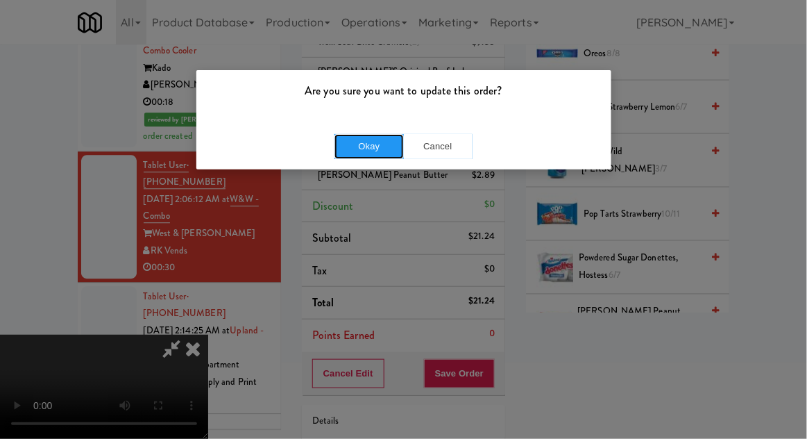
click at [343, 151] on button "Okay" at bounding box center [369, 146] width 69 height 25
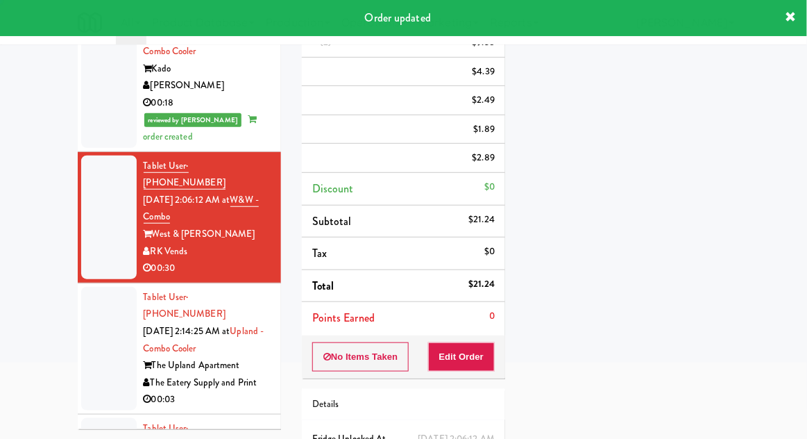
scroll to position [0, 0]
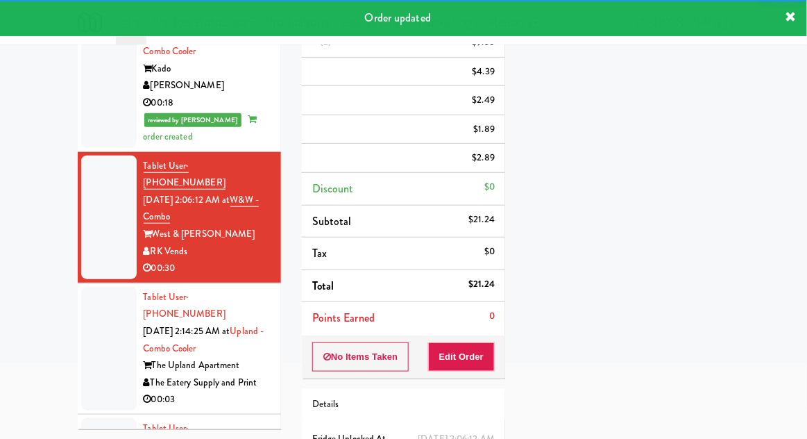
click at [94, 287] on div at bounding box center [109, 349] width 56 height 124
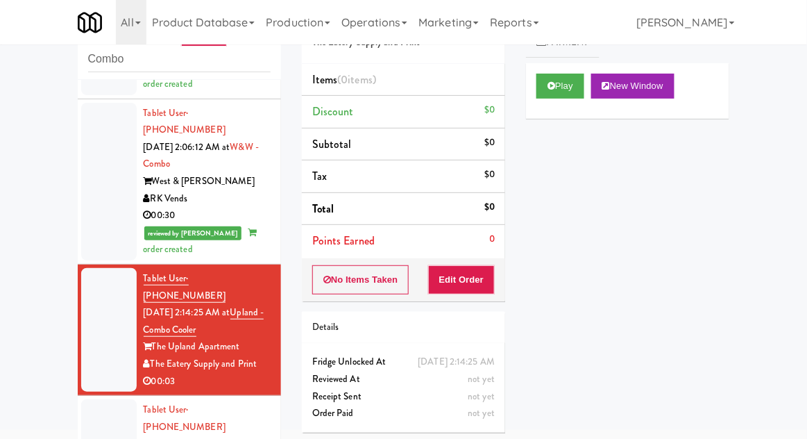
scroll to position [884, 0]
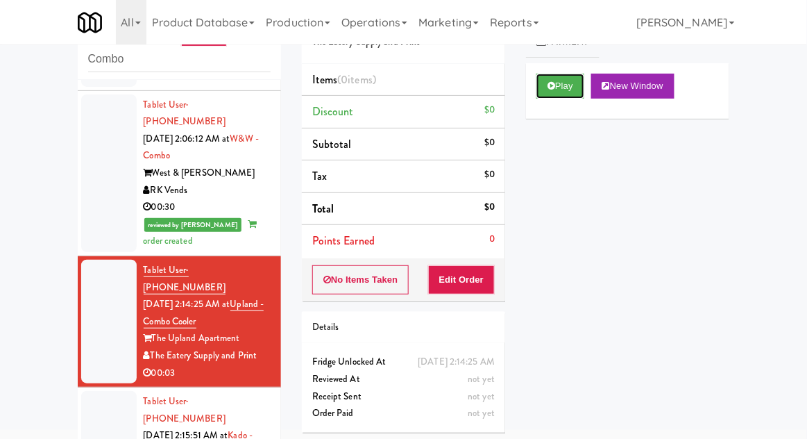
click at [550, 81] on icon at bounding box center [552, 85] width 8 height 9
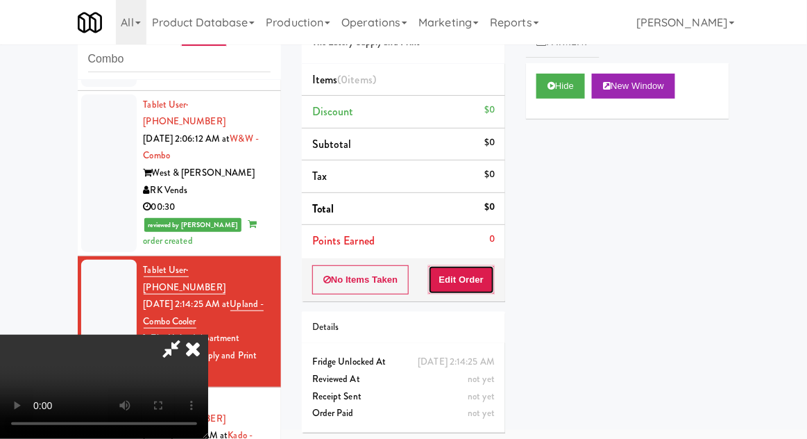
click at [466, 281] on button "Edit Order" at bounding box center [461, 279] width 67 height 29
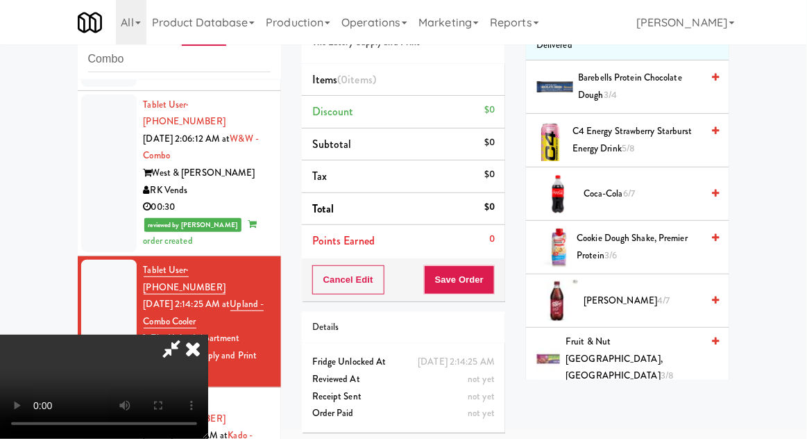
scroll to position [150, 0]
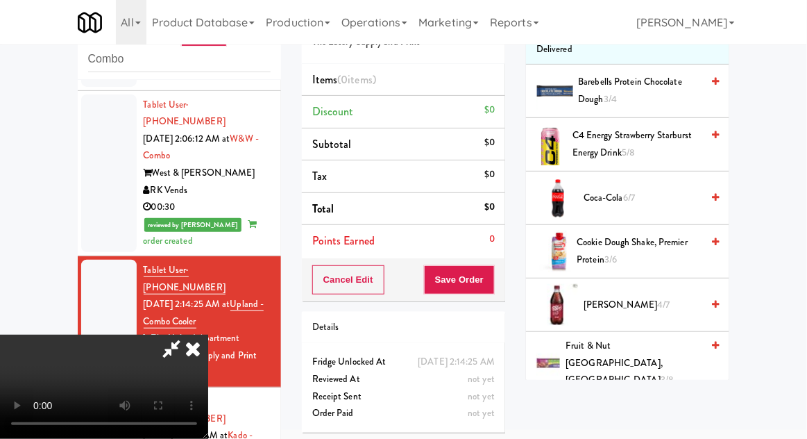
click at [602, 310] on span "[PERSON_NAME] 4/7" at bounding box center [643, 304] width 118 height 17
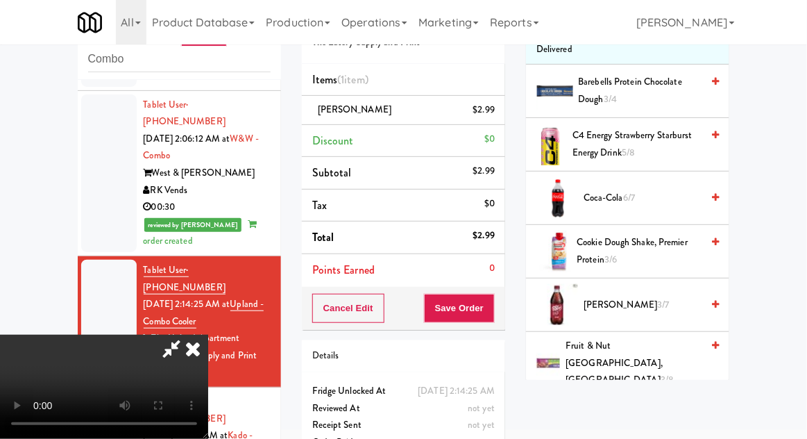
click at [589, 296] on span "[PERSON_NAME] 3/7" at bounding box center [643, 304] width 118 height 17
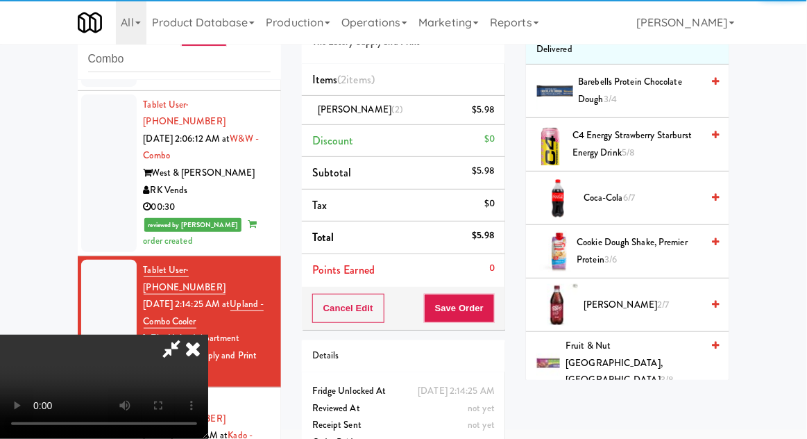
click at [431, 109] on div "[PERSON_NAME] (2) $5.98" at bounding box center [403, 109] width 183 height 17
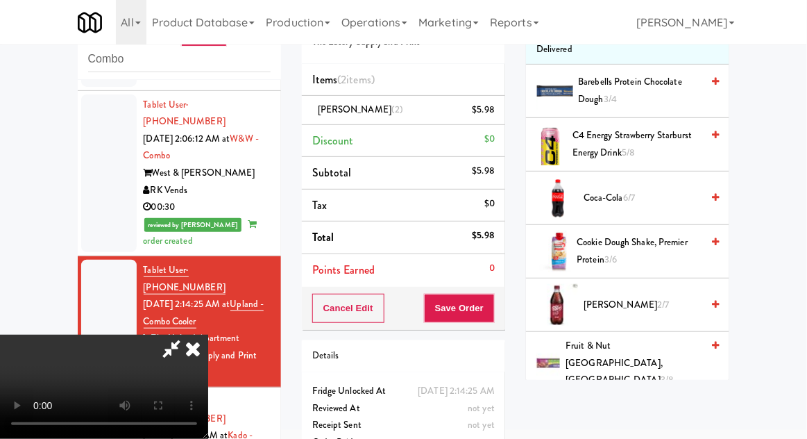
click at [490, 121] on link at bounding box center [493, 115] width 12 height 17
click at [495, 301] on button "Save Order" at bounding box center [459, 308] width 71 height 29
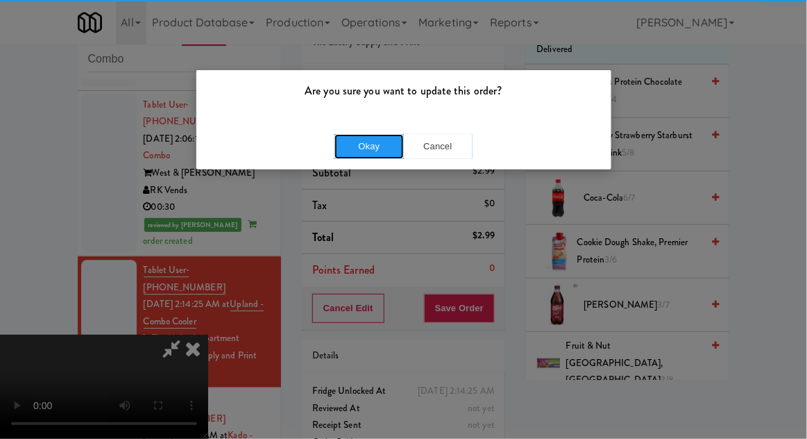
click at [371, 150] on button "Okay" at bounding box center [369, 146] width 69 height 25
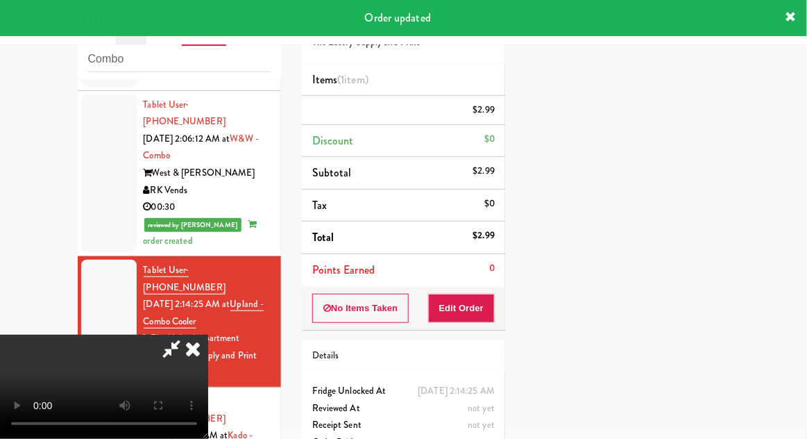
scroll to position [137, 0]
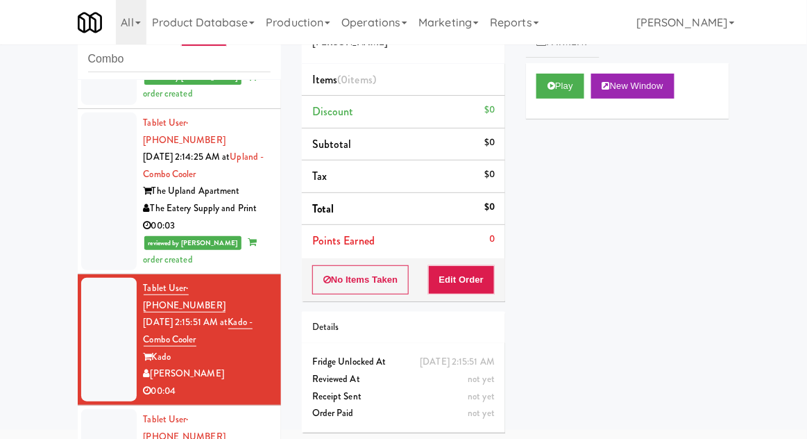
scroll to position [1031, 0]
click at [562, 90] on button "Play" at bounding box center [561, 86] width 48 height 25
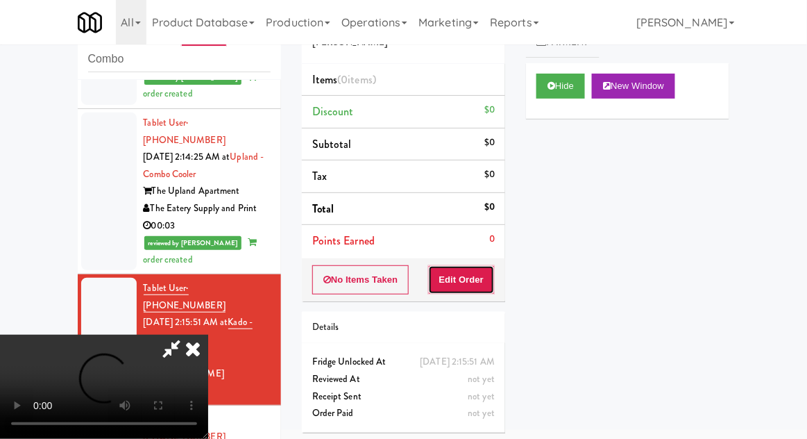
click at [465, 289] on button "Edit Order" at bounding box center [461, 279] width 67 height 29
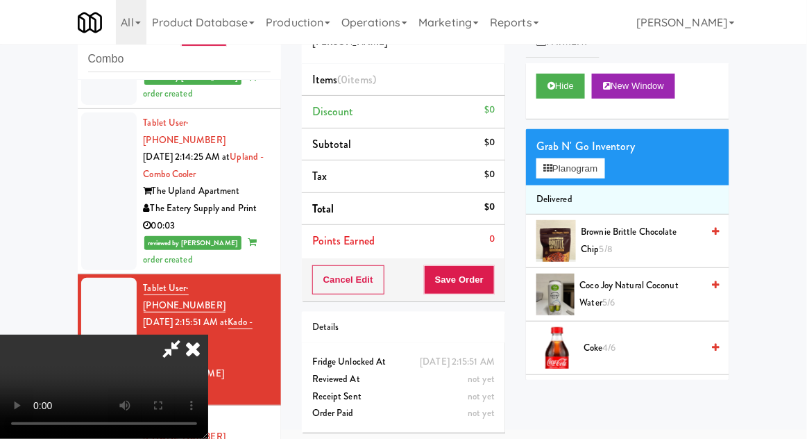
click at [596, 348] on span "Coke 4/6" at bounding box center [643, 347] width 118 height 17
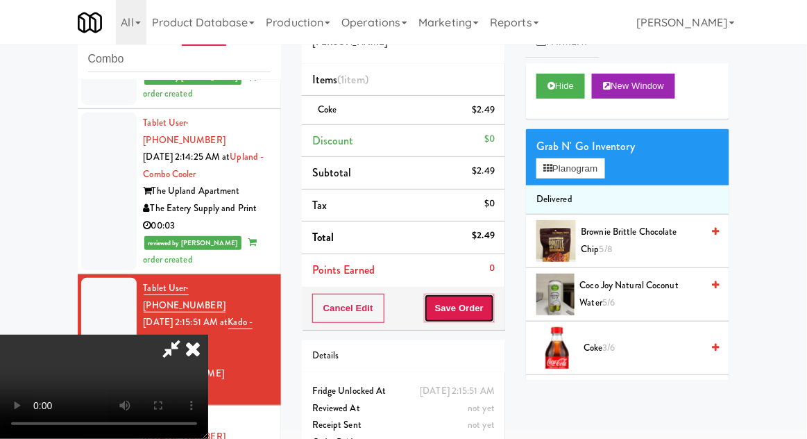
click at [487, 310] on button "Save Order" at bounding box center [459, 308] width 71 height 29
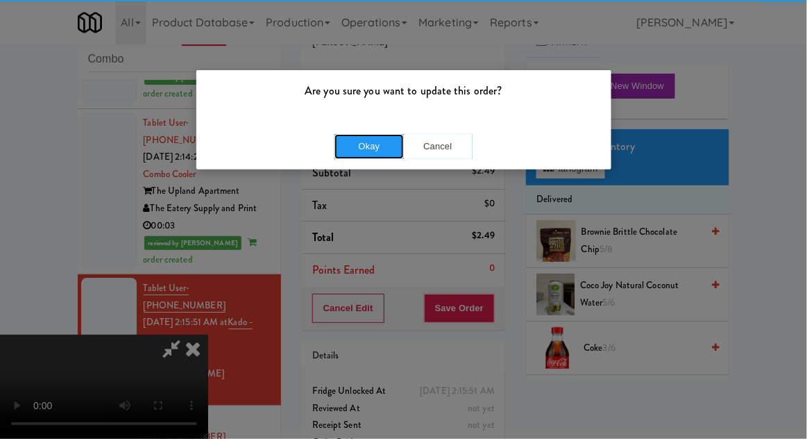
click at [358, 142] on button "Okay" at bounding box center [369, 146] width 69 height 25
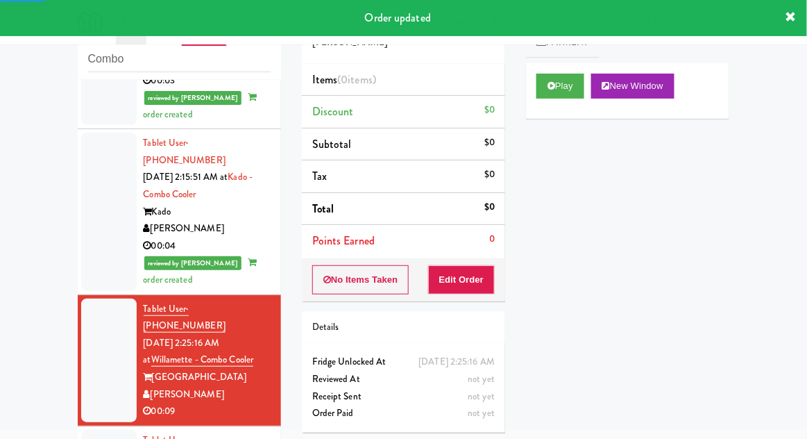
scroll to position [1177, 0]
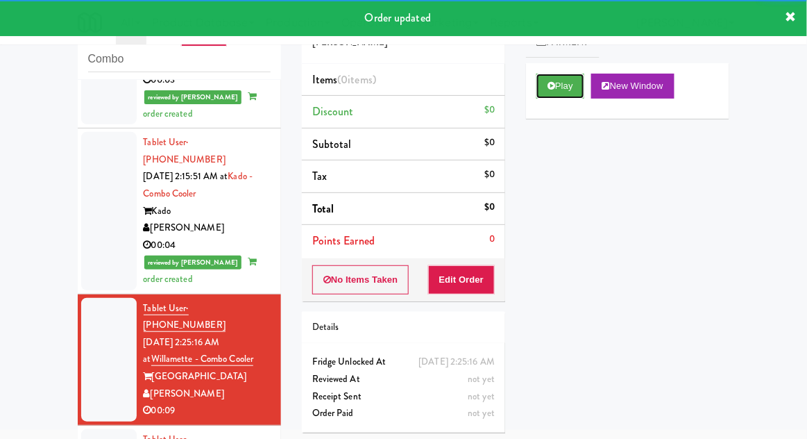
click at [543, 90] on button "Play" at bounding box center [561, 86] width 48 height 25
click at [463, 288] on button "Edit Order" at bounding box center [461, 279] width 67 height 29
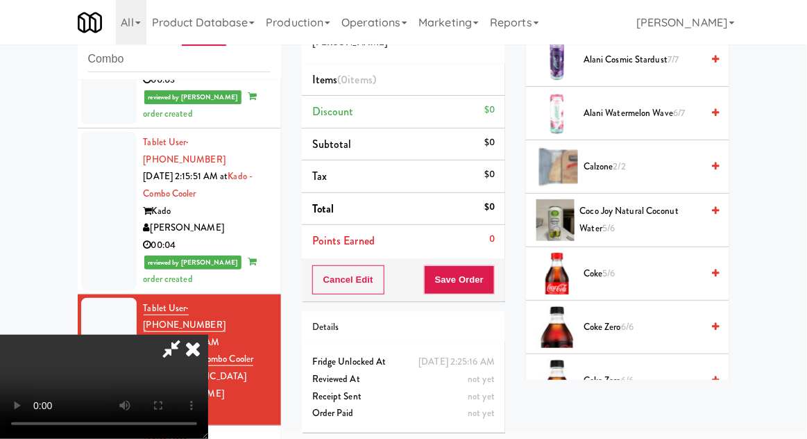
scroll to position [242, 0]
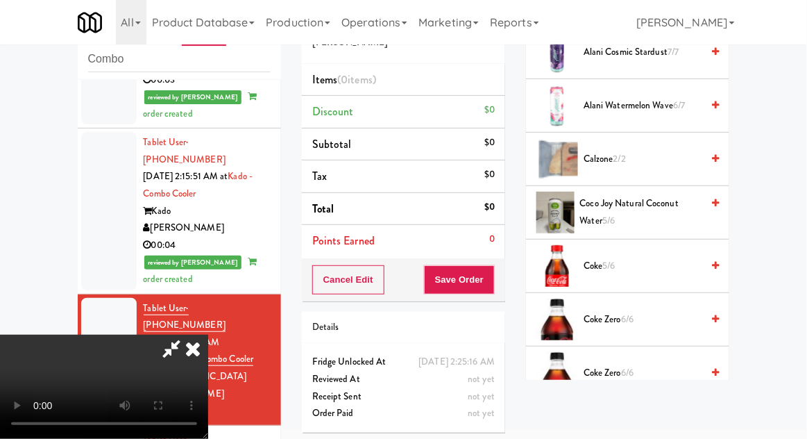
click at [606, 258] on span "Coke 5/6" at bounding box center [643, 266] width 118 height 17
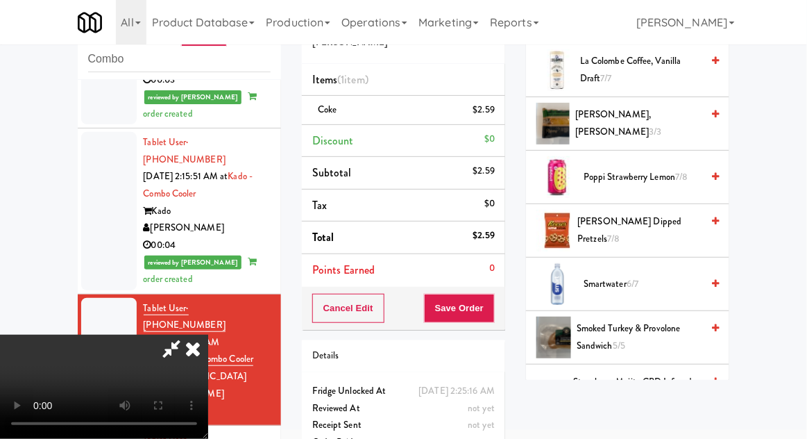
scroll to position [1186, 0]
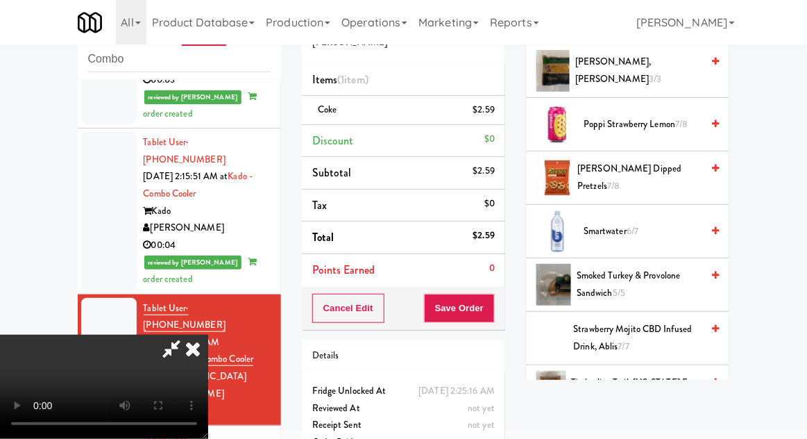
click at [605, 227] on span "Smartwater 6/7" at bounding box center [643, 231] width 118 height 17
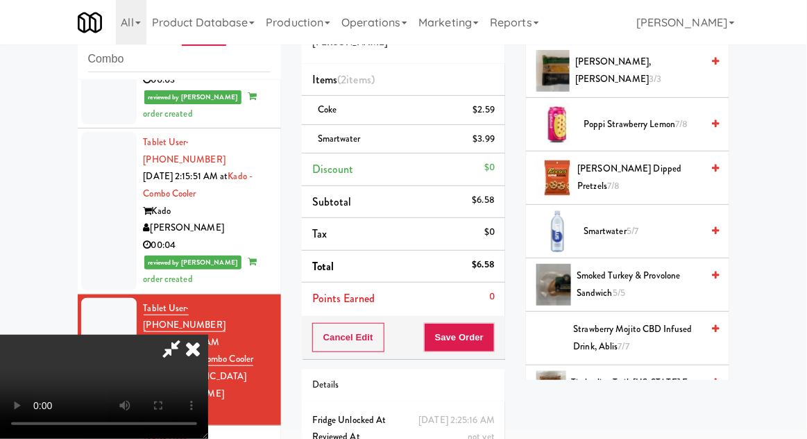
scroll to position [63, 0]
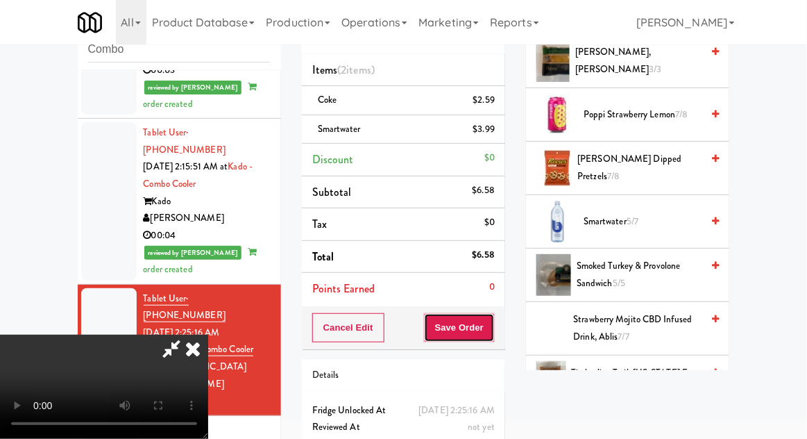
click at [494, 323] on button "Save Order" at bounding box center [459, 327] width 71 height 29
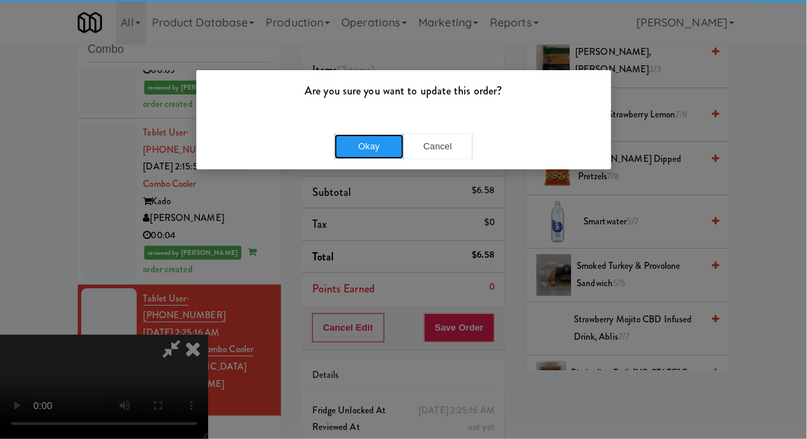
click at [370, 145] on button "Okay" at bounding box center [369, 146] width 69 height 25
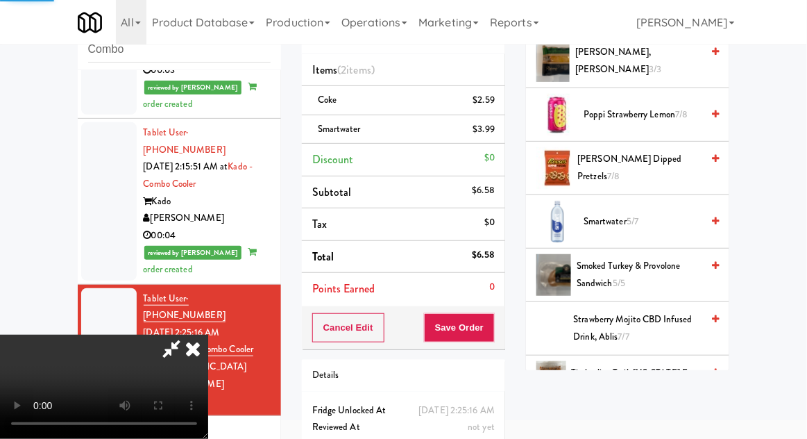
scroll to position [137, 0]
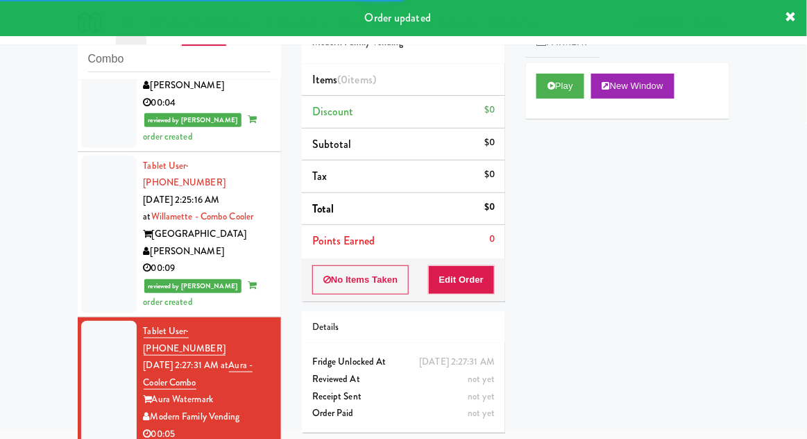
scroll to position [1330, 0]
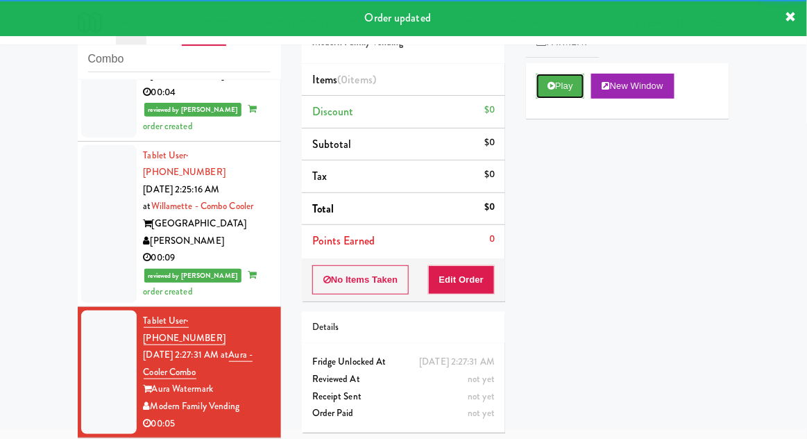
click at [542, 96] on button "Play" at bounding box center [561, 86] width 48 height 25
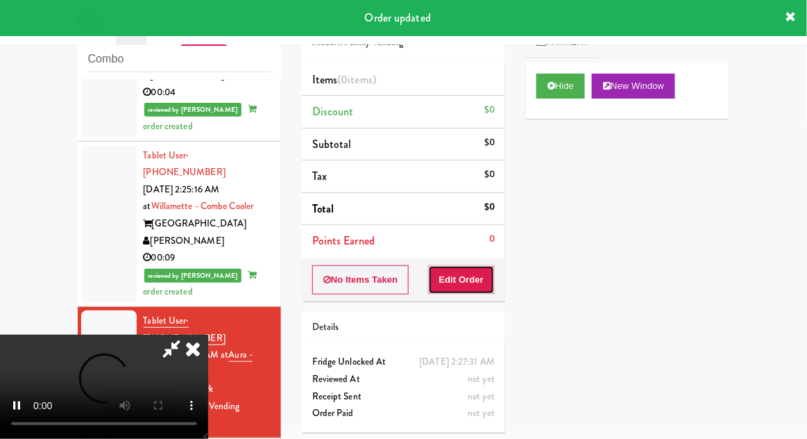
click at [458, 273] on button "Edit Order" at bounding box center [461, 279] width 67 height 29
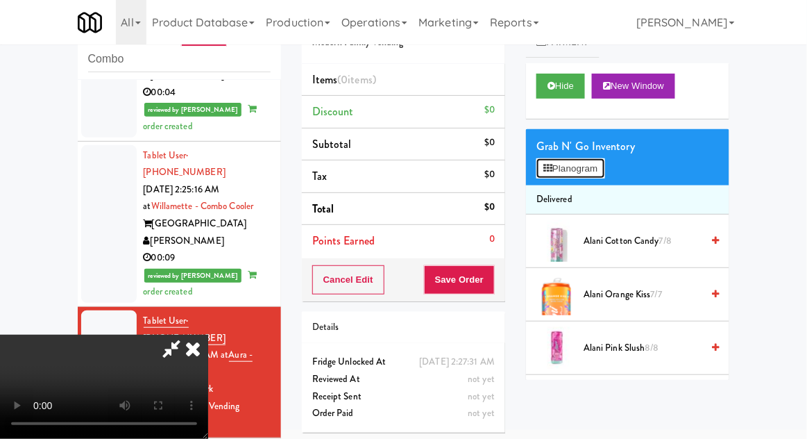
click at [558, 169] on button "Planogram" at bounding box center [571, 168] width 68 height 21
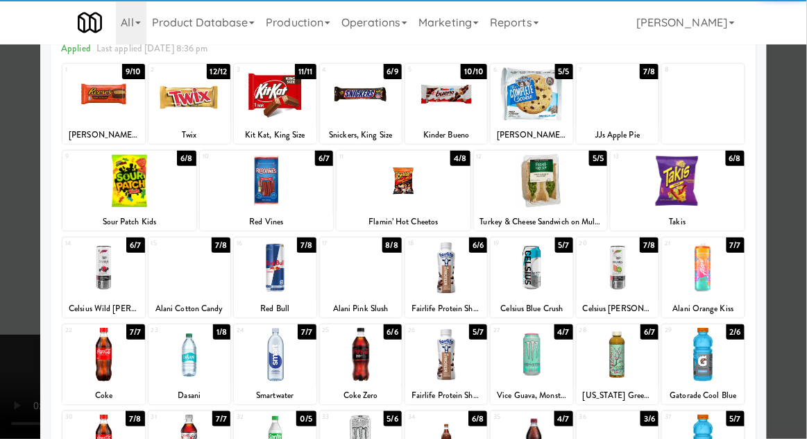
scroll to position [100, 0]
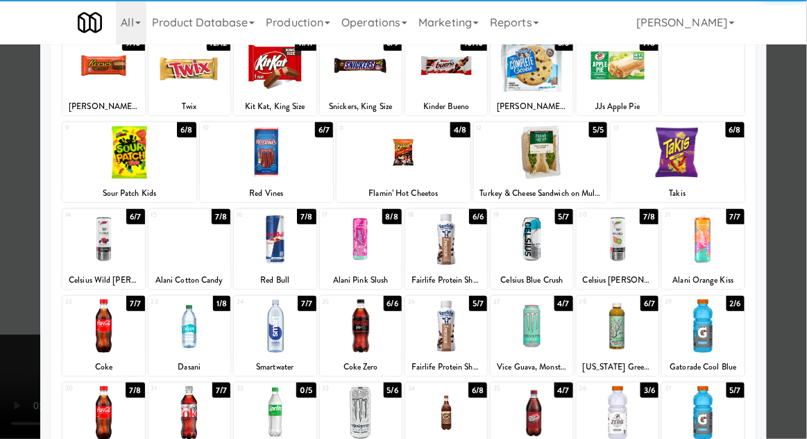
click at [190, 330] on div at bounding box center [190, 325] width 82 height 53
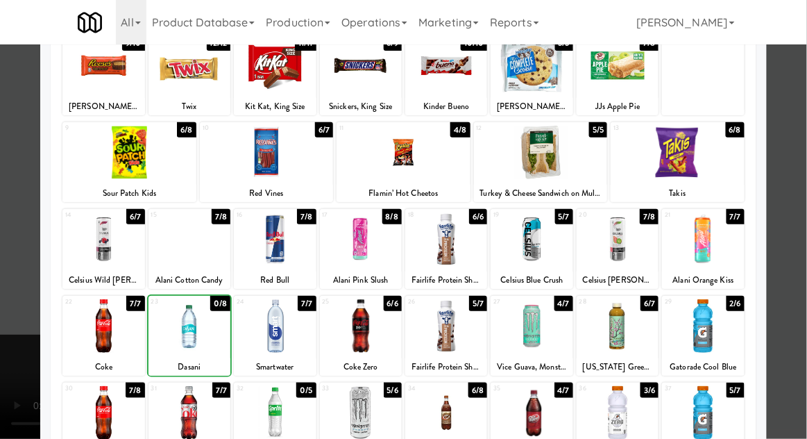
click at [15, 402] on div at bounding box center [403, 219] width 807 height 439
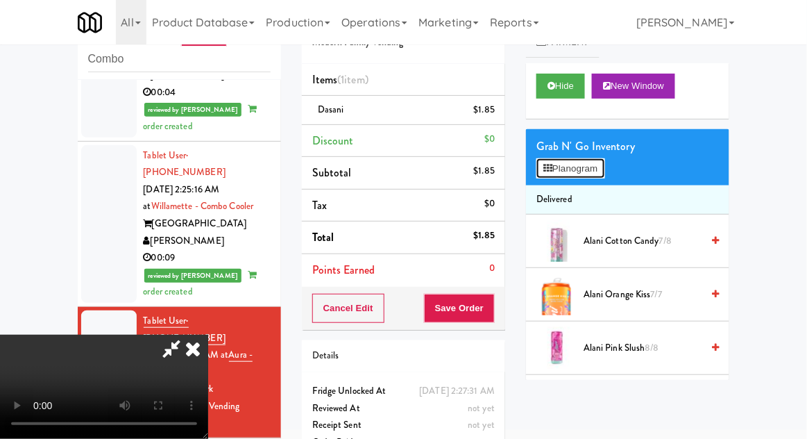
click at [557, 171] on button "Planogram" at bounding box center [571, 168] width 68 height 21
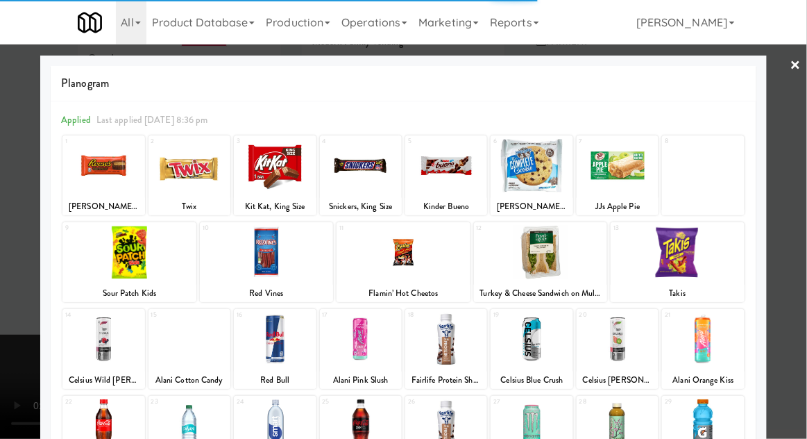
scroll to position [176, 0]
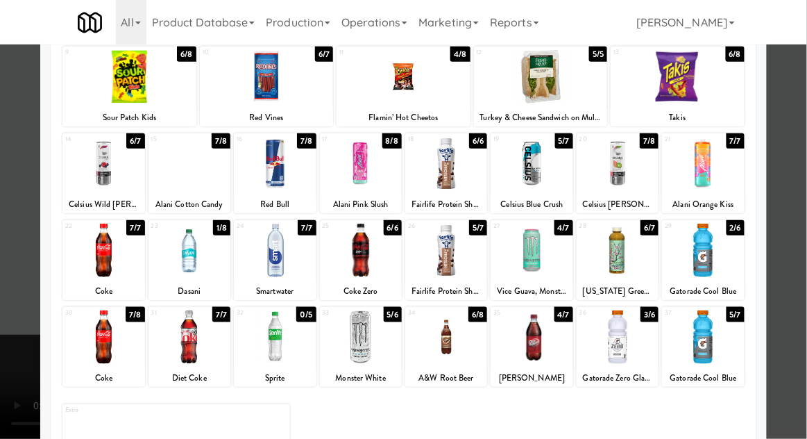
click at [282, 258] on div at bounding box center [275, 250] width 82 height 53
click at [37, 369] on div at bounding box center [403, 219] width 807 height 439
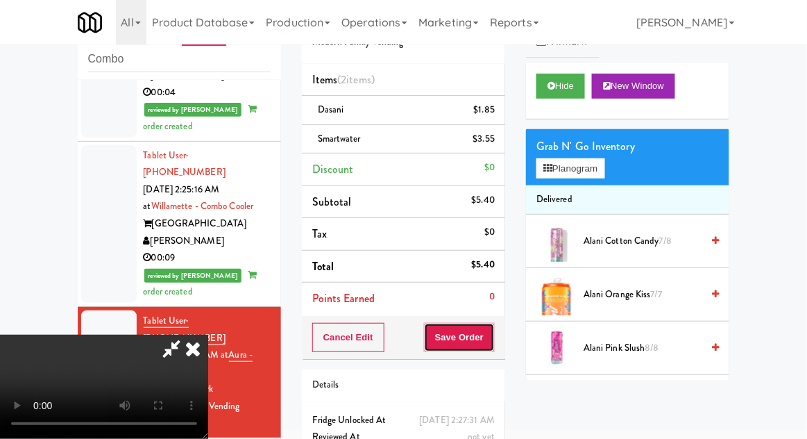
click at [490, 337] on button "Save Order" at bounding box center [459, 337] width 71 height 29
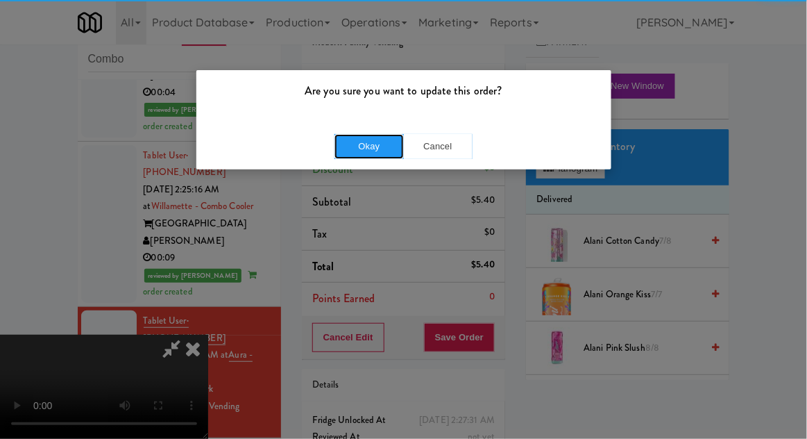
click at [372, 140] on button "Okay" at bounding box center [369, 146] width 69 height 25
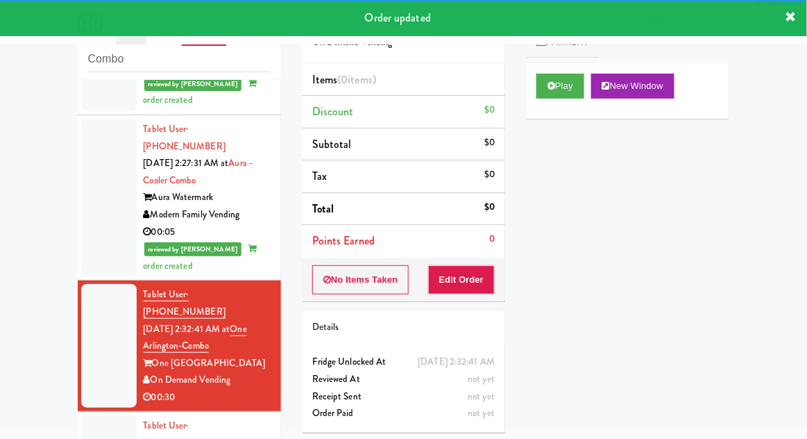
scroll to position [1526, 0]
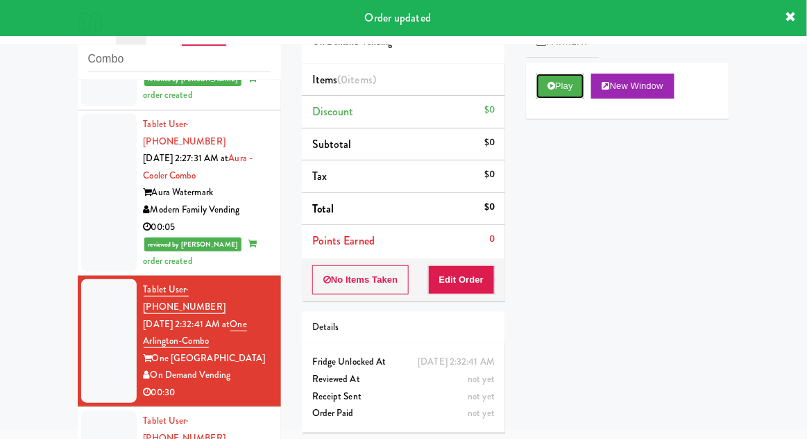
click at [553, 86] on icon at bounding box center [552, 85] width 8 height 9
click at [467, 278] on button "Edit Order" at bounding box center [461, 279] width 67 height 29
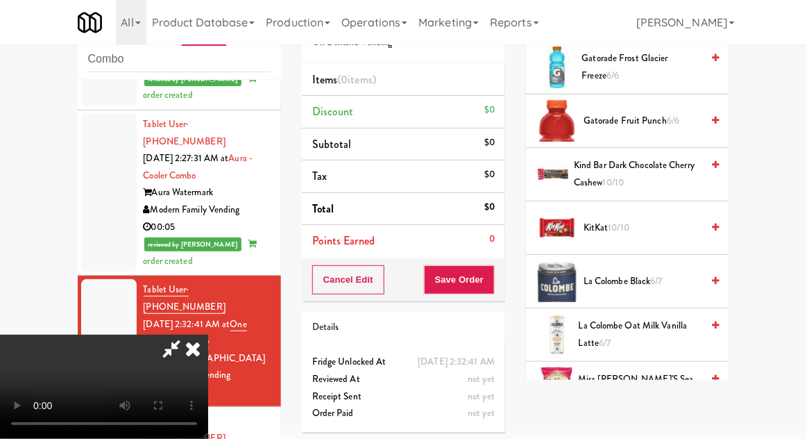
scroll to position [1002, 0]
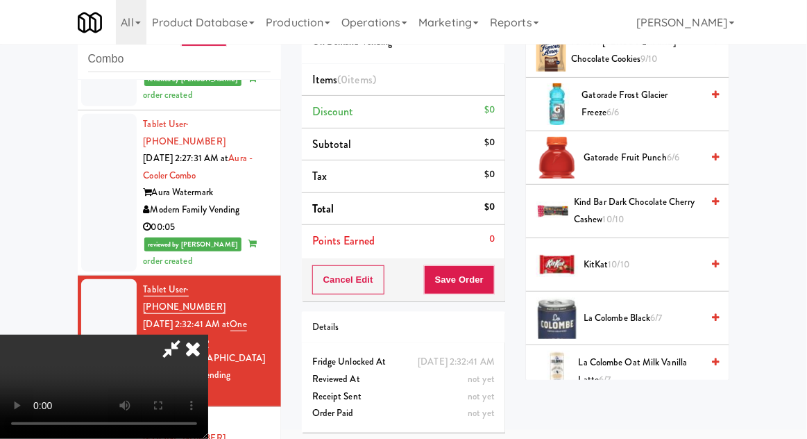
click at [649, 256] on span "KitKat 10/10" at bounding box center [643, 264] width 118 height 17
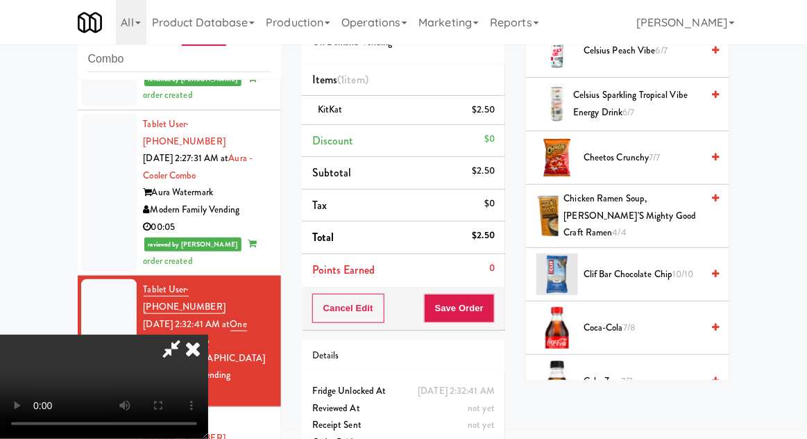
scroll to position [349, 0]
click at [605, 153] on span "Cheetos Crunchy 7/7" at bounding box center [643, 159] width 118 height 17
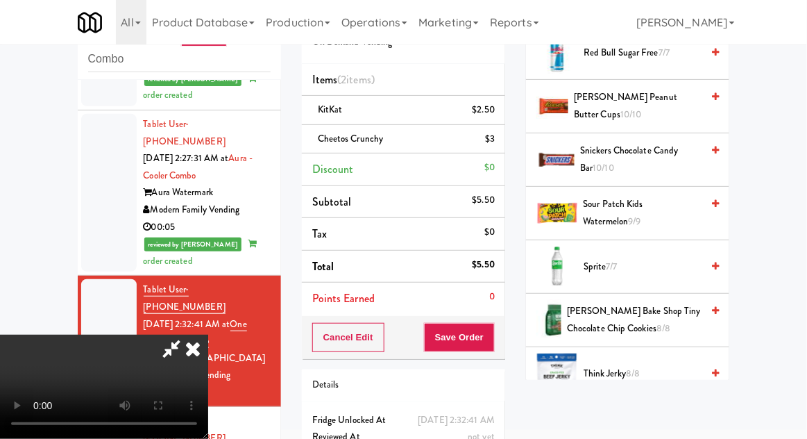
scroll to position [1694, 0]
click at [598, 303] on span "[PERSON_NAME] Bake Shop Tiny Chocolate Chip Cookies 8/8" at bounding box center [634, 320] width 135 height 34
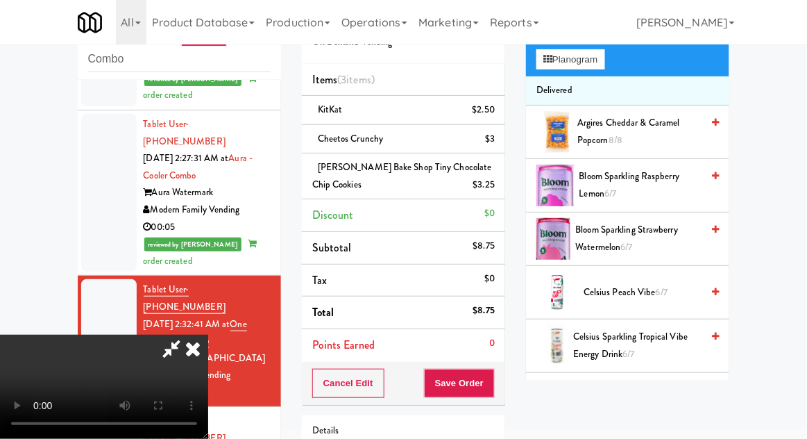
scroll to position [0, 0]
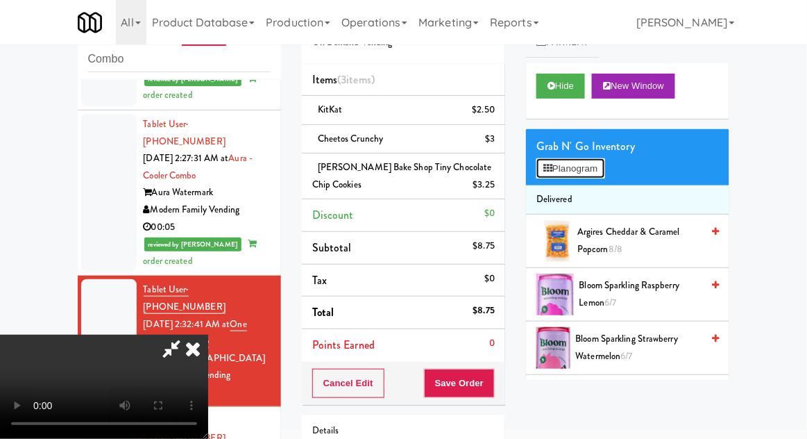
click at [562, 165] on button "Planogram" at bounding box center [571, 168] width 68 height 21
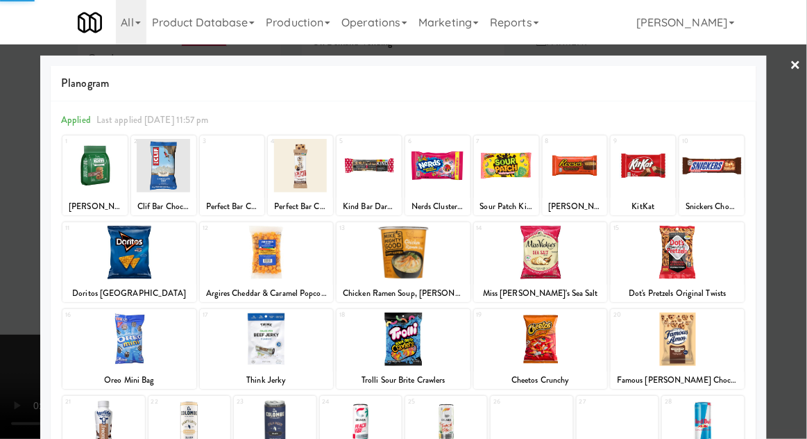
click at [18, 155] on div at bounding box center [403, 219] width 807 height 439
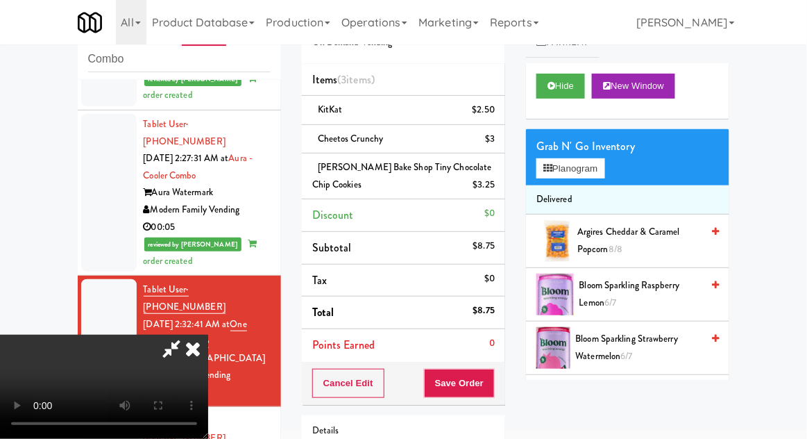
scroll to position [51, 0]
click at [612, 234] on span "Argires Cheddar & Caramel Popcorn 8/8" at bounding box center [639, 241] width 124 height 34
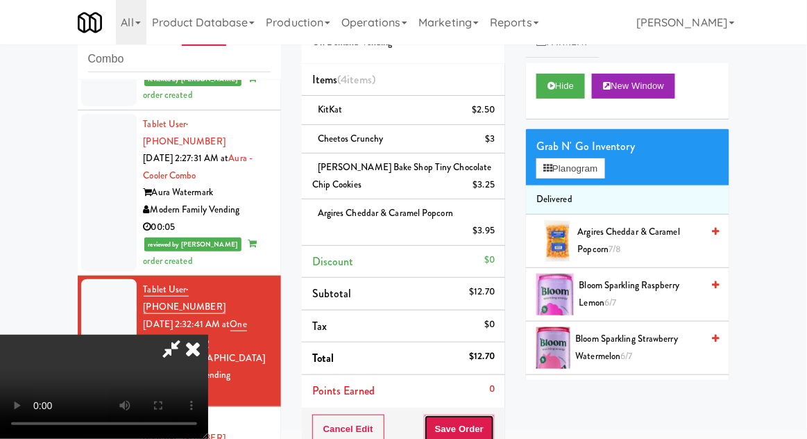
click at [492, 421] on button "Save Order" at bounding box center [459, 428] width 71 height 29
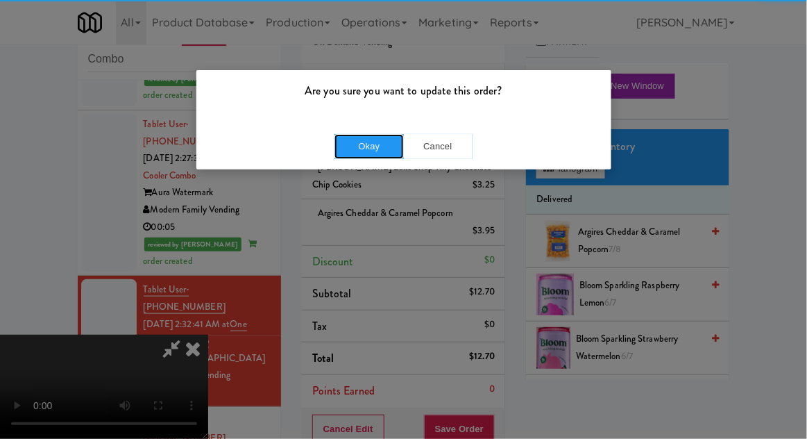
click at [355, 157] on button "Okay" at bounding box center [369, 146] width 69 height 25
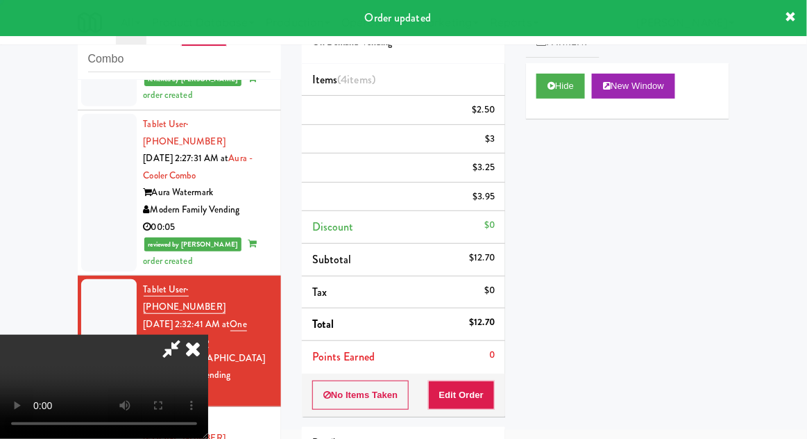
scroll to position [0, 0]
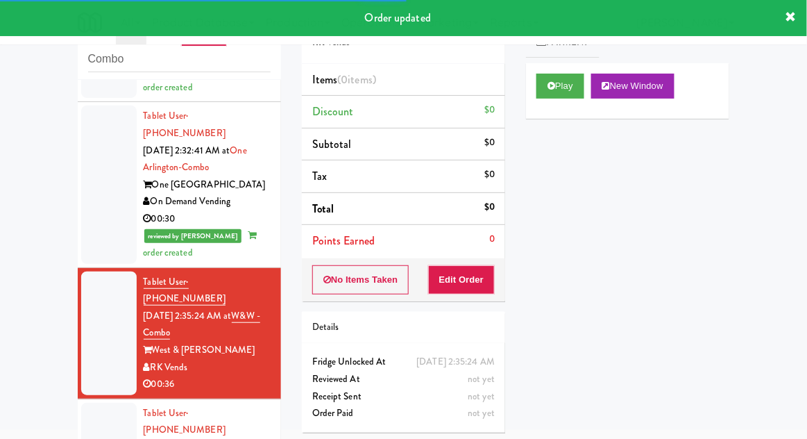
scroll to position [1916, 0]
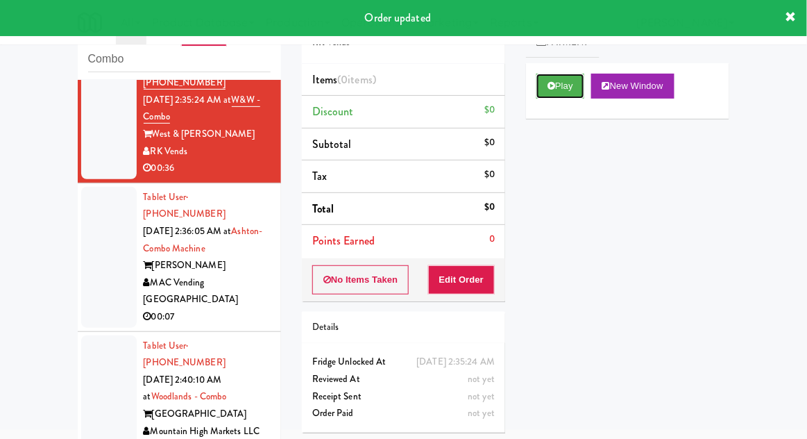
click at [545, 85] on button "Play" at bounding box center [561, 86] width 48 height 25
click at [473, 290] on button "Edit Order" at bounding box center [461, 279] width 67 height 29
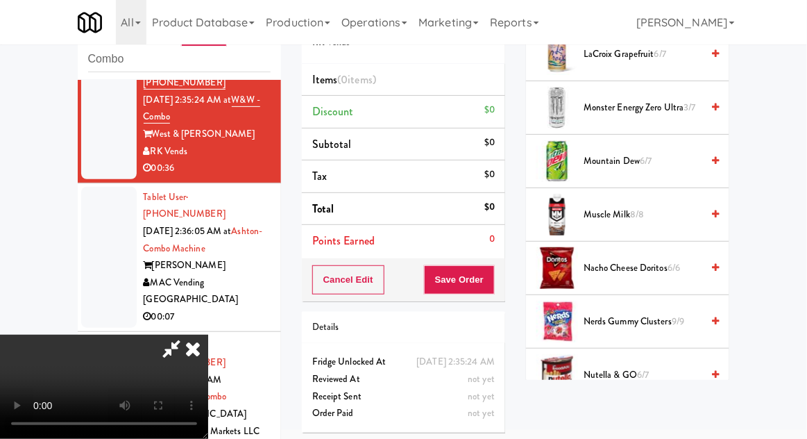
scroll to position [1311, 0]
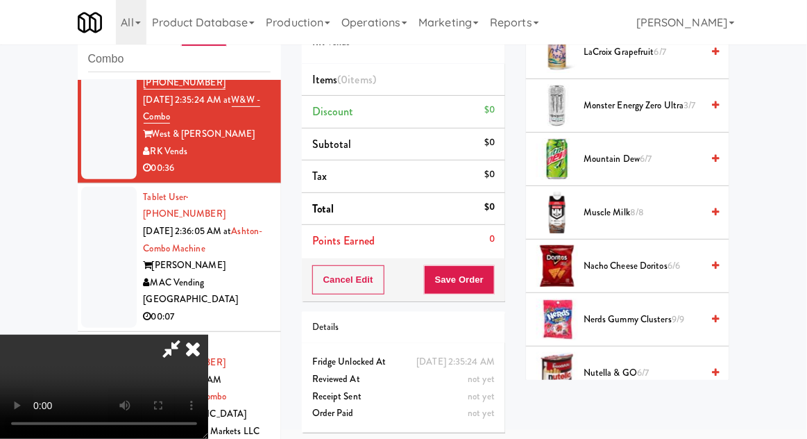
click at [671, 261] on span "6/6" at bounding box center [674, 265] width 12 height 13
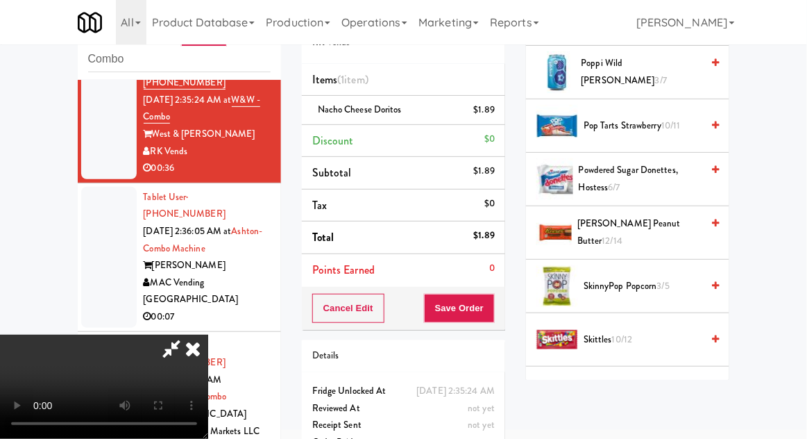
scroll to position [1779, 0]
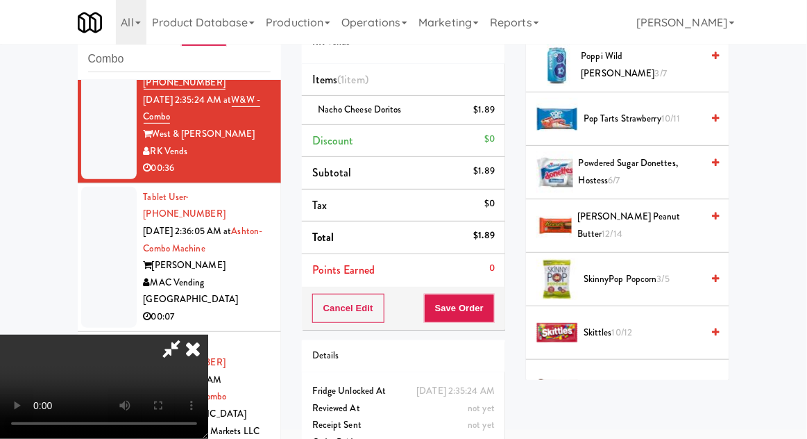
click at [623, 227] on span "12/14" at bounding box center [612, 233] width 21 height 13
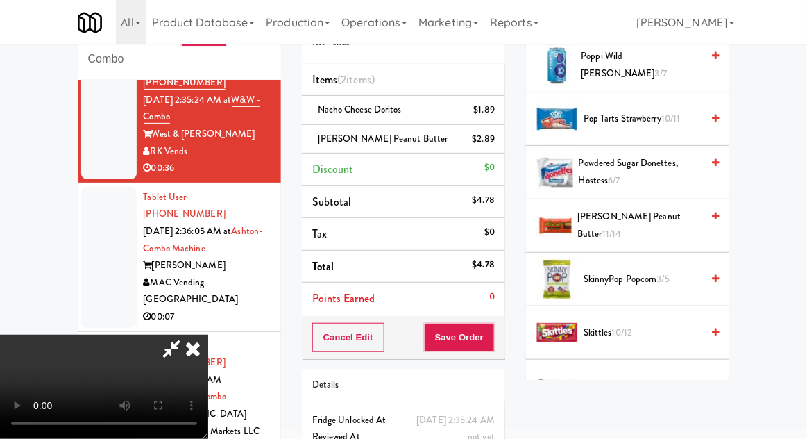
scroll to position [63, 0]
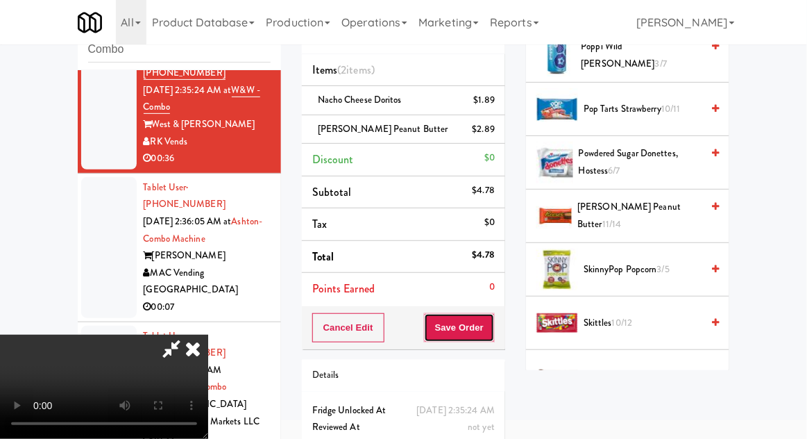
click at [494, 328] on button "Save Order" at bounding box center [459, 327] width 71 height 29
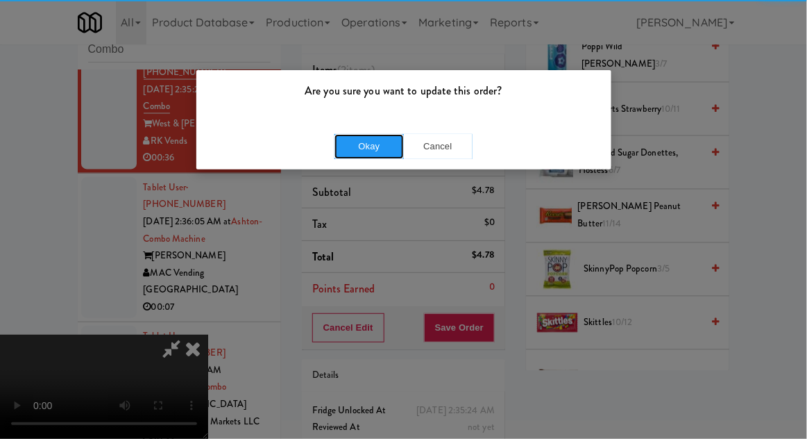
click at [365, 134] on button "Okay" at bounding box center [369, 146] width 69 height 25
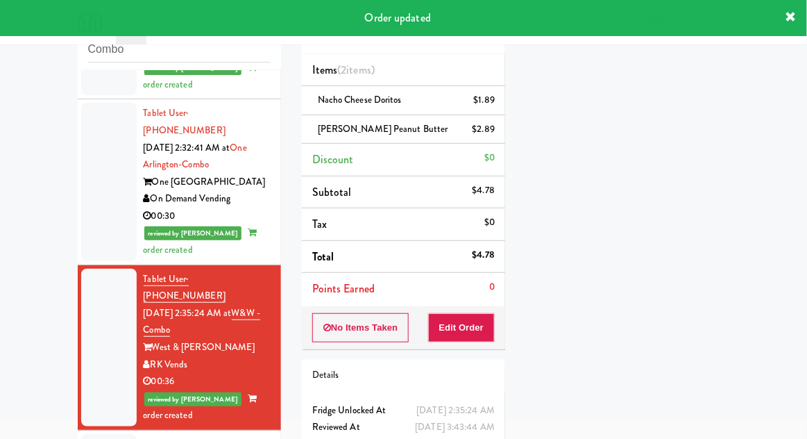
scroll to position [1694, 0]
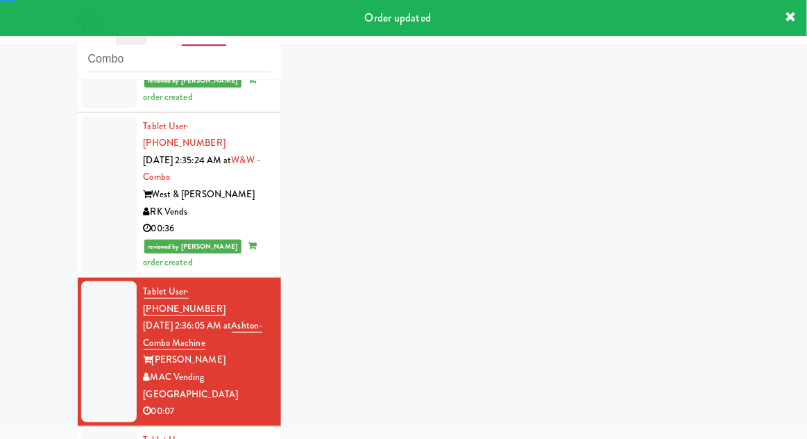
scroll to position [1950, 0]
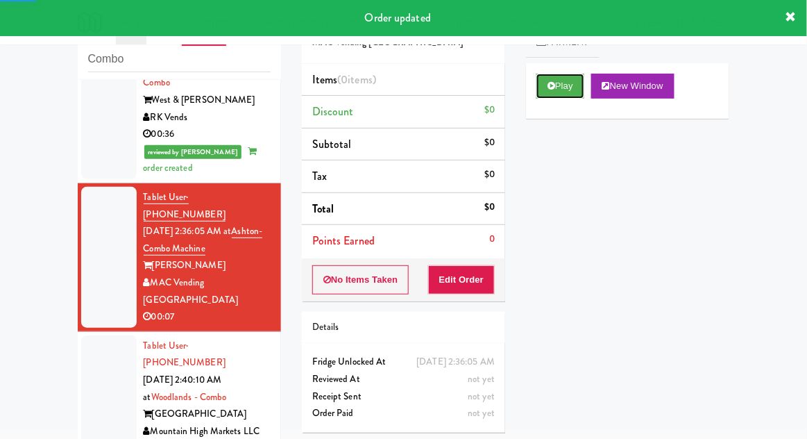
click at [548, 94] on button "Play" at bounding box center [561, 86] width 48 height 25
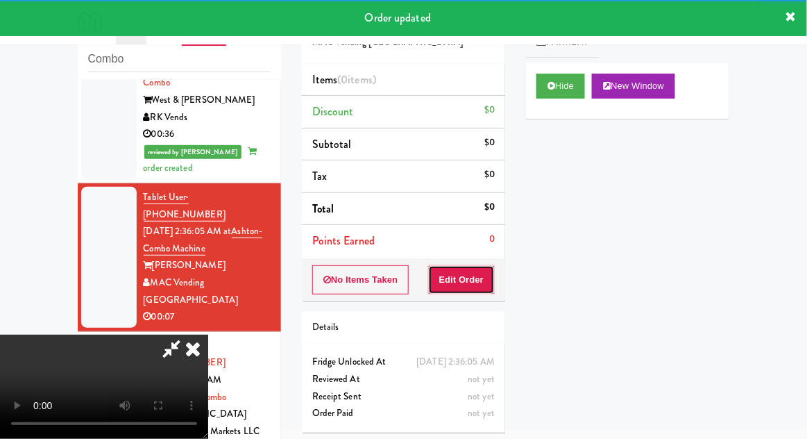
click at [469, 278] on button "Edit Order" at bounding box center [461, 279] width 67 height 29
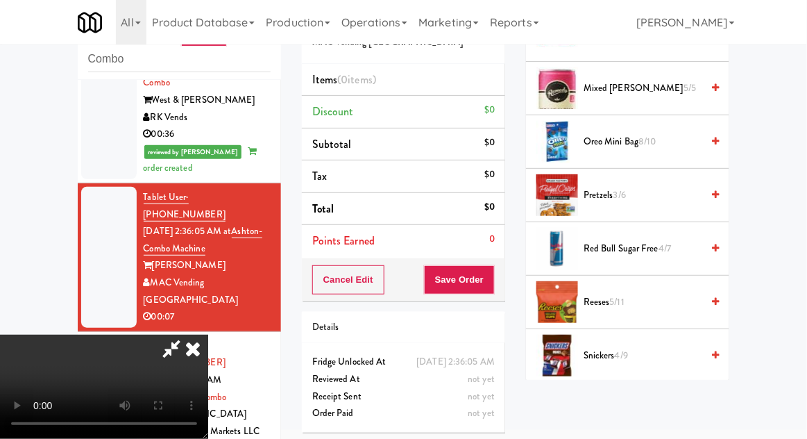
scroll to position [941, 0]
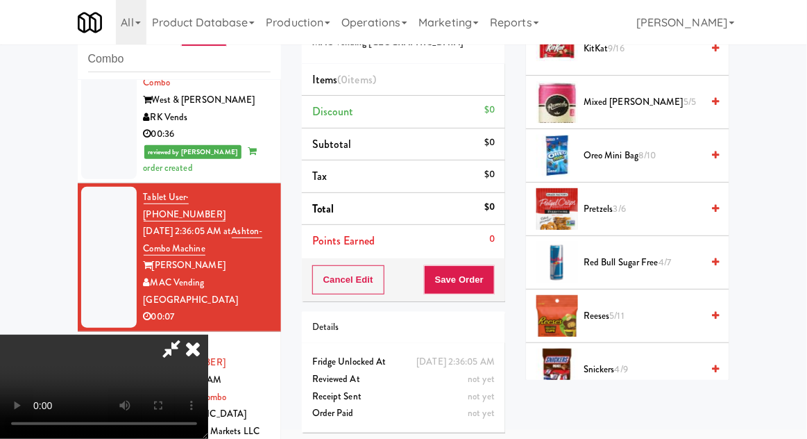
click at [670, 262] on span "4/7" at bounding box center [665, 261] width 12 height 13
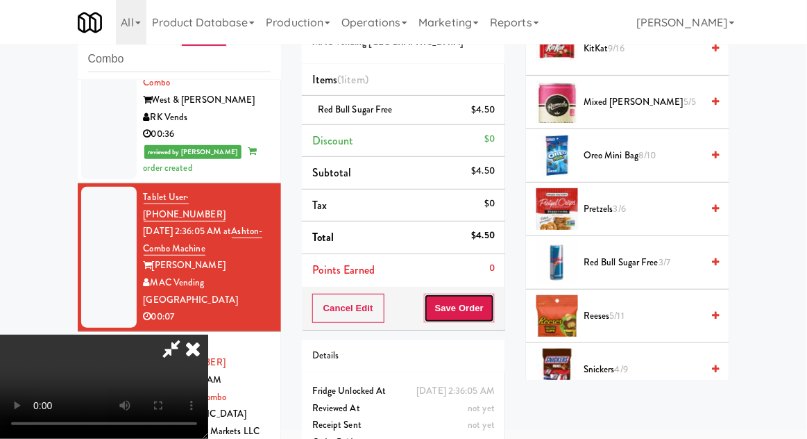
click at [492, 310] on button "Save Order" at bounding box center [459, 308] width 71 height 29
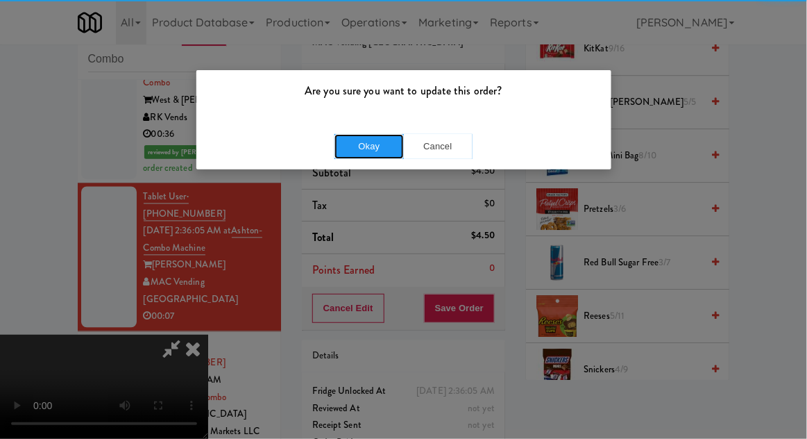
click at [370, 144] on button "Okay" at bounding box center [369, 146] width 69 height 25
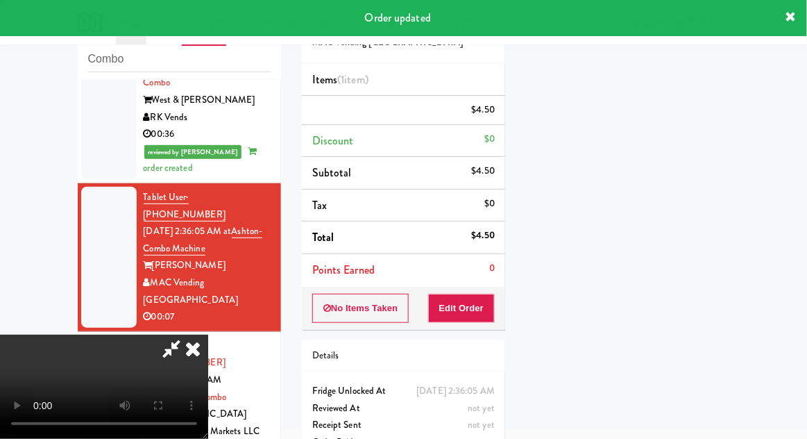
scroll to position [137, 0]
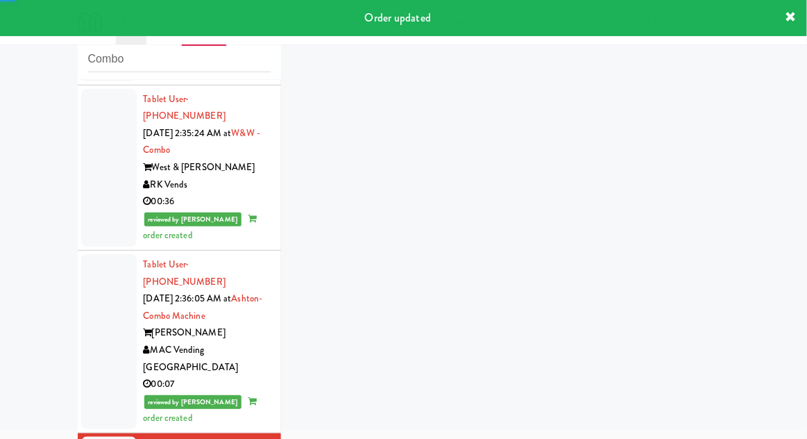
scroll to position [1984, 0]
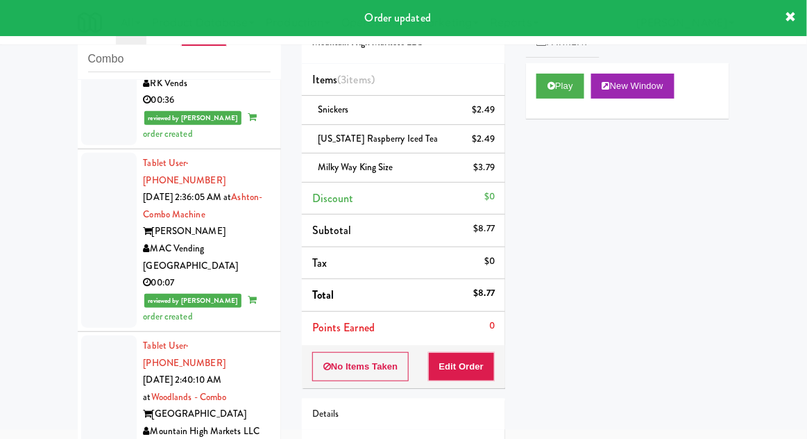
scroll to position [2052, 0]
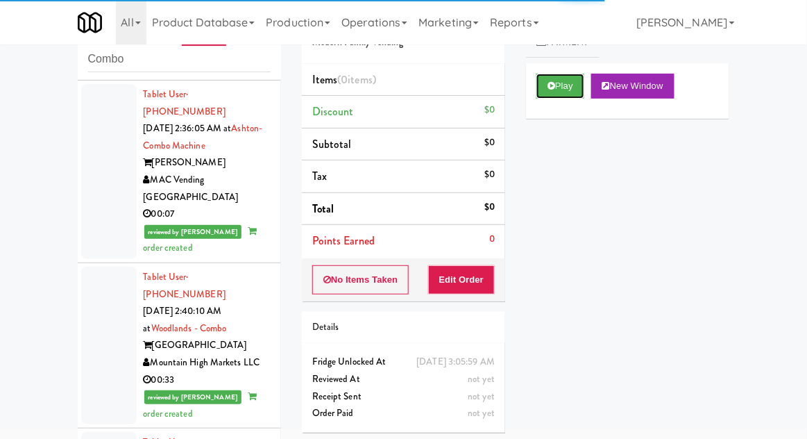
click at [554, 92] on button "Play" at bounding box center [561, 86] width 48 height 25
click at [471, 278] on button "Edit Order" at bounding box center [461, 279] width 67 height 29
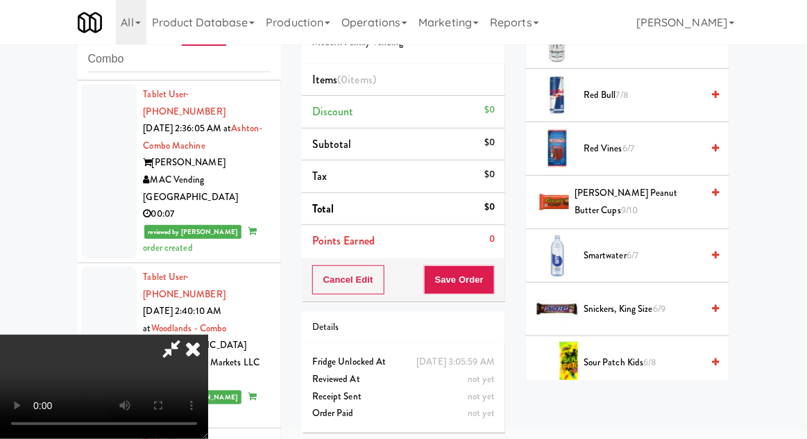
scroll to position [1477, 0]
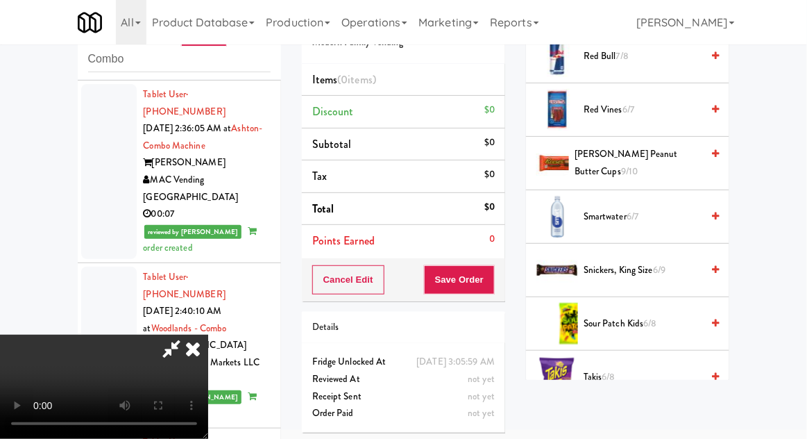
click at [596, 369] on span "Takis 6/8" at bounding box center [643, 377] width 118 height 17
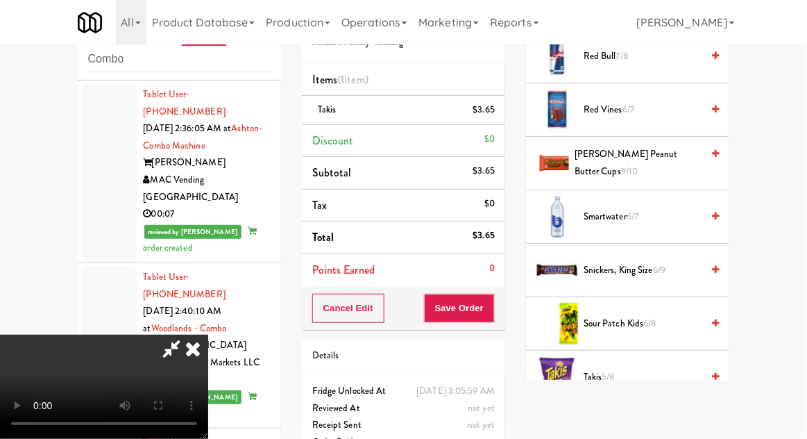
click at [591, 369] on span "Takis 5/8" at bounding box center [643, 377] width 118 height 17
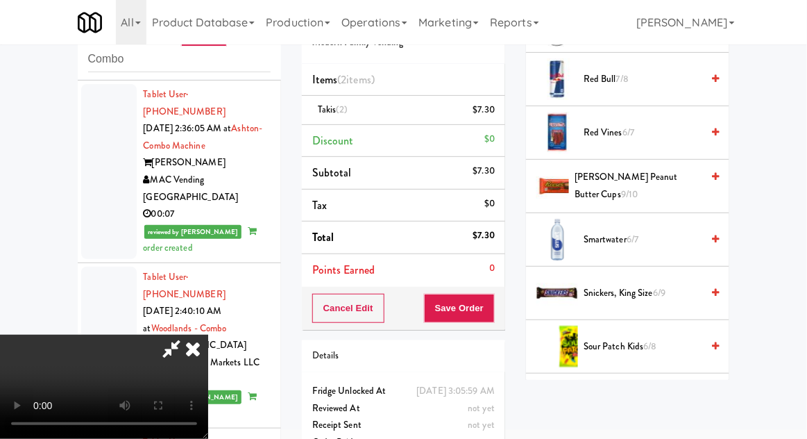
scroll to position [1252, 0]
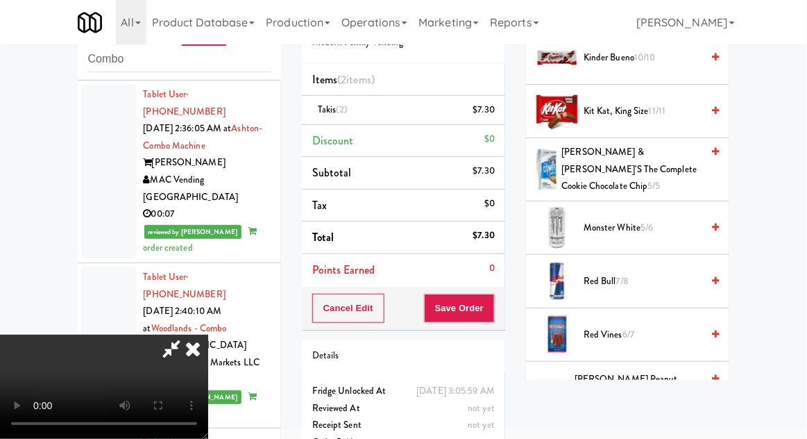
click at [605, 371] on span "[PERSON_NAME] Peanut Butter Cups 9/10" at bounding box center [638, 388] width 127 height 34
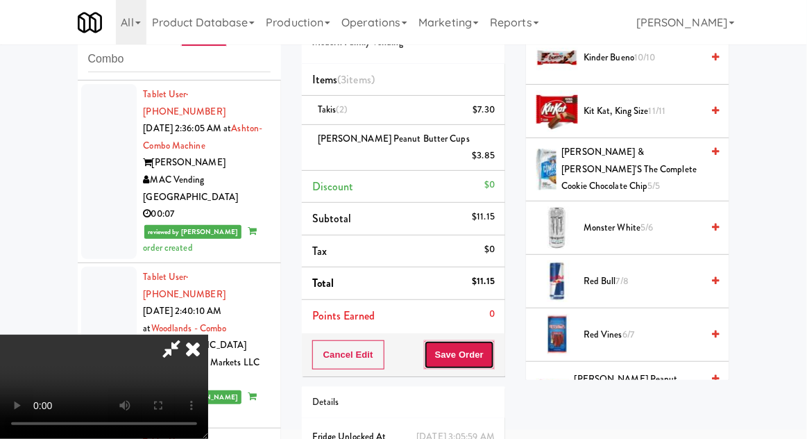
click at [491, 340] on button "Save Order" at bounding box center [459, 354] width 71 height 29
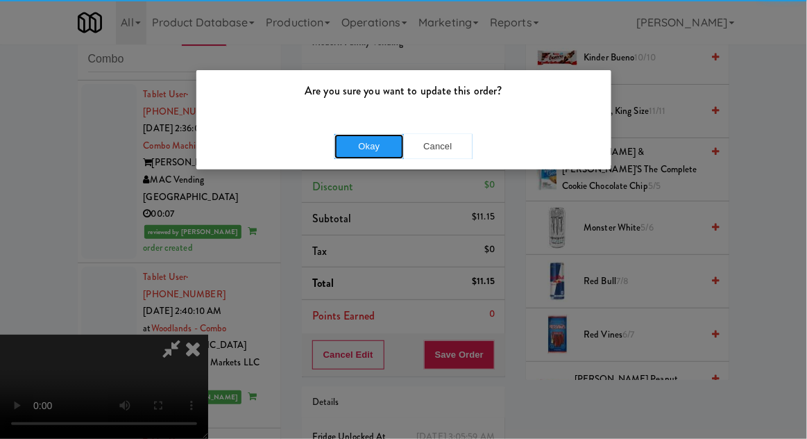
click at [373, 145] on button "Okay" at bounding box center [369, 146] width 69 height 25
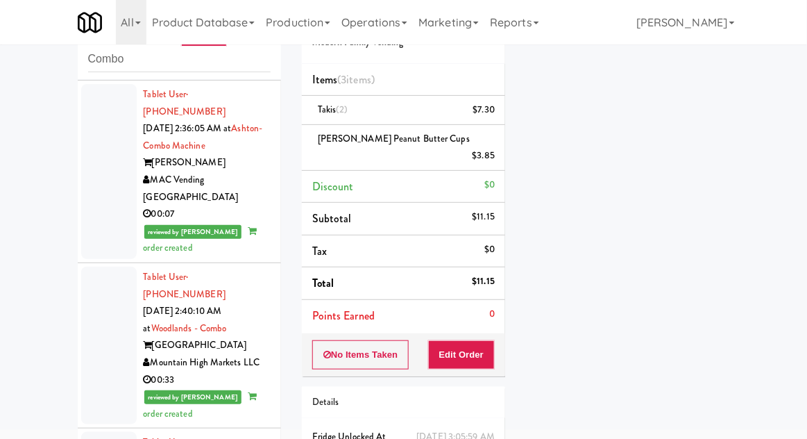
scroll to position [2086, 0]
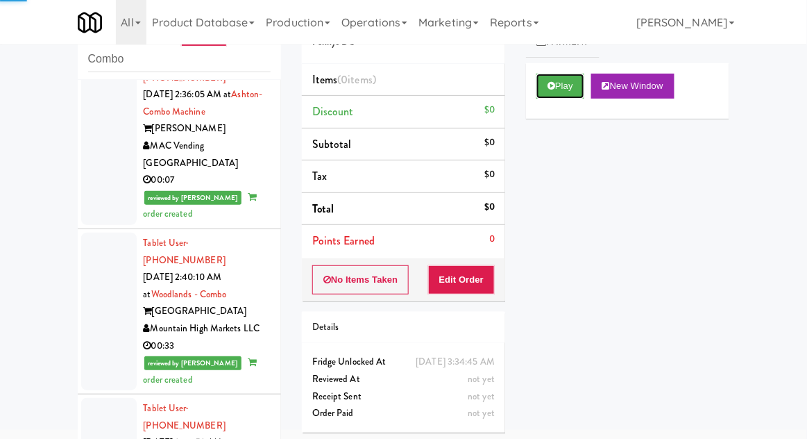
click at [582, 92] on button "Play" at bounding box center [561, 86] width 48 height 25
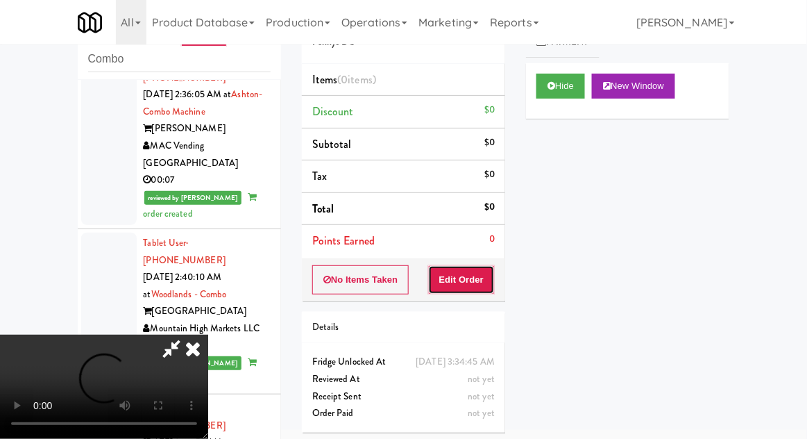
click at [495, 279] on button "Edit Order" at bounding box center [461, 279] width 67 height 29
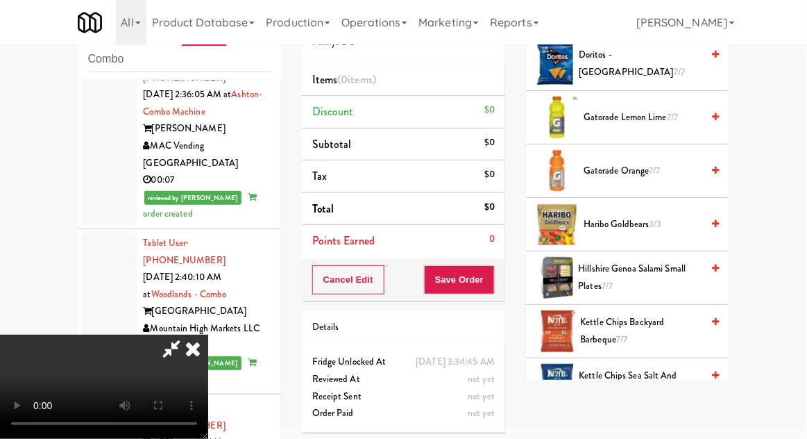
scroll to position [657, 0]
click at [675, 225] on span "Haribo Goldbears 3/3" at bounding box center [643, 225] width 118 height 17
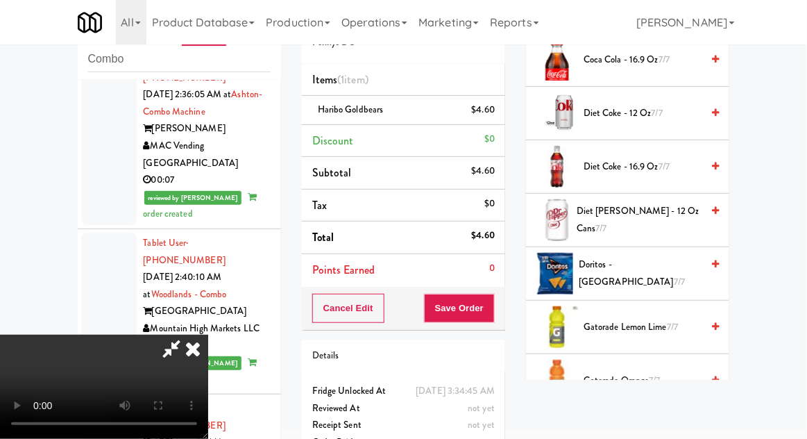
scroll to position [456, 0]
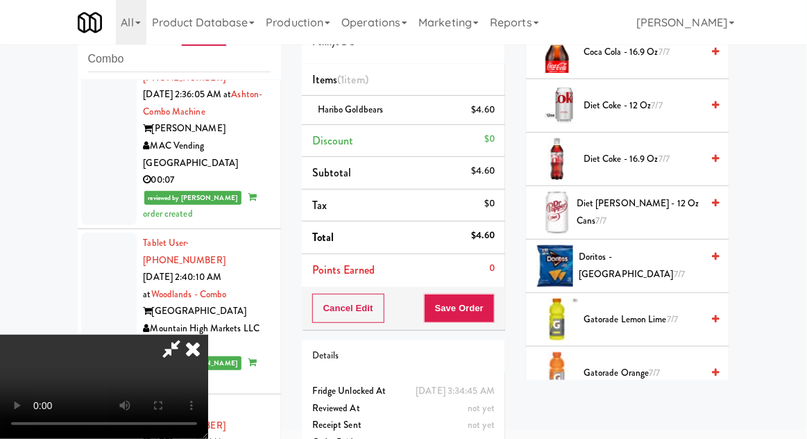
click at [658, 263] on span "Doritos - Cool Ranch 7/7" at bounding box center [640, 265] width 123 height 34
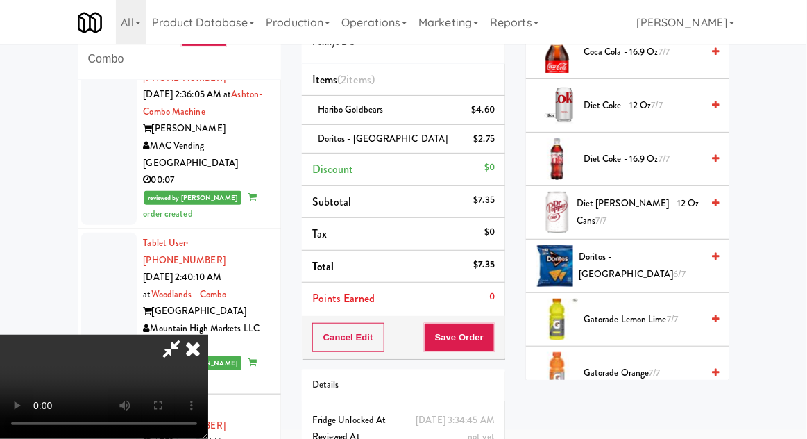
scroll to position [51, 0]
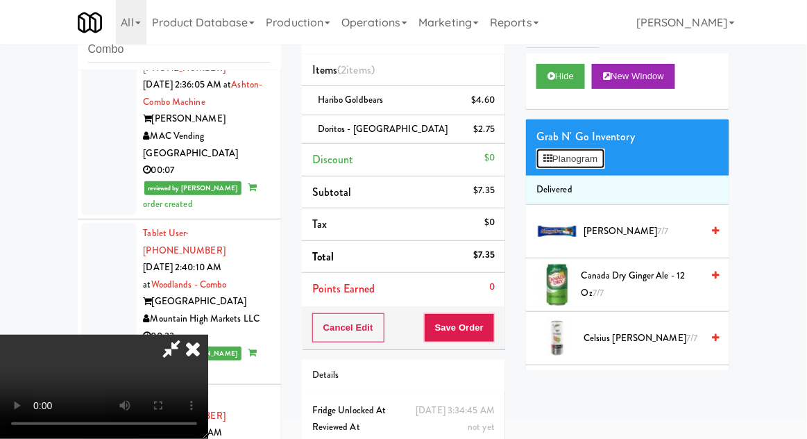
click at [599, 167] on button "Planogram" at bounding box center [571, 159] width 68 height 21
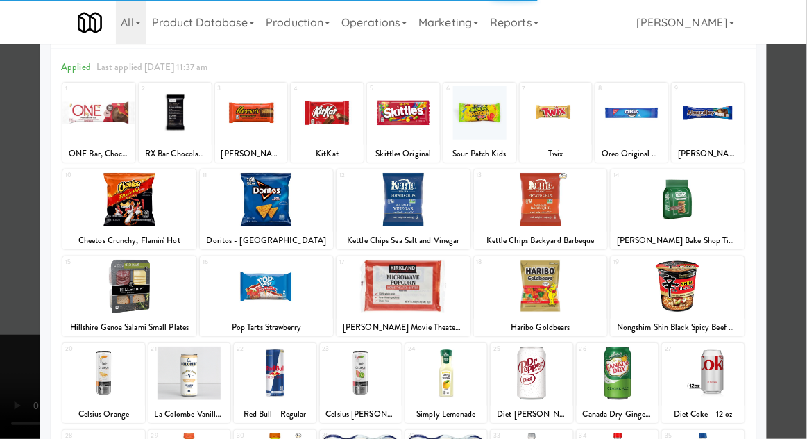
scroll to position [63, 0]
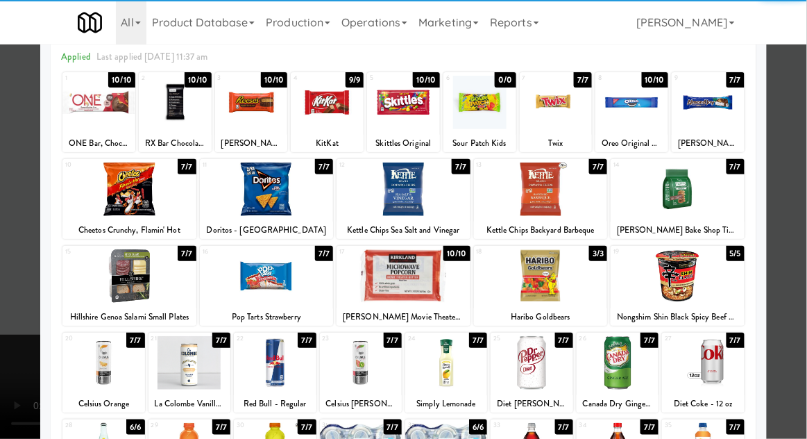
click at [636, 376] on div at bounding box center [618, 362] width 82 height 53
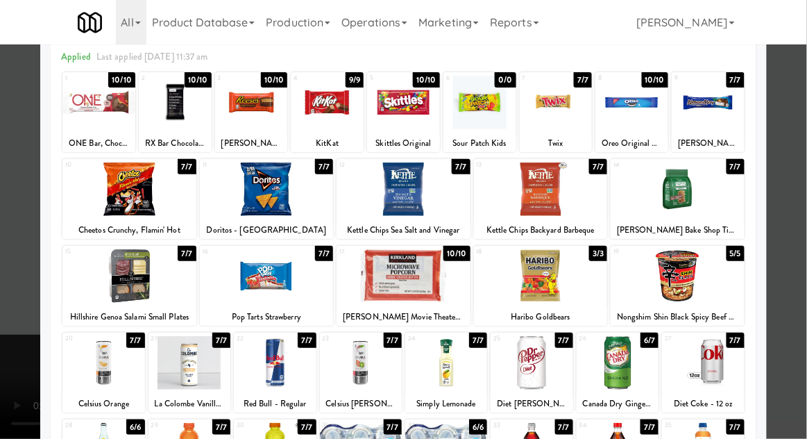
click at [789, 284] on div at bounding box center [403, 219] width 807 height 439
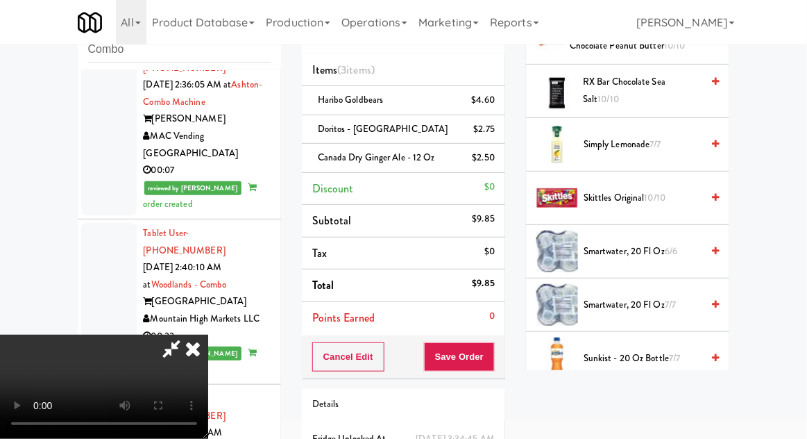
scroll to position [1436, 0]
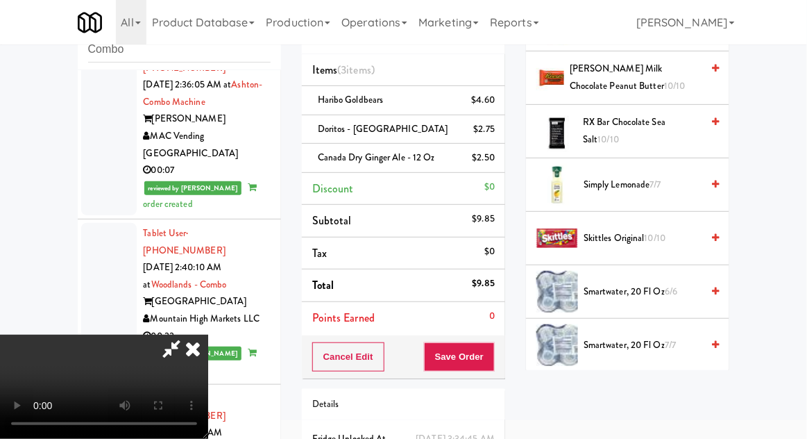
click at [670, 230] on span "Skittles Original 10/10" at bounding box center [643, 238] width 118 height 17
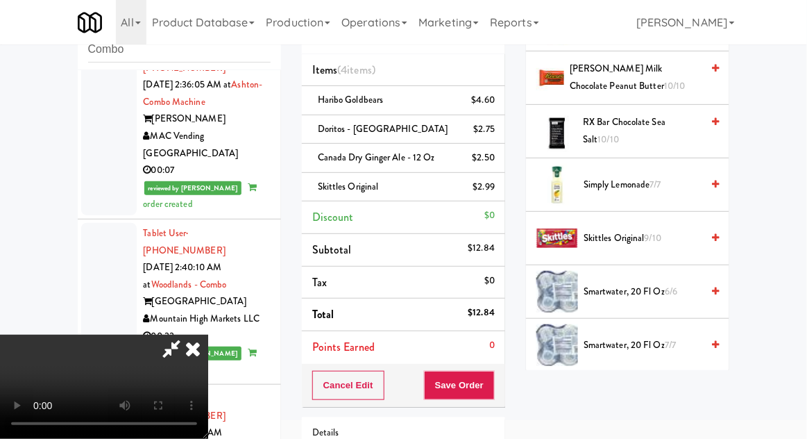
scroll to position [121, 0]
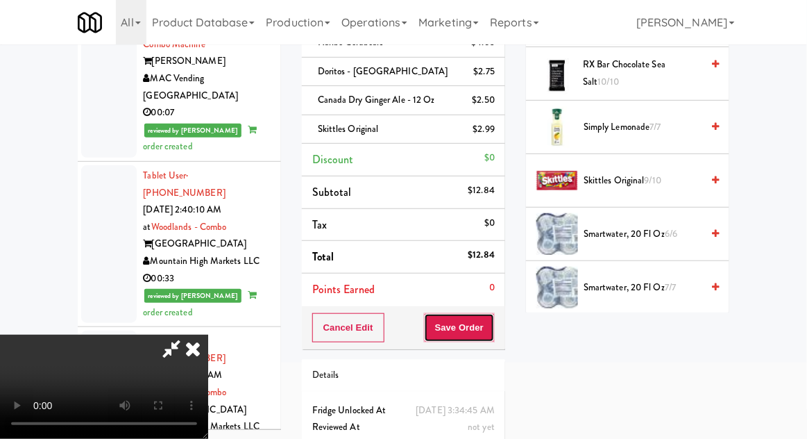
click at [492, 321] on button "Save Order" at bounding box center [459, 327] width 71 height 29
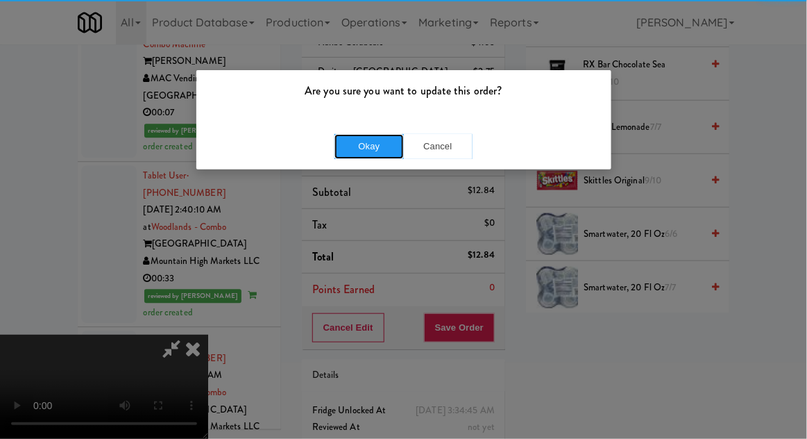
click at [364, 146] on button "Okay" at bounding box center [369, 146] width 69 height 25
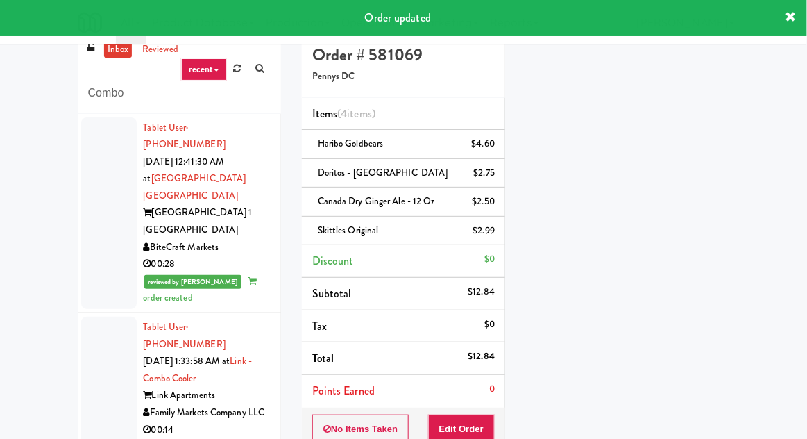
scroll to position [0, 0]
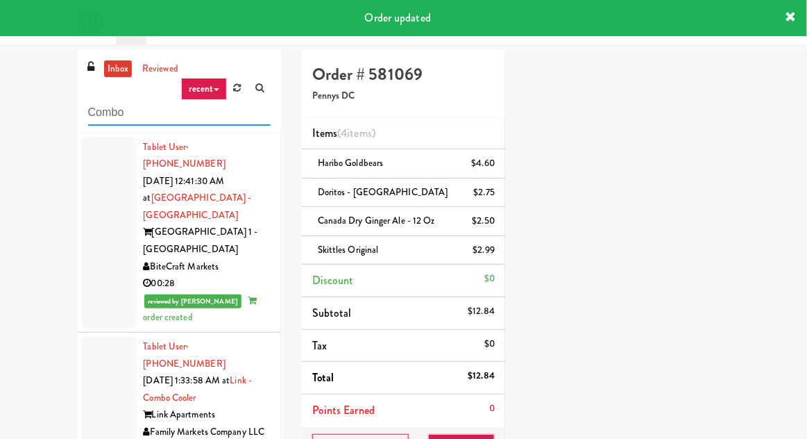
click at [99, 118] on input "Combo" at bounding box center [179, 113] width 183 height 26
click at [95, 115] on input "Combo" at bounding box center [179, 113] width 183 height 26
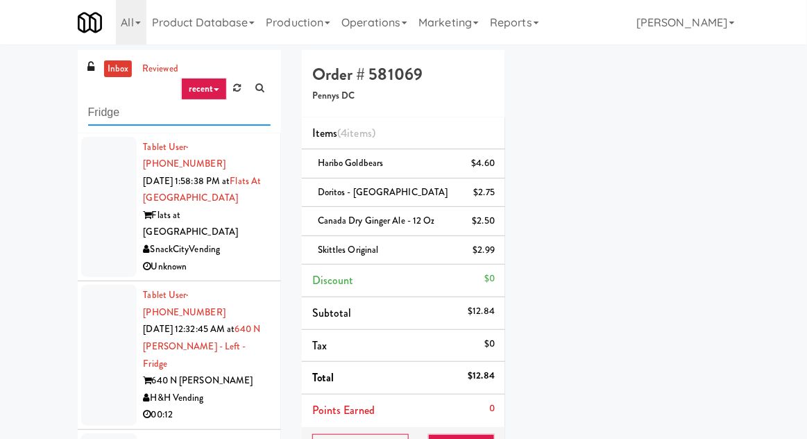
type input "Fridge"
click at [17, 101] on div "inbox reviewed recent all unclear take inventory issue suspicious failed recent…" at bounding box center [403, 331] width 807 height 562
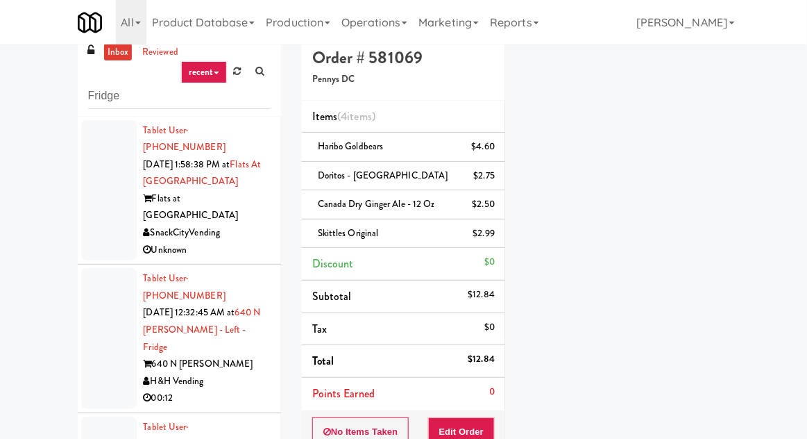
click at [103, 211] on div at bounding box center [109, 190] width 56 height 141
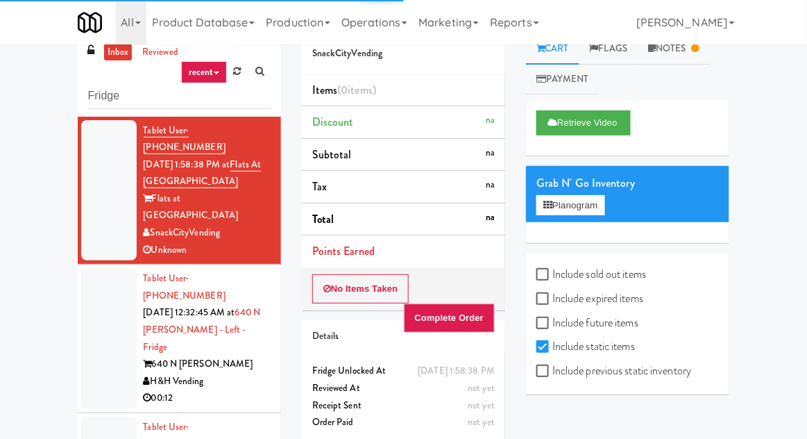
click at [100, 306] on div at bounding box center [109, 338] width 56 height 141
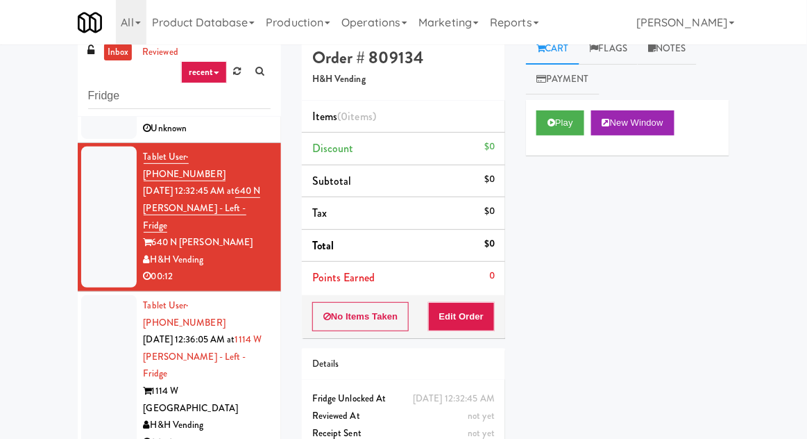
scroll to position [120, 0]
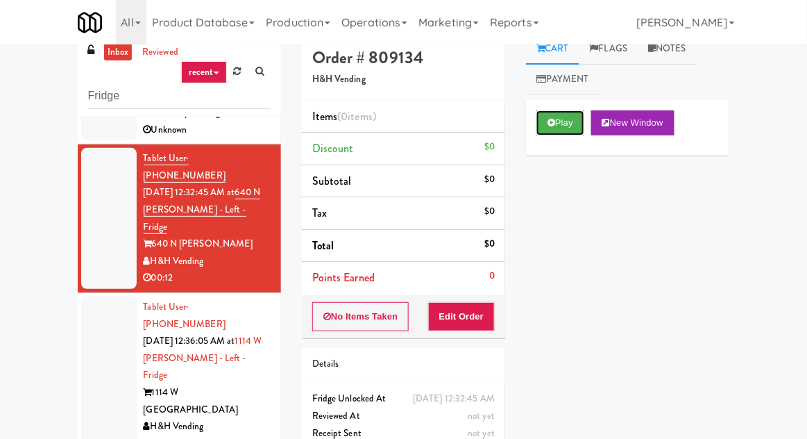
click at [548, 128] on button "Play" at bounding box center [561, 122] width 48 height 25
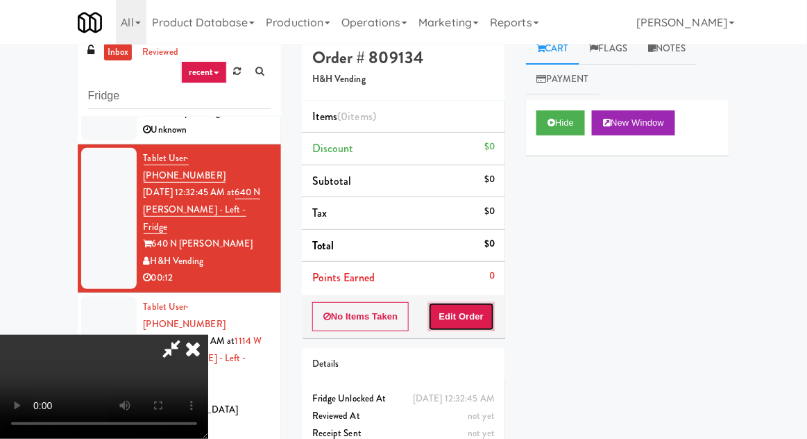
click at [474, 323] on button "Edit Order" at bounding box center [461, 316] width 67 height 29
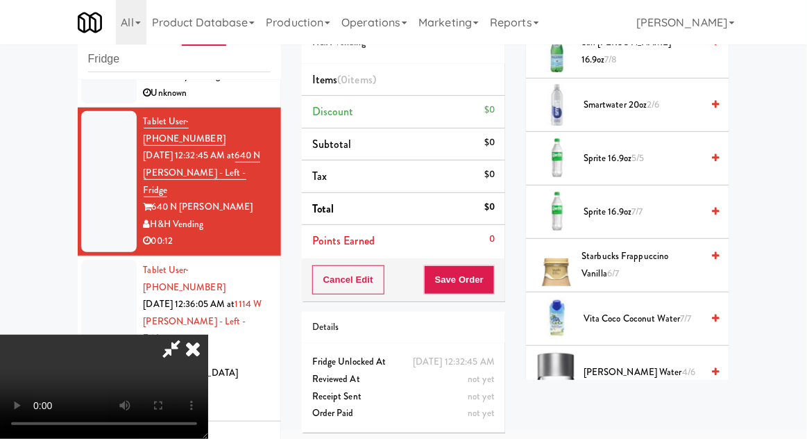
scroll to position [1801, 0]
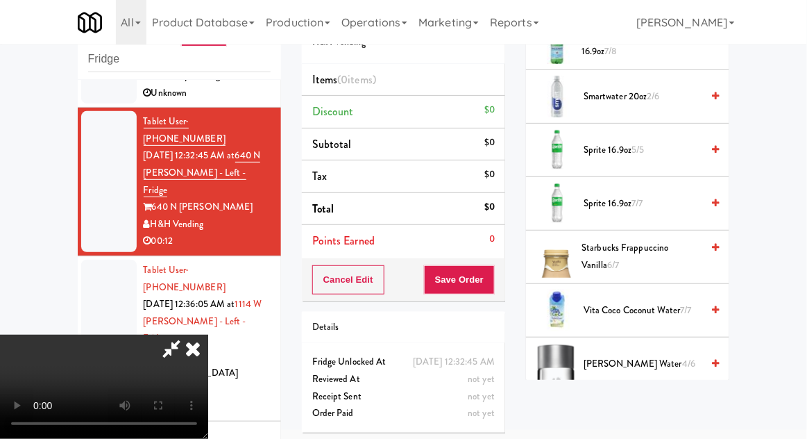
click at [607, 355] on span "Voss Water 4/6" at bounding box center [643, 363] width 118 height 17
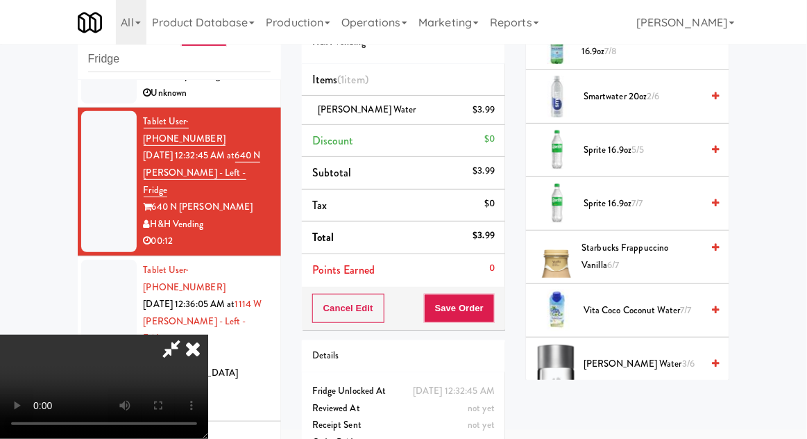
click at [590, 360] on span "Voss Water 3/6" at bounding box center [643, 363] width 118 height 17
click at [614, 362] on span "Voss Water 2/6" at bounding box center [643, 363] width 118 height 17
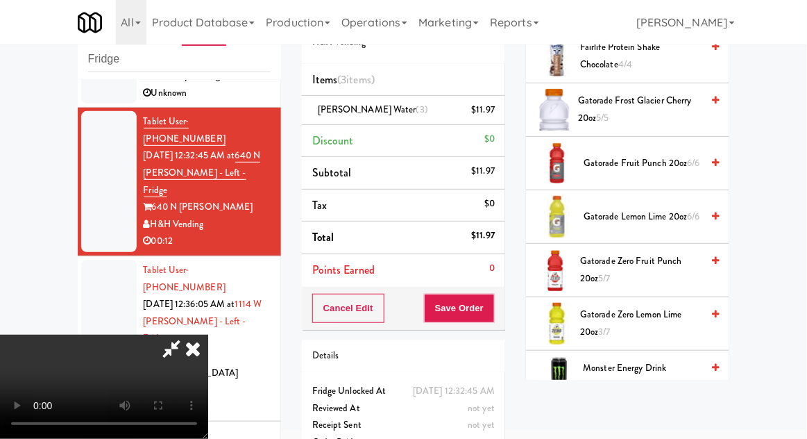
scroll to position [871, 0]
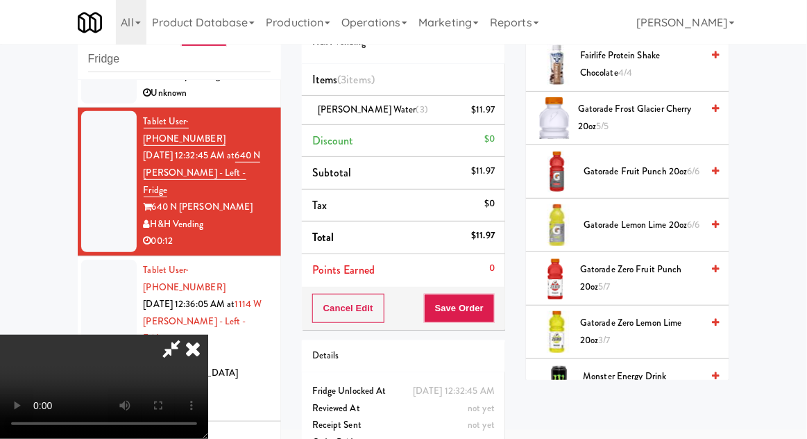
click at [600, 217] on span "Gatorade Lemon Lime 20oz 6/6" at bounding box center [643, 225] width 118 height 17
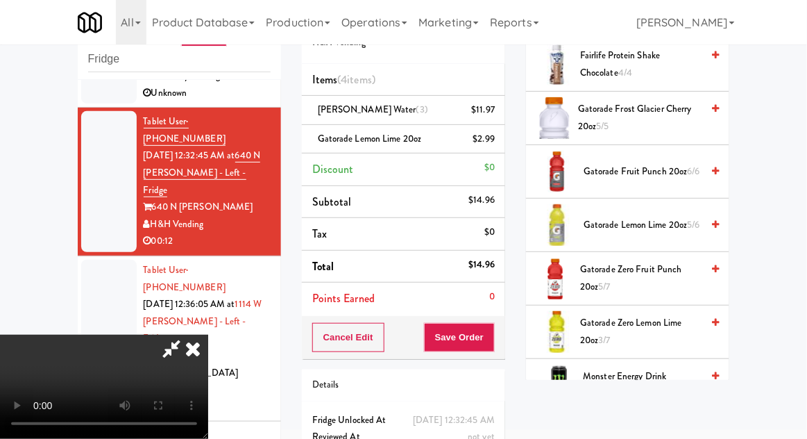
scroll to position [51, 0]
click at [495, 326] on button "Save Order" at bounding box center [459, 337] width 71 height 29
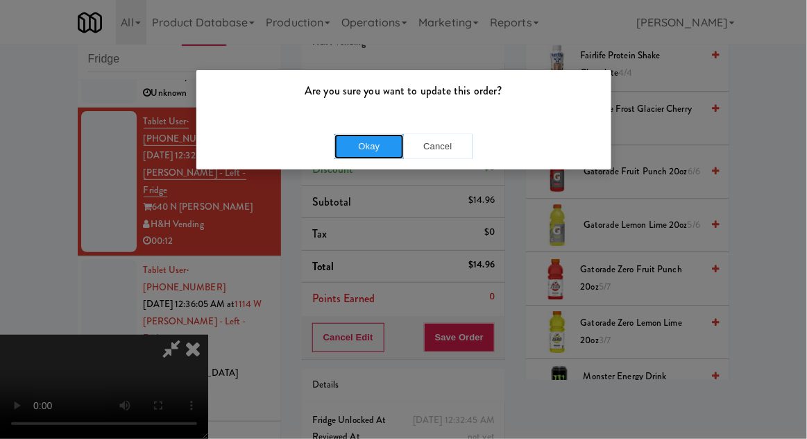
click at [371, 146] on button "Okay" at bounding box center [369, 146] width 69 height 25
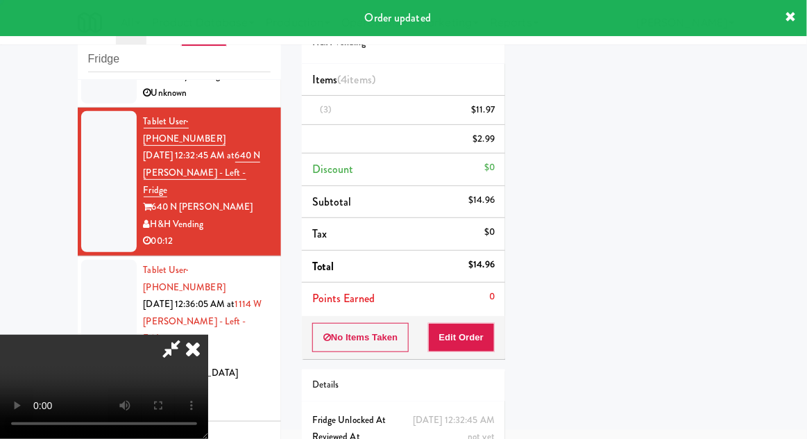
scroll to position [0, 0]
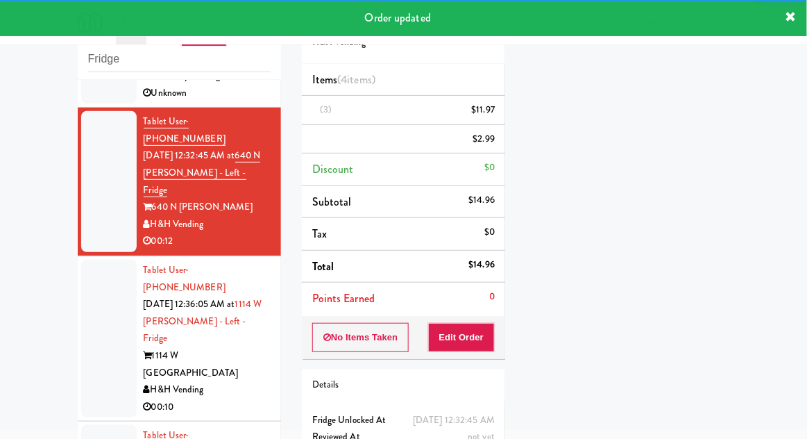
click at [93, 260] on div at bounding box center [109, 339] width 56 height 158
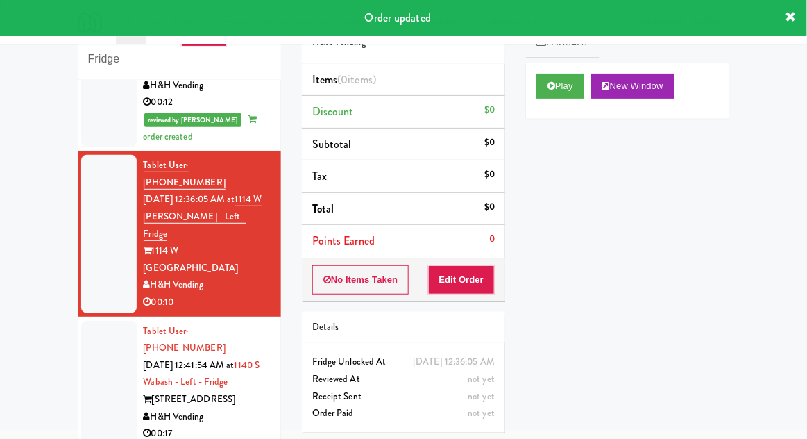
scroll to position [262, 0]
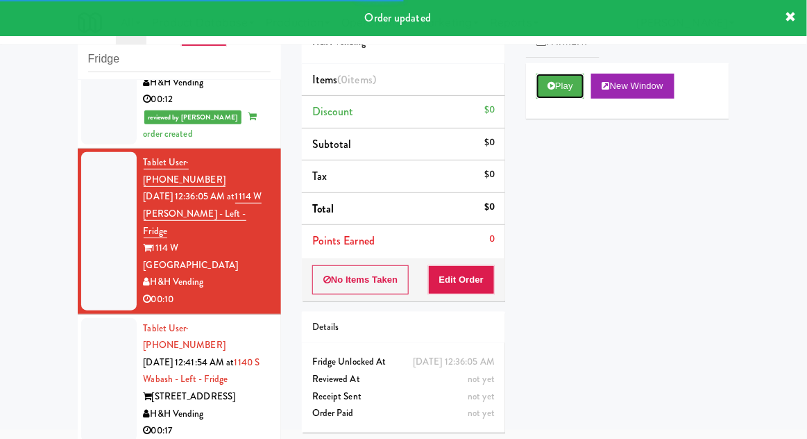
click at [538, 85] on button "Play" at bounding box center [561, 86] width 48 height 25
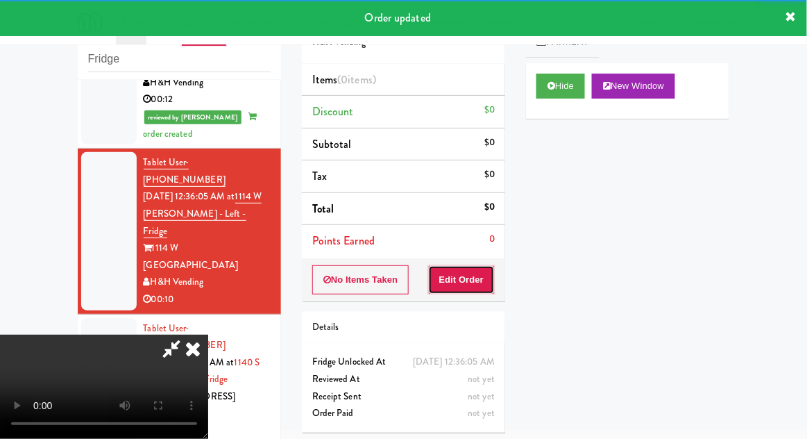
click at [476, 285] on button "Edit Order" at bounding box center [461, 279] width 67 height 29
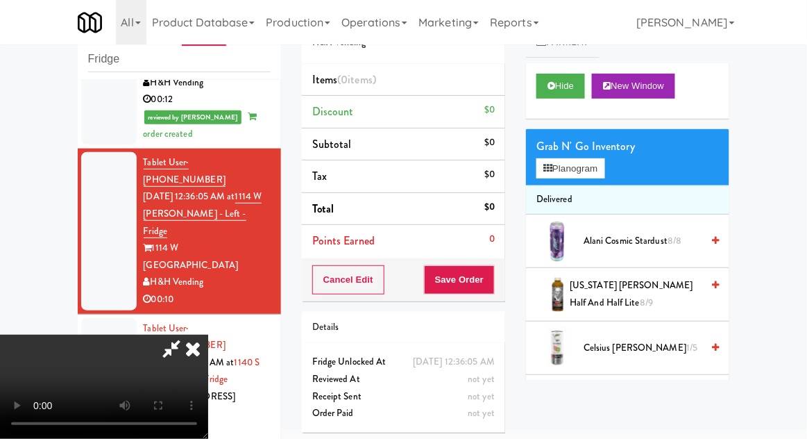
scroll to position [0, 0]
click at [559, 172] on button "Planogram" at bounding box center [571, 168] width 68 height 21
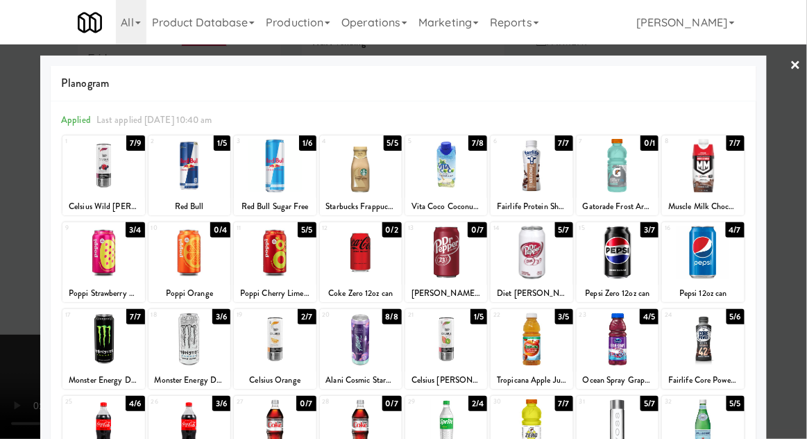
click at [452, 248] on div at bounding box center [446, 252] width 82 height 53
click at [1, 316] on div at bounding box center [403, 219] width 807 height 439
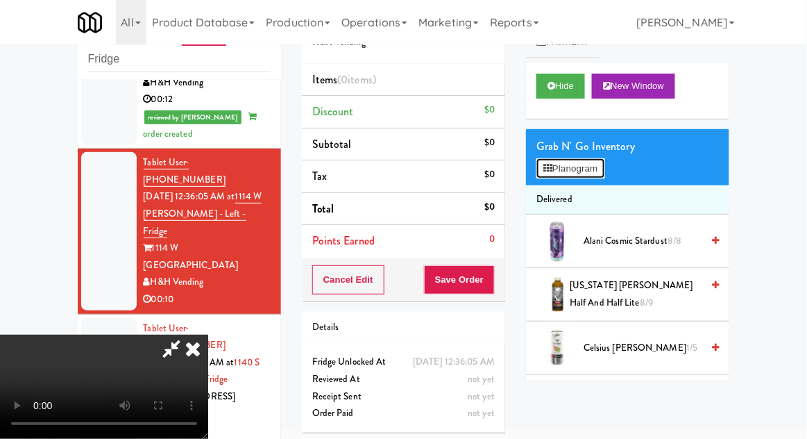
click at [558, 169] on button "Planogram" at bounding box center [571, 168] width 68 height 21
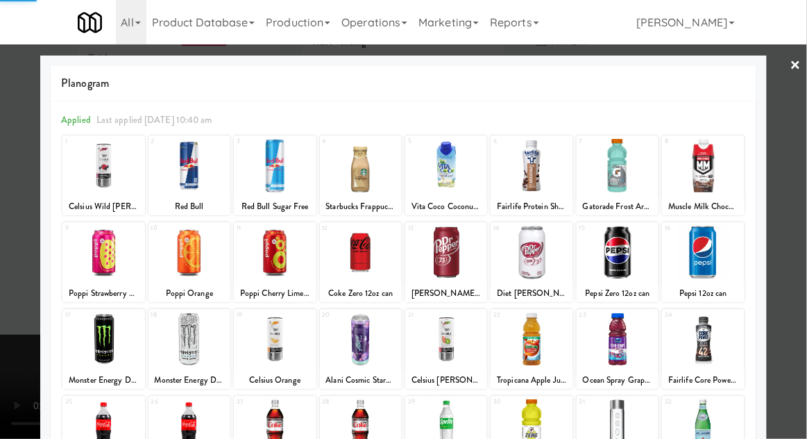
click at [803, 182] on div at bounding box center [403, 219] width 807 height 439
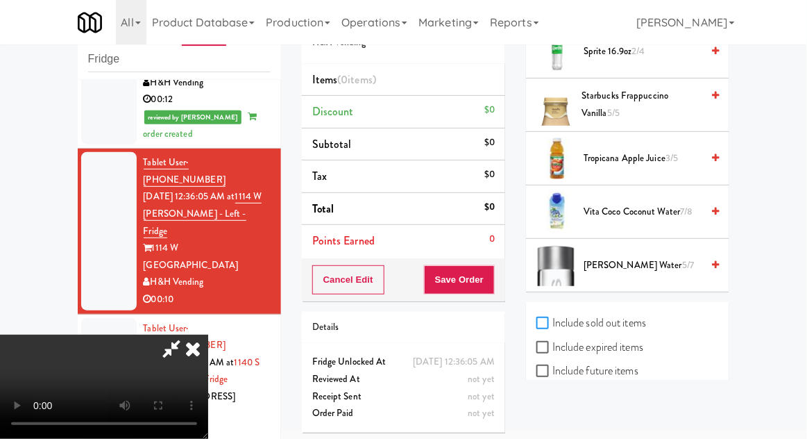
click at [550, 318] on input "Include sold out items" at bounding box center [545, 323] width 16 height 11
checkbox input "true"
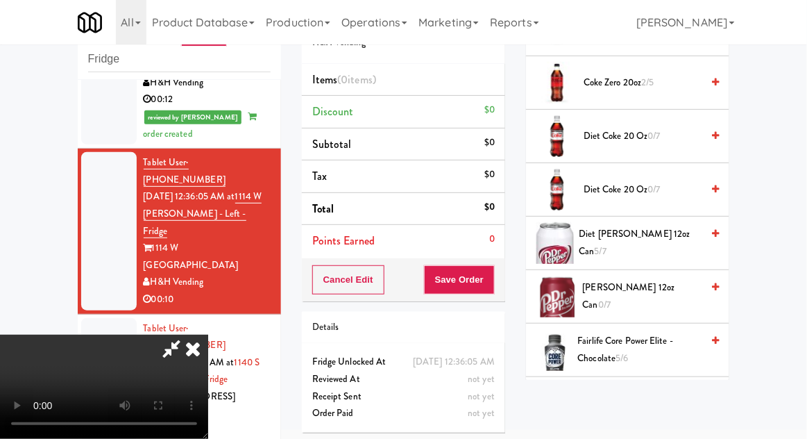
scroll to position [584, 0]
click at [614, 299] on span "Dr Pepper 12oz can 0/7" at bounding box center [642, 297] width 119 height 34
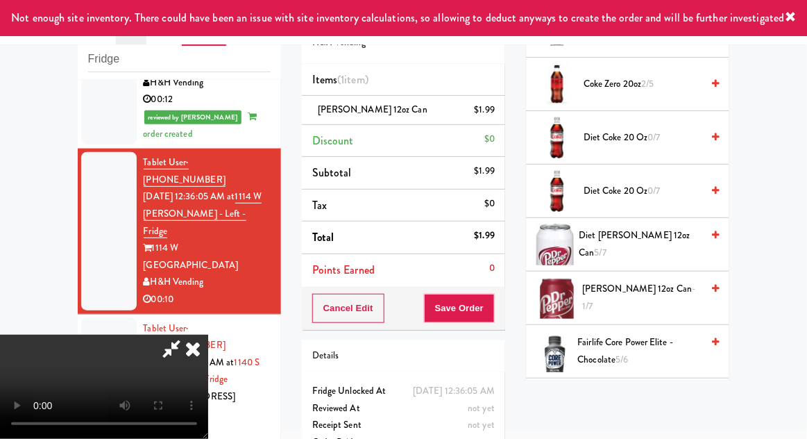
scroll to position [51, 0]
click at [491, 303] on button "Save Order" at bounding box center [459, 308] width 71 height 29
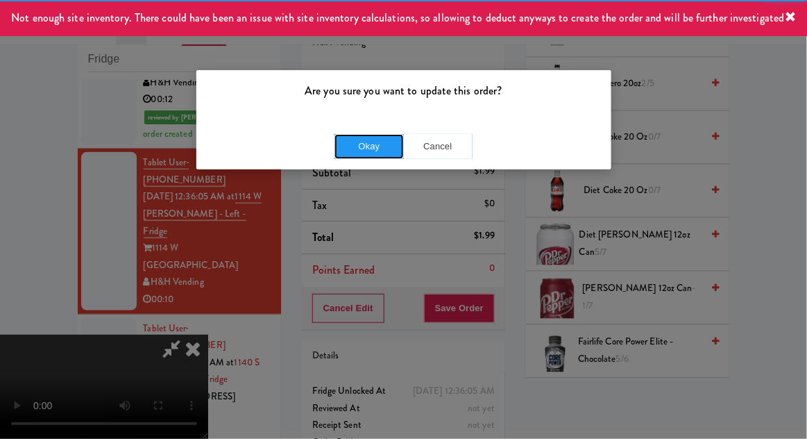
click at [366, 134] on button "Okay" at bounding box center [369, 146] width 69 height 25
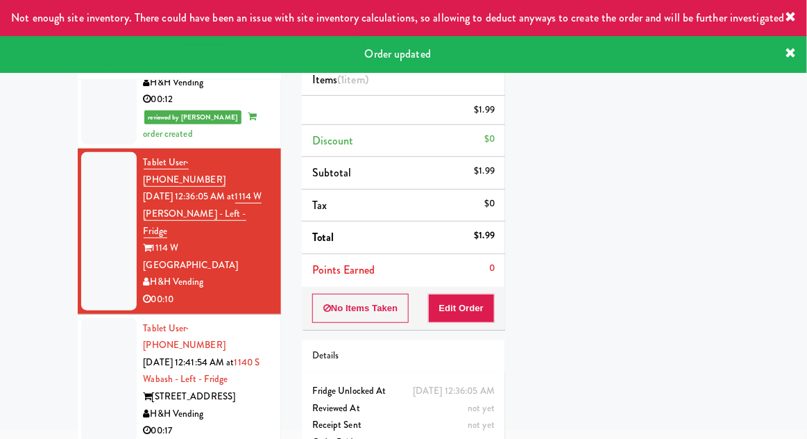
scroll to position [0, 0]
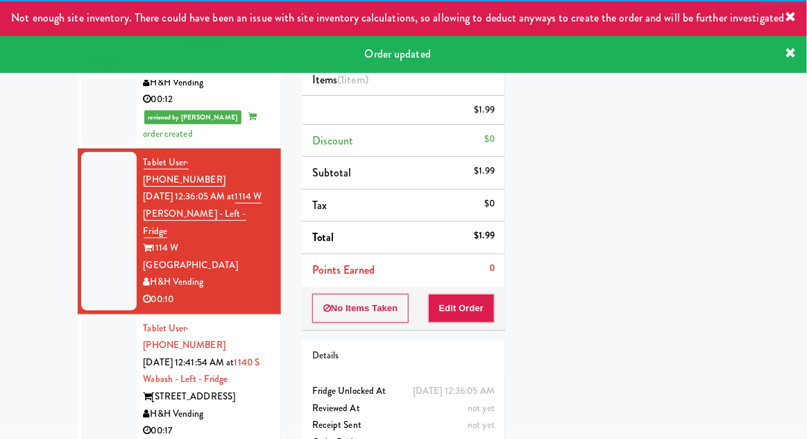
click at [94, 318] on div at bounding box center [109, 380] width 56 height 124
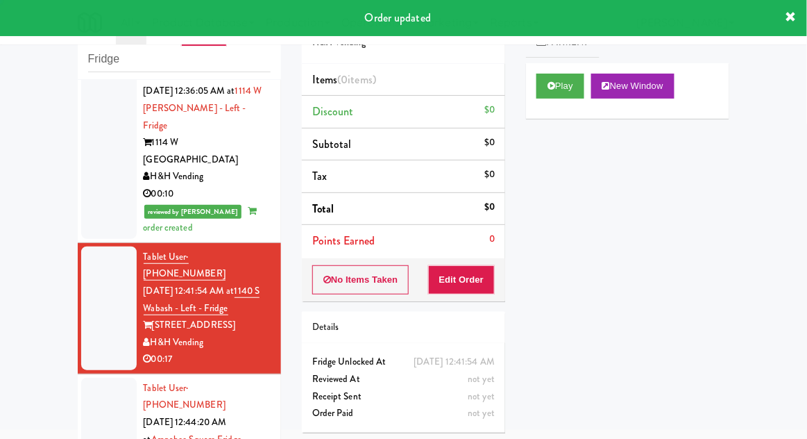
scroll to position [395, 0]
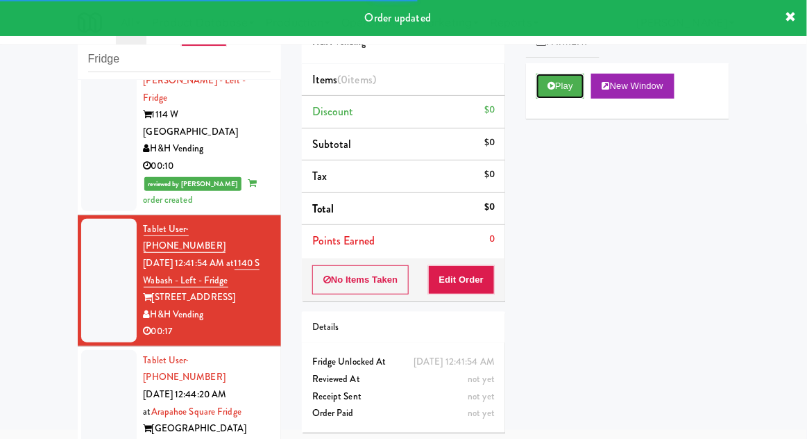
click at [544, 84] on button "Play" at bounding box center [561, 86] width 48 height 25
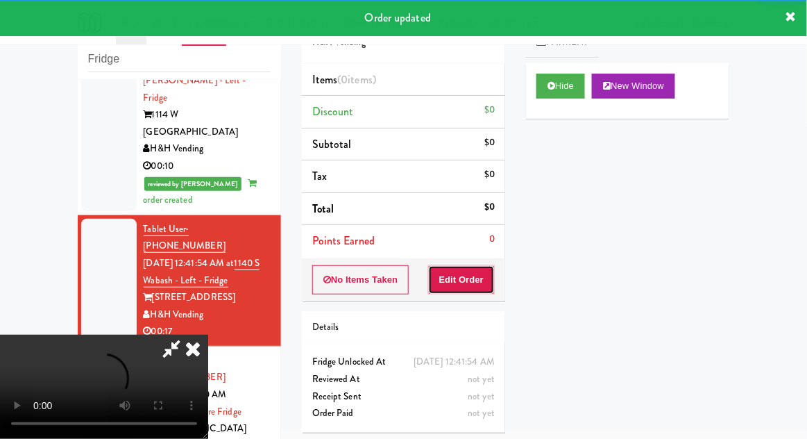
click at [463, 278] on button "Edit Order" at bounding box center [461, 279] width 67 height 29
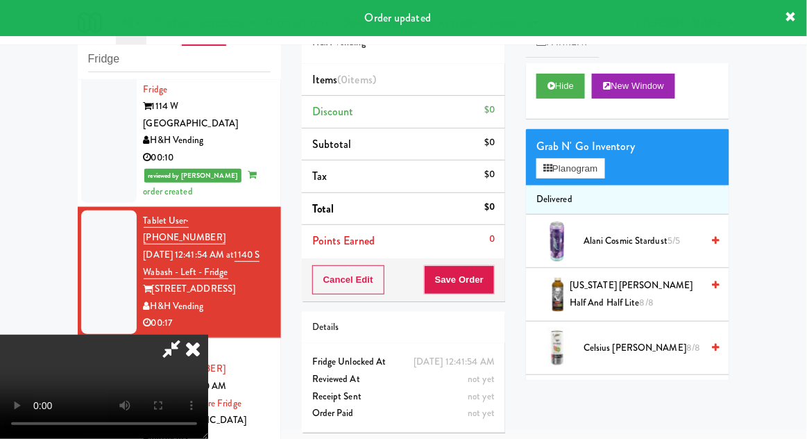
scroll to position [415, 0]
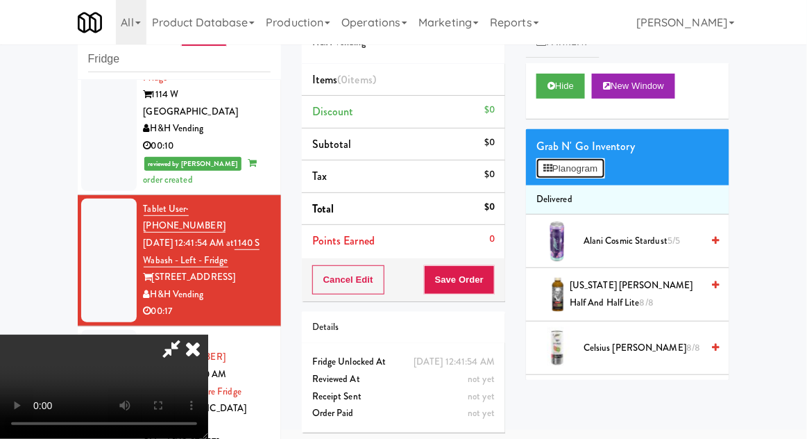
click at [587, 175] on button "Planogram" at bounding box center [571, 168] width 68 height 21
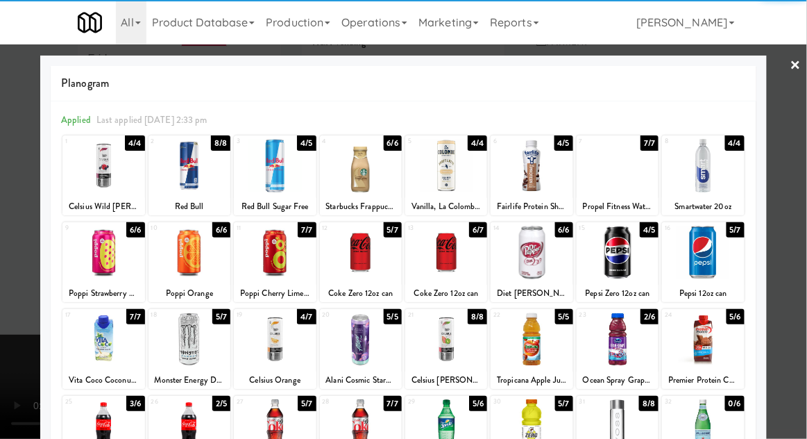
click at [620, 339] on div at bounding box center [618, 338] width 82 height 53
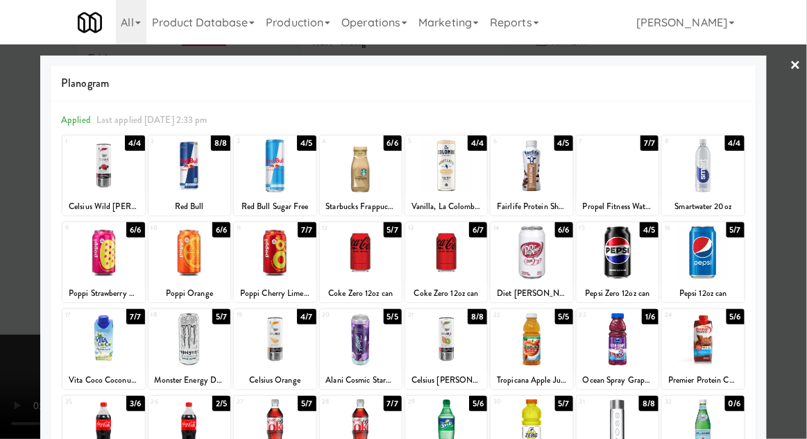
click at [10, 382] on div at bounding box center [403, 219] width 807 height 439
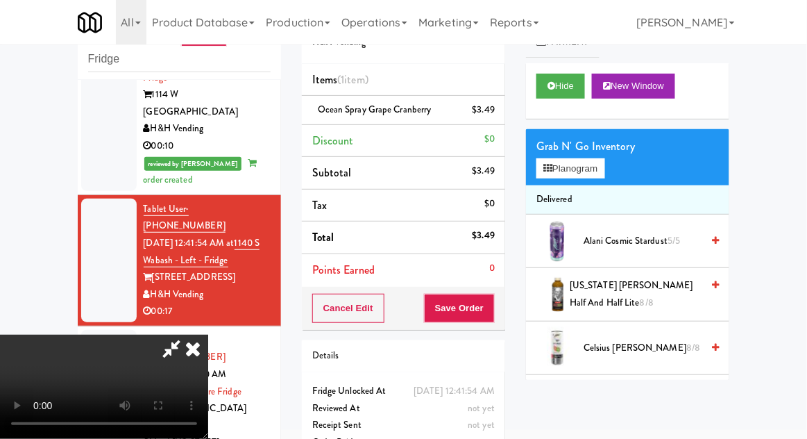
click at [503, 308] on div "Cancel Edit Save Order" at bounding box center [403, 308] width 203 height 43
click at [491, 312] on button "Save Order" at bounding box center [459, 308] width 71 height 29
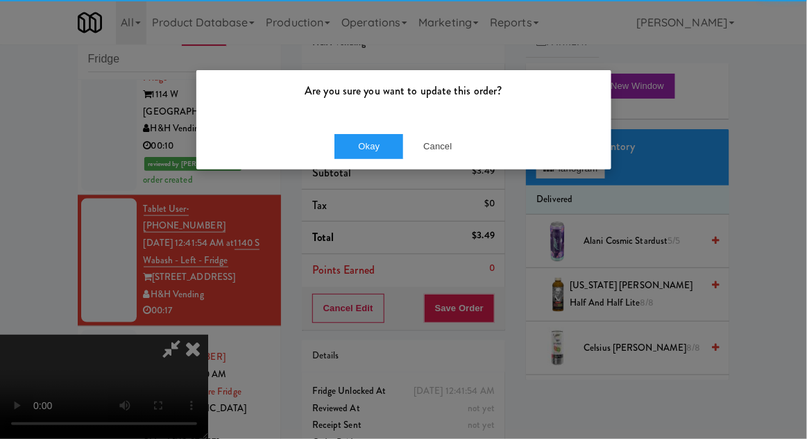
click at [371, 163] on div "Okay Cancel" at bounding box center [403, 146] width 415 height 47
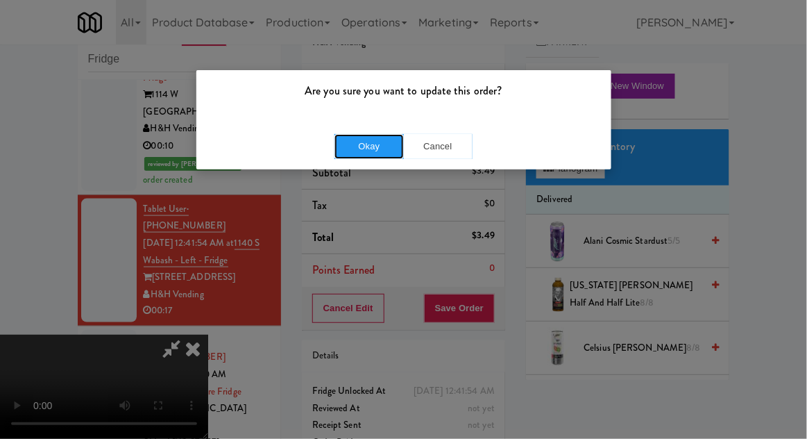
click at [367, 140] on button "Okay" at bounding box center [369, 146] width 69 height 25
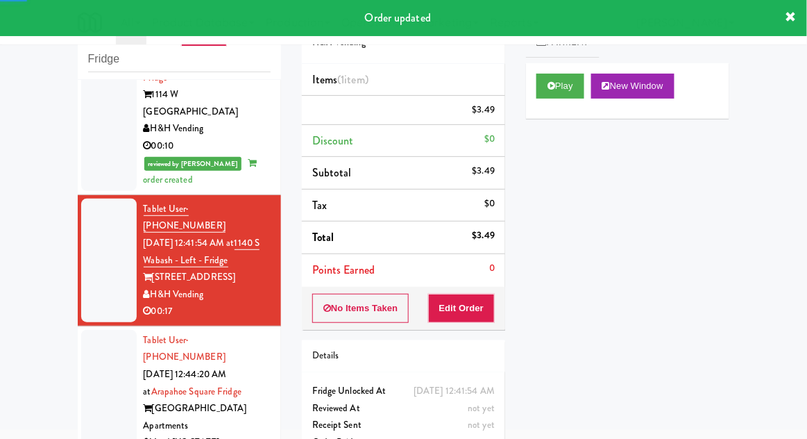
click at [96, 330] on div at bounding box center [109, 400] width 56 height 141
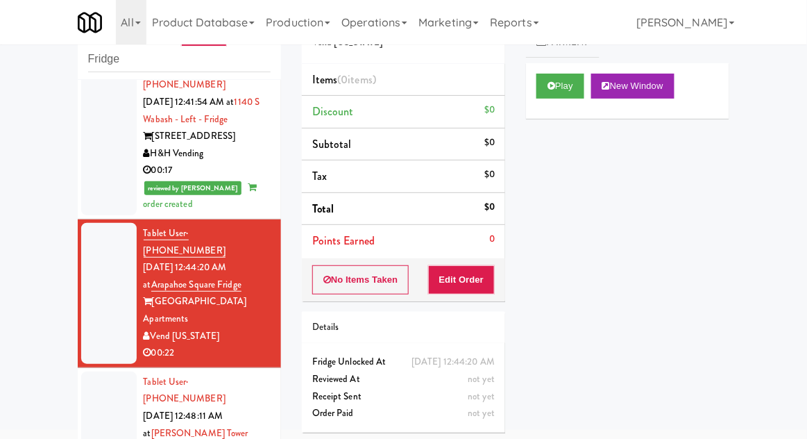
scroll to position [558, 0]
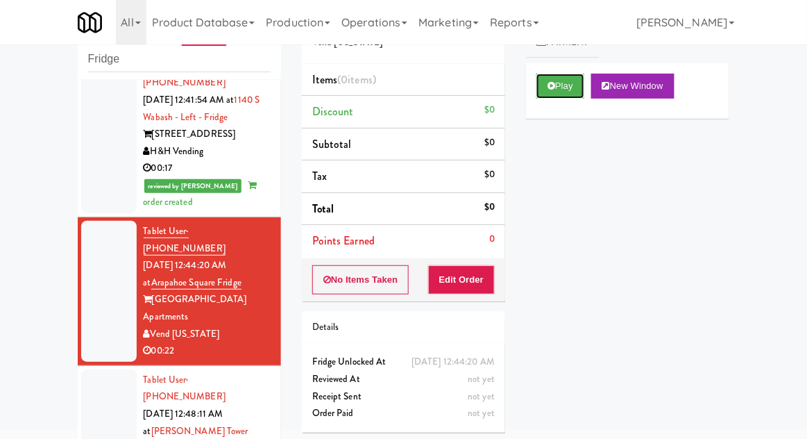
click at [549, 86] on icon at bounding box center [552, 85] width 8 height 9
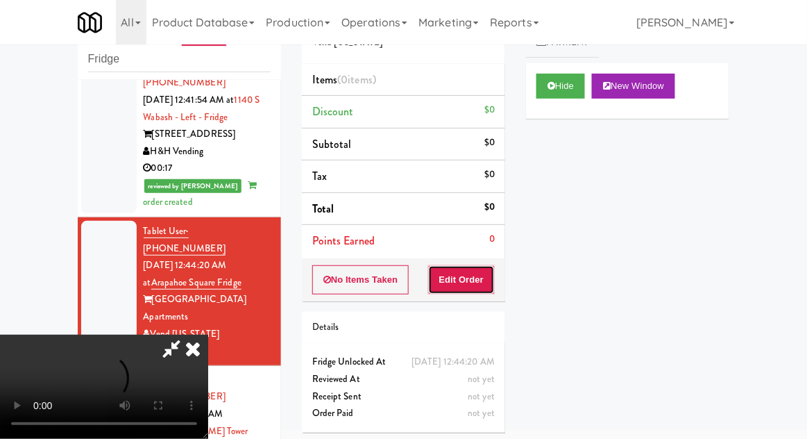
click at [469, 282] on button "Edit Order" at bounding box center [461, 279] width 67 height 29
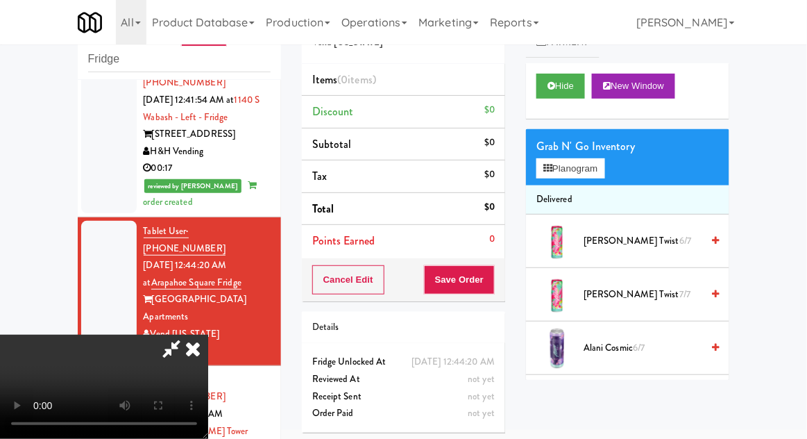
scroll to position [0, 0]
click at [564, 172] on button "Planogram" at bounding box center [571, 168] width 68 height 21
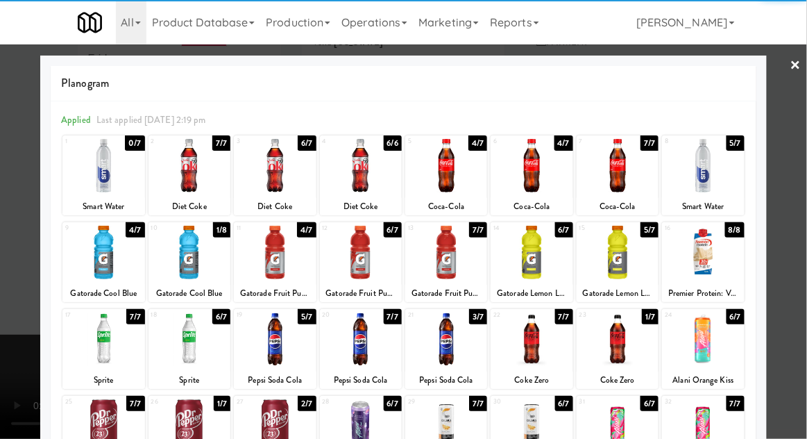
click at [710, 158] on div at bounding box center [703, 165] width 82 height 53
click at [1, 254] on div at bounding box center [403, 219] width 807 height 439
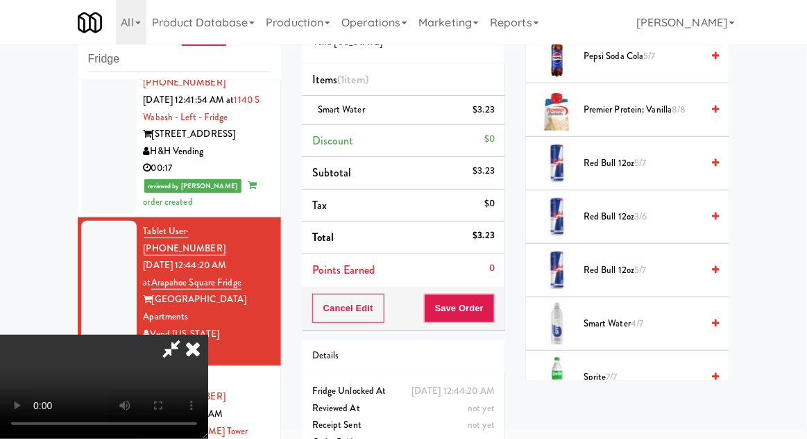
scroll to position [1791, 0]
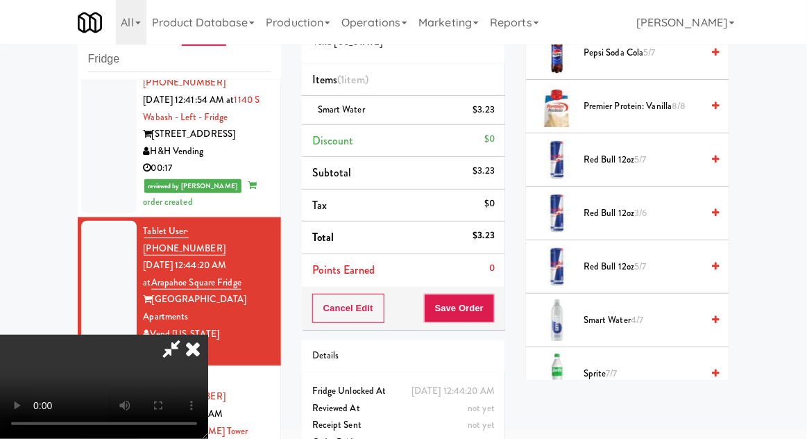
click at [583, 423] on div "Sprite 6/7" at bounding box center [648, 427] width 141 height 17
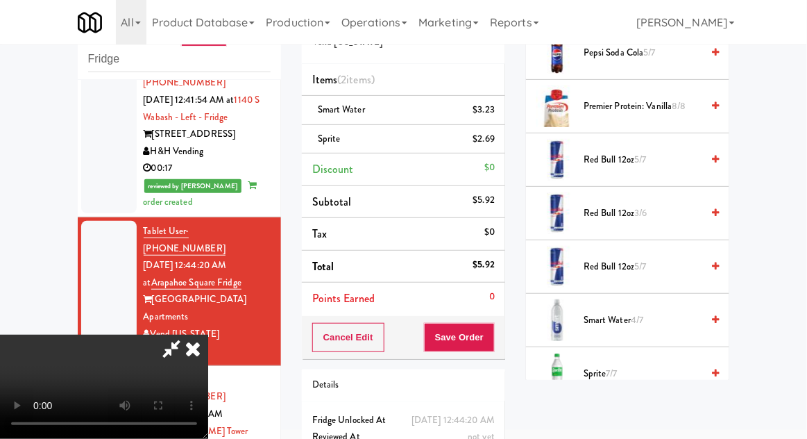
scroll to position [51, 0]
click at [602, 423] on span "Sprite 5/7" at bounding box center [643, 427] width 118 height 17
click at [491, 343] on button "Save Order" at bounding box center [459, 337] width 71 height 29
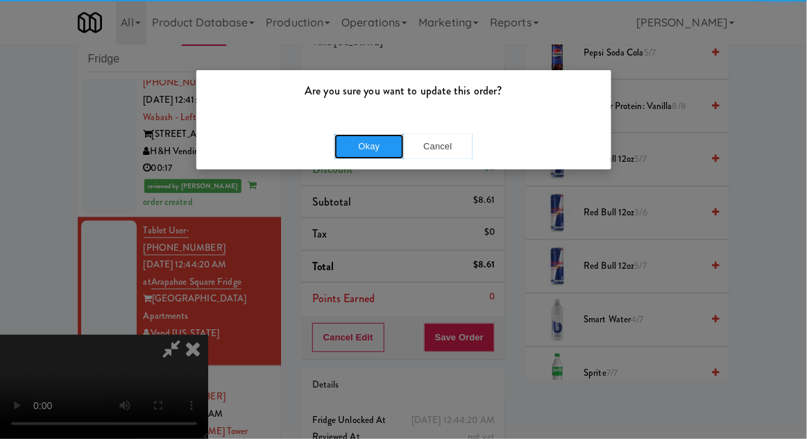
click at [385, 149] on button "Okay" at bounding box center [369, 146] width 69 height 25
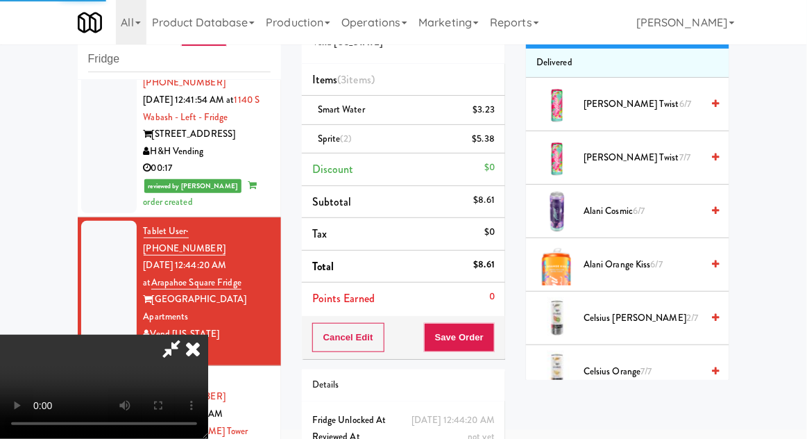
scroll to position [0, 0]
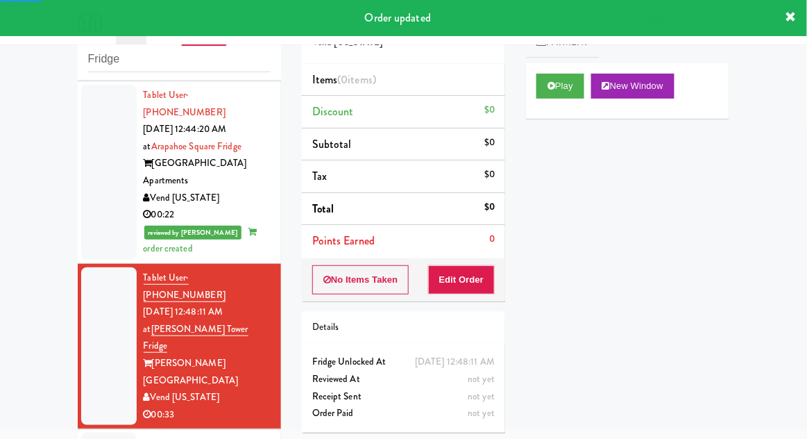
scroll to position [708, 0]
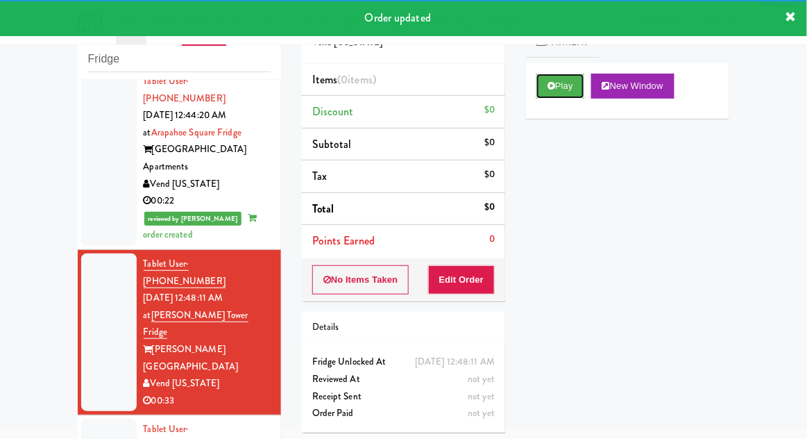
click at [556, 93] on button "Play" at bounding box center [561, 86] width 48 height 25
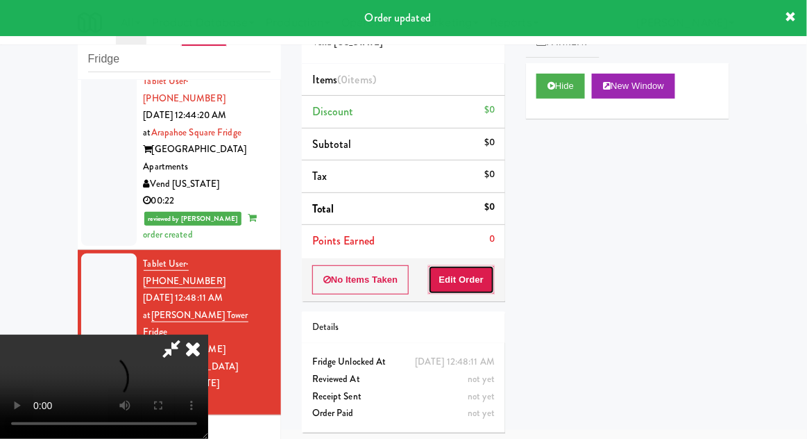
click at [466, 275] on button "Edit Order" at bounding box center [461, 279] width 67 height 29
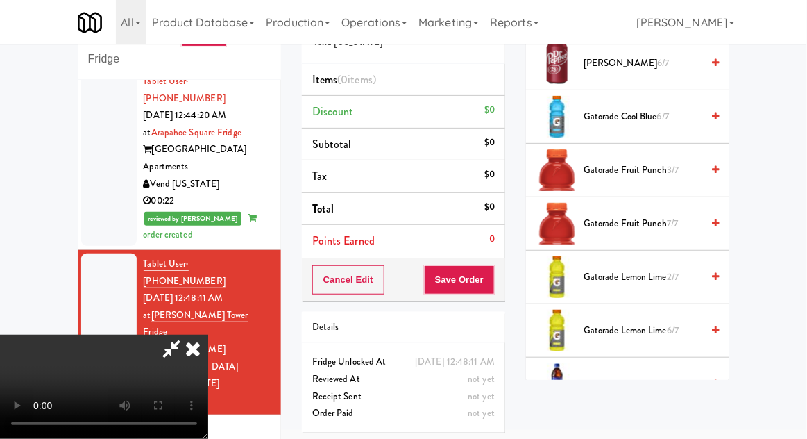
scroll to position [1140, 0]
click at [601, 269] on span "Gatorade Lemon Lime 2/7" at bounding box center [643, 277] width 118 height 17
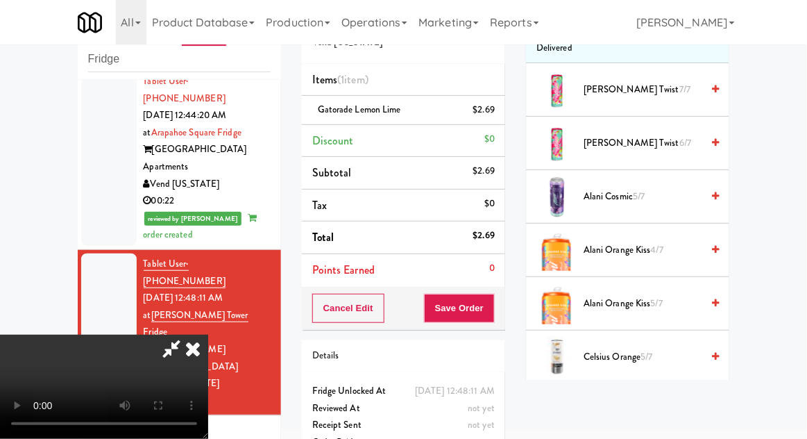
scroll to position [0, 0]
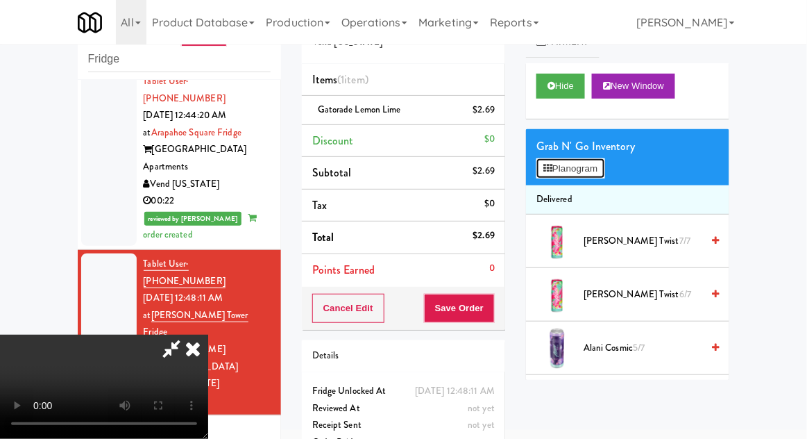
click at [572, 176] on button "Planogram" at bounding box center [571, 168] width 68 height 21
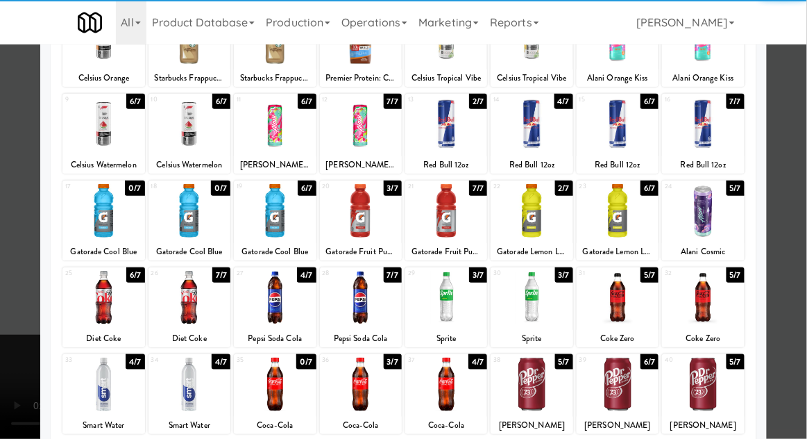
scroll to position [126, 0]
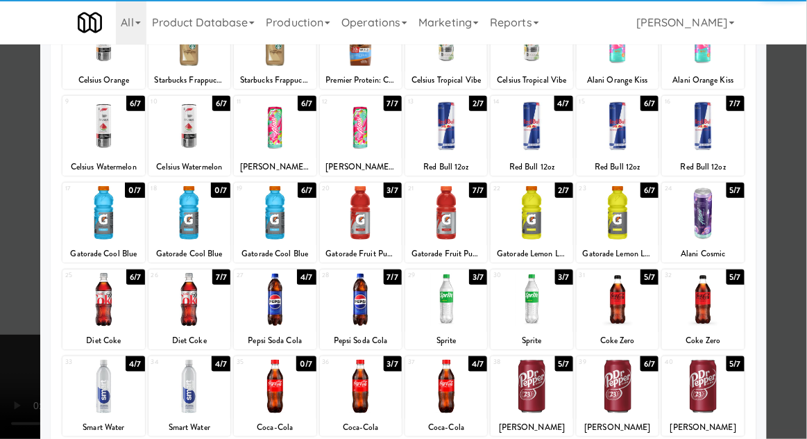
click at [626, 292] on div at bounding box center [618, 299] width 82 height 53
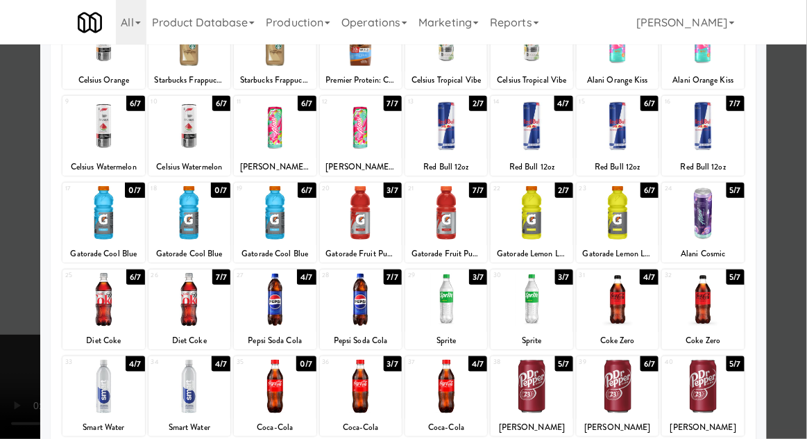
click at [9, 297] on div at bounding box center [403, 219] width 807 height 439
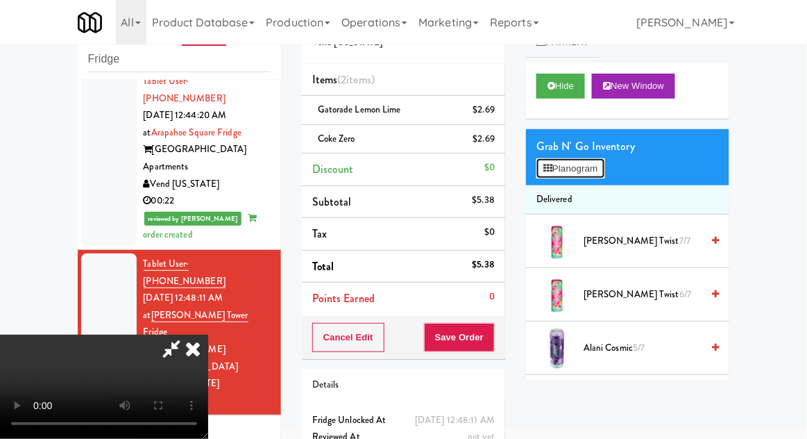
click at [584, 167] on button "Planogram" at bounding box center [571, 168] width 68 height 21
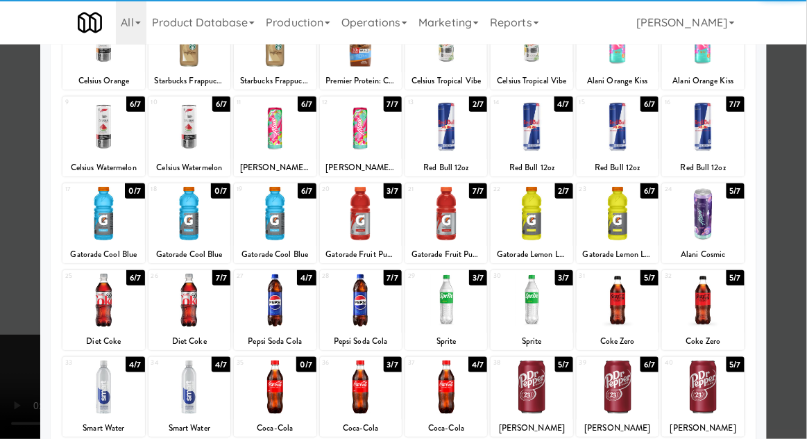
scroll to position [125, 0]
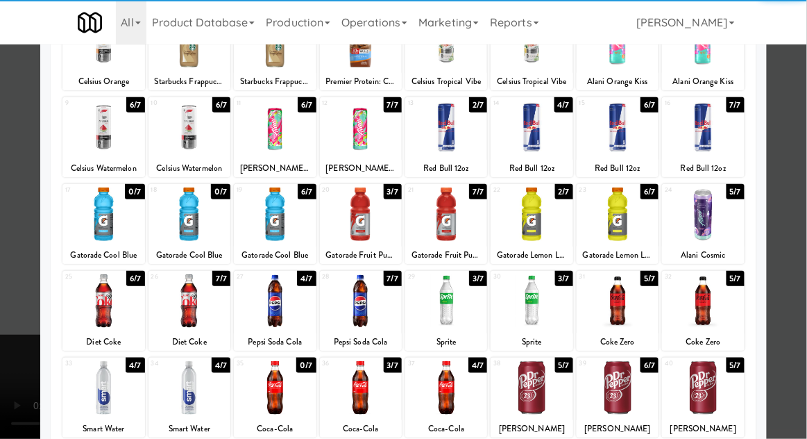
click at [196, 390] on div at bounding box center [190, 387] width 82 height 53
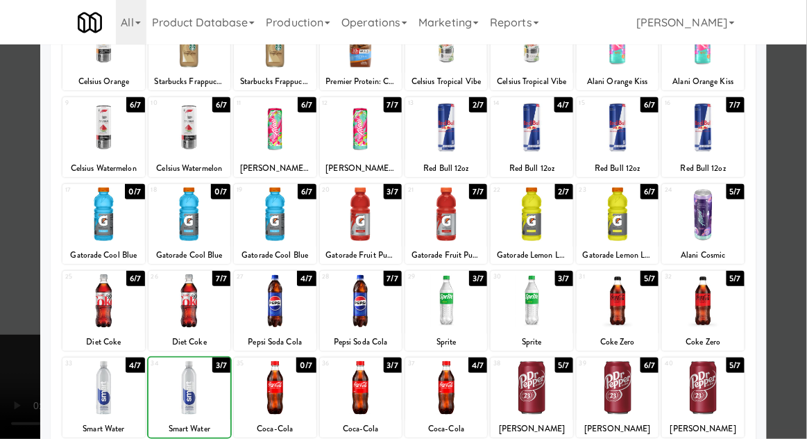
click at [16, 370] on div at bounding box center [403, 219] width 807 height 439
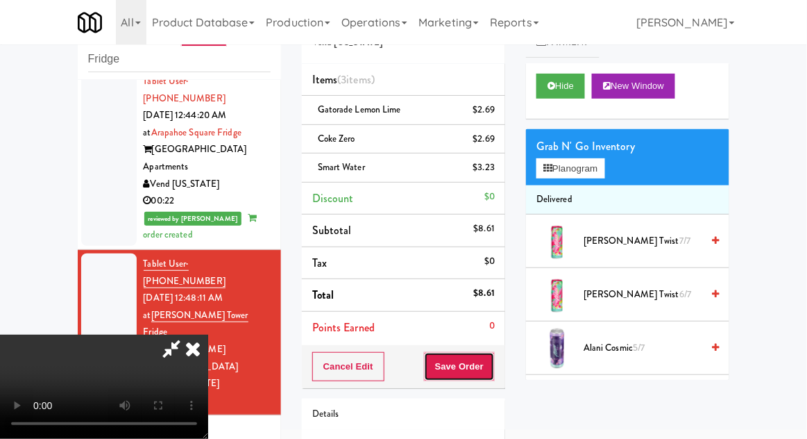
click at [494, 355] on button "Save Order" at bounding box center [459, 366] width 71 height 29
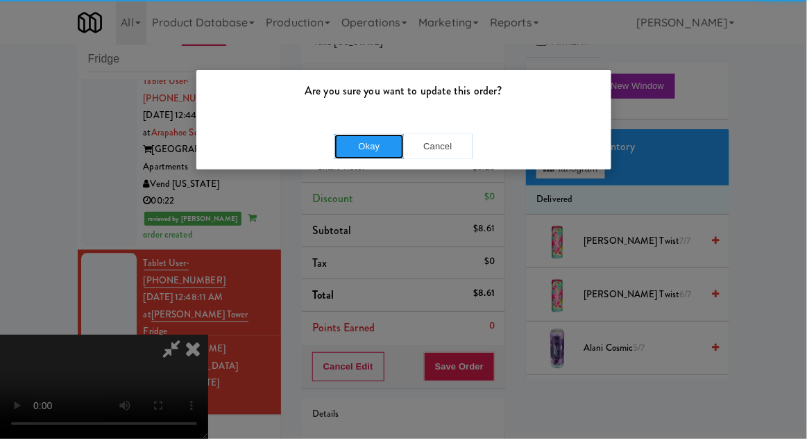
click at [371, 146] on button "Okay" at bounding box center [369, 146] width 69 height 25
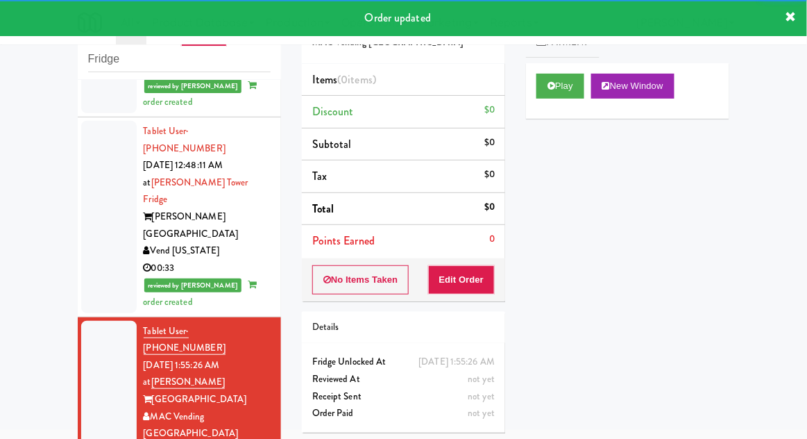
scroll to position [859, 0]
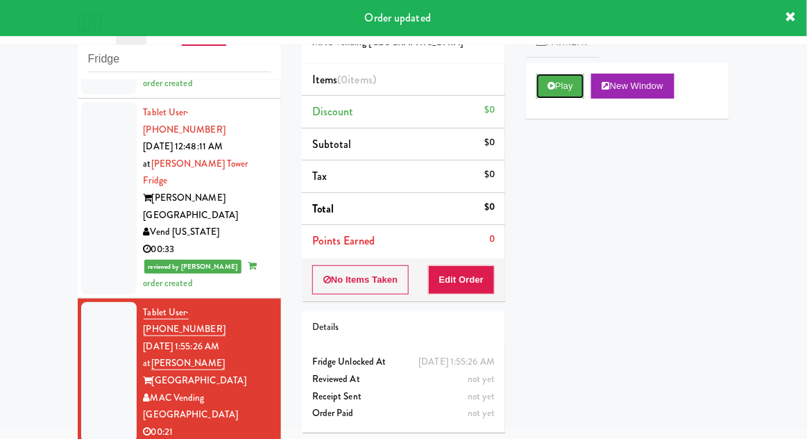
click at [543, 90] on button "Play" at bounding box center [561, 86] width 48 height 25
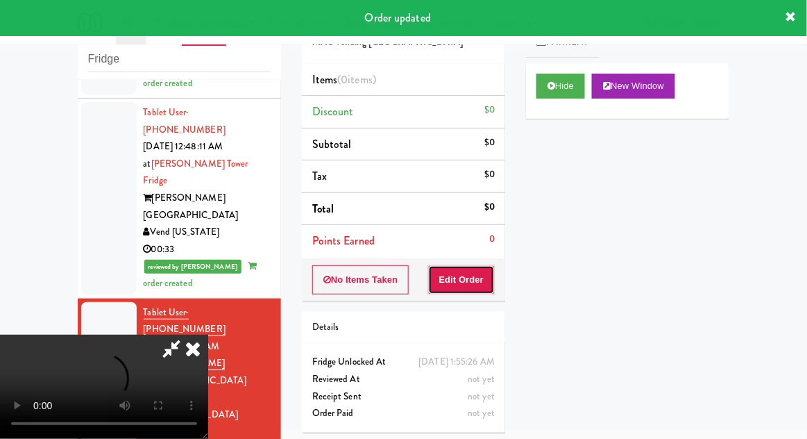
click at [455, 271] on button "Edit Order" at bounding box center [461, 279] width 67 height 29
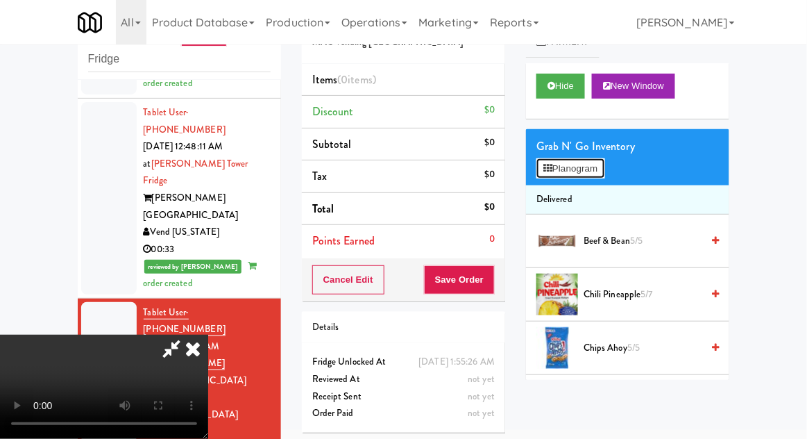
click at [559, 168] on button "Planogram" at bounding box center [571, 168] width 68 height 21
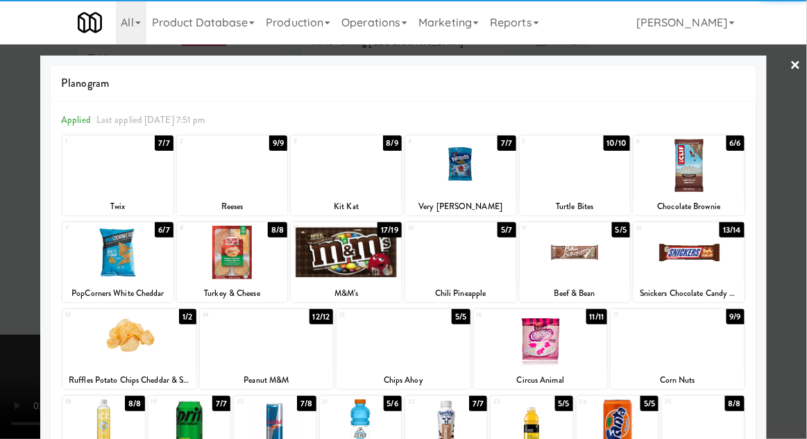
click at [530, 332] on div at bounding box center [541, 338] width 134 height 53
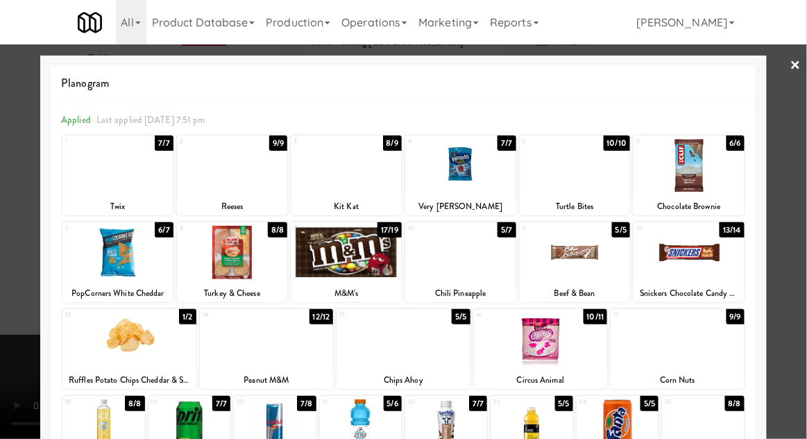
click at [10, 337] on div at bounding box center [403, 219] width 807 height 439
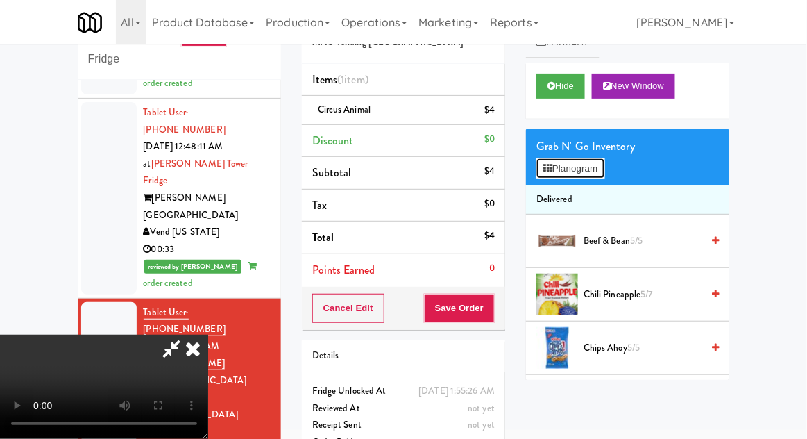
click at [556, 160] on button "Planogram" at bounding box center [571, 168] width 68 height 21
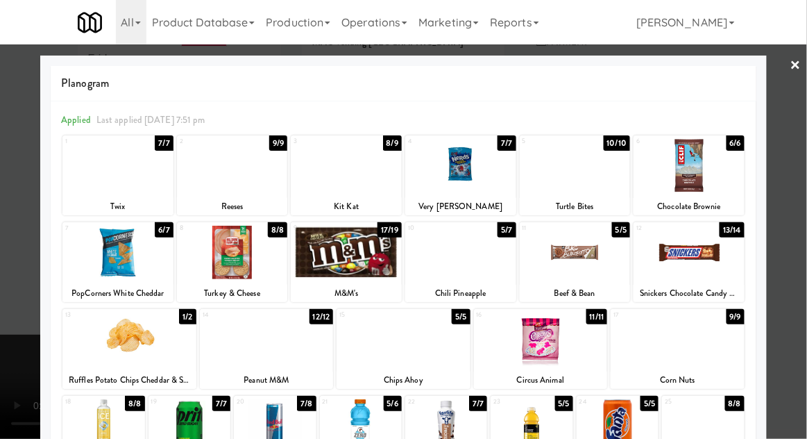
click at [804, 153] on div at bounding box center [403, 219] width 807 height 439
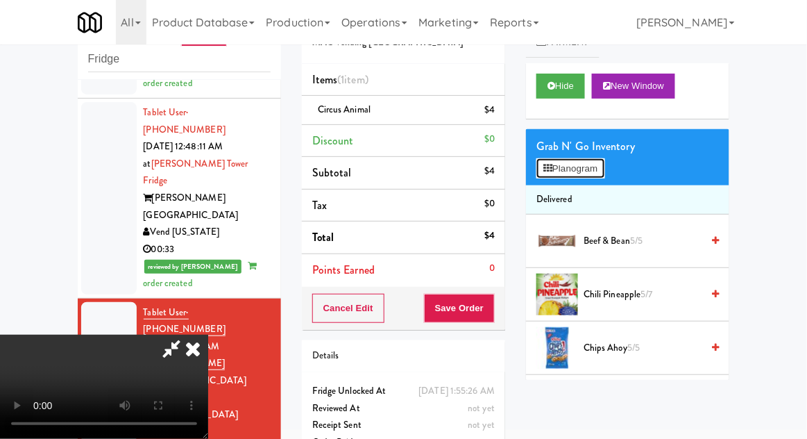
click at [571, 167] on button "Planogram" at bounding box center [571, 168] width 68 height 21
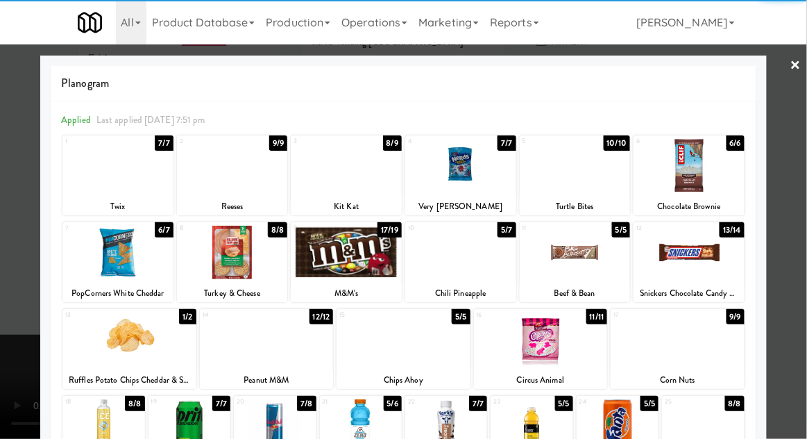
click at [449, 269] on div at bounding box center [460, 252] width 111 height 53
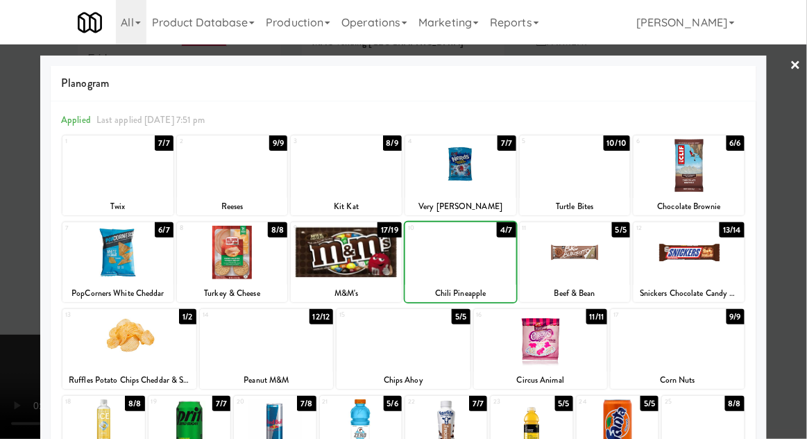
click at [449, 271] on div at bounding box center [460, 252] width 111 height 53
click at [800, 161] on div at bounding box center [403, 219] width 807 height 439
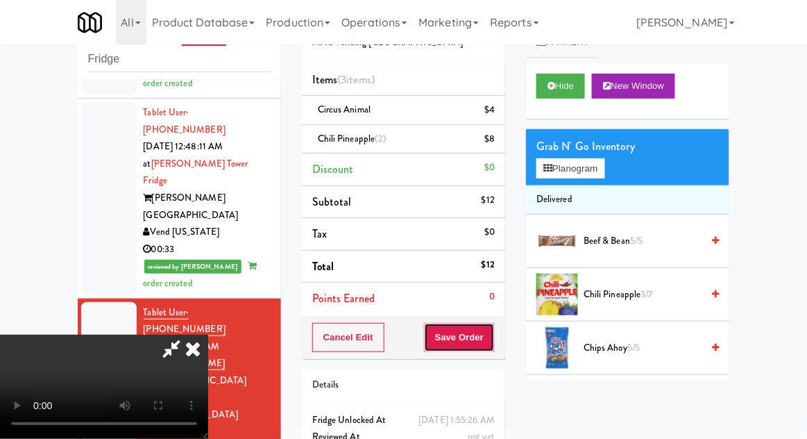
click at [493, 332] on button "Save Order" at bounding box center [459, 337] width 71 height 29
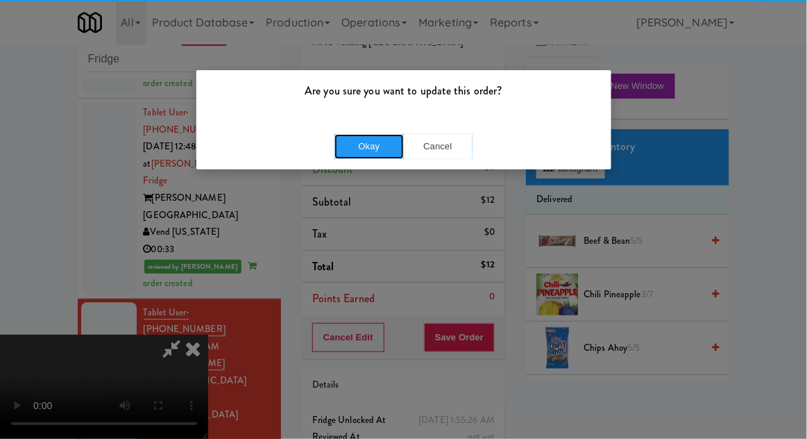
click at [366, 151] on button "Okay" at bounding box center [369, 146] width 69 height 25
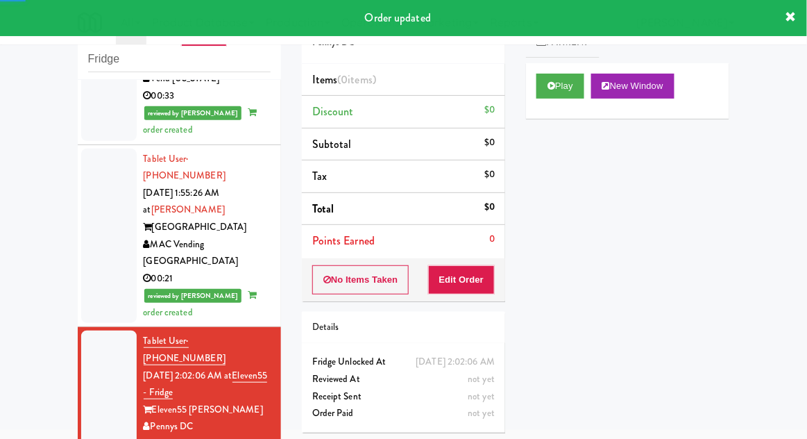
scroll to position [1013, 0]
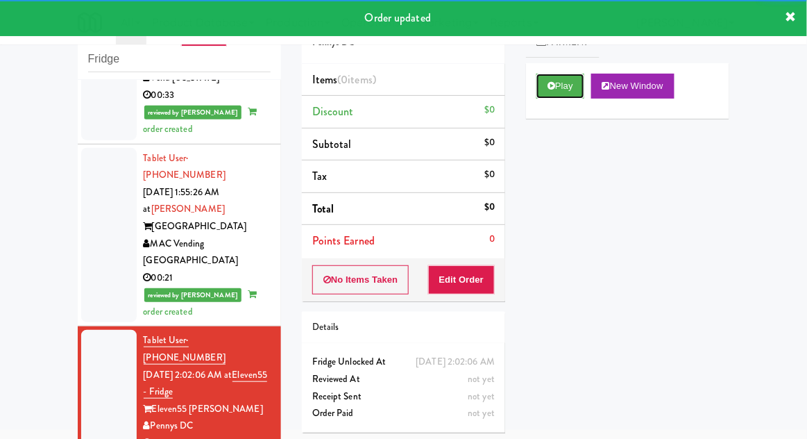
click at [542, 90] on button "Play" at bounding box center [561, 86] width 48 height 25
click at [462, 276] on button "Edit Order" at bounding box center [461, 279] width 67 height 29
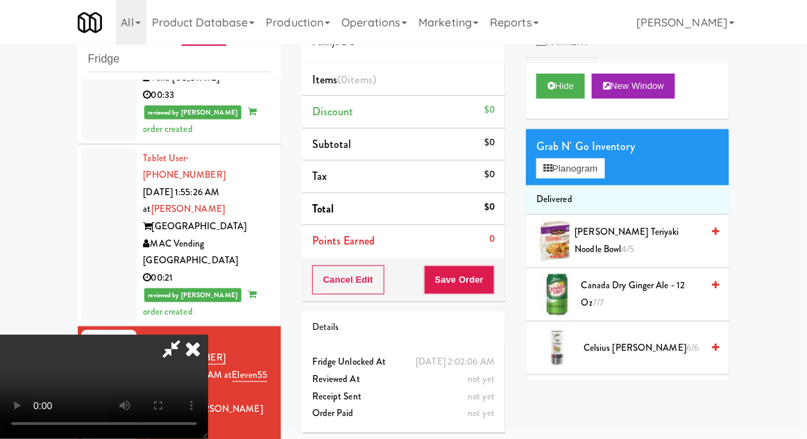
scroll to position [0, 0]
click at [557, 177] on button "Planogram" at bounding box center [571, 168] width 68 height 21
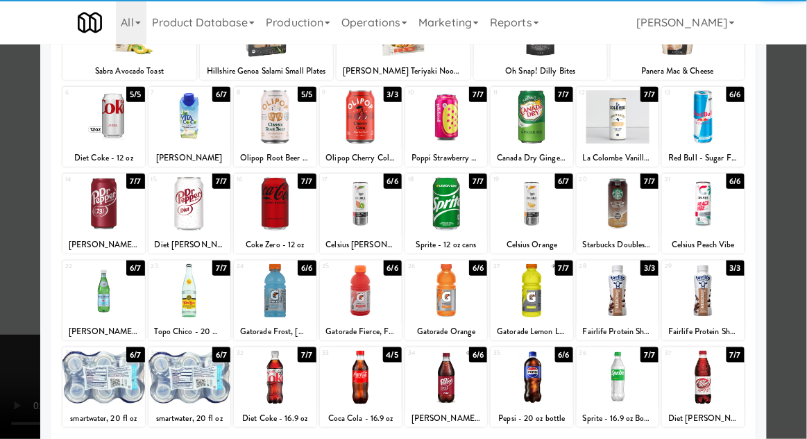
scroll to position [140, 0]
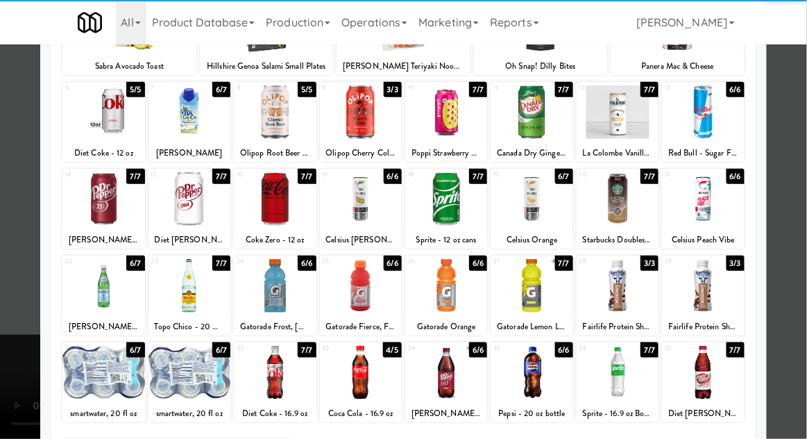
click at [103, 366] on div at bounding box center [103, 372] width 82 height 53
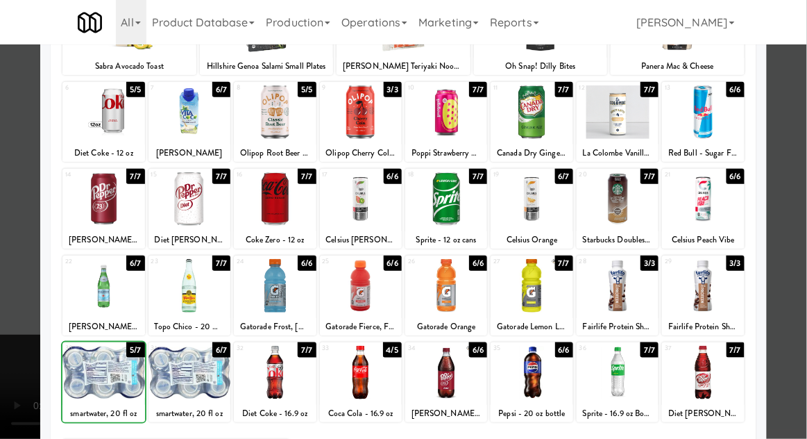
click at [15, 403] on div at bounding box center [403, 219] width 807 height 439
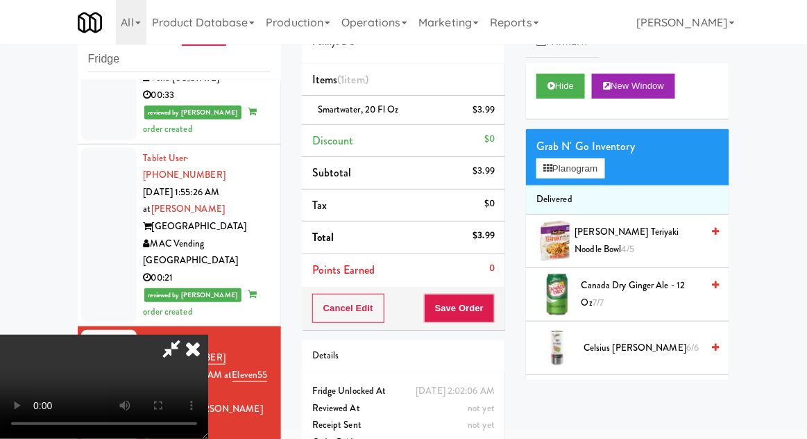
scroll to position [51, 0]
click at [487, 294] on button "Save Order" at bounding box center [459, 308] width 71 height 29
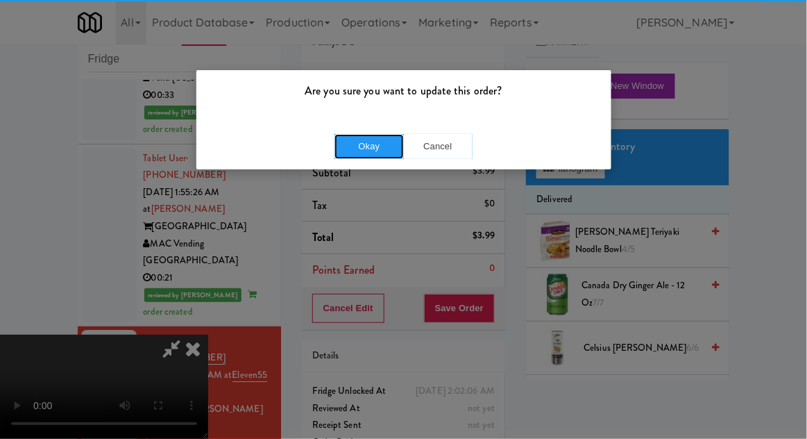
click at [383, 134] on button "Okay" at bounding box center [369, 146] width 69 height 25
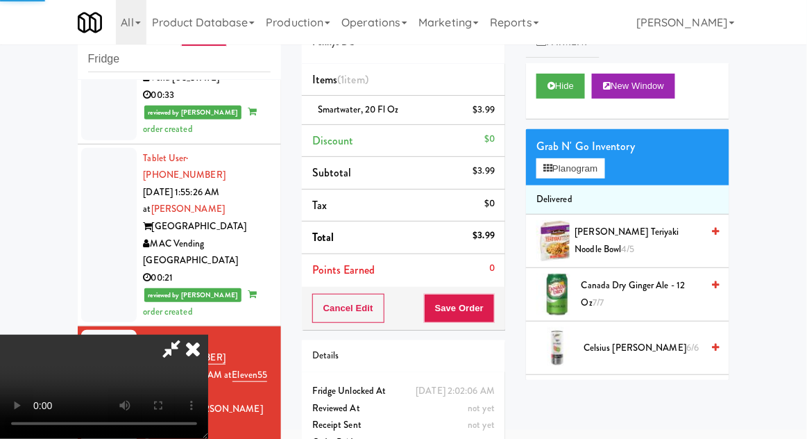
scroll to position [0, 0]
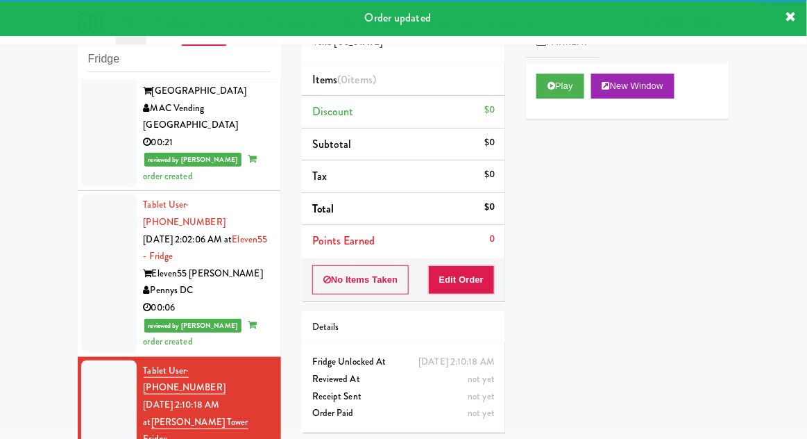
scroll to position [1153, 0]
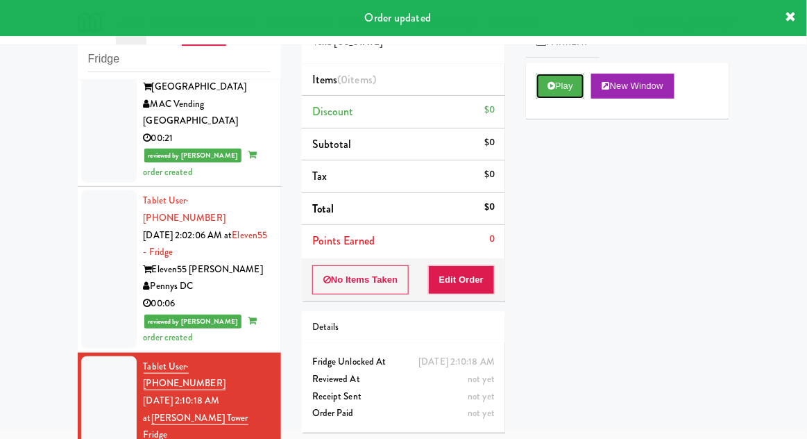
click at [548, 87] on button "Play" at bounding box center [561, 86] width 48 height 25
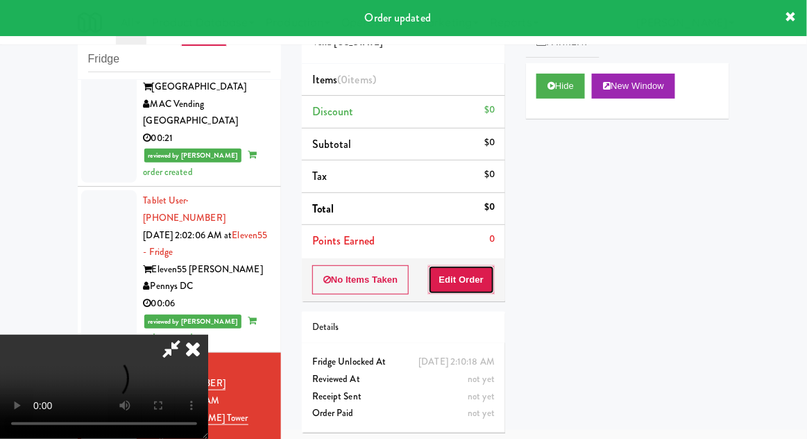
click at [464, 271] on button "Edit Order" at bounding box center [461, 279] width 67 height 29
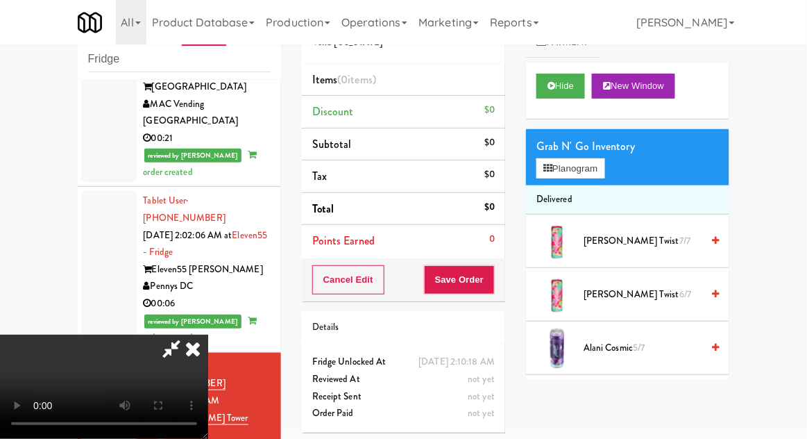
scroll to position [0, 0]
click at [558, 173] on button "Planogram" at bounding box center [571, 168] width 68 height 21
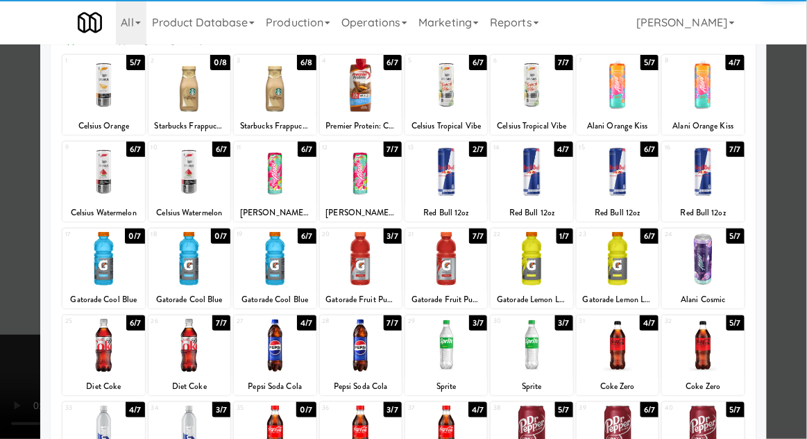
click at [627, 351] on div at bounding box center [618, 345] width 82 height 53
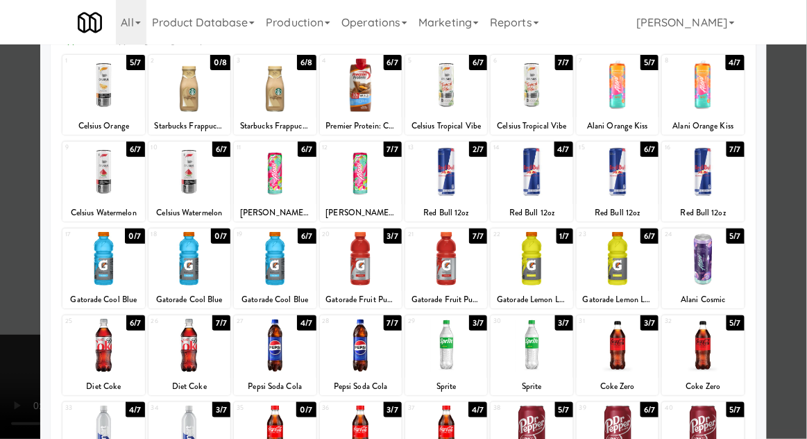
click at [13, 324] on div at bounding box center [403, 219] width 807 height 439
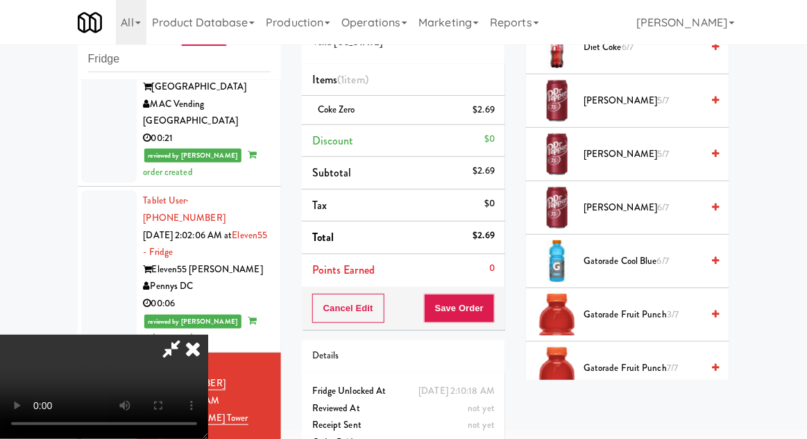
scroll to position [1004, 0]
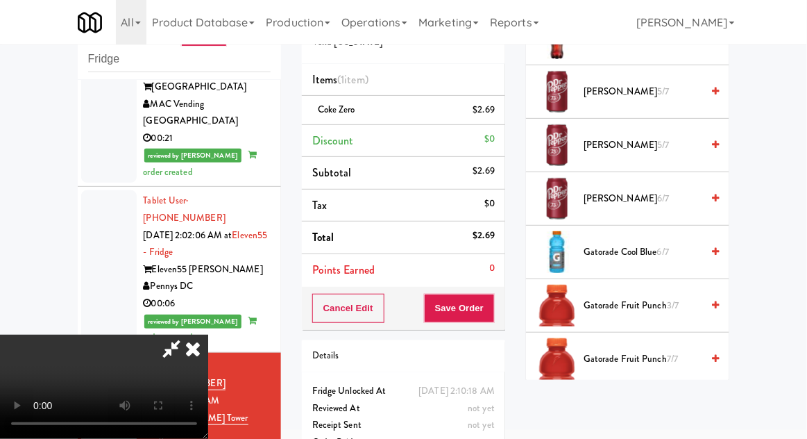
click at [610, 253] on span "Gatorade Cool Blue 6/7" at bounding box center [643, 252] width 118 height 17
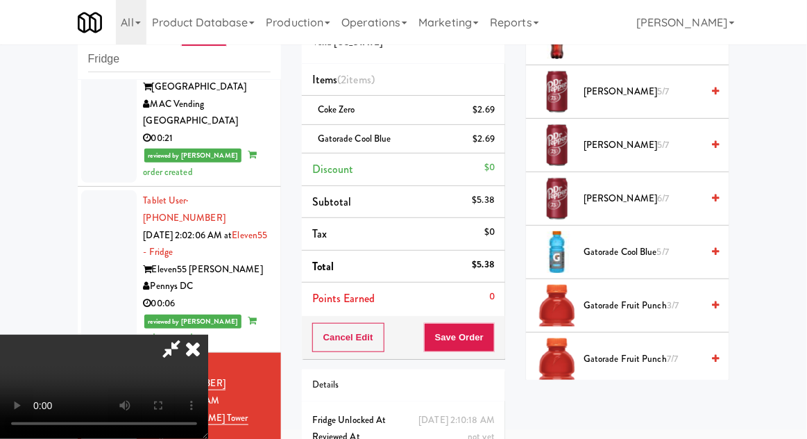
scroll to position [63, 0]
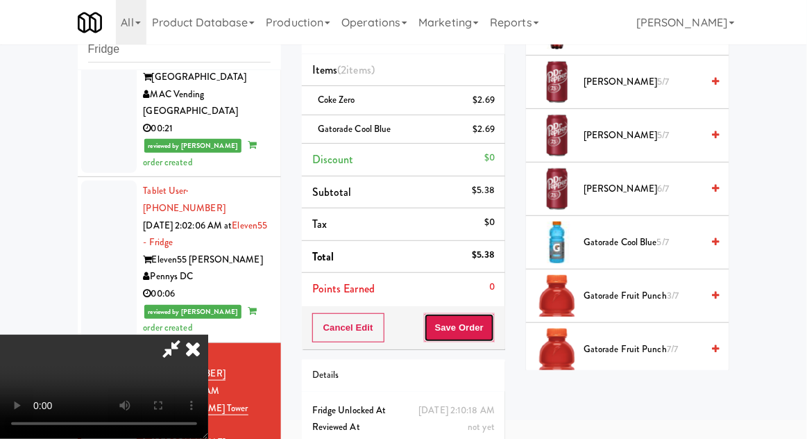
click at [493, 321] on button "Save Order" at bounding box center [459, 327] width 71 height 29
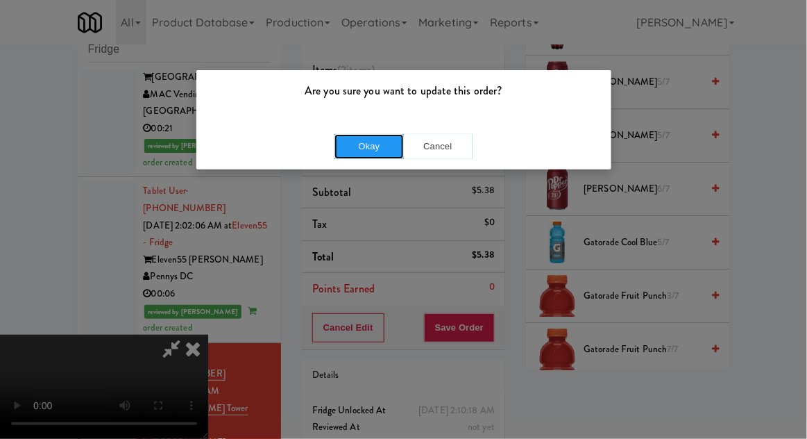
click at [361, 142] on button "Okay" at bounding box center [369, 146] width 69 height 25
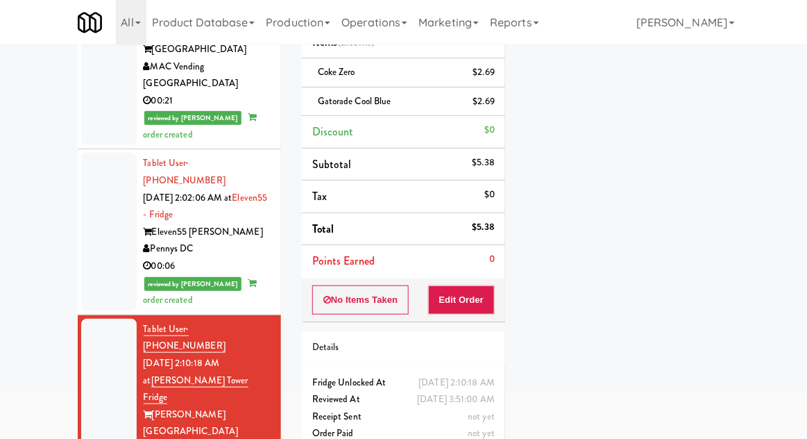
scroll to position [119, 0]
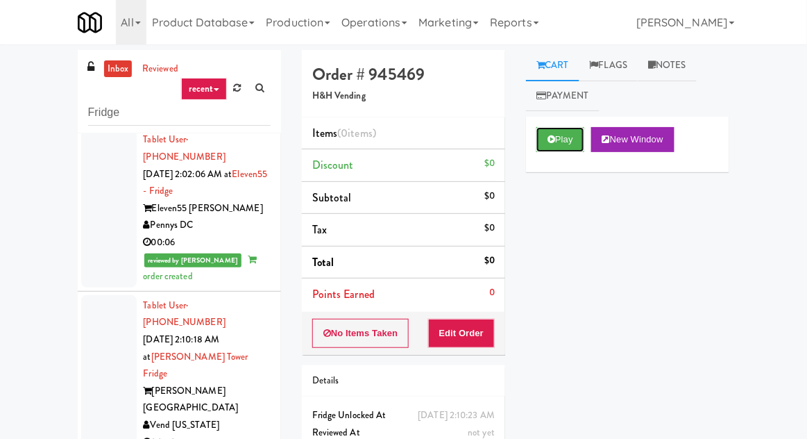
click at [543, 135] on button "Play" at bounding box center [561, 139] width 48 height 25
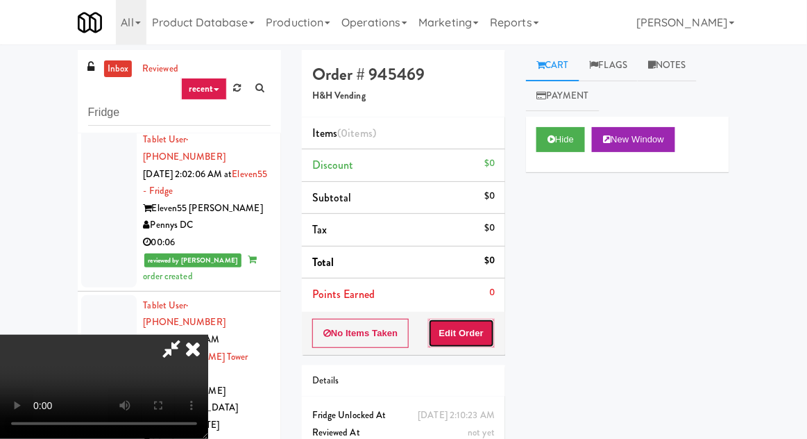
click at [467, 335] on button "Edit Order" at bounding box center [461, 333] width 67 height 29
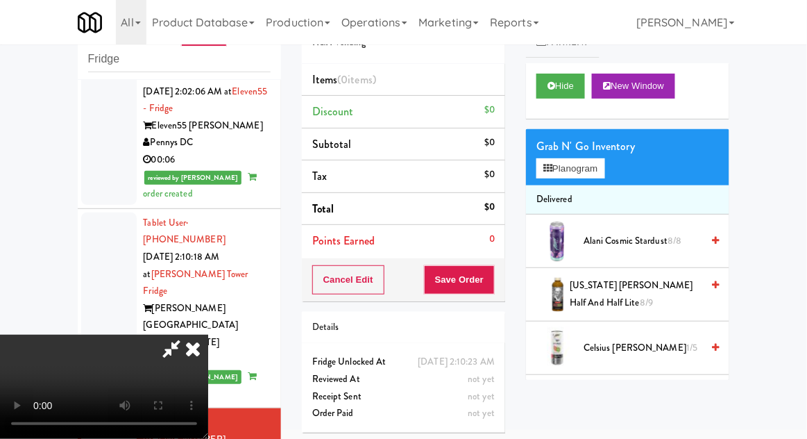
scroll to position [51, 0]
click at [556, 177] on button "Planogram" at bounding box center [571, 168] width 68 height 21
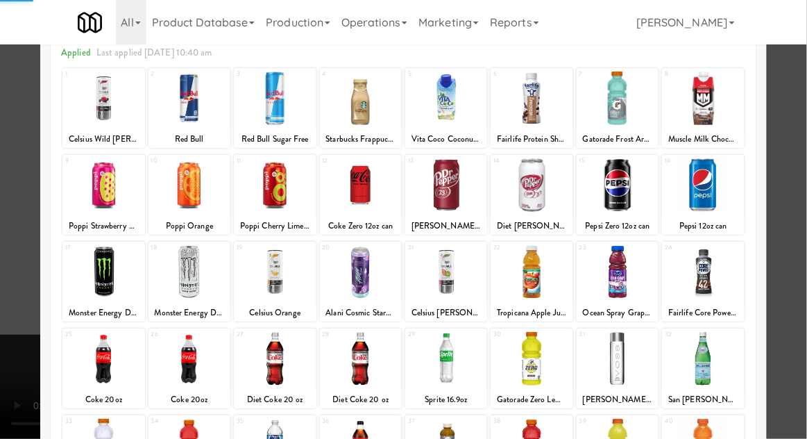
scroll to position [108, 0]
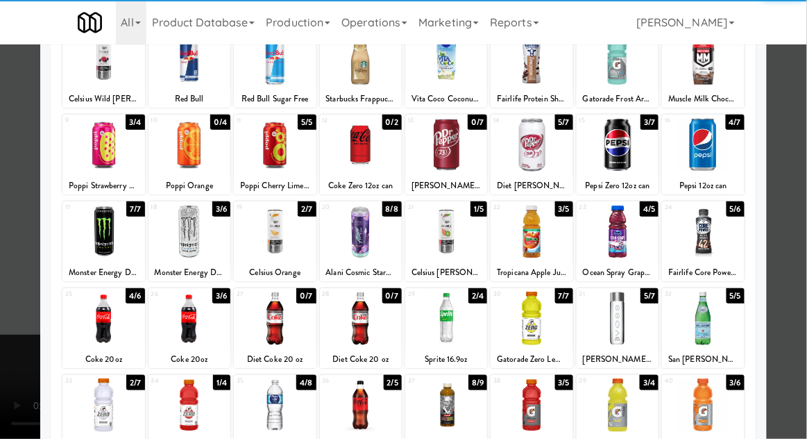
click at [194, 322] on div at bounding box center [190, 318] width 82 height 53
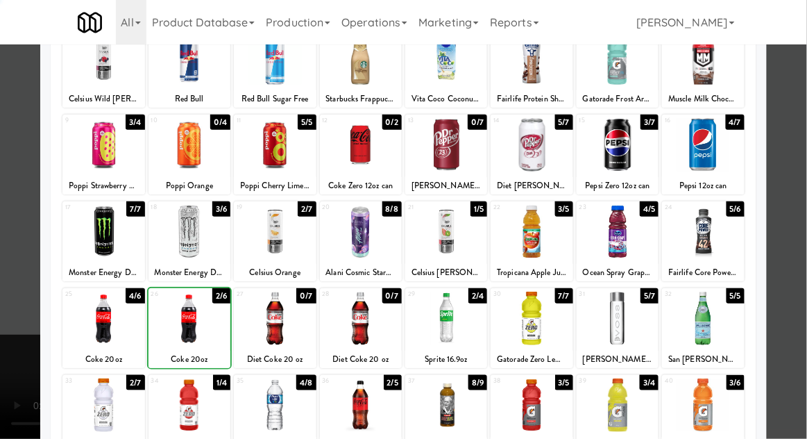
click at [26, 398] on div at bounding box center [403, 219] width 807 height 439
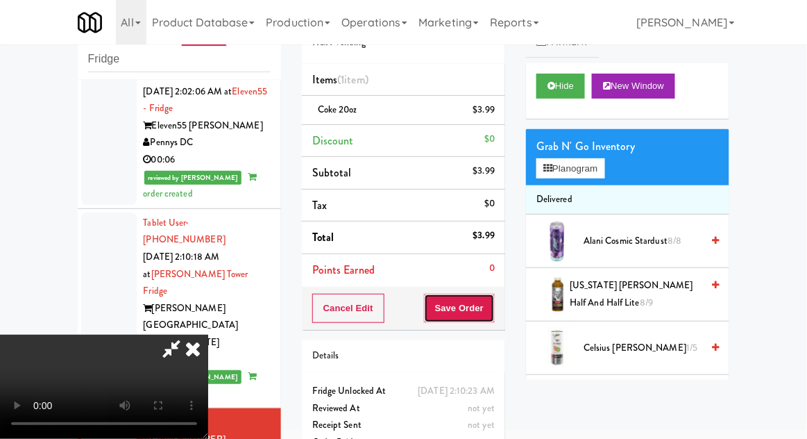
click at [494, 306] on button "Save Order" at bounding box center [459, 308] width 71 height 29
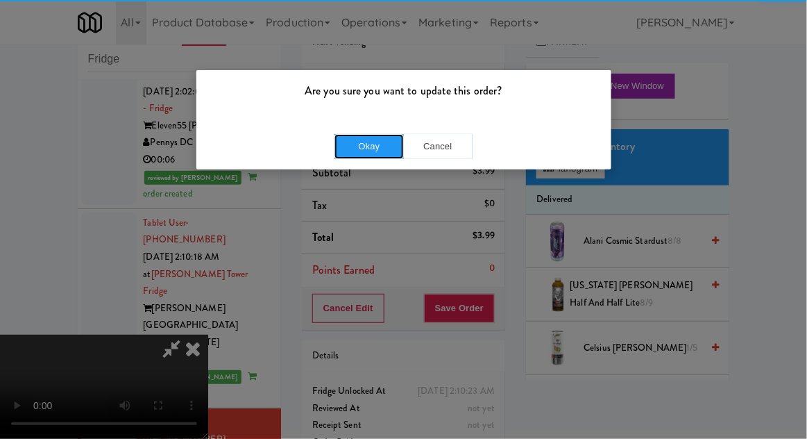
click at [354, 144] on button "Okay" at bounding box center [369, 146] width 69 height 25
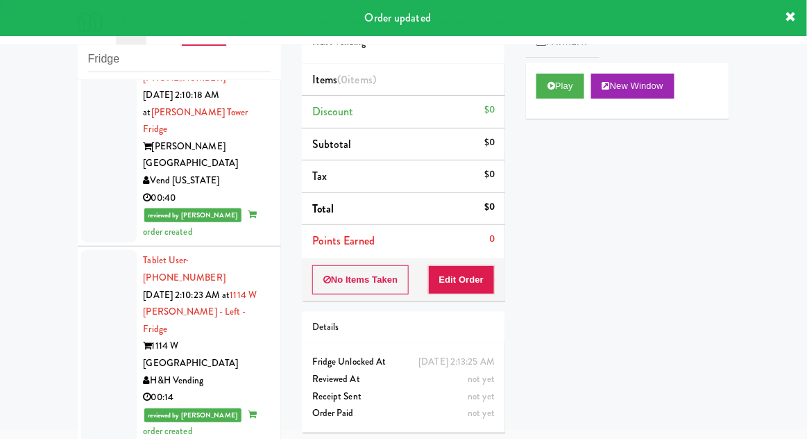
scroll to position [1459, 0]
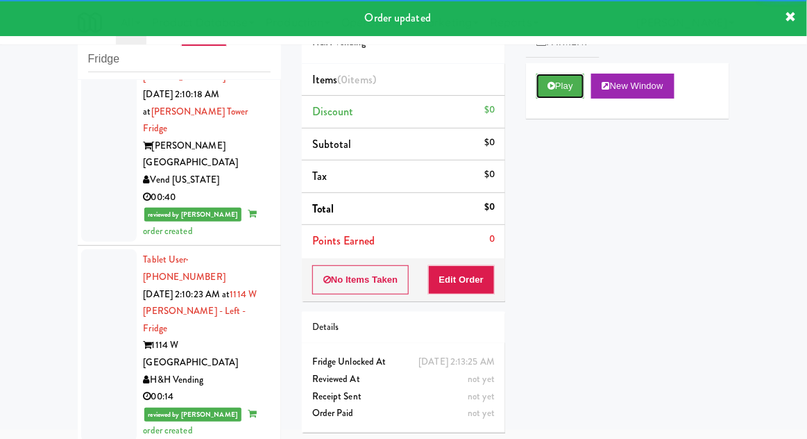
click at [548, 83] on button "Play" at bounding box center [561, 86] width 48 height 25
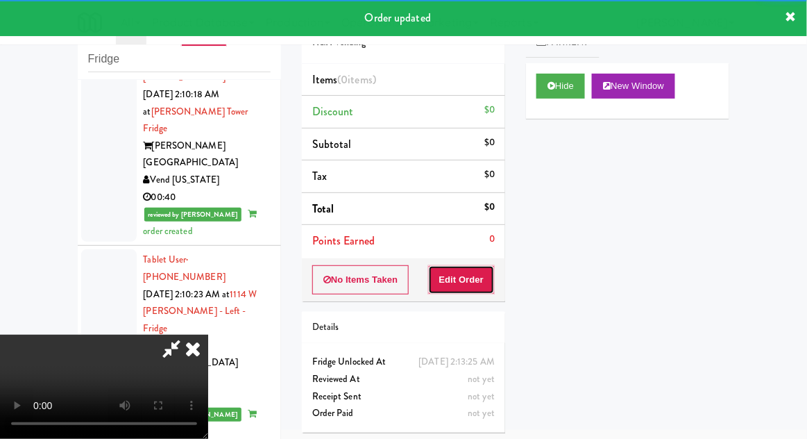
click at [473, 285] on button "Edit Order" at bounding box center [461, 279] width 67 height 29
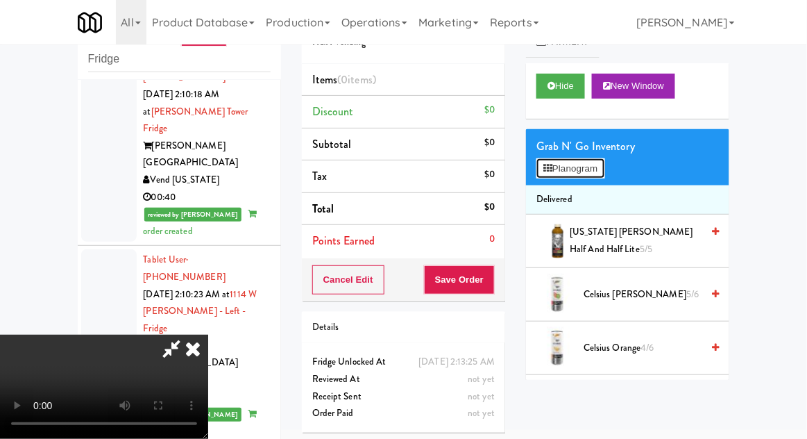
click at [542, 171] on button "Planogram" at bounding box center [571, 168] width 68 height 21
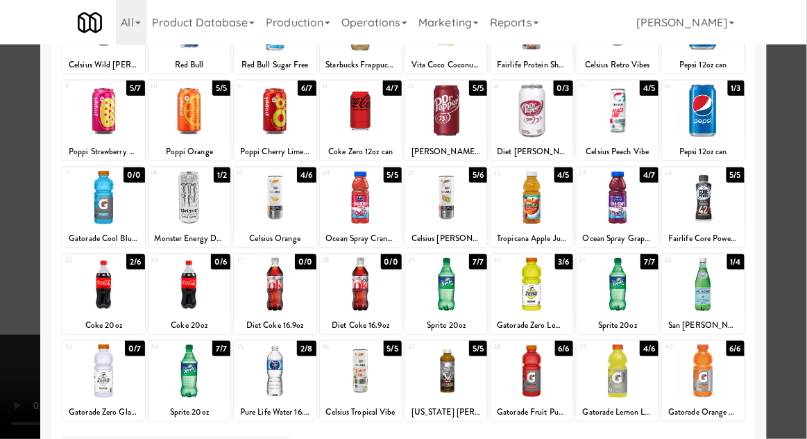
scroll to position [141, 0]
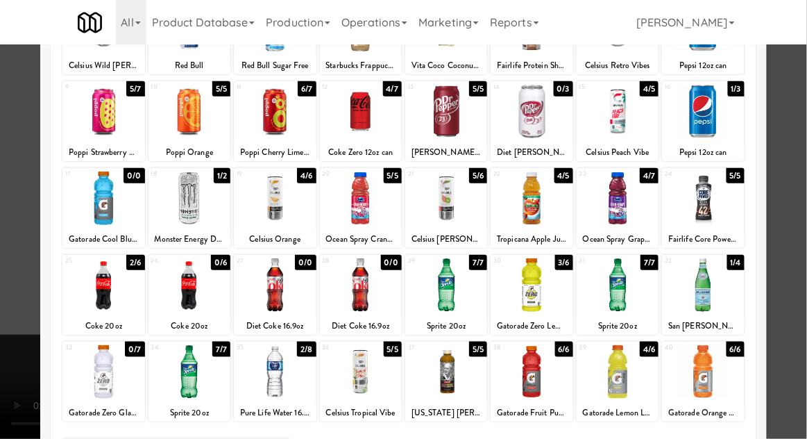
click at [699, 115] on div at bounding box center [703, 111] width 82 height 53
click at [804, 103] on div at bounding box center [403, 219] width 807 height 439
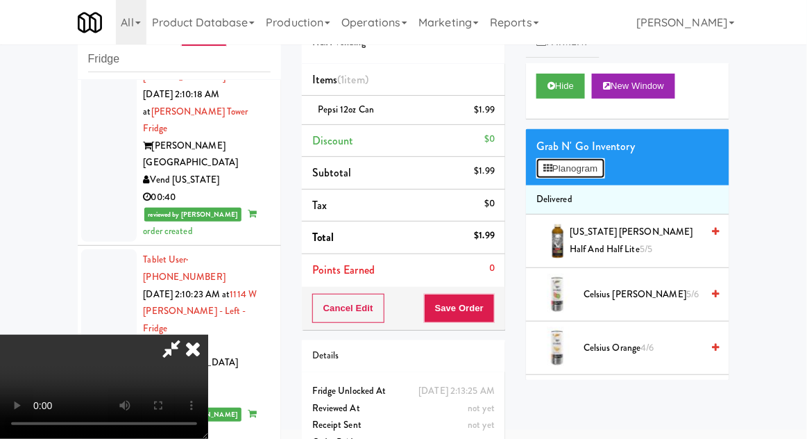
click at [569, 160] on button "Planogram" at bounding box center [571, 168] width 68 height 21
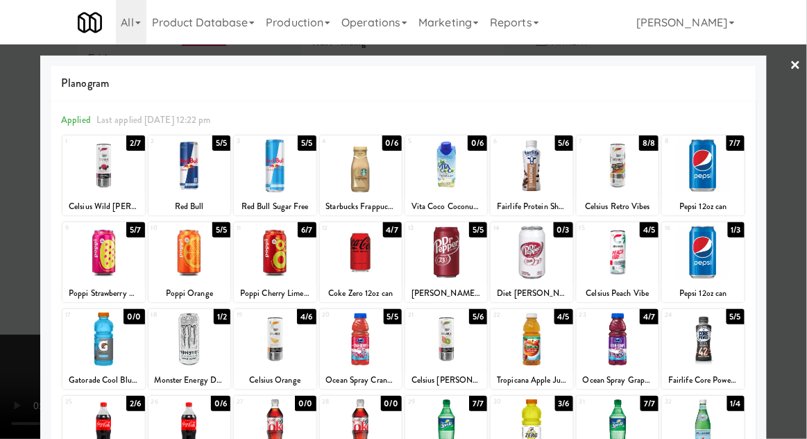
click at [702, 166] on div at bounding box center [703, 165] width 82 height 53
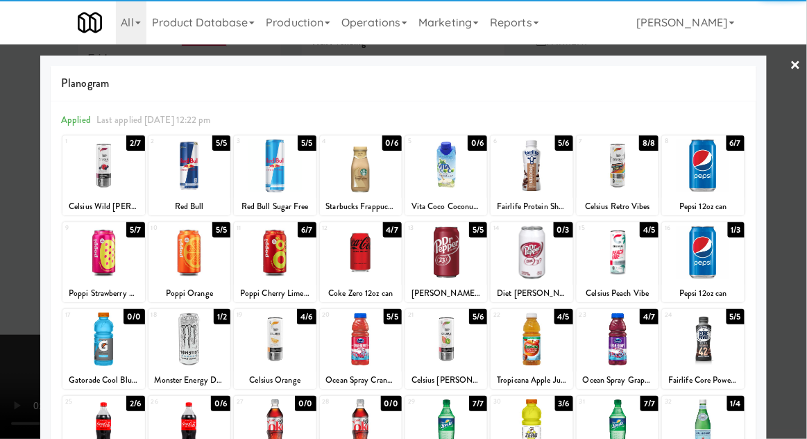
click at [806, 128] on div at bounding box center [403, 219] width 807 height 439
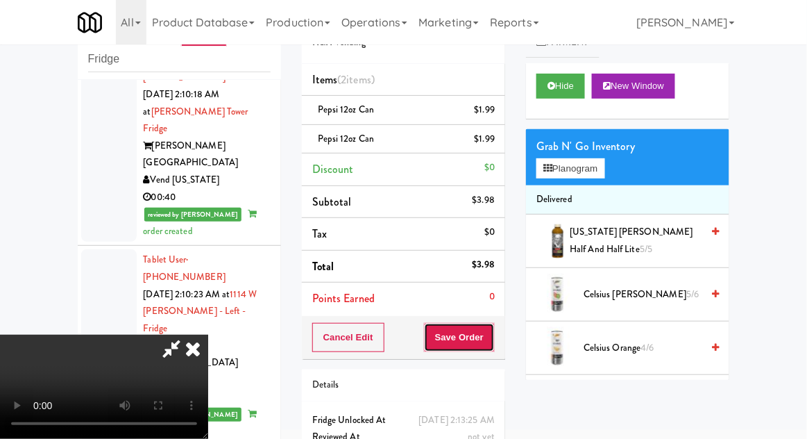
click at [491, 335] on button "Save Order" at bounding box center [459, 337] width 71 height 29
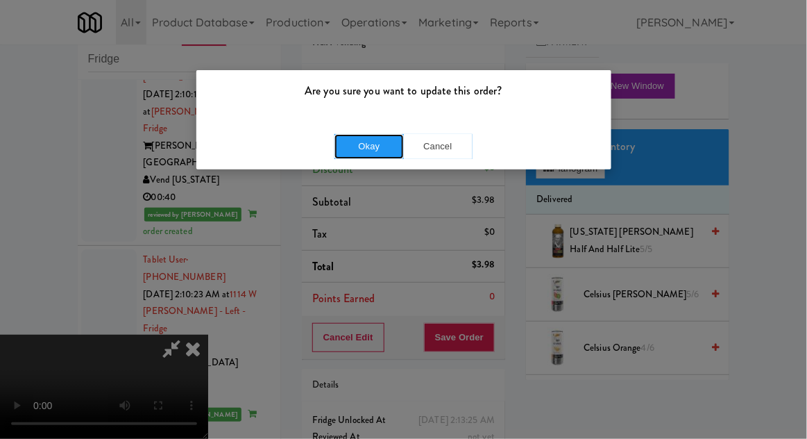
click at [358, 146] on button "Okay" at bounding box center [369, 146] width 69 height 25
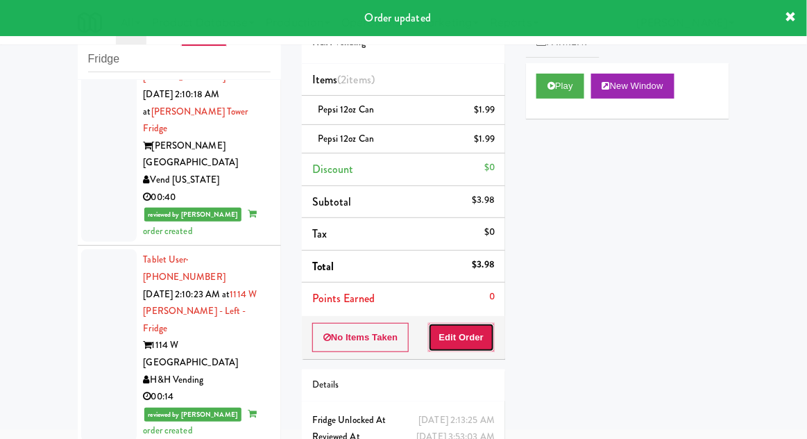
click at [452, 328] on button "Edit Order" at bounding box center [461, 337] width 67 height 29
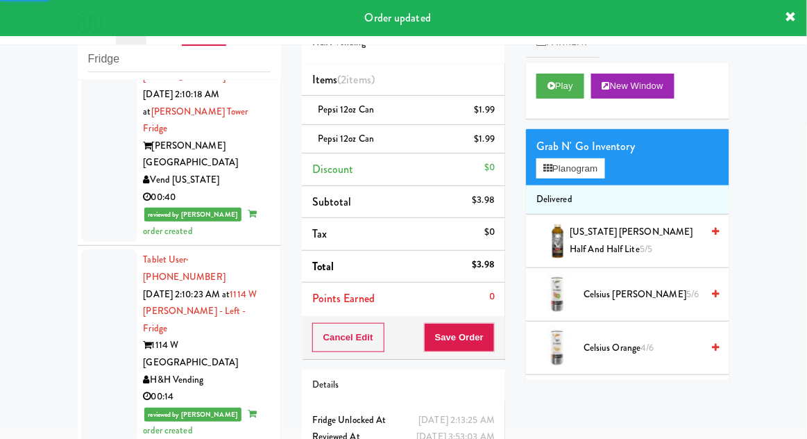
click at [473, 96] on li "Pepsi 12oz can $1.99" at bounding box center [403, 110] width 203 height 29
click at [493, 117] on icon at bounding box center [496, 114] width 7 height 9
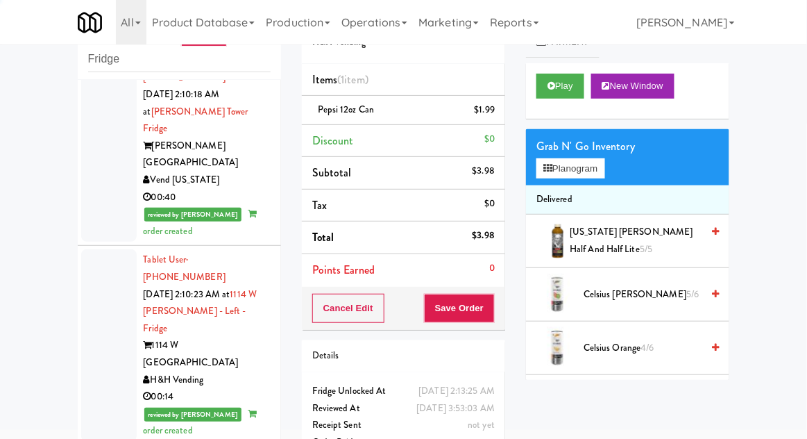
click at [493, 118] on li "Pepsi 12oz can $1.99" at bounding box center [403, 110] width 203 height 29
click at [493, 123] on link at bounding box center [493, 115] width 12 height 17
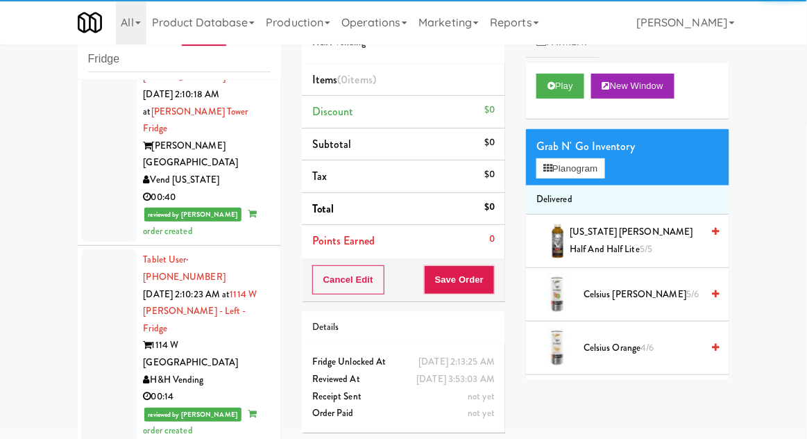
click at [563, 200] on li "Delivered" at bounding box center [627, 199] width 203 height 29
click at [556, 159] on button "Planogram" at bounding box center [571, 168] width 68 height 21
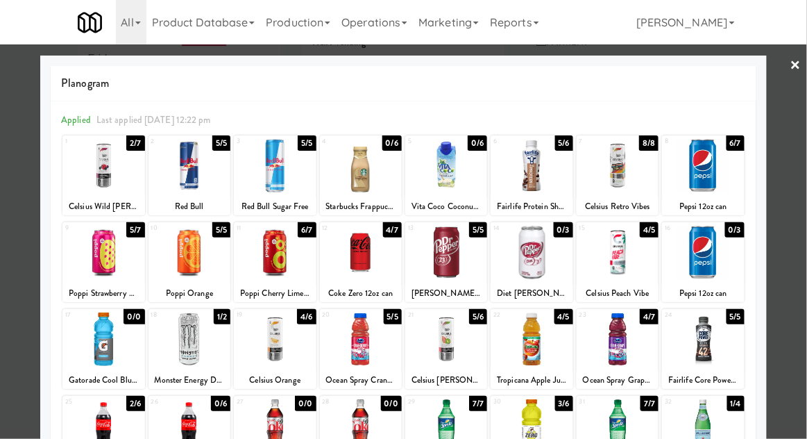
click at [700, 262] on div at bounding box center [703, 252] width 82 height 53
click at [700, 253] on div at bounding box center [703, 252] width 82 height 53
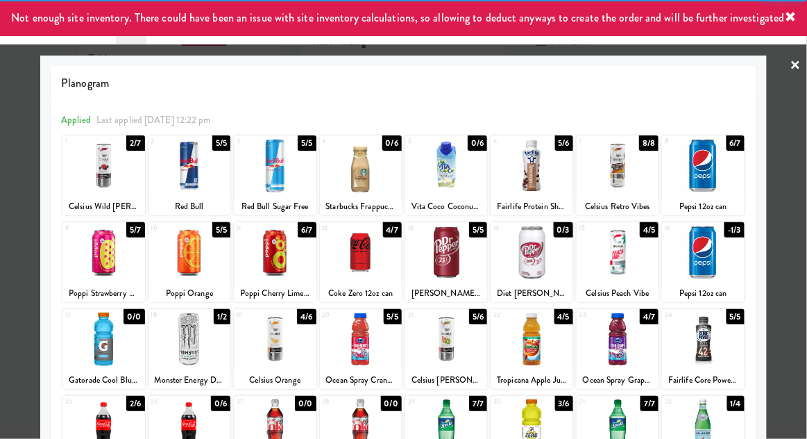
click at [709, 267] on div at bounding box center [703, 252] width 82 height 53
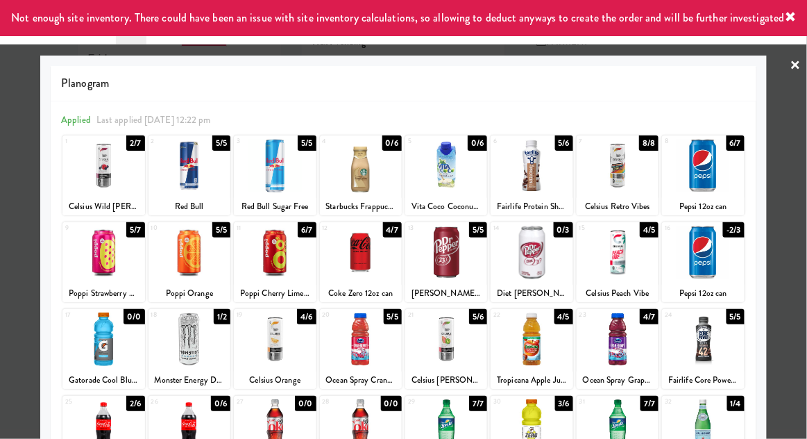
click at [806, 127] on div at bounding box center [403, 219] width 807 height 439
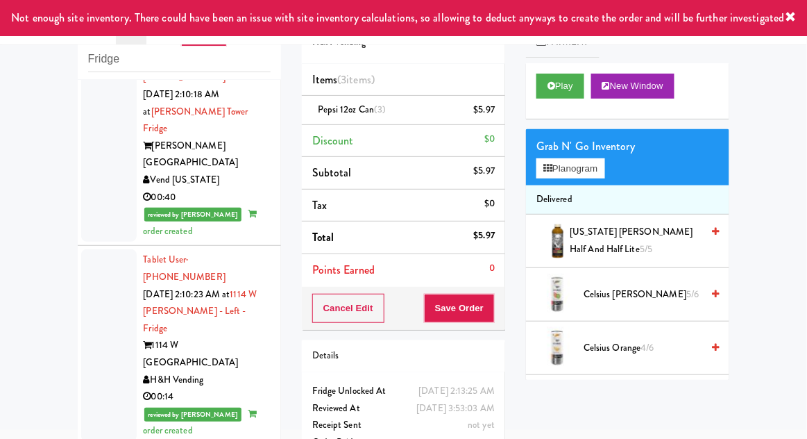
click at [454, 103] on div "Pepsi 12oz can (3) $5.97" at bounding box center [403, 109] width 183 height 17
click at [499, 117] on icon at bounding box center [496, 114] width 7 height 9
click at [448, 302] on button "Save Order" at bounding box center [459, 308] width 71 height 29
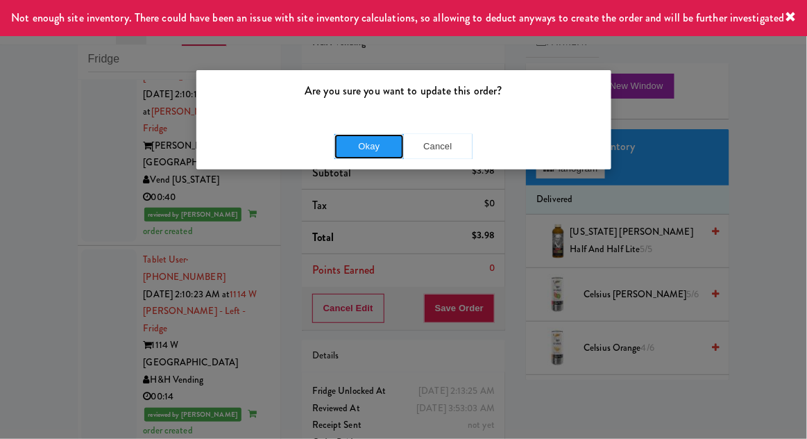
click at [368, 142] on button "Okay" at bounding box center [369, 146] width 69 height 25
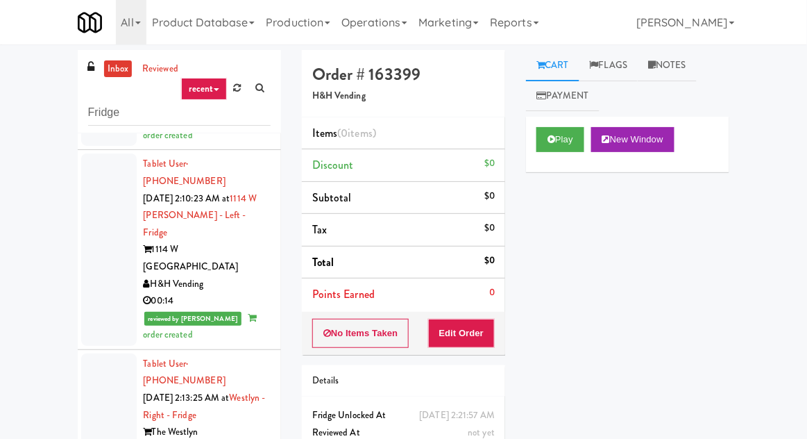
scroll to position [1615, 0]
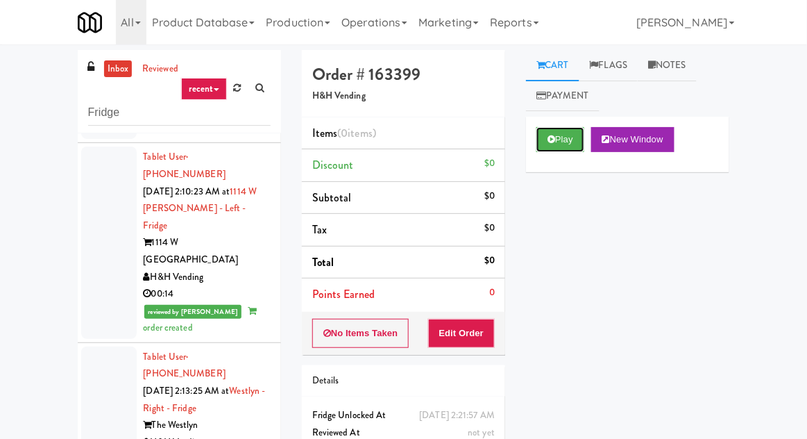
click at [548, 136] on icon at bounding box center [552, 139] width 8 height 9
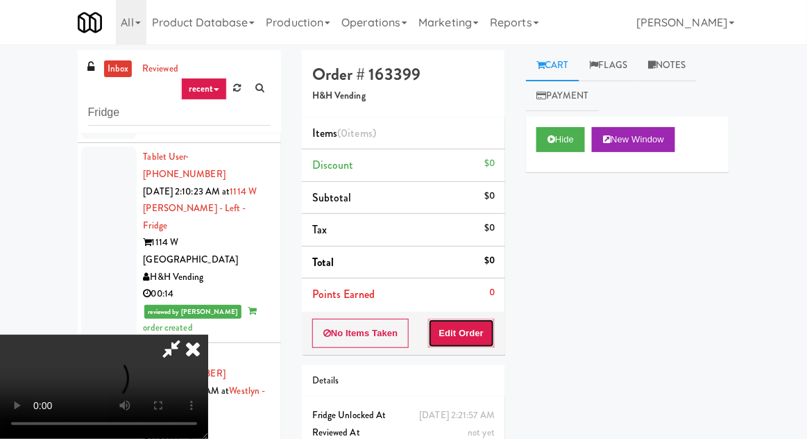
click at [464, 339] on button "Edit Order" at bounding box center [461, 333] width 67 height 29
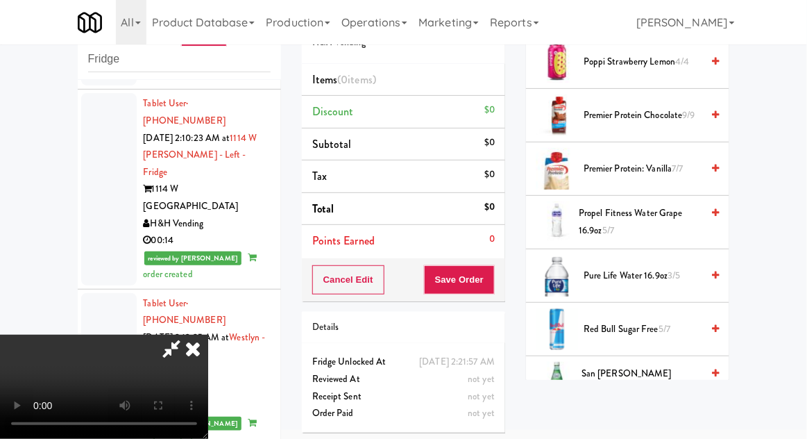
scroll to position [1573, 0]
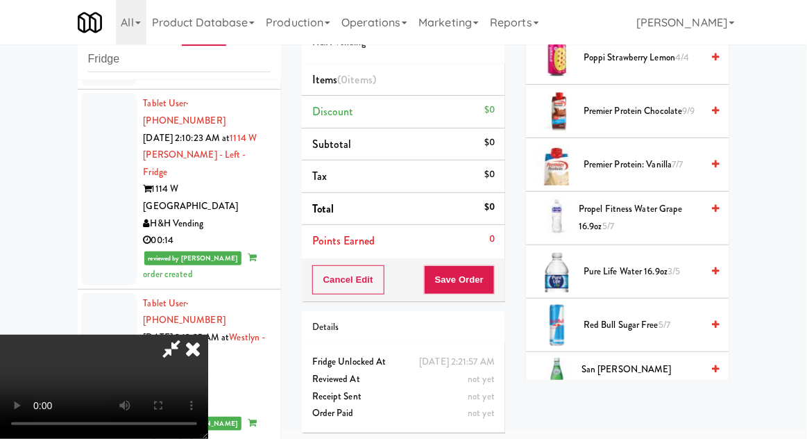
click at [602, 423] on span "Sprite 16.9oz 2/4" at bounding box center [643, 431] width 118 height 17
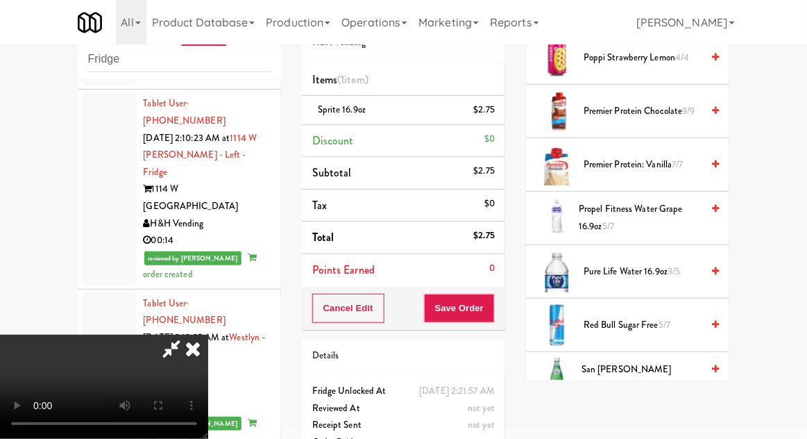
scroll to position [51, 0]
click at [490, 310] on button "Save Order" at bounding box center [459, 308] width 71 height 29
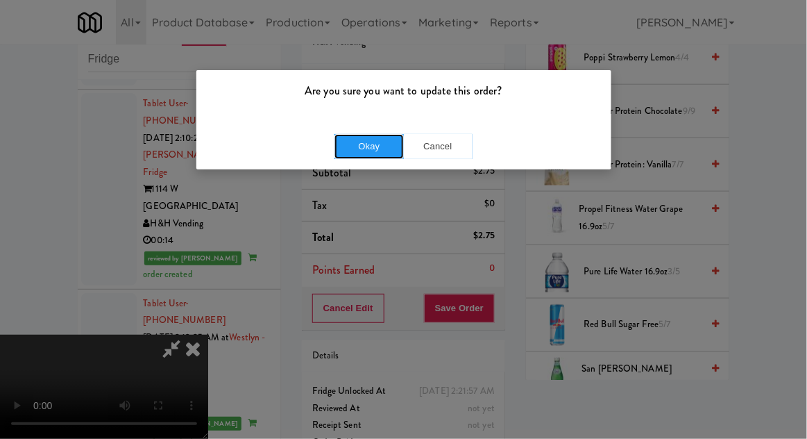
click at [361, 156] on button "Okay" at bounding box center [369, 146] width 69 height 25
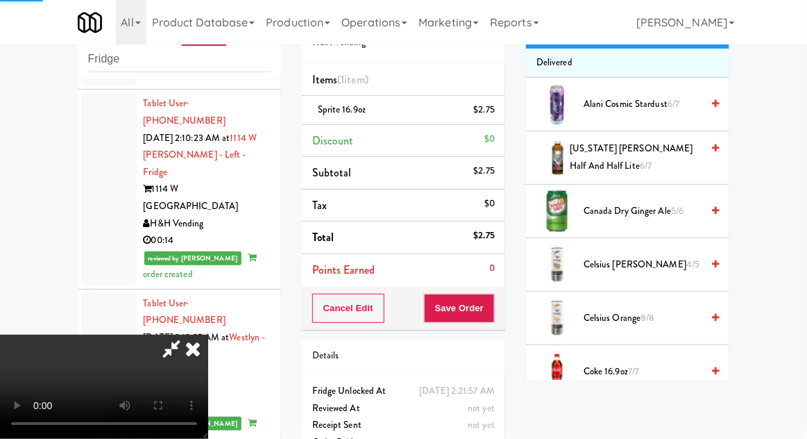
scroll to position [0, 0]
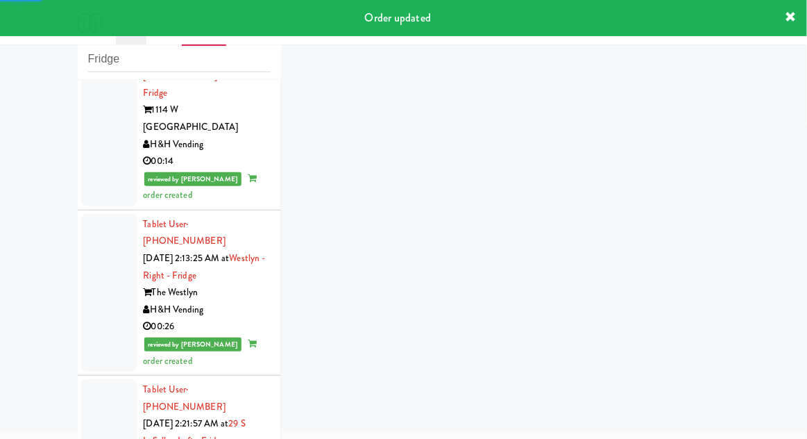
scroll to position [1744, 0]
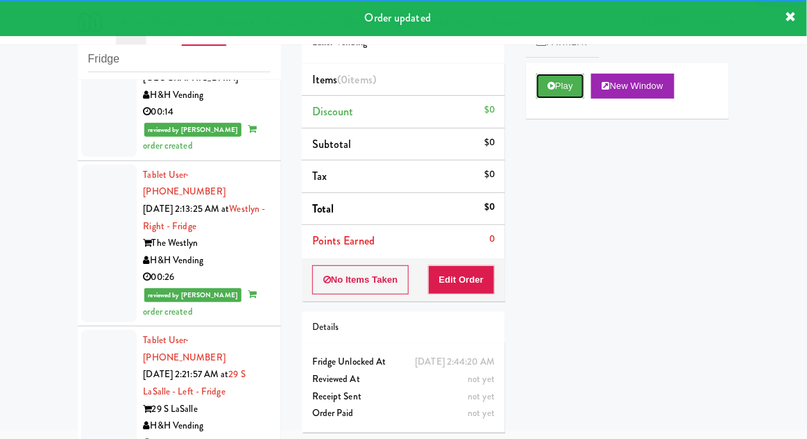
click at [558, 98] on button "Play" at bounding box center [561, 86] width 48 height 25
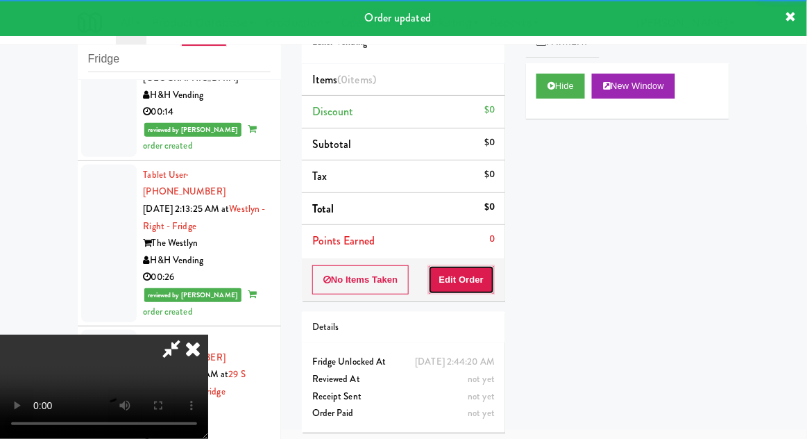
click at [473, 275] on button "Edit Order" at bounding box center [461, 279] width 67 height 29
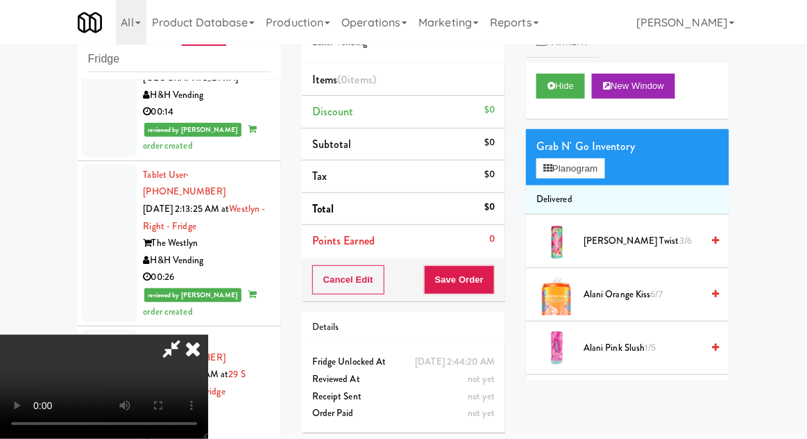
scroll to position [51, 0]
click at [557, 158] on button "Planogram" at bounding box center [571, 168] width 68 height 21
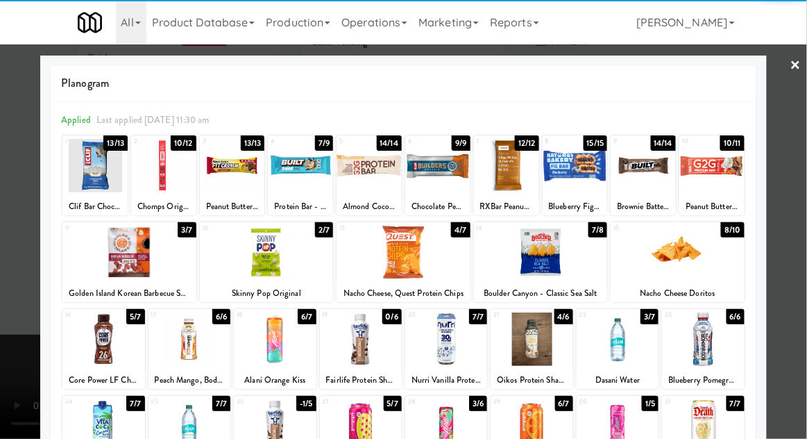
click at [609, 335] on div at bounding box center [618, 338] width 82 height 53
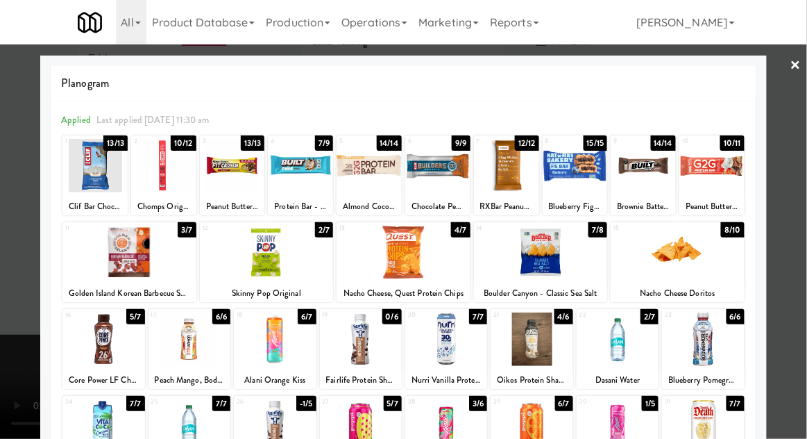
click at [1, 353] on div at bounding box center [403, 219] width 807 height 439
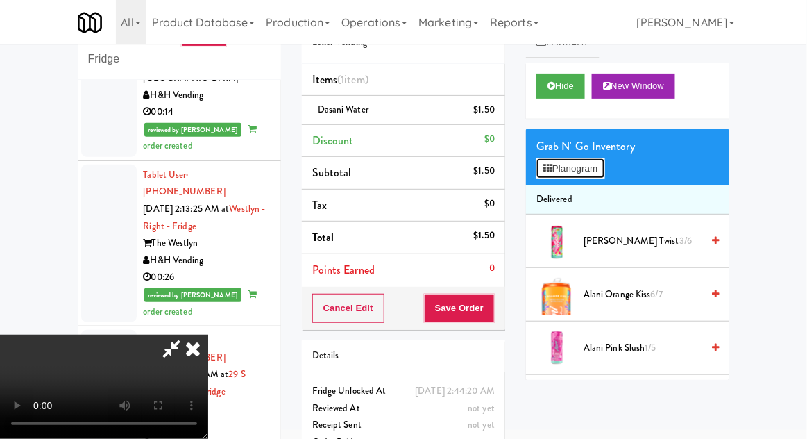
click at [571, 169] on button "Planogram" at bounding box center [571, 168] width 68 height 21
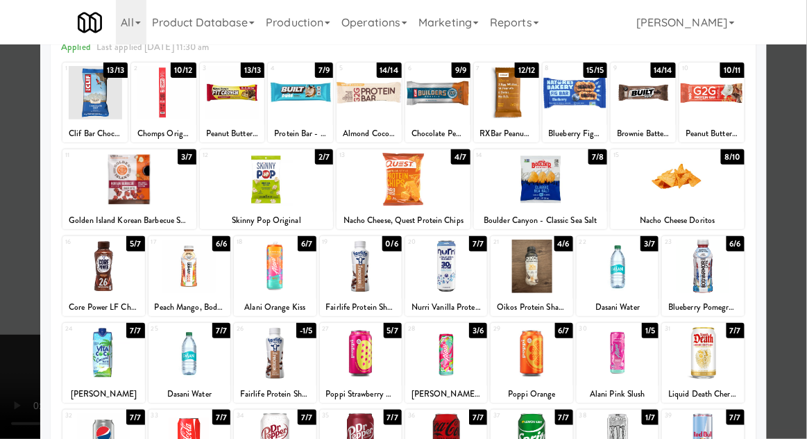
scroll to position [74, 0]
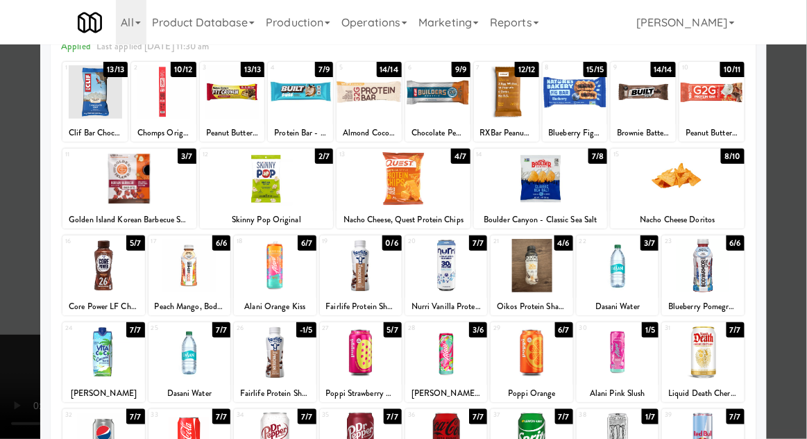
click at [183, 360] on div at bounding box center [190, 352] width 82 height 53
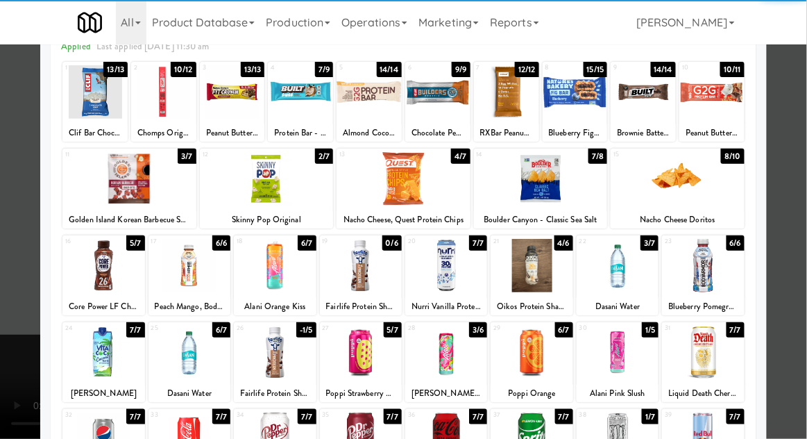
click at [15, 384] on div at bounding box center [403, 219] width 807 height 439
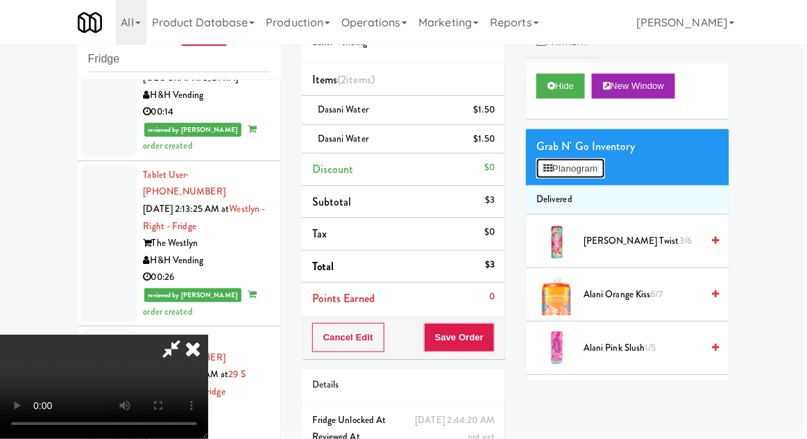
click at [572, 174] on button "Planogram" at bounding box center [571, 168] width 68 height 21
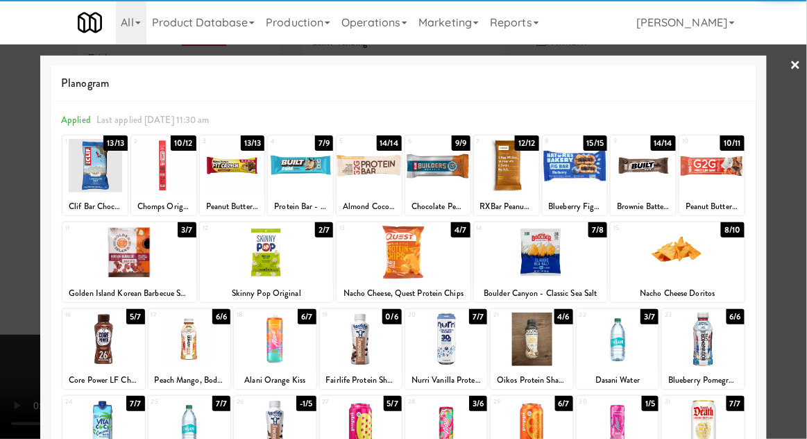
click at [705, 335] on div at bounding box center [703, 338] width 82 height 53
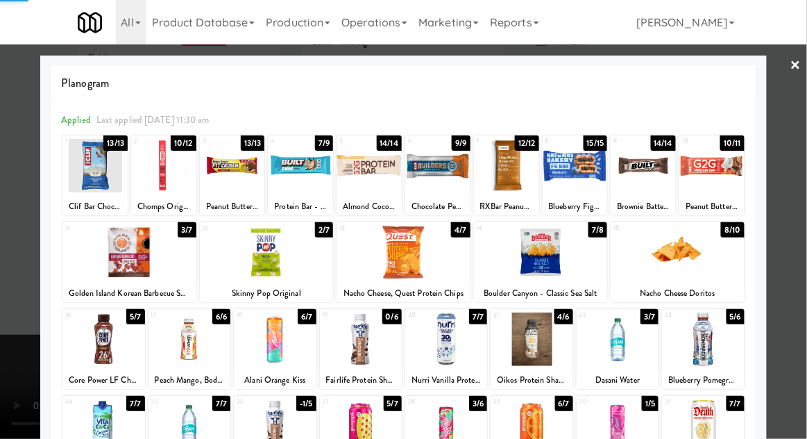
click at [806, 188] on div at bounding box center [403, 219] width 807 height 439
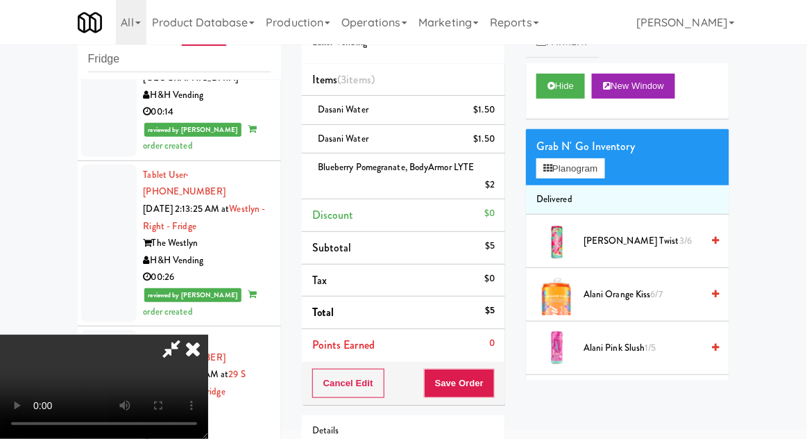
scroll to position [109, 0]
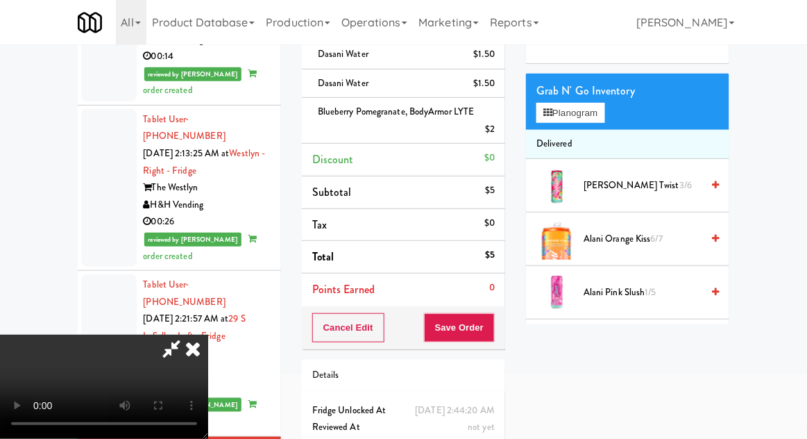
click at [503, 326] on div "Cancel Edit Save Order" at bounding box center [403, 327] width 203 height 43
click at [489, 326] on button "Save Order" at bounding box center [459, 327] width 71 height 29
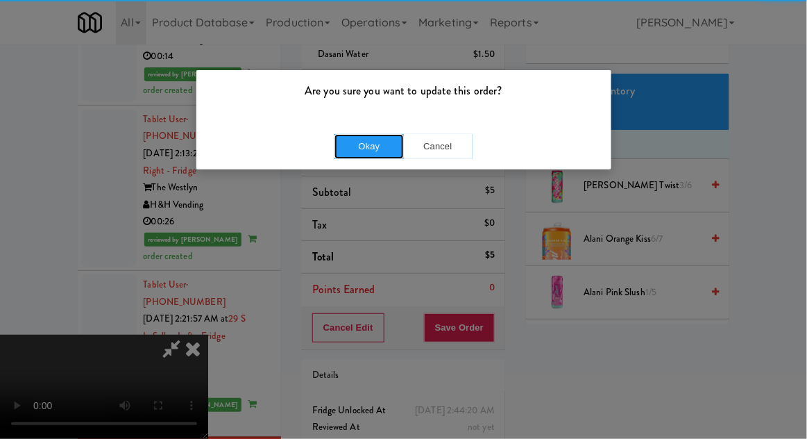
click at [350, 134] on button "Okay" at bounding box center [369, 146] width 69 height 25
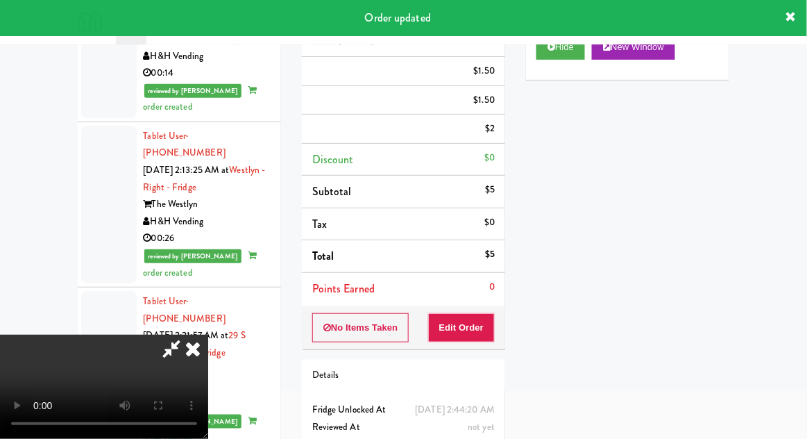
scroll to position [0, 0]
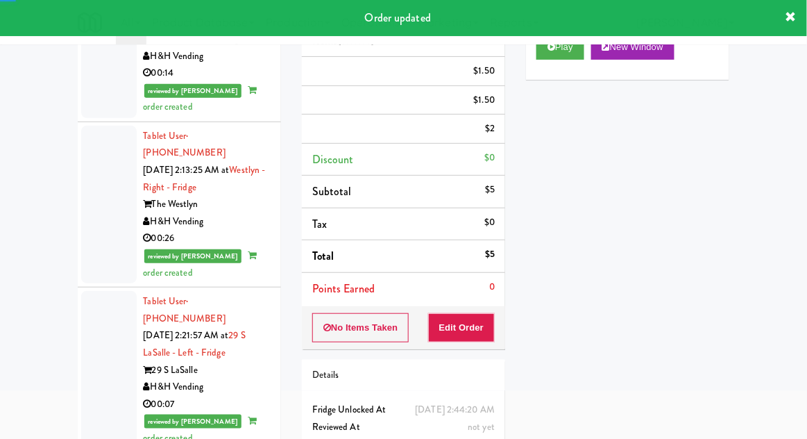
click at [67, 235] on div "inbox reviewed recent all unclear take inventory issue suspicious failed recent…" at bounding box center [403, 224] width 807 height 533
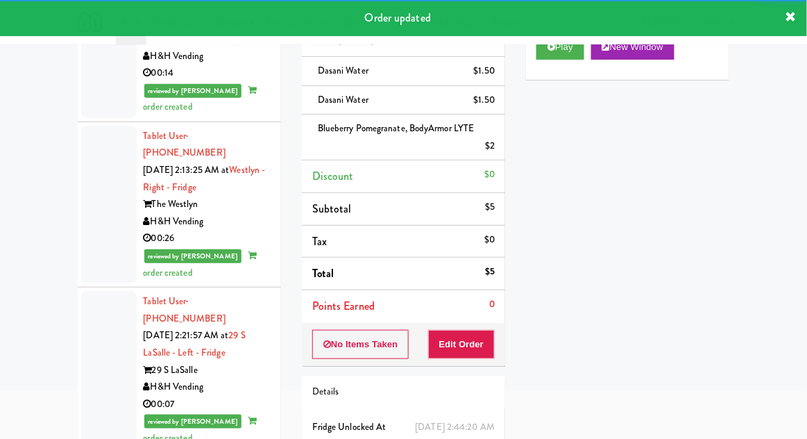
scroll to position [53, 0]
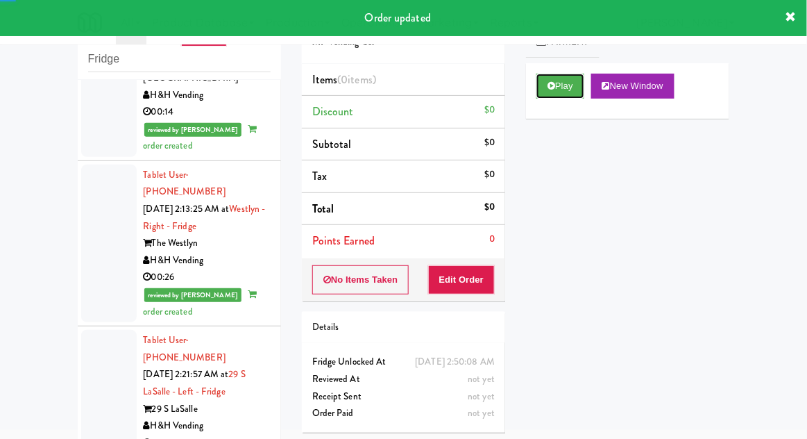
click at [543, 85] on button "Play" at bounding box center [561, 86] width 48 height 25
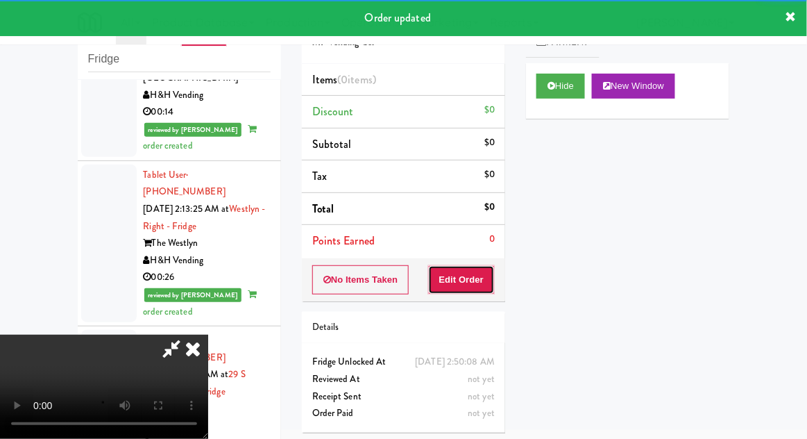
click at [462, 265] on button "Edit Order" at bounding box center [461, 279] width 67 height 29
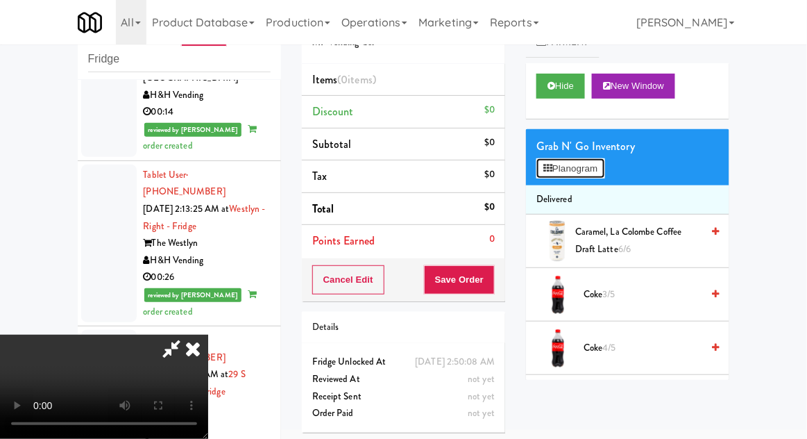
click at [551, 176] on button "Planogram" at bounding box center [571, 168] width 68 height 21
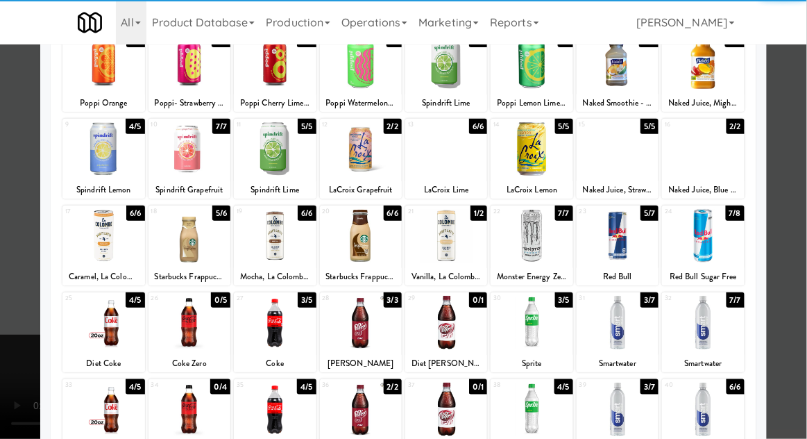
scroll to position [101, 0]
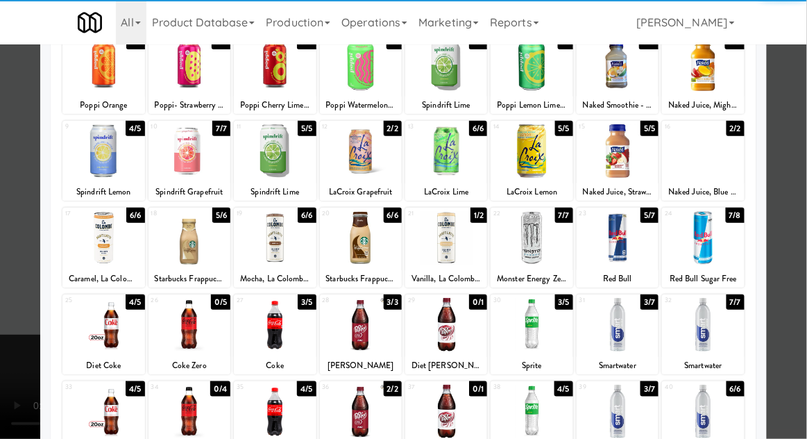
click at [101, 323] on div at bounding box center [103, 324] width 82 height 53
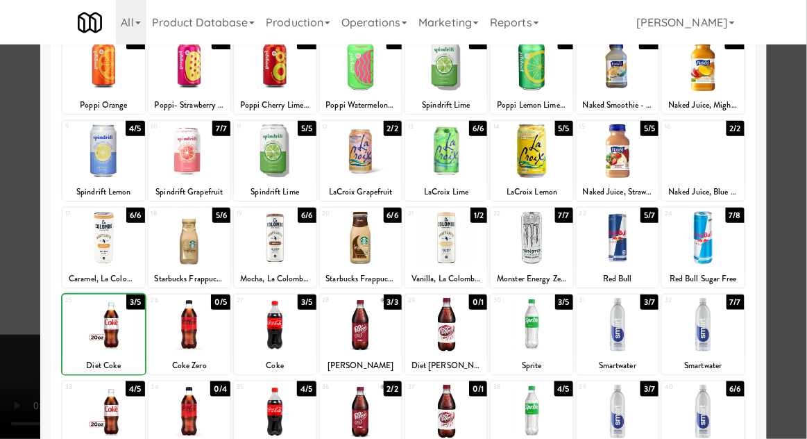
click at [12, 413] on div at bounding box center [403, 219] width 807 height 439
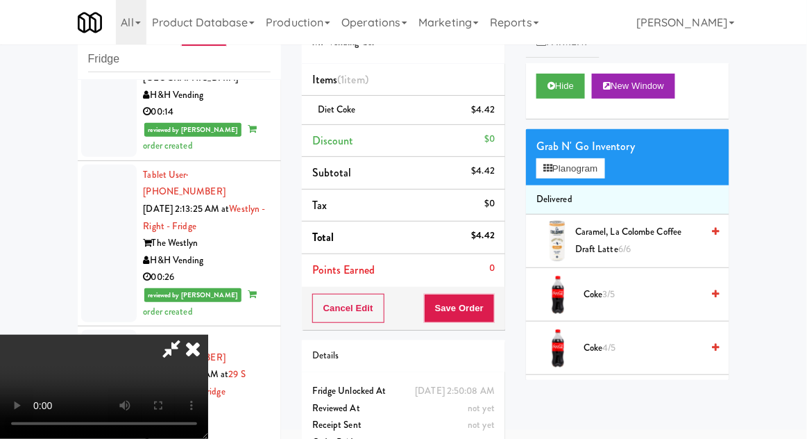
click at [440, 112] on div "Diet Coke $4.42" at bounding box center [403, 109] width 183 height 17
click at [494, 117] on icon at bounding box center [496, 114] width 7 height 9
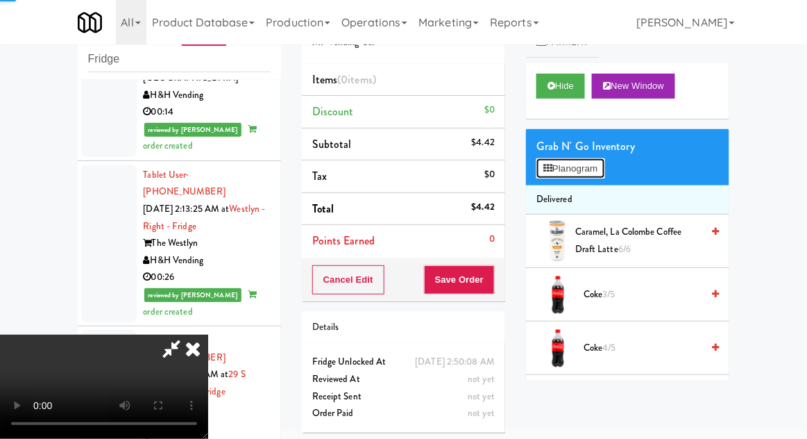
click at [583, 172] on button "Planogram" at bounding box center [571, 168] width 68 height 21
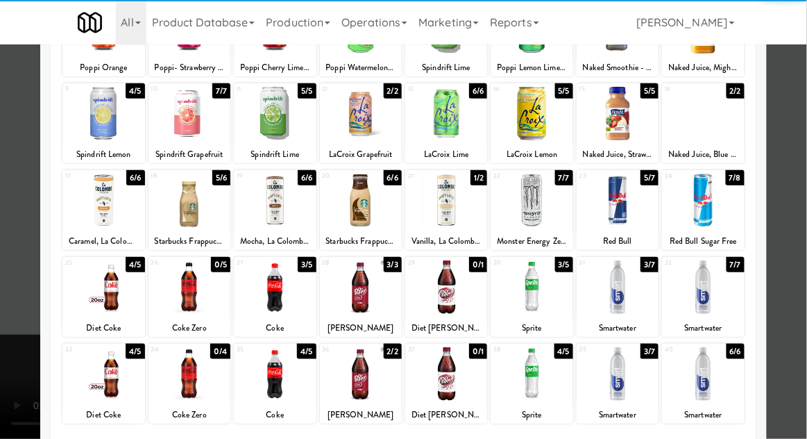
scroll to position [140, 0]
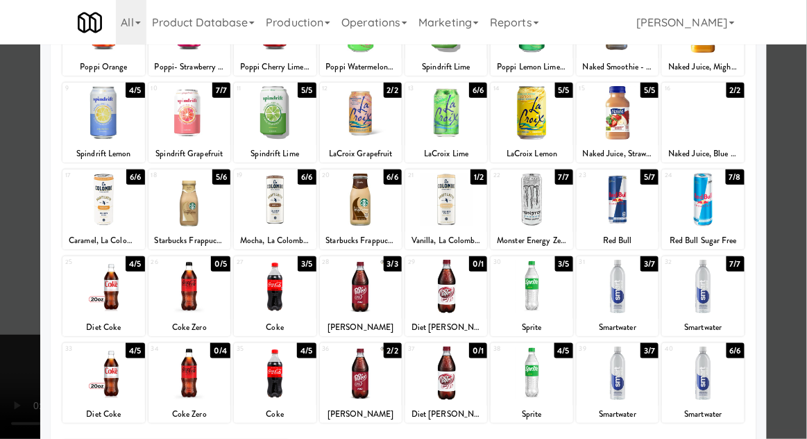
click at [97, 373] on div at bounding box center [103, 372] width 82 height 53
click at [19, 353] on div at bounding box center [403, 219] width 807 height 439
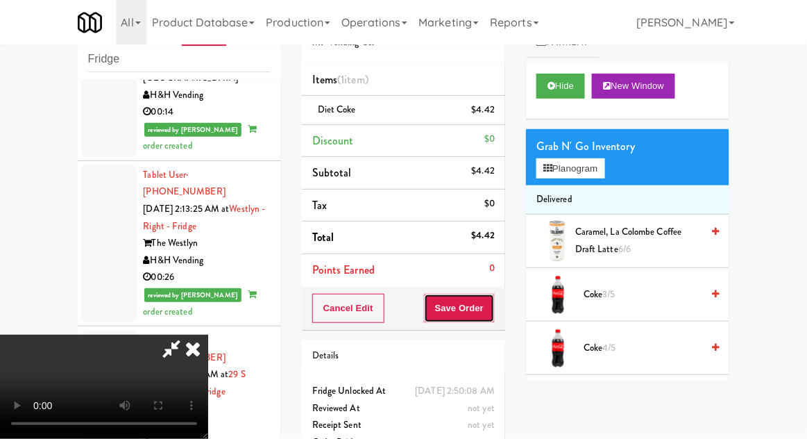
click at [493, 307] on button "Save Order" at bounding box center [459, 308] width 71 height 29
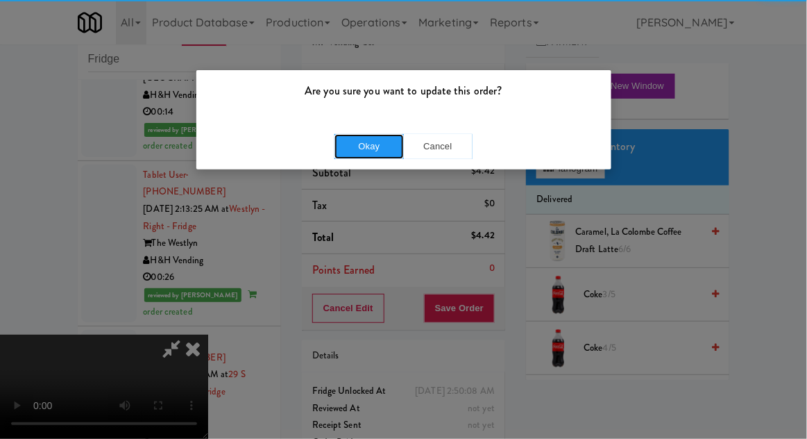
click at [372, 152] on button "Okay" at bounding box center [369, 146] width 69 height 25
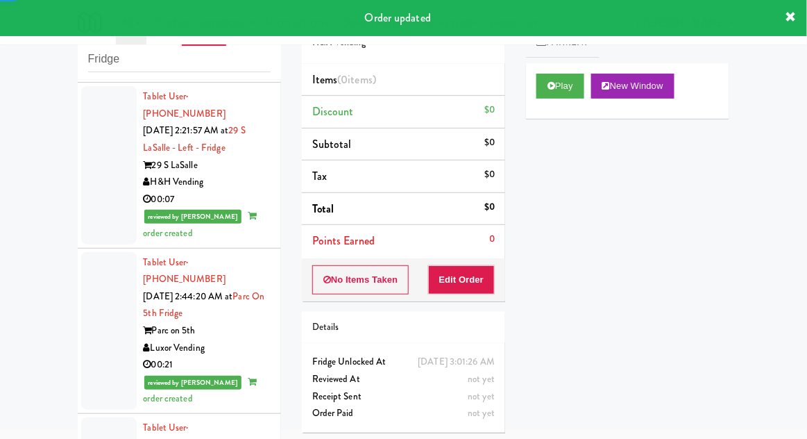
scroll to position [1989, 0]
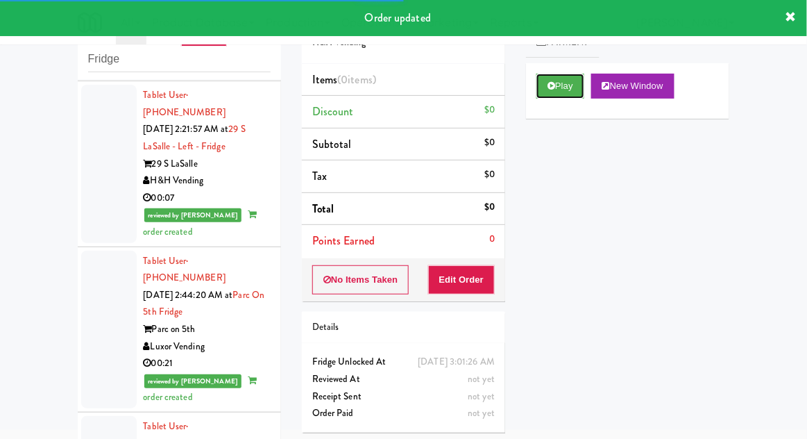
click at [551, 74] on button "Play" at bounding box center [561, 86] width 48 height 25
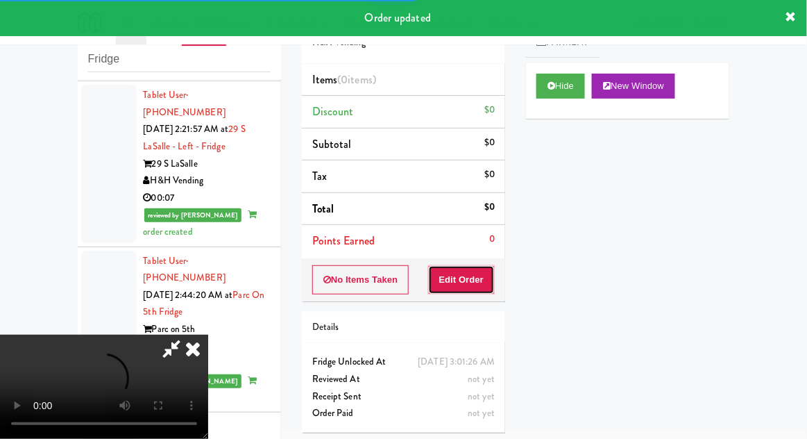
click at [480, 268] on button "Edit Order" at bounding box center [461, 279] width 67 height 29
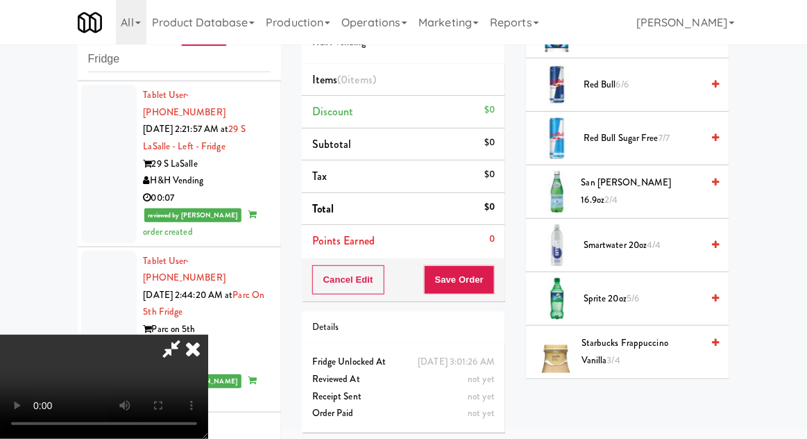
scroll to position [1807, 0]
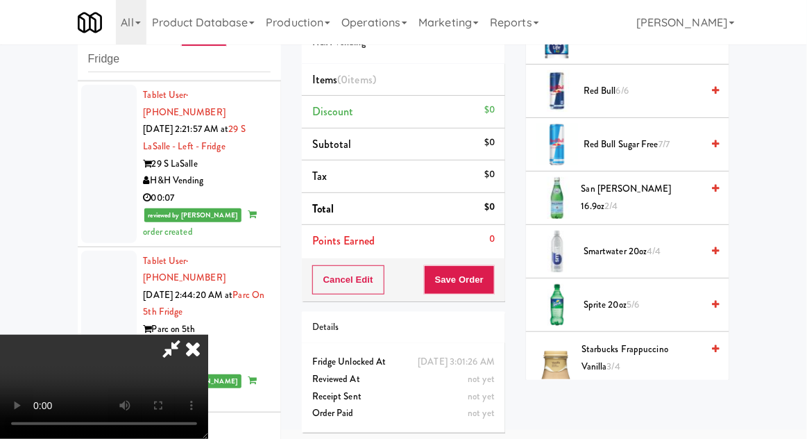
click at [597, 243] on span "Smartwater 20oz 4/4" at bounding box center [643, 251] width 118 height 17
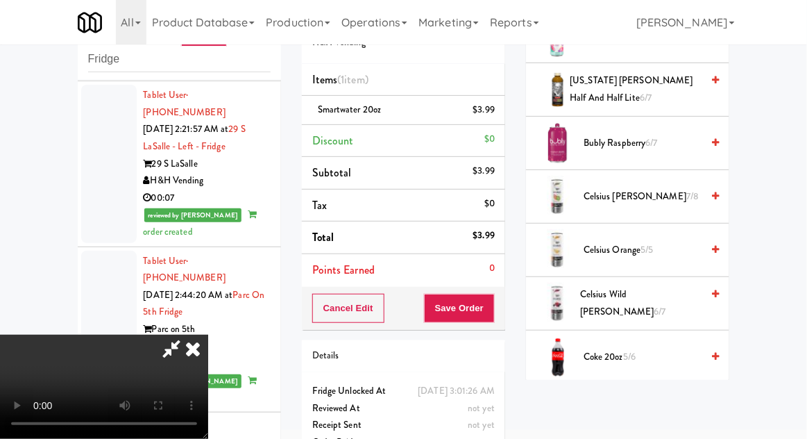
scroll to position [0, 0]
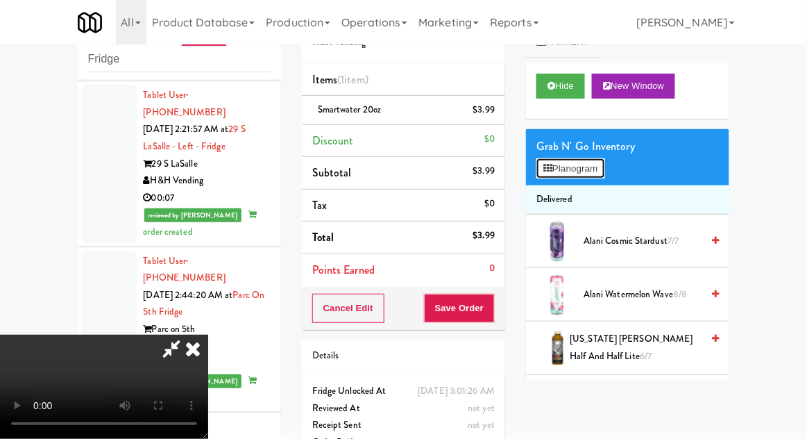
click at [570, 158] on button "Planogram" at bounding box center [571, 168] width 68 height 21
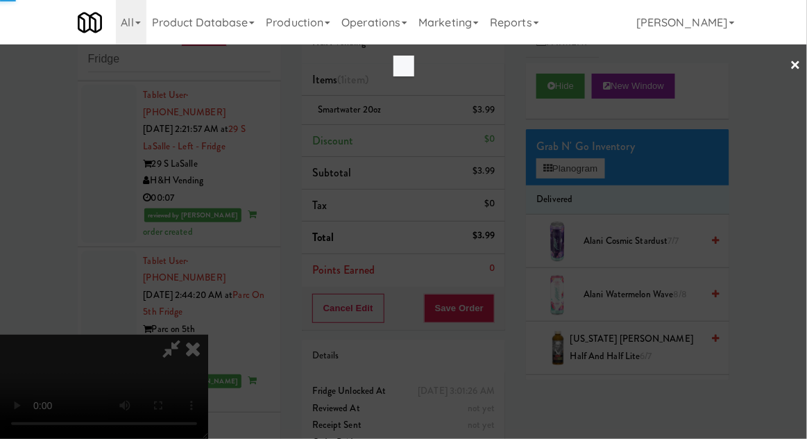
click at [569, 164] on div at bounding box center [403, 219] width 807 height 439
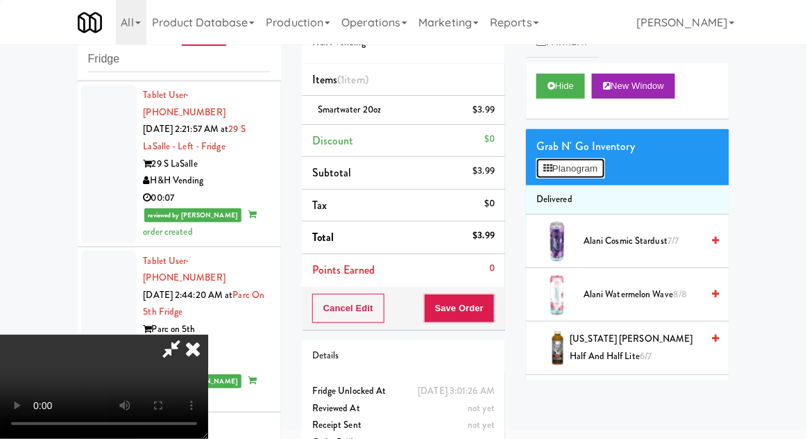
click at [564, 166] on button "Planogram" at bounding box center [571, 168] width 68 height 21
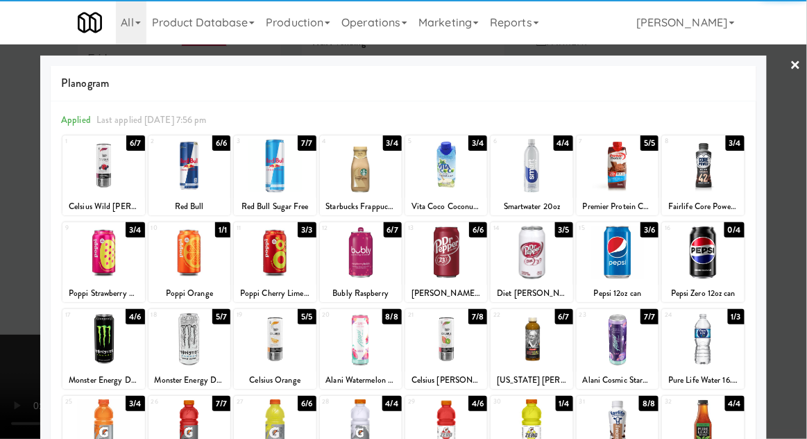
click at [96, 160] on div at bounding box center [103, 165] width 82 height 53
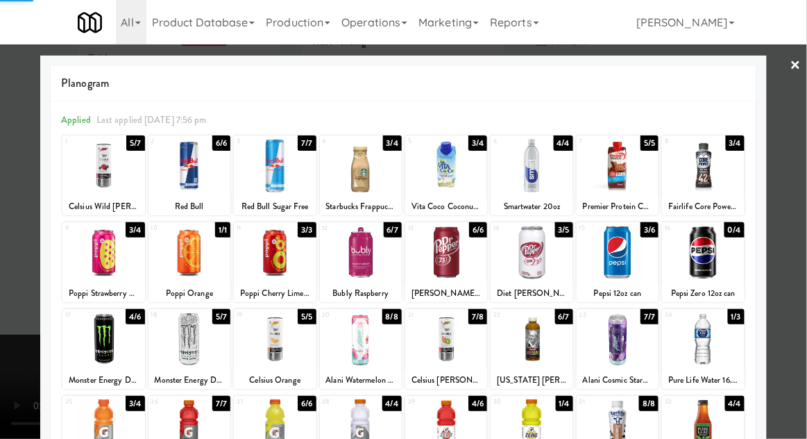
click at [15, 331] on div at bounding box center [403, 219] width 807 height 439
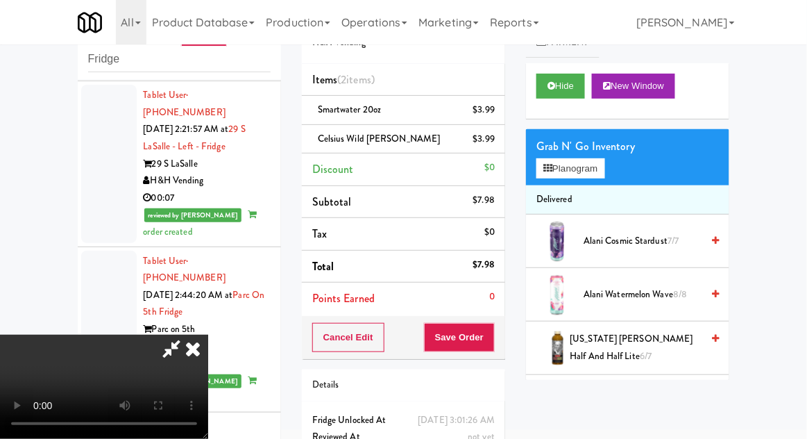
scroll to position [63, 0]
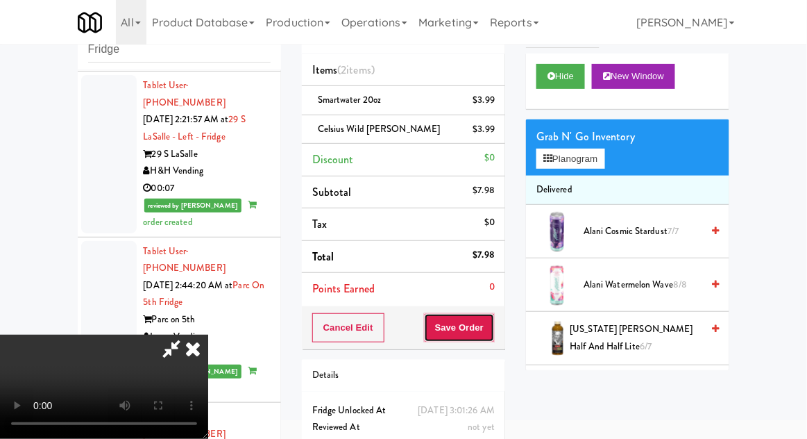
click at [493, 329] on button "Save Order" at bounding box center [459, 327] width 71 height 29
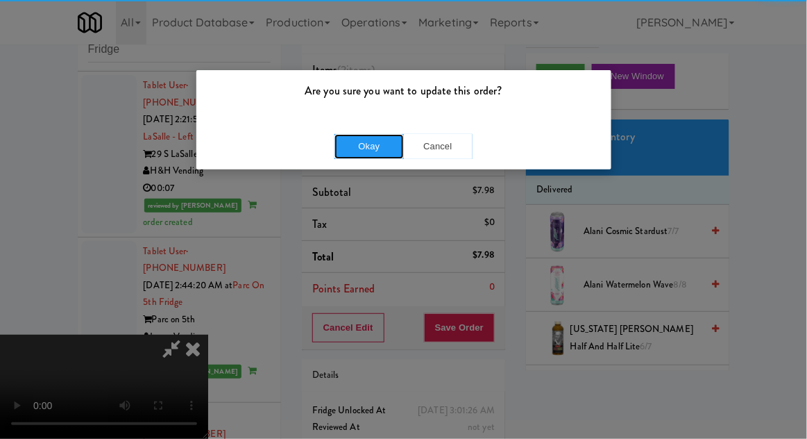
click at [370, 149] on button "Okay" at bounding box center [369, 146] width 69 height 25
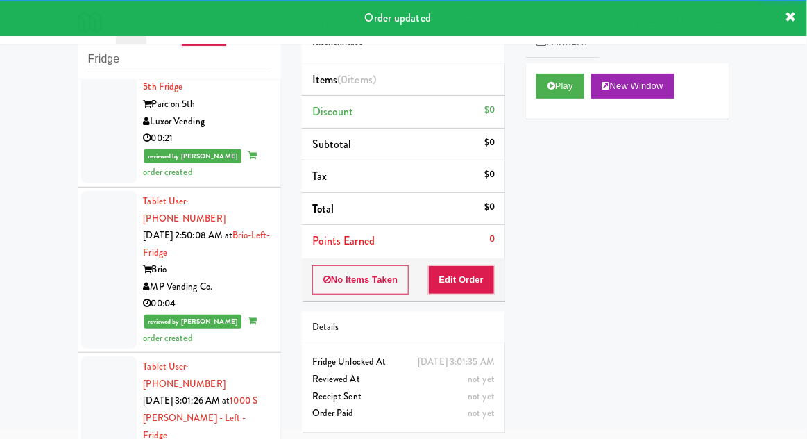
scroll to position [2214, 0]
click at [539, 79] on button "Play" at bounding box center [561, 86] width 48 height 25
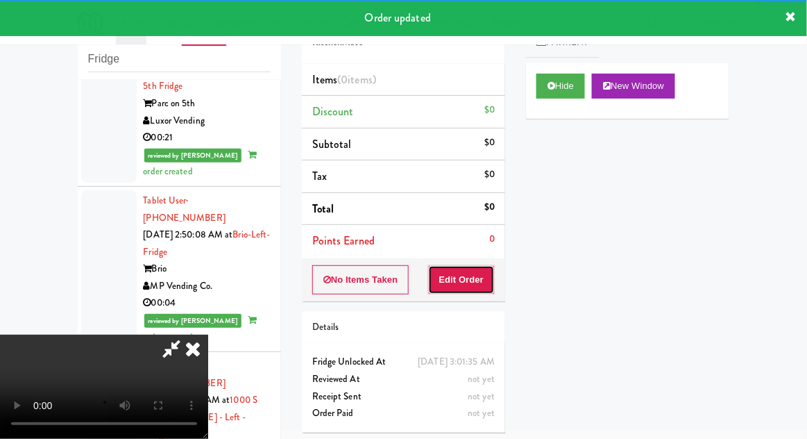
click at [469, 269] on button "Edit Order" at bounding box center [461, 279] width 67 height 29
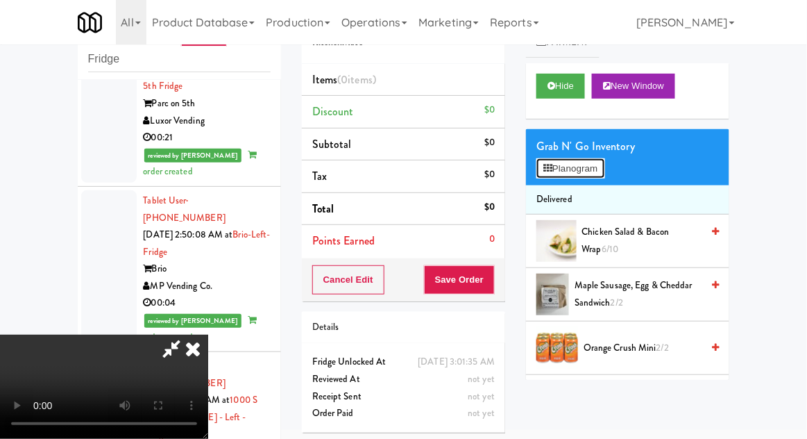
click at [561, 160] on button "Planogram" at bounding box center [571, 168] width 68 height 21
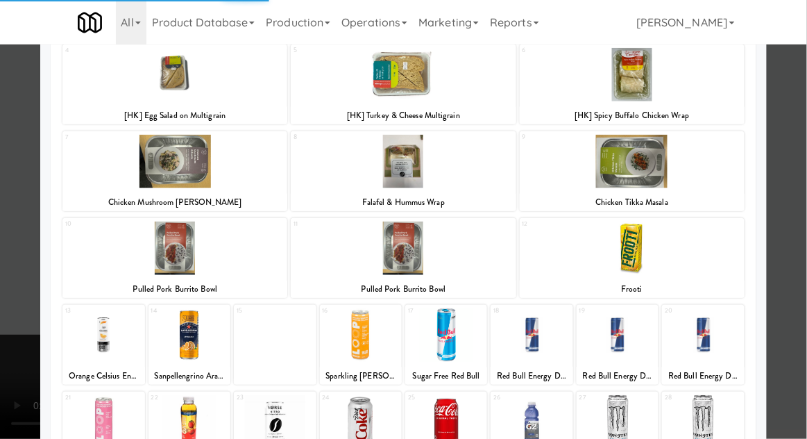
scroll to position [177, 0]
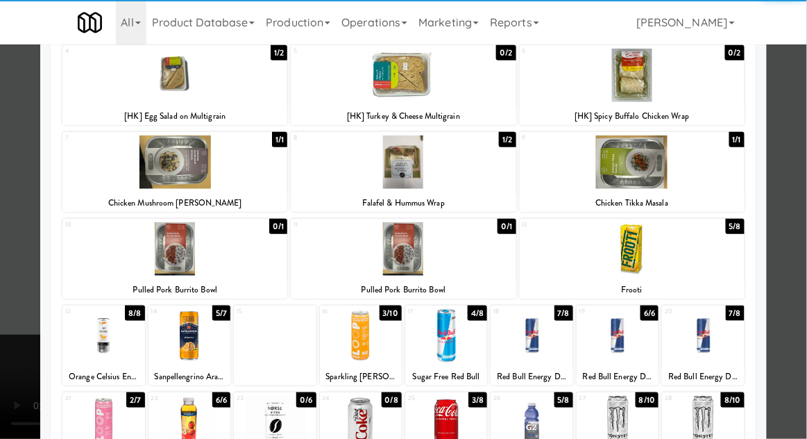
click at [588, 257] on div at bounding box center [632, 248] width 225 height 53
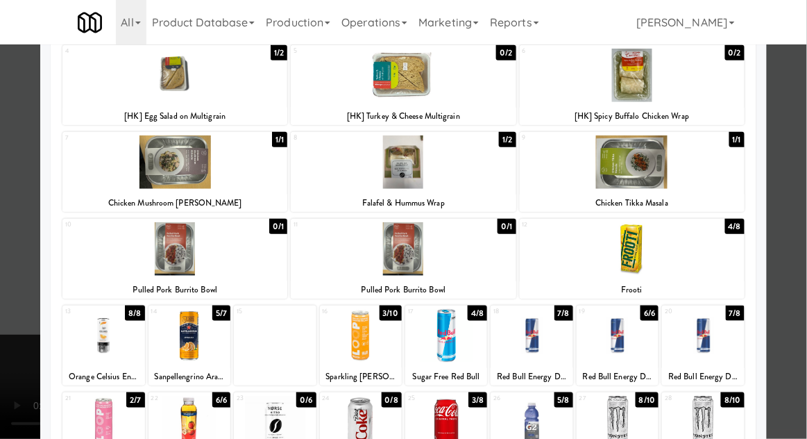
click at [806, 169] on div at bounding box center [403, 219] width 807 height 439
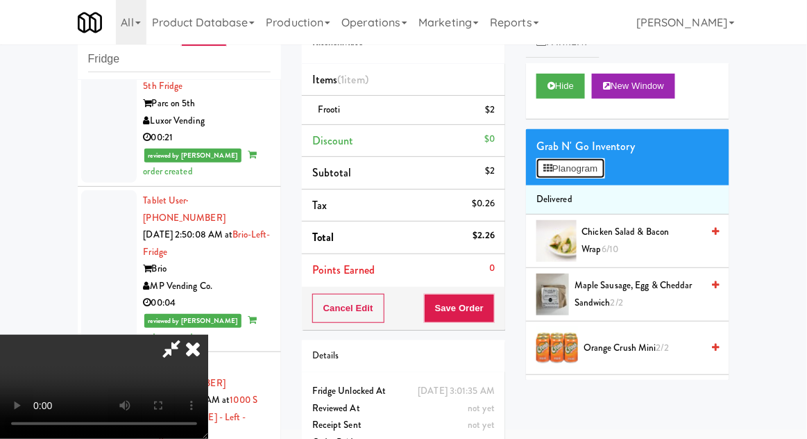
click at [554, 176] on button "Planogram" at bounding box center [571, 168] width 68 height 21
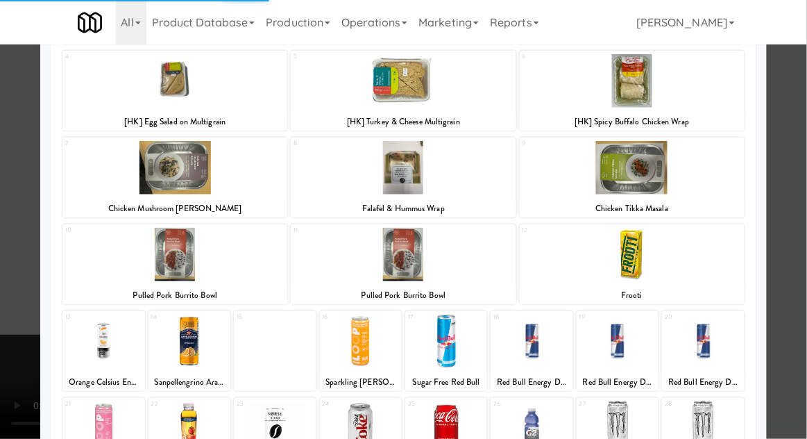
scroll to position [174, 0]
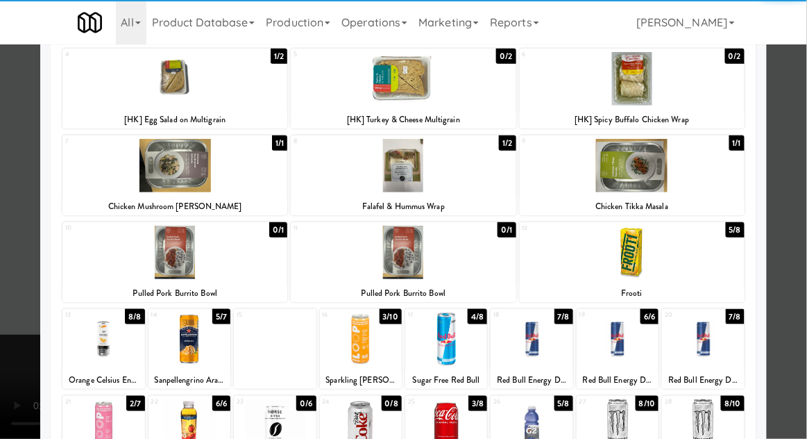
click at [806, 183] on div at bounding box center [403, 219] width 807 height 439
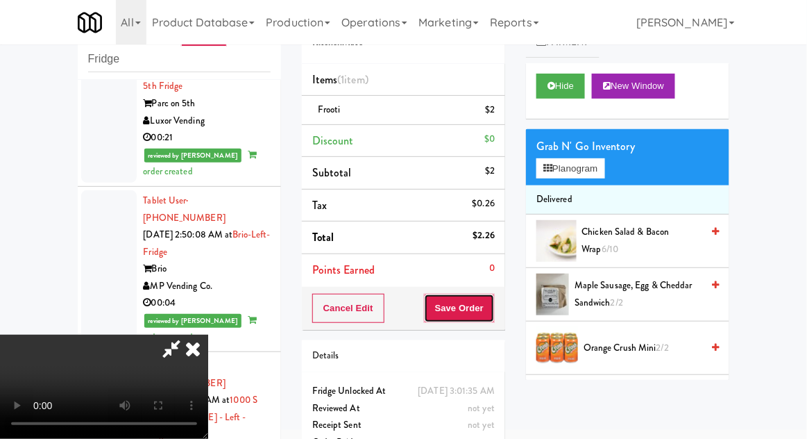
click at [495, 313] on button "Save Order" at bounding box center [459, 308] width 71 height 29
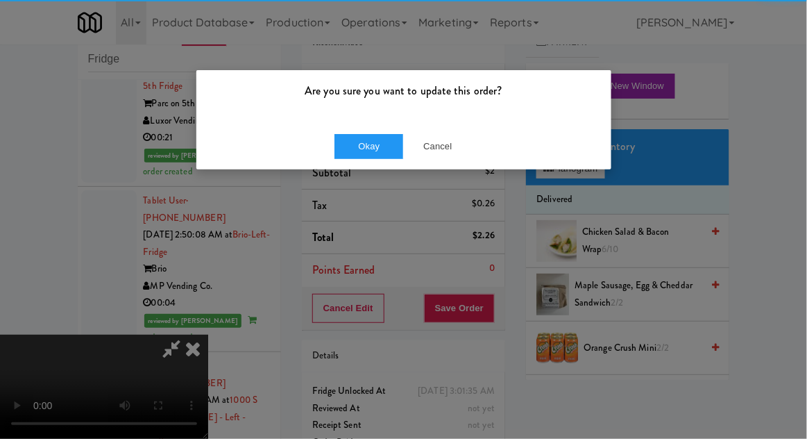
click at [370, 115] on div "Are you sure you want to update this order?" at bounding box center [403, 96] width 415 height 53
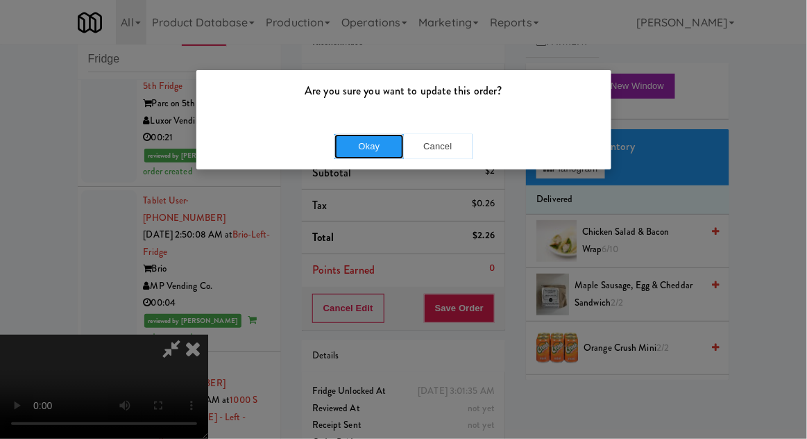
click at [366, 154] on button "Okay" at bounding box center [369, 146] width 69 height 25
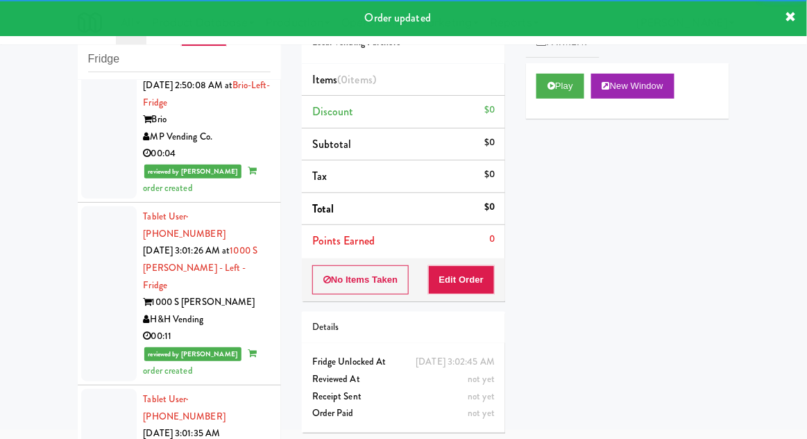
scroll to position [2377, 0]
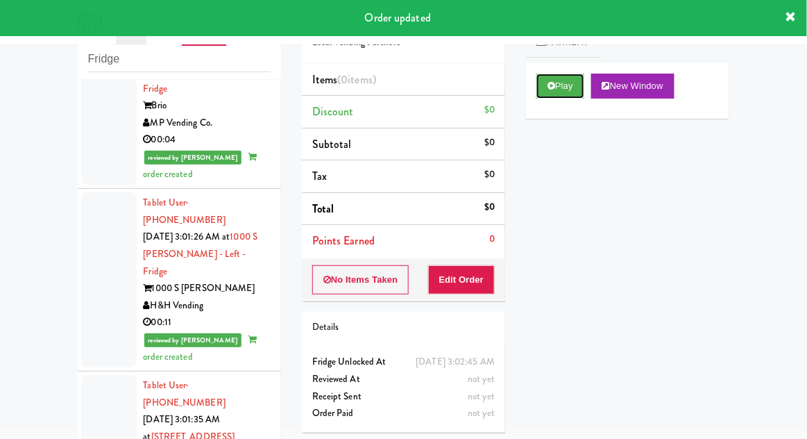
click at [543, 91] on button "Play" at bounding box center [561, 86] width 48 height 25
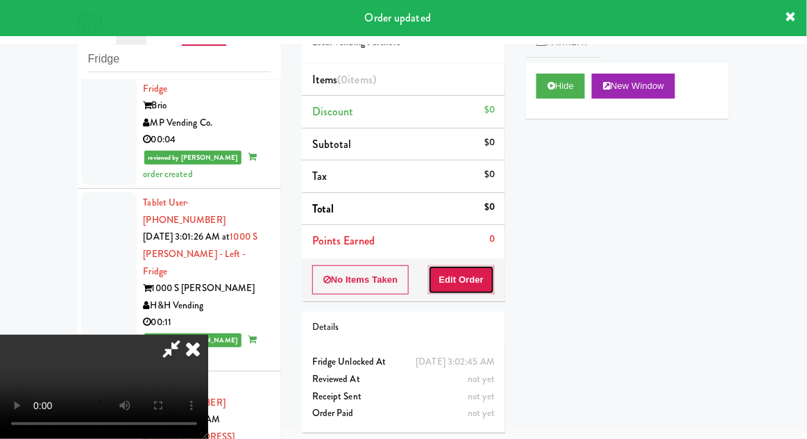
click at [459, 281] on button "Edit Order" at bounding box center [461, 279] width 67 height 29
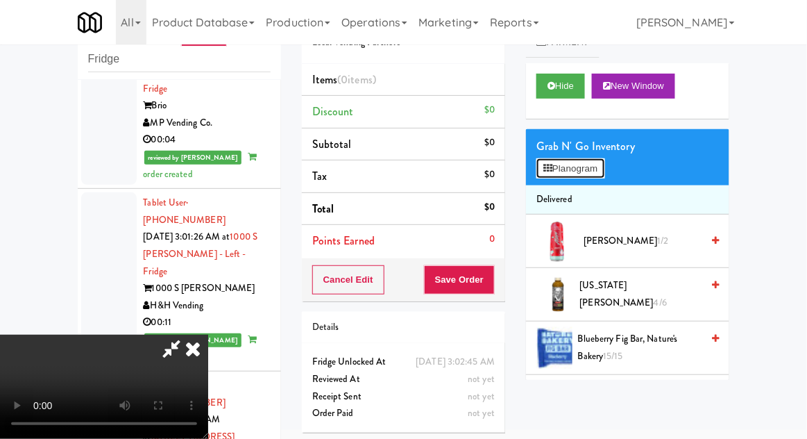
click at [562, 168] on button "Planogram" at bounding box center [571, 168] width 68 height 21
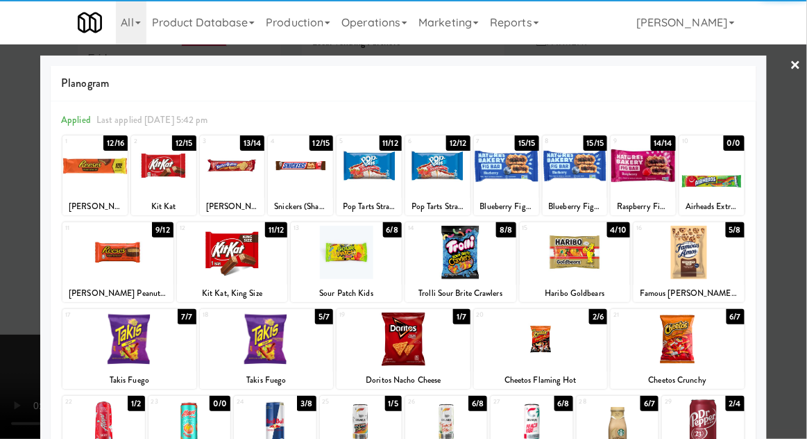
click at [500, 167] on div at bounding box center [506, 165] width 65 height 53
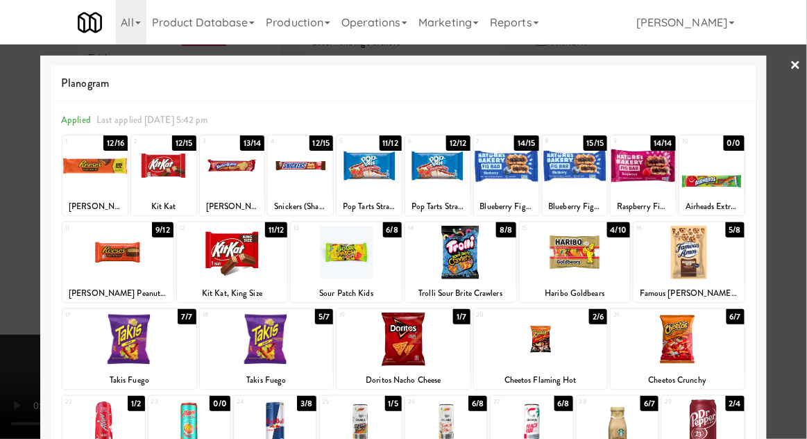
click at [37, 323] on div at bounding box center [403, 219] width 807 height 439
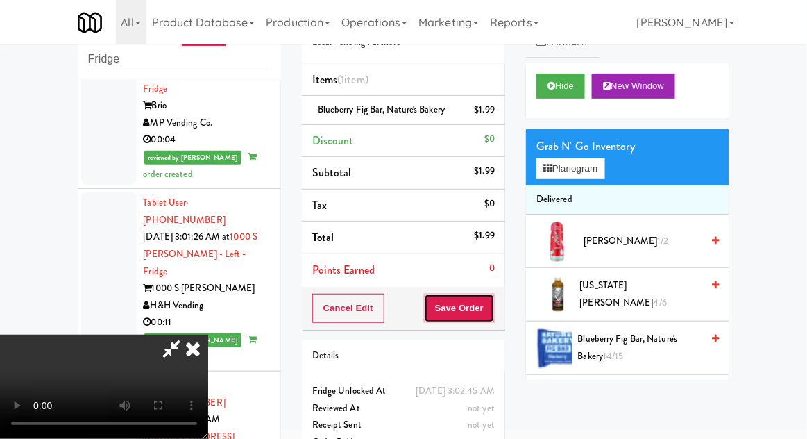
click at [491, 309] on button "Save Order" at bounding box center [459, 308] width 71 height 29
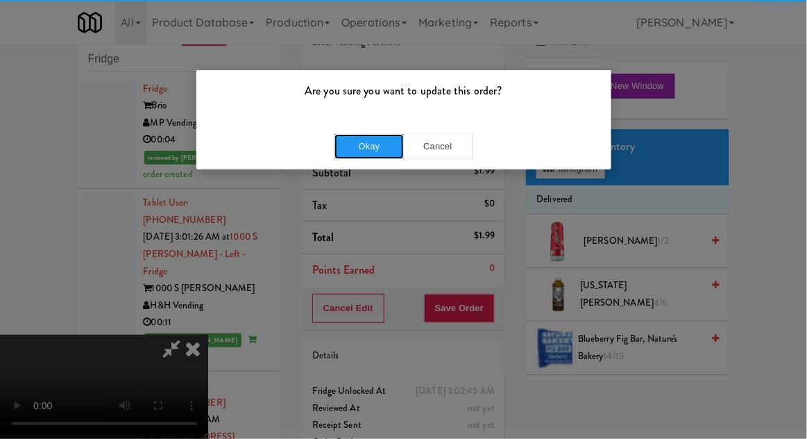
click at [347, 153] on button "Okay" at bounding box center [369, 146] width 69 height 25
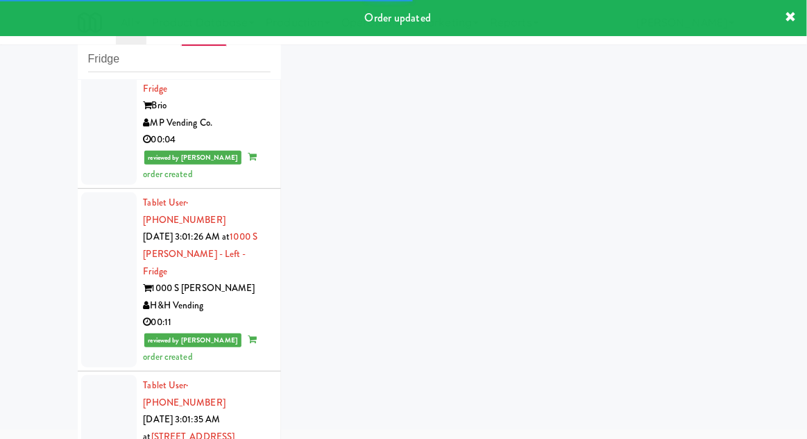
scroll to position [2412, 0]
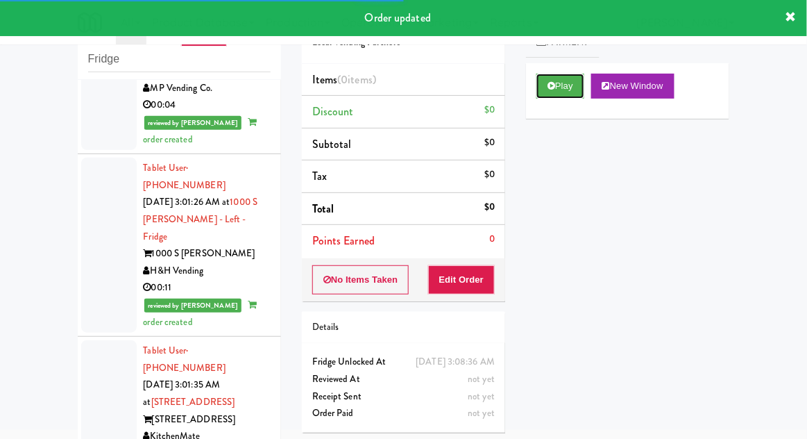
click at [542, 95] on button "Play" at bounding box center [561, 86] width 48 height 25
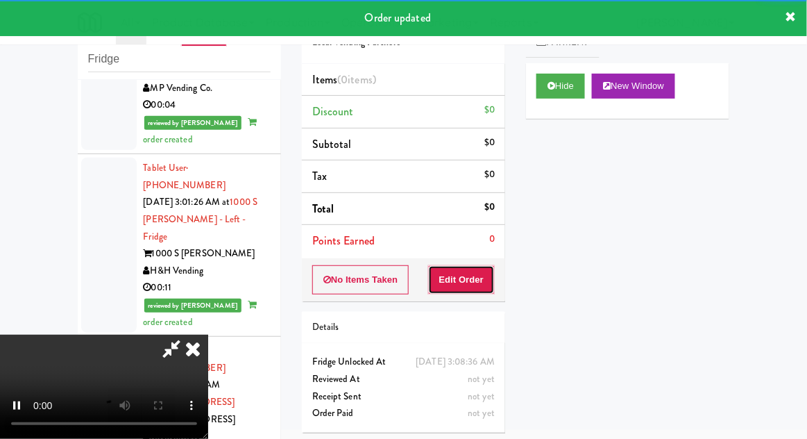
click at [463, 286] on button "Edit Order" at bounding box center [461, 279] width 67 height 29
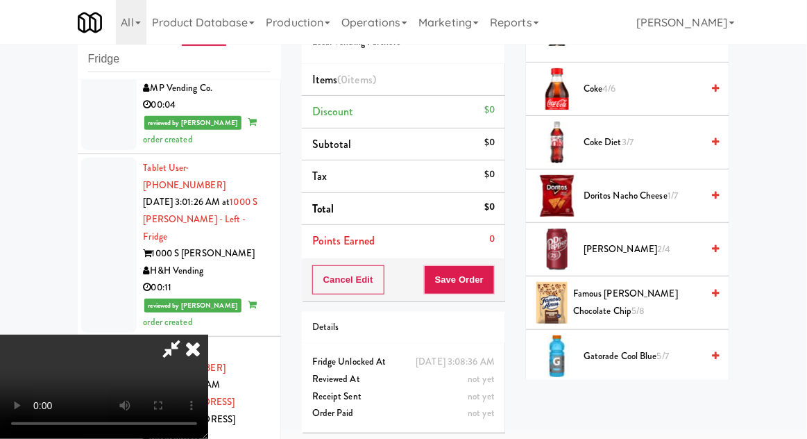
scroll to position [633, 0]
click at [612, 294] on span "Famous Amos Chocolate Chip 5/8" at bounding box center [637, 302] width 128 height 34
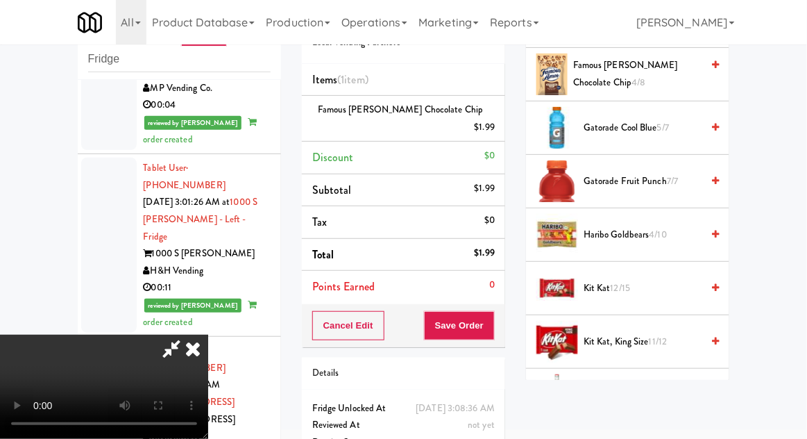
scroll to position [862, 0]
click at [600, 286] on span "Kit Kat 12/15" at bounding box center [643, 287] width 118 height 17
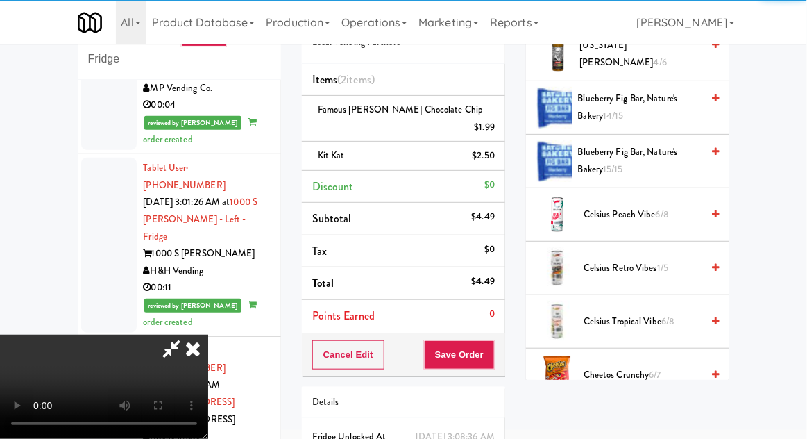
scroll to position [0, 0]
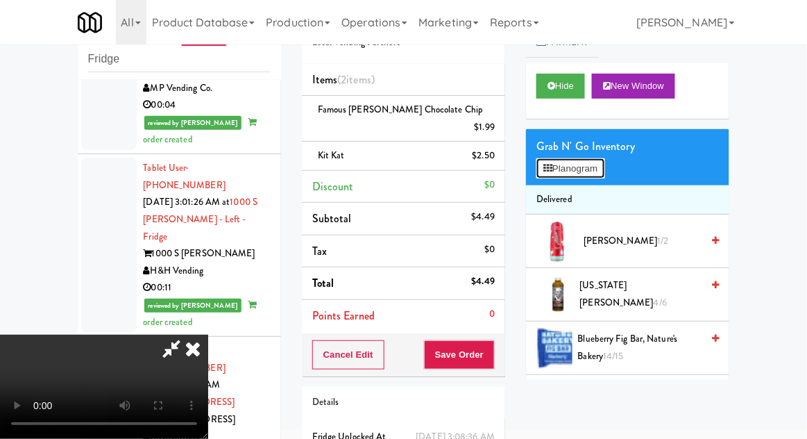
click at [564, 169] on button "Planogram" at bounding box center [571, 168] width 68 height 21
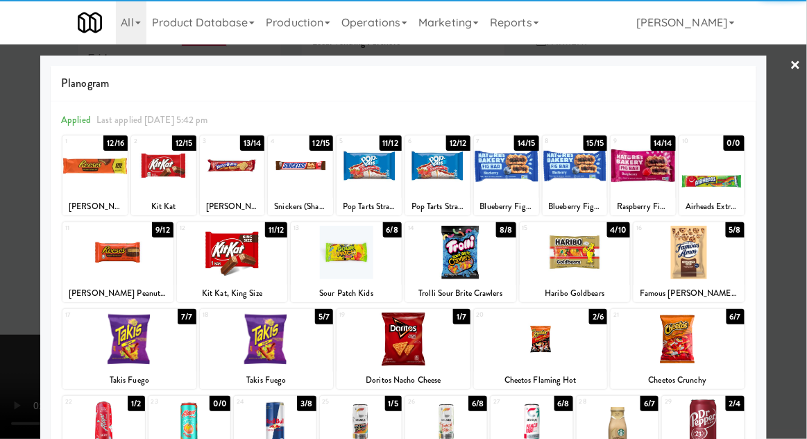
click at [24, 306] on div at bounding box center [403, 219] width 807 height 439
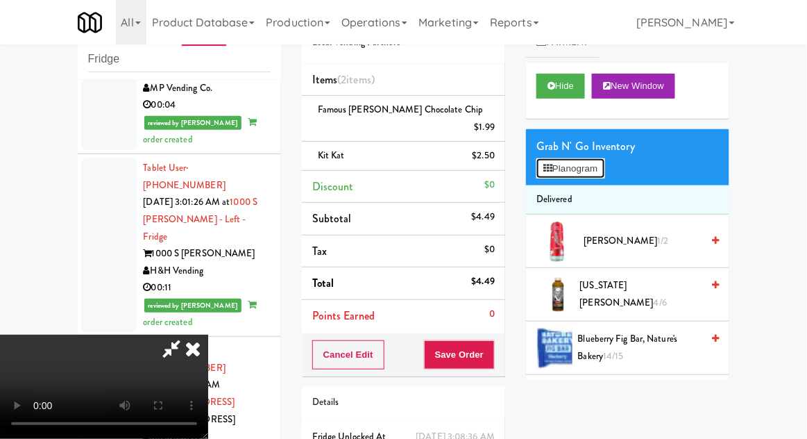
click at [571, 162] on button "Planogram" at bounding box center [571, 168] width 68 height 21
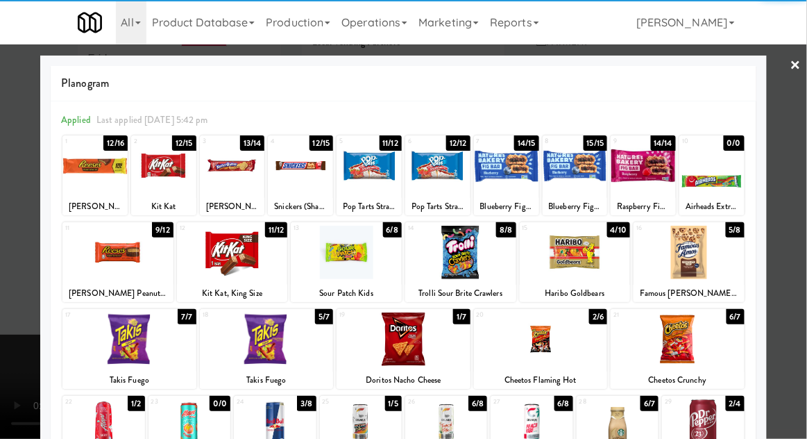
click at [557, 251] on div at bounding box center [575, 252] width 111 height 53
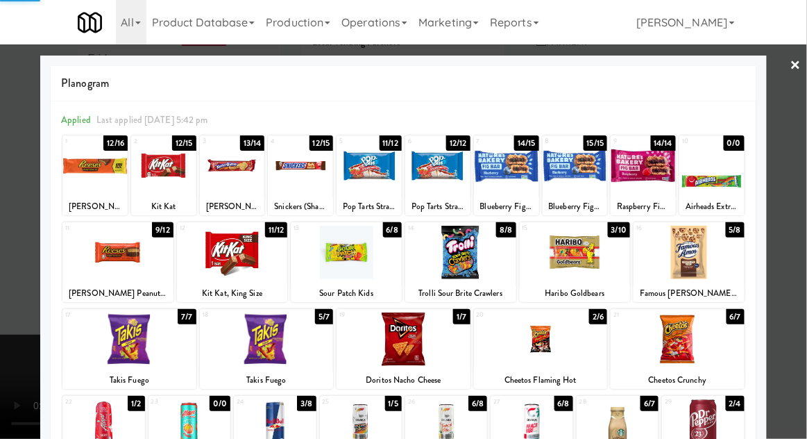
click at [12, 350] on div at bounding box center [403, 219] width 807 height 439
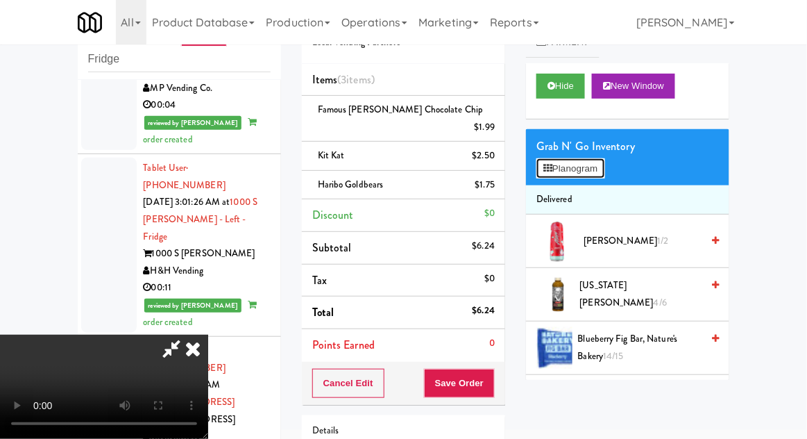
click at [580, 170] on button "Planogram" at bounding box center [571, 168] width 68 height 21
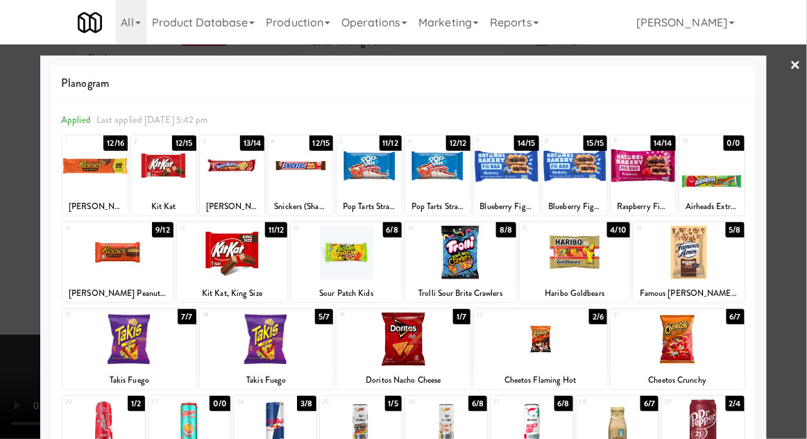
click at [791, 163] on div at bounding box center [403, 219] width 807 height 439
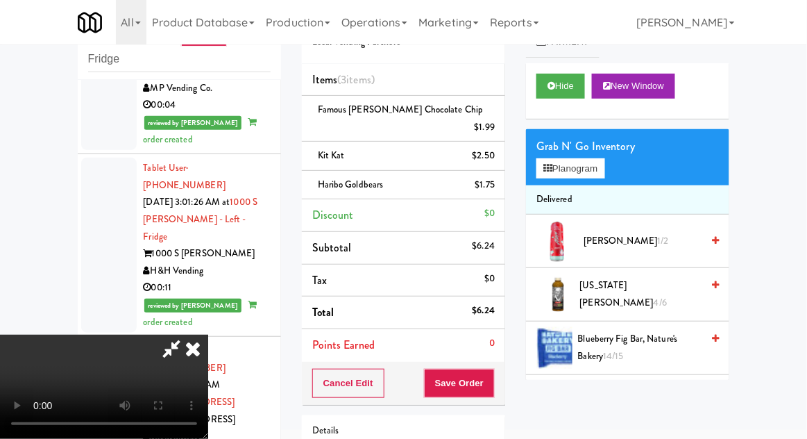
scroll to position [92, 0]
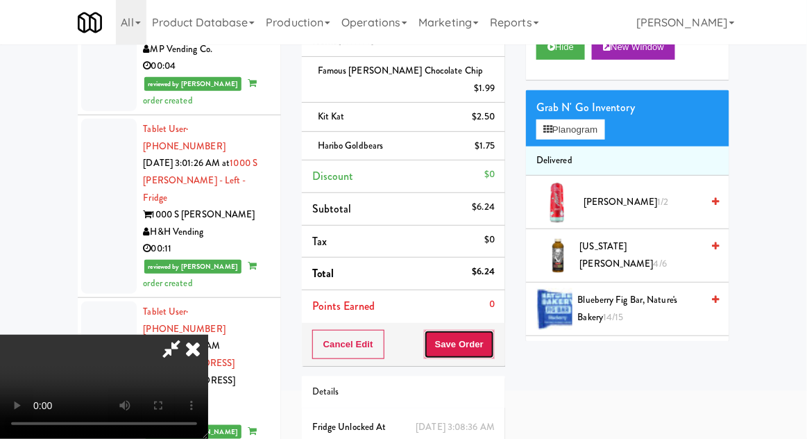
click at [492, 330] on button "Save Order" at bounding box center [459, 344] width 71 height 29
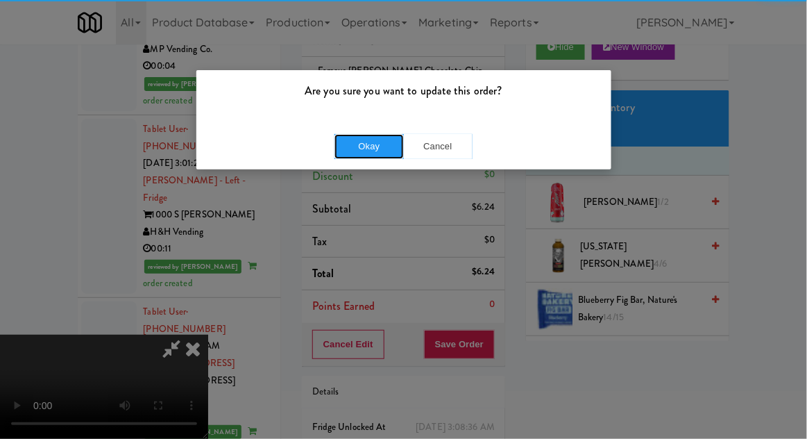
click at [373, 142] on button "Okay" at bounding box center [369, 146] width 69 height 25
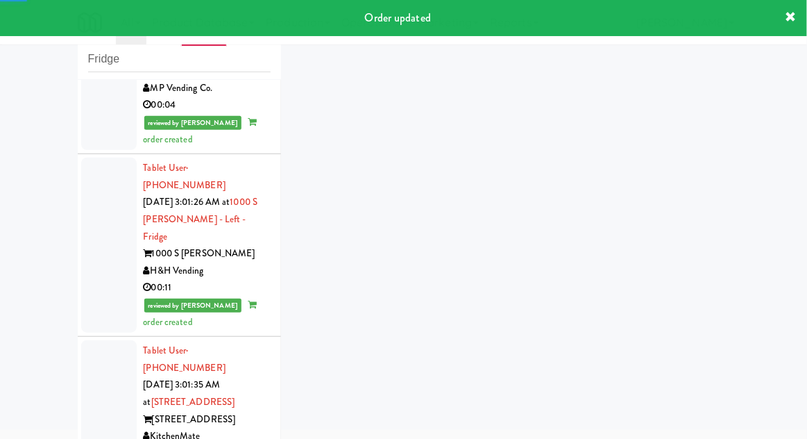
scroll to position [2446, 0]
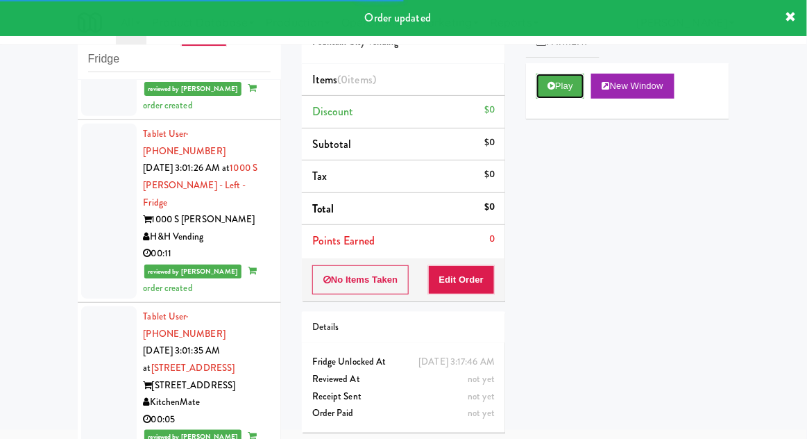
click at [563, 76] on button "Play" at bounding box center [561, 86] width 48 height 25
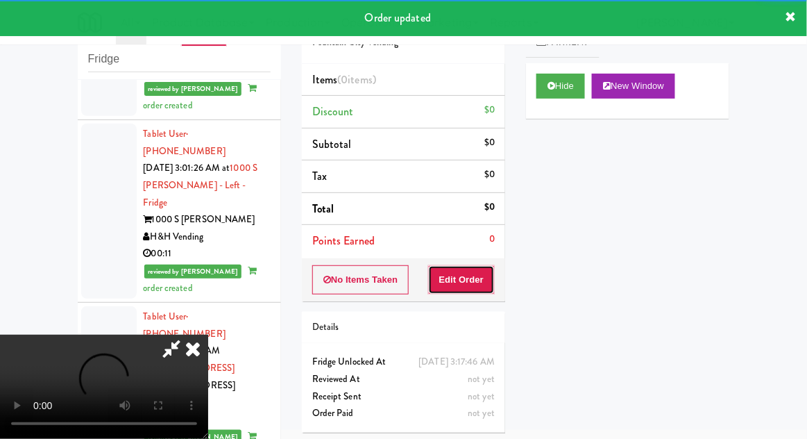
click at [476, 277] on button "Edit Order" at bounding box center [461, 279] width 67 height 29
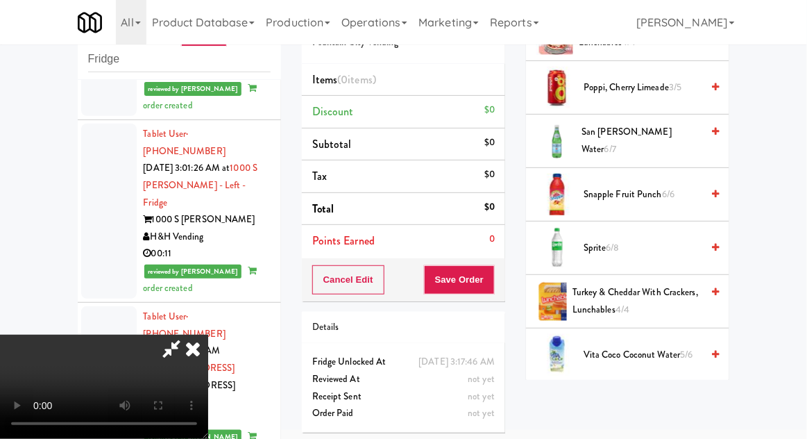
scroll to position [1820, 0]
click at [597, 239] on span "Sprite 6/8" at bounding box center [643, 247] width 118 height 17
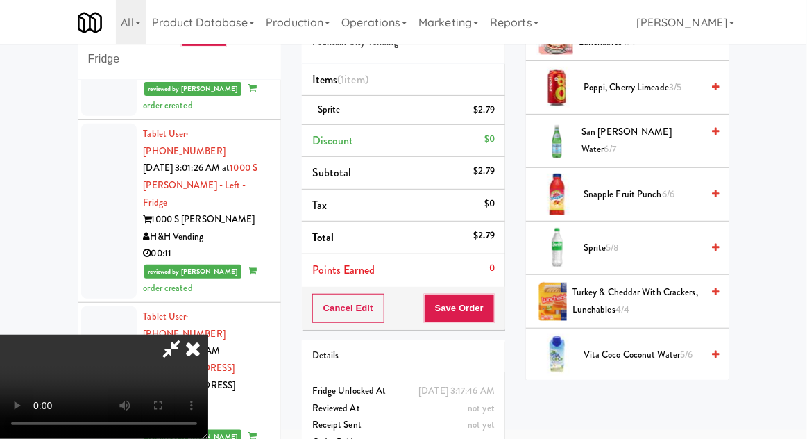
click at [591, 131] on span "San Pellegrino Water 6/7" at bounding box center [642, 141] width 120 height 34
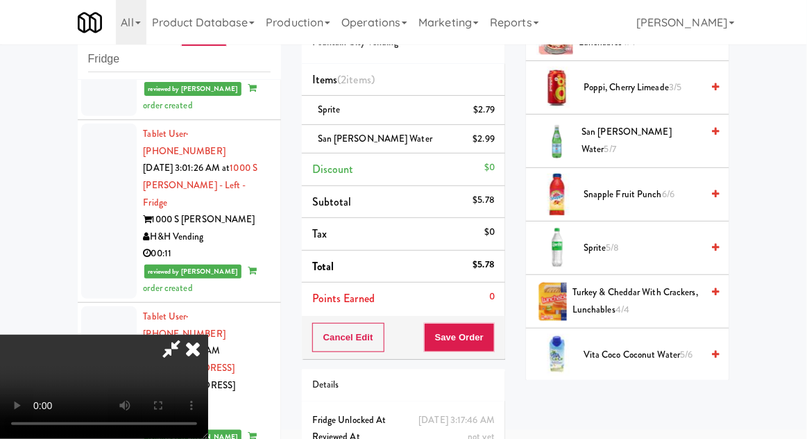
scroll to position [63, 0]
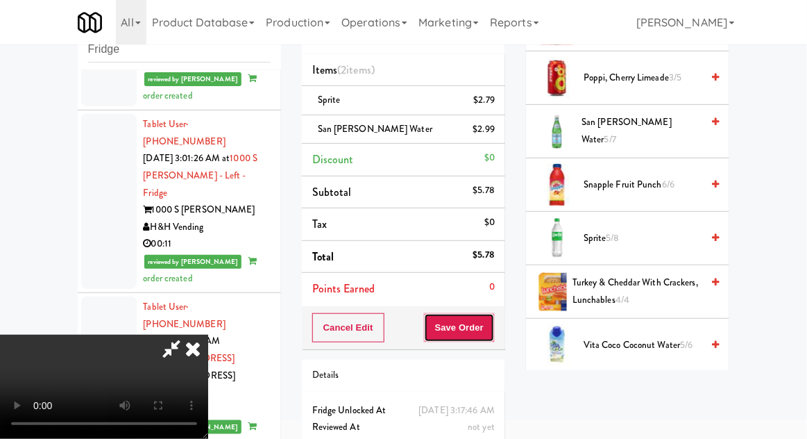
click at [495, 331] on button "Save Order" at bounding box center [459, 327] width 71 height 29
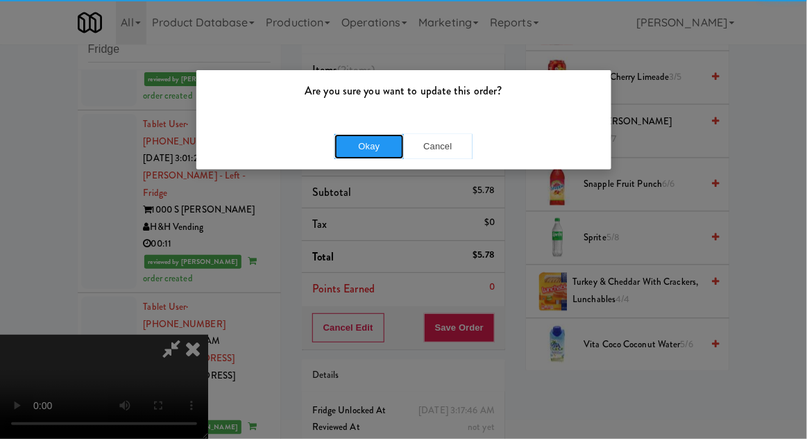
click at [378, 146] on button "Okay" at bounding box center [369, 146] width 69 height 25
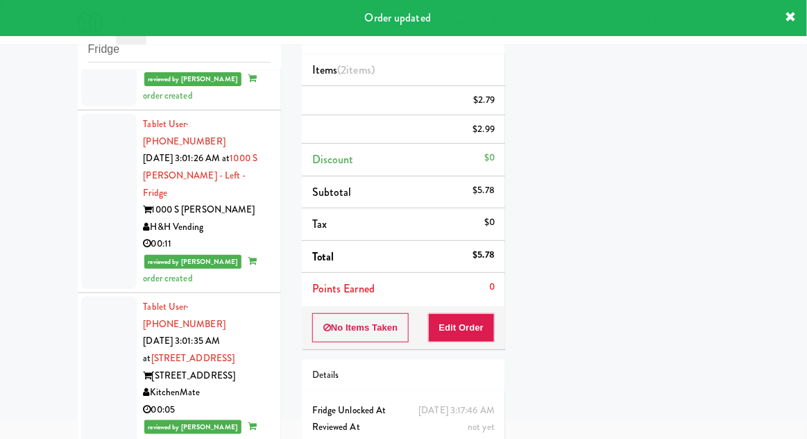
scroll to position [0, 0]
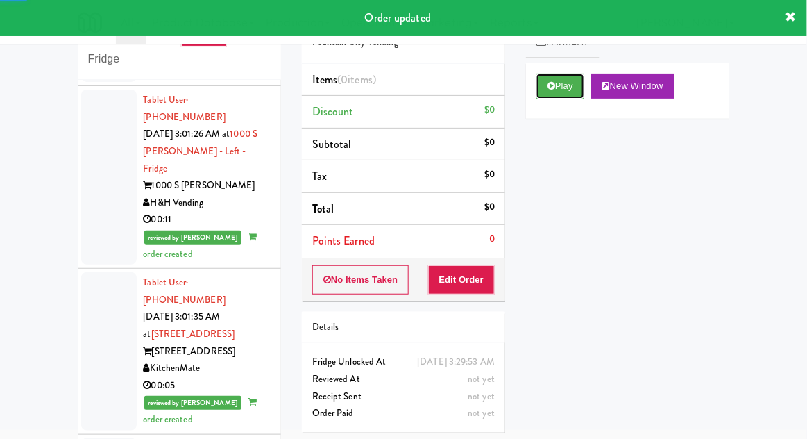
click at [564, 98] on button "Play" at bounding box center [561, 86] width 48 height 25
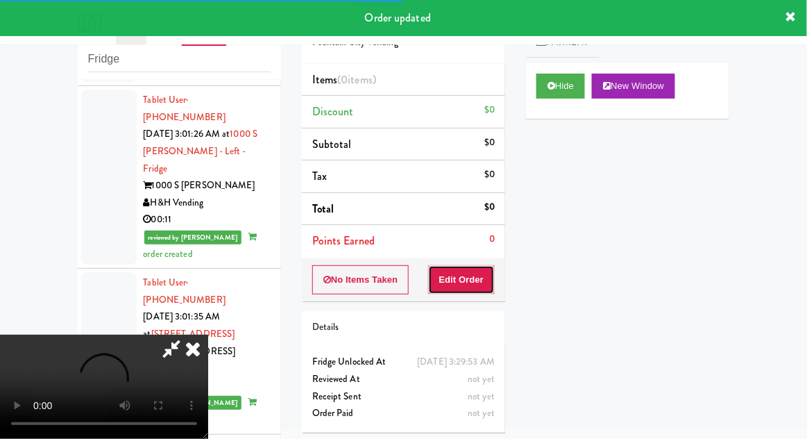
click at [468, 276] on button "Edit Order" at bounding box center [461, 279] width 67 height 29
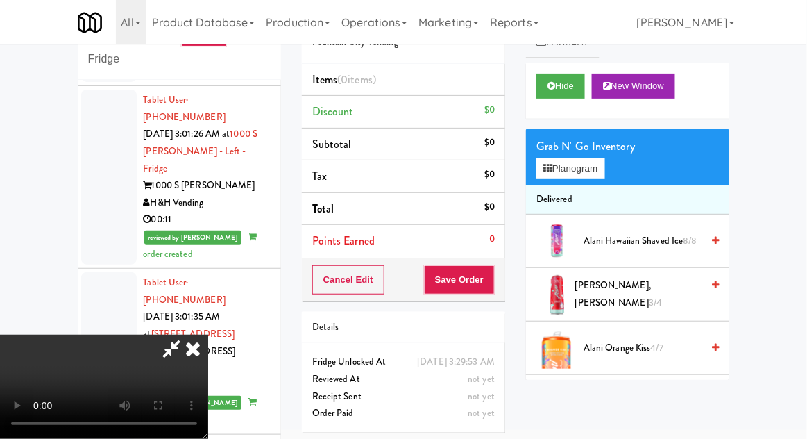
scroll to position [51, 0]
click at [561, 171] on button "Planogram" at bounding box center [571, 168] width 68 height 21
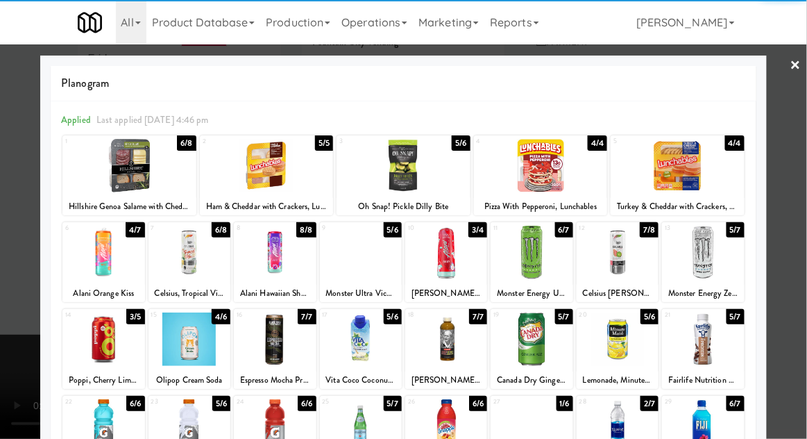
click at [665, 161] on div at bounding box center [678, 165] width 134 height 53
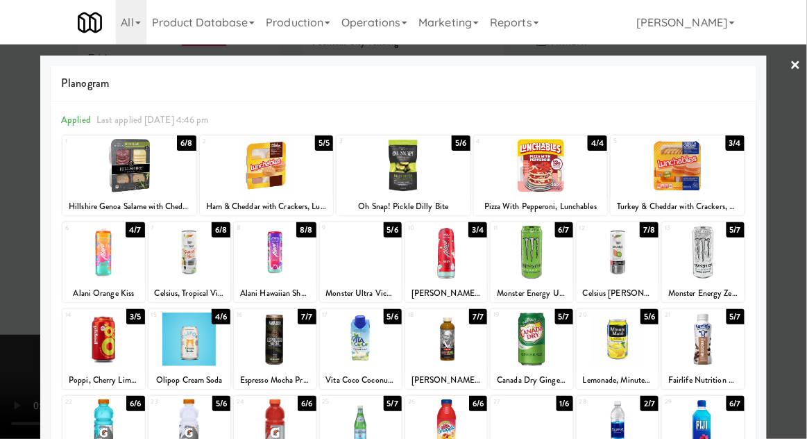
click at [806, 111] on div at bounding box center [403, 219] width 807 height 439
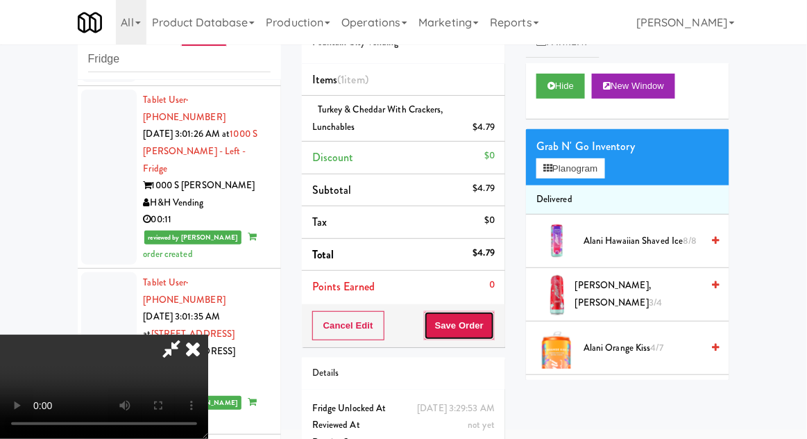
click at [493, 325] on button "Save Order" at bounding box center [459, 325] width 71 height 29
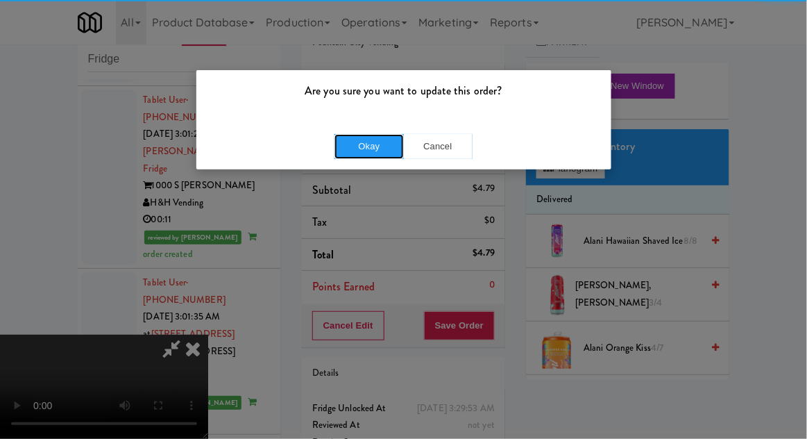
click at [355, 146] on button "Okay" at bounding box center [369, 146] width 69 height 25
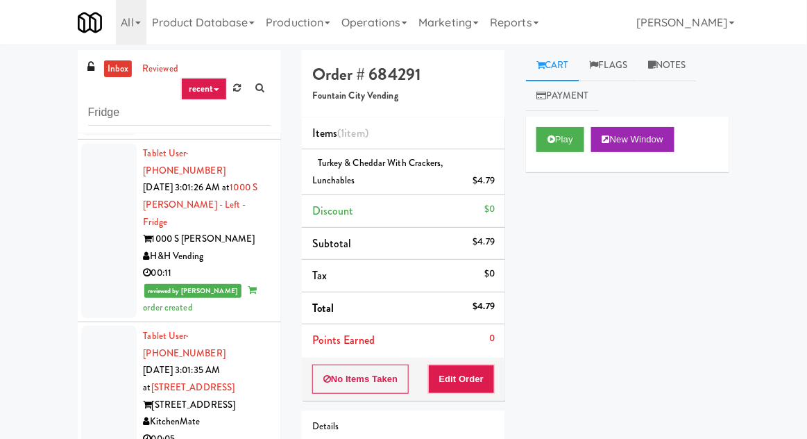
click at [112, 72] on link "inbox" at bounding box center [118, 68] width 28 height 17
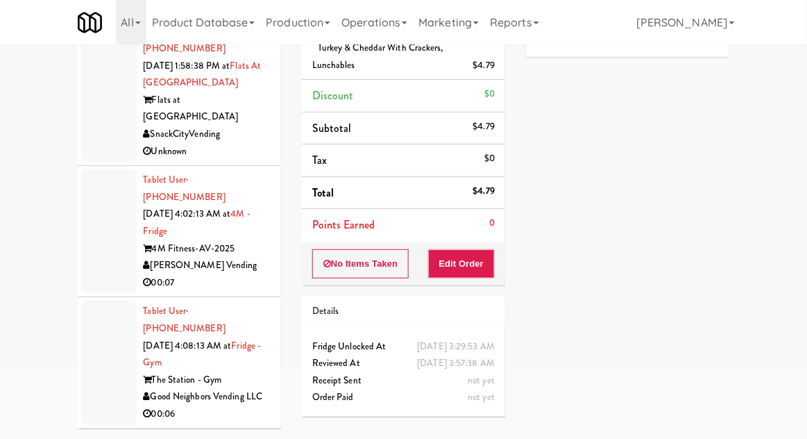
click at [106, 201] on div at bounding box center [109, 231] width 56 height 124
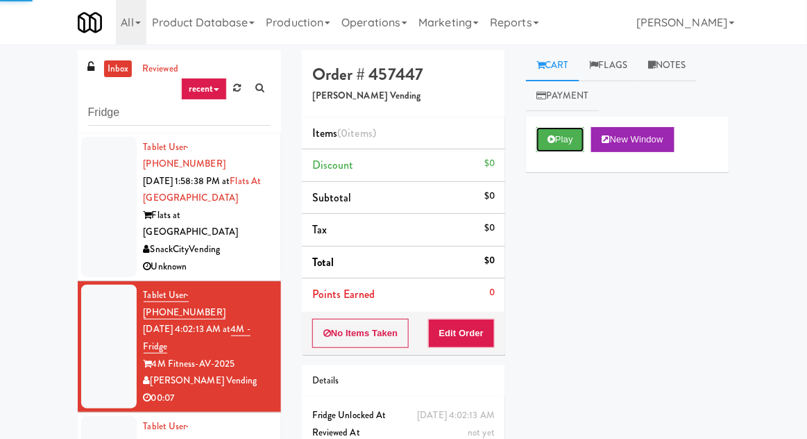
click at [549, 143] on icon at bounding box center [552, 139] width 8 height 9
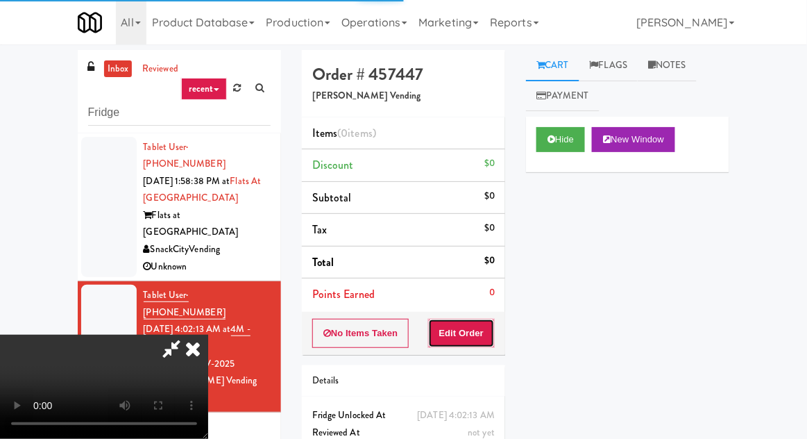
click at [469, 339] on button "Edit Order" at bounding box center [461, 333] width 67 height 29
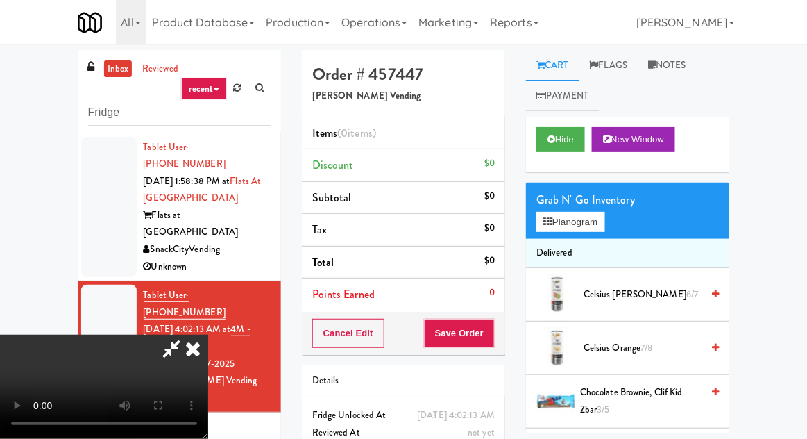
scroll to position [6, 0]
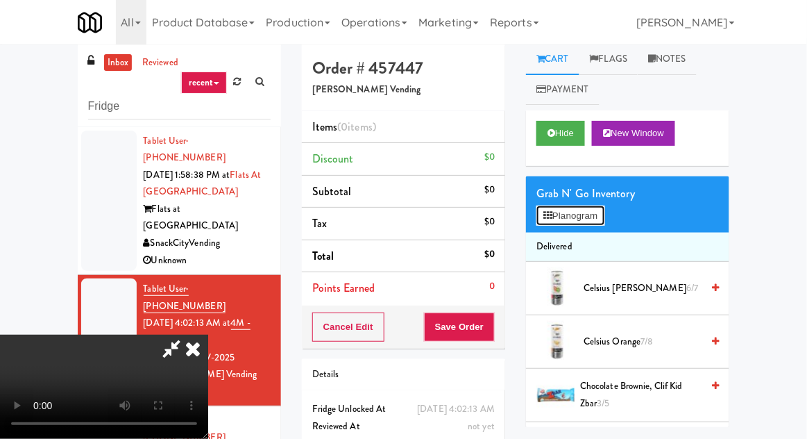
click at [564, 214] on button "Planogram" at bounding box center [571, 215] width 68 height 21
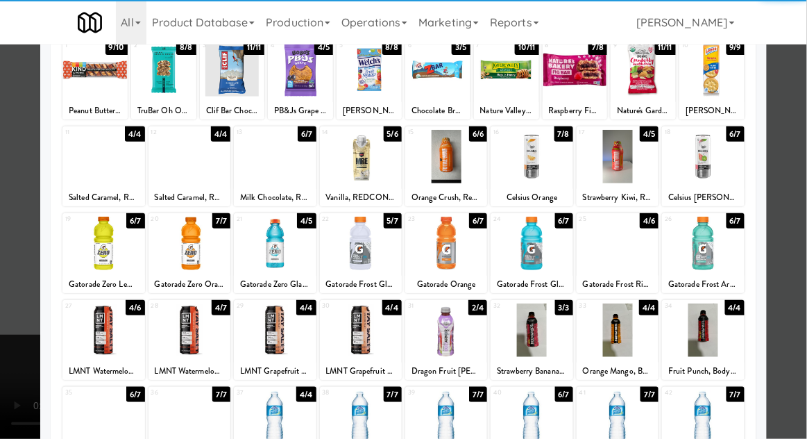
scroll to position [96, 0]
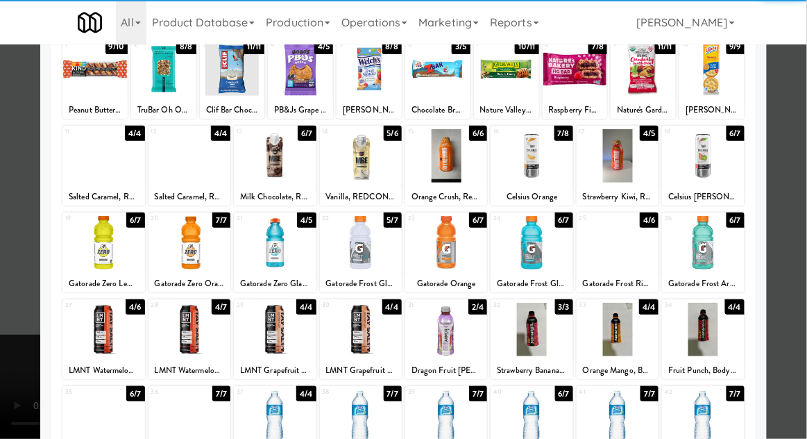
click at [188, 335] on div at bounding box center [190, 329] width 82 height 53
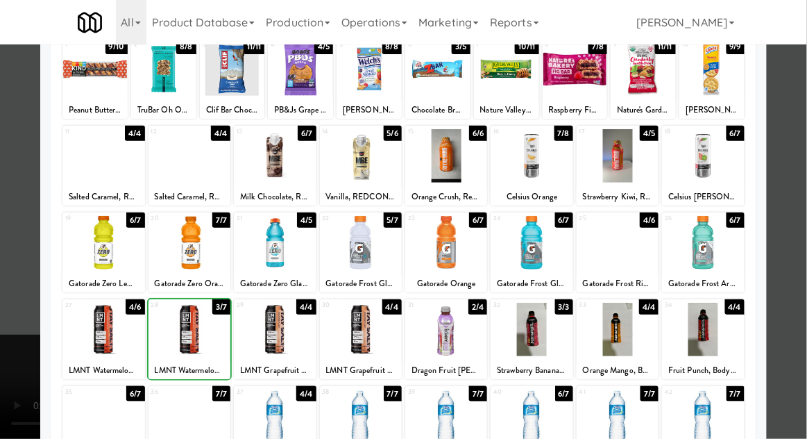
click at [26, 401] on div at bounding box center [403, 219] width 807 height 439
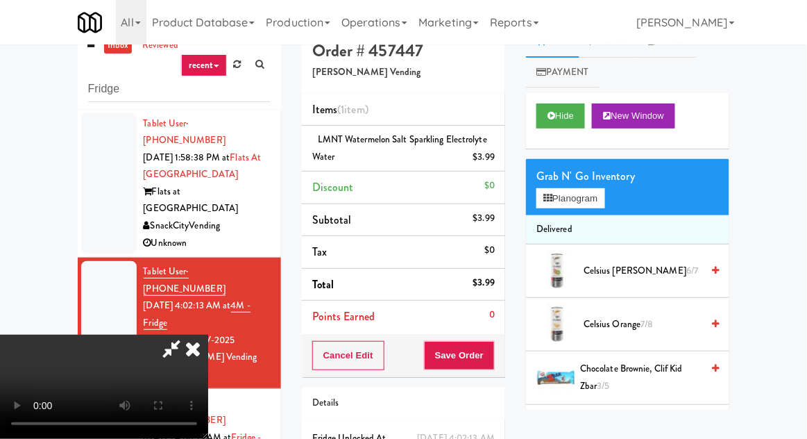
scroll to position [51, 0]
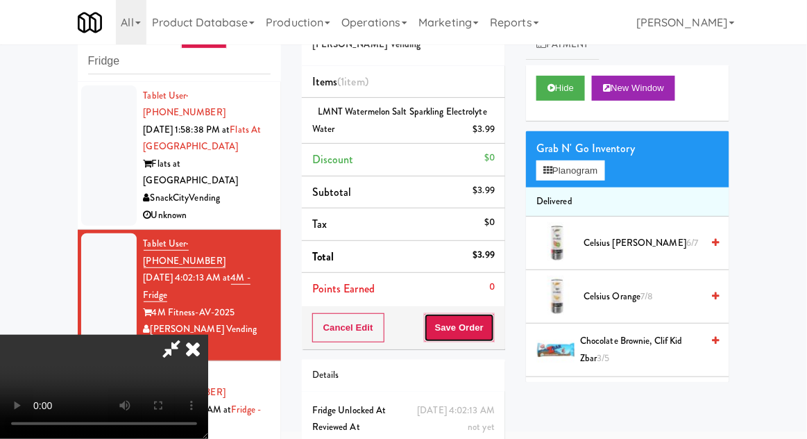
click at [491, 326] on button "Save Order" at bounding box center [459, 327] width 71 height 29
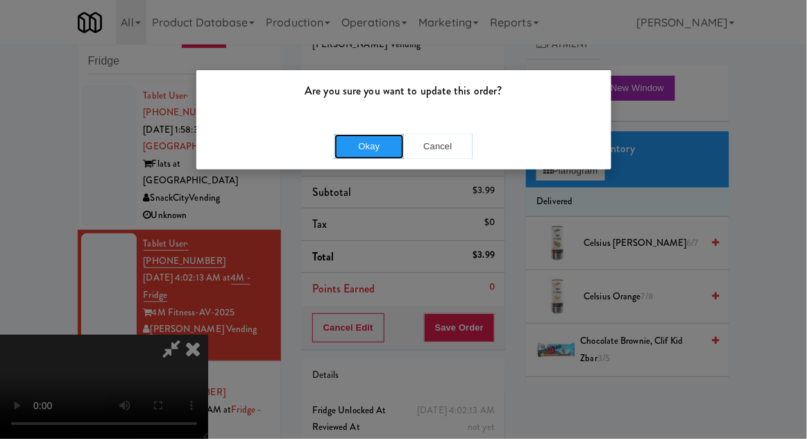
click at [353, 146] on button "Okay" at bounding box center [369, 146] width 69 height 25
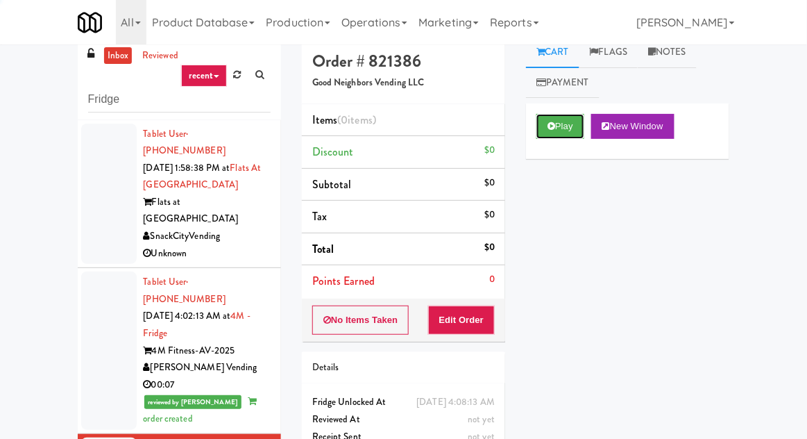
click at [550, 122] on icon at bounding box center [552, 125] width 8 height 9
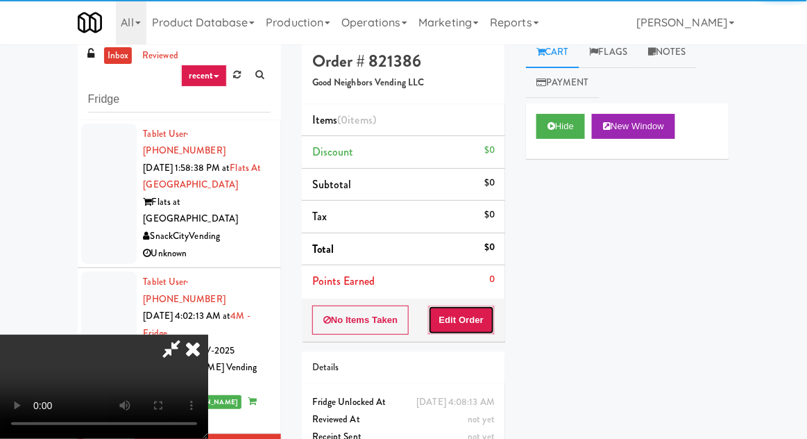
click at [458, 327] on button "Edit Order" at bounding box center [461, 319] width 67 height 29
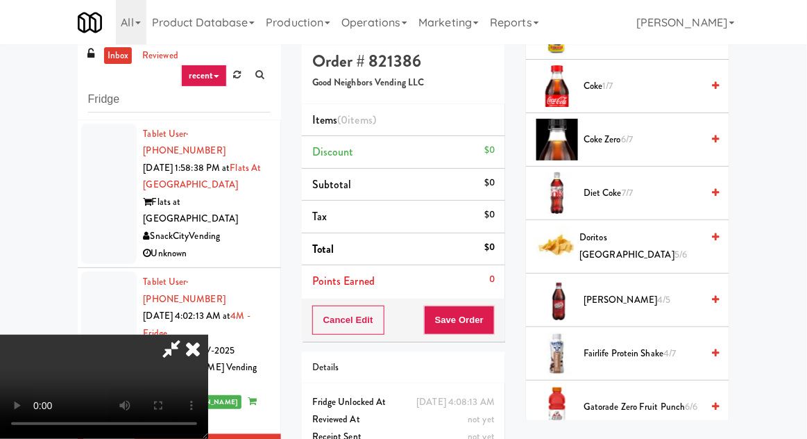
scroll to position [462, 0]
click at [609, 356] on span "Fairlife Protein Shake 4/7" at bounding box center [643, 353] width 118 height 17
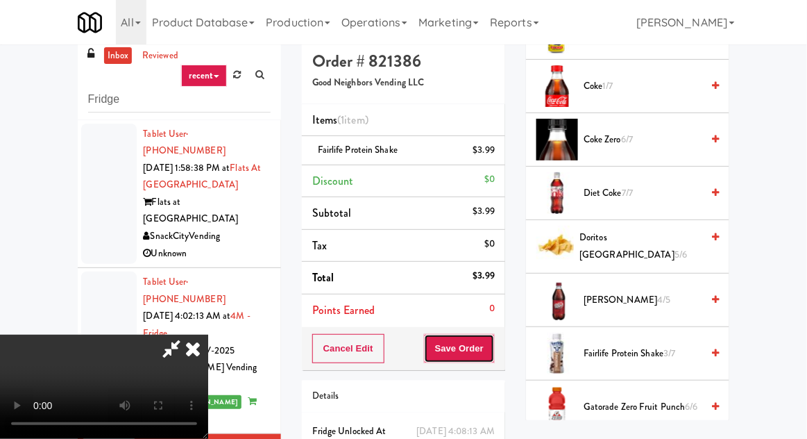
click at [492, 353] on button "Save Order" at bounding box center [459, 348] width 71 height 29
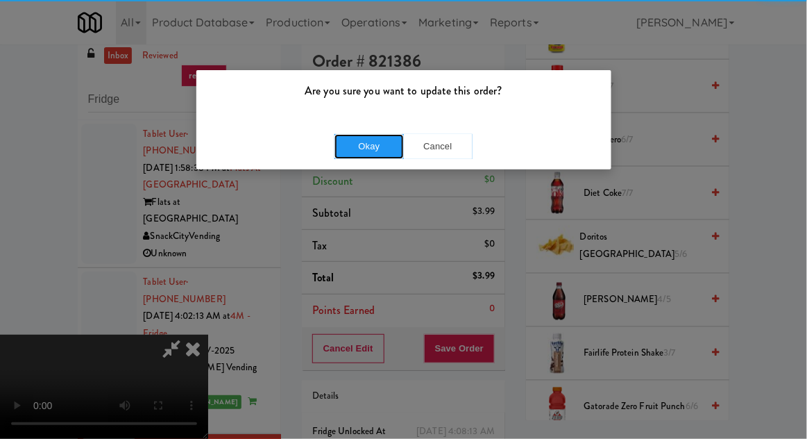
click at [355, 157] on button "Okay" at bounding box center [369, 146] width 69 height 25
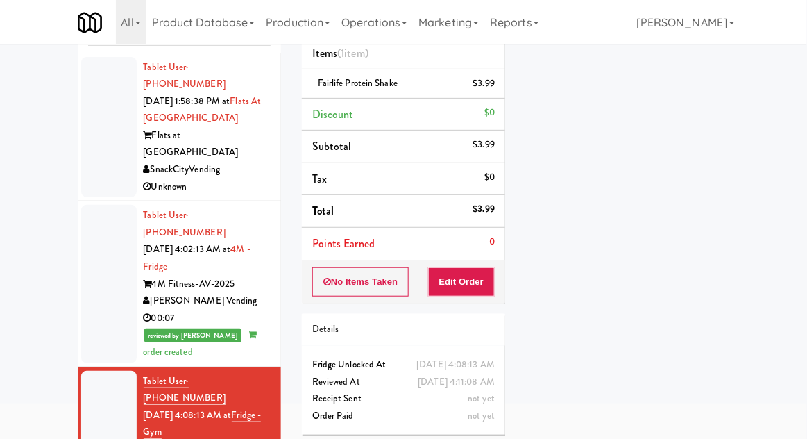
scroll to position [0, 0]
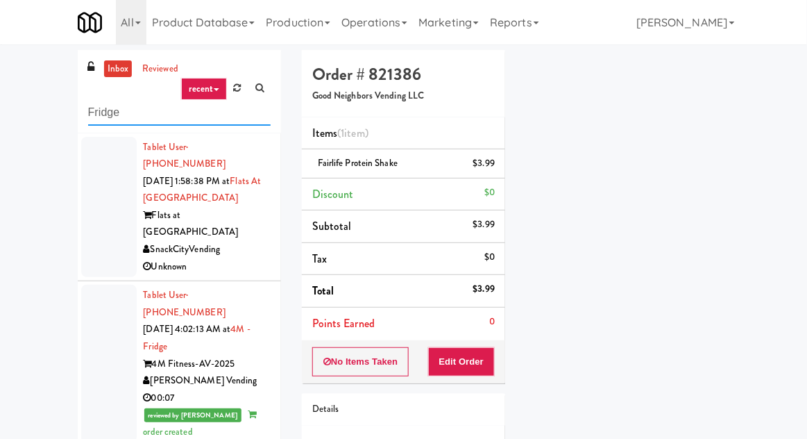
click at [103, 108] on input "Fridge" at bounding box center [179, 113] width 183 height 26
click at [96, 109] on input "Fridge" at bounding box center [179, 113] width 183 height 26
type input "Pantry"
click at [47, 111] on div "inbox reviewed recent all unclear take inventory issue suspicious failed recent…" at bounding box center [403, 305] width 807 height 510
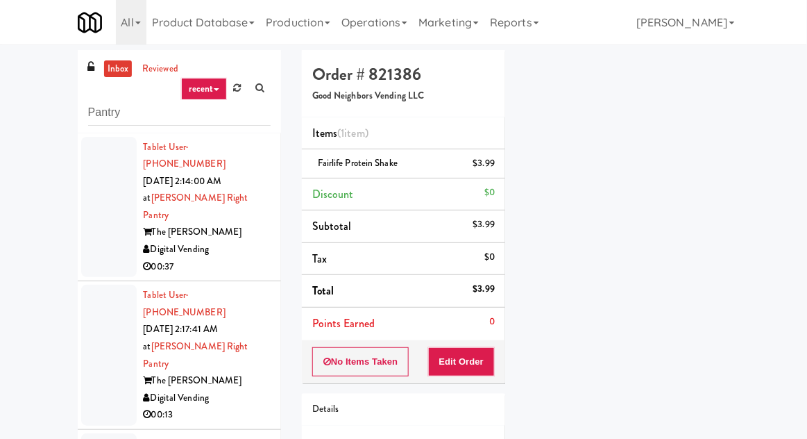
click at [101, 196] on div at bounding box center [109, 207] width 56 height 141
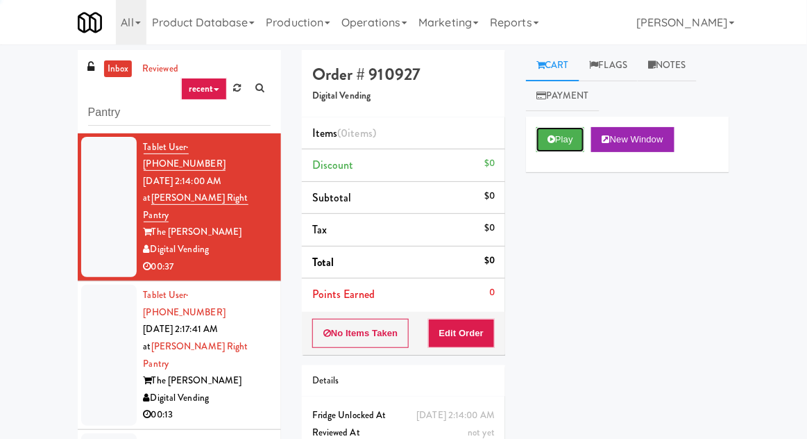
click at [543, 134] on button "Play" at bounding box center [561, 139] width 48 height 25
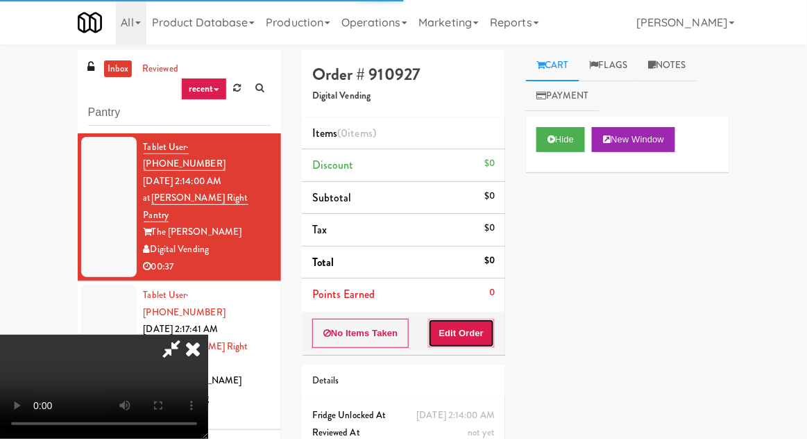
click at [470, 332] on button "Edit Order" at bounding box center [461, 333] width 67 height 29
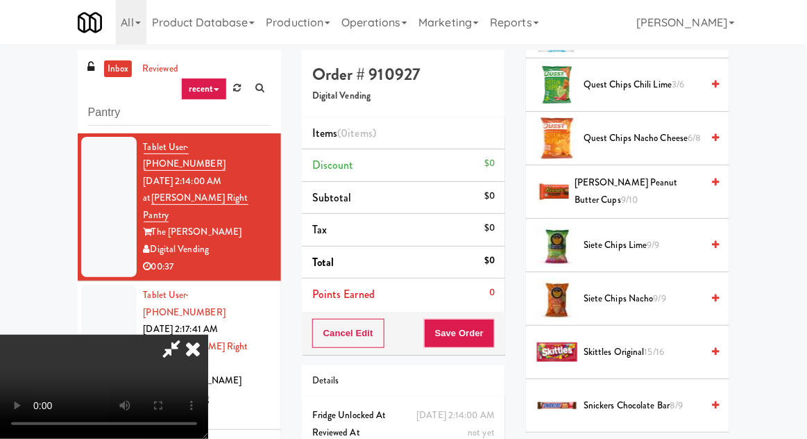
scroll to position [1225, 0]
click at [602, 185] on span "Reese's Peanut Butter Cups 9/10" at bounding box center [638, 191] width 127 height 34
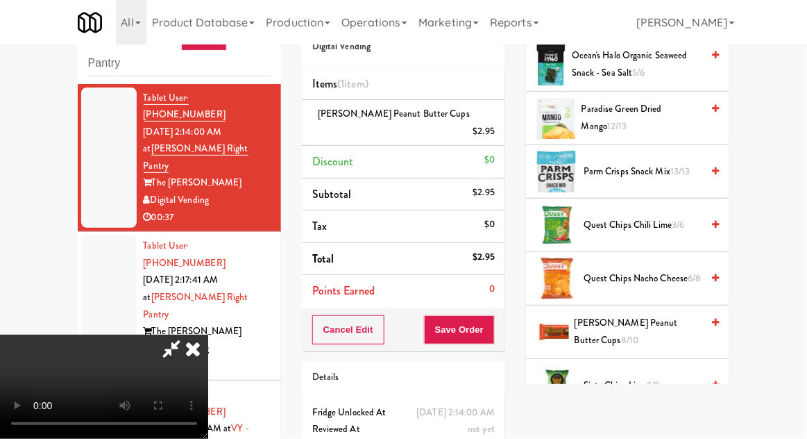
scroll to position [1031, 0]
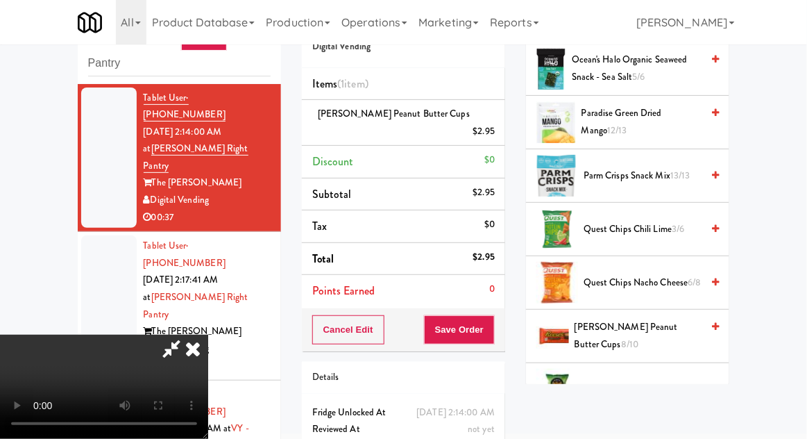
click at [621, 338] on span "8/10" at bounding box center [629, 343] width 17 height 13
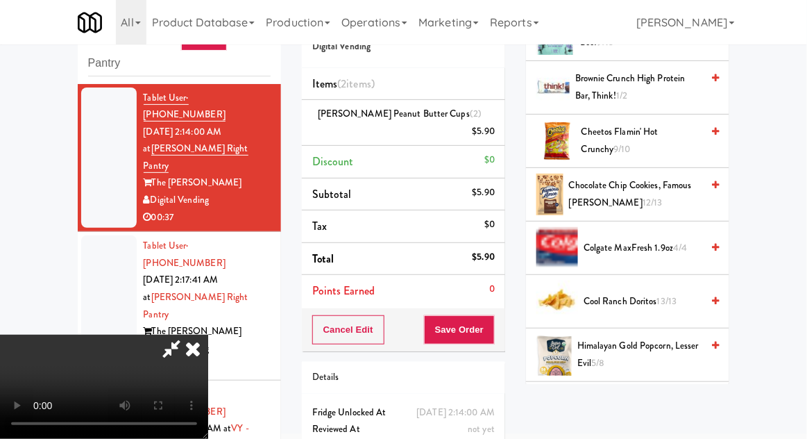
scroll to position [312, 0]
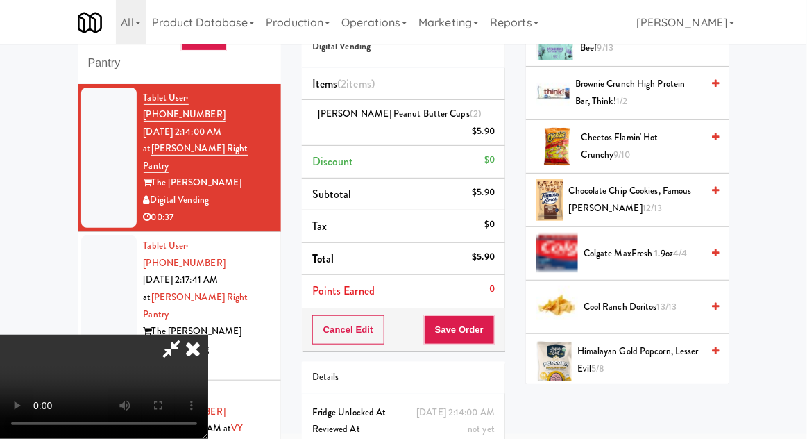
click at [586, 199] on span "Chocolate Chip Cookies, Famous Amos 12/13" at bounding box center [635, 200] width 133 height 34
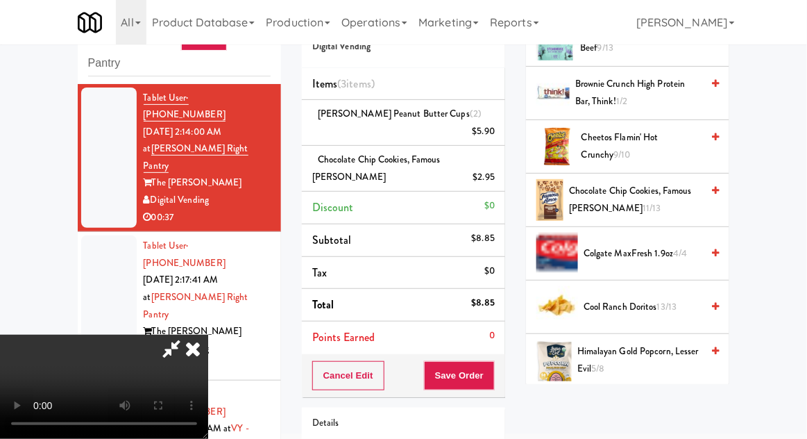
scroll to position [81, 0]
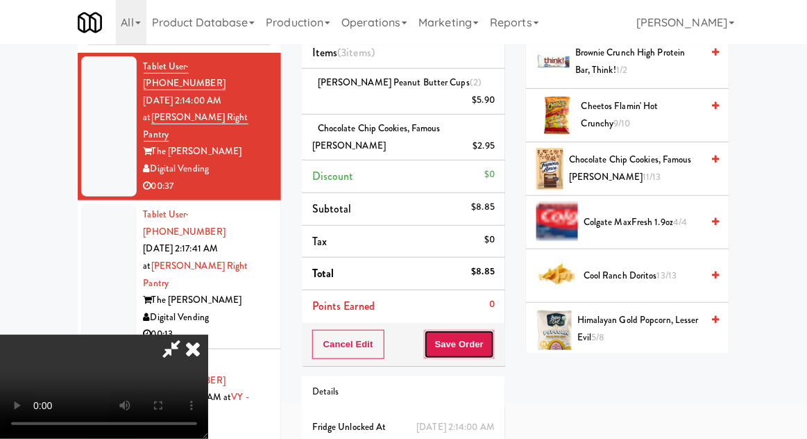
click at [489, 330] on button "Save Order" at bounding box center [459, 344] width 71 height 29
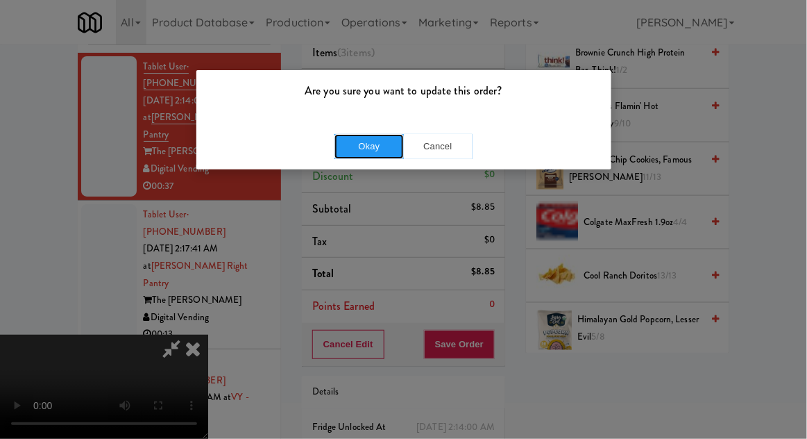
click at [348, 150] on button "Okay" at bounding box center [369, 146] width 69 height 25
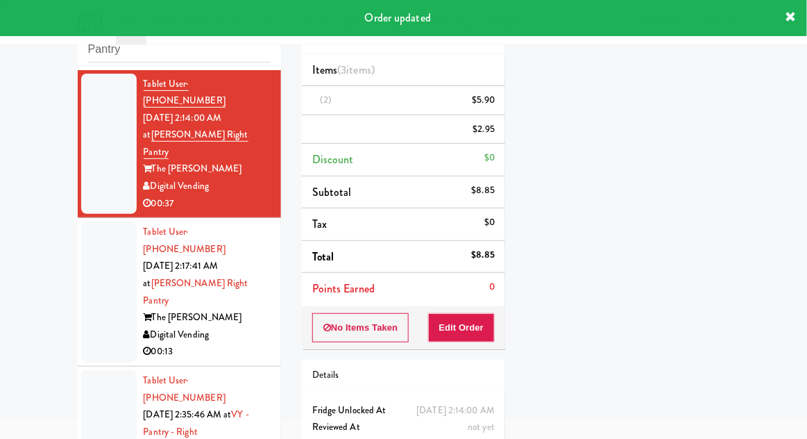
scroll to position [0, 0]
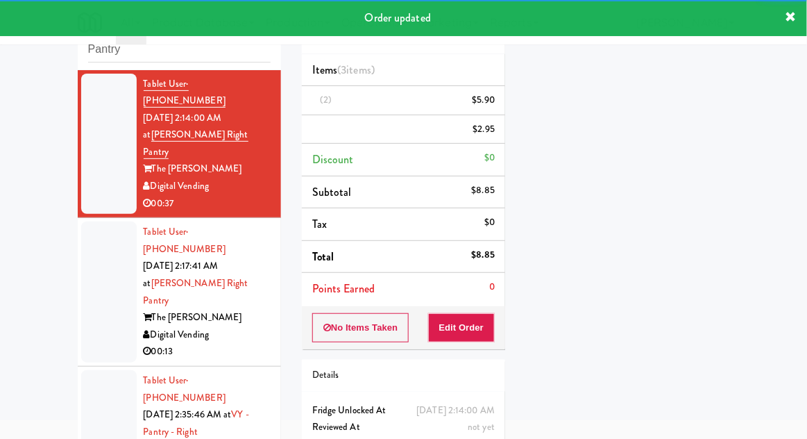
click at [103, 233] on div at bounding box center [109, 291] width 56 height 141
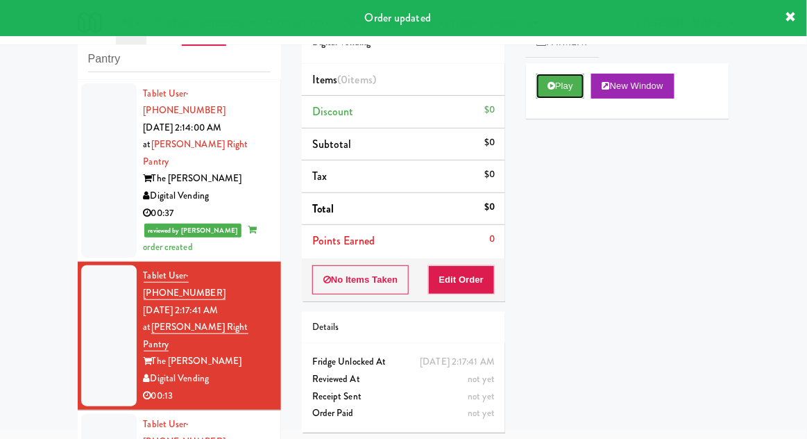
click at [551, 81] on icon at bounding box center [552, 85] width 8 height 9
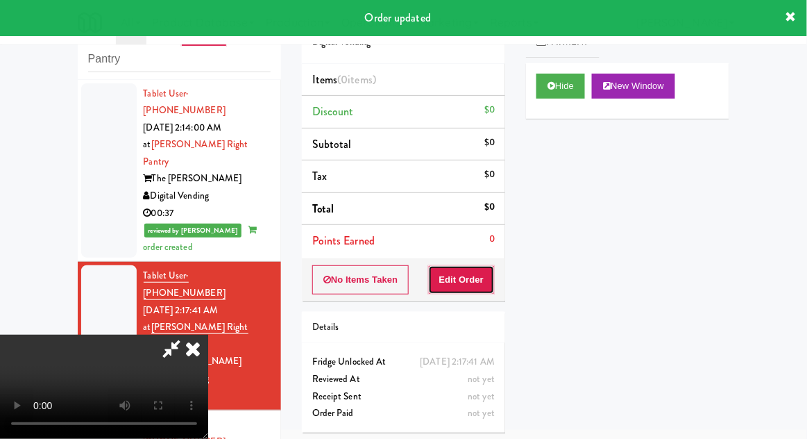
click at [482, 290] on button "Edit Order" at bounding box center [461, 279] width 67 height 29
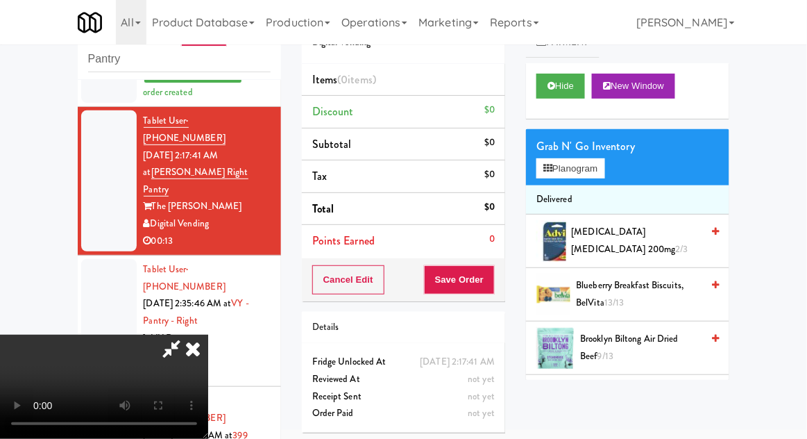
scroll to position [51, 0]
click at [539, 176] on button "Planogram" at bounding box center [571, 168] width 68 height 21
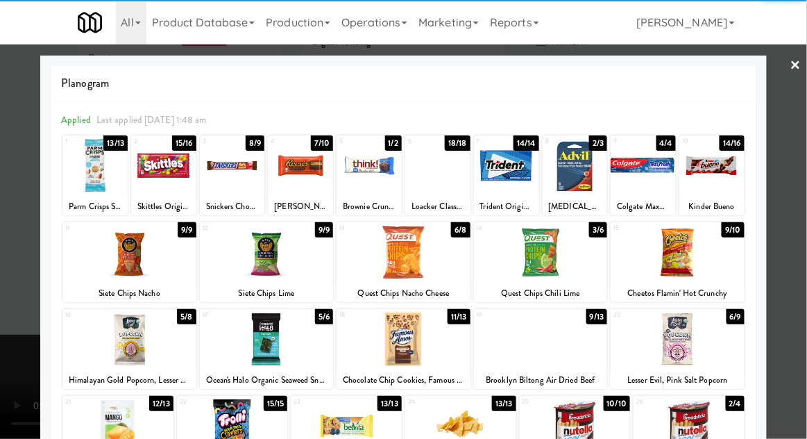
click at [376, 337] on div at bounding box center [404, 338] width 134 height 53
click at [15, 366] on div at bounding box center [403, 219] width 807 height 439
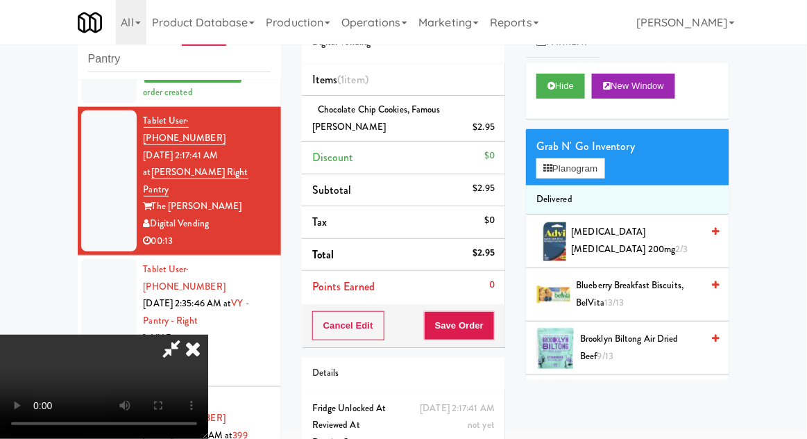
click at [548, 149] on div "Grab N' Go Inventory" at bounding box center [628, 146] width 183 height 21
click at [549, 176] on button "Planogram" at bounding box center [571, 168] width 68 height 21
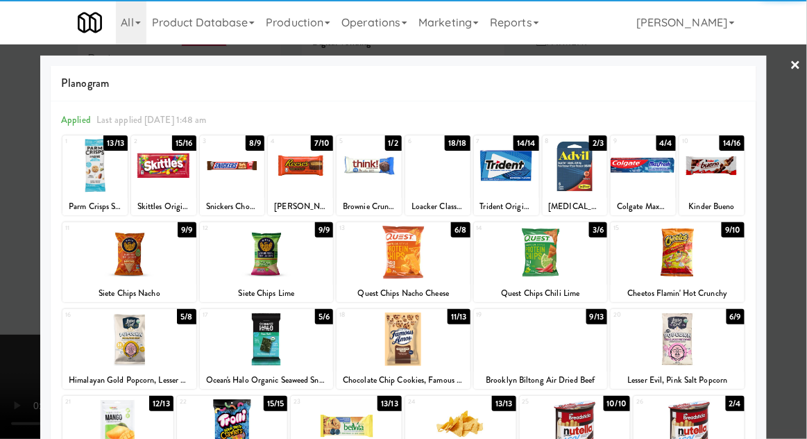
click at [416, 251] on div at bounding box center [404, 252] width 134 height 53
click at [41, 348] on div "Planogram Applied Last applied Saturday 1:48 am 1 13/13 Parm Crisps Snack Mix 2…" at bounding box center [403, 369] width 727 height 626
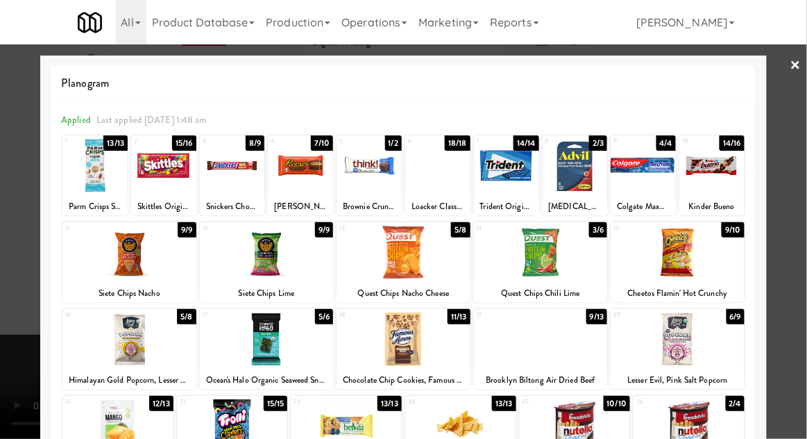
click at [26, 349] on div at bounding box center [403, 219] width 807 height 439
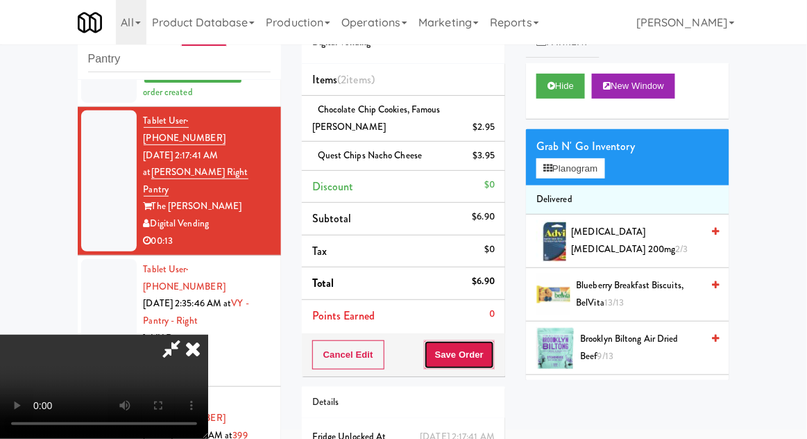
click at [490, 363] on button "Save Order" at bounding box center [459, 354] width 71 height 29
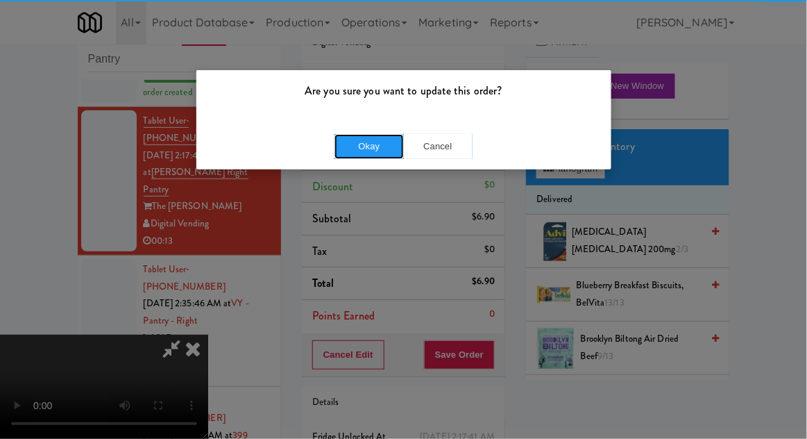
click at [353, 146] on button "Okay" at bounding box center [369, 146] width 69 height 25
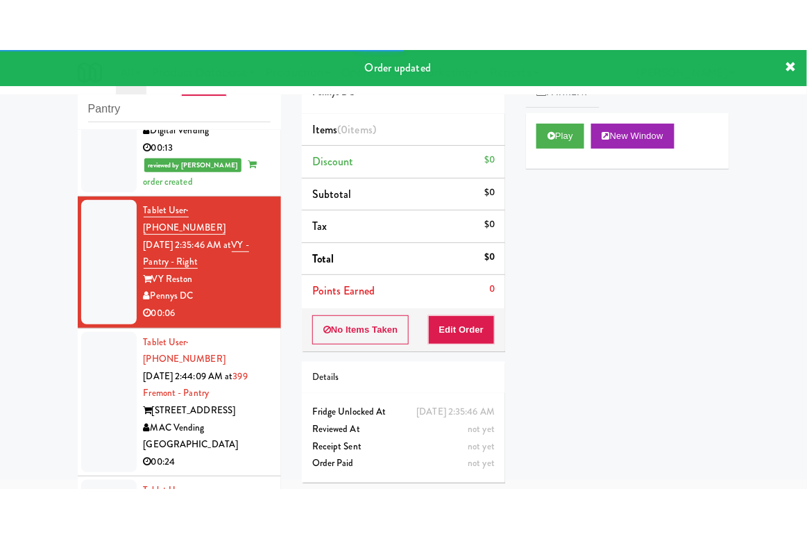
scroll to position [298, 0]
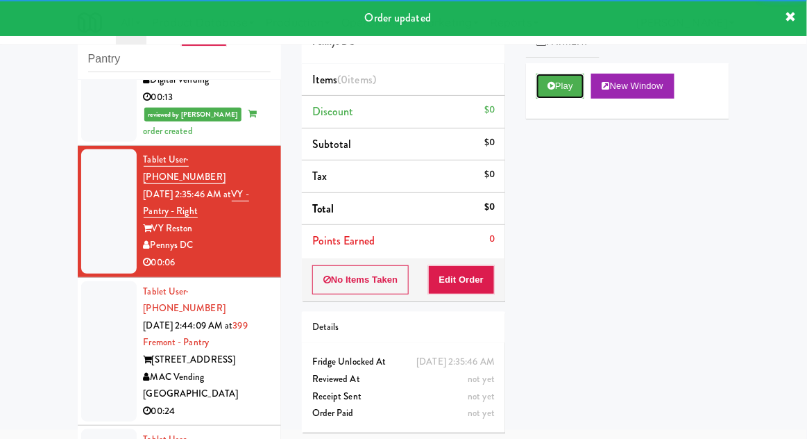
click at [558, 93] on button "Play" at bounding box center [561, 86] width 48 height 25
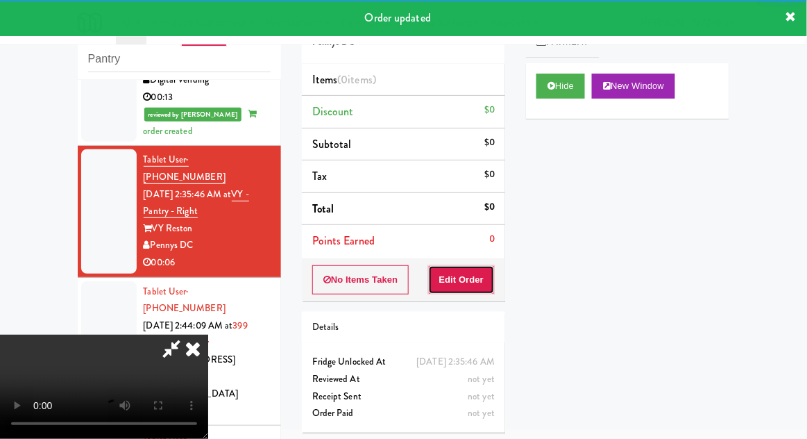
click at [458, 289] on button "Edit Order" at bounding box center [461, 279] width 67 height 29
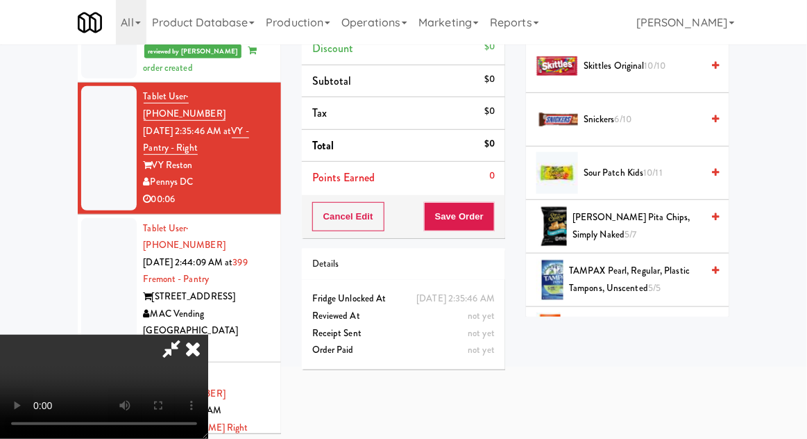
scroll to position [1400, 0]
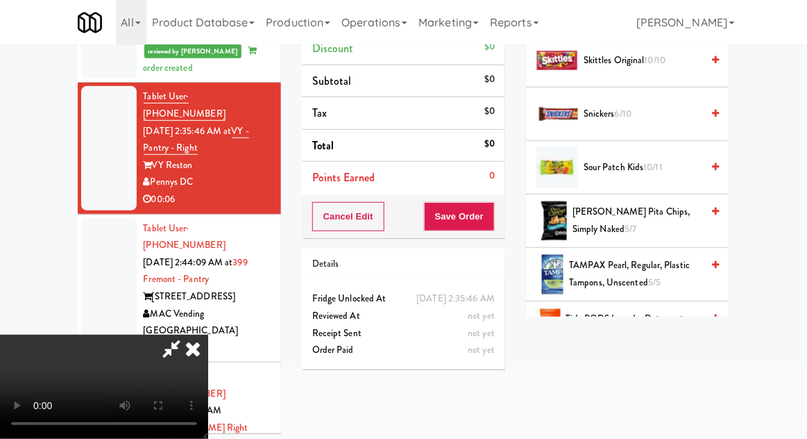
click at [591, 115] on span "Snickers 6/10" at bounding box center [643, 114] width 118 height 17
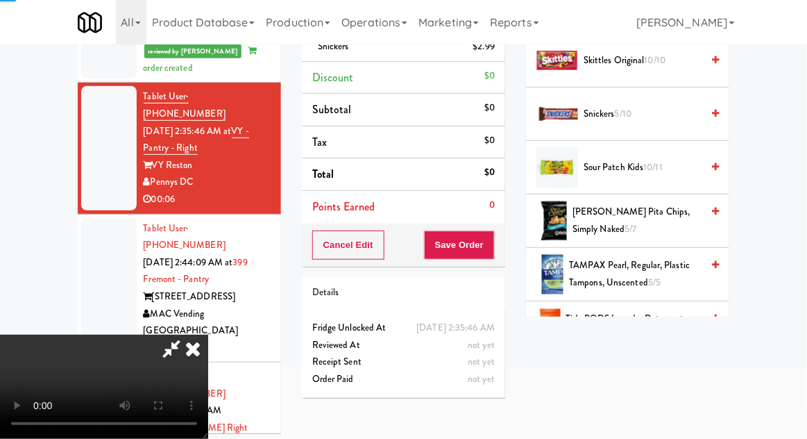
click at [596, 114] on span "Snickers 5/10" at bounding box center [643, 114] width 118 height 17
click at [487, 245] on button "Save Order" at bounding box center [459, 244] width 71 height 29
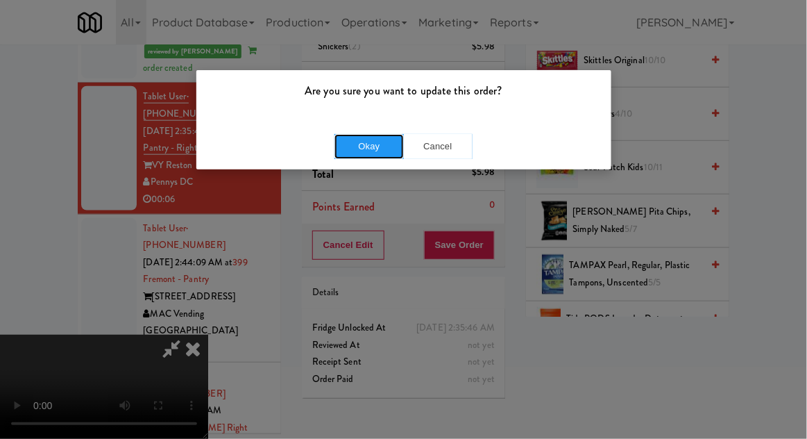
click at [366, 142] on button "Okay" at bounding box center [369, 146] width 69 height 25
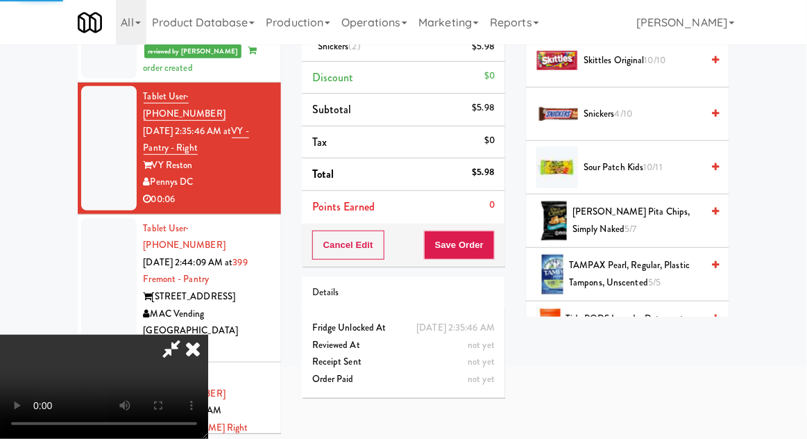
scroll to position [137, 0]
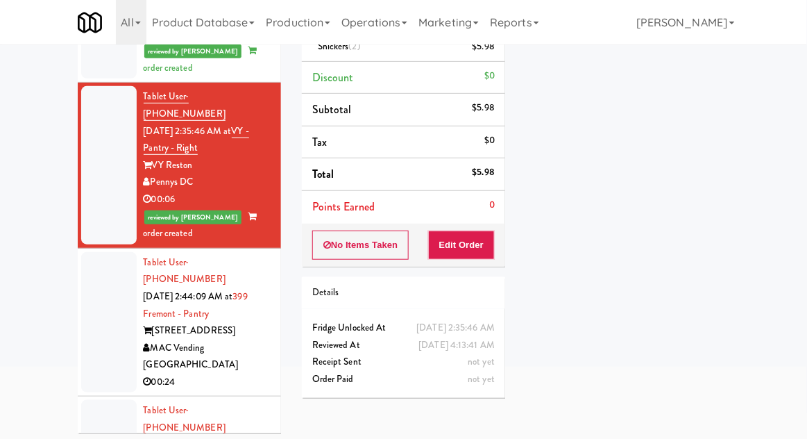
click at [112, 252] on div at bounding box center [109, 322] width 56 height 141
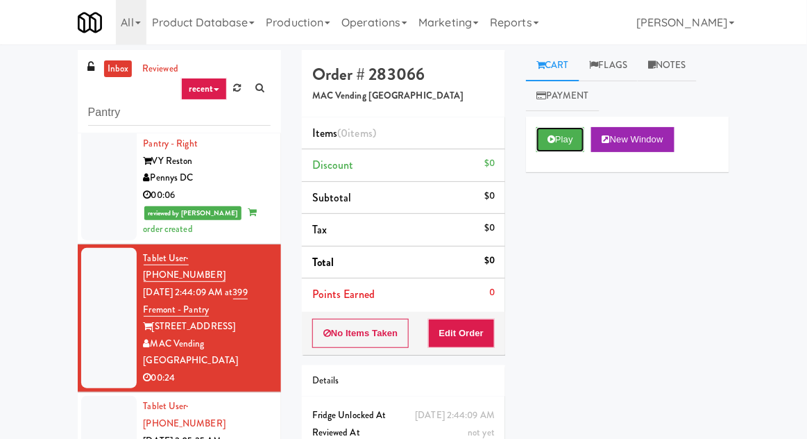
click at [545, 146] on button "Play" at bounding box center [561, 139] width 48 height 25
click at [459, 323] on button "Edit Order" at bounding box center [461, 333] width 67 height 29
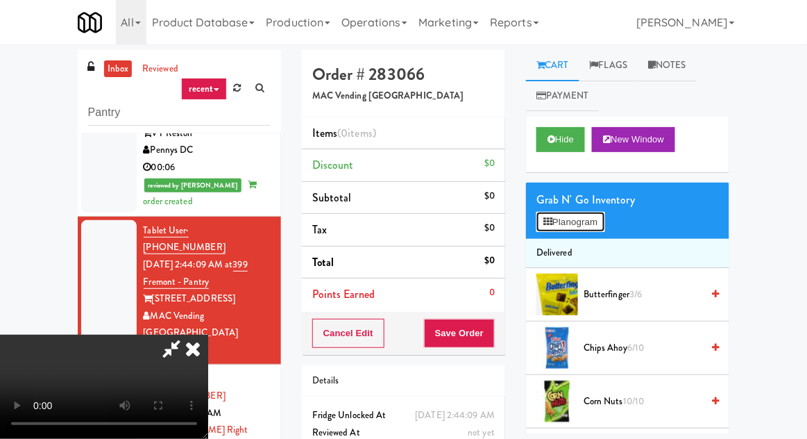
click at [572, 228] on button "Planogram" at bounding box center [571, 222] width 68 height 21
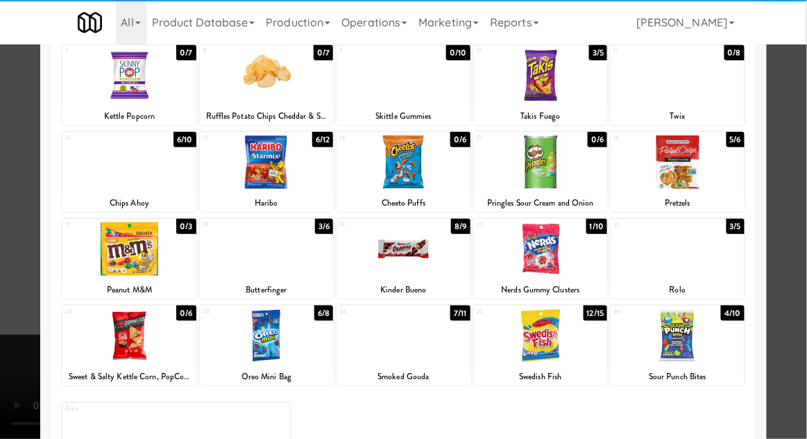
scroll to position [185, 0]
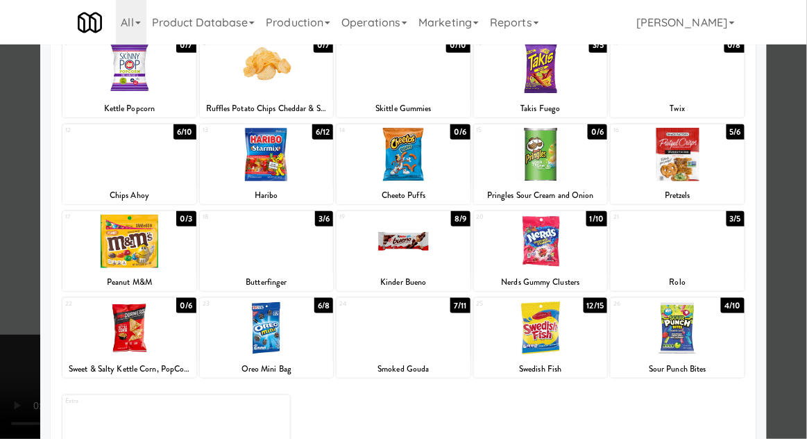
click at [402, 342] on div at bounding box center [404, 327] width 134 height 53
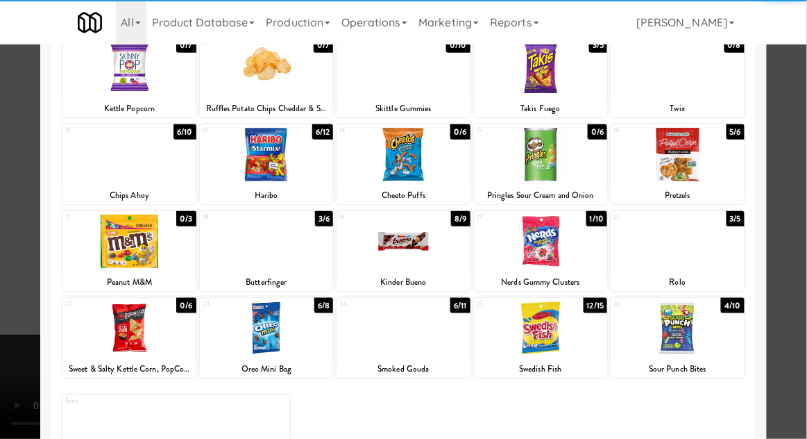
click at [10, 300] on div at bounding box center [403, 219] width 807 height 439
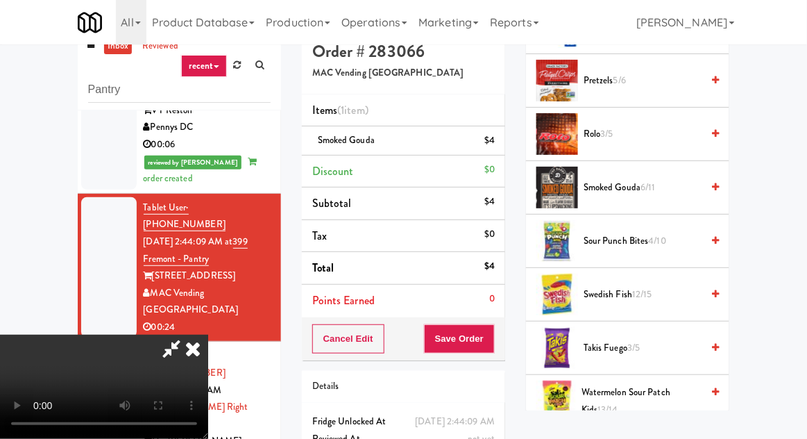
scroll to position [53, 0]
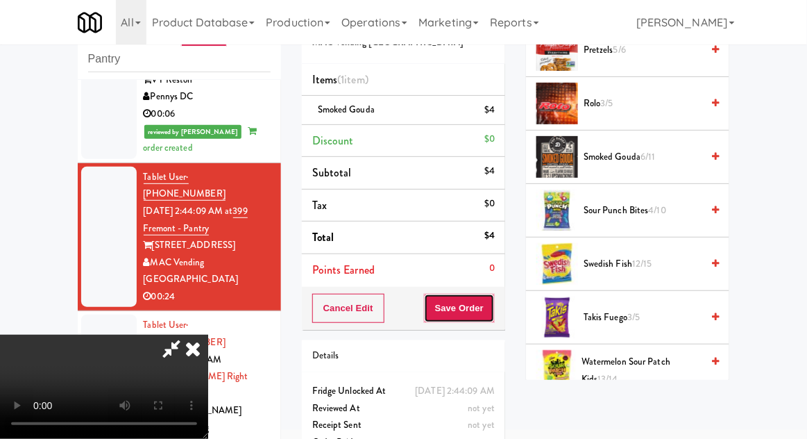
click at [489, 311] on button "Save Order" at bounding box center [459, 308] width 71 height 29
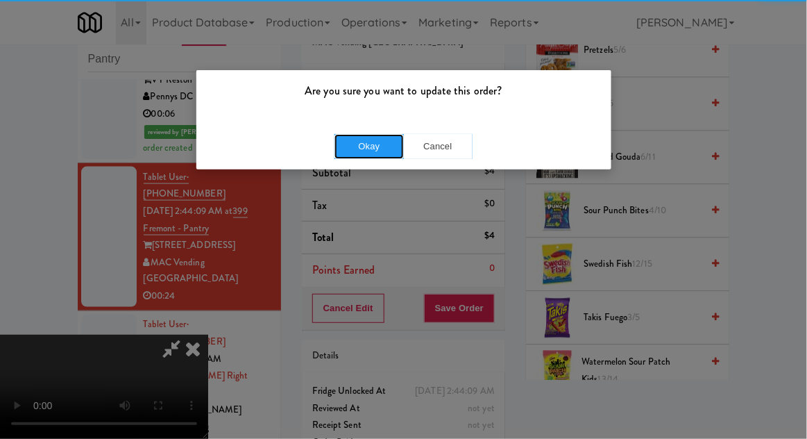
click at [359, 149] on button "Okay" at bounding box center [369, 146] width 69 height 25
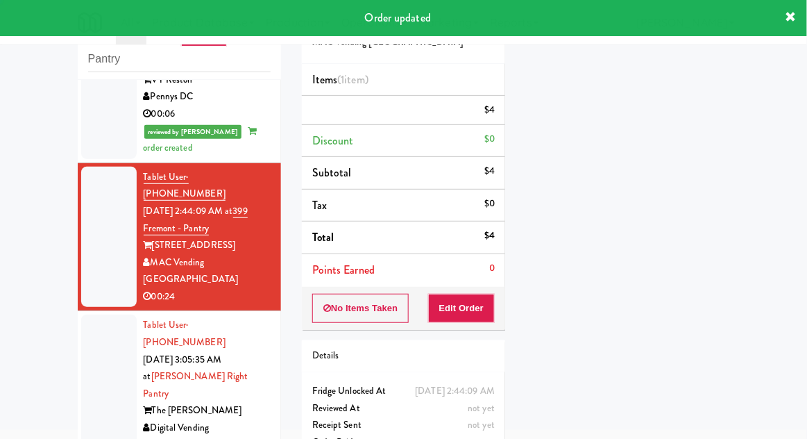
scroll to position [0, 0]
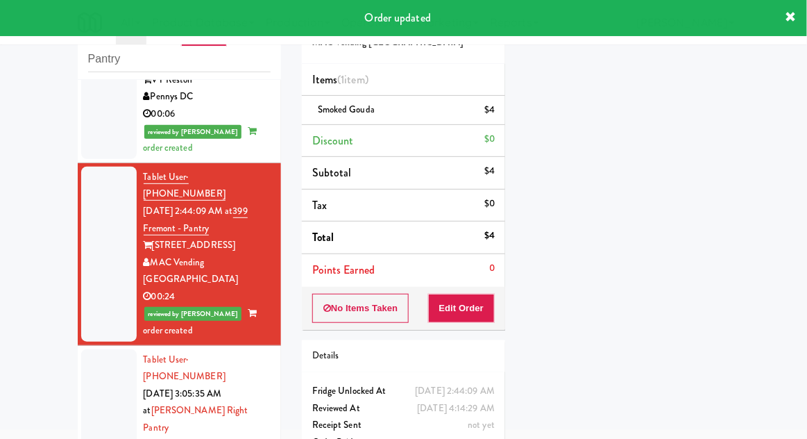
click at [85, 349] on div at bounding box center [109, 419] width 56 height 141
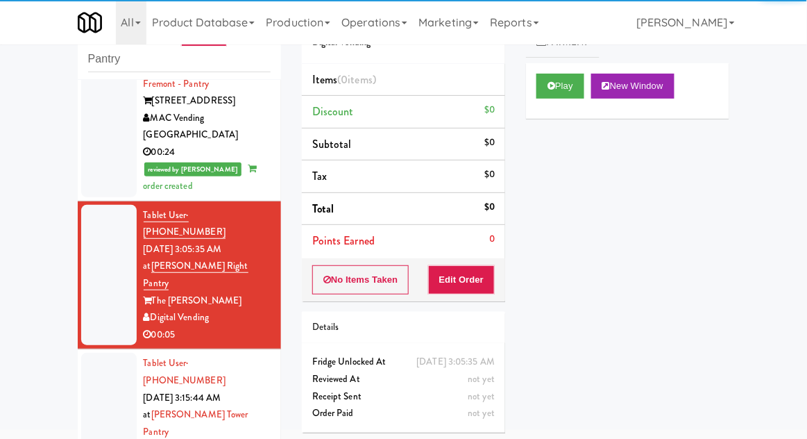
scroll to position [594, 0]
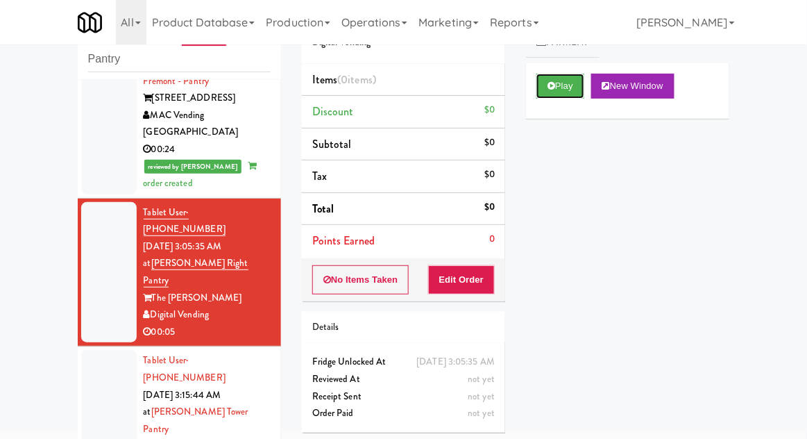
click at [559, 92] on button "Play" at bounding box center [561, 86] width 48 height 25
click at [475, 289] on button "Edit Order" at bounding box center [461, 279] width 67 height 29
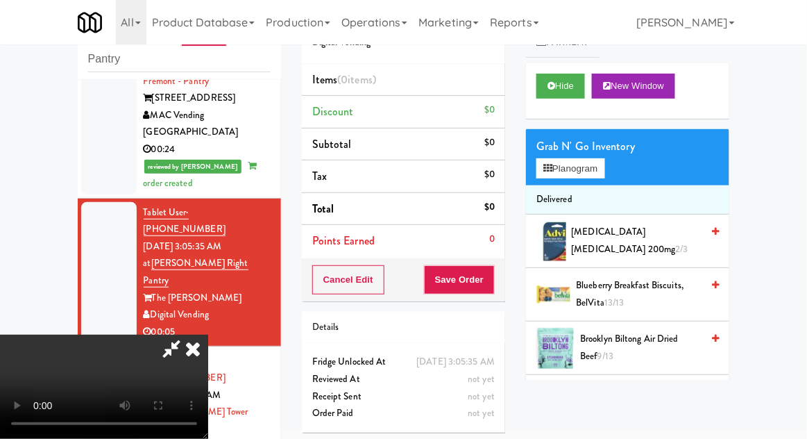
scroll to position [0, 0]
click at [567, 169] on button "Planogram" at bounding box center [571, 168] width 68 height 21
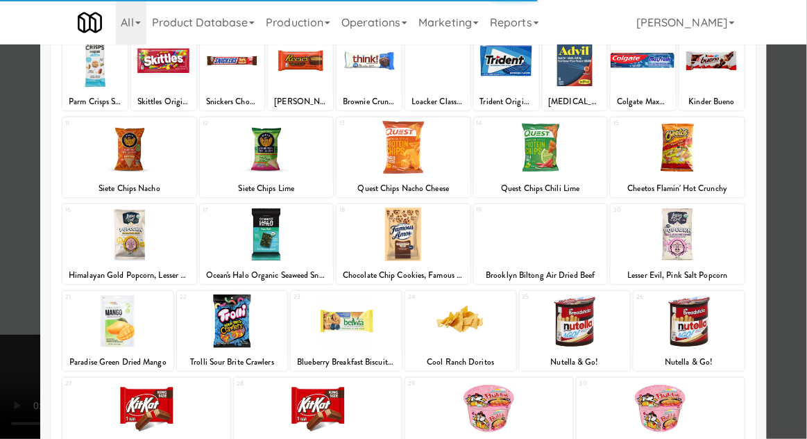
scroll to position [112, 0]
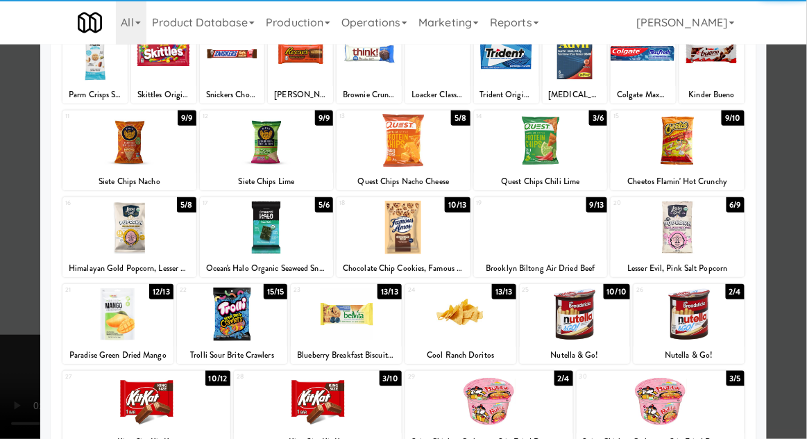
click at [258, 225] on div at bounding box center [267, 227] width 134 height 53
click at [1, 324] on div at bounding box center [403, 219] width 807 height 439
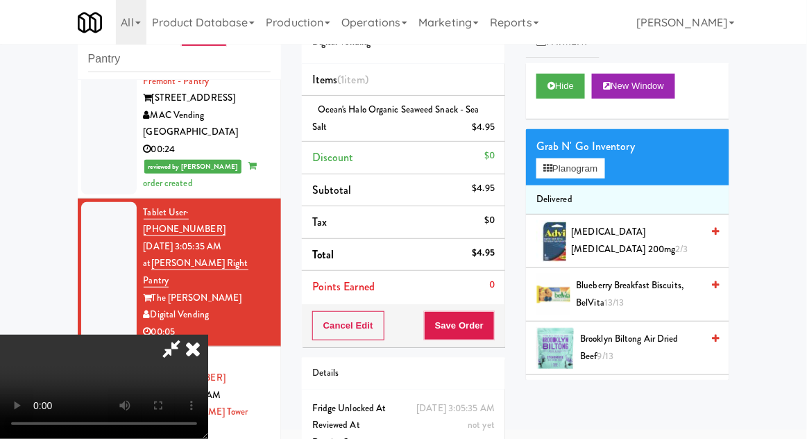
scroll to position [51, 0]
click at [491, 312] on button "Save Order" at bounding box center [459, 325] width 71 height 29
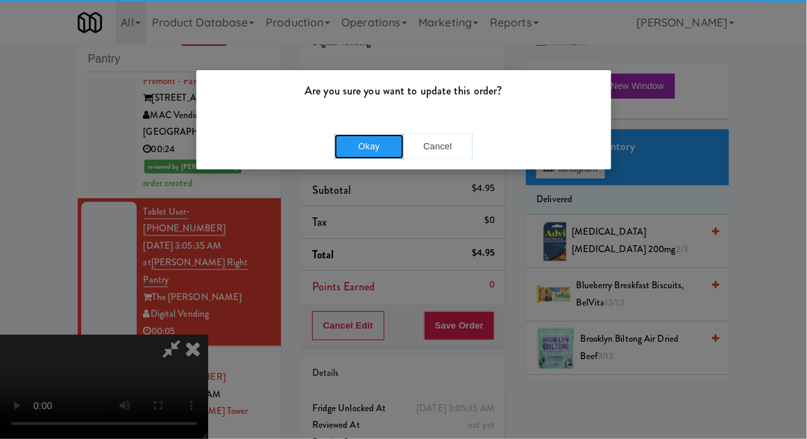
click at [354, 148] on button "Okay" at bounding box center [369, 146] width 69 height 25
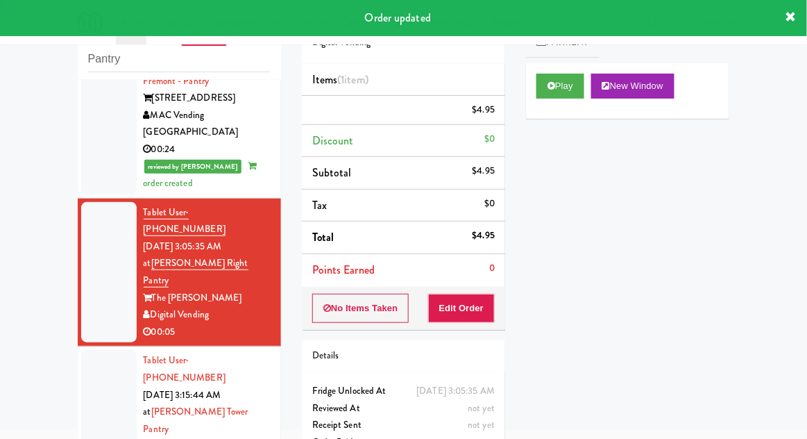
scroll to position [0, 0]
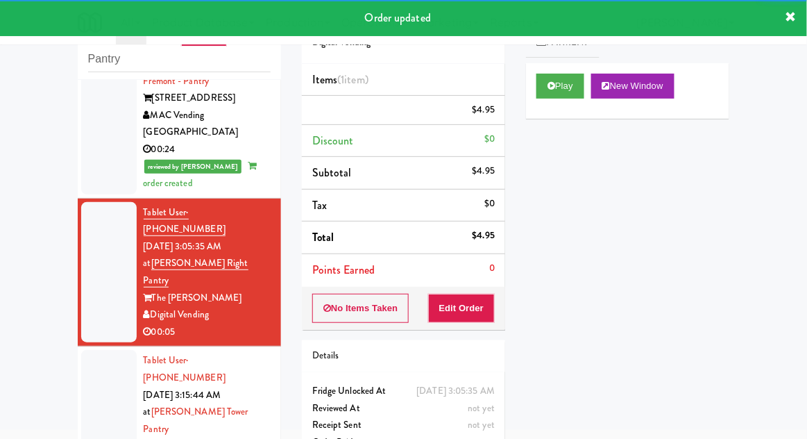
click at [110, 350] on div at bounding box center [109, 429] width 56 height 158
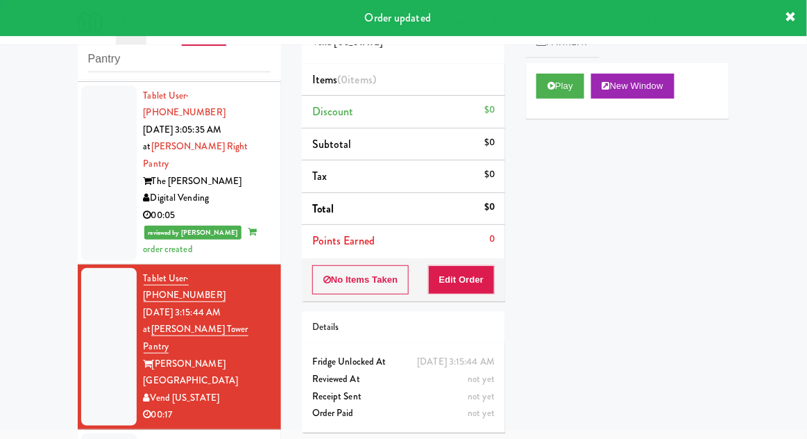
scroll to position [727, 0]
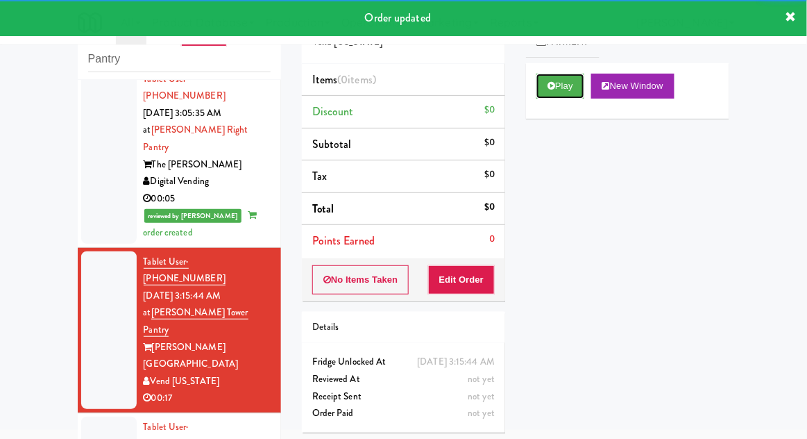
click at [549, 89] on icon at bounding box center [552, 85] width 8 height 9
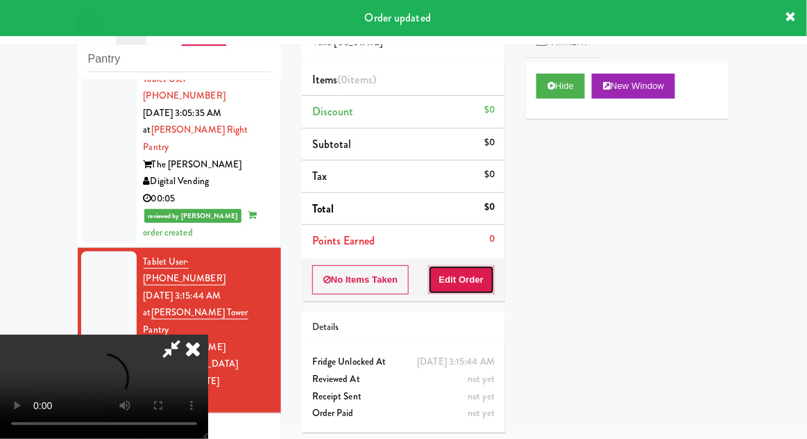
click at [475, 275] on button "Edit Order" at bounding box center [461, 279] width 67 height 29
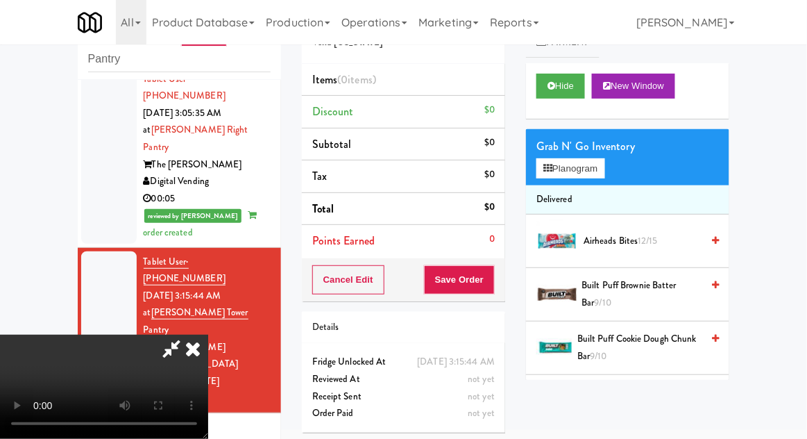
scroll to position [0, 0]
click at [557, 174] on button "Planogram" at bounding box center [571, 168] width 68 height 21
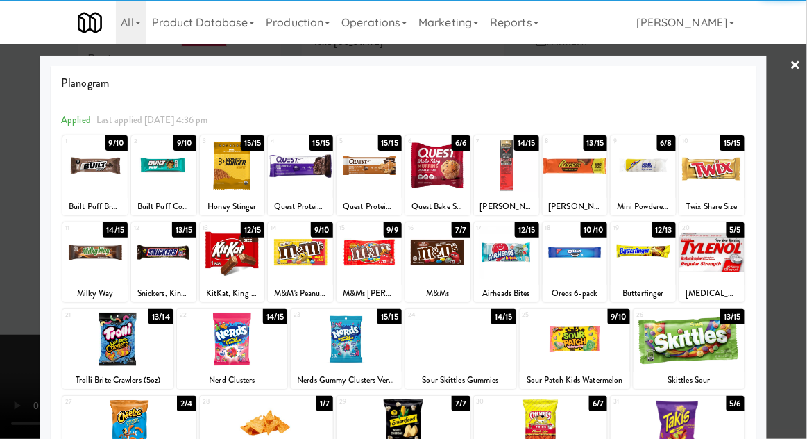
click at [643, 170] on div at bounding box center [643, 165] width 65 height 53
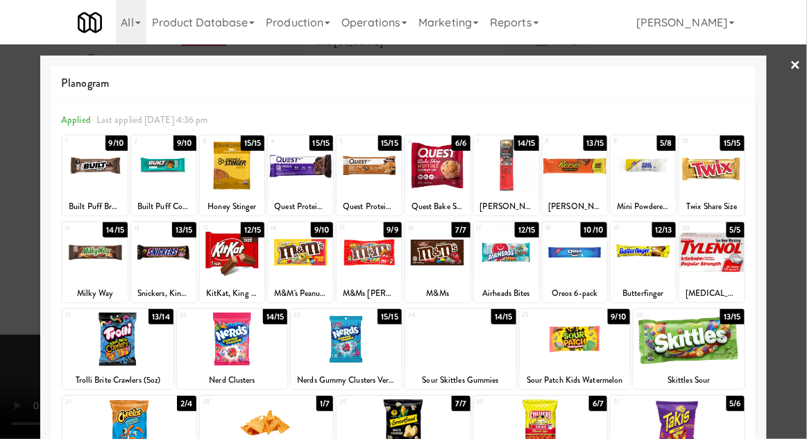
click at [23, 280] on div at bounding box center [403, 219] width 807 height 439
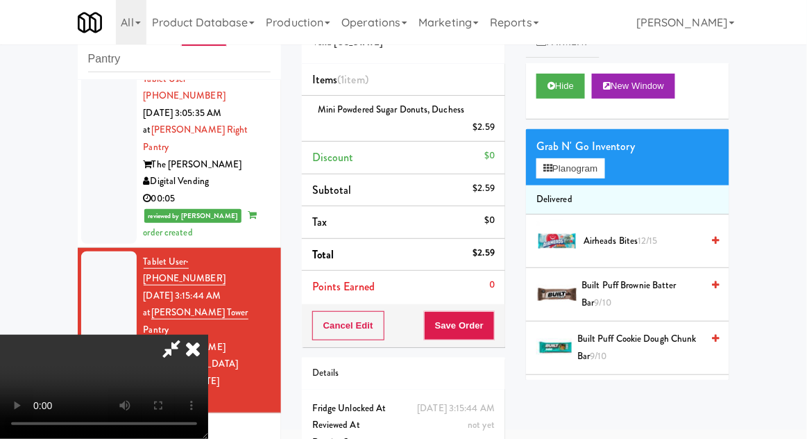
scroll to position [51, 0]
click at [494, 317] on button "Save Order" at bounding box center [459, 325] width 71 height 29
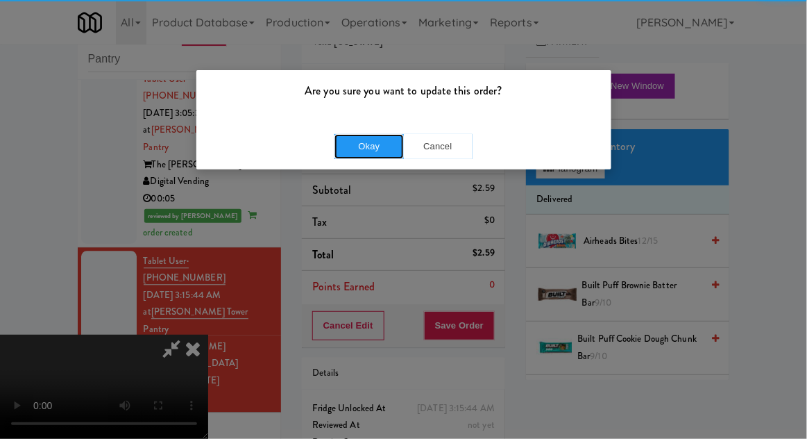
click at [348, 146] on button "Okay" at bounding box center [369, 146] width 69 height 25
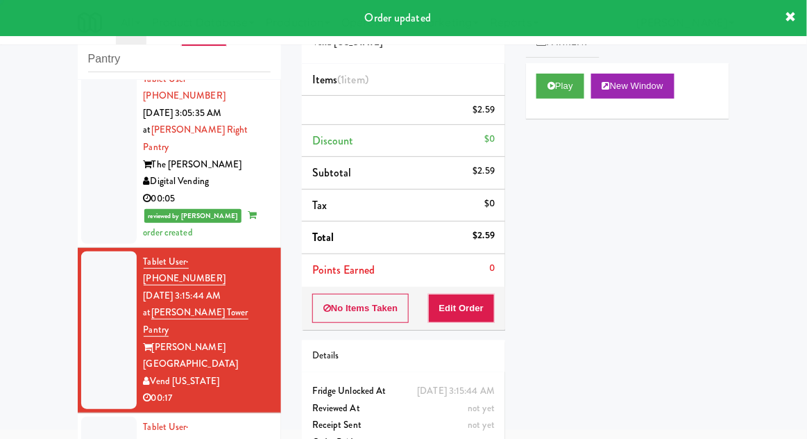
scroll to position [0, 0]
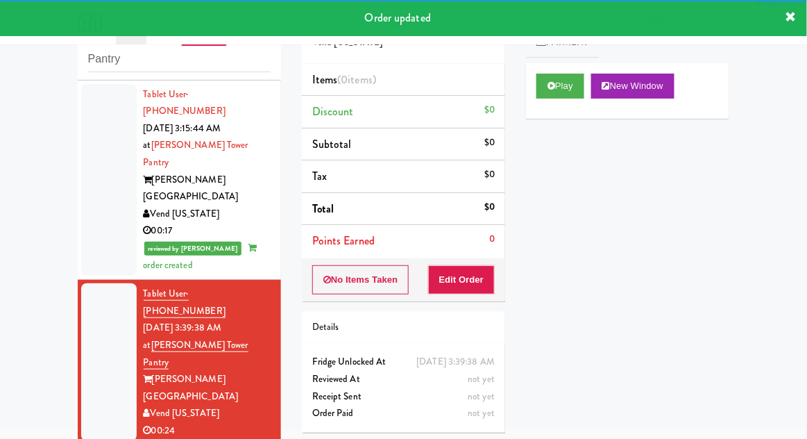
scroll to position [929, 0]
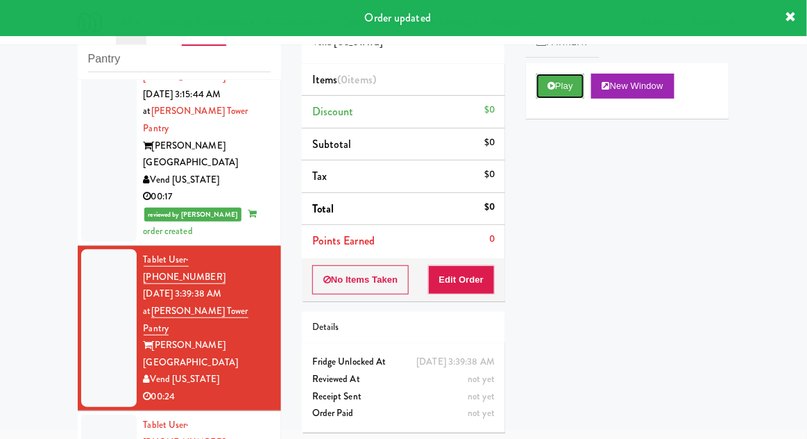
click at [551, 83] on icon at bounding box center [552, 85] width 8 height 9
click at [472, 268] on button "Edit Order" at bounding box center [461, 279] width 67 height 29
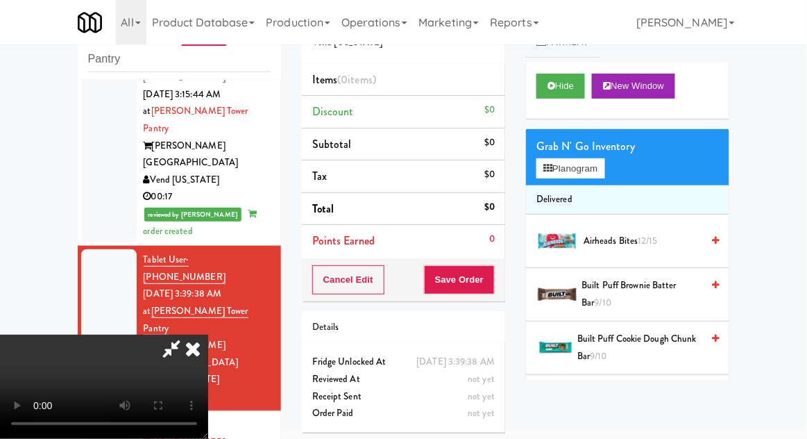
scroll to position [0, 0]
click at [568, 169] on button "Planogram" at bounding box center [571, 168] width 68 height 21
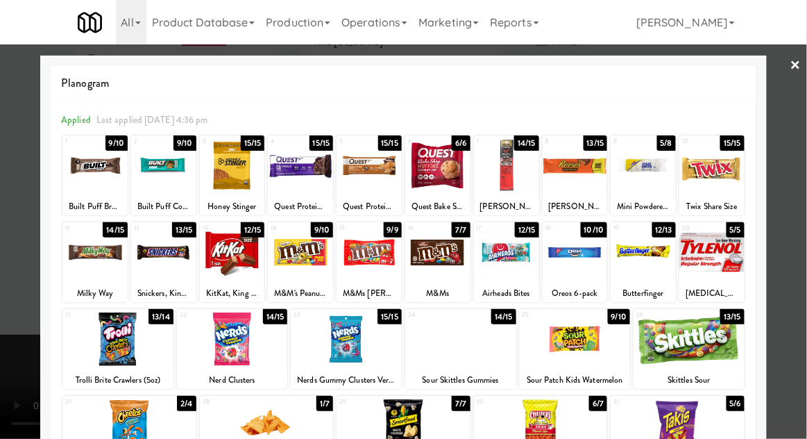
click at [523, 178] on div at bounding box center [506, 165] width 65 height 53
click at [24, 298] on div at bounding box center [403, 219] width 807 height 439
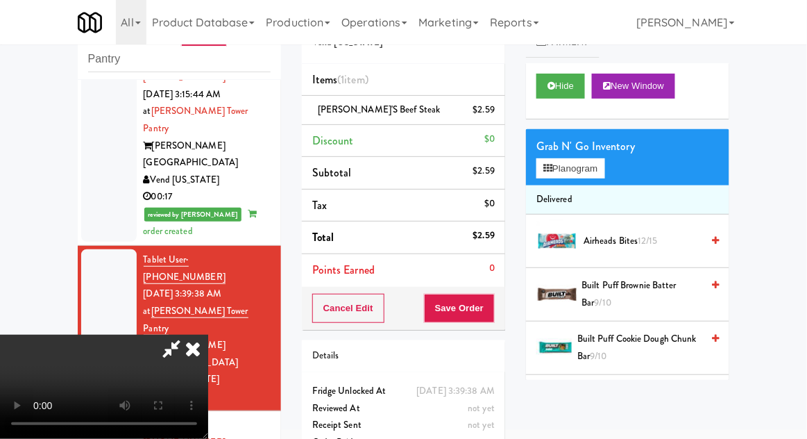
scroll to position [51, 0]
click at [490, 312] on button "Save Order" at bounding box center [459, 308] width 71 height 29
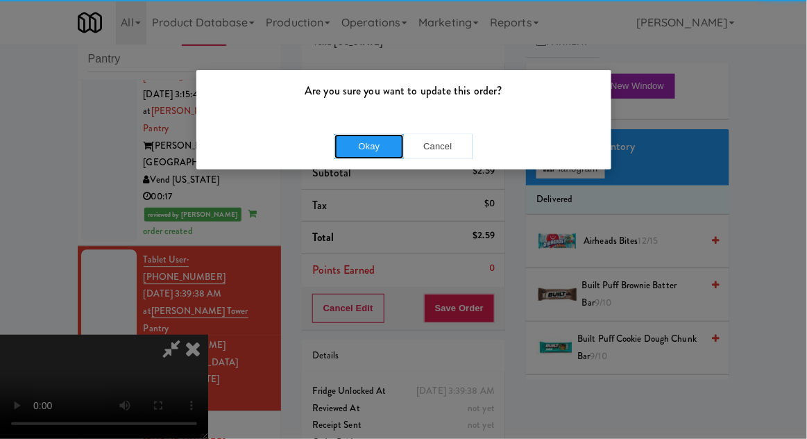
click at [358, 150] on button "Okay" at bounding box center [369, 146] width 69 height 25
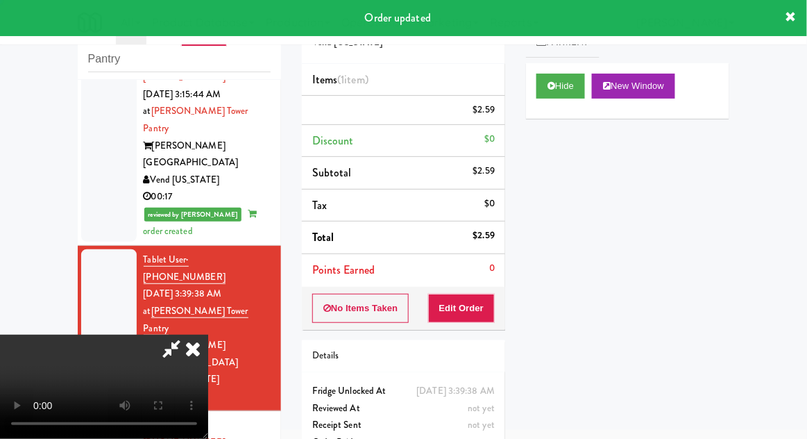
scroll to position [0, 0]
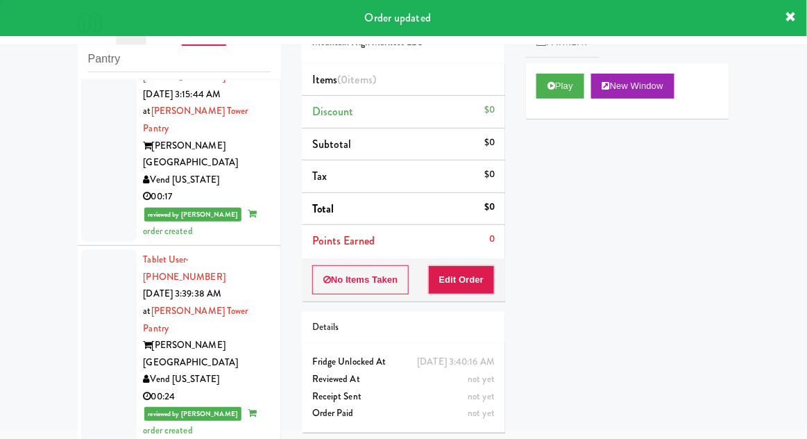
scroll to position [963, 0]
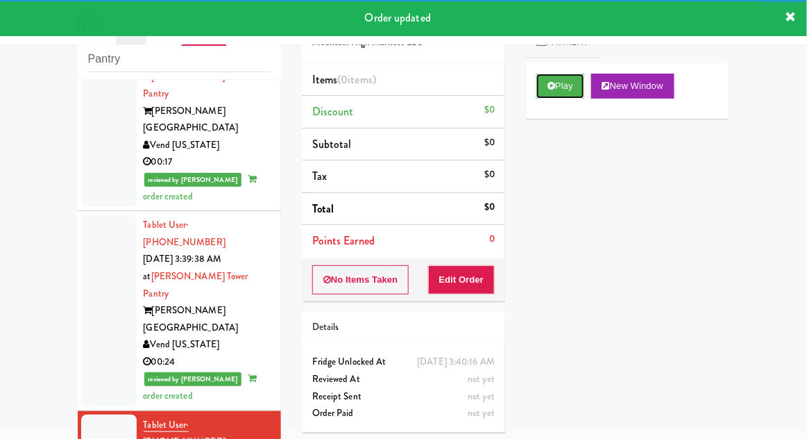
click at [537, 90] on button "Play" at bounding box center [561, 86] width 48 height 25
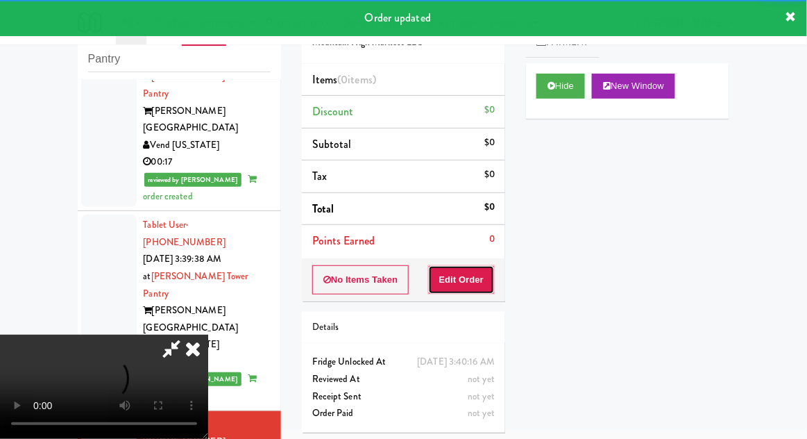
click at [462, 278] on button "Edit Order" at bounding box center [461, 279] width 67 height 29
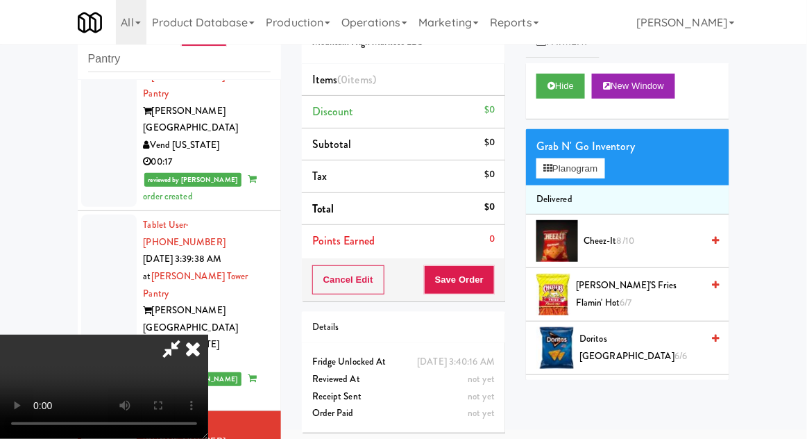
scroll to position [51, 0]
click at [549, 162] on button "Planogram" at bounding box center [571, 168] width 68 height 21
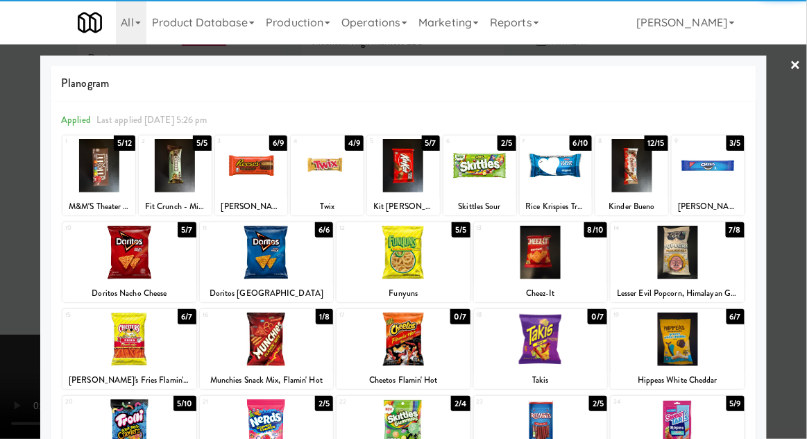
click at [124, 347] on div at bounding box center [129, 338] width 134 height 53
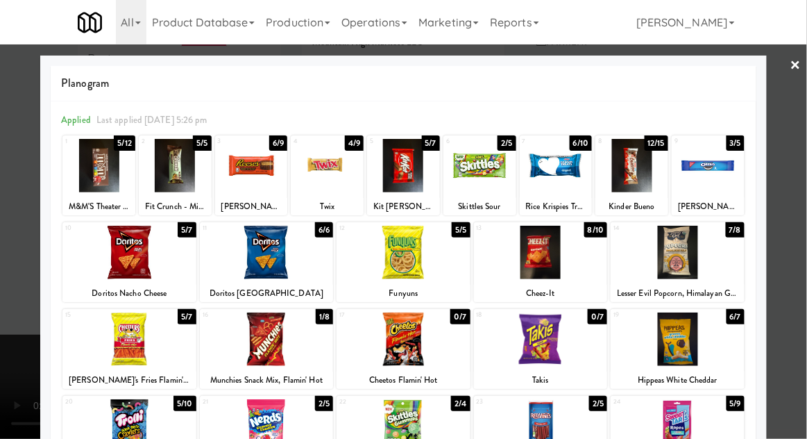
click at [117, 351] on div at bounding box center [129, 338] width 134 height 53
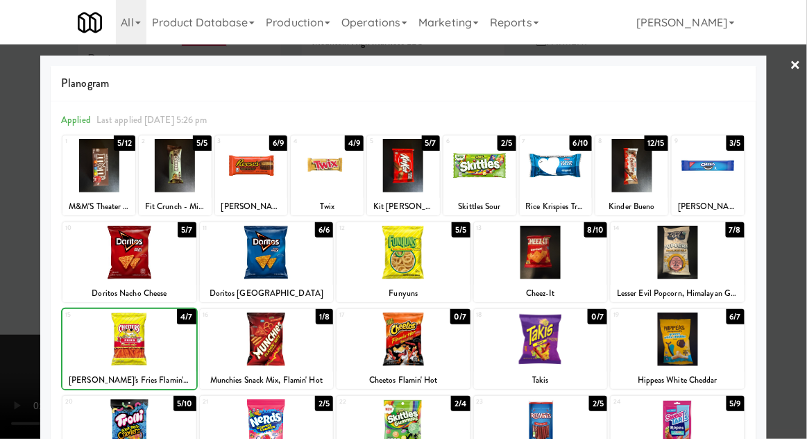
click at [20, 431] on div at bounding box center [403, 219] width 807 height 439
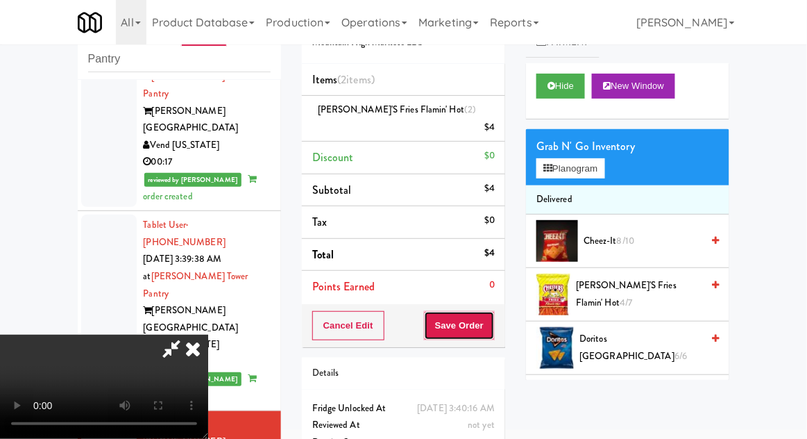
click at [493, 317] on button "Save Order" at bounding box center [459, 325] width 71 height 29
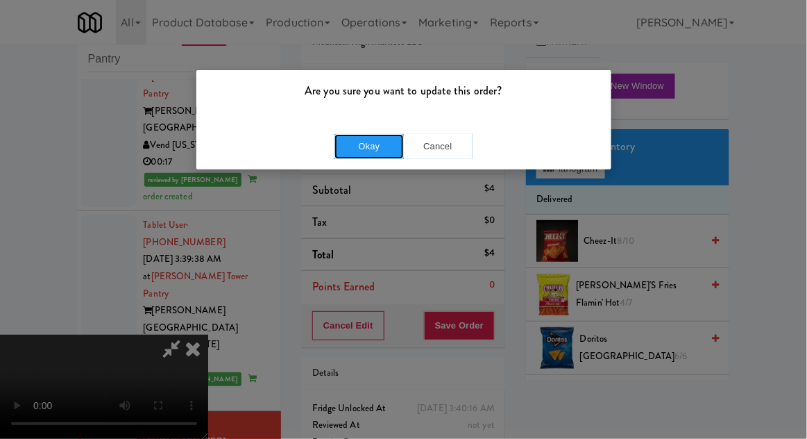
click at [369, 143] on button "Okay" at bounding box center [369, 146] width 69 height 25
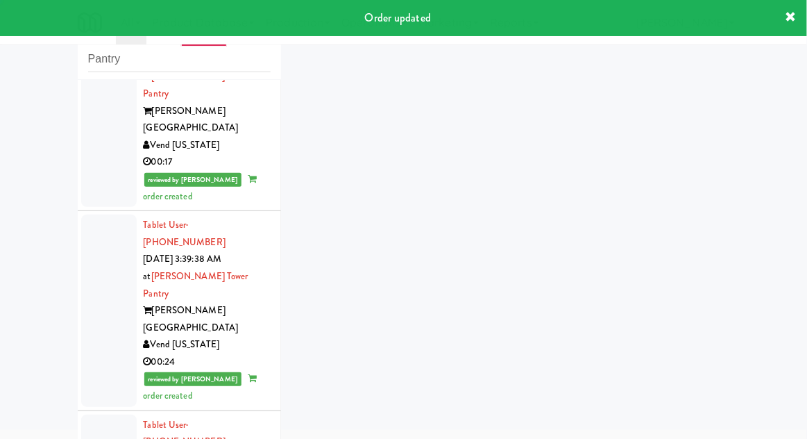
scroll to position [997, 0]
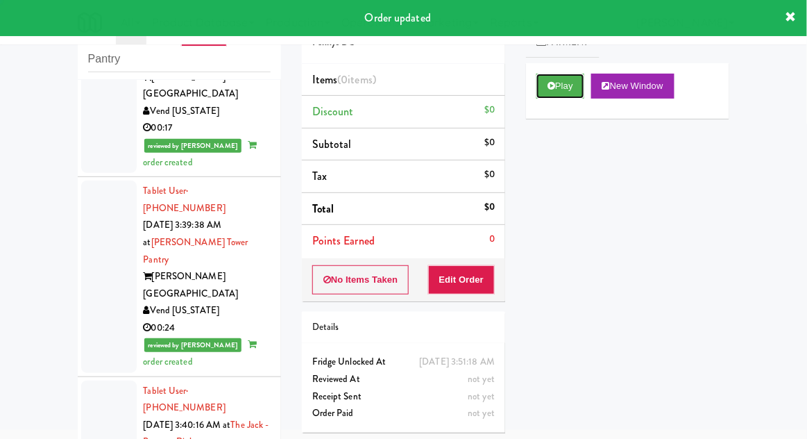
click at [565, 87] on button "Play" at bounding box center [561, 86] width 48 height 25
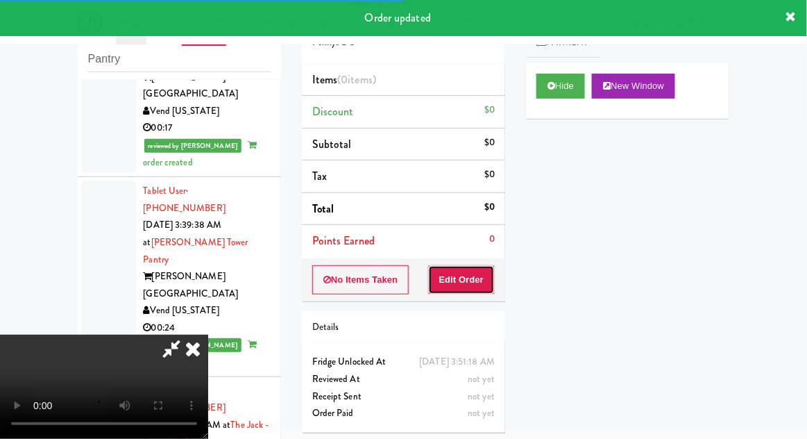
click at [478, 268] on button "Edit Order" at bounding box center [461, 279] width 67 height 29
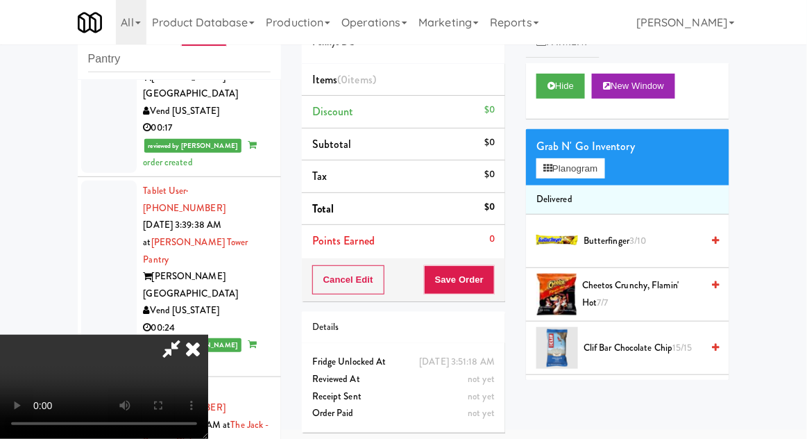
scroll to position [0, 0]
click at [591, 236] on span "Butterfinger 3/10" at bounding box center [643, 241] width 118 height 17
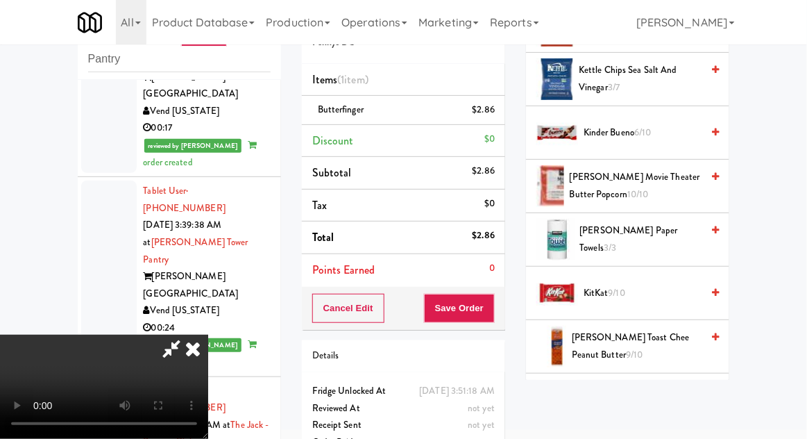
scroll to position [483, 0]
click at [605, 137] on span "Kinder Bueno 6/10" at bounding box center [643, 132] width 118 height 17
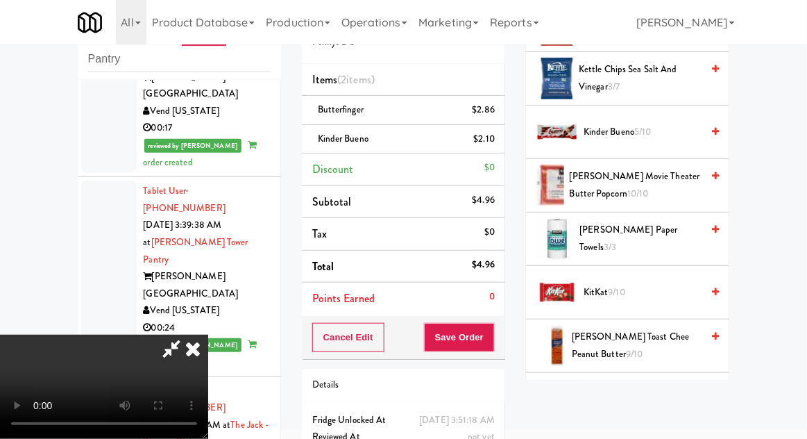
scroll to position [51, 0]
click at [490, 338] on button "Save Order" at bounding box center [459, 337] width 71 height 29
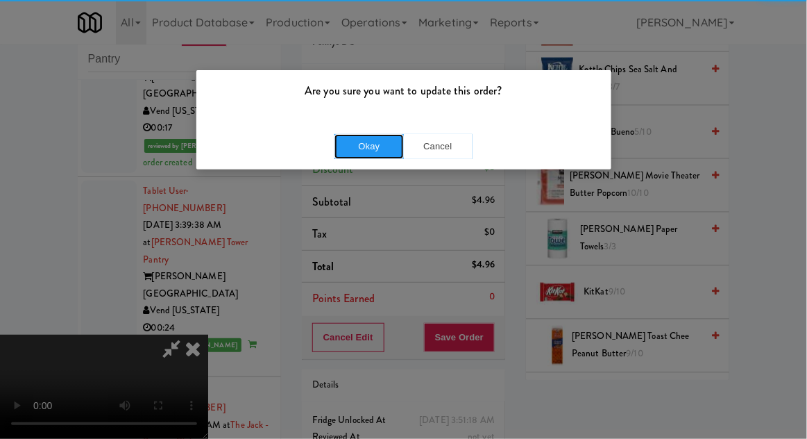
click at [364, 135] on button "Okay" at bounding box center [369, 146] width 69 height 25
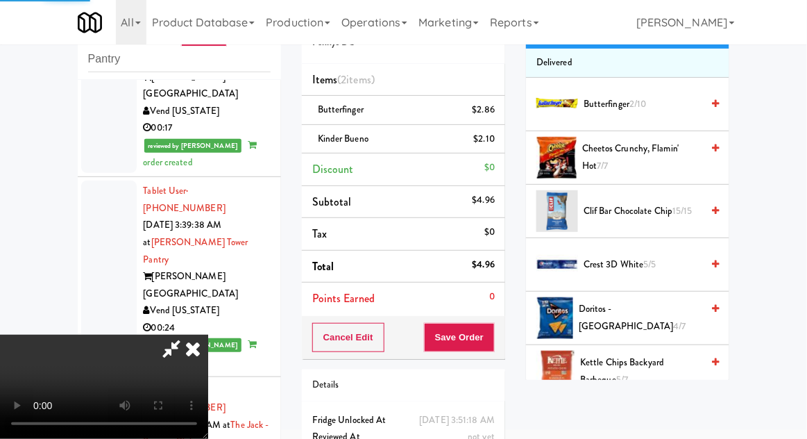
scroll to position [0, 0]
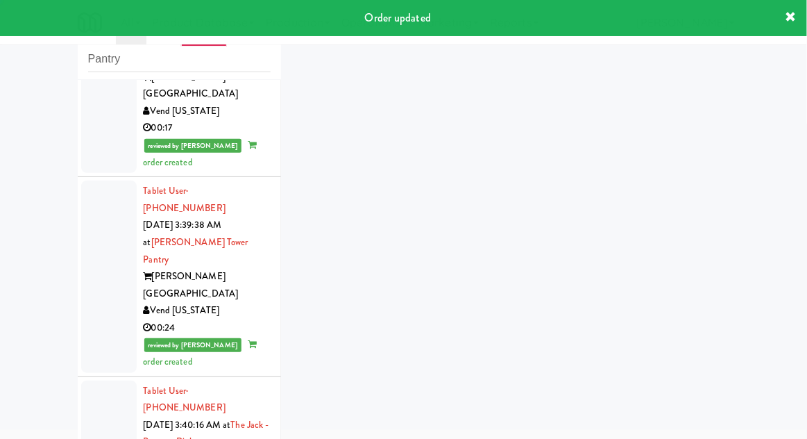
scroll to position [1031, 0]
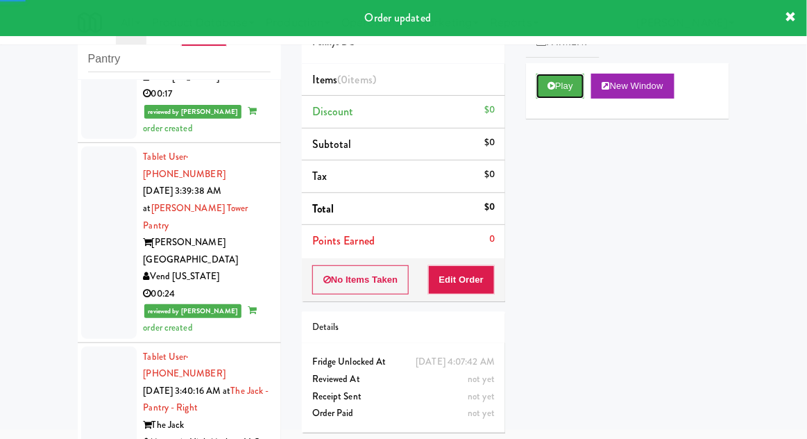
click at [553, 90] on icon at bounding box center [552, 85] width 8 height 9
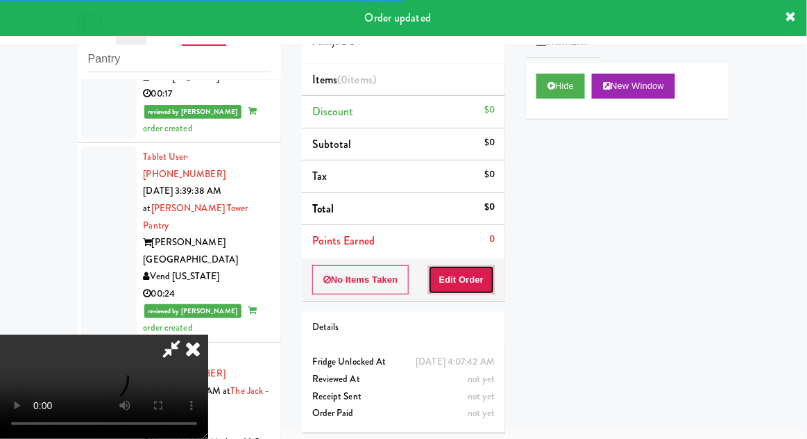
click at [471, 280] on button "Edit Order" at bounding box center [461, 279] width 67 height 29
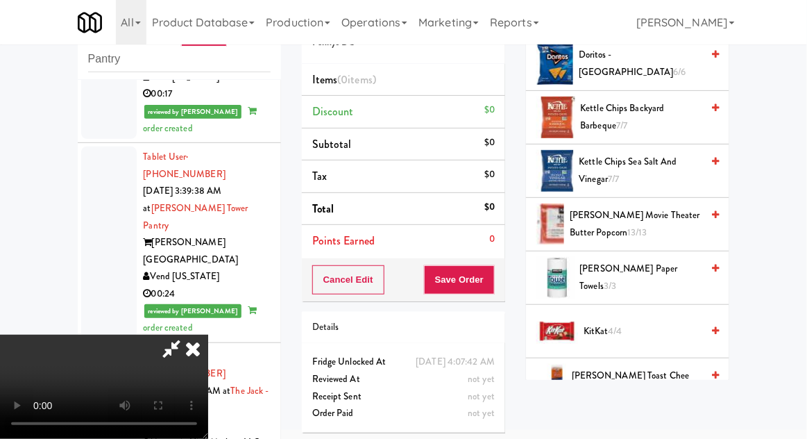
scroll to position [450, 0]
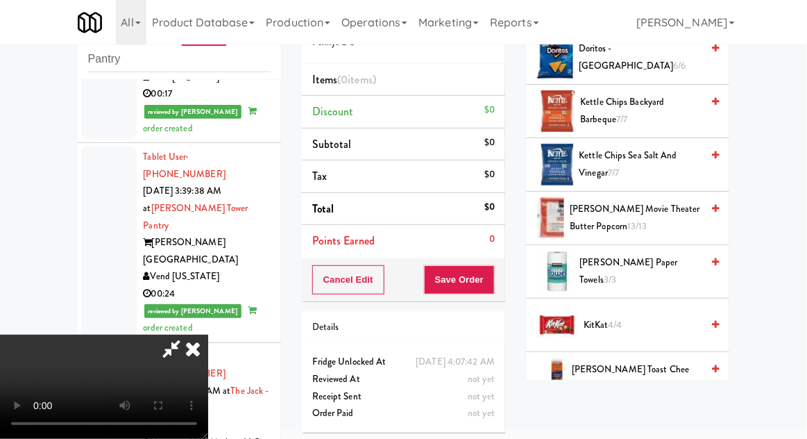
click at [607, 156] on span "Kettle Chips Sea Salt and Vinegar 7/7" at bounding box center [641, 164] width 123 height 34
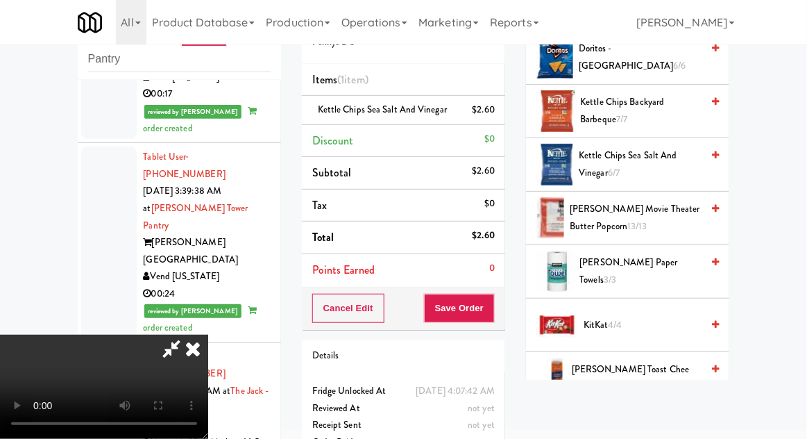
click at [504, 312] on div "Cancel Edit Save Order" at bounding box center [403, 308] width 203 height 43
click at [489, 311] on button "Save Order" at bounding box center [459, 308] width 71 height 29
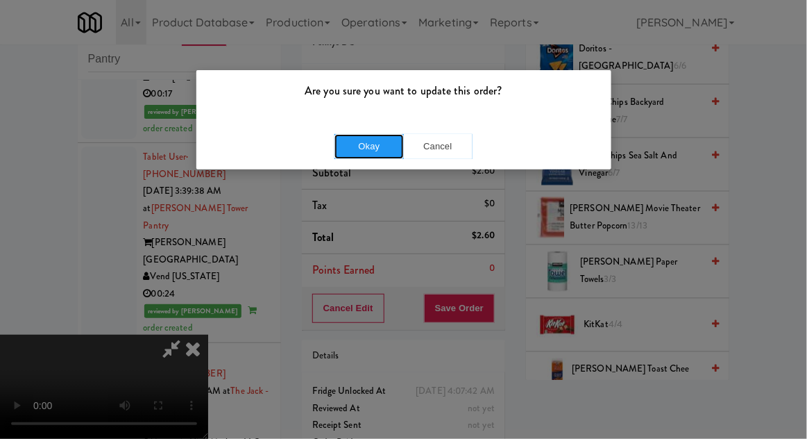
click at [360, 149] on button "Okay" at bounding box center [369, 146] width 69 height 25
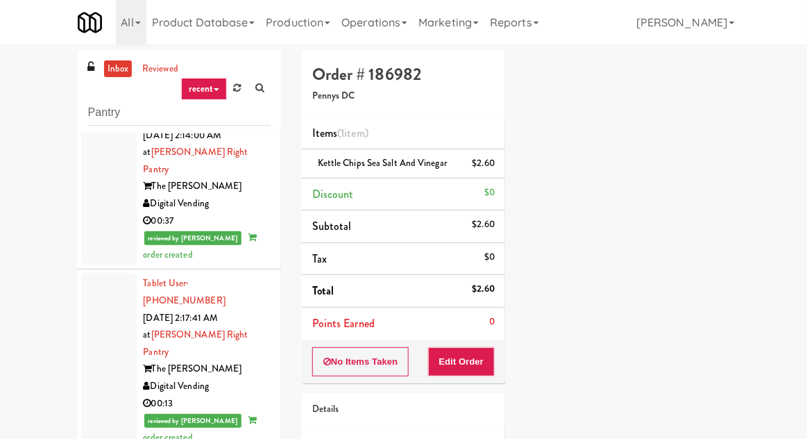
scroll to position [0, 0]
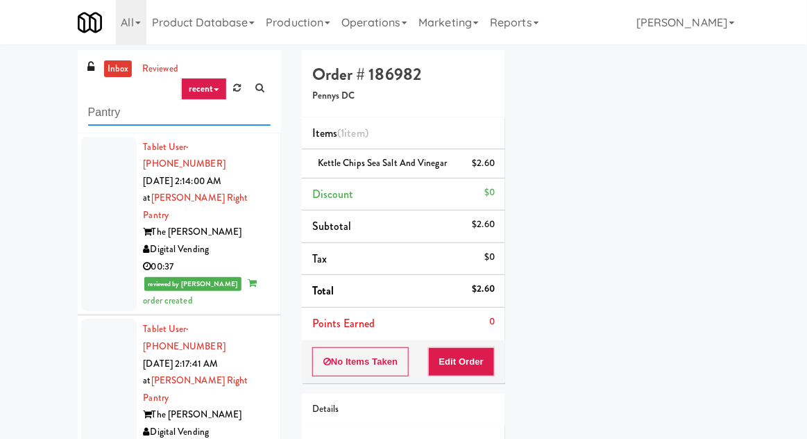
click at [105, 108] on input "Pantry" at bounding box center [179, 113] width 183 height 26
click at [102, 109] on input "Pantry" at bounding box center [179, 113] width 183 height 26
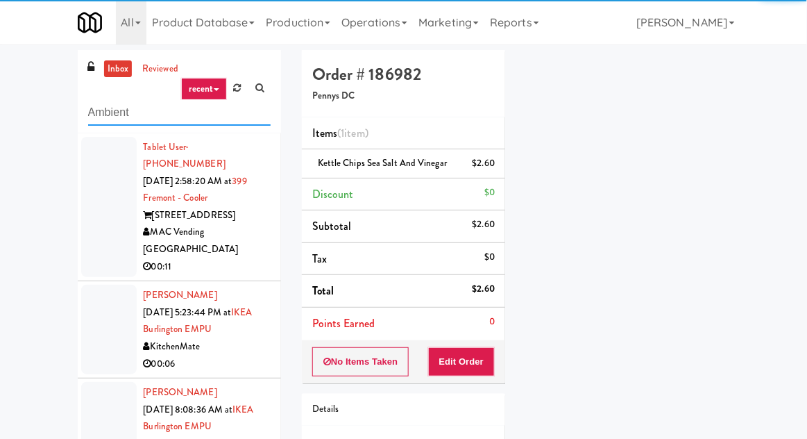
type input "Ambient"
click at [12, 124] on div "inbox reviewed recent all unclear take inventory issue suspicious failed recent…" at bounding box center [403, 305] width 807 height 510
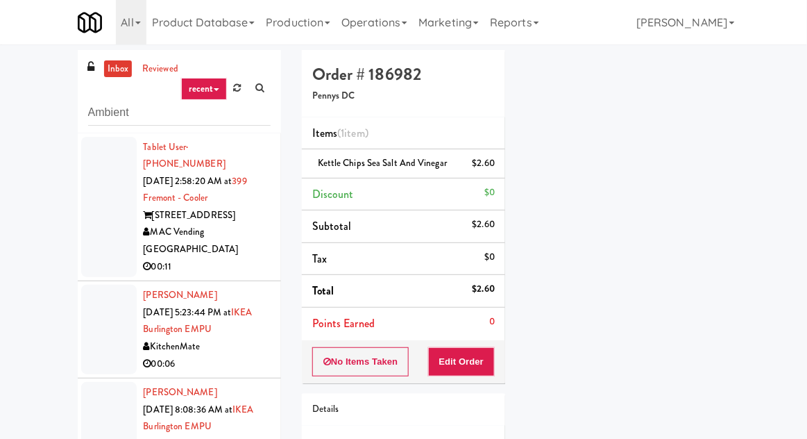
click at [110, 239] on div at bounding box center [109, 207] width 56 height 141
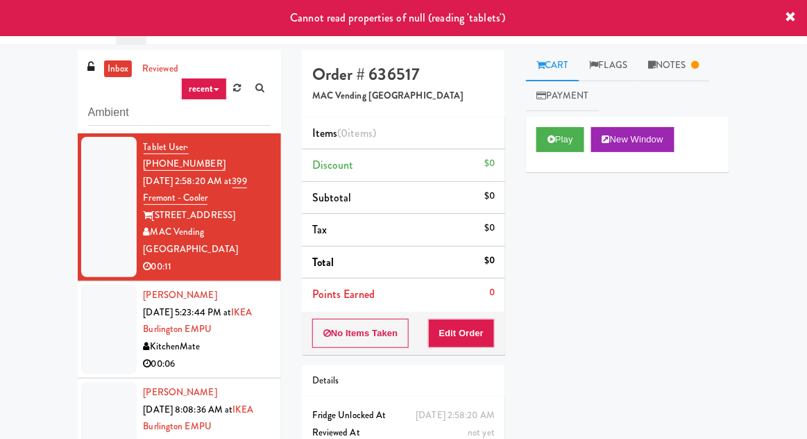
click at [689, 78] on link "Notes" at bounding box center [674, 65] width 72 height 31
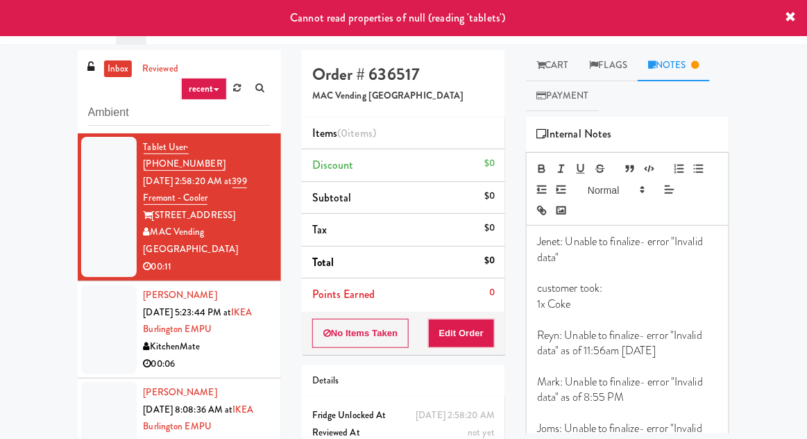
click at [89, 314] on div at bounding box center [109, 330] width 56 height 90
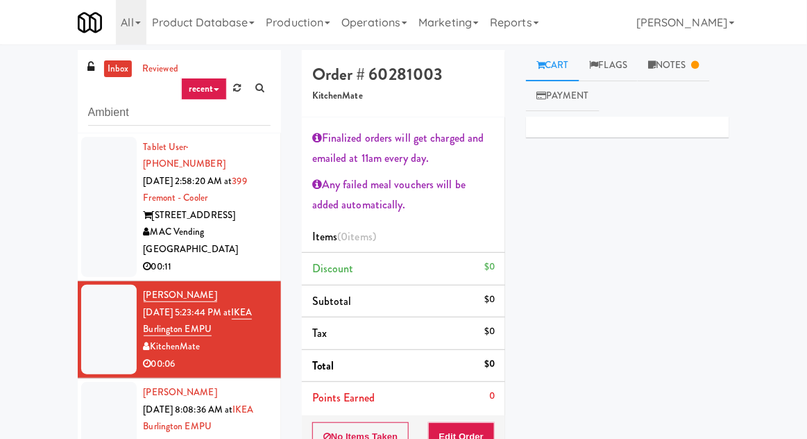
click at [126, 74] on link "inbox" at bounding box center [118, 68] width 28 height 17
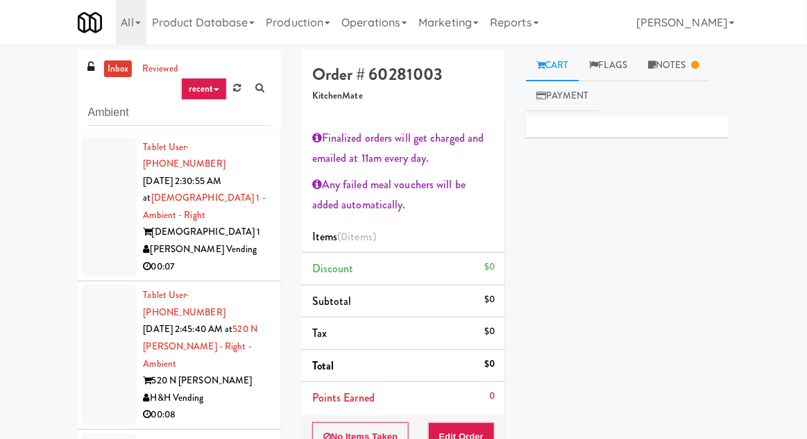
click at [110, 210] on div at bounding box center [109, 207] width 56 height 141
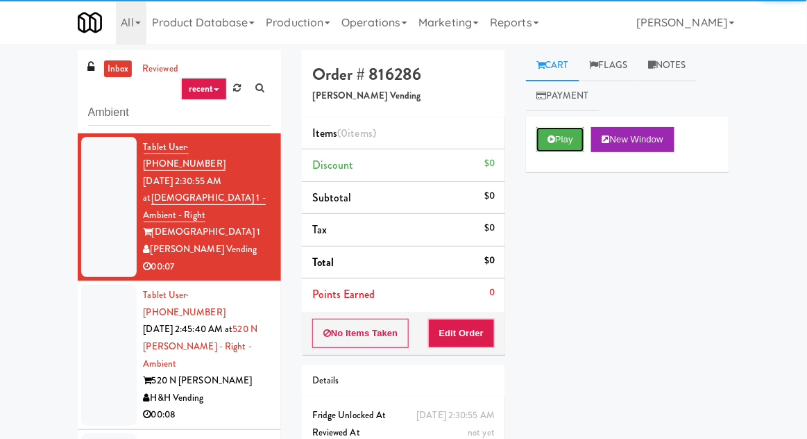
click at [547, 143] on button "Play" at bounding box center [561, 139] width 48 height 25
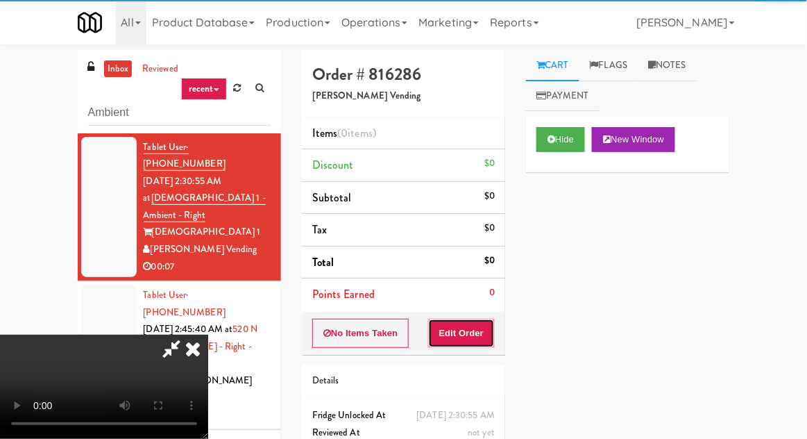
click at [466, 342] on button "Edit Order" at bounding box center [461, 333] width 67 height 29
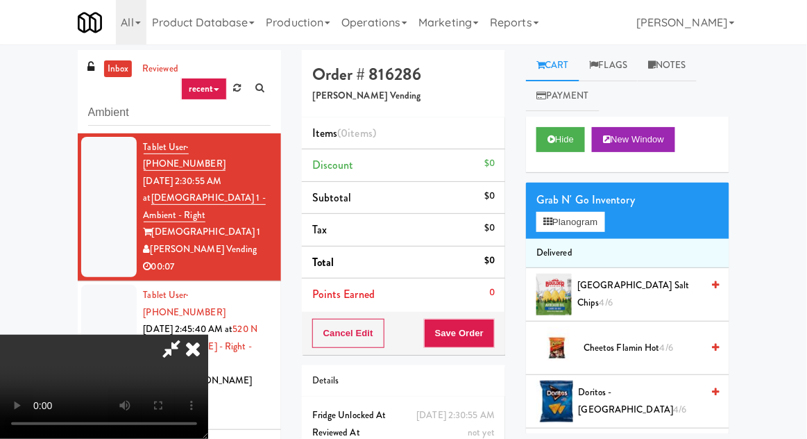
scroll to position [53, 0]
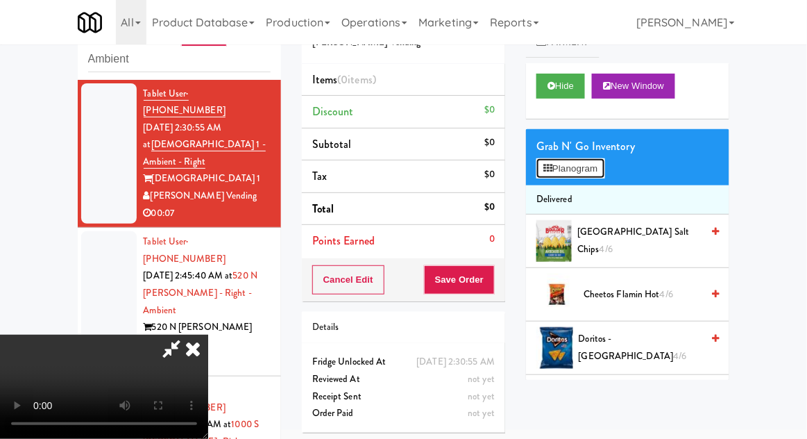
click at [605, 175] on button "Planogram" at bounding box center [571, 168] width 68 height 21
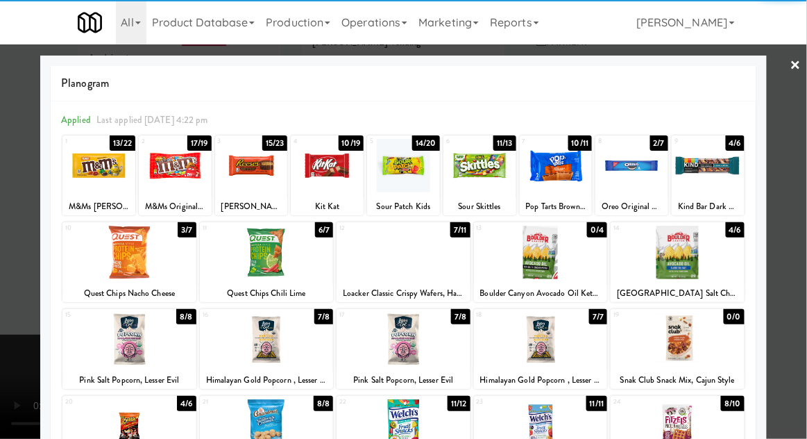
click at [702, 271] on div at bounding box center [678, 252] width 134 height 53
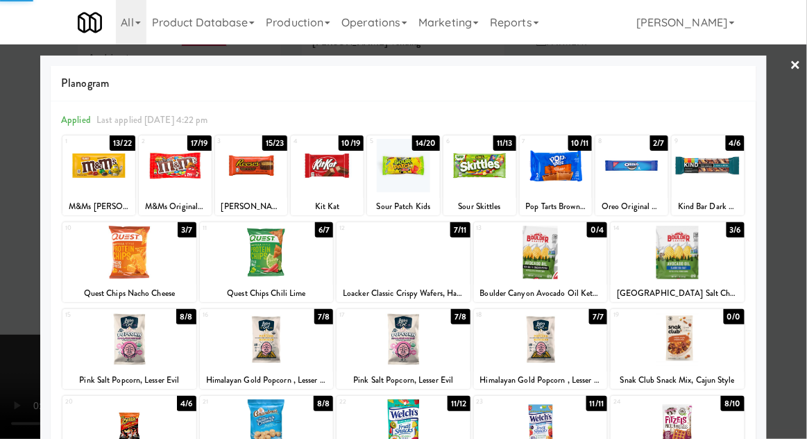
click at [789, 255] on div at bounding box center [403, 219] width 807 height 439
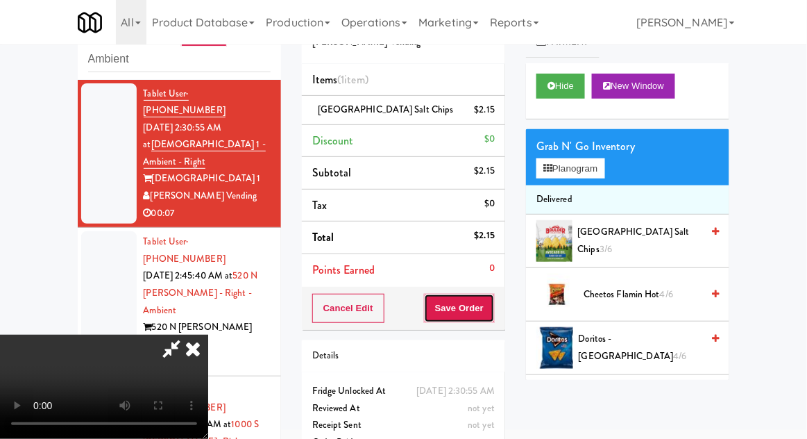
click at [487, 308] on button "Save Order" at bounding box center [459, 308] width 71 height 29
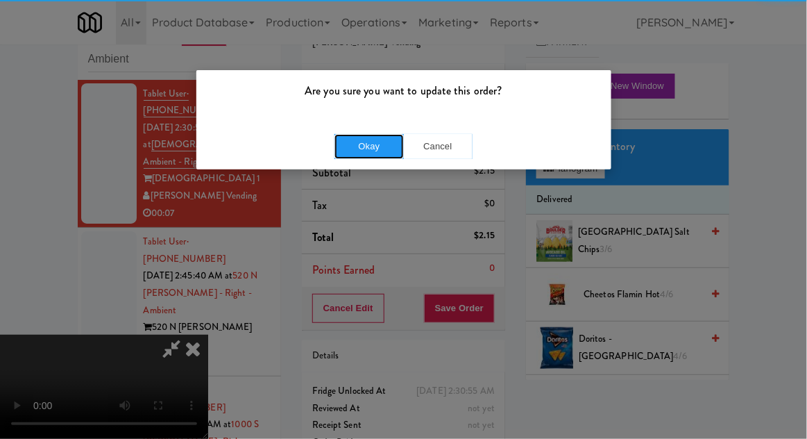
click at [373, 153] on button "Okay" at bounding box center [369, 146] width 69 height 25
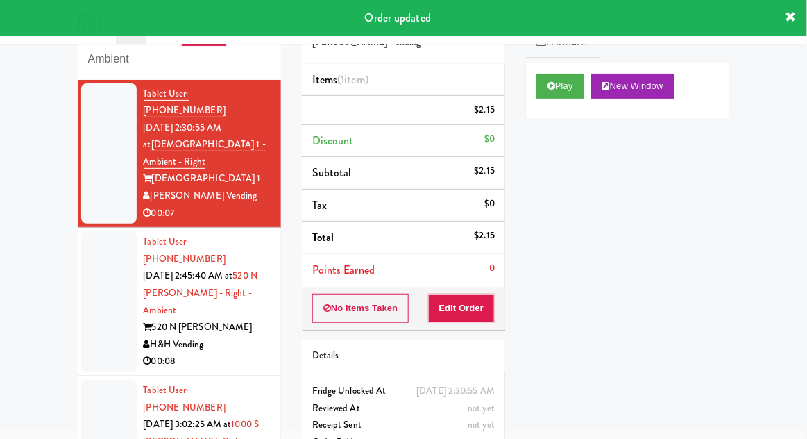
click at [95, 281] on div at bounding box center [109, 301] width 56 height 141
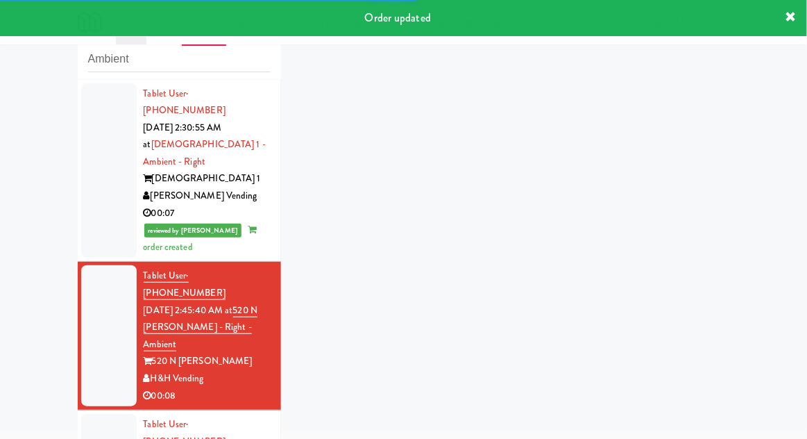
scroll to position [74, 0]
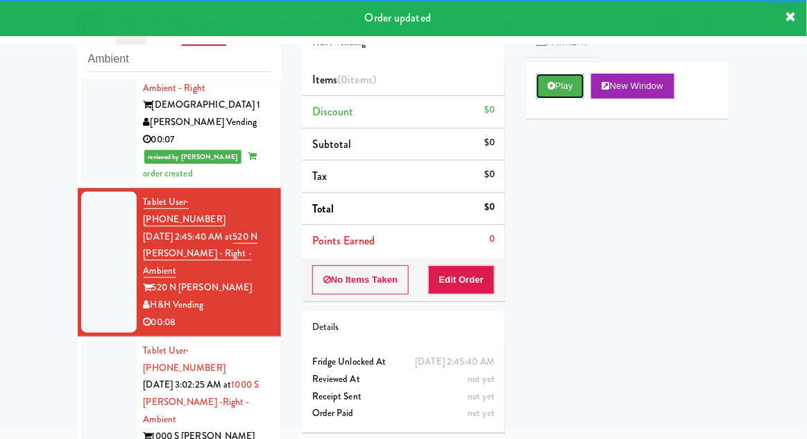
click at [543, 83] on button "Play" at bounding box center [561, 86] width 48 height 25
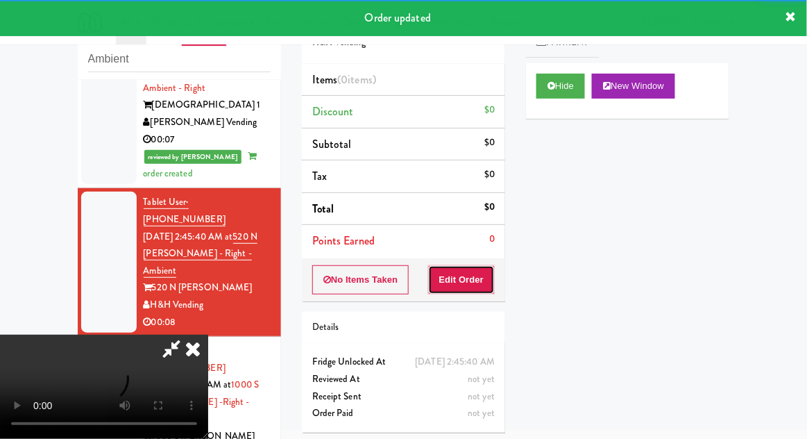
click at [469, 290] on button "Edit Order" at bounding box center [461, 279] width 67 height 29
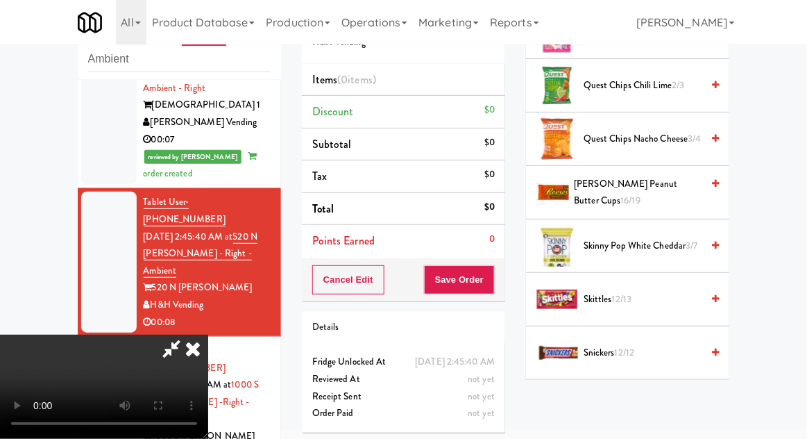
scroll to position [1197, 0]
click at [684, 237] on span "Skinny Pop White Cheddar 3/7" at bounding box center [643, 245] width 118 height 17
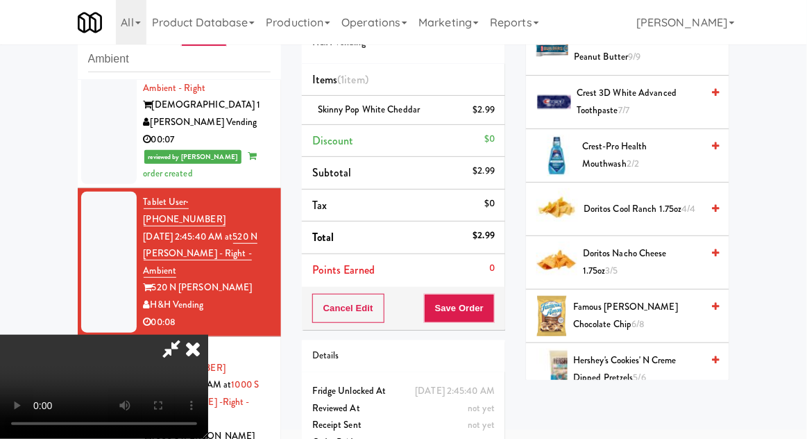
scroll to position [407, 0]
click at [656, 305] on span "Famous Amos Chocolate Chip 6/8" at bounding box center [637, 315] width 128 height 34
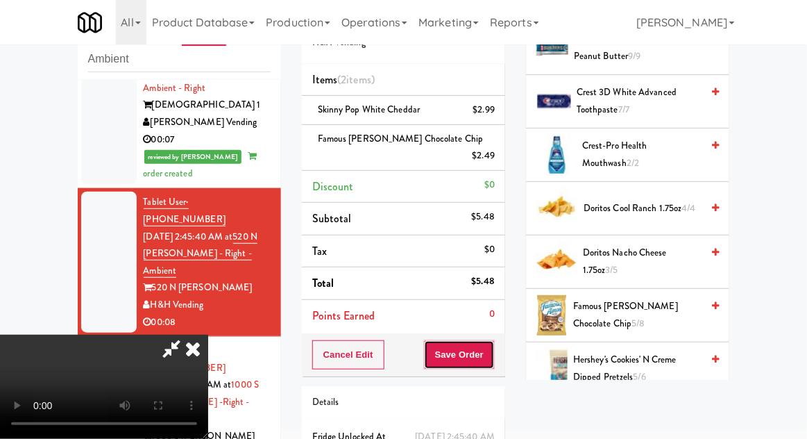
click at [491, 344] on button "Save Order" at bounding box center [459, 354] width 71 height 29
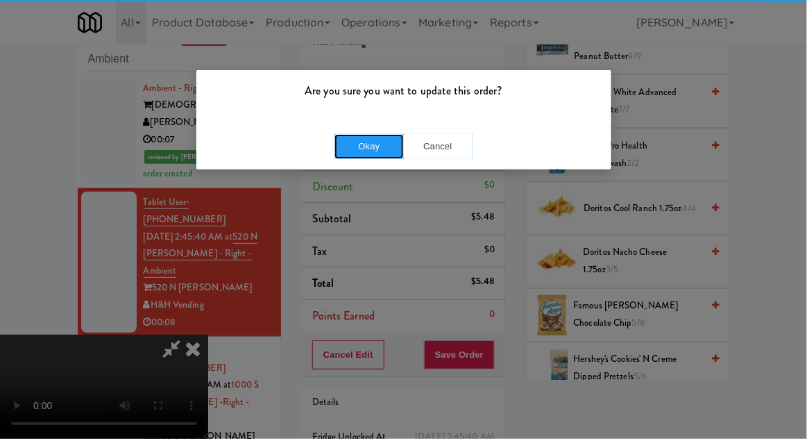
click at [356, 142] on button "Okay" at bounding box center [369, 146] width 69 height 25
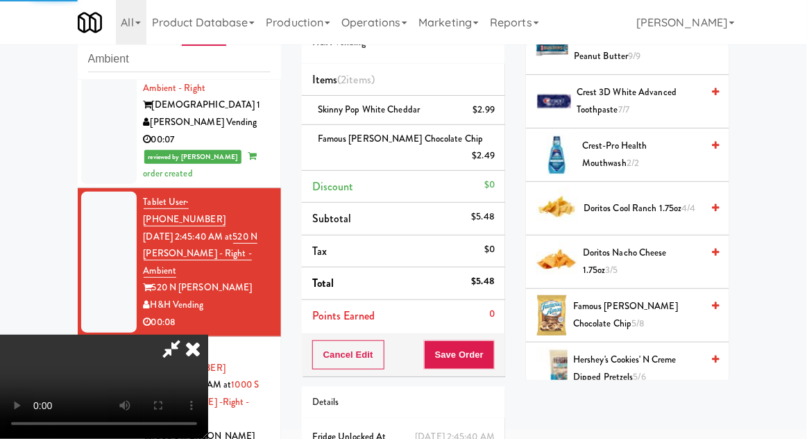
scroll to position [137, 0]
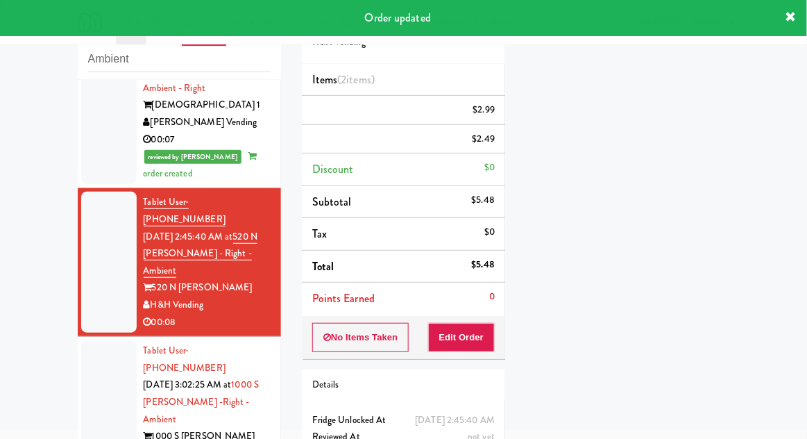
click at [103, 340] on div at bounding box center [109, 410] width 56 height 141
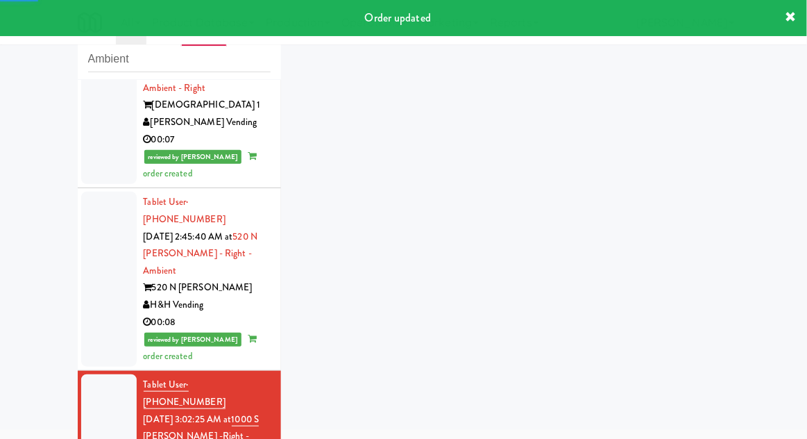
scroll to position [108, 0]
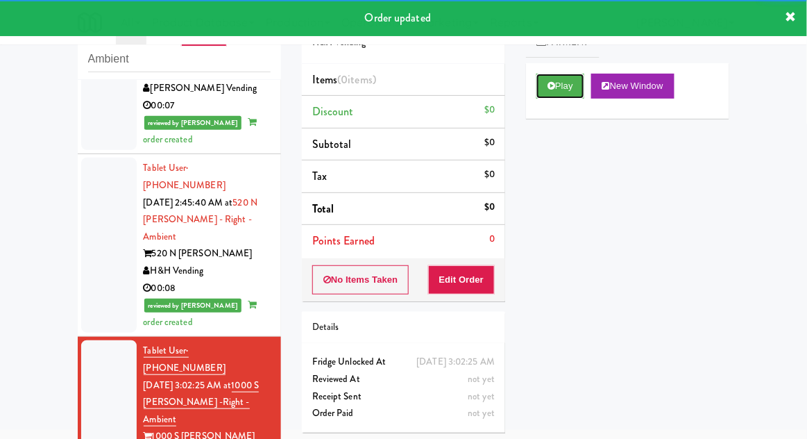
click at [550, 91] on button "Play" at bounding box center [561, 86] width 48 height 25
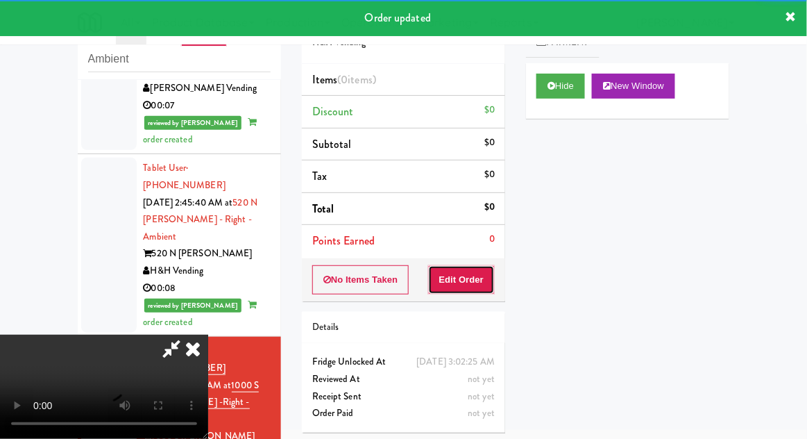
click at [444, 278] on button "Edit Order" at bounding box center [461, 279] width 67 height 29
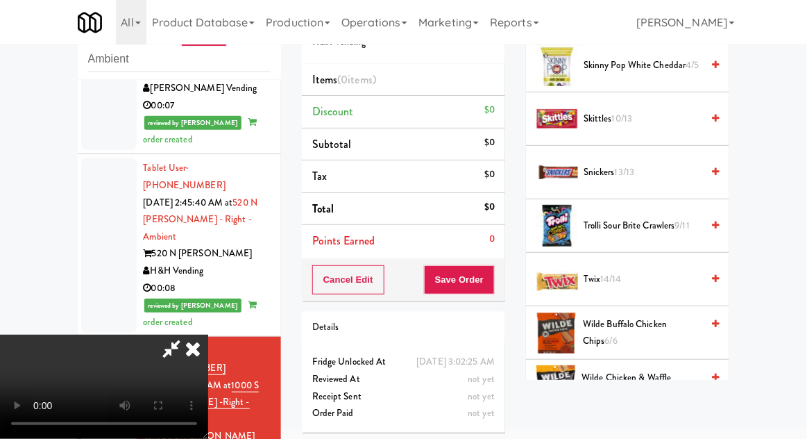
scroll to position [1498, 0]
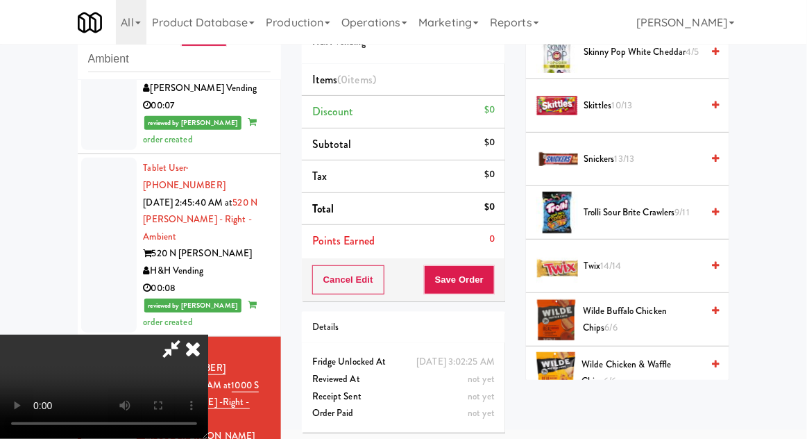
click at [661, 258] on span "Twix 14/14" at bounding box center [643, 266] width 118 height 17
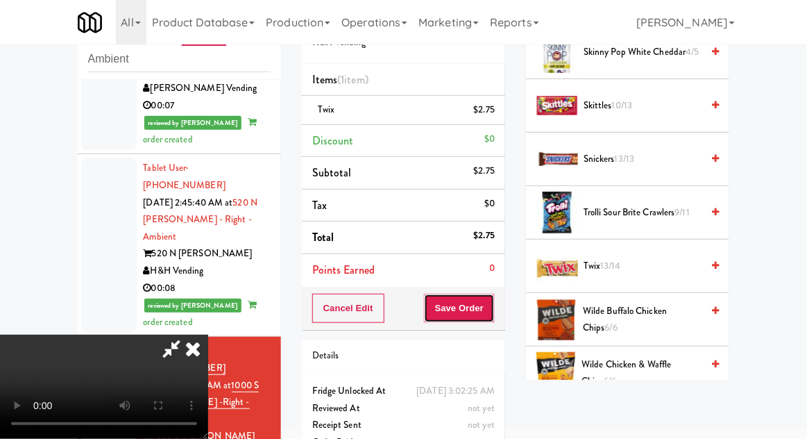
click at [493, 302] on button "Save Order" at bounding box center [459, 308] width 71 height 29
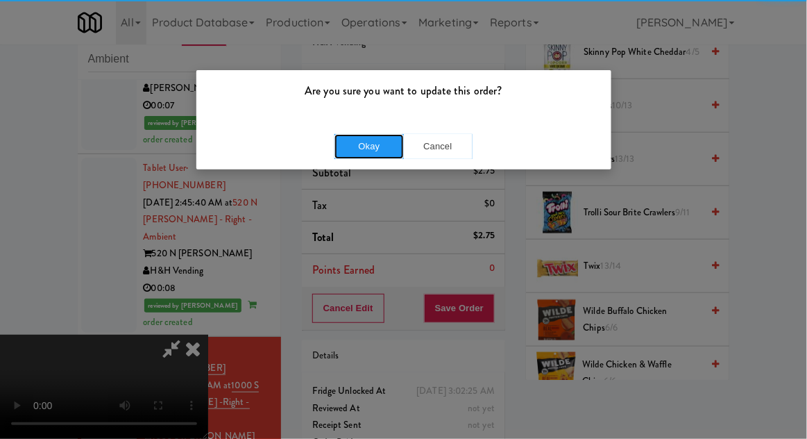
click at [371, 140] on button "Okay" at bounding box center [369, 146] width 69 height 25
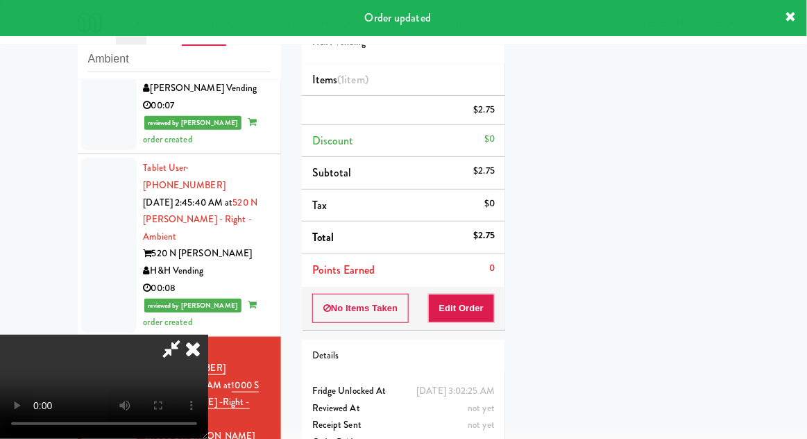
scroll to position [137, 0]
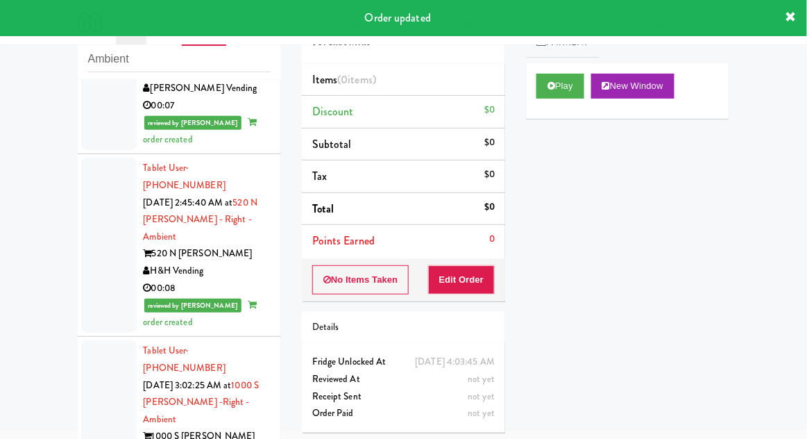
scroll to position [142, 0]
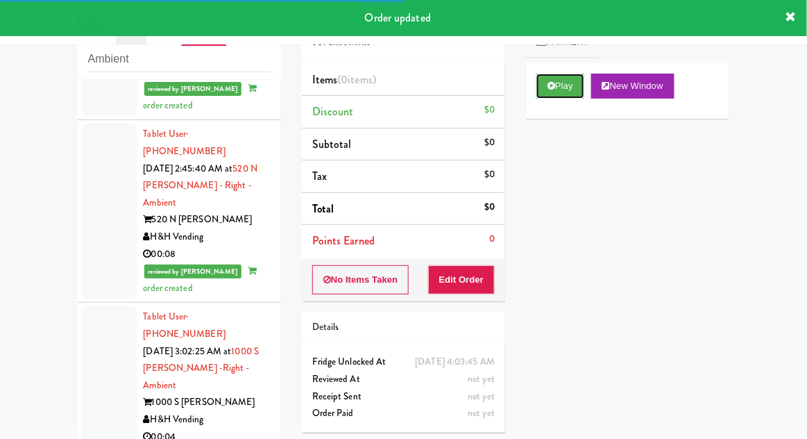
click at [568, 92] on button "Play" at bounding box center [561, 86] width 48 height 25
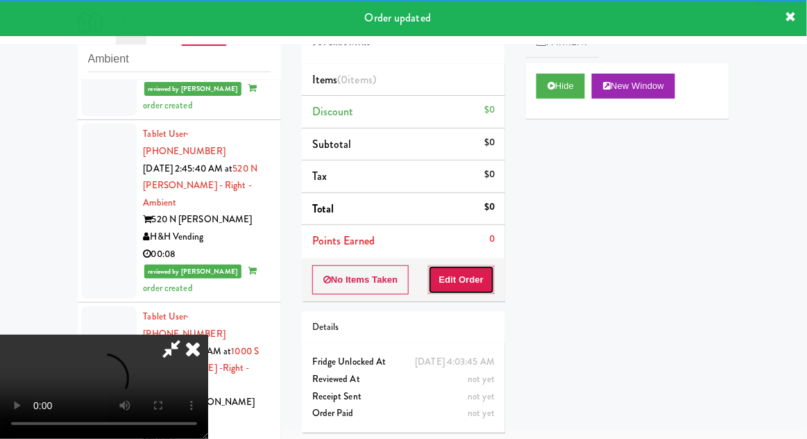
click at [477, 280] on button "Edit Order" at bounding box center [461, 279] width 67 height 29
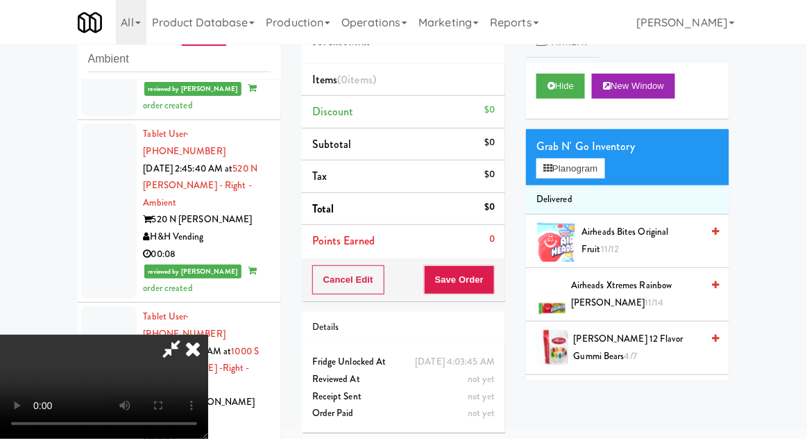
scroll to position [0, 0]
click at [605, 174] on button "Planogram" at bounding box center [571, 168] width 68 height 21
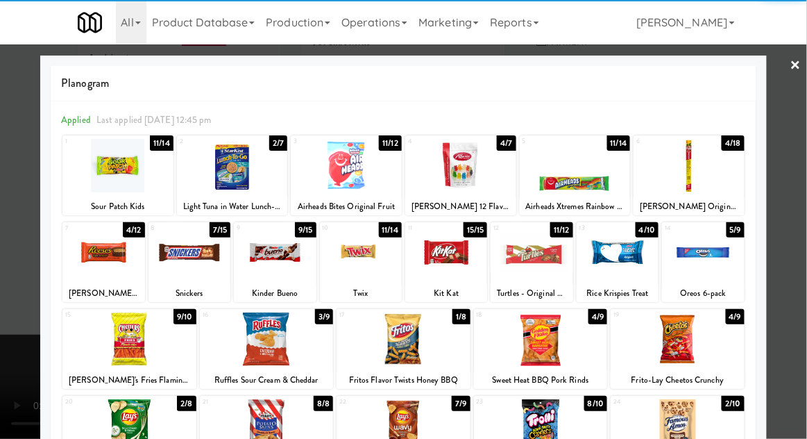
click at [713, 187] on div at bounding box center [689, 165] width 111 height 53
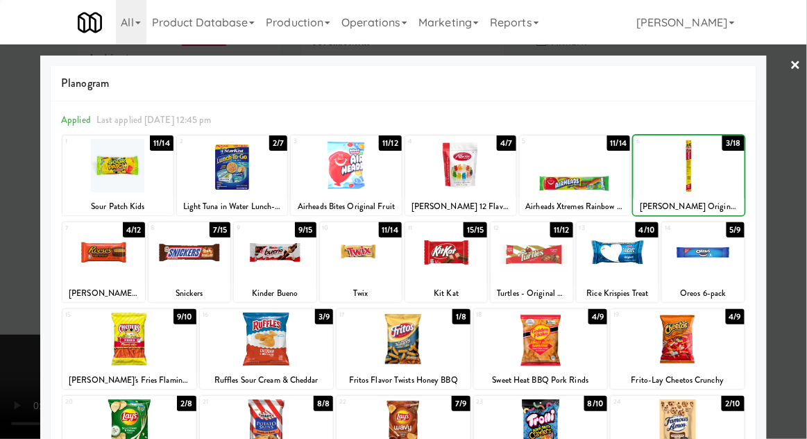
click at [797, 193] on div at bounding box center [403, 219] width 807 height 439
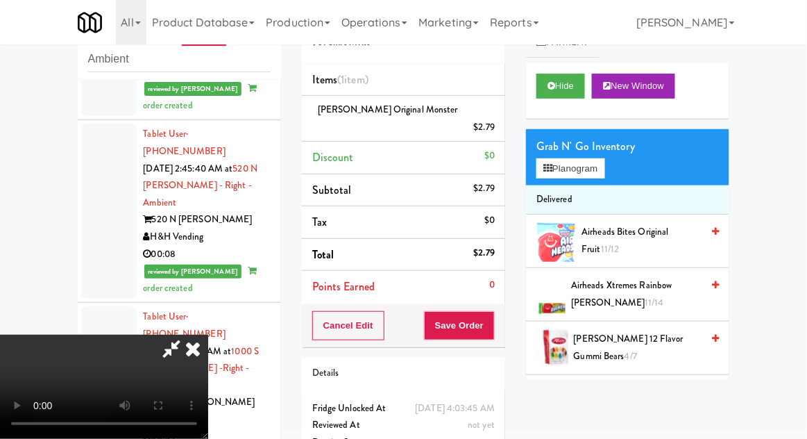
scroll to position [51, 0]
click at [668, 404] on span "Big Texas Cinnamon Roll 7/10" at bounding box center [640, 401] width 121 height 34
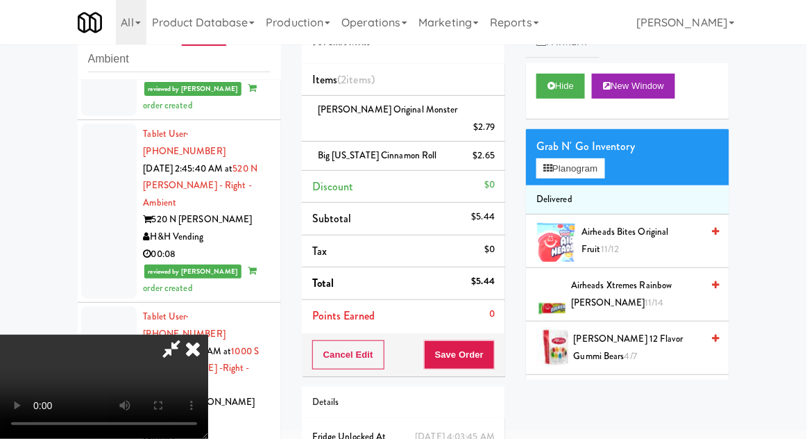
click at [644, 237] on span "Airheads Bites Original Fruit 11/12" at bounding box center [642, 241] width 120 height 34
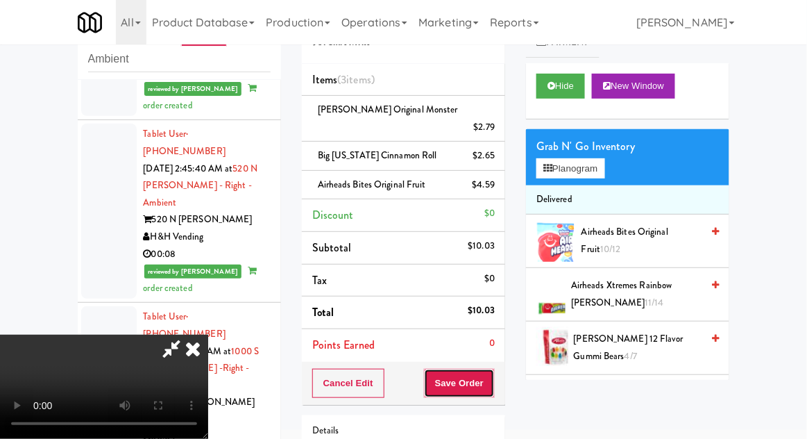
click at [494, 369] on button "Save Order" at bounding box center [459, 383] width 71 height 29
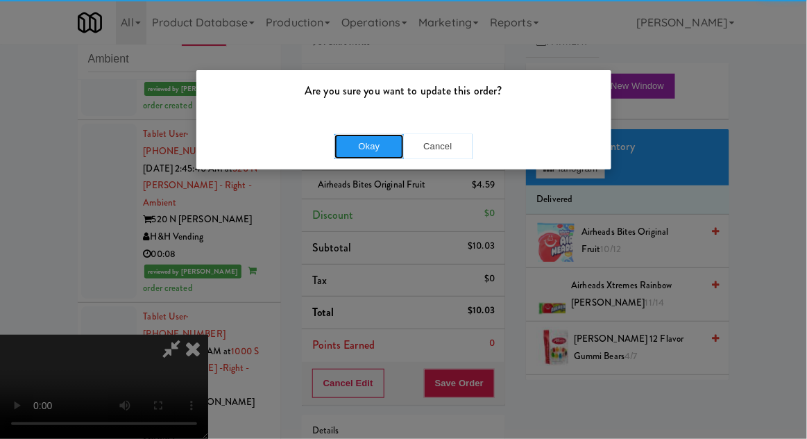
click at [374, 155] on button "Okay" at bounding box center [369, 146] width 69 height 25
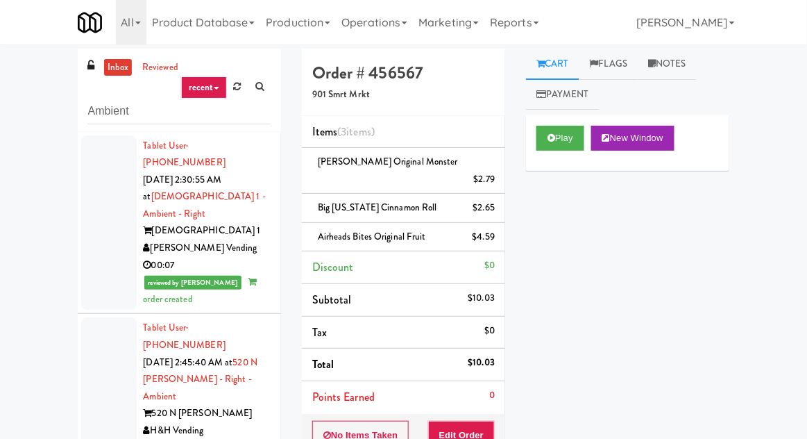
scroll to position [1, 0]
click at [115, 72] on link "inbox" at bounding box center [118, 68] width 28 height 17
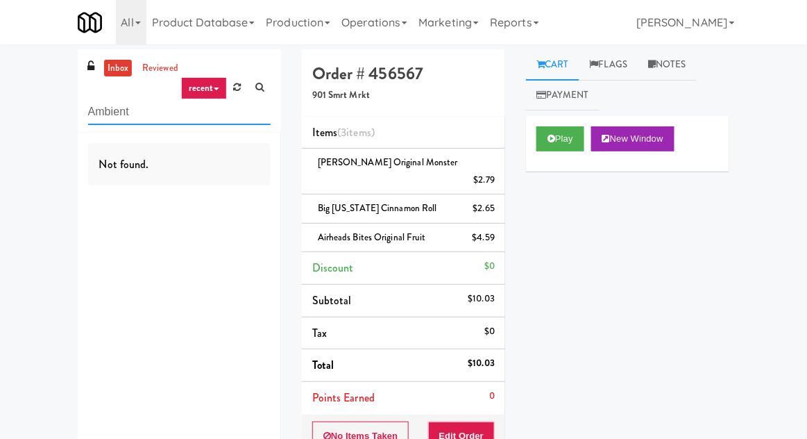
click at [110, 109] on input "Ambient" at bounding box center [179, 112] width 183 height 26
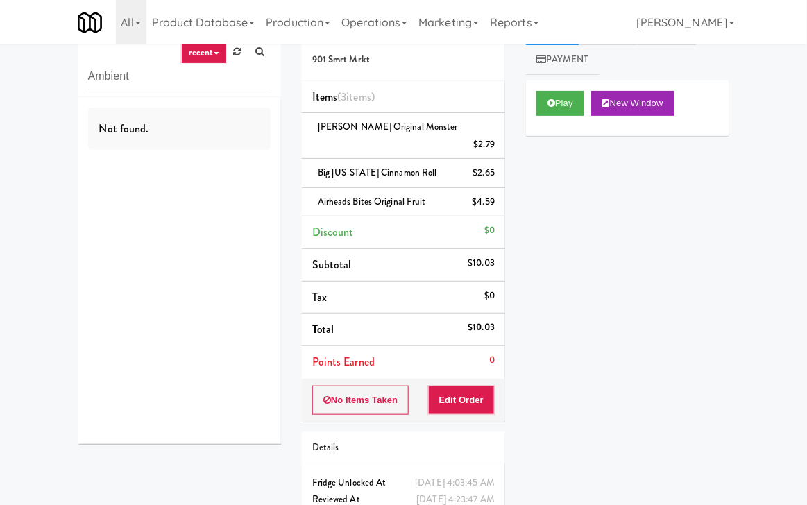
click at [109, 108] on div "Not found." at bounding box center [179, 129] width 183 height 43
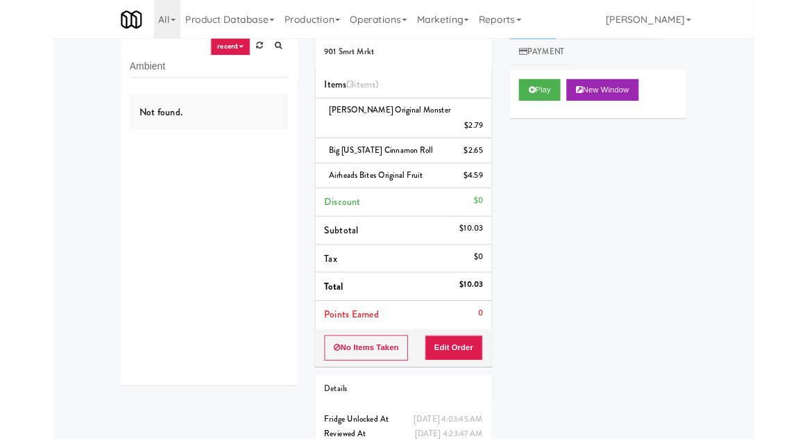
scroll to position [41, 0]
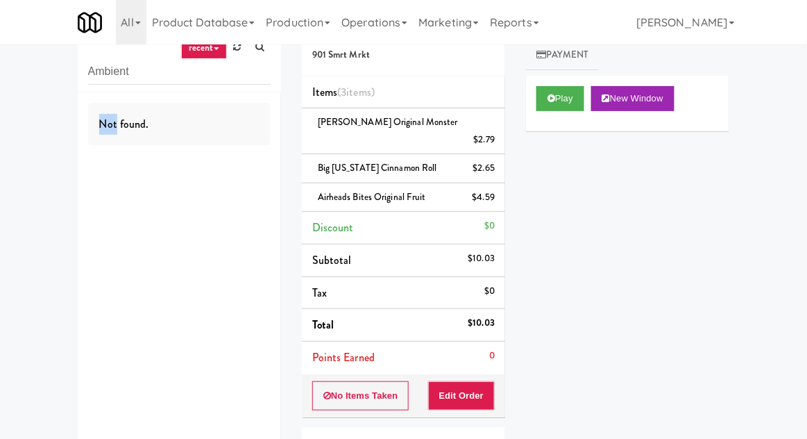
click at [144, 219] on div "Not found." at bounding box center [179, 265] width 203 height 347
click at [117, 76] on input "Ambient" at bounding box center [179, 72] width 183 height 26
click at [114, 75] on input "Ambient" at bounding box center [179, 72] width 183 height 26
type input "Combo"
click at [47, 100] on div "inbox reviewed recent all unclear take inventory issue suspicious failed recent…" at bounding box center [403, 284] width 807 height 550
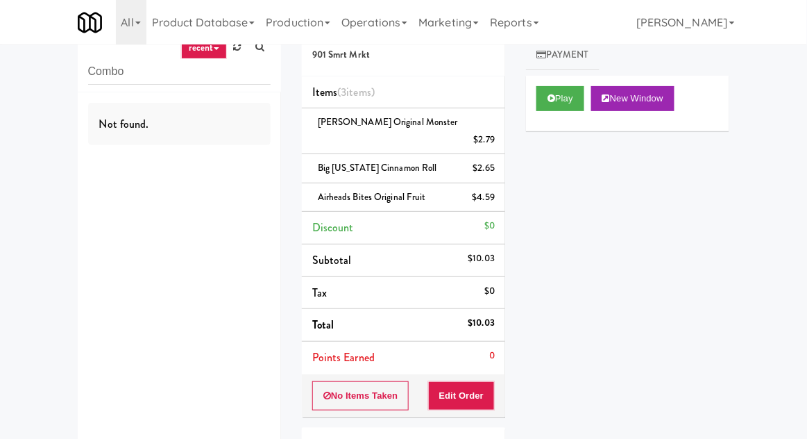
scroll to position [0, 0]
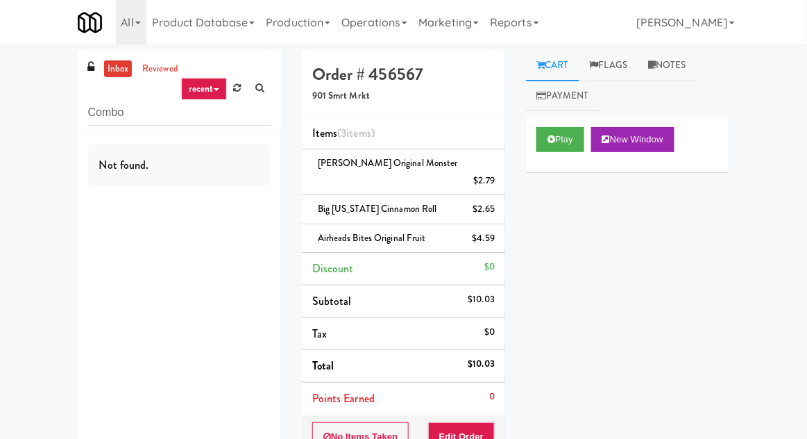
click at [124, 73] on link "inbox" at bounding box center [118, 68] width 28 height 17
